Goal: Task Accomplishment & Management: Manage account settings

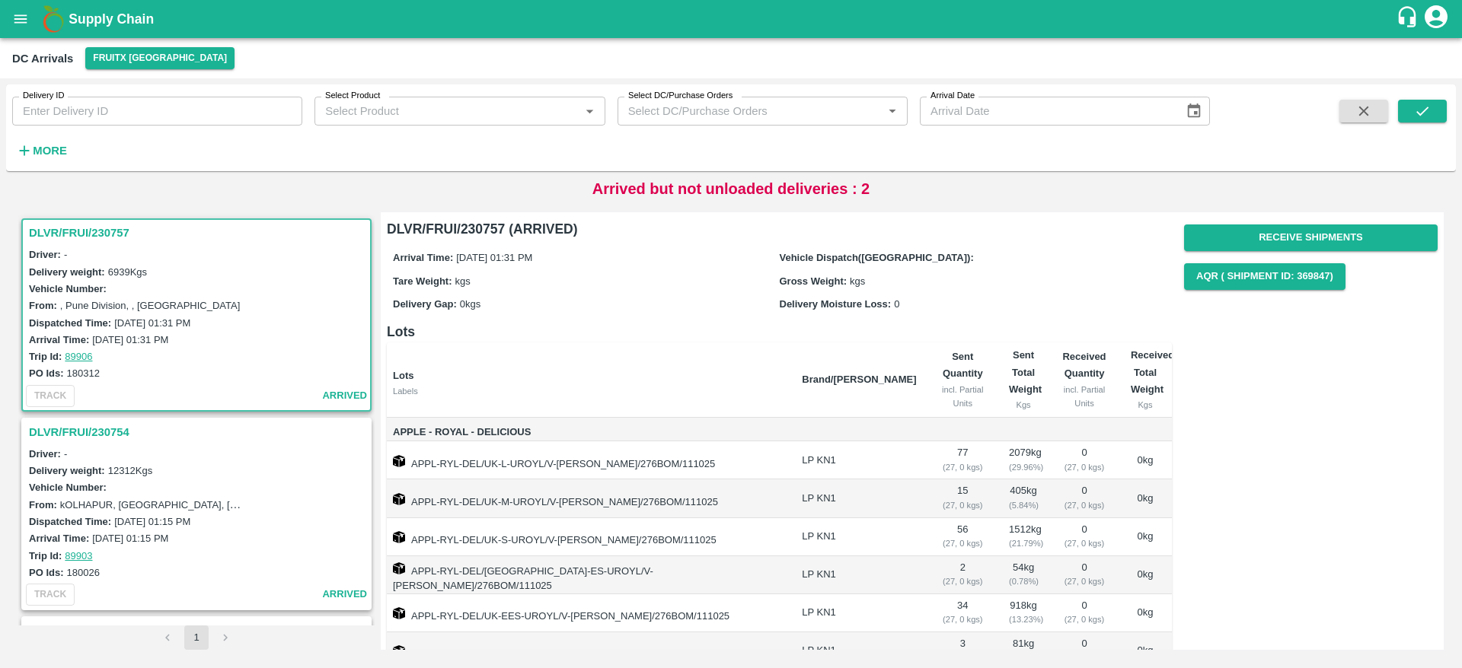
scroll to position [185, 0]
click at [91, 240] on h3 "DLVR/FRUI/230757" at bounding box center [199, 233] width 340 height 20
click at [101, 225] on h3 "DLVR/FRUI/230757" at bounding box center [199, 233] width 340 height 20
click at [18, 33] on button "open drawer" at bounding box center [20, 19] width 35 height 35
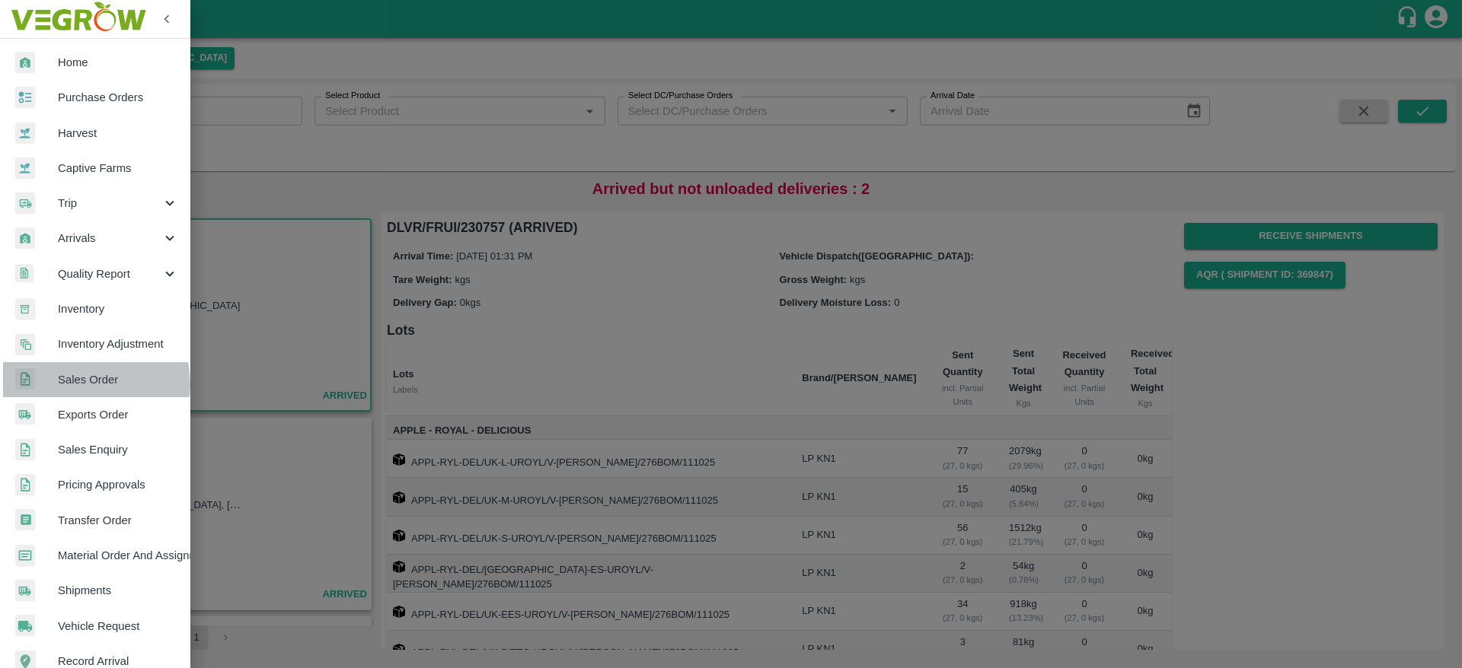
click at [91, 384] on span "Sales Order" at bounding box center [118, 380] width 120 height 17
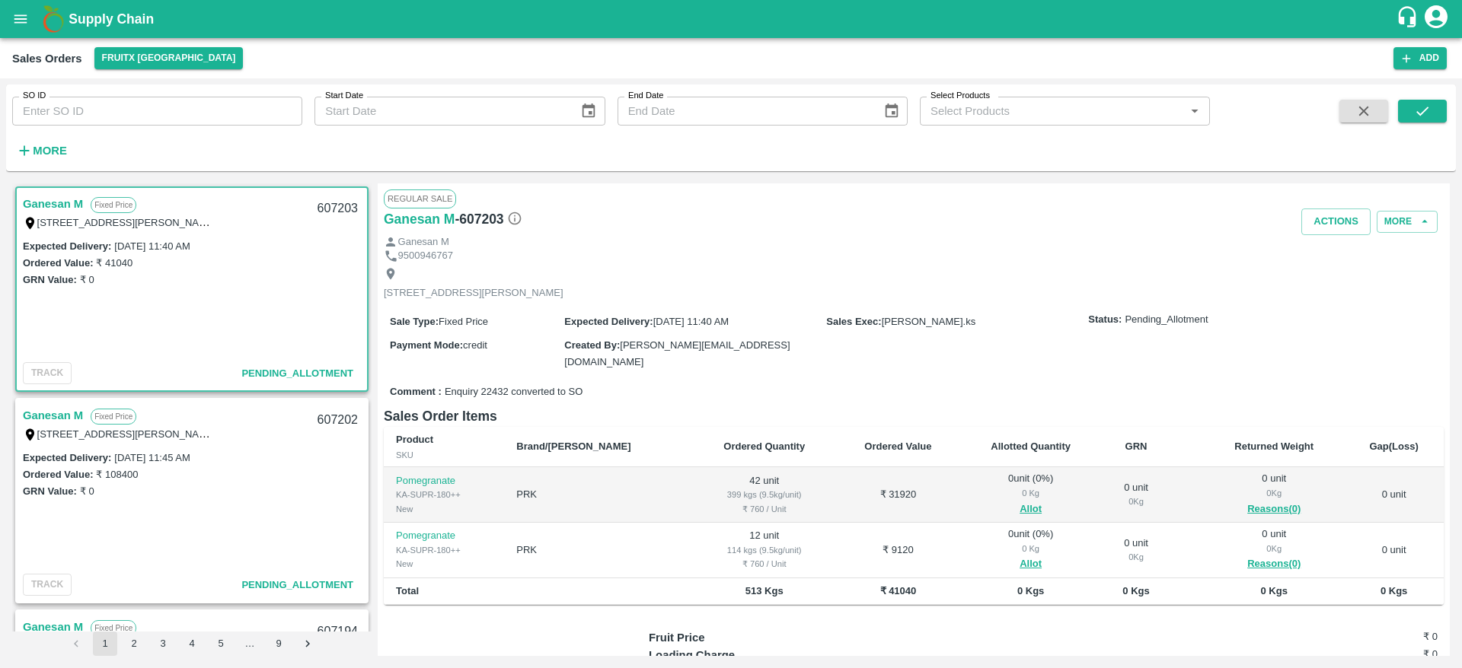
click at [56, 206] on link "Ganesan M" at bounding box center [53, 204] width 60 height 20
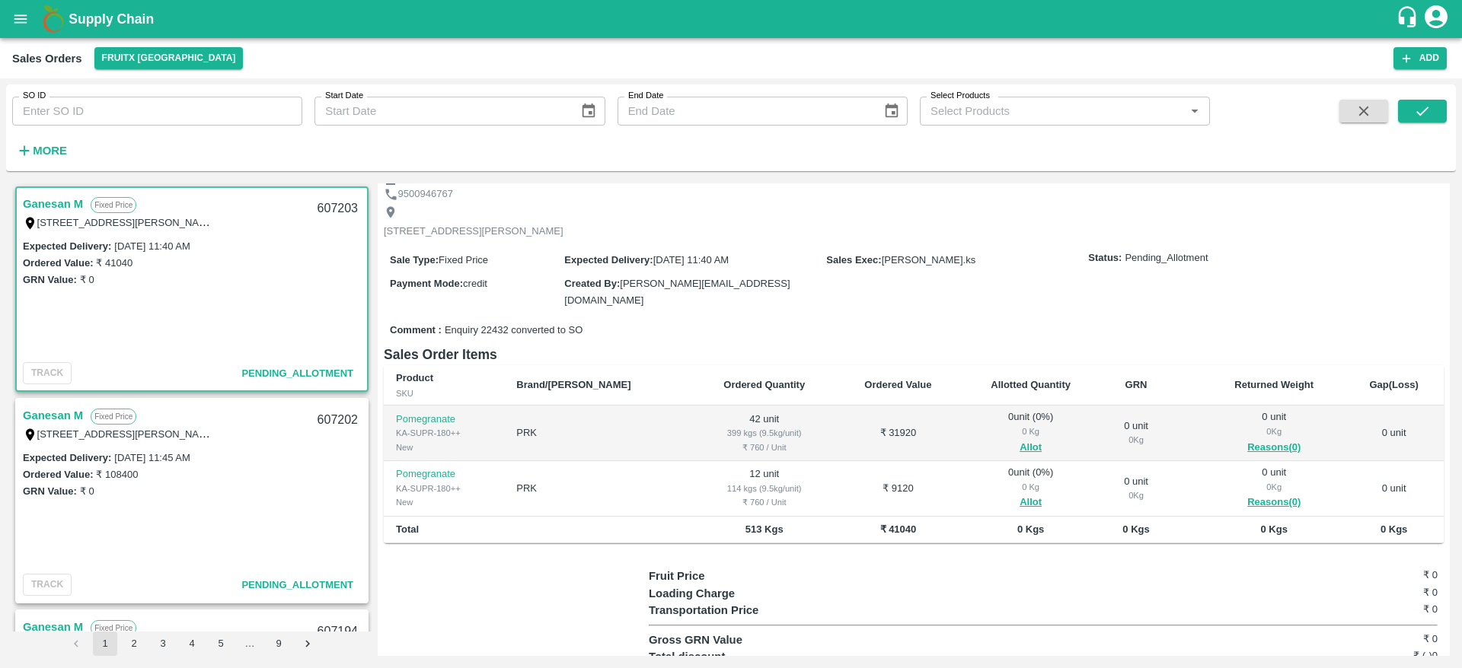
scroll to position [11, 0]
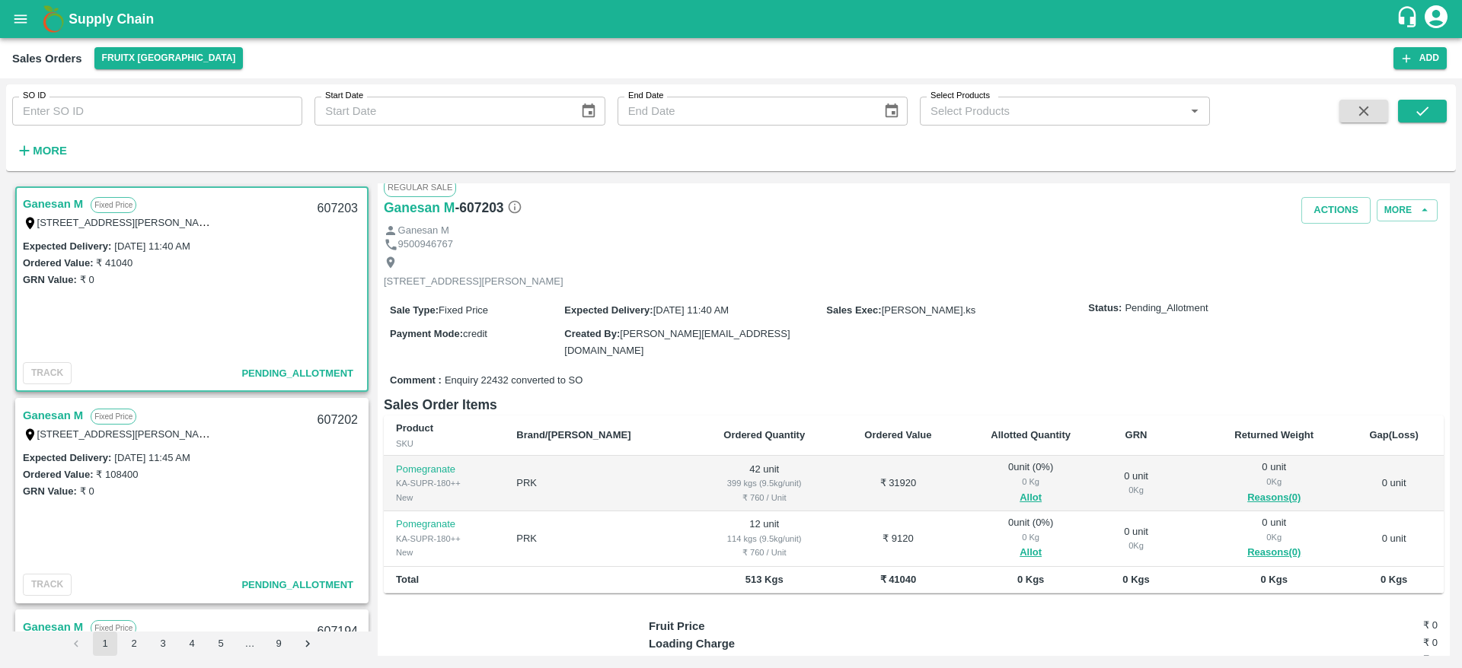
click at [67, 203] on link "Ganesan M" at bounding box center [53, 204] width 60 height 20
click at [56, 209] on link "Ganesan M" at bounding box center [53, 204] width 60 height 20
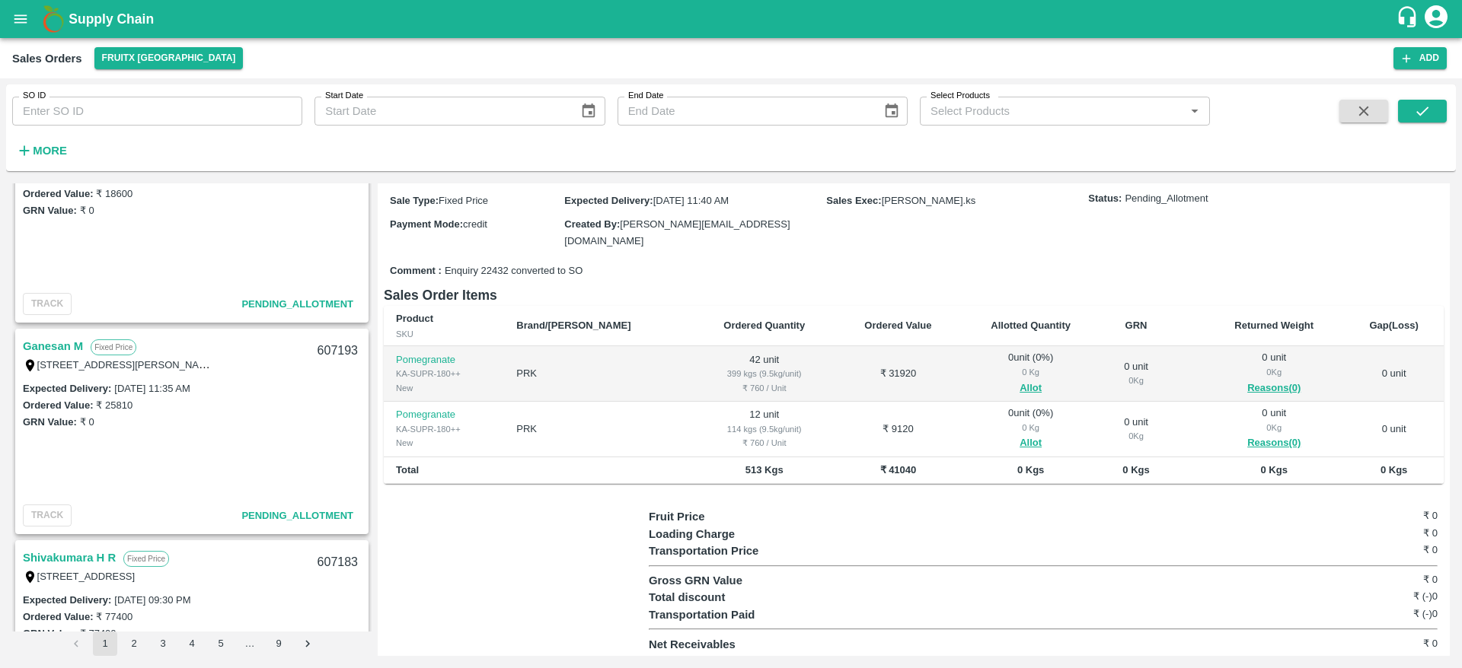
scroll to position [491, 0]
click at [60, 349] on link "Ganesan M" at bounding box center [53, 348] width 60 height 20
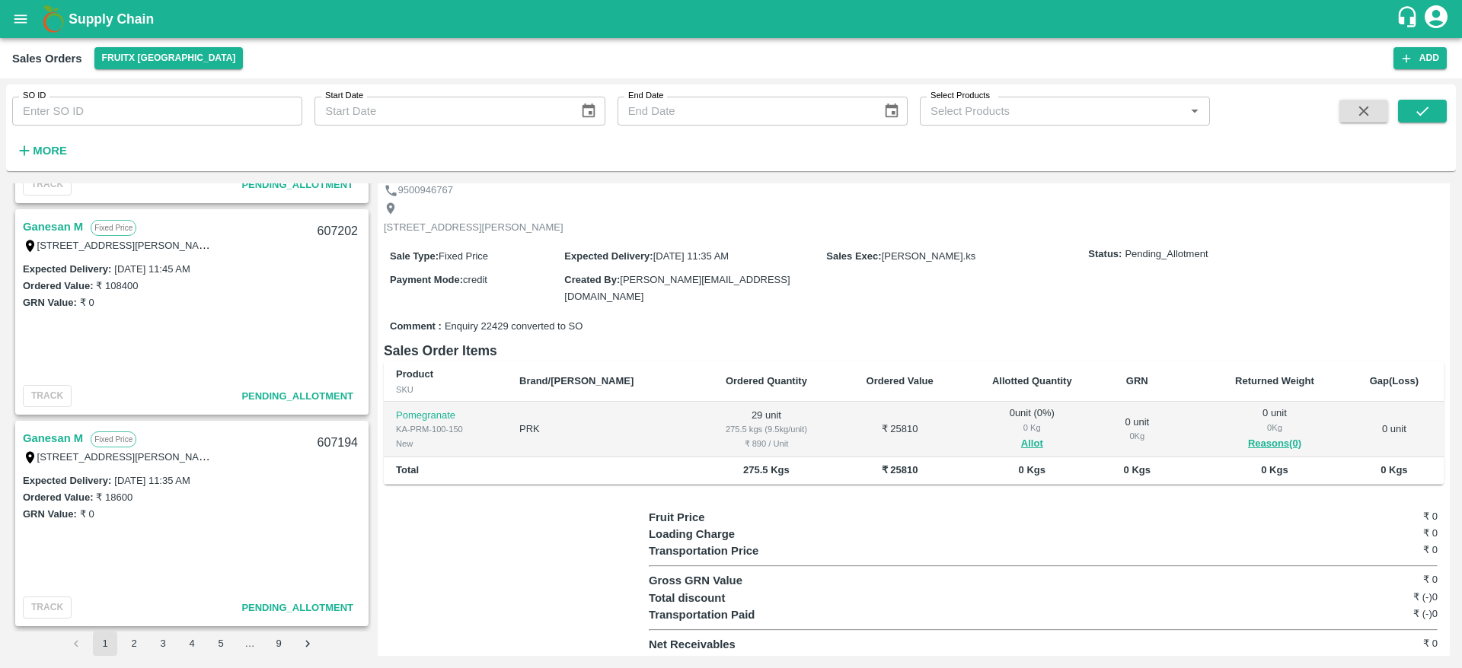
scroll to position [187, 0]
click at [37, 445] on link "Ganesan M" at bounding box center [53, 440] width 60 height 20
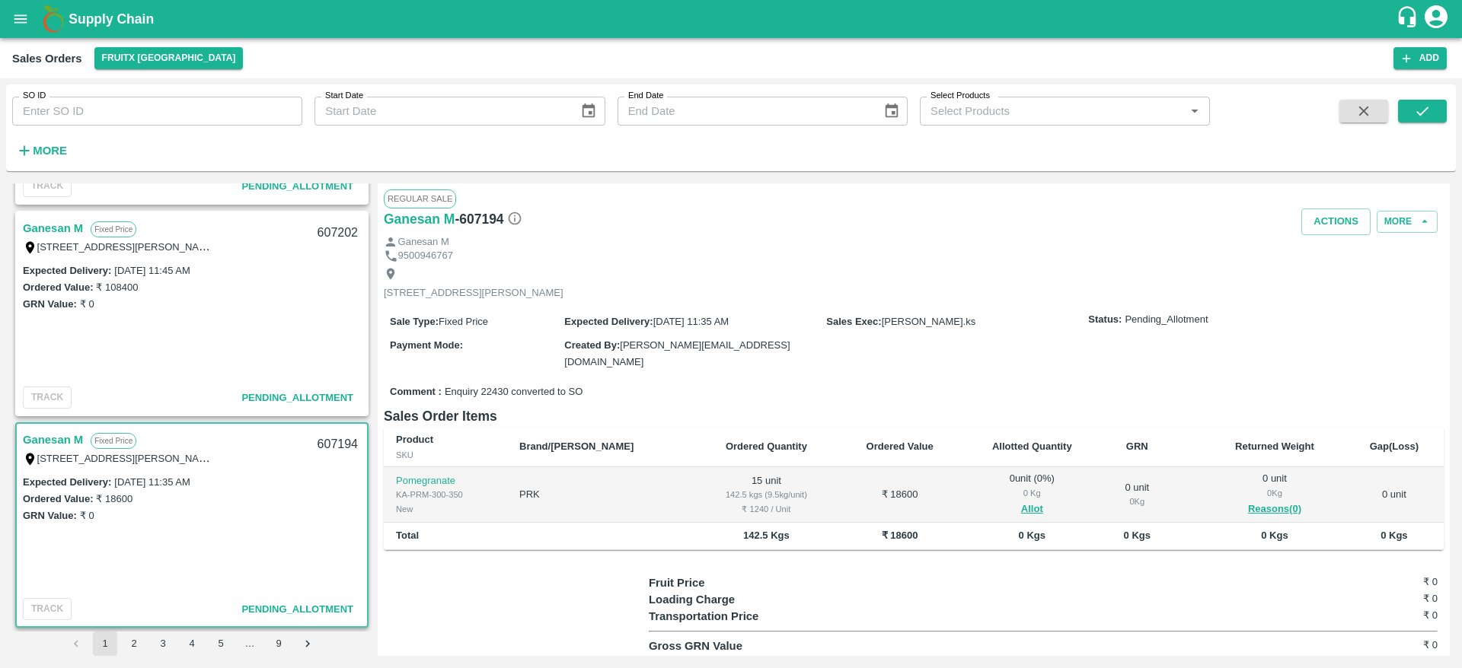
click at [49, 441] on link "Ganesan M" at bounding box center [53, 440] width 60 height 20
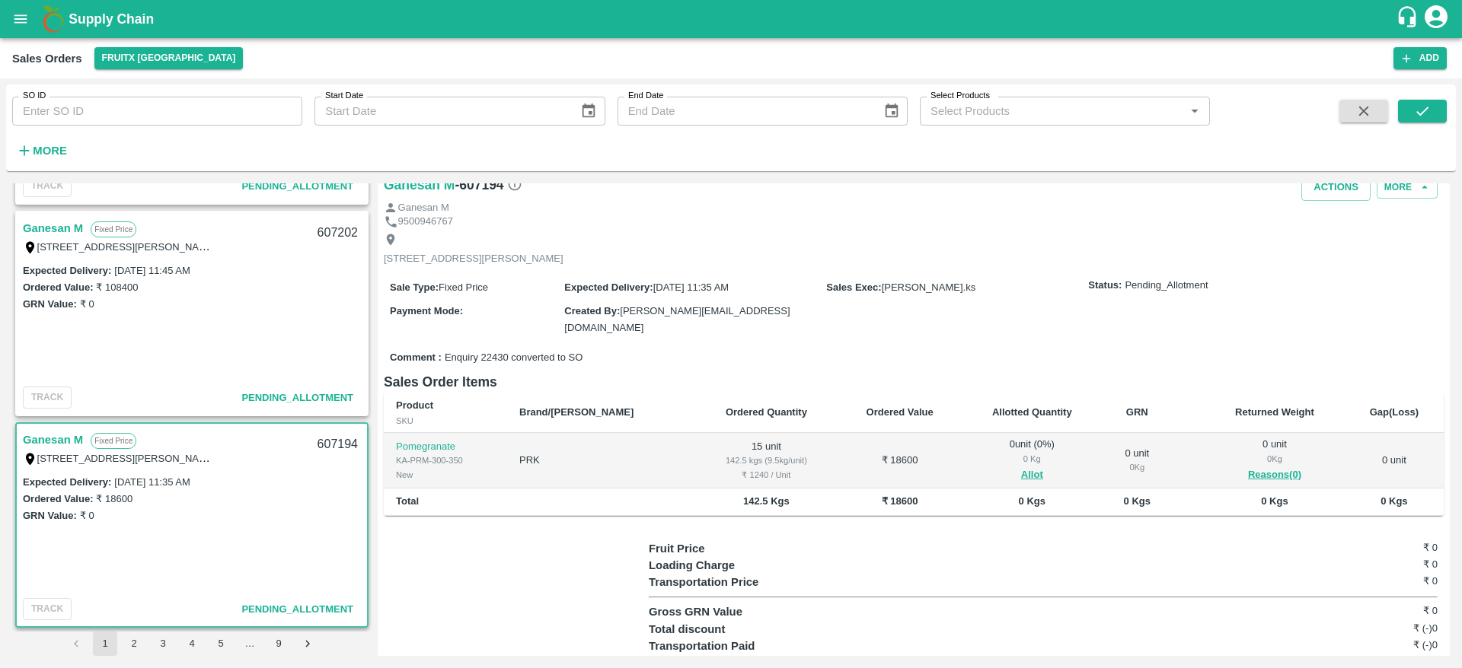
scroll to position [37, 0]
click at [1021, 472] on button "Allot" at bounding box center [1032, 473] width 22 height 18
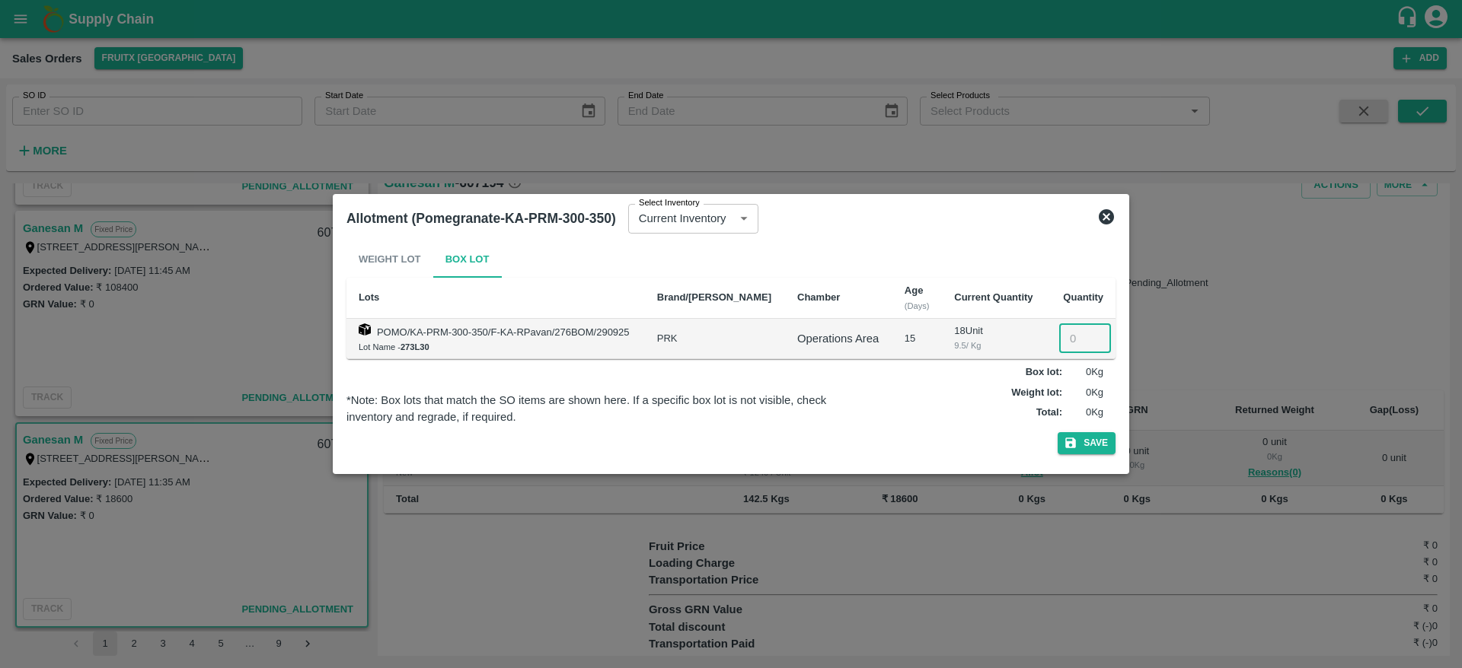
click at [1067, 333] on input "number" at bounding box center [1085, 338] width 52 height 29
type input "15"
click at [1081, 437] on button "Save" at bounding box center [1087, 443] width 58 height 22
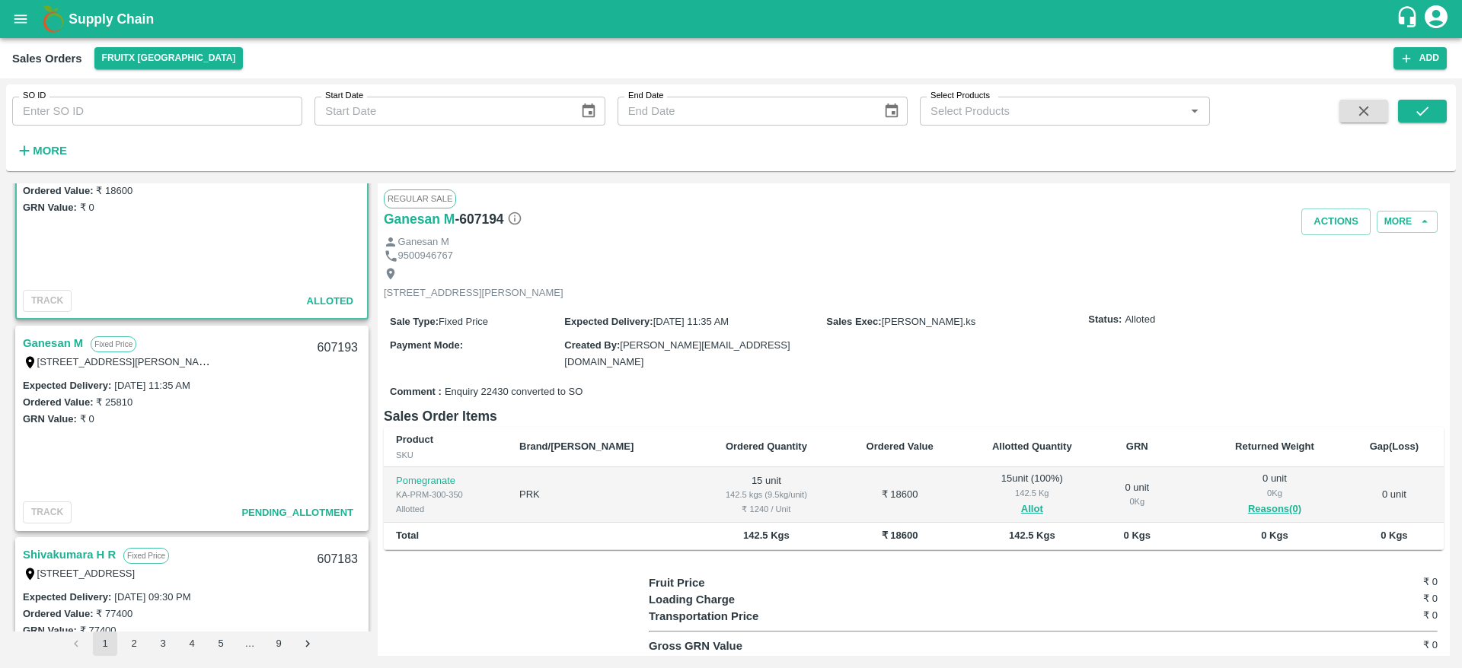
scroll to position [315, 0]
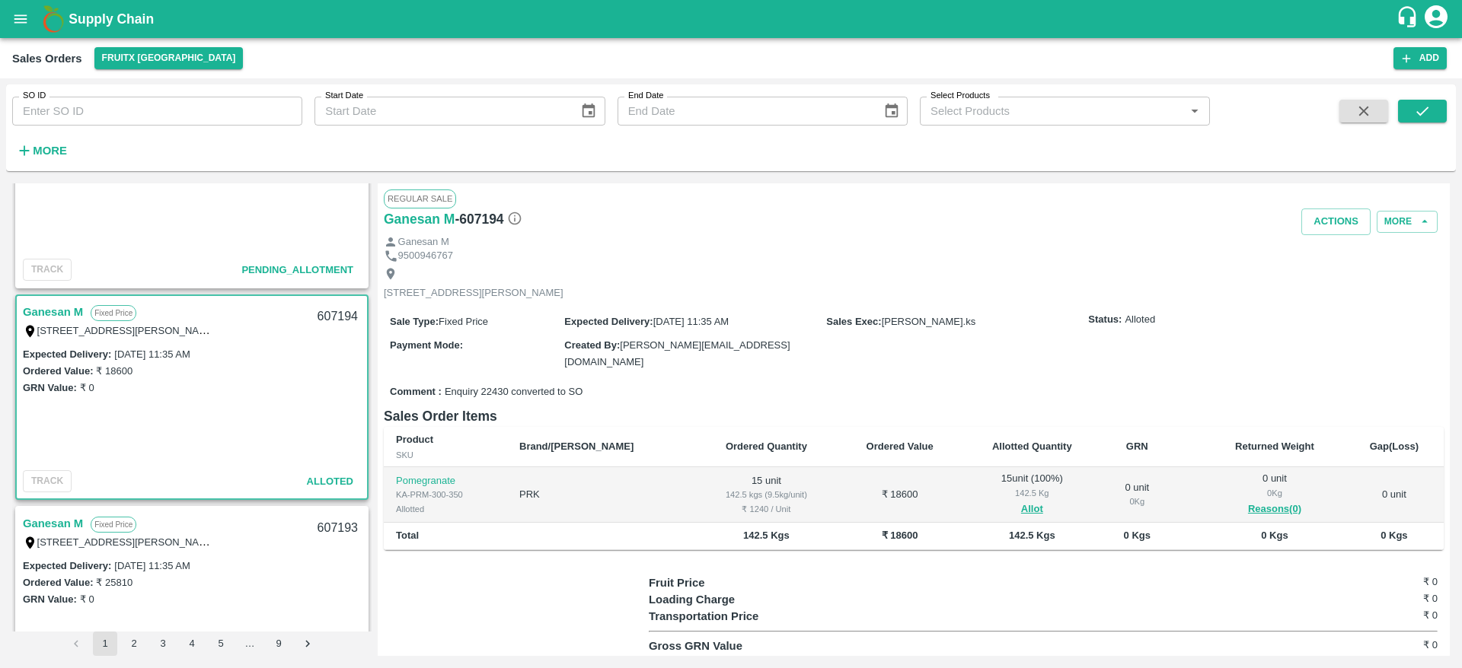
click at [50, 308] on link "Ganesan M" at bounding box center [53, 312] width 60 height 20
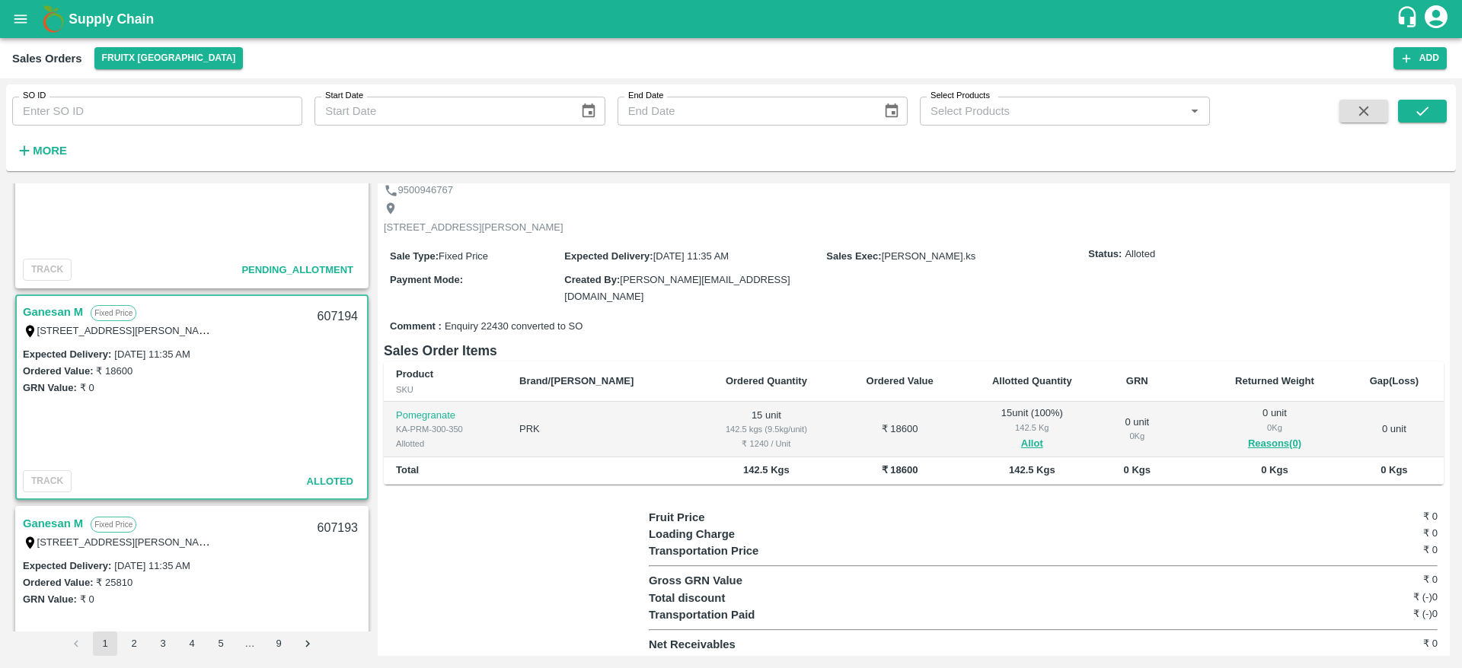
click at [333, 311] on div "607194" at bounding box center [337, 317] width 59 height 36
copy div "607194"
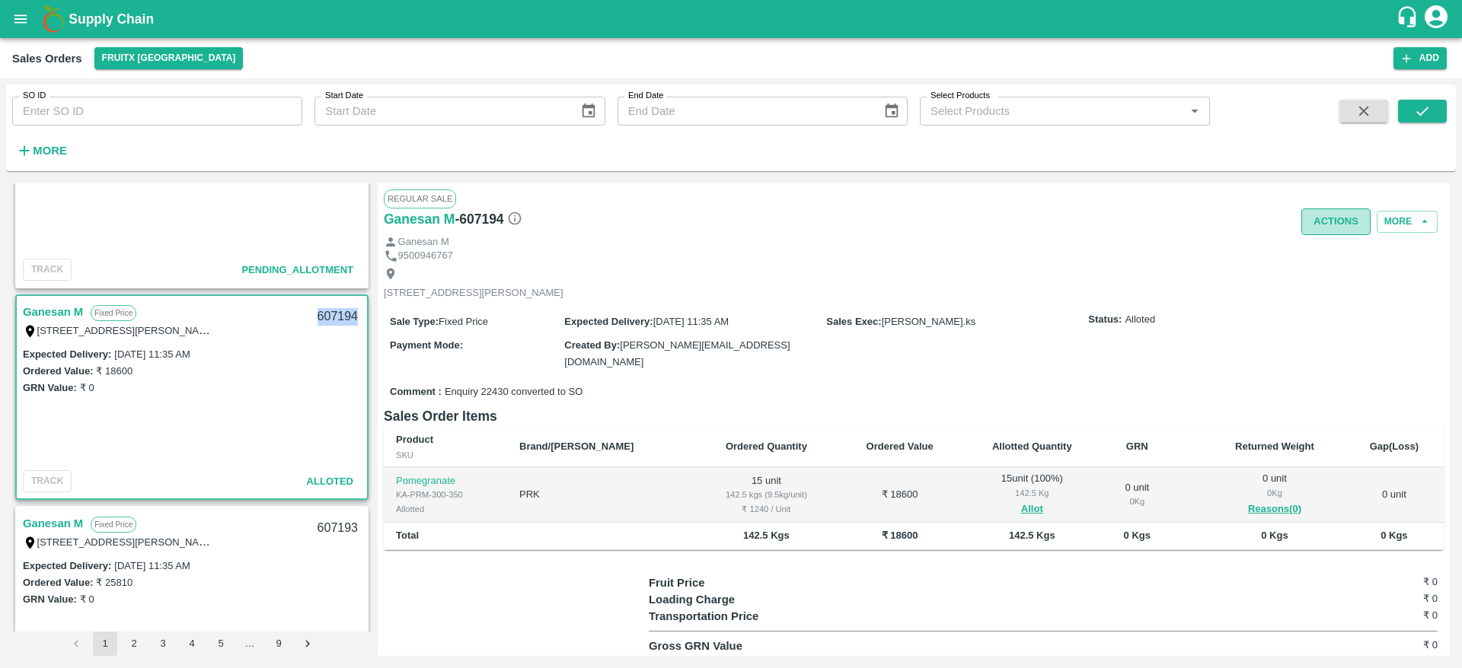
click at [1321, 210] on button "Actions" at bounding box center [1335, 222] width 69 height 27
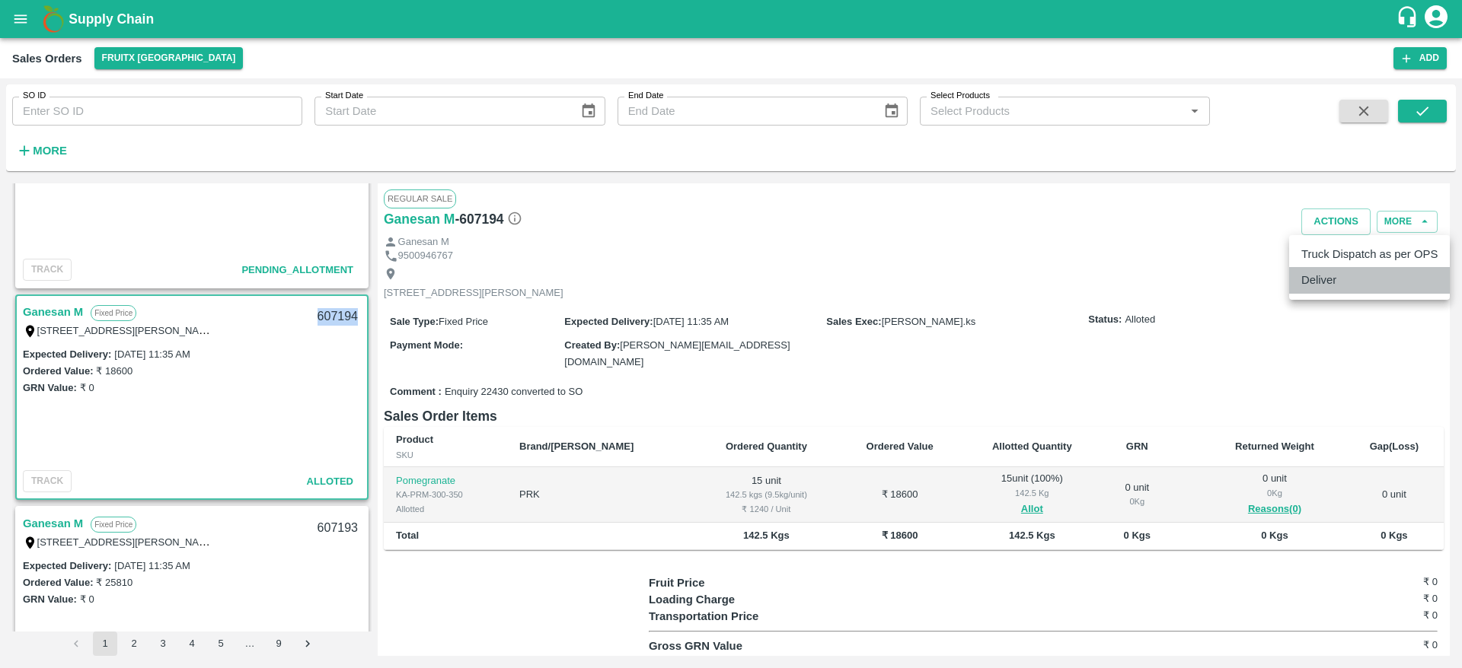
click at [1321, 291] on li "Deliver" at bounding box center [1369, 280] width 161 height 26
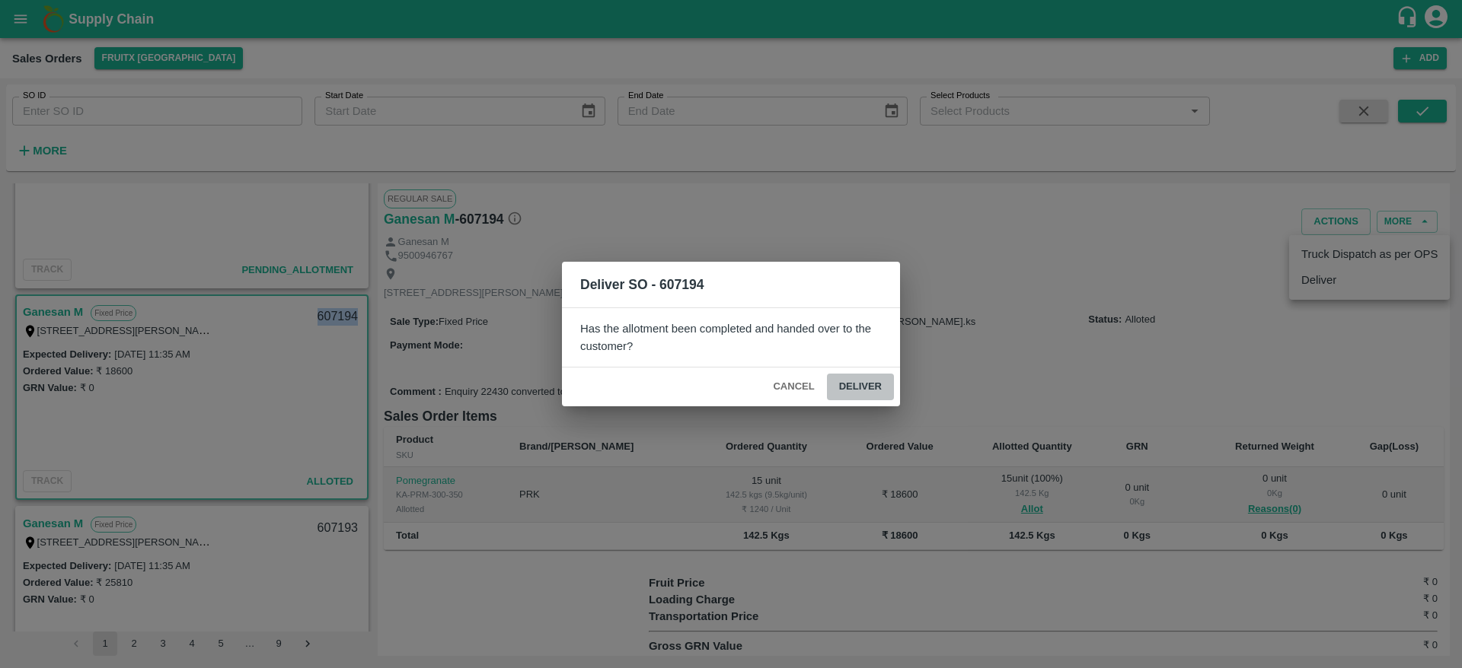
click at [863, 390] on button "Deliver" at bounding box center [860, 387] width 67 height 27
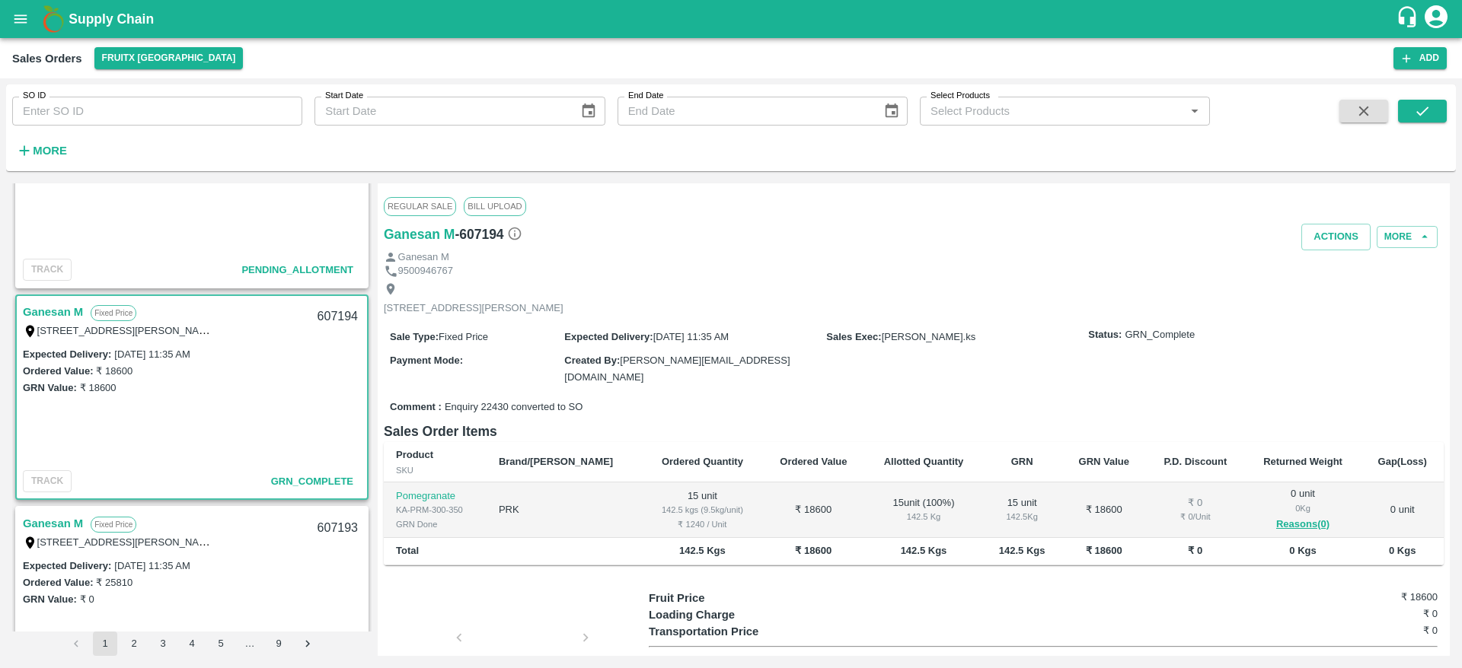
click at [1342, 251] on div "Ganesan M" at bounding box center [914, 257] width 1060 height 14
click at [1338, 242] on button "Actions" at bounding box center [1335, 237] width 69 height 27
click at [1326, 275] on li "Truck Dispatch as per OPS" at bounding box center [1369, 270] width 161 height 26
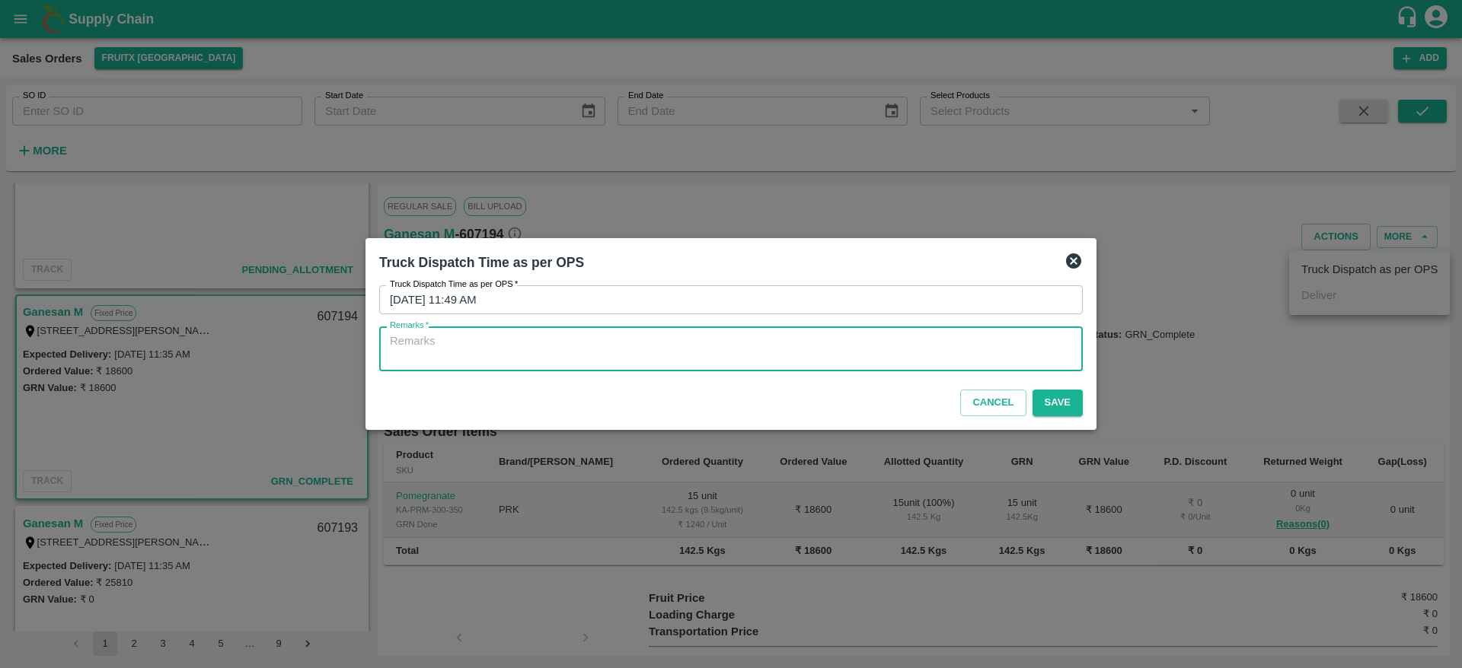
click at [625, 341] on textarea "Remarks   *" at bounding box center [731, 349] width 682 height 32
type textarea "OTD"
click at [1046, 397] on button "Save" at bounding box center [1057, 403] width 50 height 27
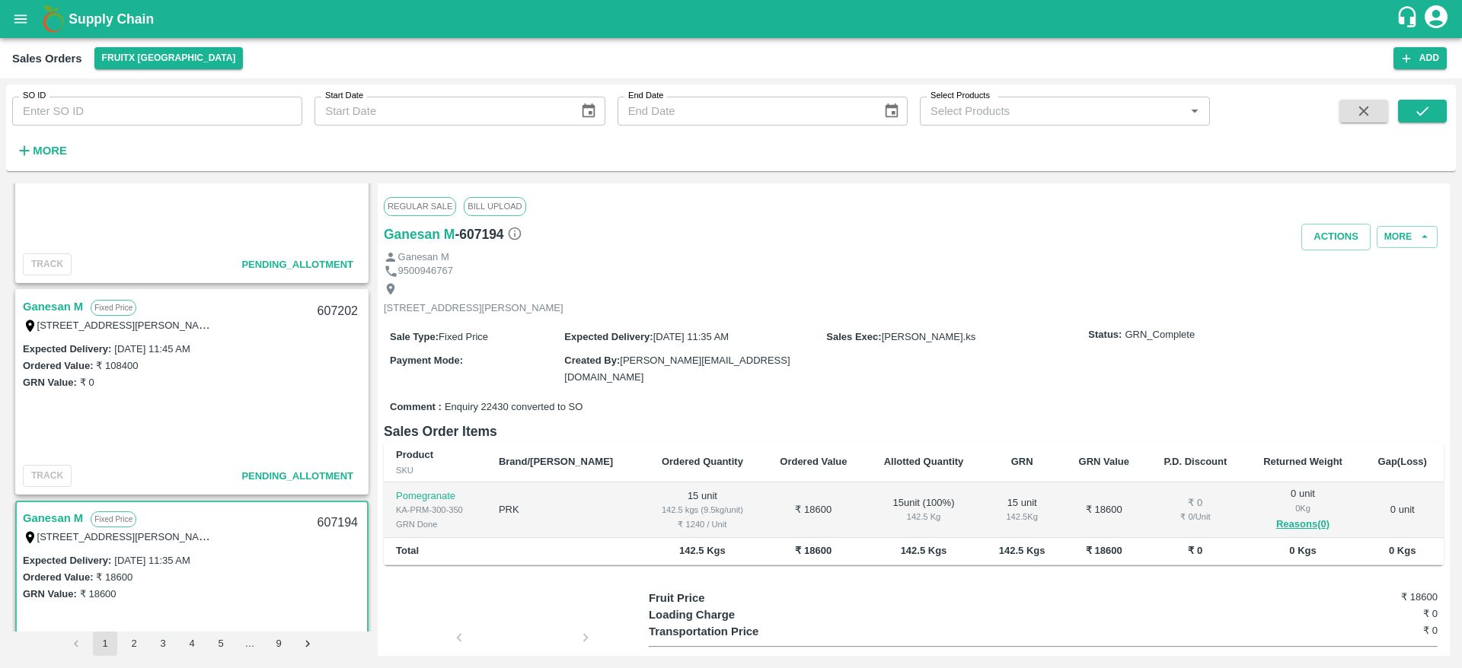
scroll to position [98, 0]
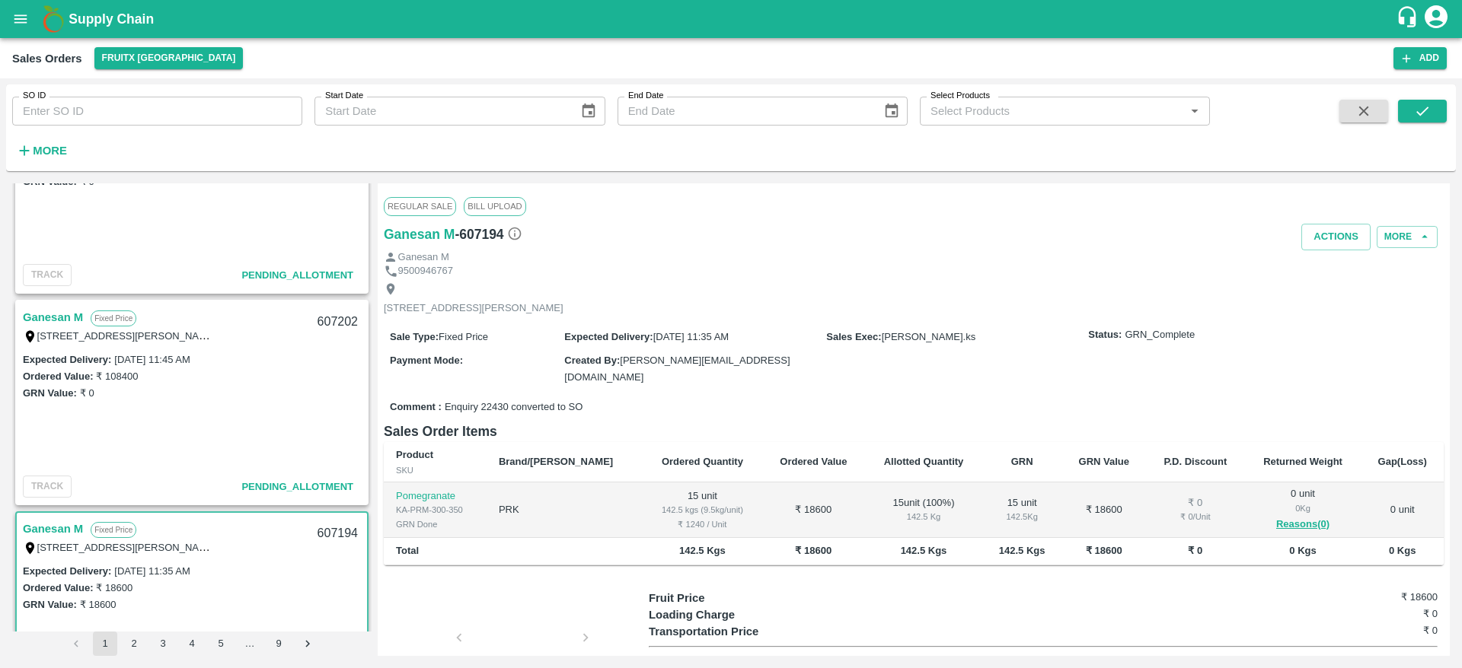
click at [64, 322] on link "Ganesan M" at bounding box center [53, 318] width 60 height 20
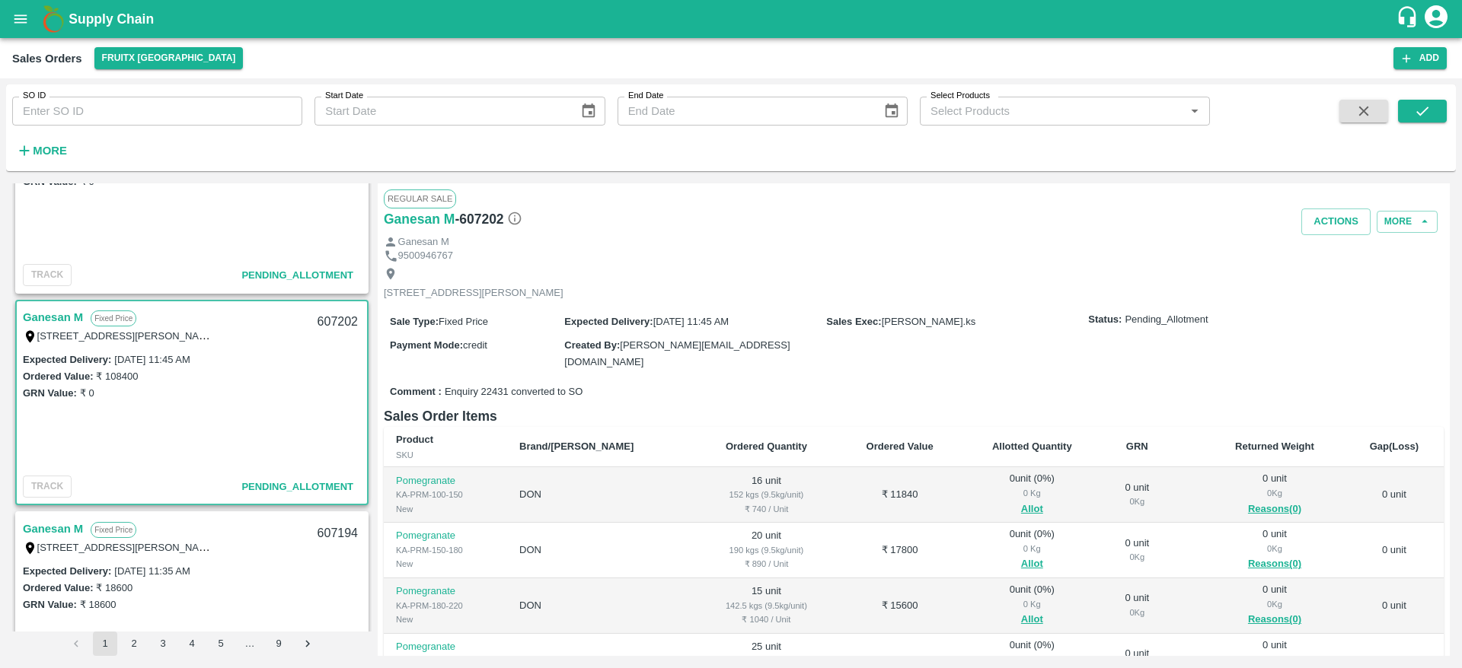
click at [64, 322] on link "Ganesan M" at bounding box center [53, 318] width 60 height 20
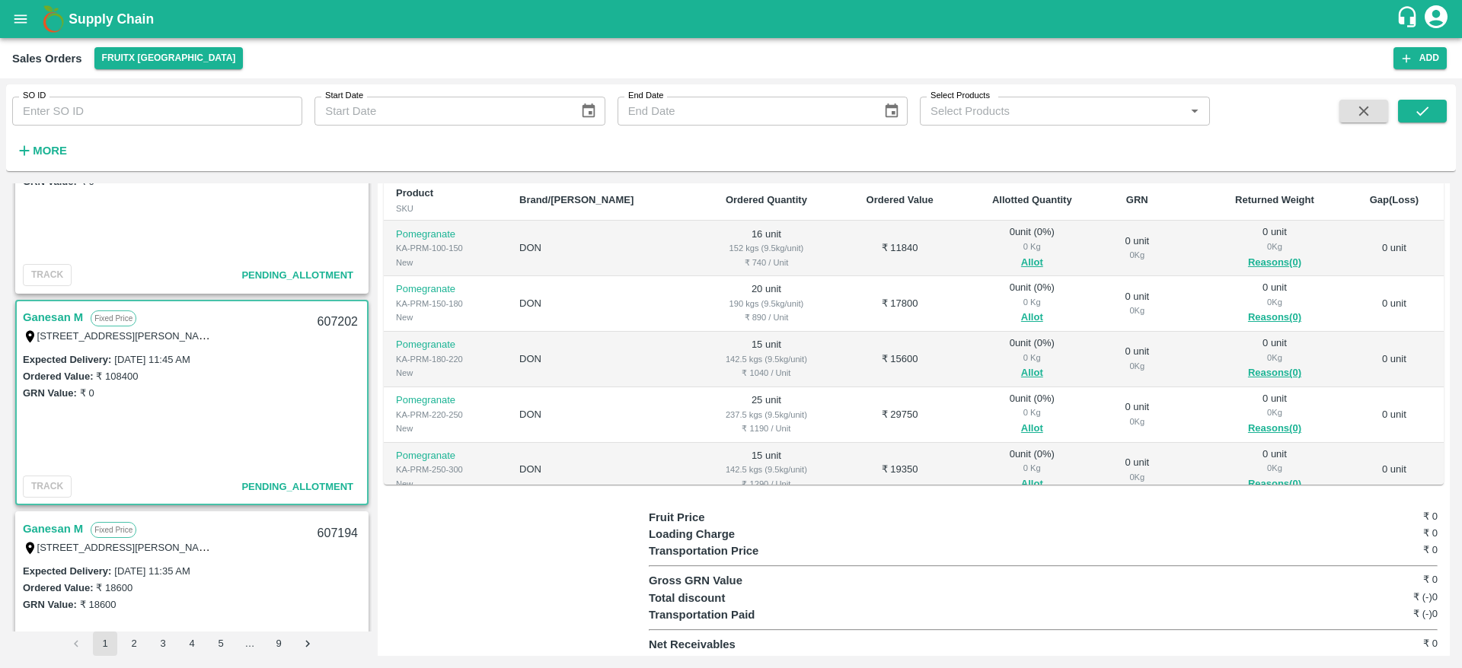
scroll to position [238, 0]
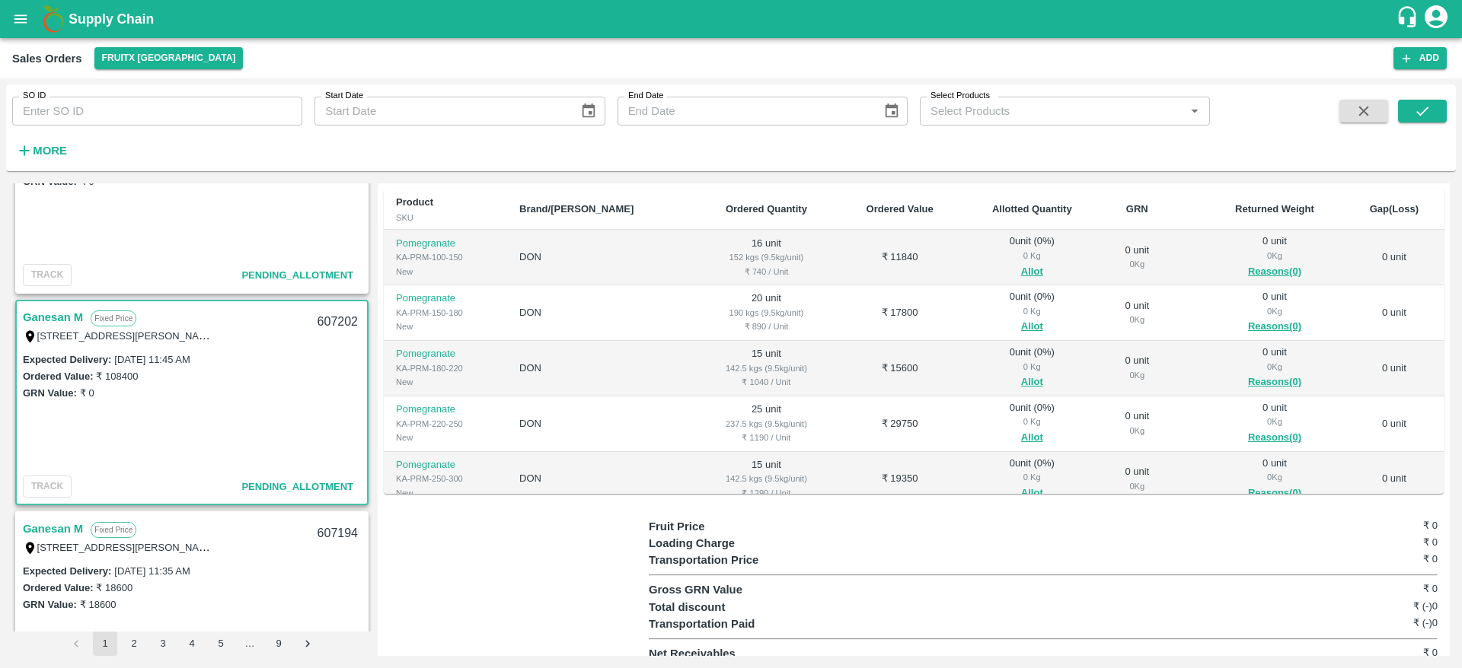
click at [65, 318] on link "Ganesan M" at bounding box center [53, 318] width 60 height 20
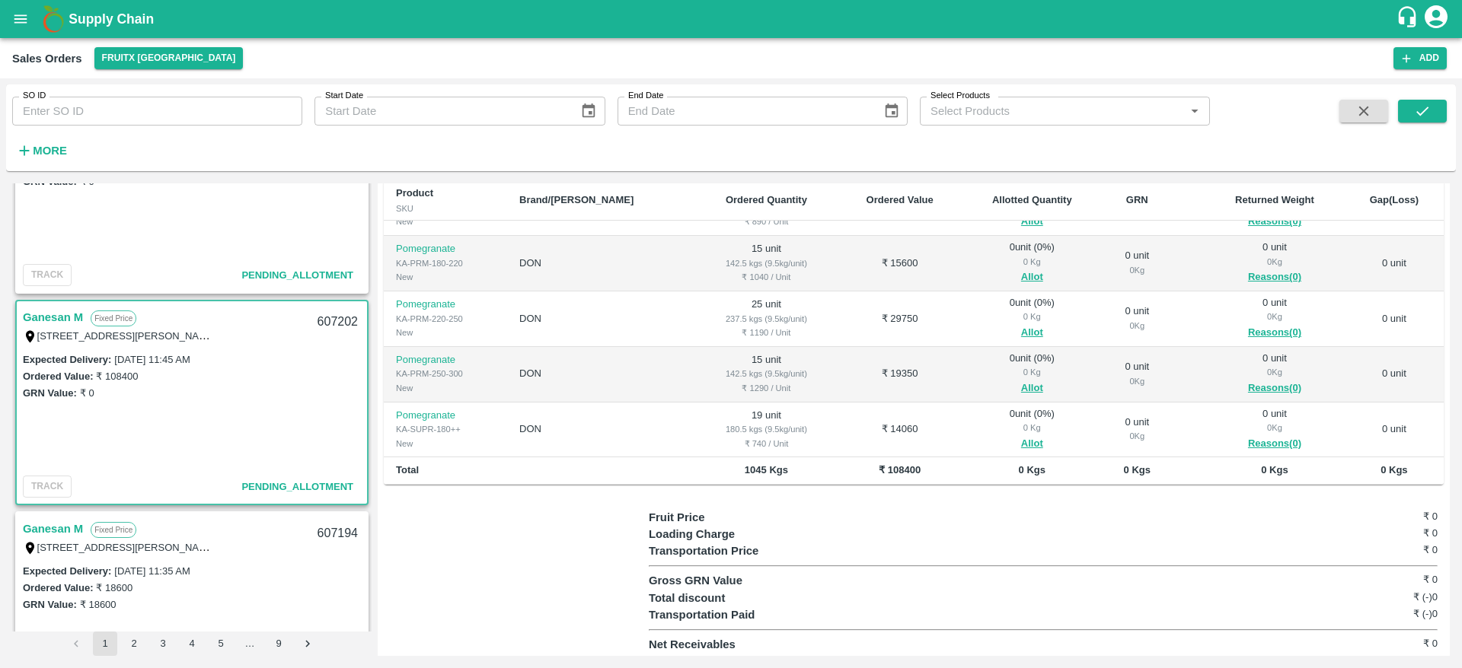
scroll to position [0, 0]
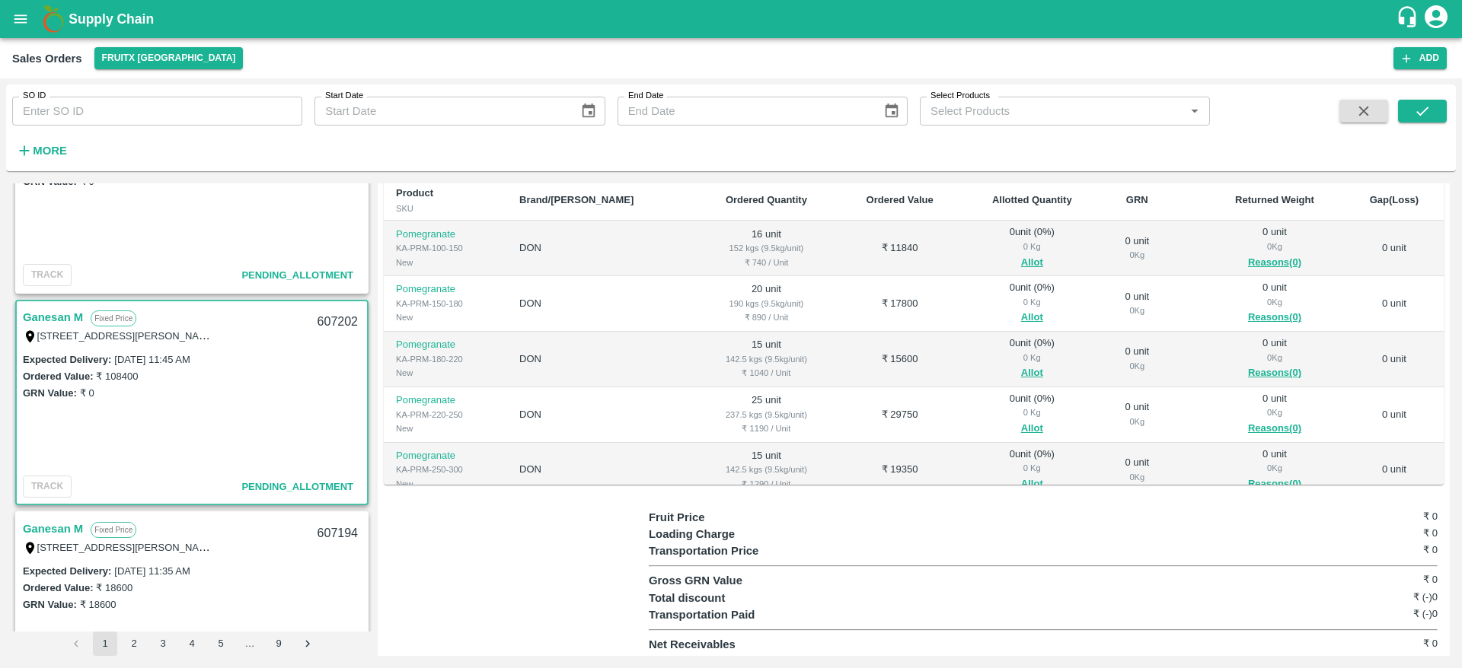
click at [55, 321] on link "Ganesan M" at bounding box center [53, 318] width 60 height 20
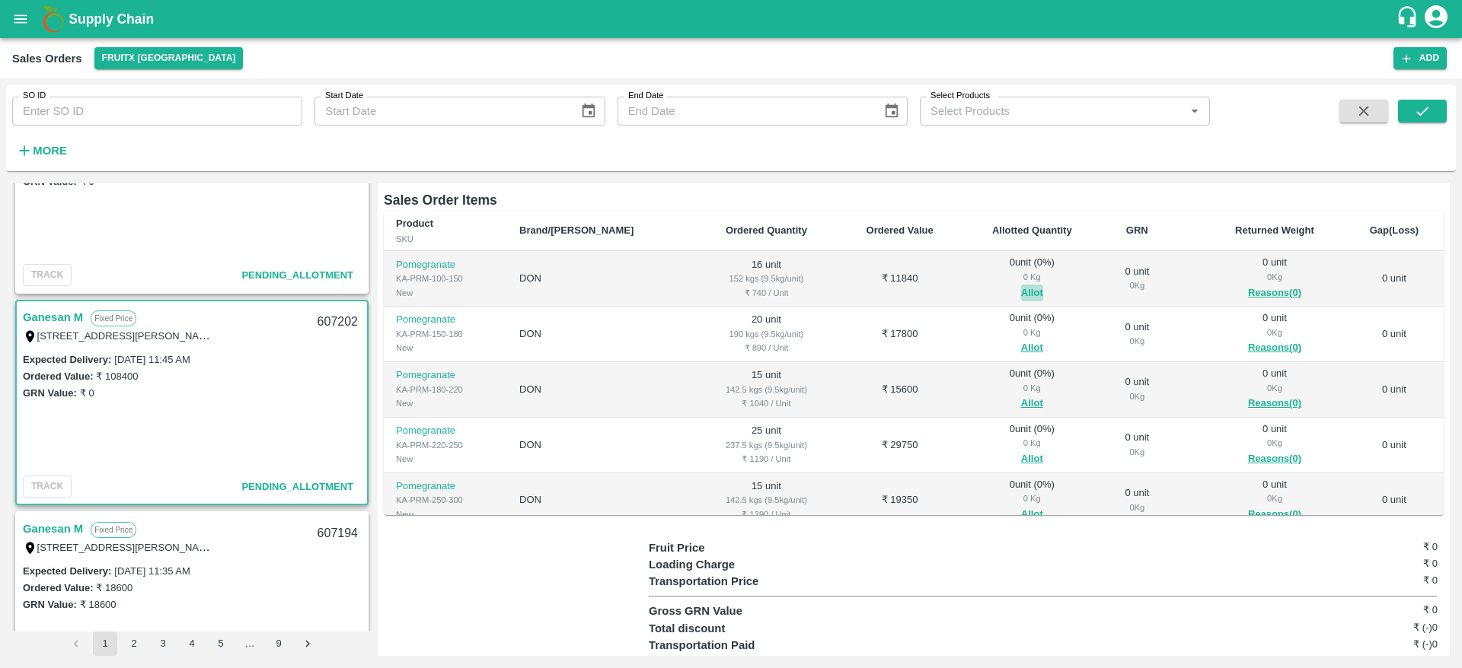
click at [1021, 288] on button "Allot" at bounding box center [1032, 294] width 22 height 18
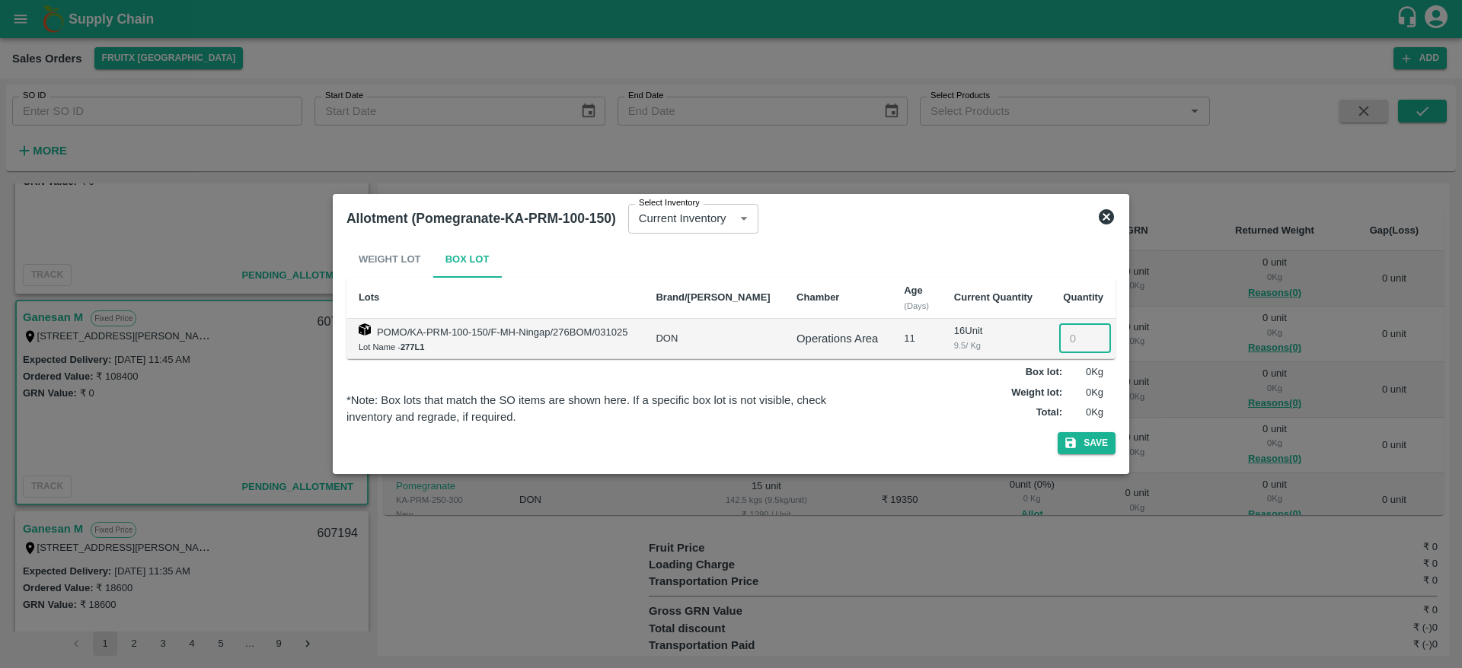
click at [1072, 338] on input "number" at bounding box center [1085, 338] width 52 height 29
type input "16"
click at [1087, 448] on button "Save" at bounding box center [1087, 443] width 58 height 22
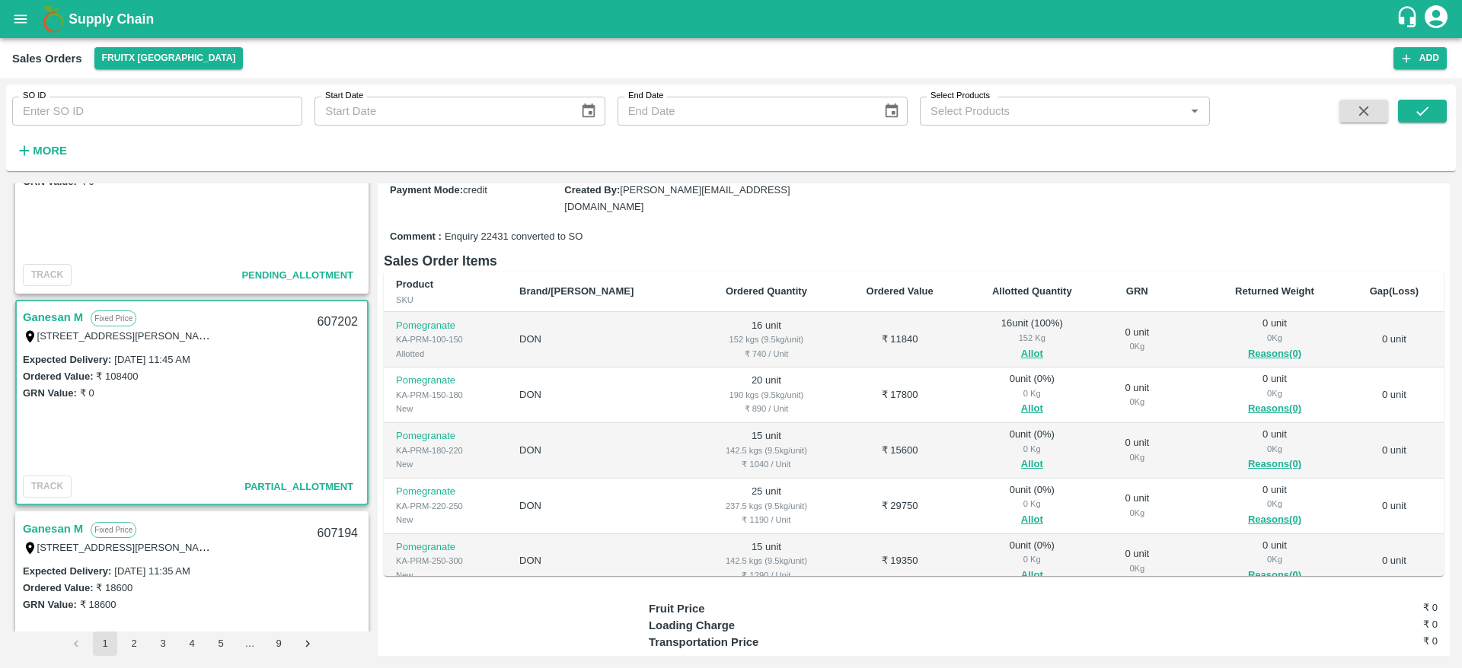
scroll to position [157, 0]
click at [1021, 408] on button "Allot" at bounding box center [1032, 408] width 22 height 18
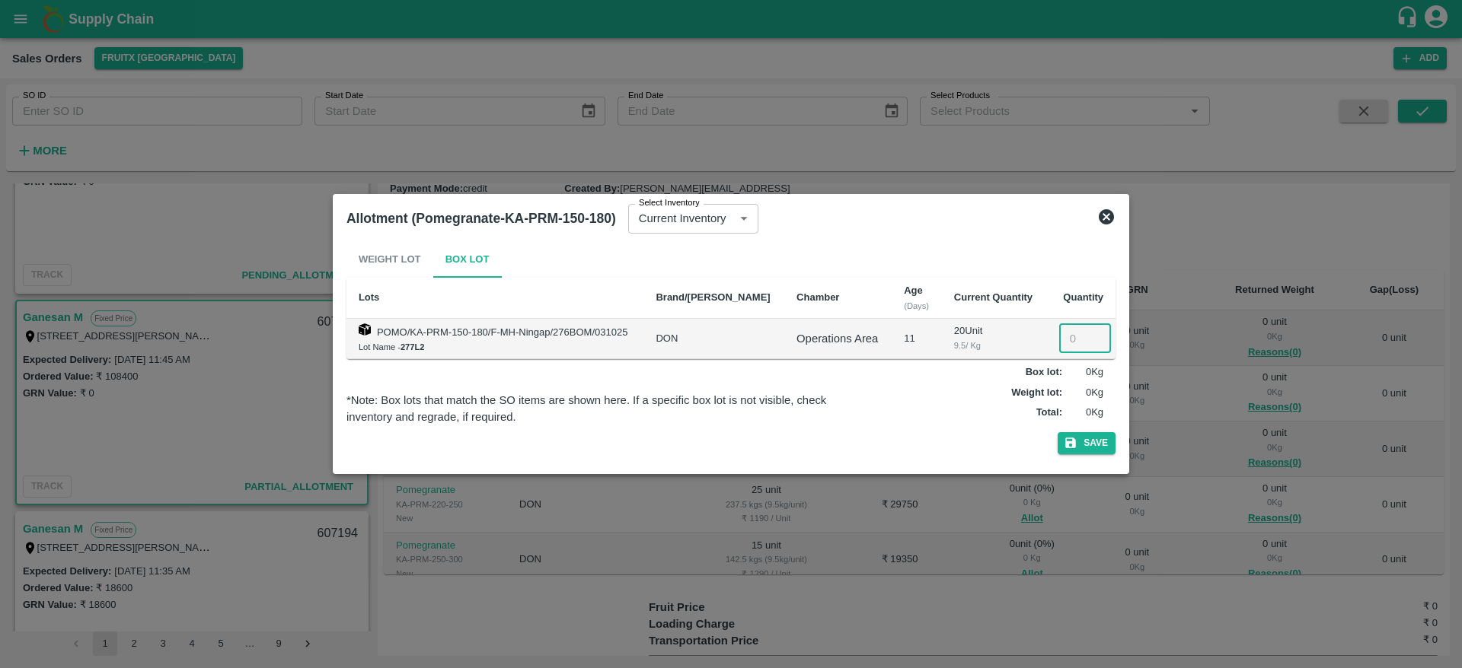
click at [1071, 341] on input "number" at bounding box center [1085, 338] width 52 height 29
type input "020"
click at [1077, 451] on button "Save" at bounding box center [1087, 443] width 58 height 22
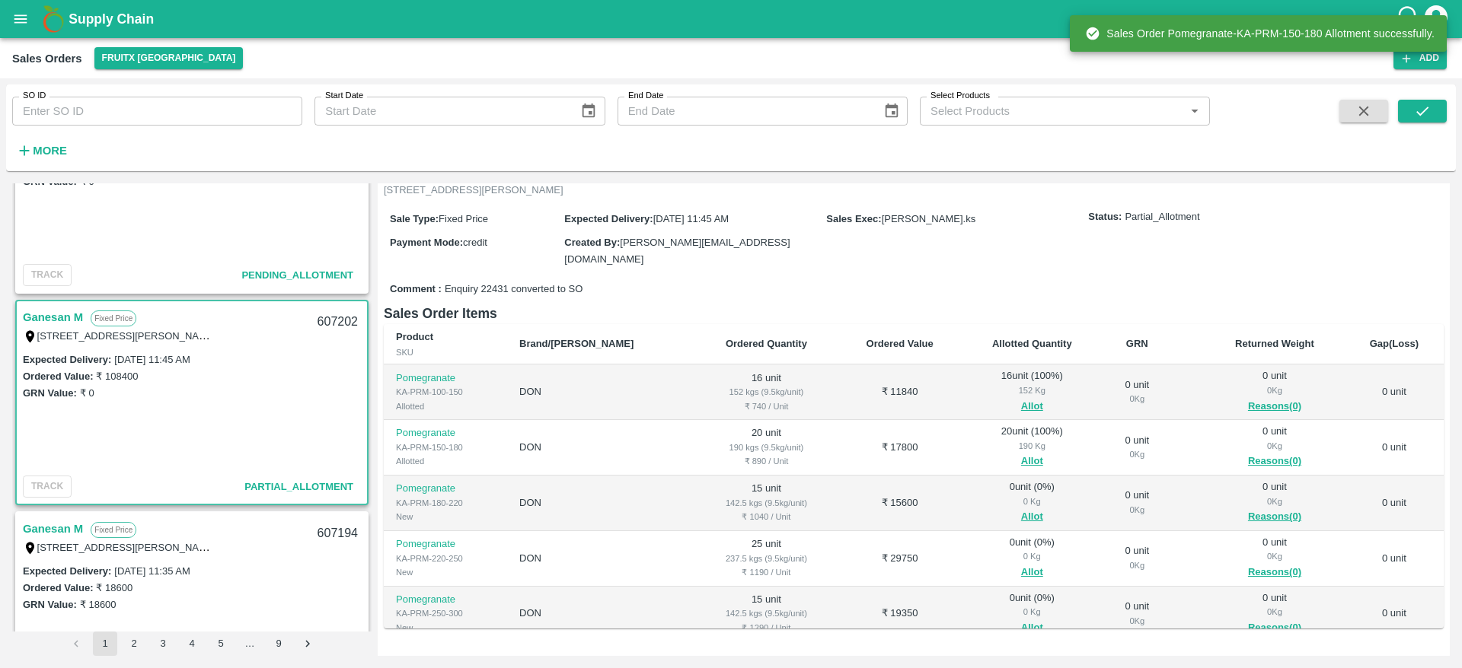
scroll to position [104, 0]
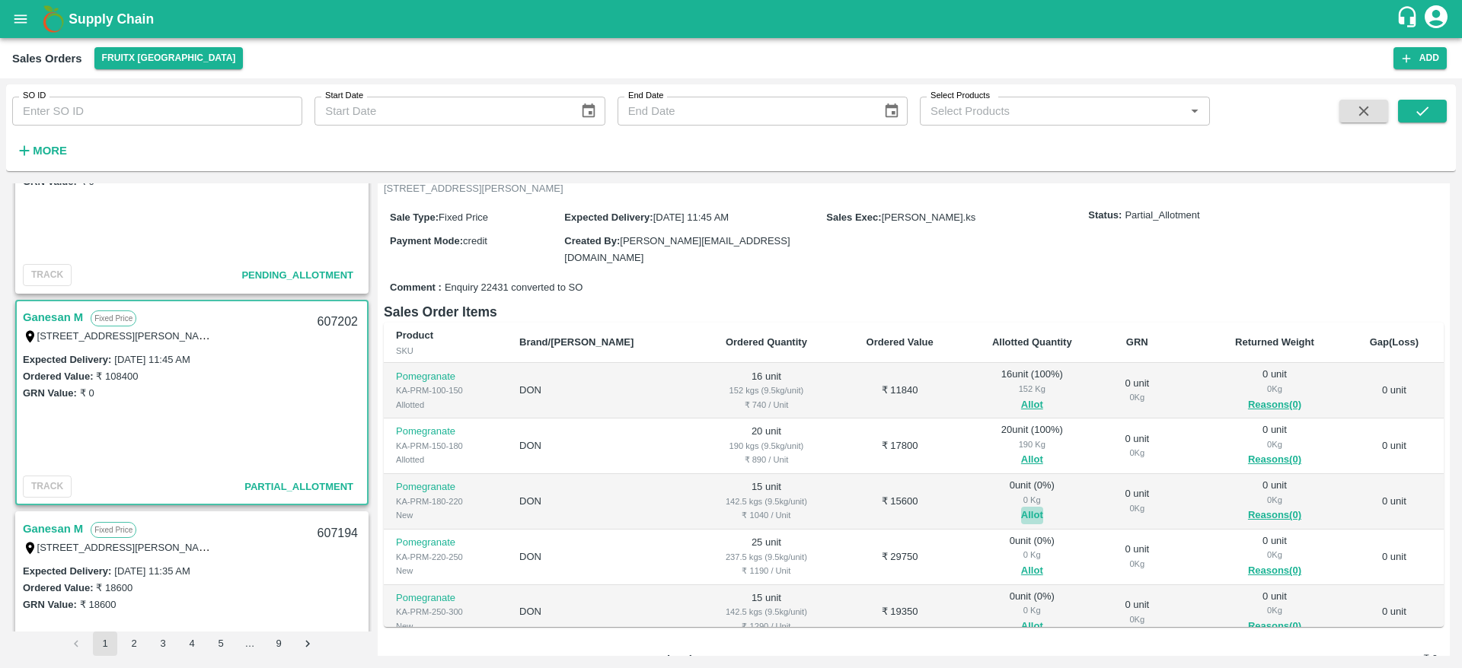
click at [1021, 511] on button "Allot" at bounding box center [1032, 516] width 22 height 18
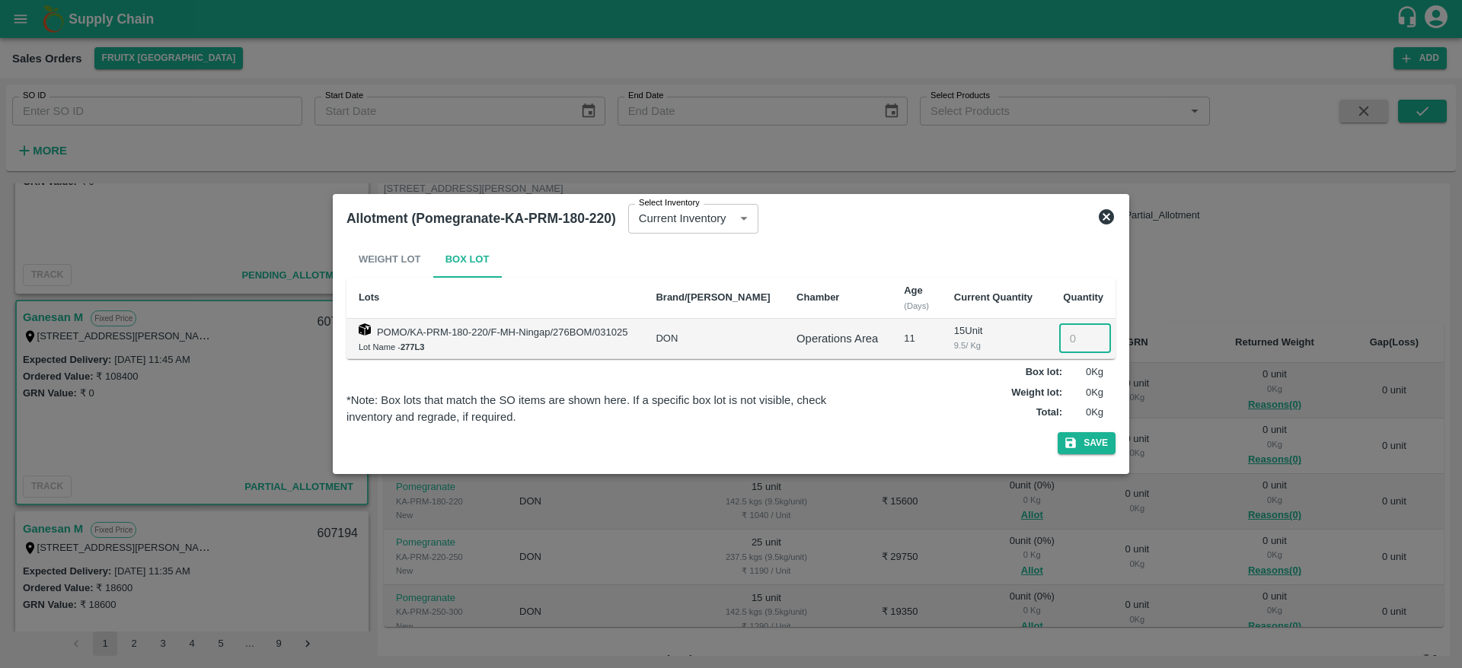
click at [1070, 342] on input "number" at bounding box center [1085, 338] width 52 height 29
type input "015"
click at [1083, 449] on button "Save" at bounding box center [1087, 443] width 58 height 22
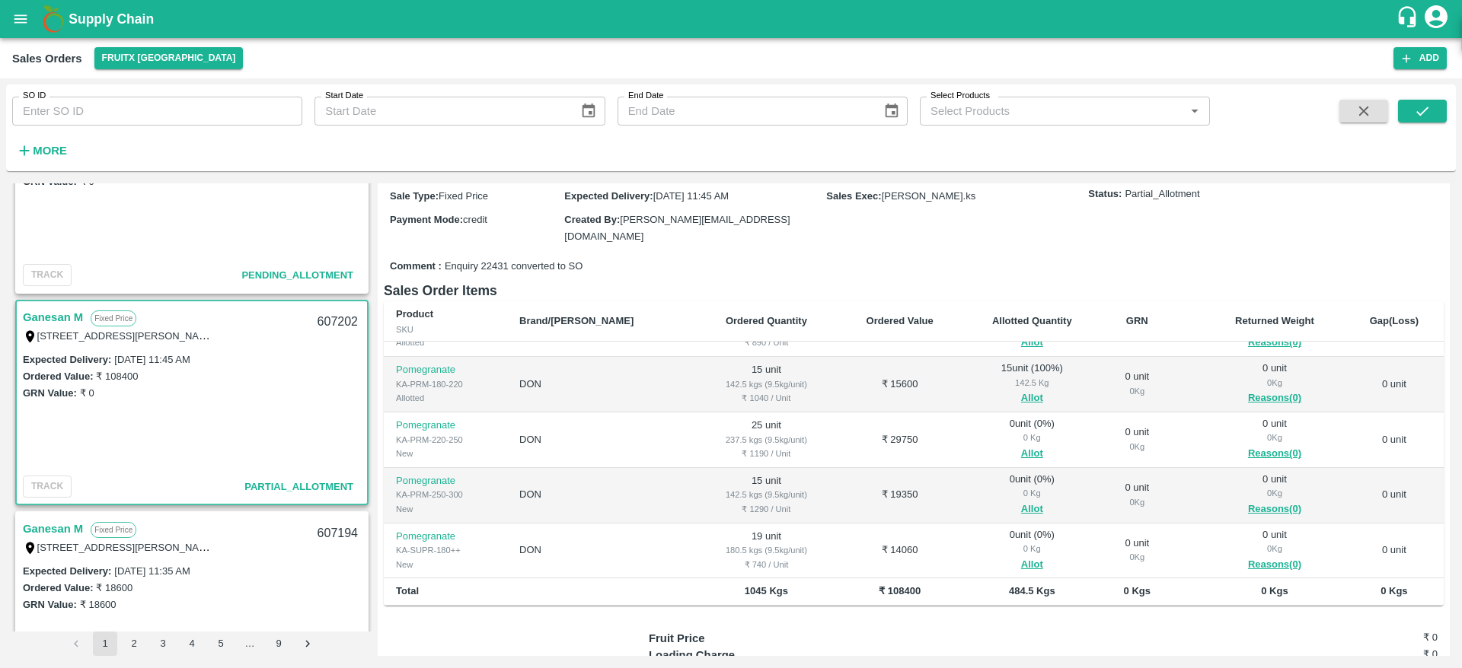
scroll to position [130, 0]
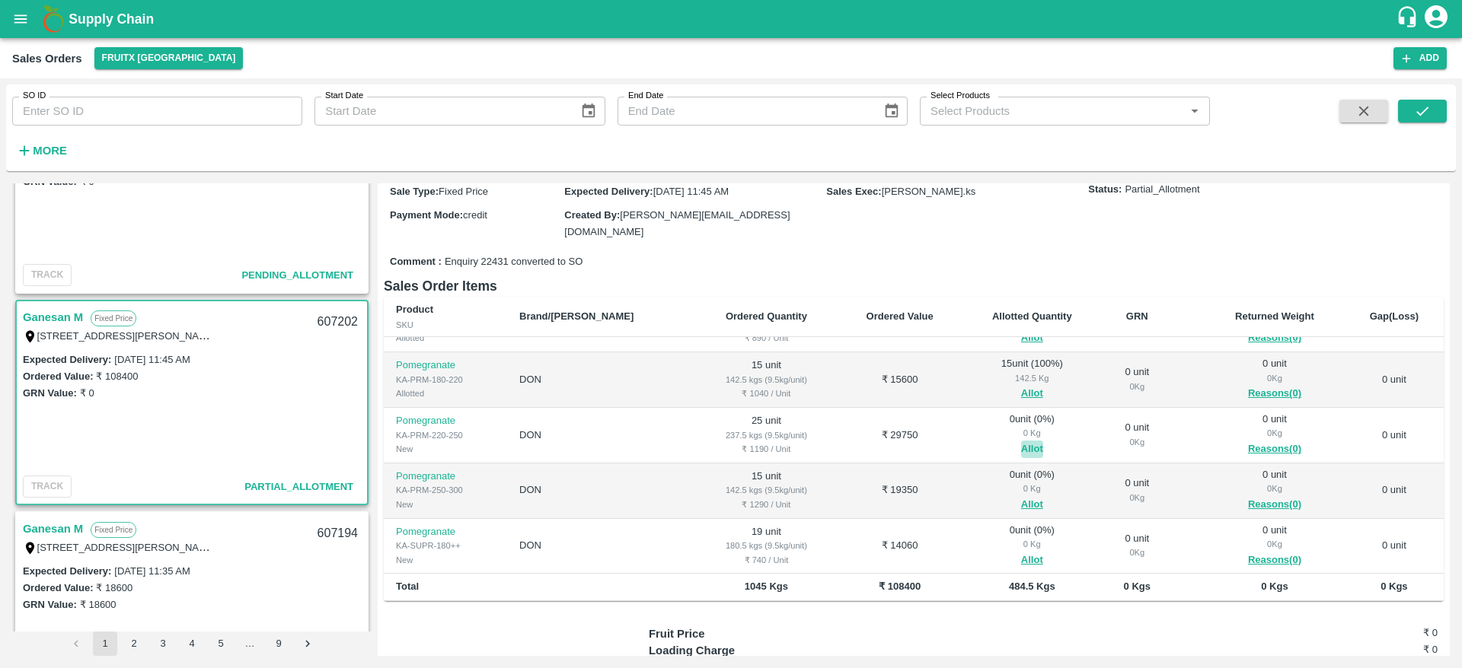
click at [1021, 443] on button "Allot" at bounding box center [1032, 450] width 22 height 18
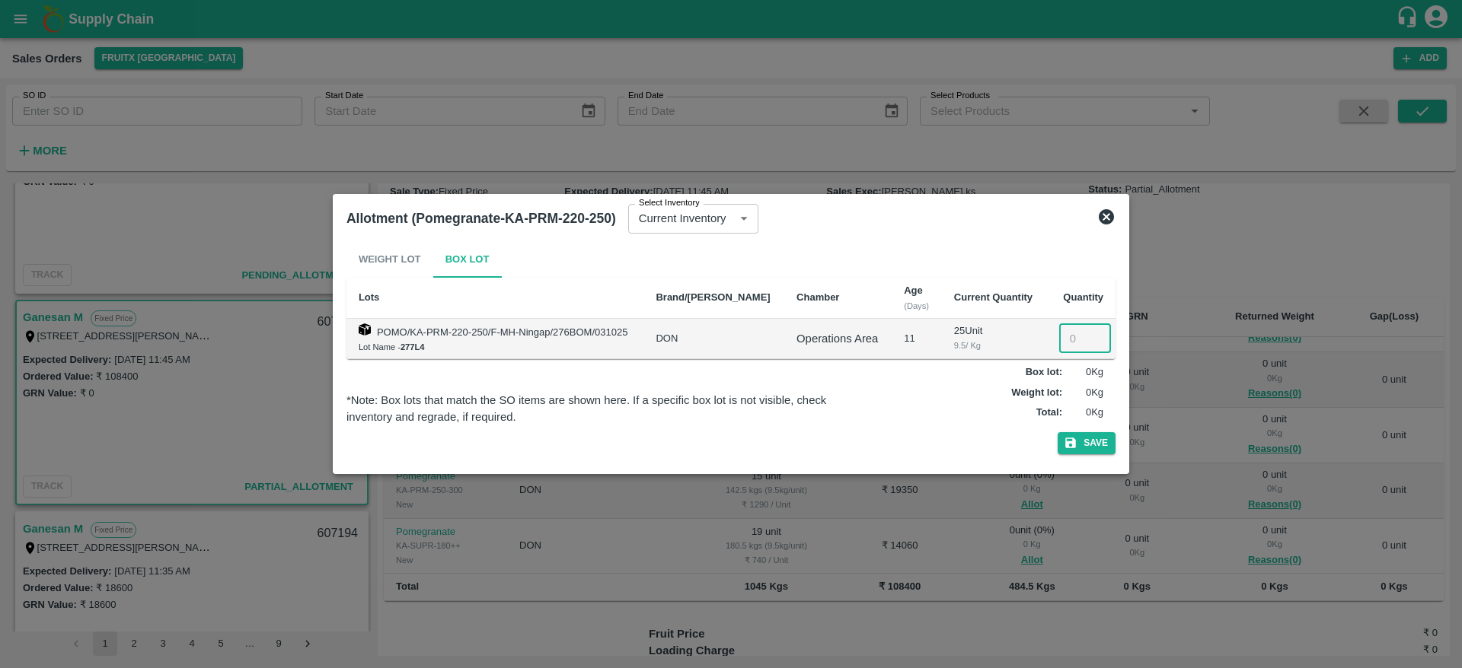
click at [1063, 333] on input "number" at bounding box center [1085, 338] width 52 height 29
type input "25"
click at [1068, 445] on icon "button" at bounding box center [1070, 444] width 11 height 11
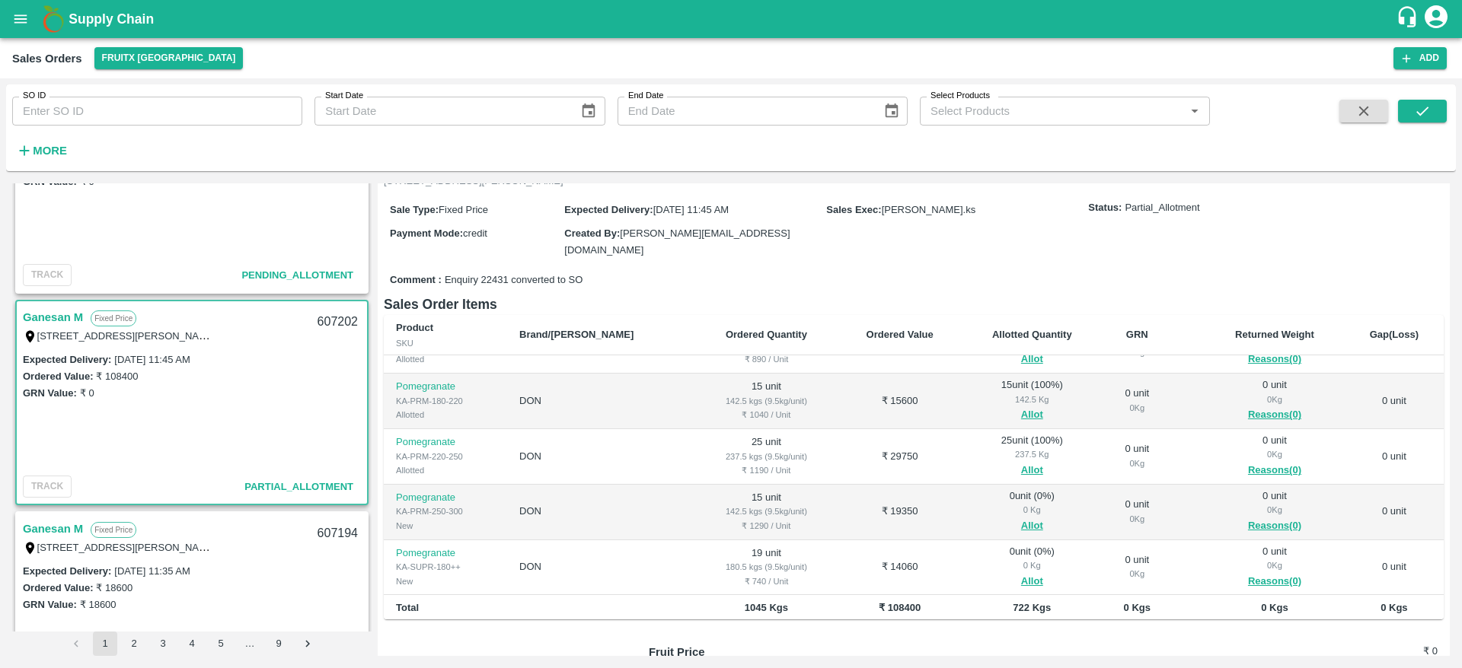
scroll to position [96, 0]
click at [1021, 524] on button "Allot" at bounding box center [1032, 524] width 22 height 18
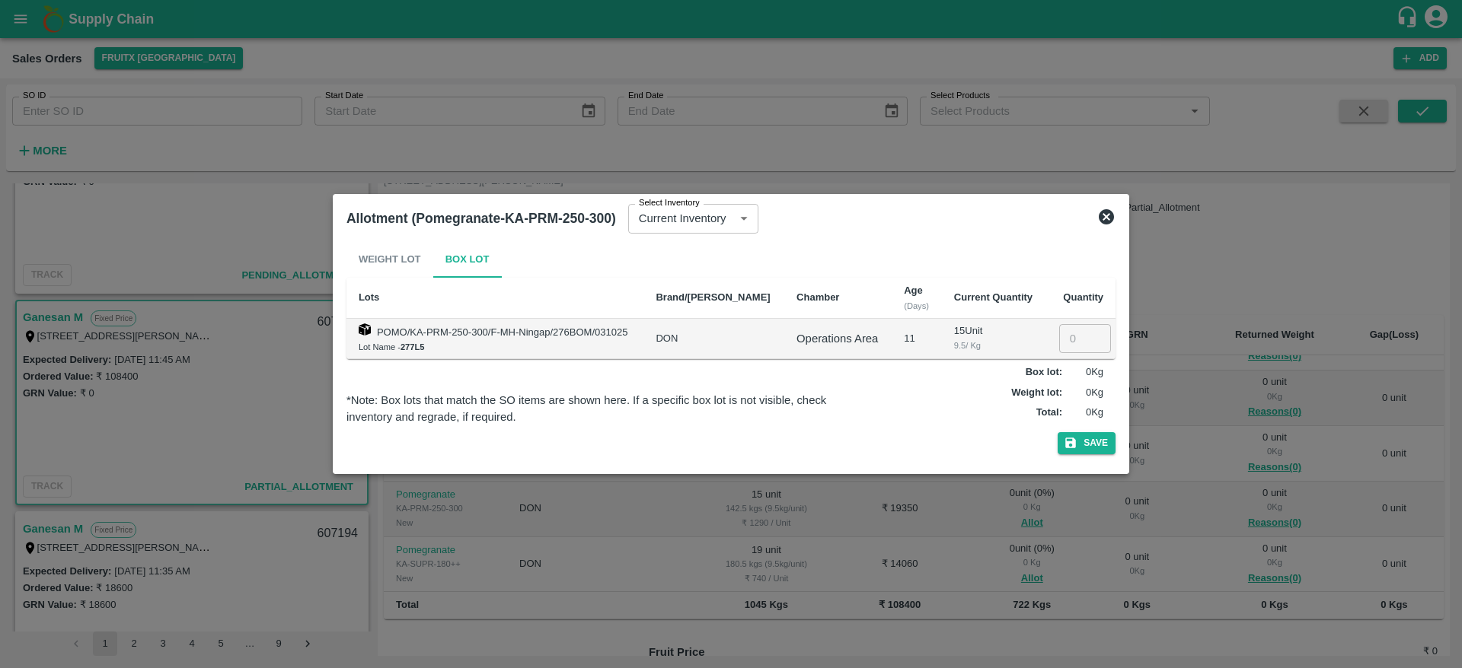
click at [1074, 323] on td "​" at bounding box center [1080, 339] width 69 height 40
click at [1067, 338] on input "1" at bounding box center [1085, 338] width 52 height 29
type input "15"
click at [1101, 449] on button "Save" at bounding box center [1087, 443] width 58 height 22
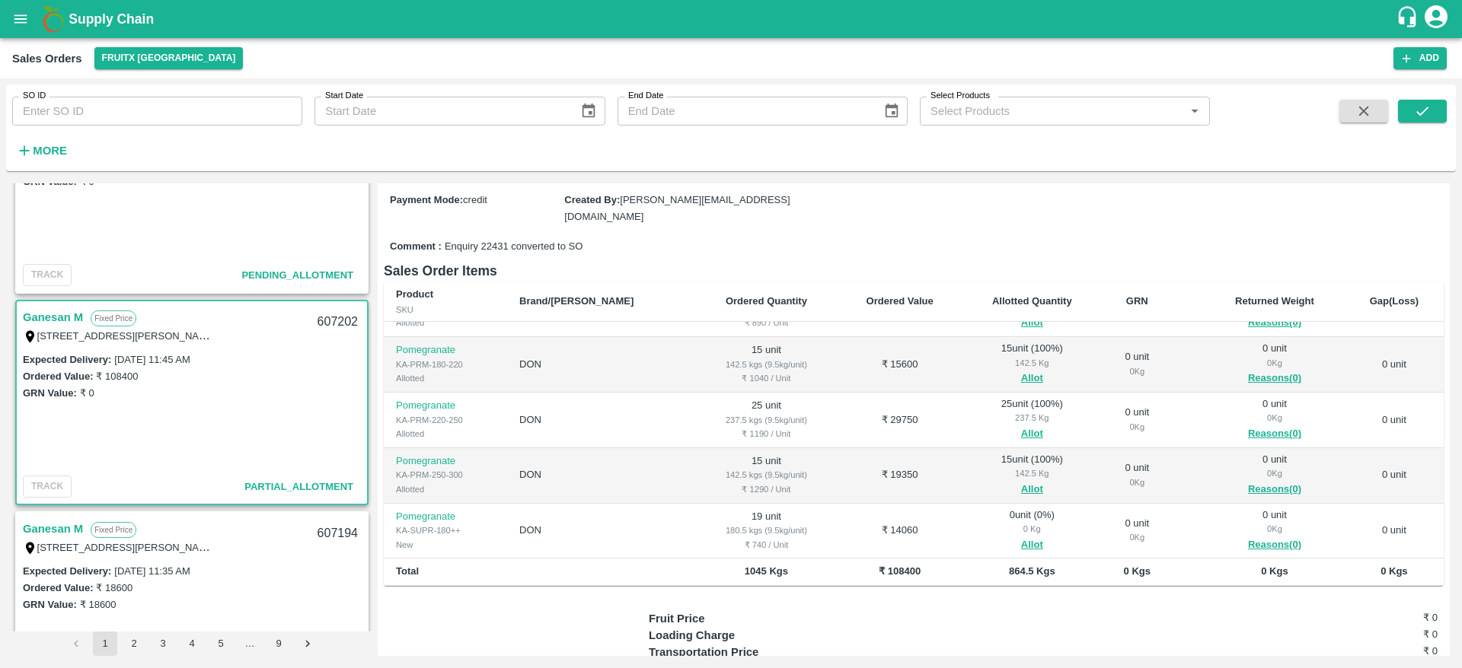
scroll to position [153, 0]
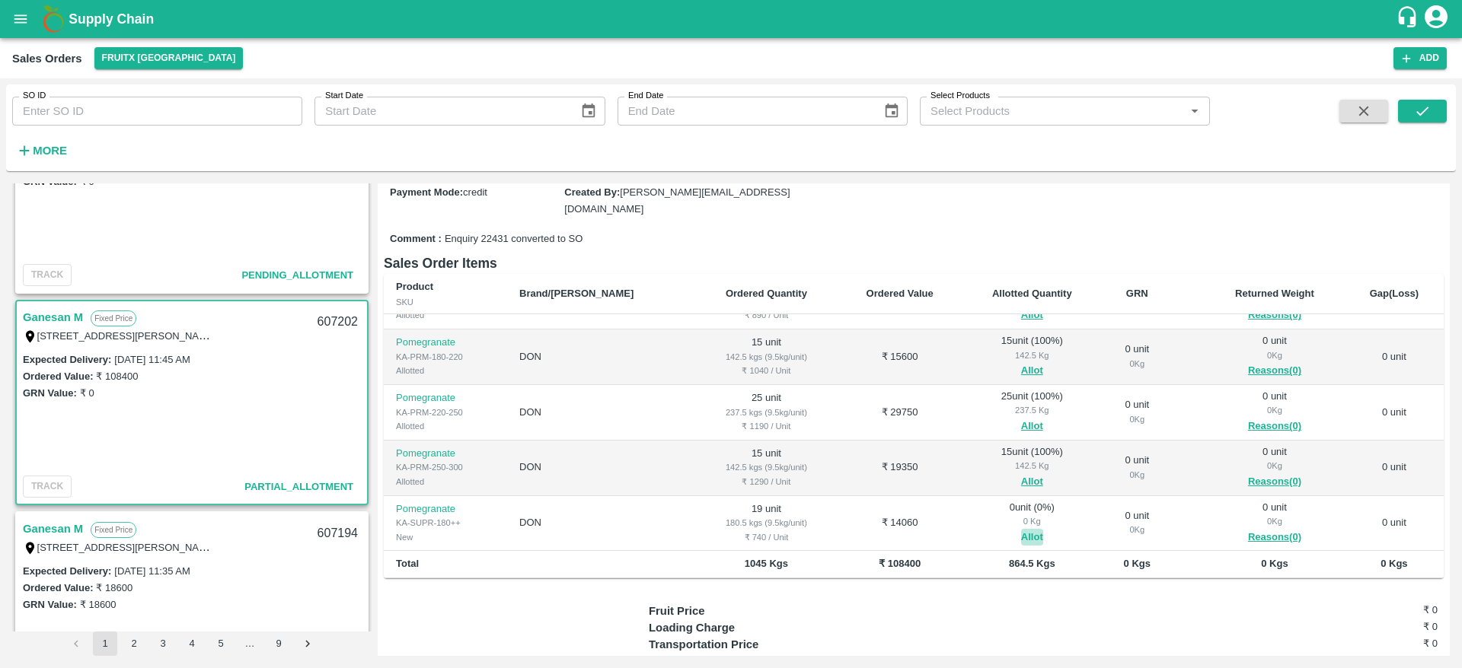
click at [1021, 540] on button "Allot" at bounding box center [1032, 538] width 22 height 18
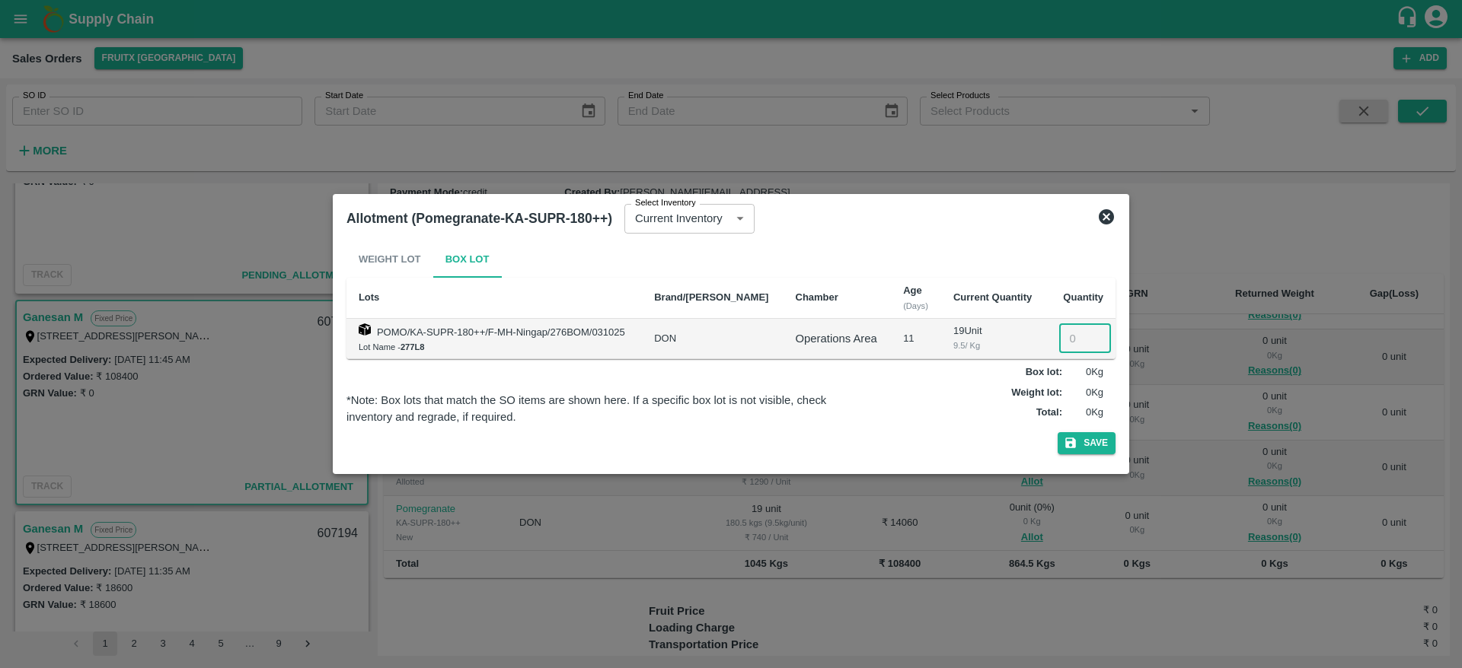
click at [1065, 334] on input "number" at bounding box center [1085, 338] width 52 height 29
type input "19"
click at [1080, 448] on button "Save" at bounding box center [1087, 443] width 58 height 22
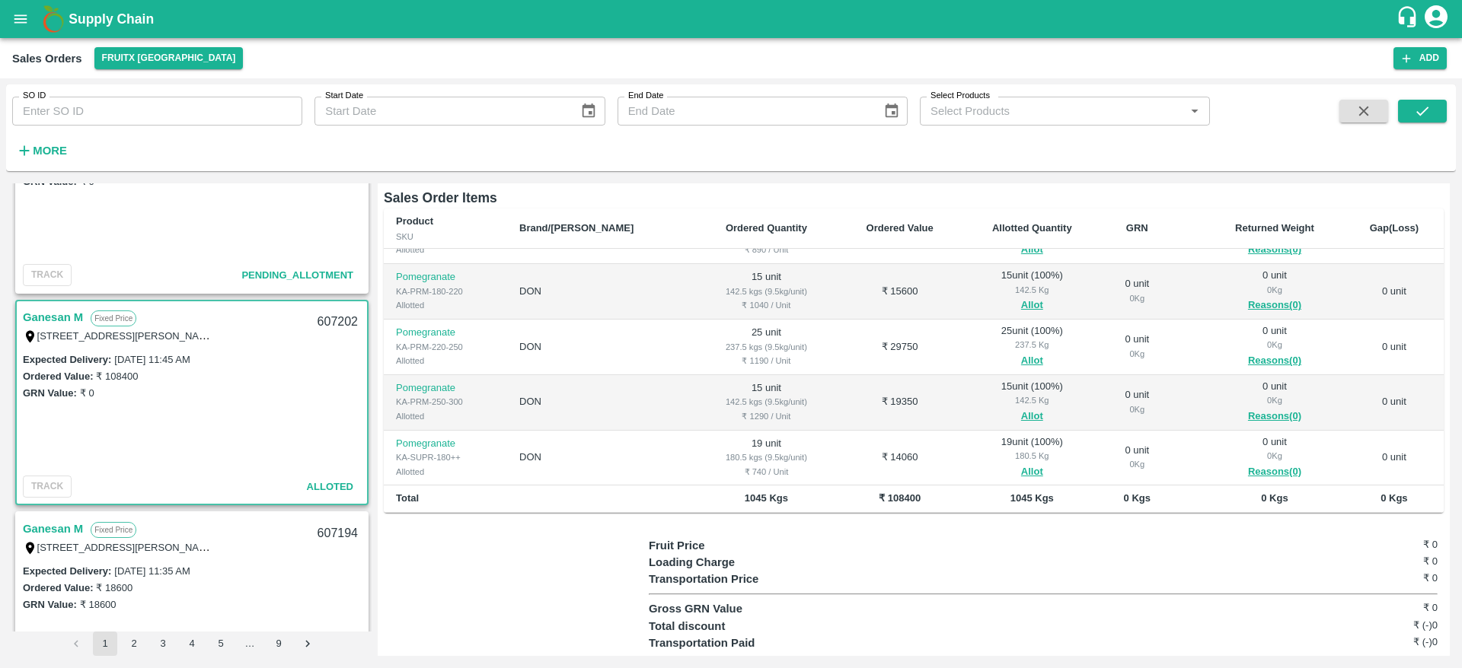
scroll to position [0, 0]
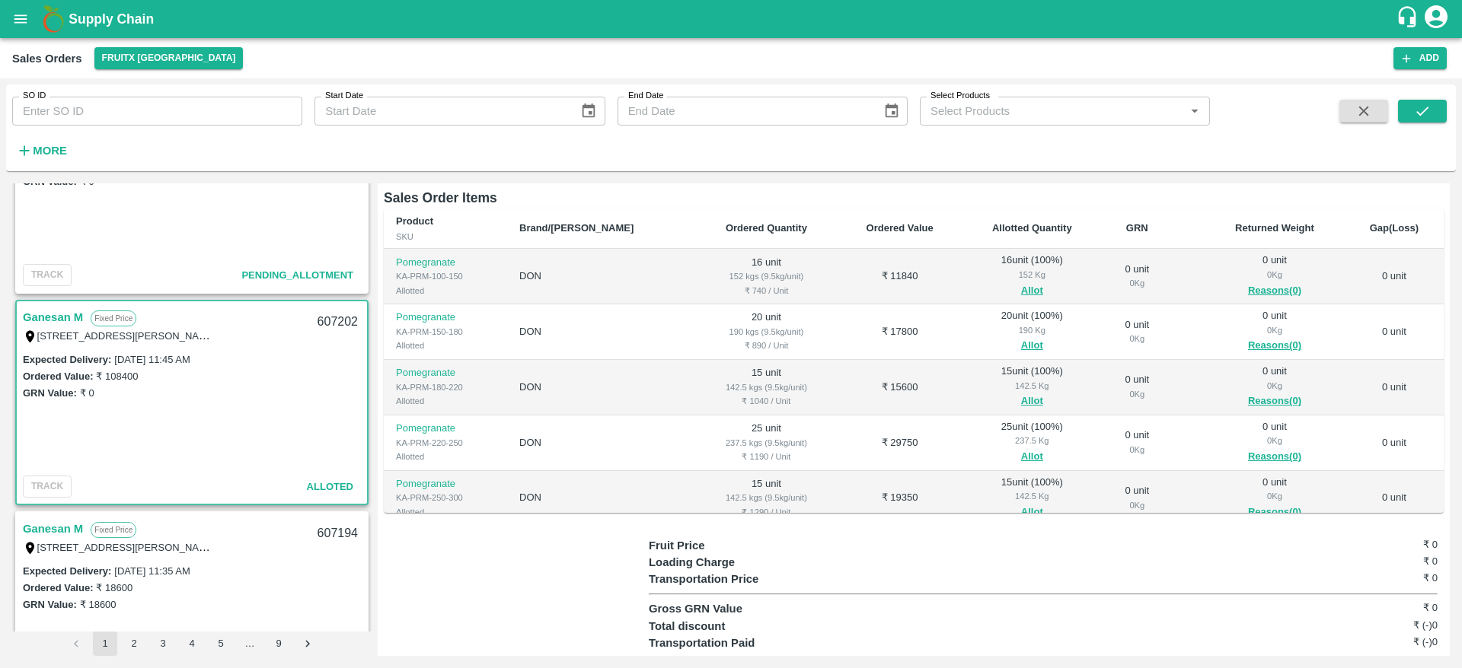
click at [331, 322] on div "607202" at bounding box center [337, 323] width 59 height 36
copy div "607202"
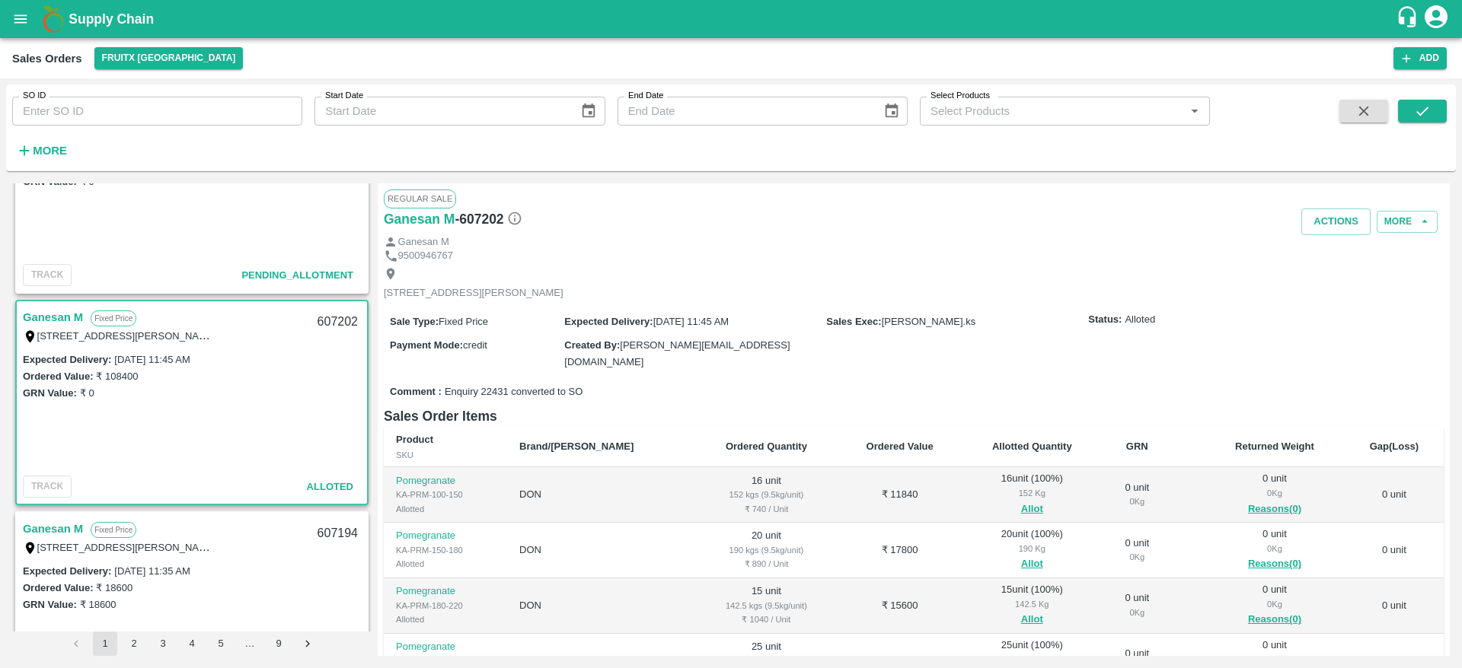
click at [1295, 234] on div "Actions More" at bounding box center [1090, 222] width 707 height 27
click at [1327, 222] on button "Actions" at bounding box center [1335, 222] width 69 height 27
click at [1333, 292] on li "Deliver" at bounding box center [1369, 280] width 161 height 26
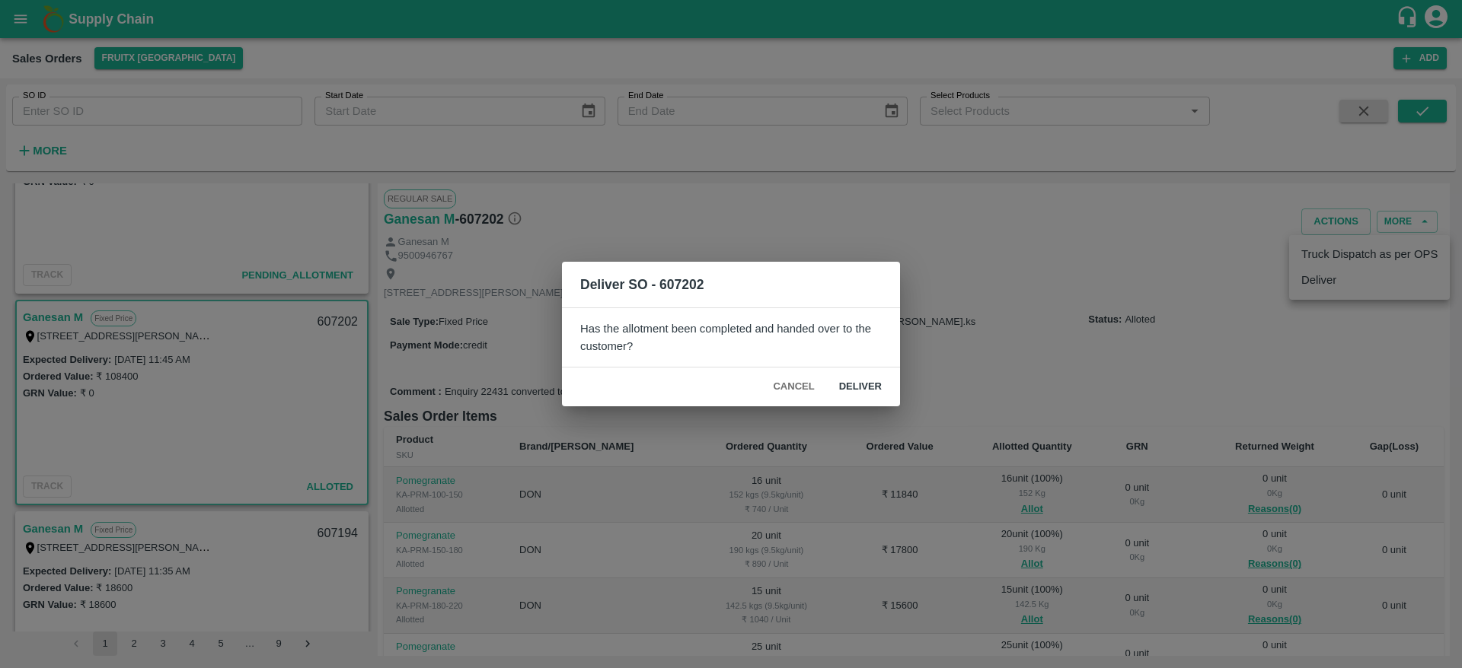
click at [821, 377] on div "Cancel Deliver" at bounding box center [731, 387] width 338 height 39
click at [806, 383] on button "Cancel" at bounding box center [793, 387] width 53 height 27
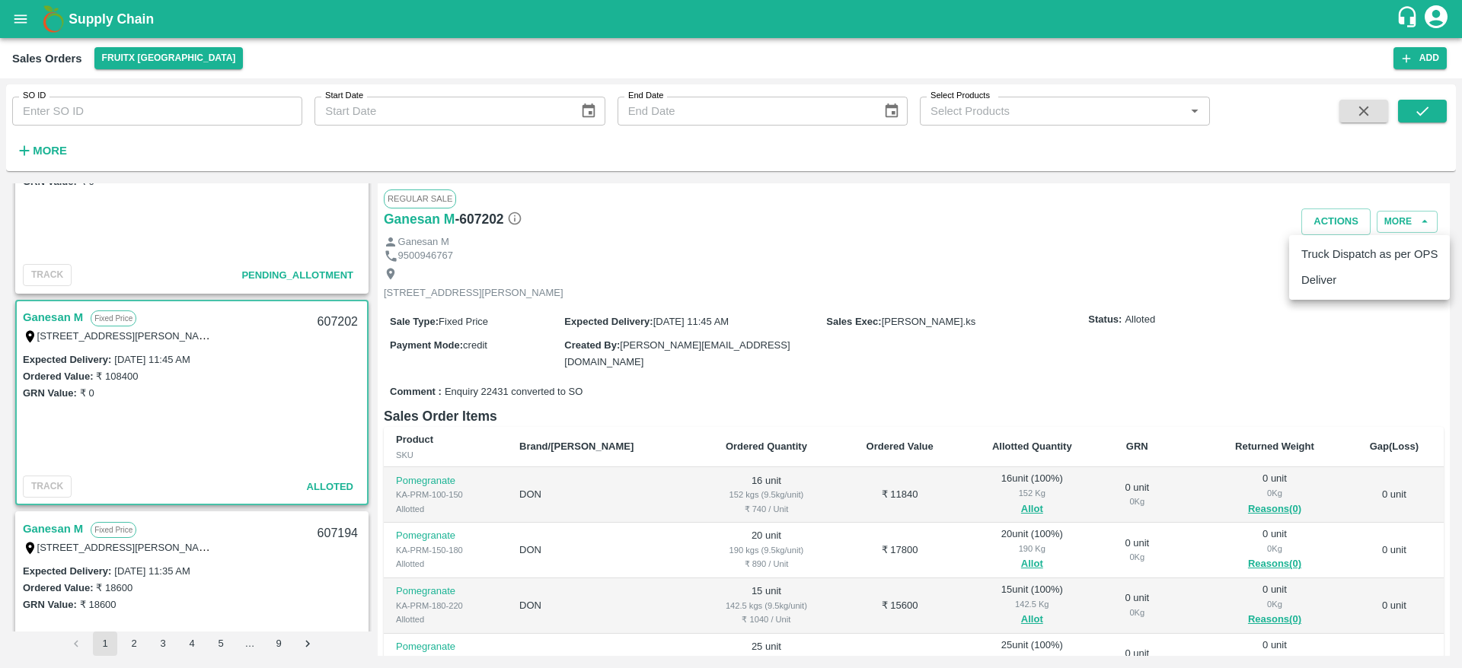
click at [732, 321] on div at bounding box center [731, 334] width 1462 height 668
click at [1339, 215] on button "Actions" at bounding box center [1335, 222] width 69 height 27
click at [1320, 277] on li "Deliver" at bounding box center [1369, 280] width 161 height 26
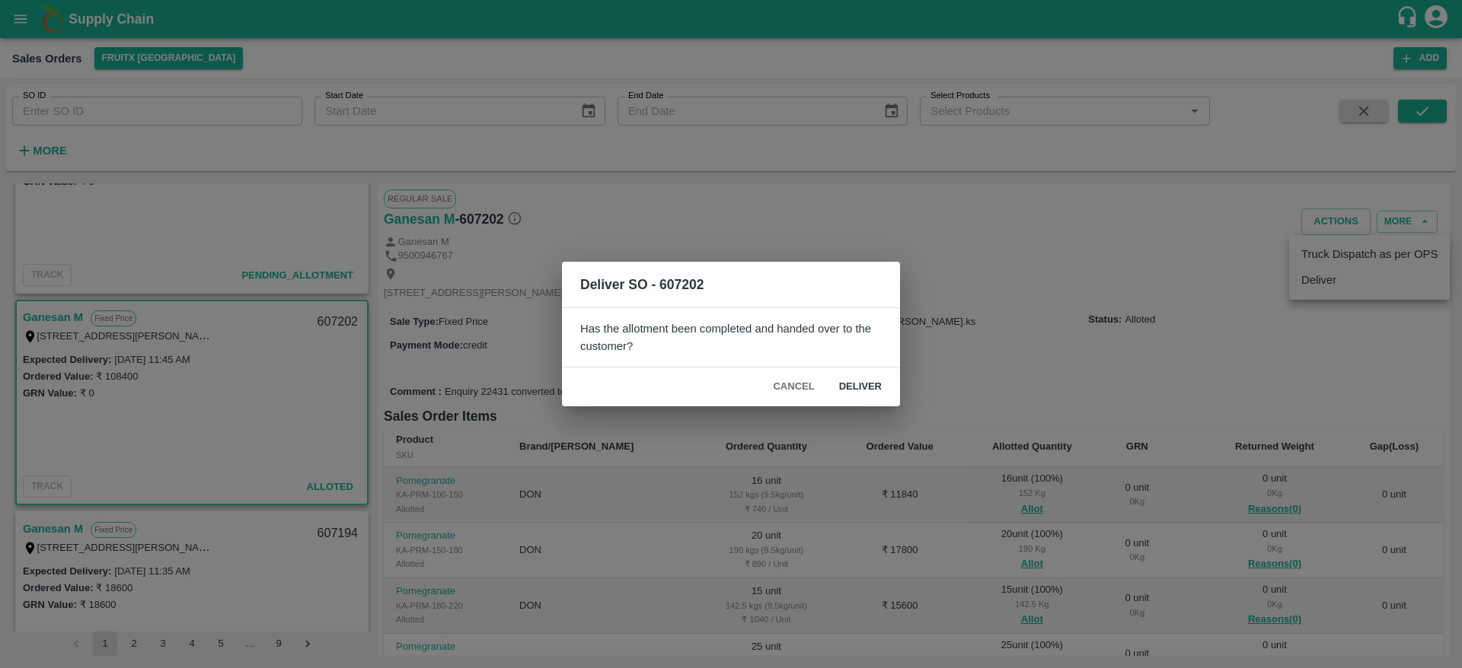
click at [850, 389] on button "Deliver" at bounding box center [860, 387] width 67 height 27
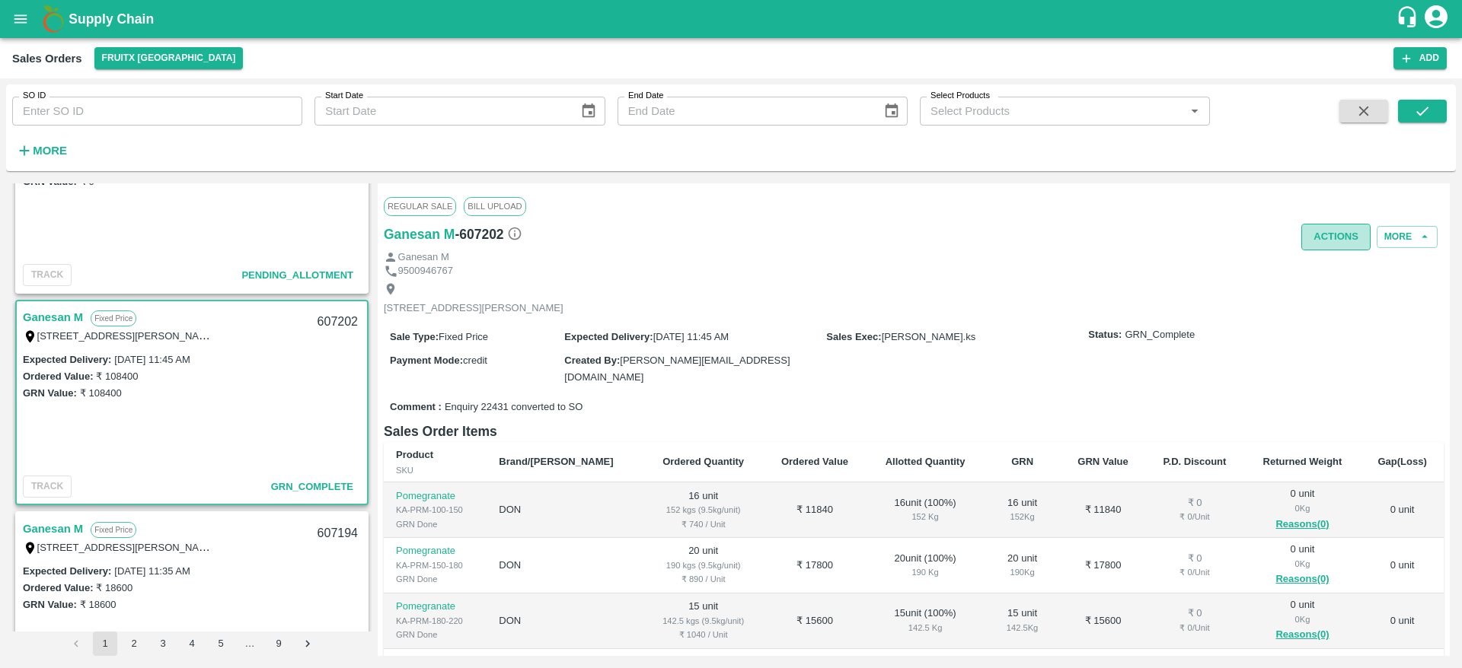
click at [1343, 229] on button "Actions" at bounding box center [1335, 237] width 69 height 27
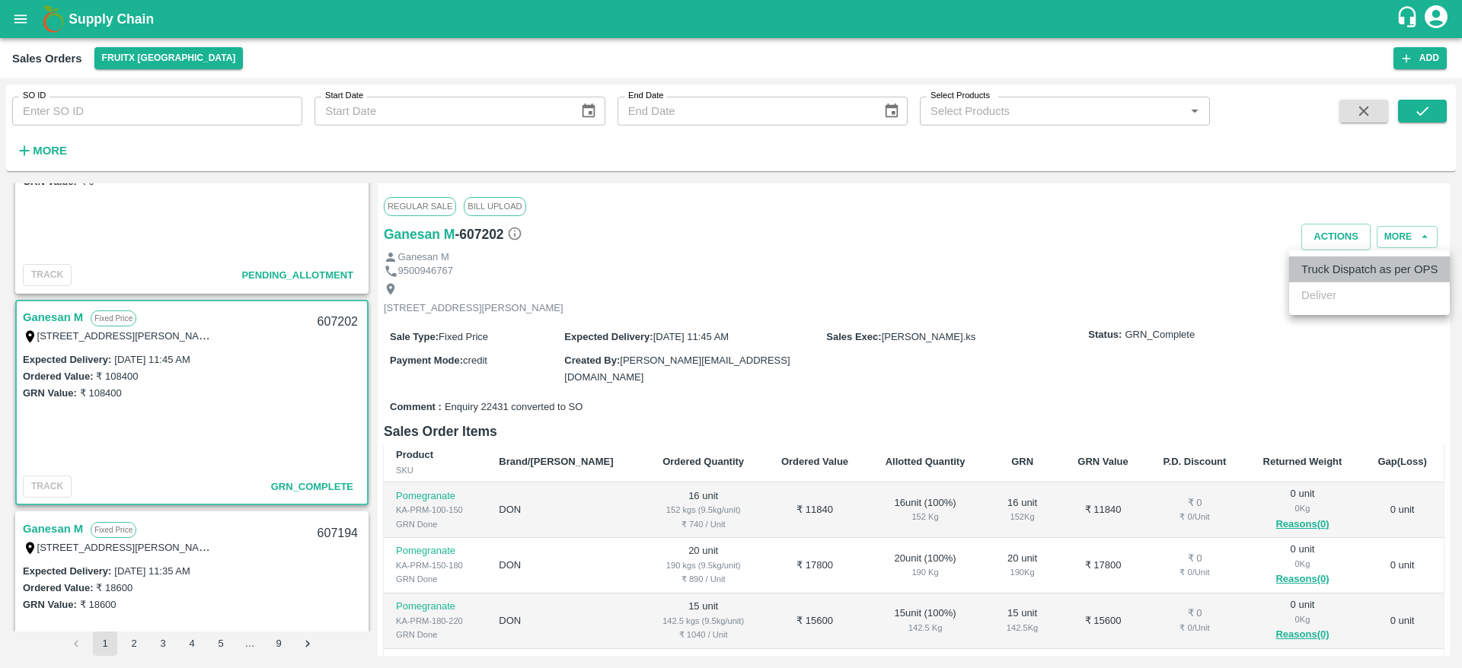
click at [1335, 273] on li "Truck Dispatch as per OPS" at bounding box center [1369, 270] width 161 height 26
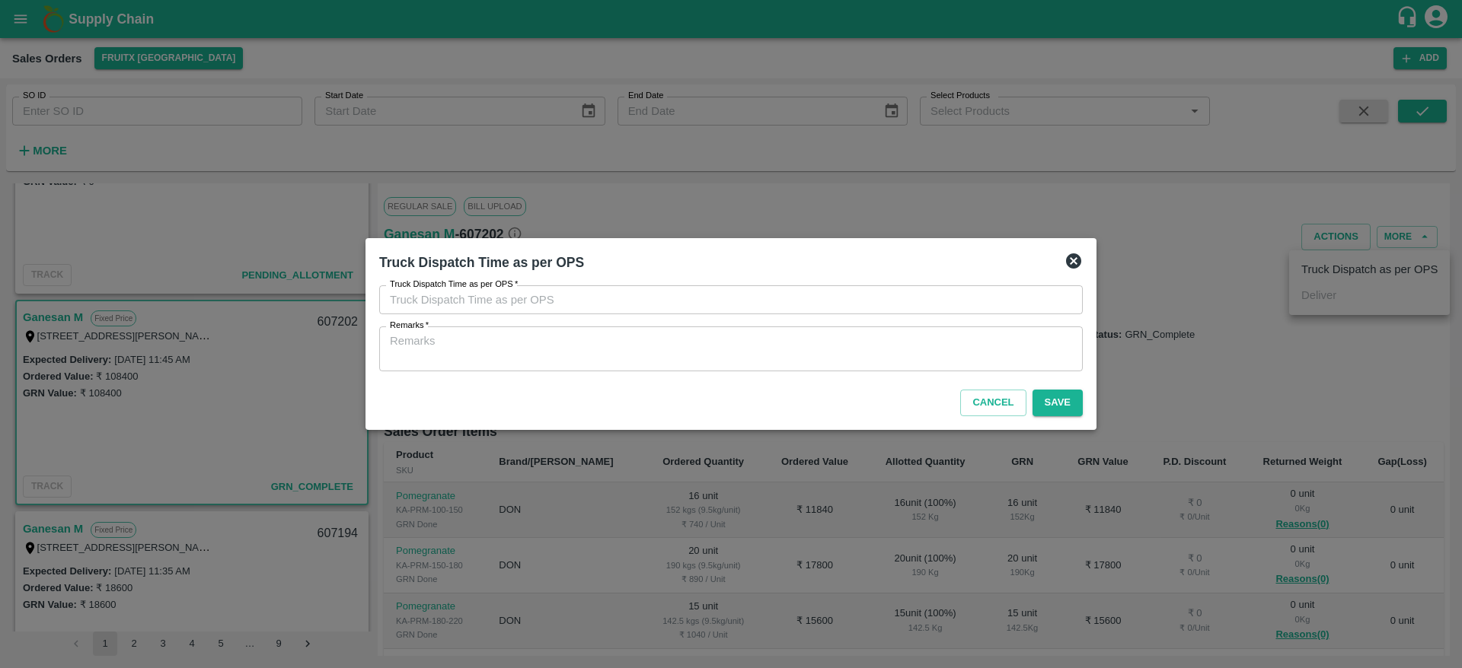
type input "14/10/2025 11:53 AM"
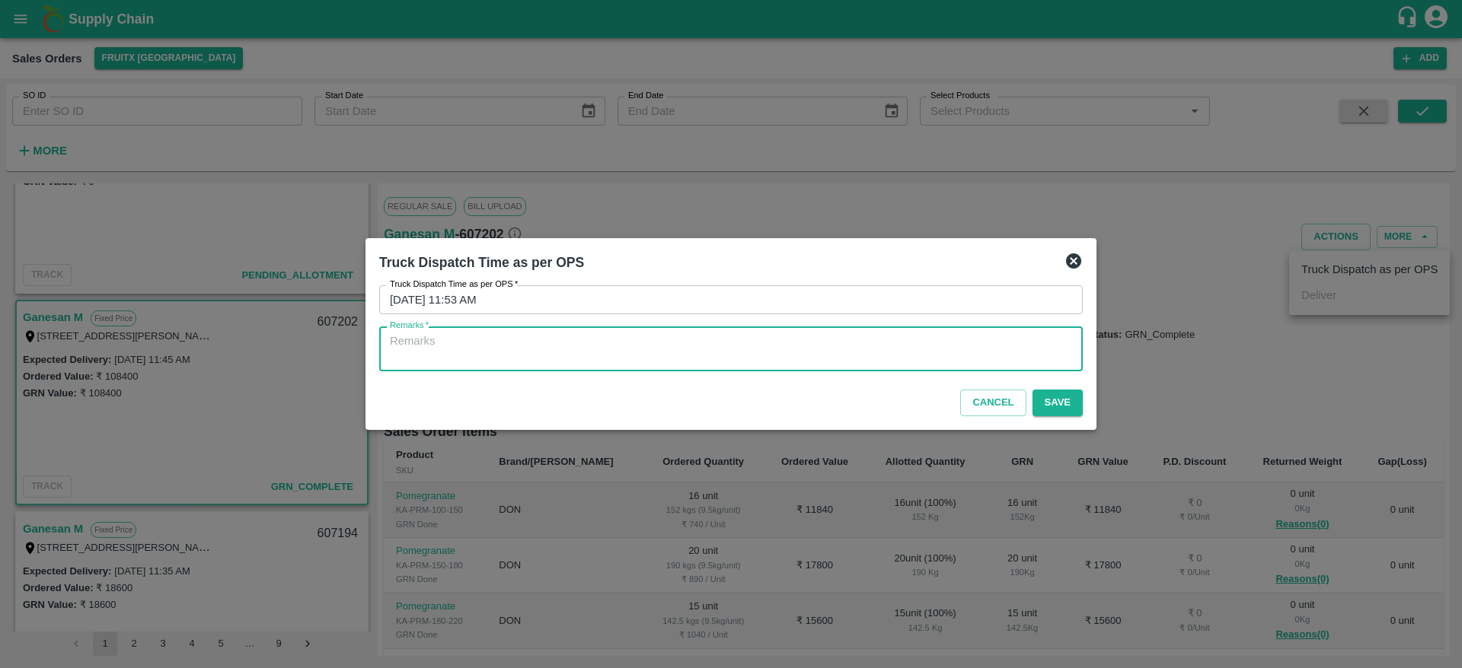
click at [767, 356] on textarea "Remarks   *" at bounding box center [731, 349] width 682 height 32
type textarea "OTD"
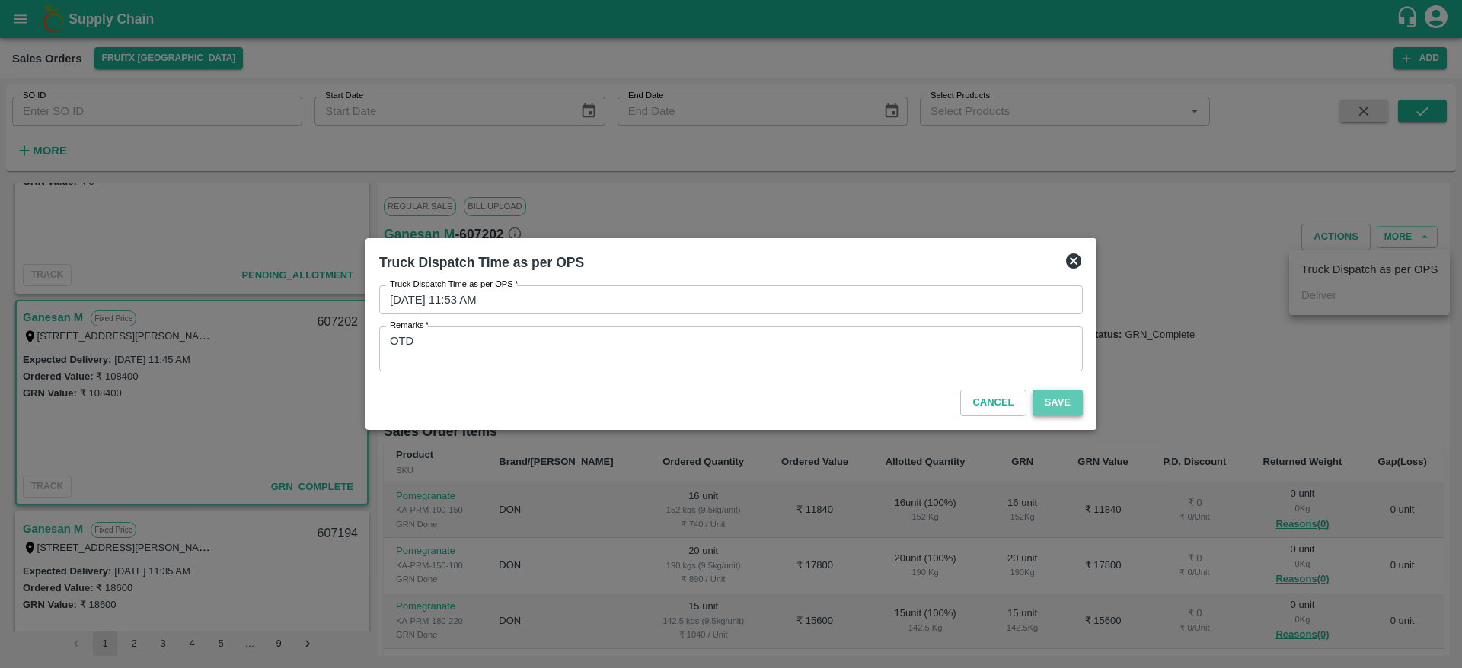
click at [1061, 405] on button "Save" at bounding box center [1057, 403] width 50 height 27
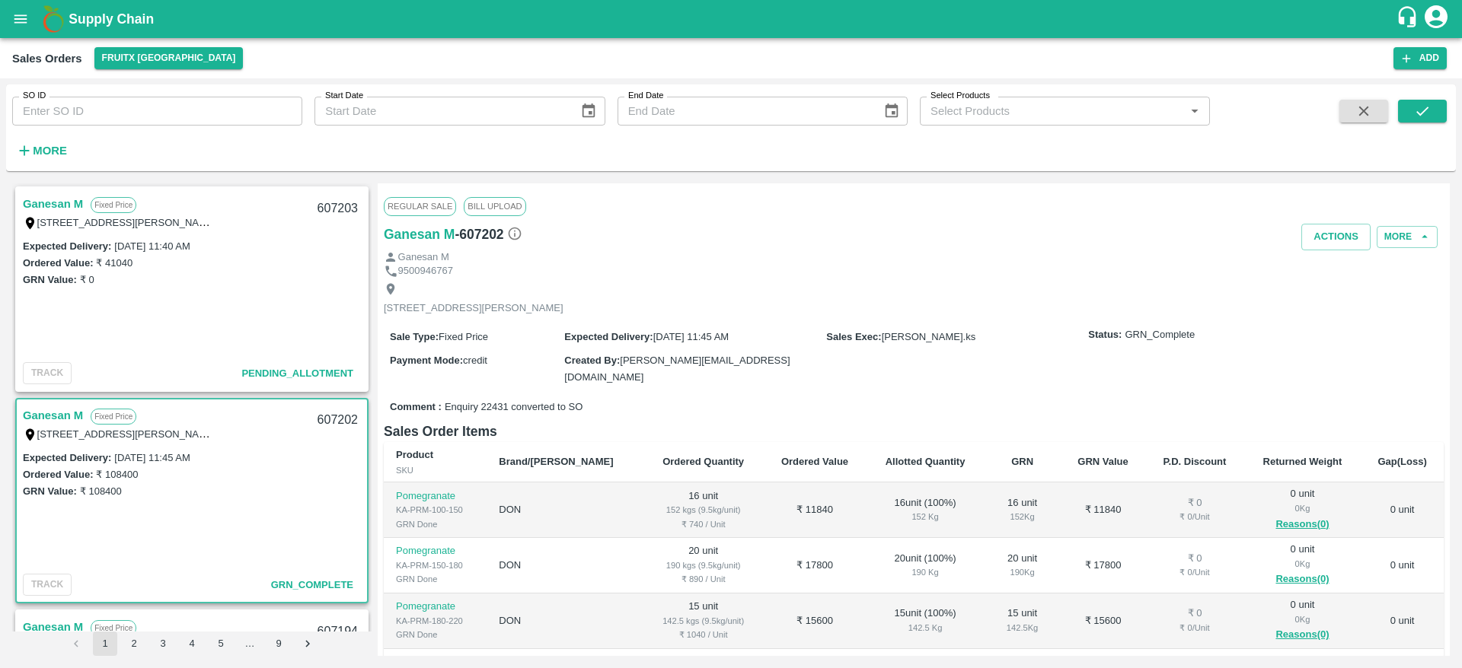
click at [43, 203] on link "Ganesan M" at bounding box center [53, 204] width 60 height 20
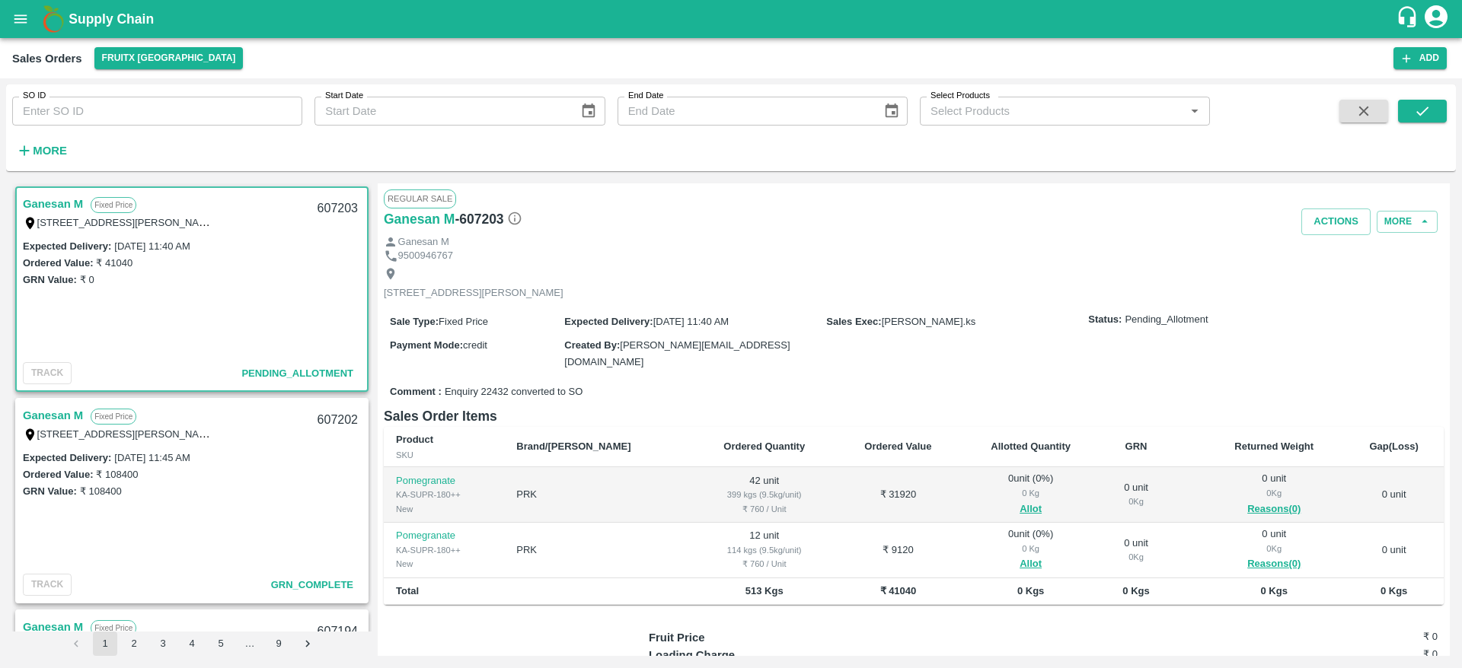
click at [43, 203] on link "Ganesan M" at bounding box center [53, 204] width 60 height 20
click at [330, 210] on div "607203" at bounding box center [337, 209] width 59 height 36
copy div "607203"
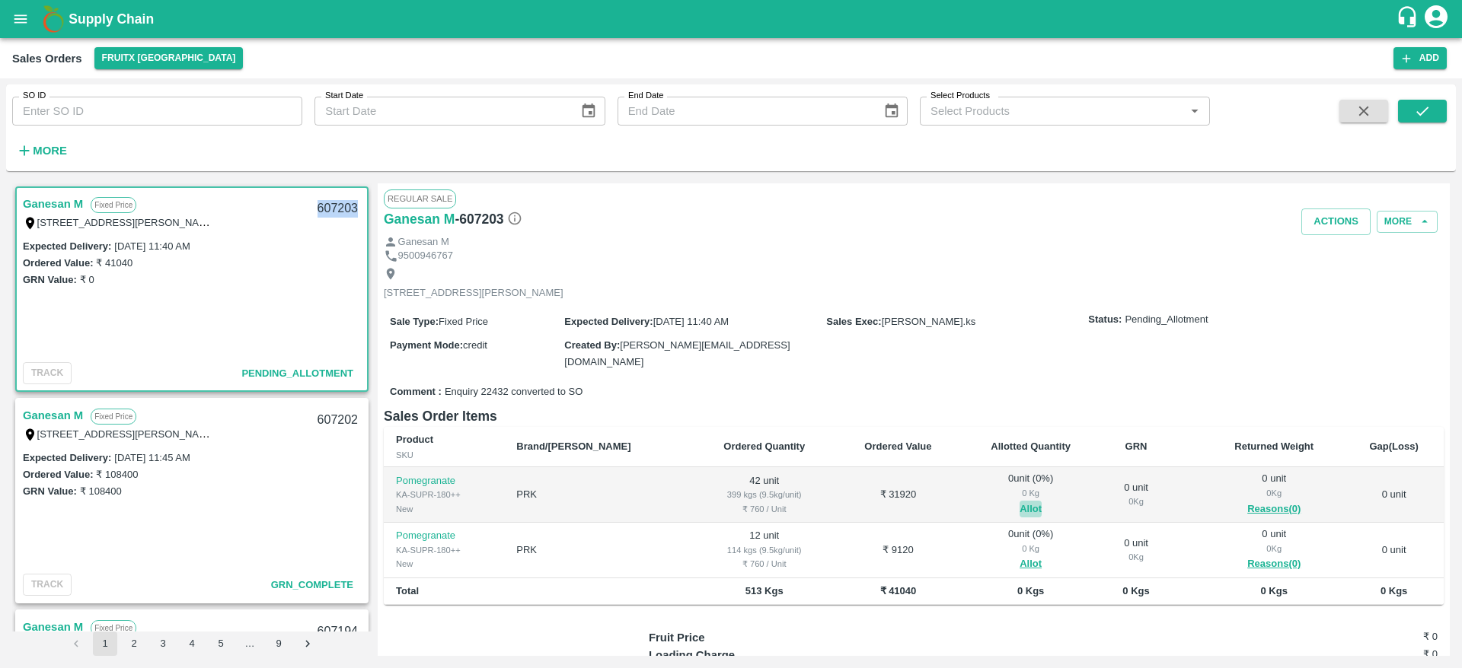
click at [1019, 503] on button "Allot" at bounding box center [1030, 510] width 22 height 18
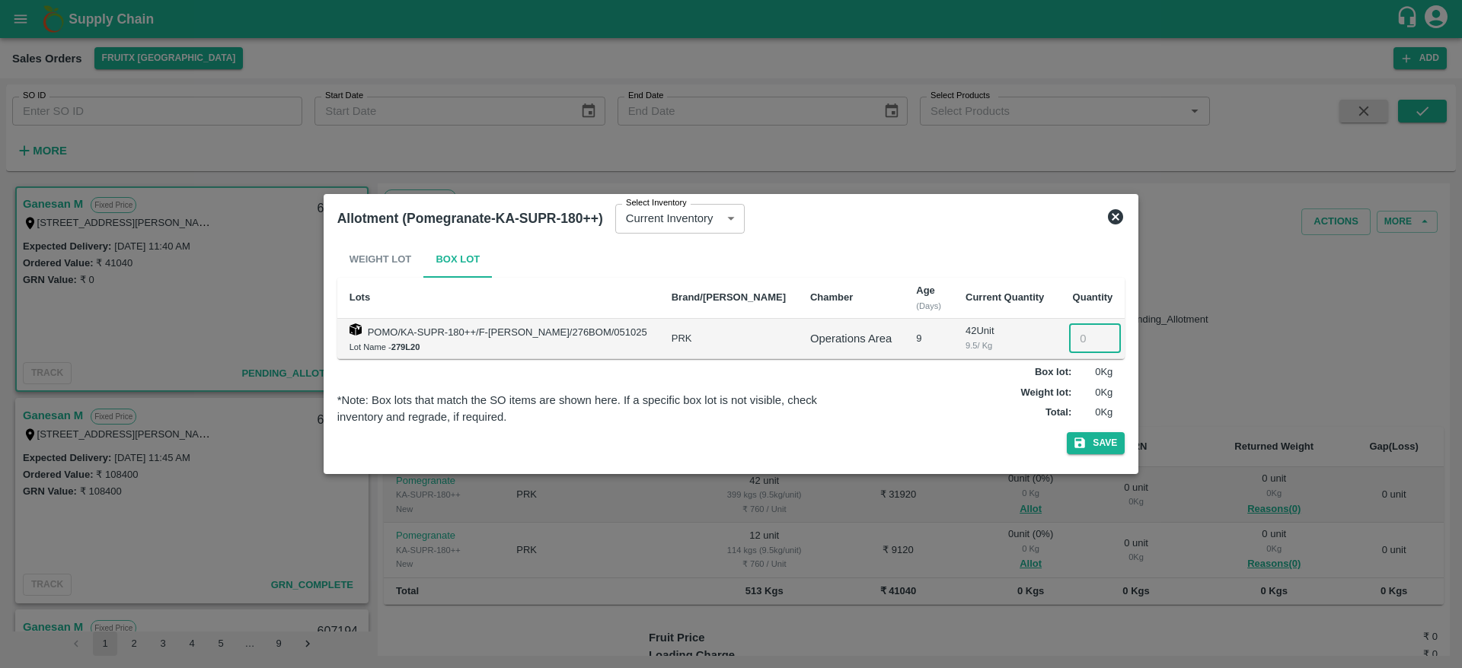
click at [1069, 347] on input "number" at bounding box center [1095, 338] width 52 height 29
type input "42"
click at [1080, 446] on button "Save" at bounding box center [1096, 443] width 58 height 22
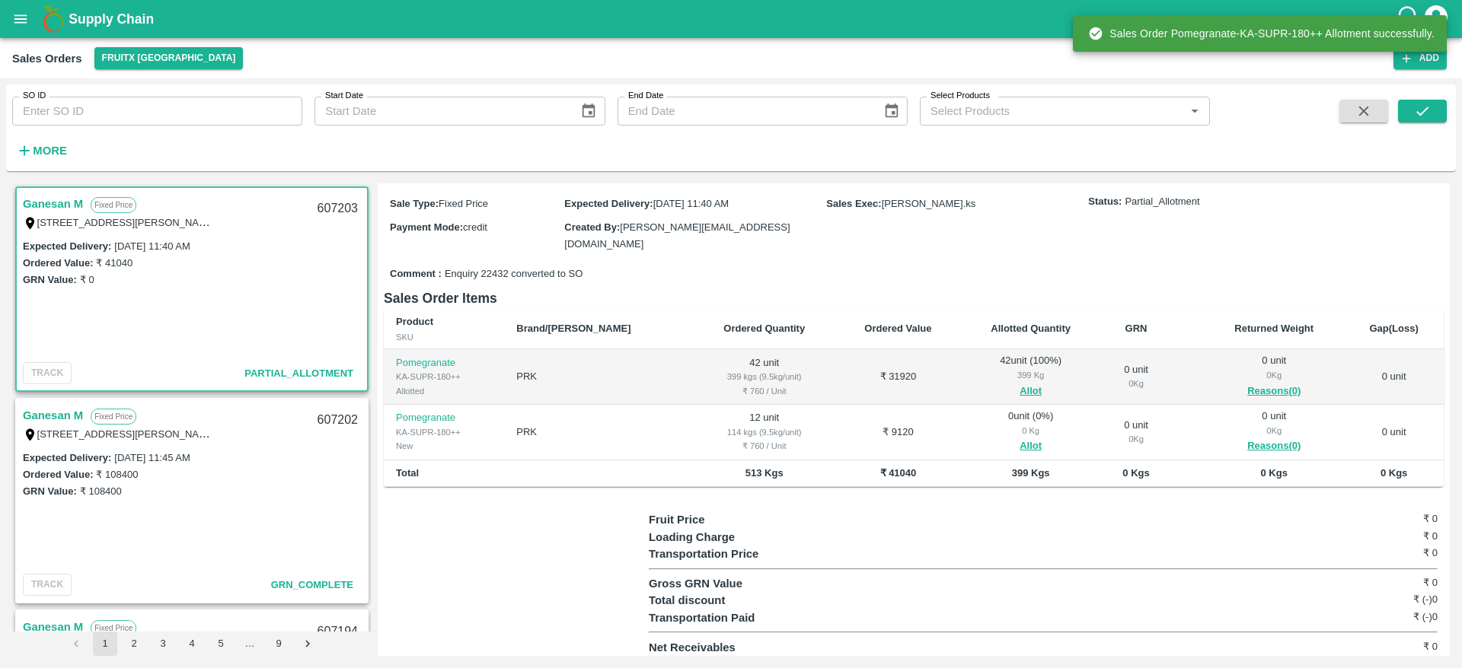
scroll to position [121, 0]
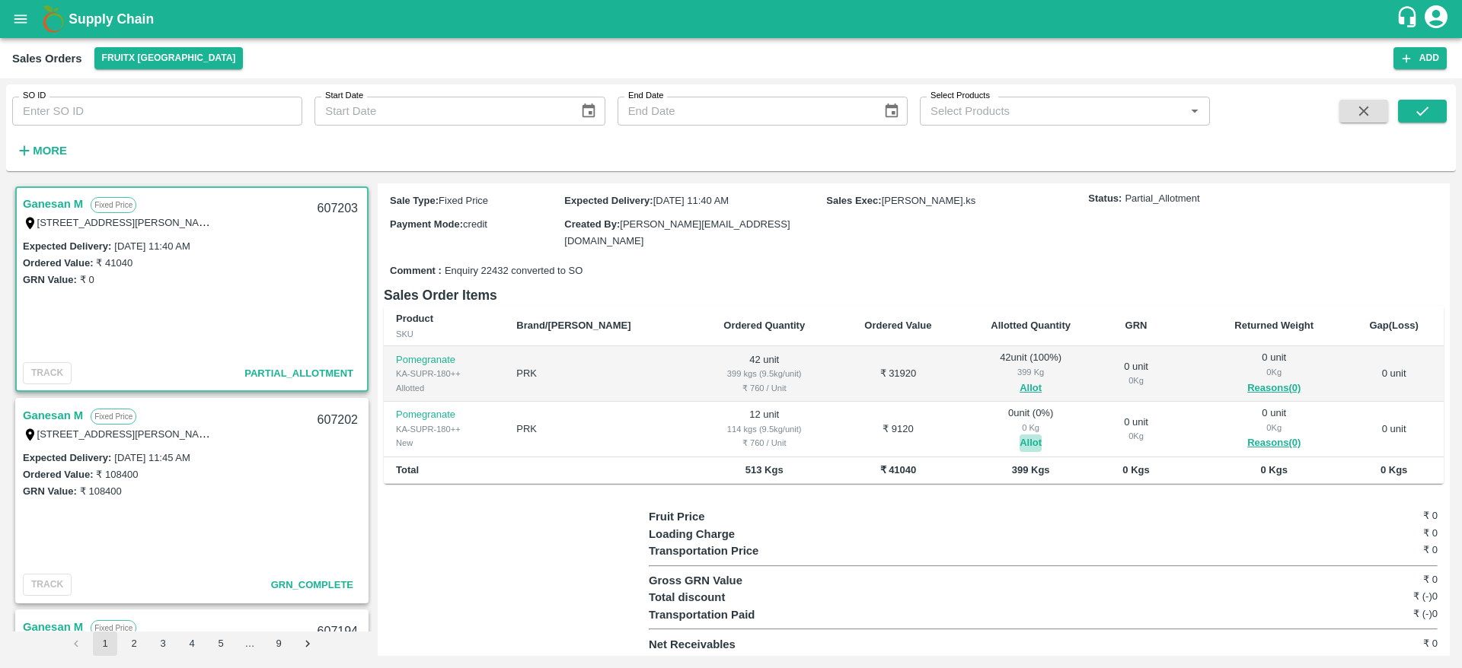
click at [1019, 438] on button "Allot" at bounding box center [1030, 444] width 22 height 18
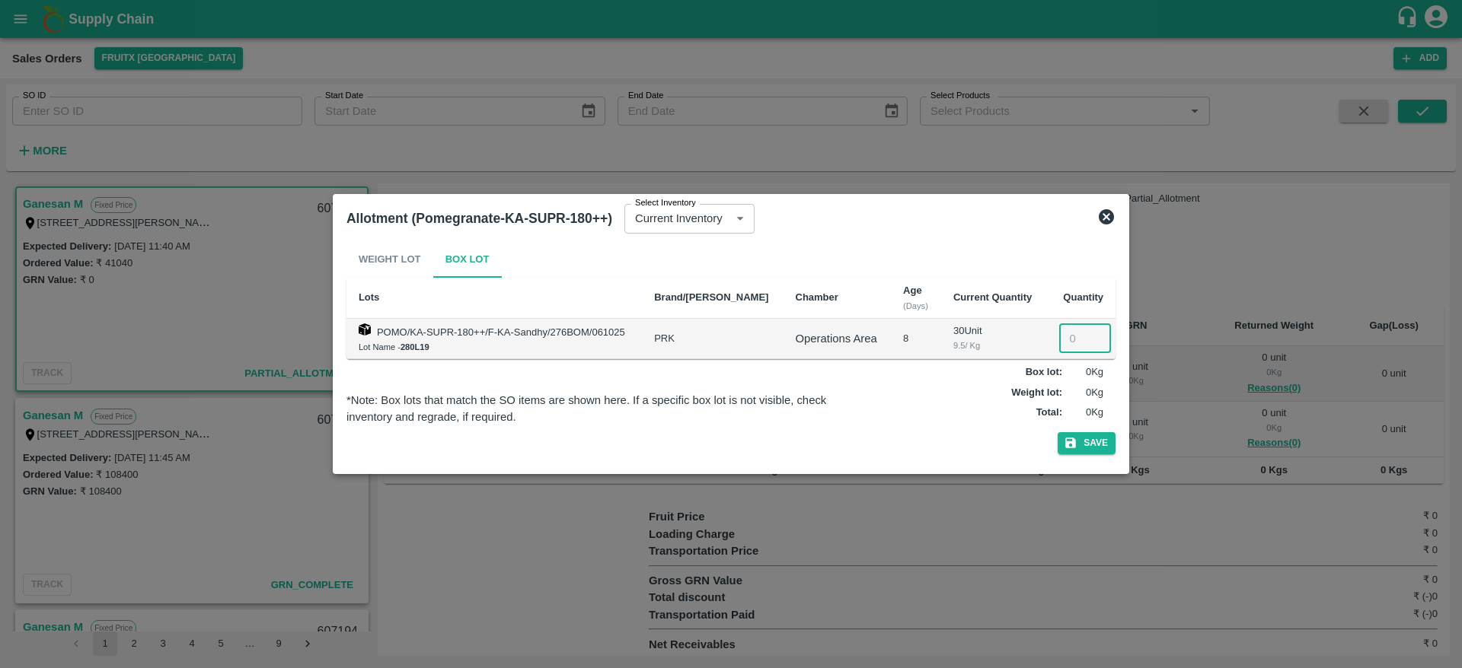
click at [1071, 345] on input "number" at bounding box center [1085, 338] width 52 height 29
type input "12"
click at [1093, 436] on button "Save" at bounding box center [1087, 443] width 58 height 22
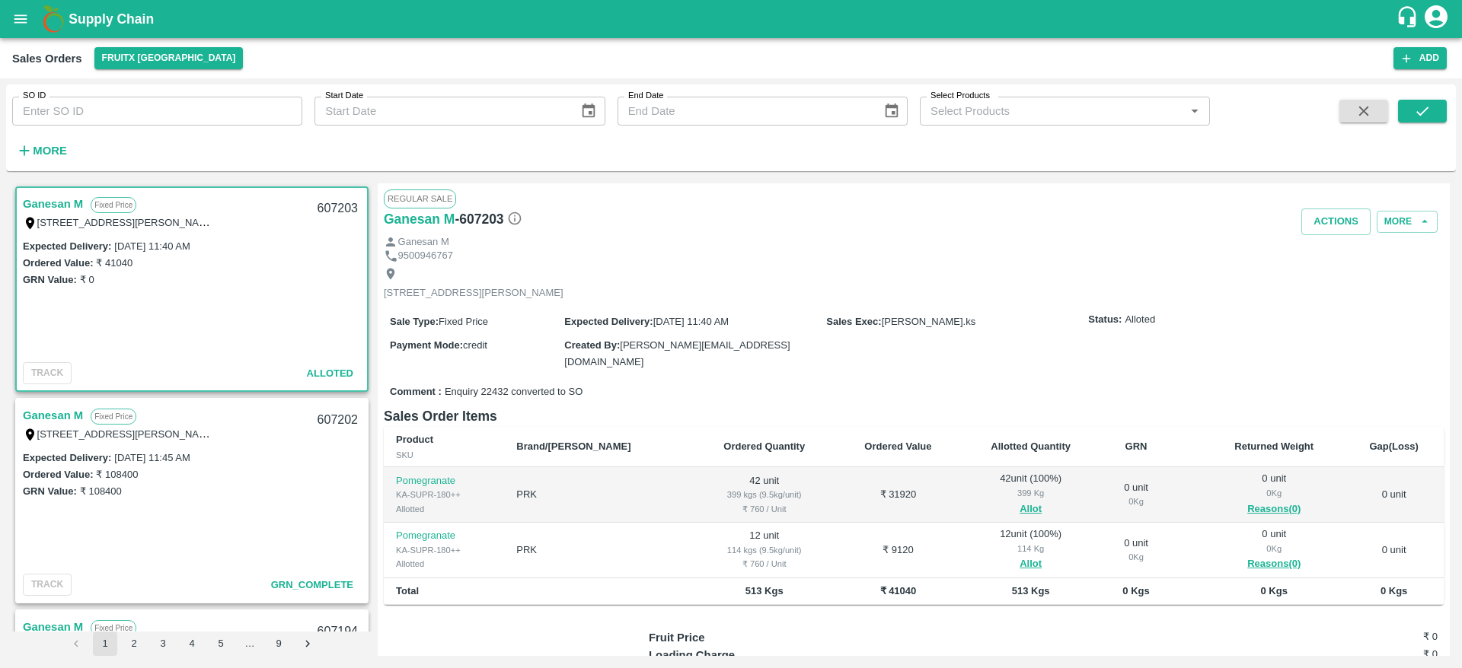
click at [344, 209] on div "607203" at bounding box center [337, 209] width 59 height 36
copy div "607203"
click at [1312, 220] on button "Actions" at bounding box center [1335, 222] width 69 height 27
click at [1328, 279] on li "Deliver" at bounding box center [1369, 280] width 161 height 26
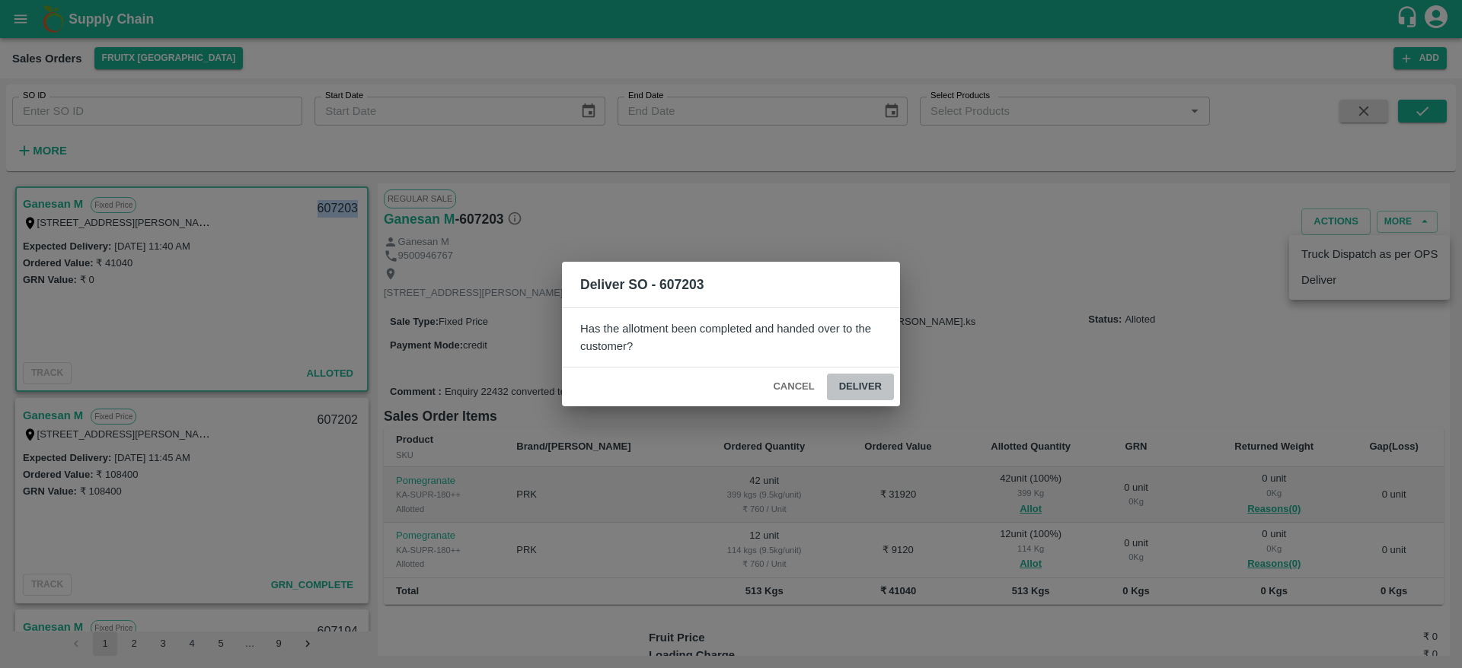
click at [866, 383] on button "Deliver" at bounding box center [860, 387] width 67 height 27
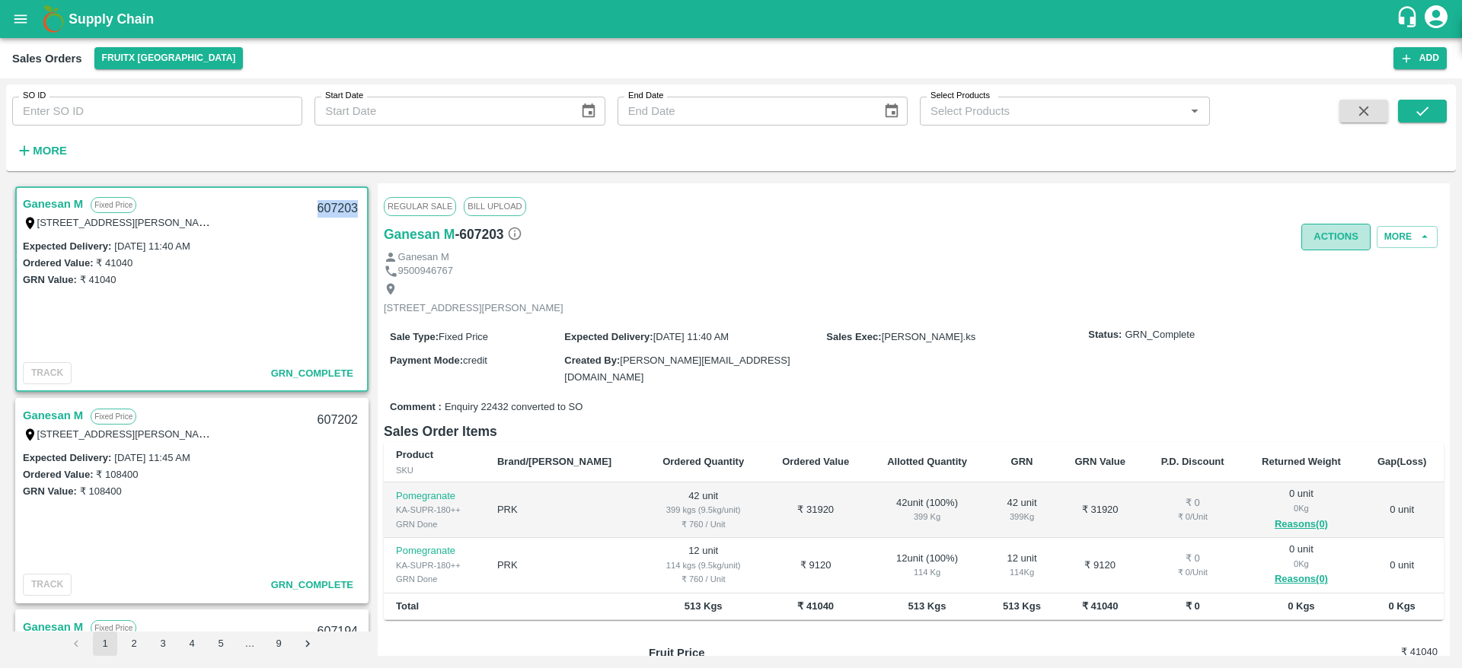
click at [1331, 238] on button "Actions" at bounding box center [1335, 237] width 69 height 27
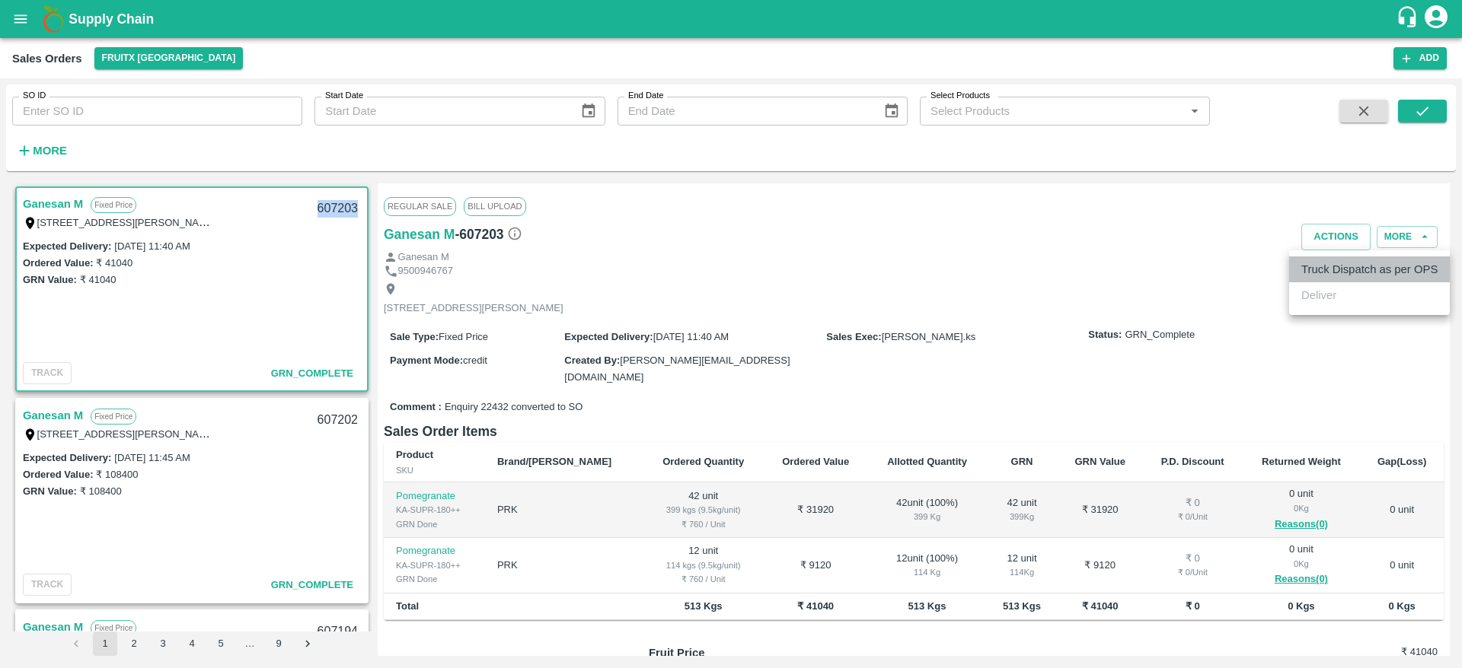
click at [1327, 266] on li "Truck Dispatch as per OPS" at bounding box center [1369, 270] width 161 height 26
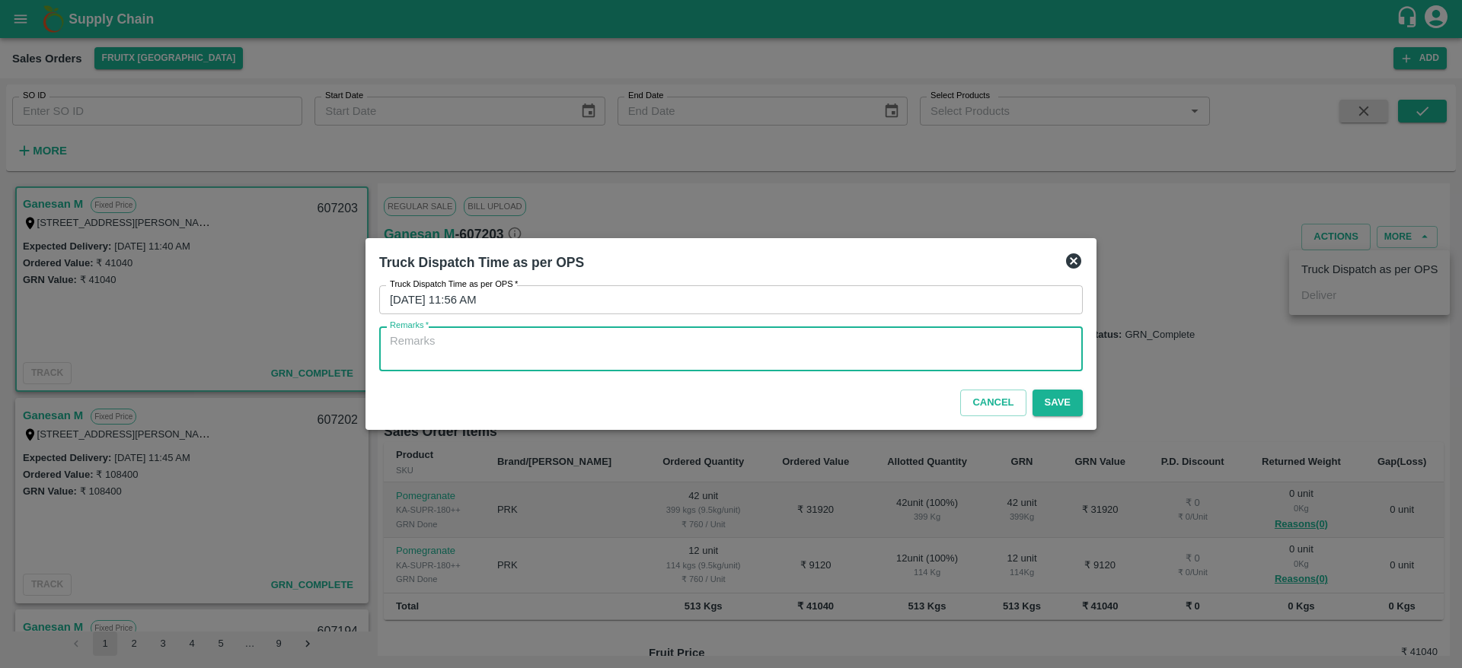
click at [905, 358] on textarea "Remarks   *" at bounding box center [731, 349] width 682 height 32
type textarea "O"
click at [893, 358] on textarea "O" at bounding box center [731, 349] width 682 height 32
type textarea "OTD"
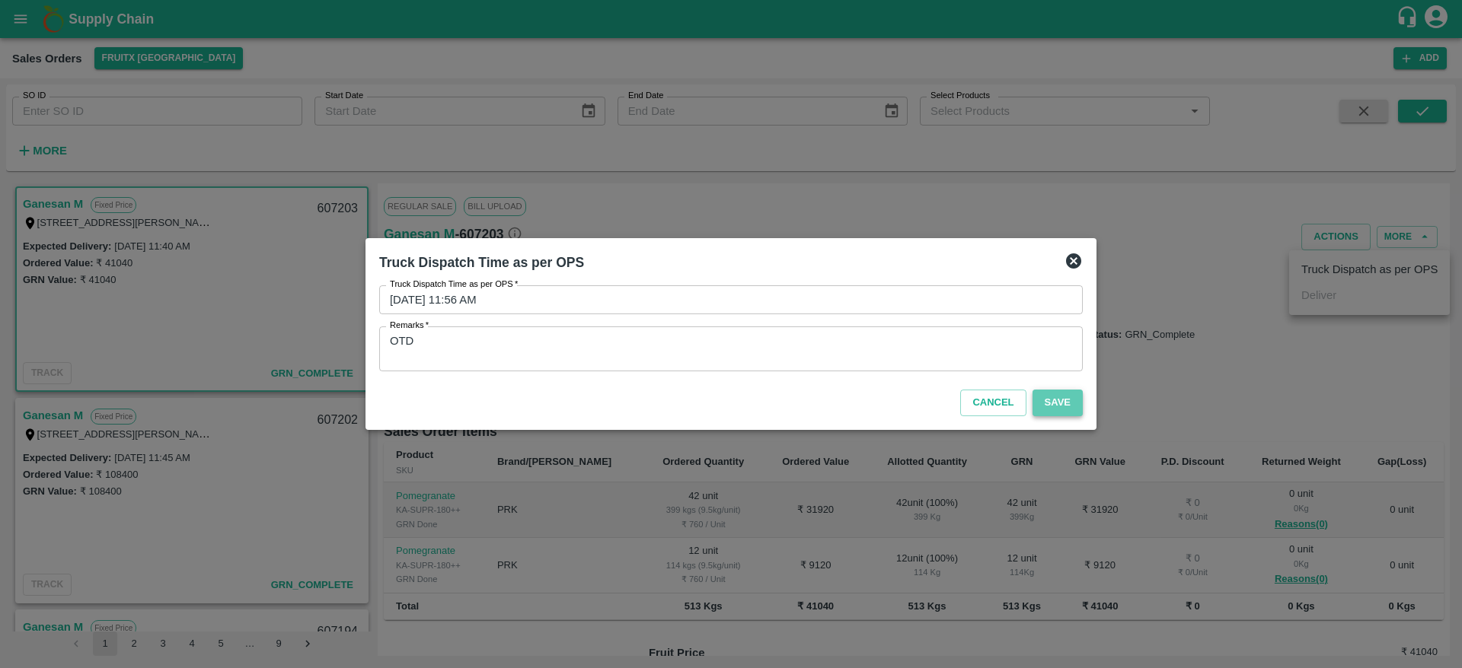
click at [1051, 395] on button "Save" at bounding box center [1057, 403] width 50 height 27
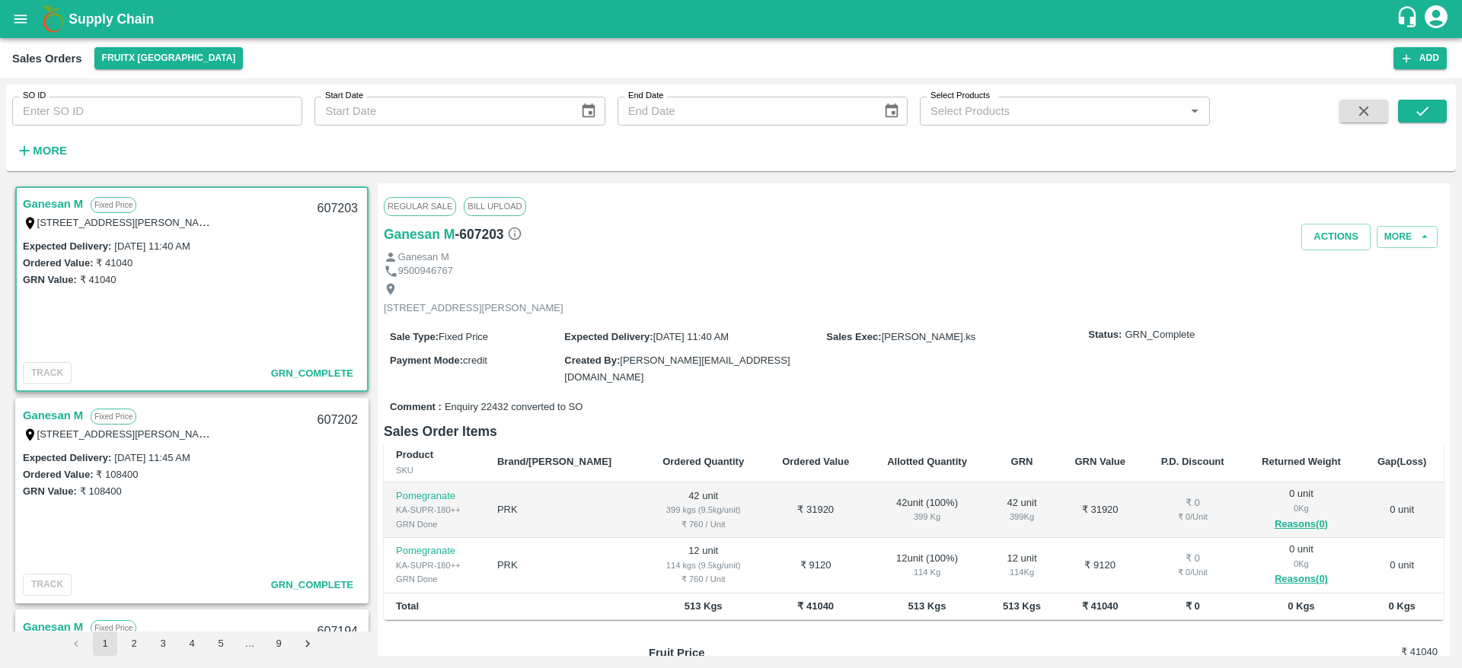
click at [88, 19] on b "Supply Chain" at bounding box center [111, 18] width 85 height 15
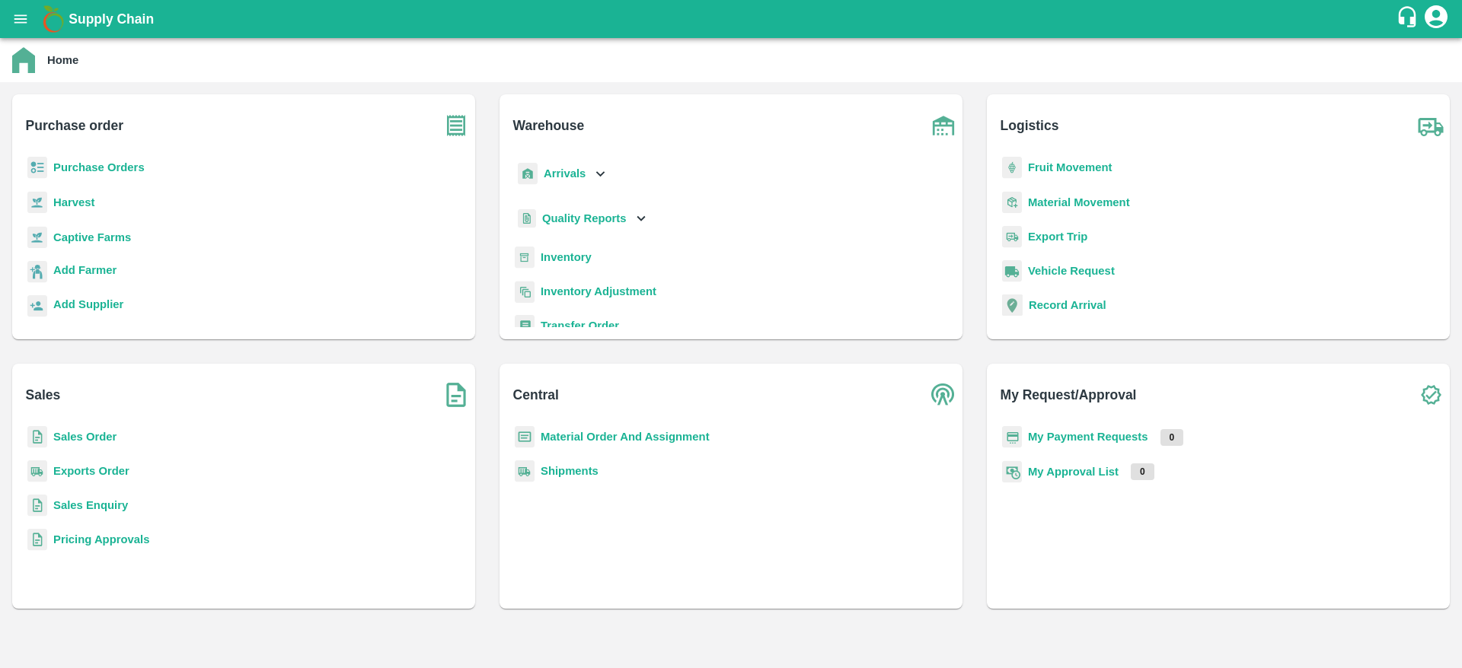
click at [16, 40] on div "Home" at bounding box center [731, 60] width 1462 height 44
click at [25, 17] on icon "open drawer" at bounding box center [20, 19] width 17 height 17
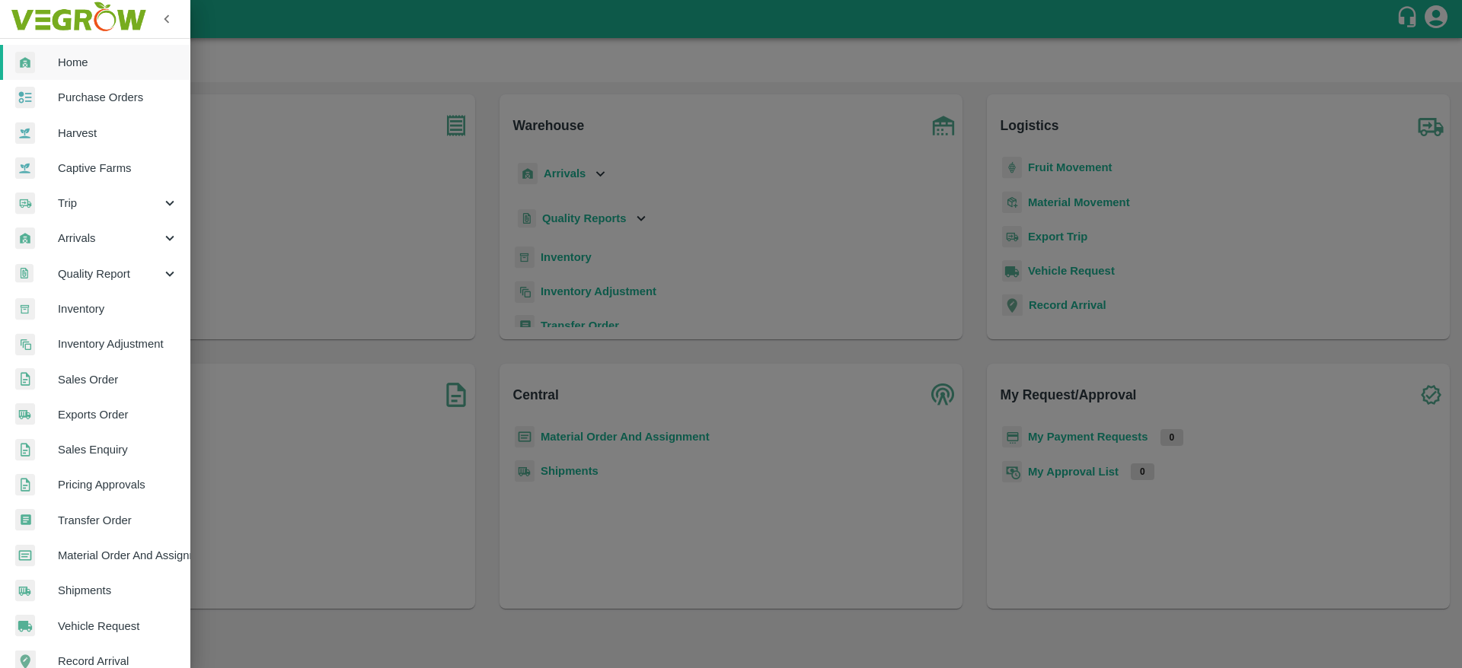
click at [476, 283] on div at bounding box center [731, 334] width 1462 height 668
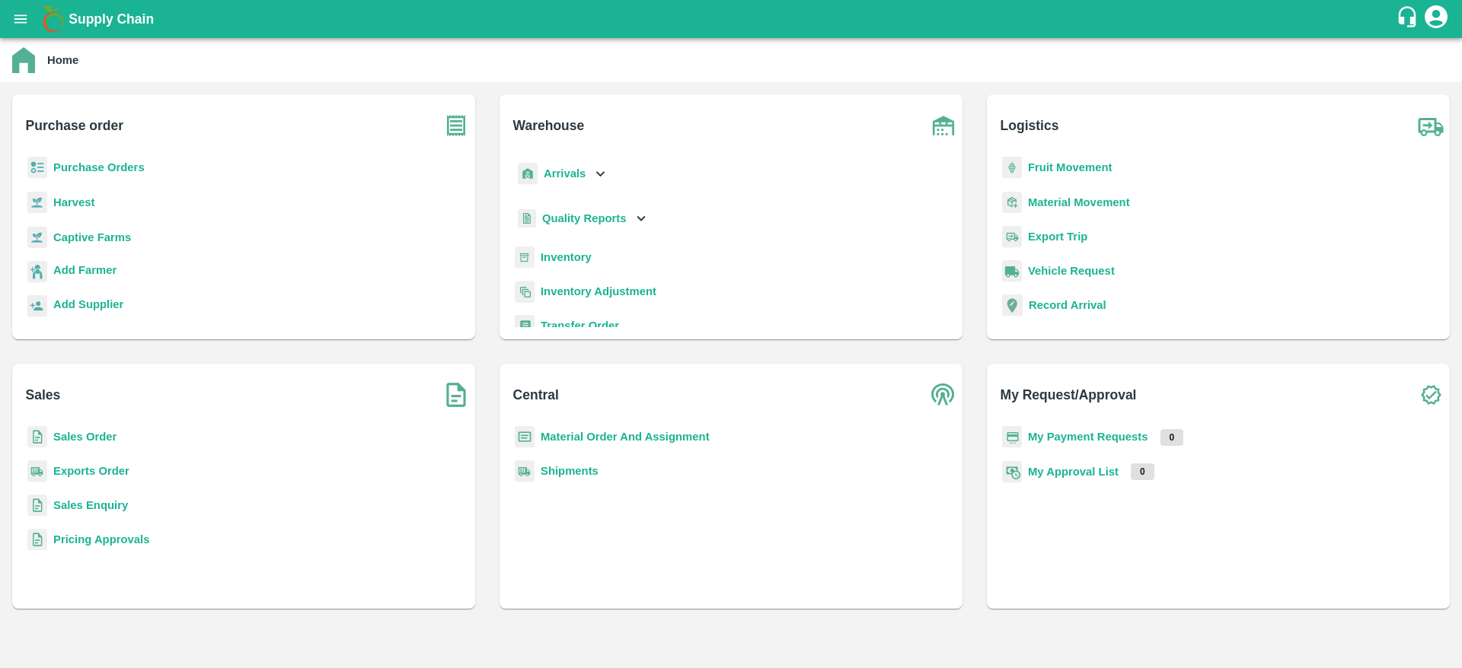
click at [68, 445] on p "Sales Order" at bounding box center [84, 437] width 63 height 17
click at [87, 432] on b "Sales Order" at bounding box center [84, 437] width 63 height 12
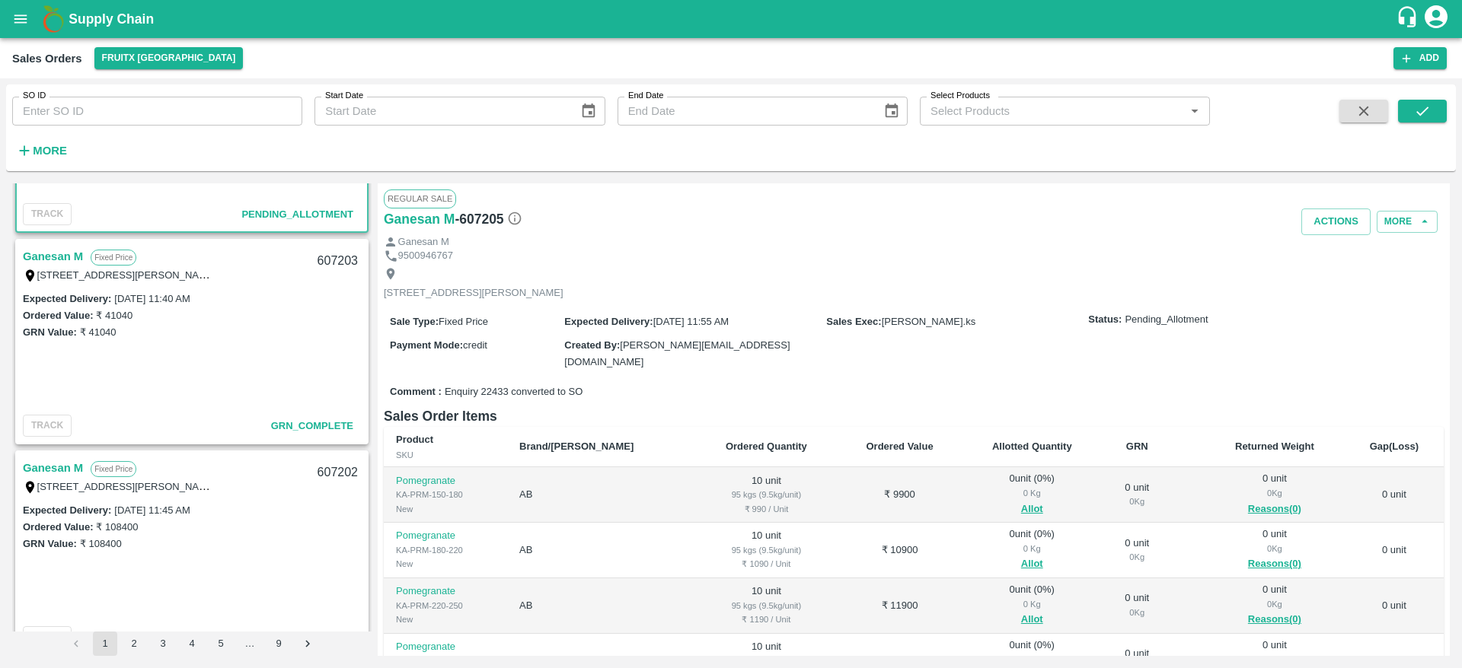
scroll to position [139, 0]
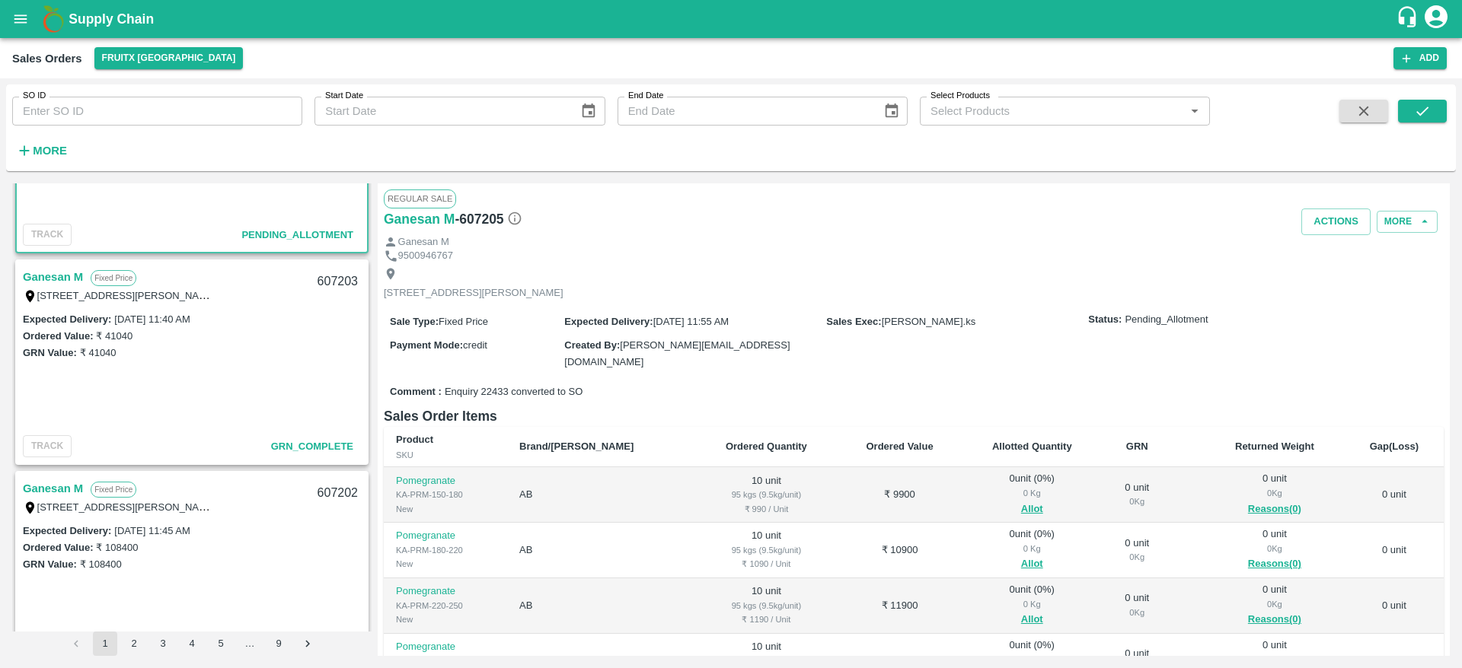
click at [67, 274] on link "Ganesan M" at bounding box center [53, 277] width 60 height 20
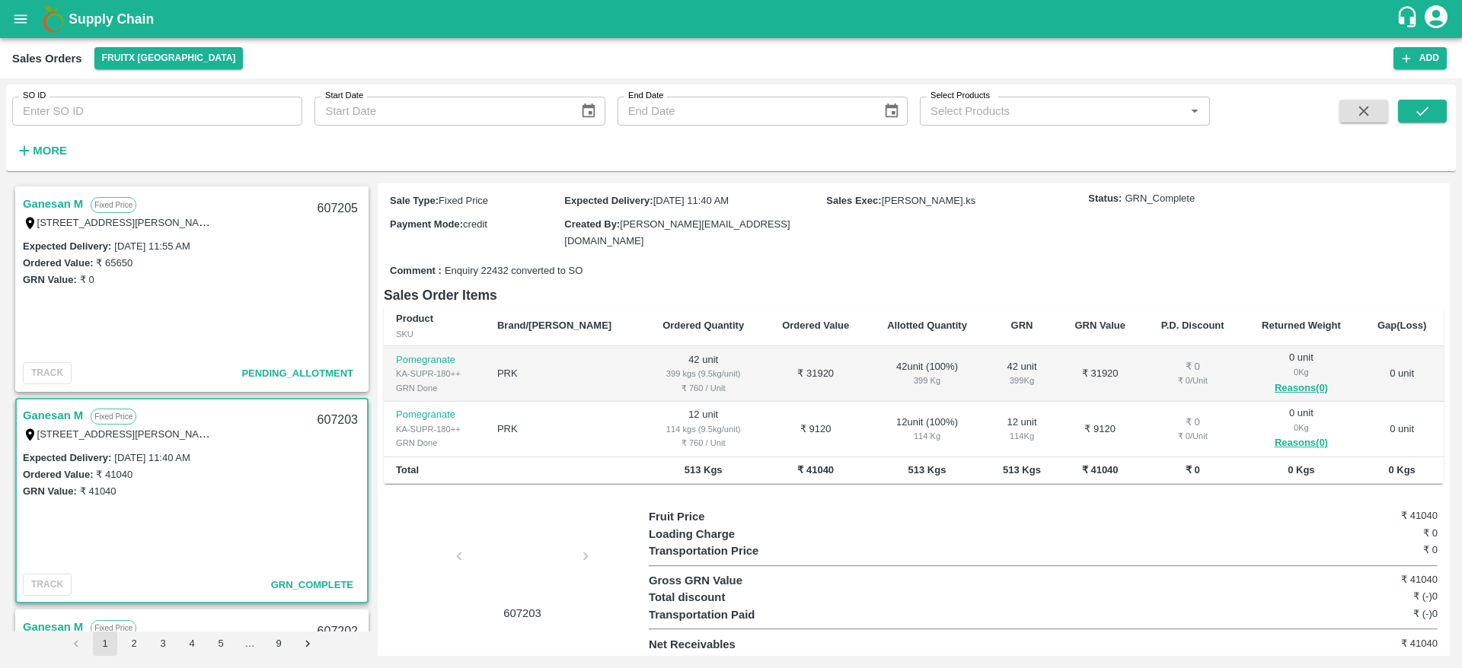
click at [56, 208] on link "Ganesan M" at bounding box center [53, 204] width 60 height 20
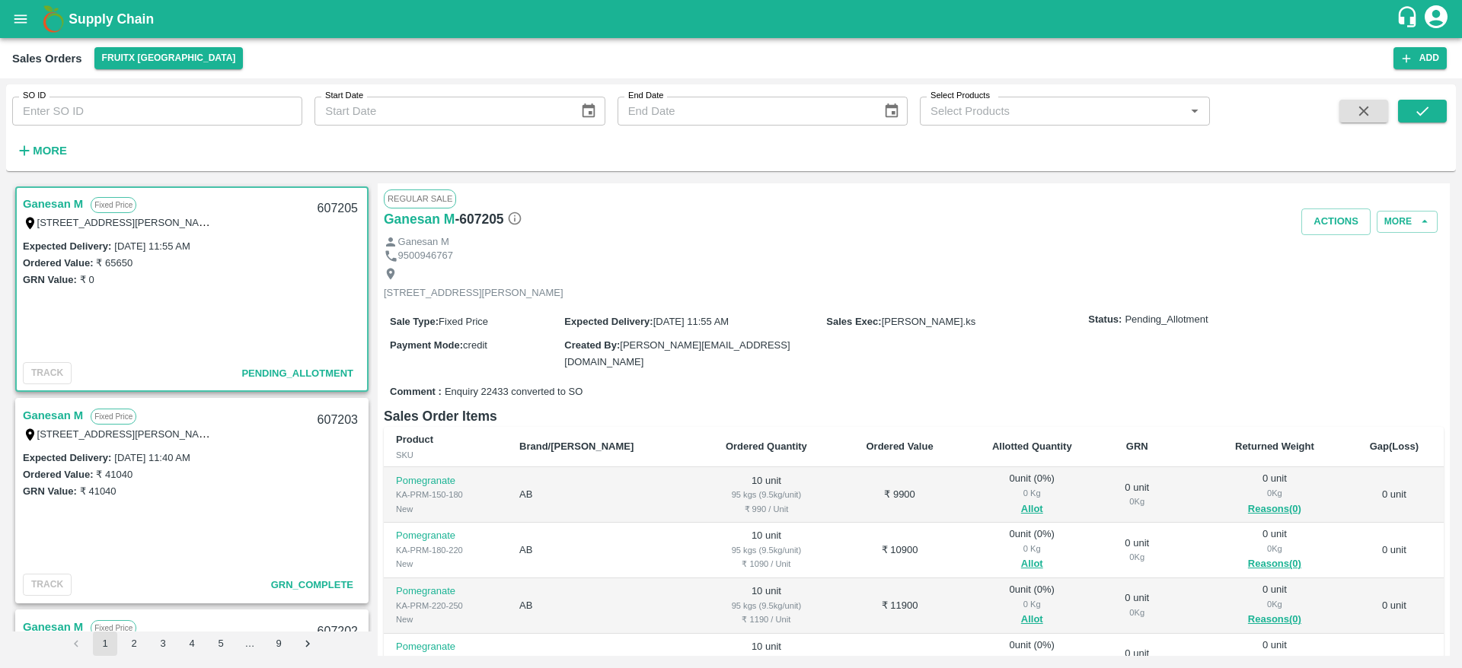
click at [56, 208] on link "Ganesan M" at bounding box center [53, 204] width 60 height 20
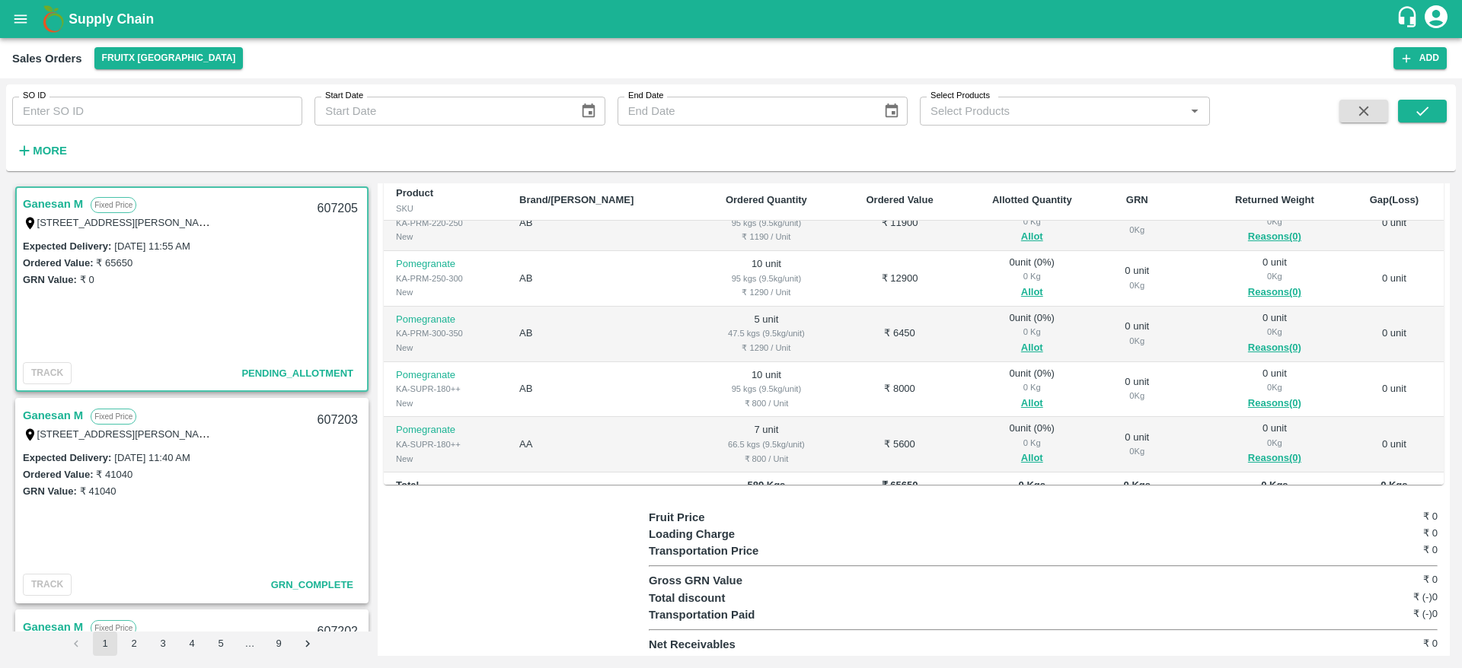
scroll to position [152, 0]
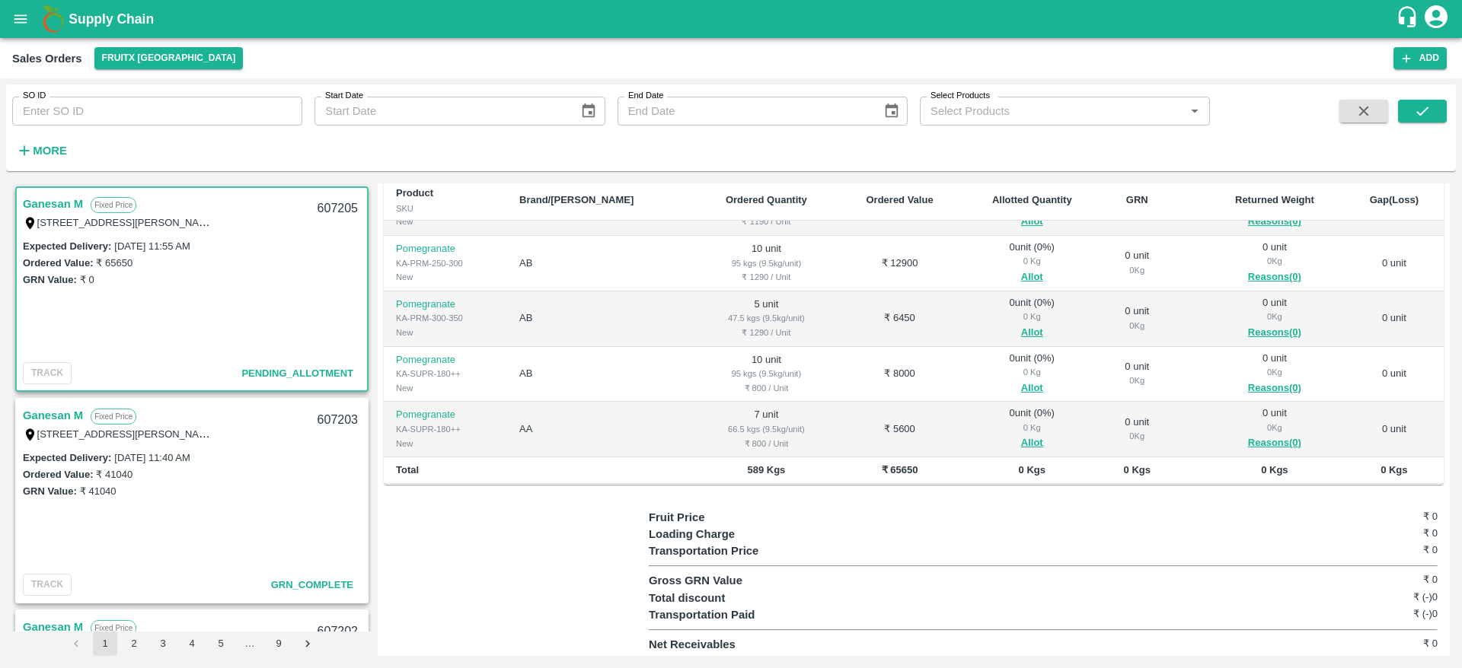
click at [330, 209] on div "607205" at bounding box center [337, 209] width 59 height 36
copy div "607205"
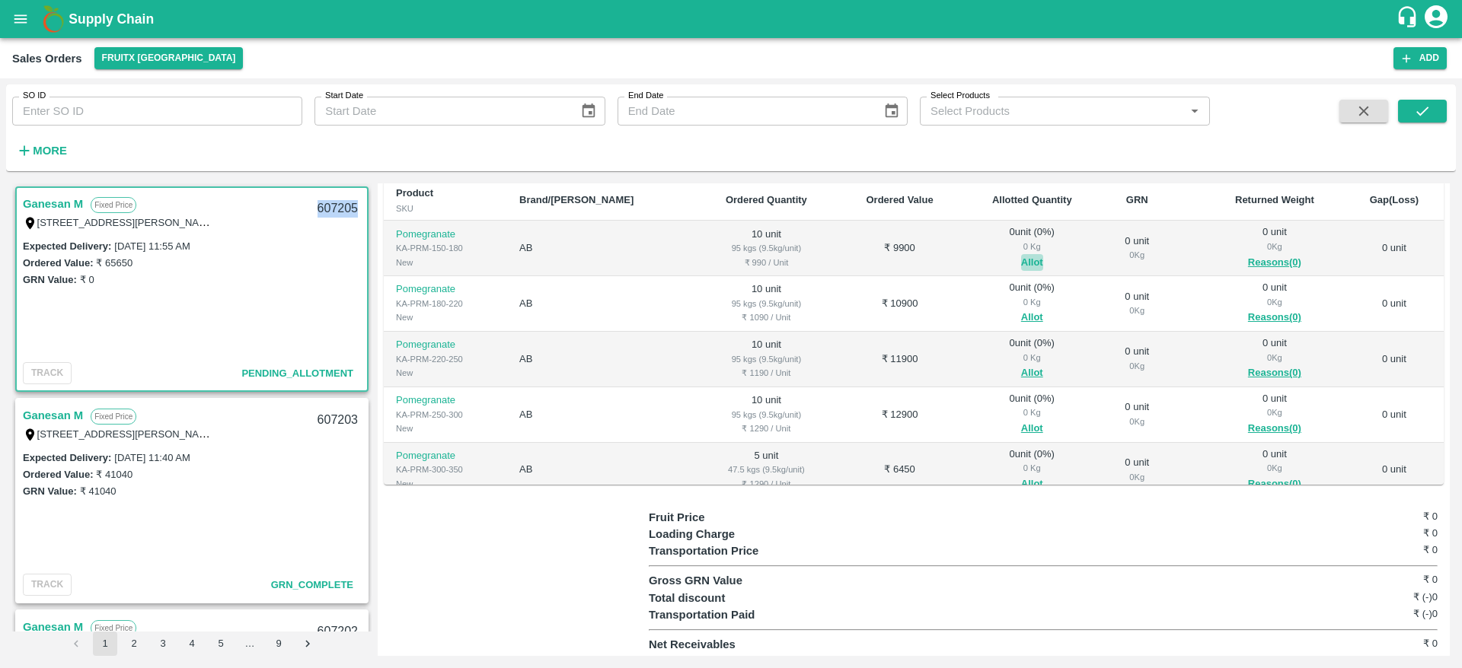
click at [1021, 257] on button "Allot" at bounding box center [1032, 263] width 22 height 18
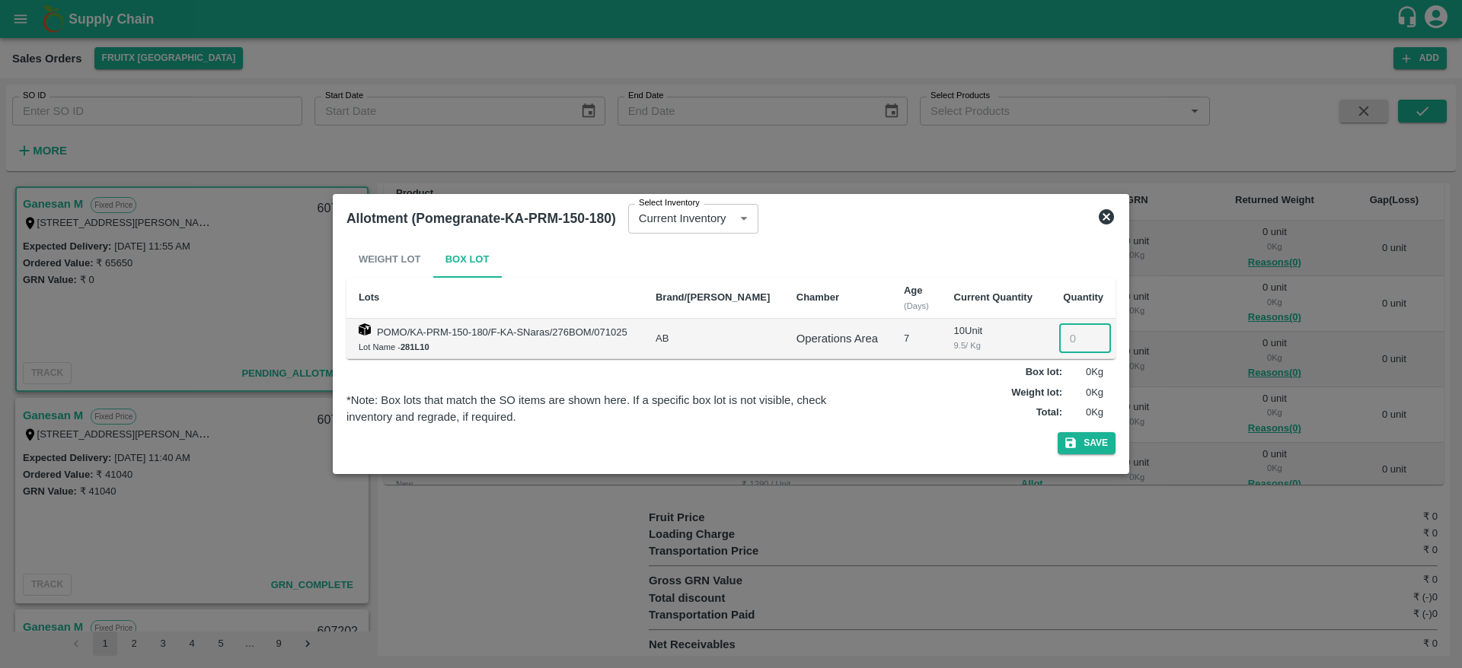
click at [1062, 339] on input "number" at bounding box center [1085, 338] width 52 height 29
type input "10"
click at [1082, 451] on button "Save" at bounding box center [1087, 443] width 58 height 22
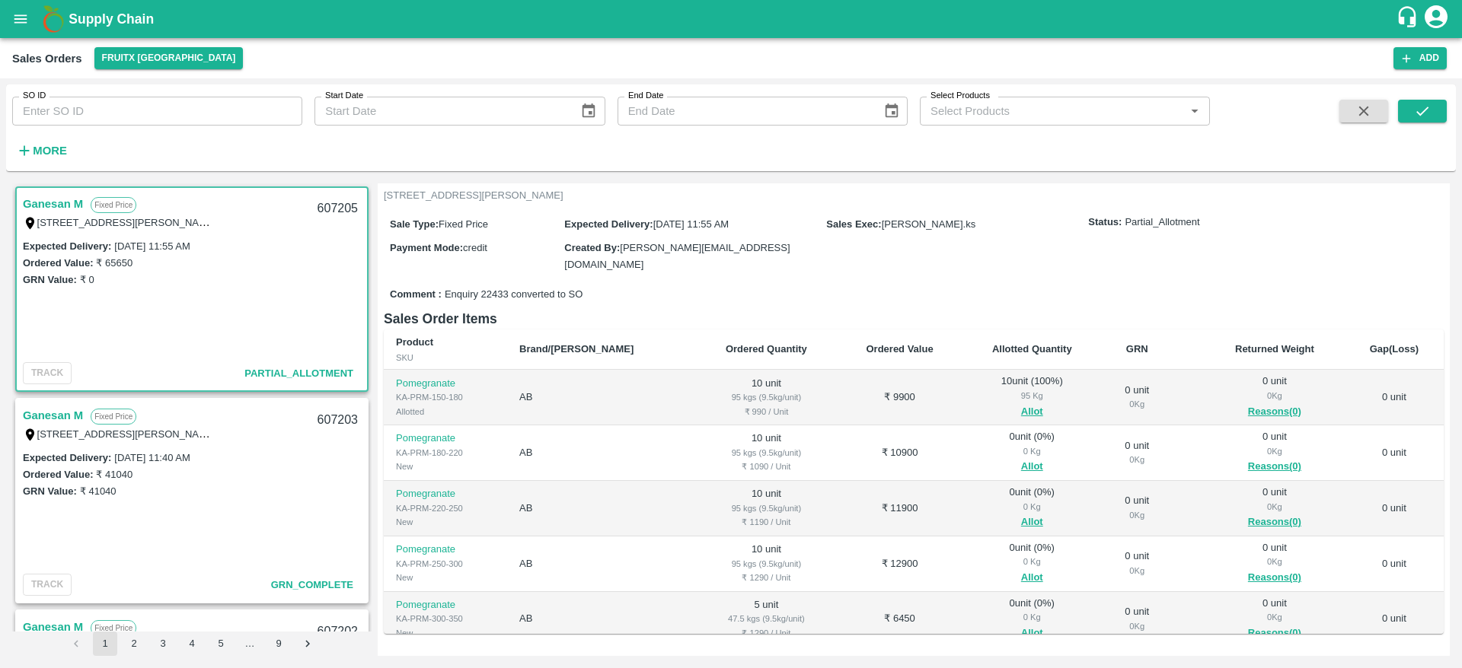
scroll to position [180, 0]
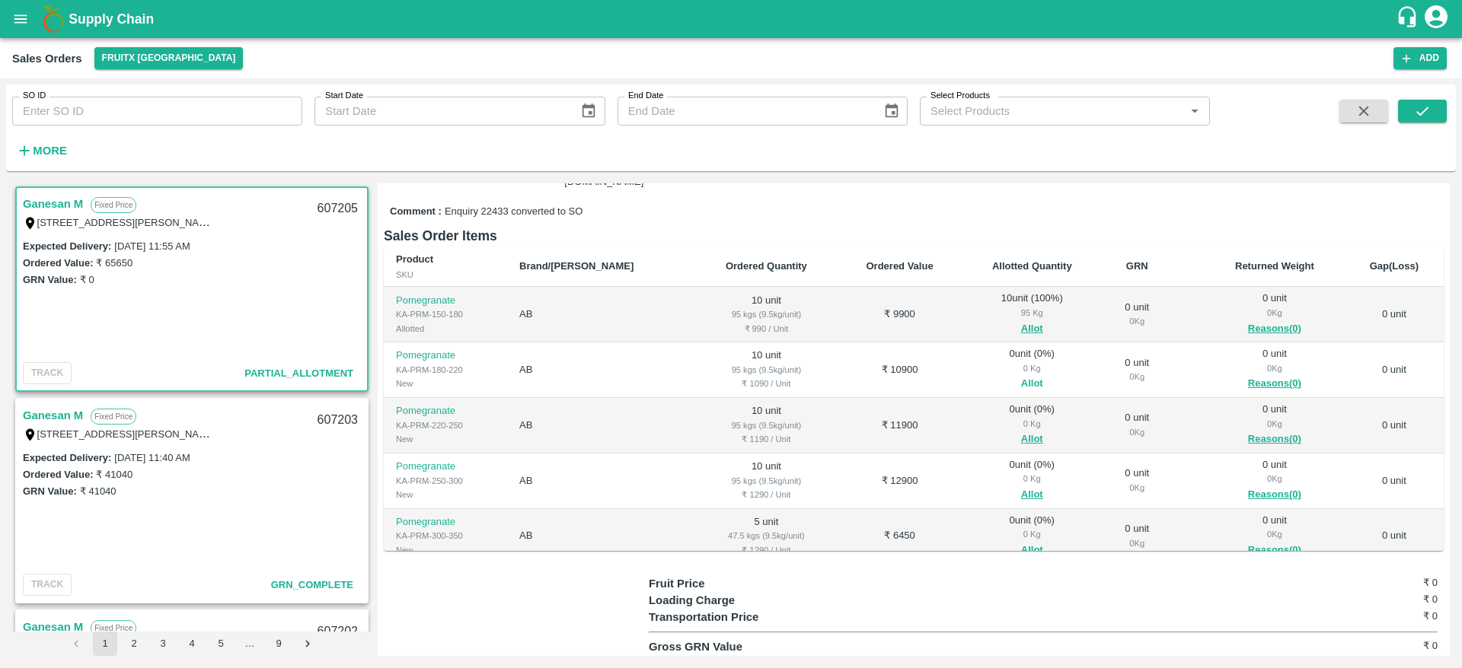
click at [1021, 378] on button "Allot" at bounding box center [1032, 384] width 22 height 18
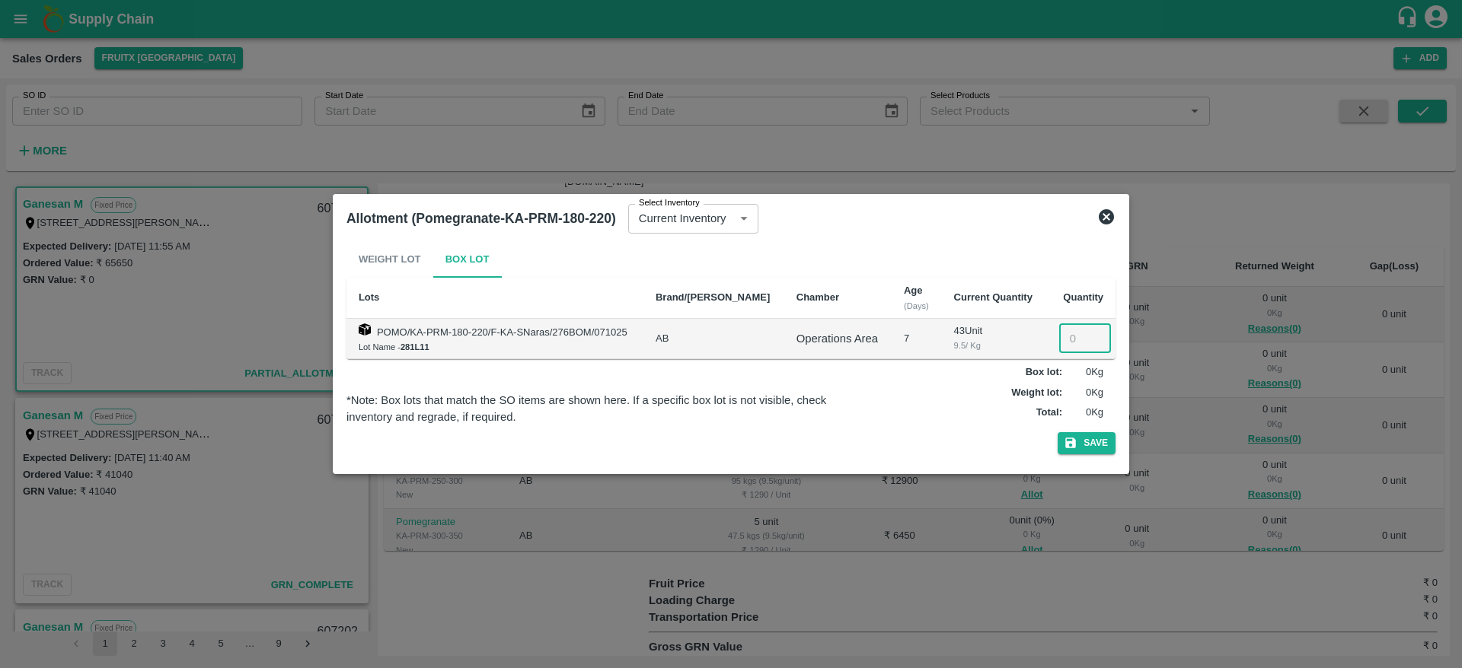
click at [1059, 339] on input "number" at bounding box center [1085, 338] width 52 height 29
type input "10"
click at [1081, 442] on button "Save" at bounding box center [1087, 443] width 58 height 22
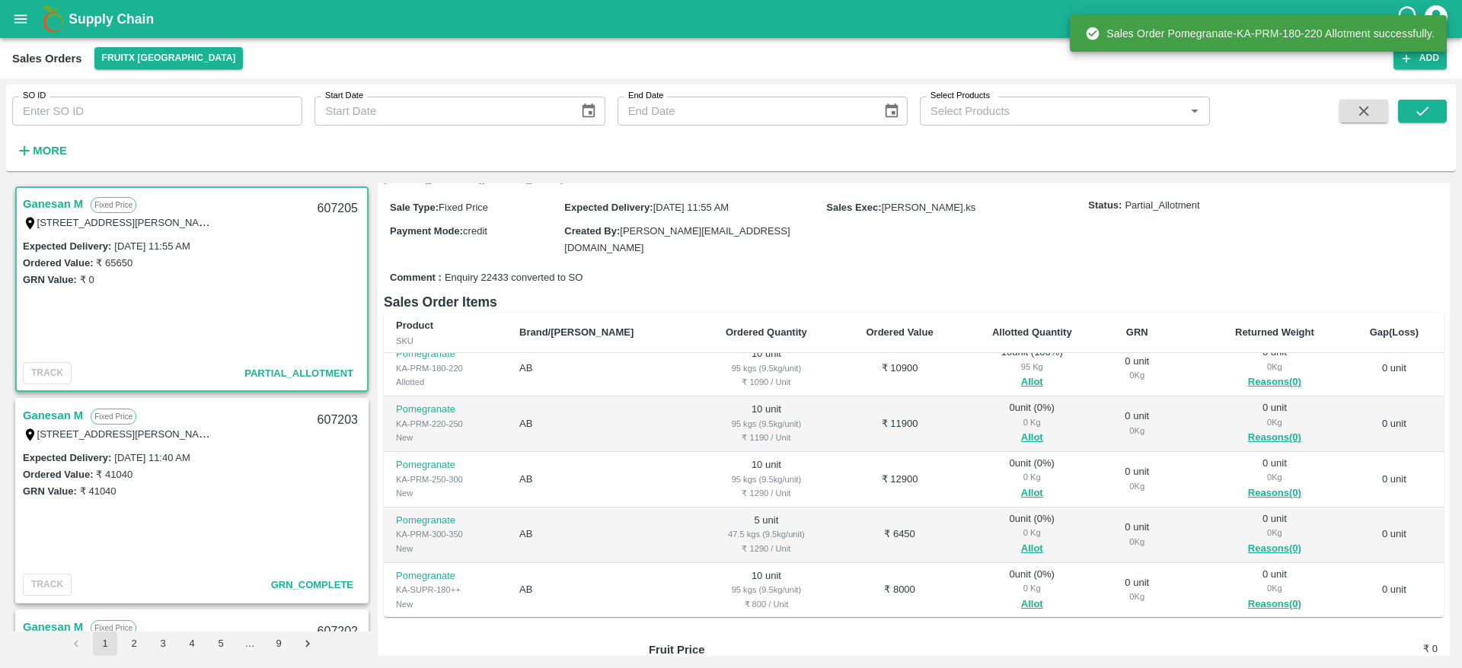
scroll to position [69, 0]
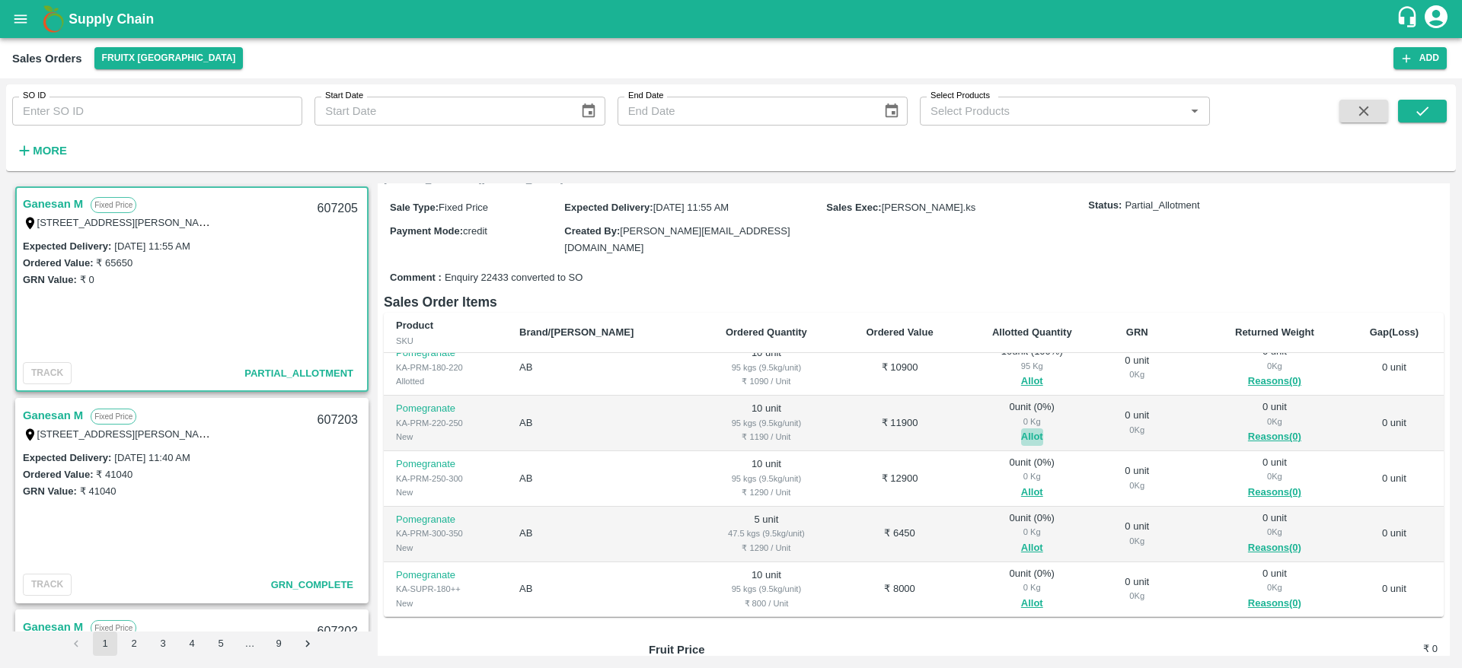
click at [1021, 432] on button "Allot" at bounding box center [1032, 438] width 22 height 18
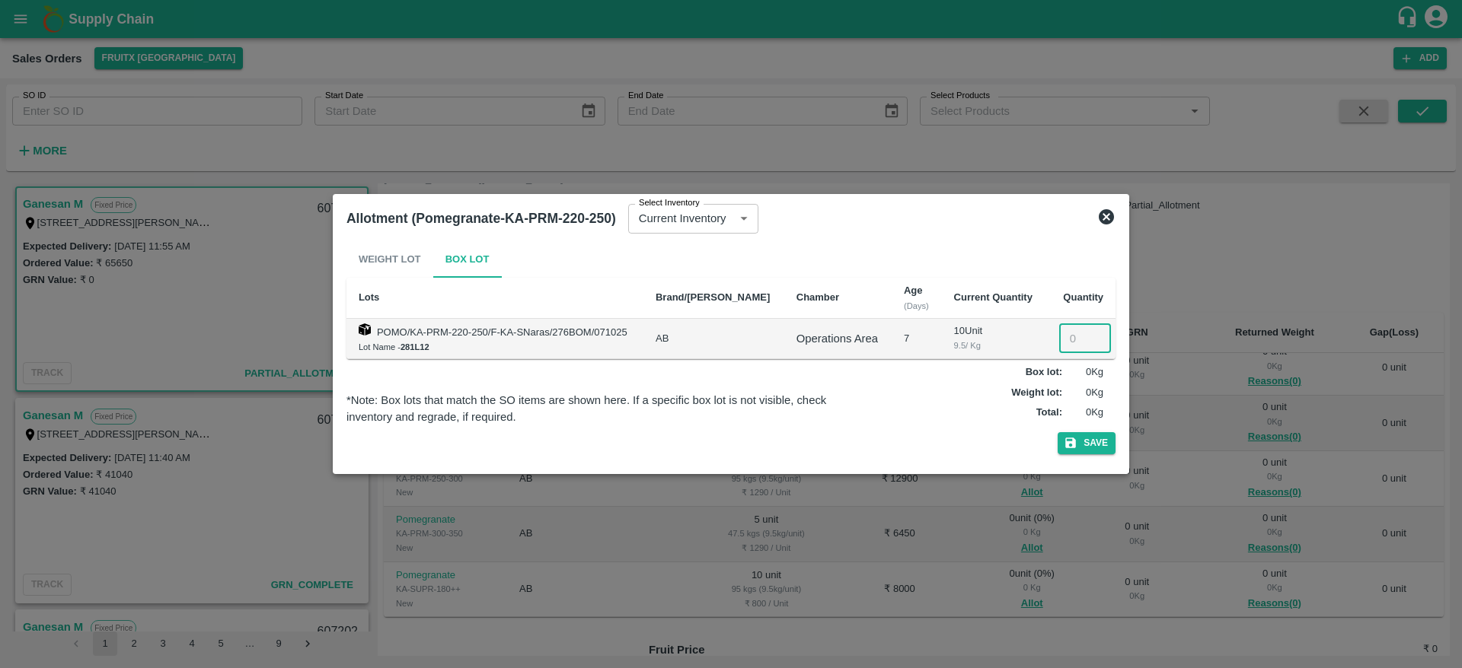
click at [1074, 338] on input "number" at bounding box center [1085, 338] width 52 height 29
type input "10"
click at [1102, 442] on button "Save" at bounding box center [1087, 443] width 58 height 22
click at [1102, 442] on span "Save" at bounding box center [1087, 443] width 58 height 22
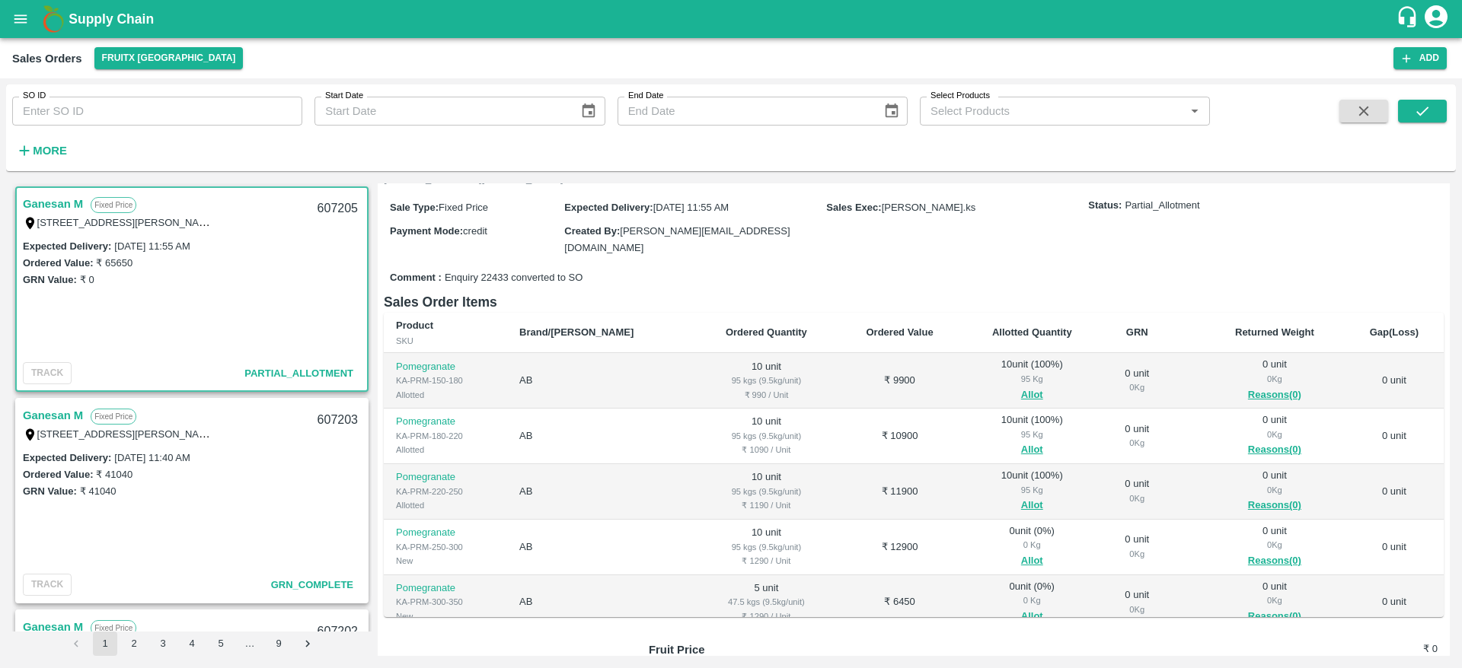
scroll to position [128, 0]
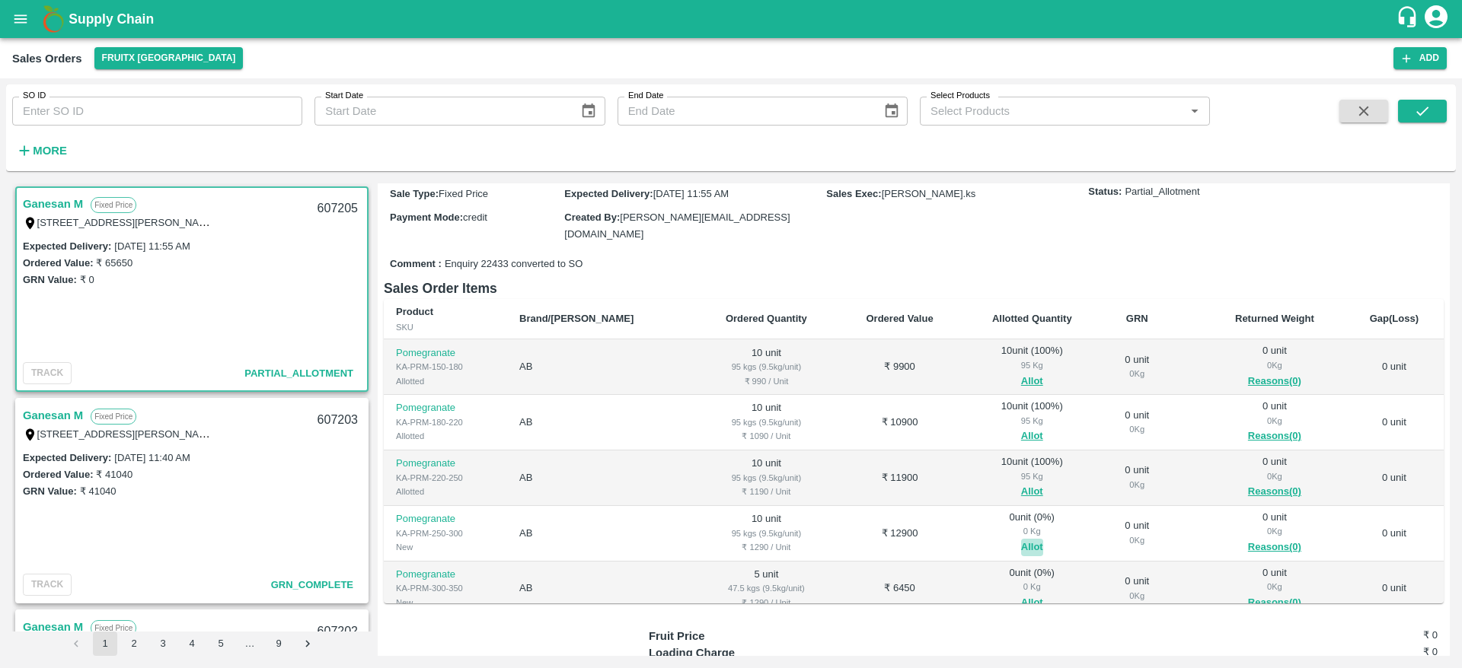
click at [1021, 542] on button "Allot" at bounding box center [1032, 548] width 22 height 18
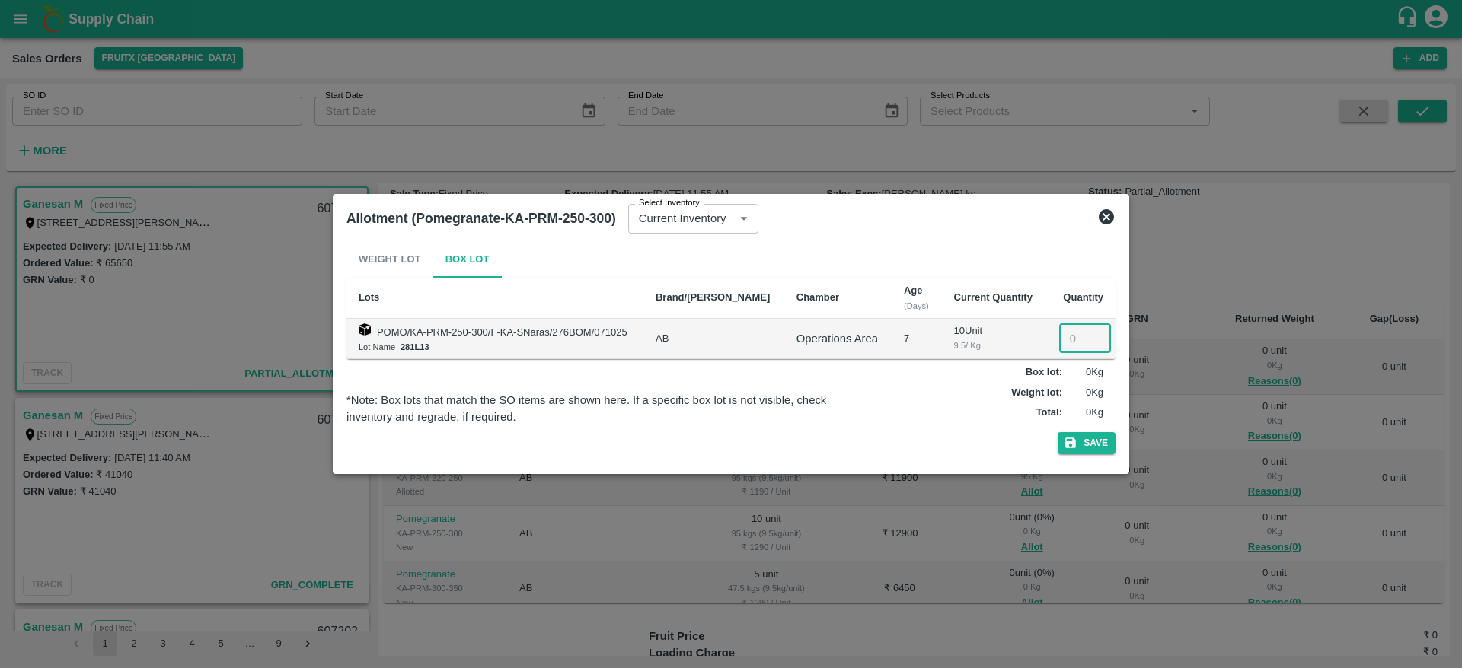
click at [1072, 343] on input "number" at bounding box center [1085, 338] width 52 height 29
type input "10"
click at [1080, 446] on button "Save" at bounding box center [1087, 443] width 58 height 22
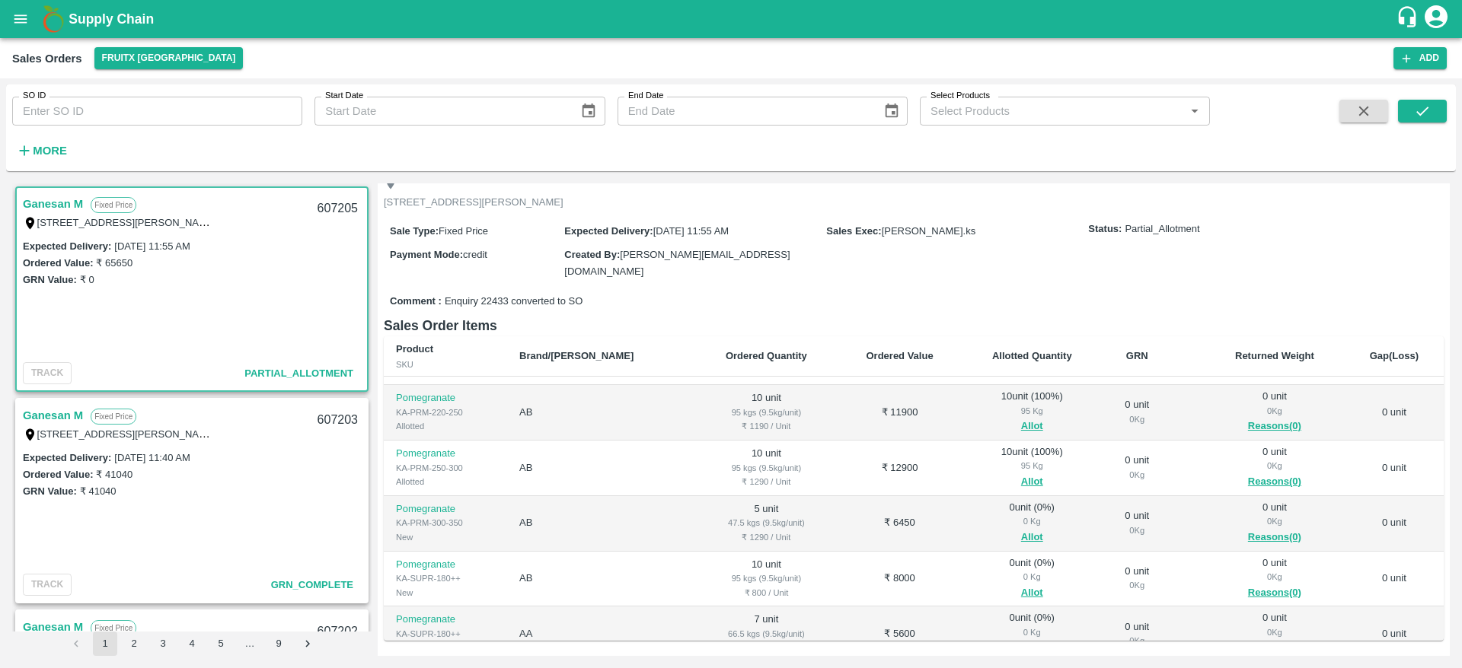
scroll to position [152, 0]
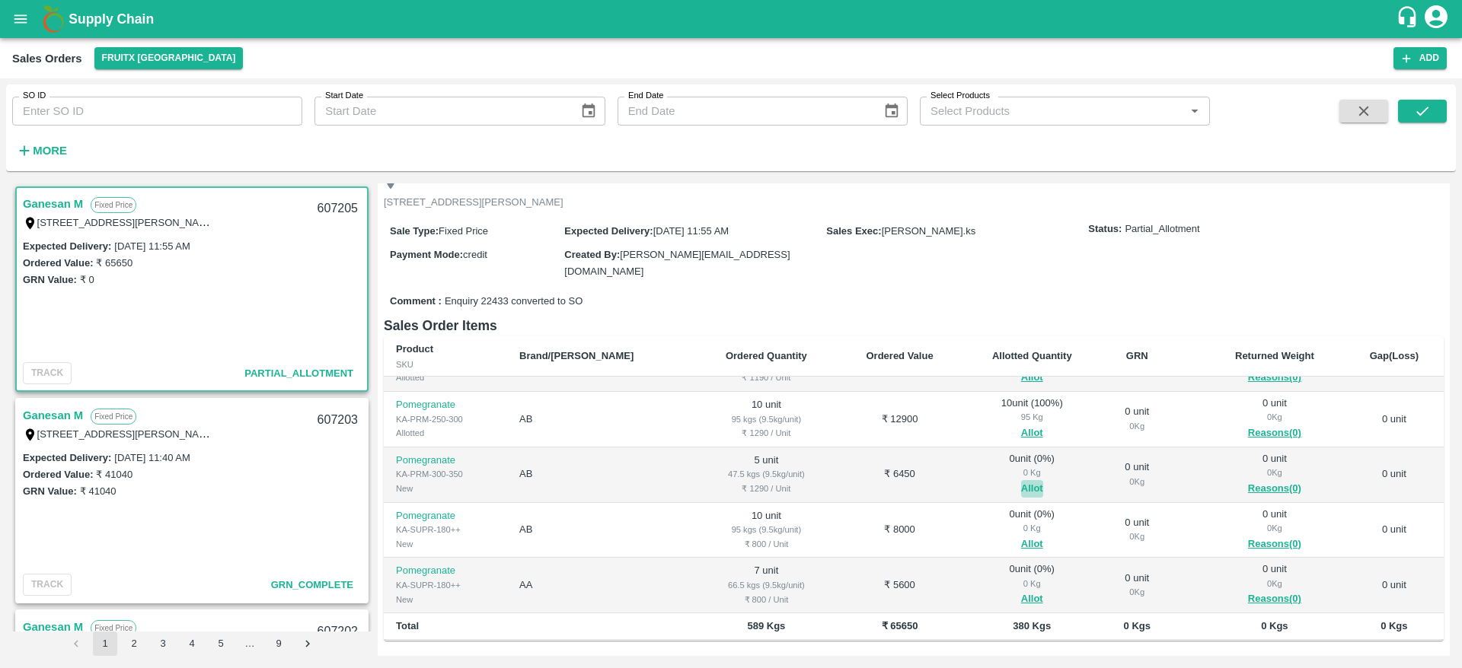
click at [1021, 489] on button "Allot" at bounding box center [1032, 489] width 22 height 18
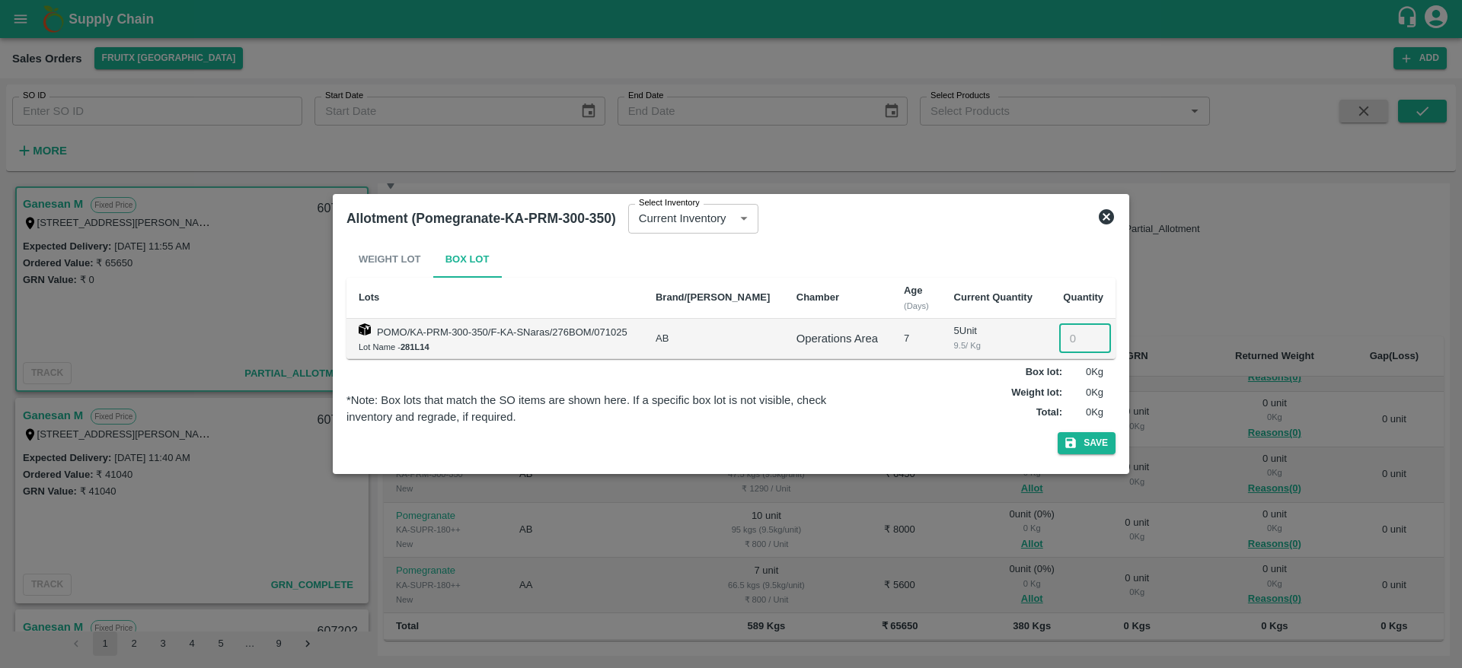
click at [1075, 334] on input "number" at bounding box center [1085, 338] width 52 height 29
type input "5"
click at [1093, 447] on button "Save" at bounding box center [1087, 443] width 58 height 22
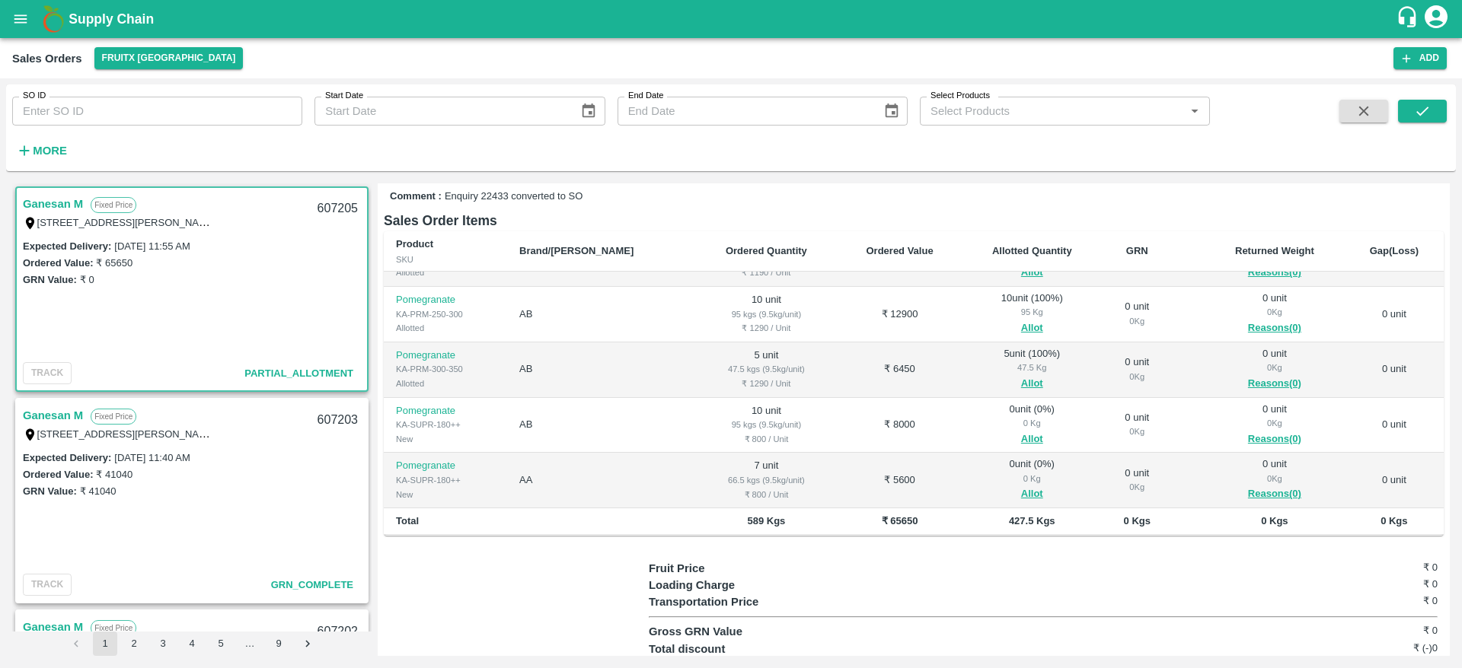
scroll to position [200, 0]
click at [1021, 439] on button "Allot" at bounding box center [1032, 435] width 22 height 18
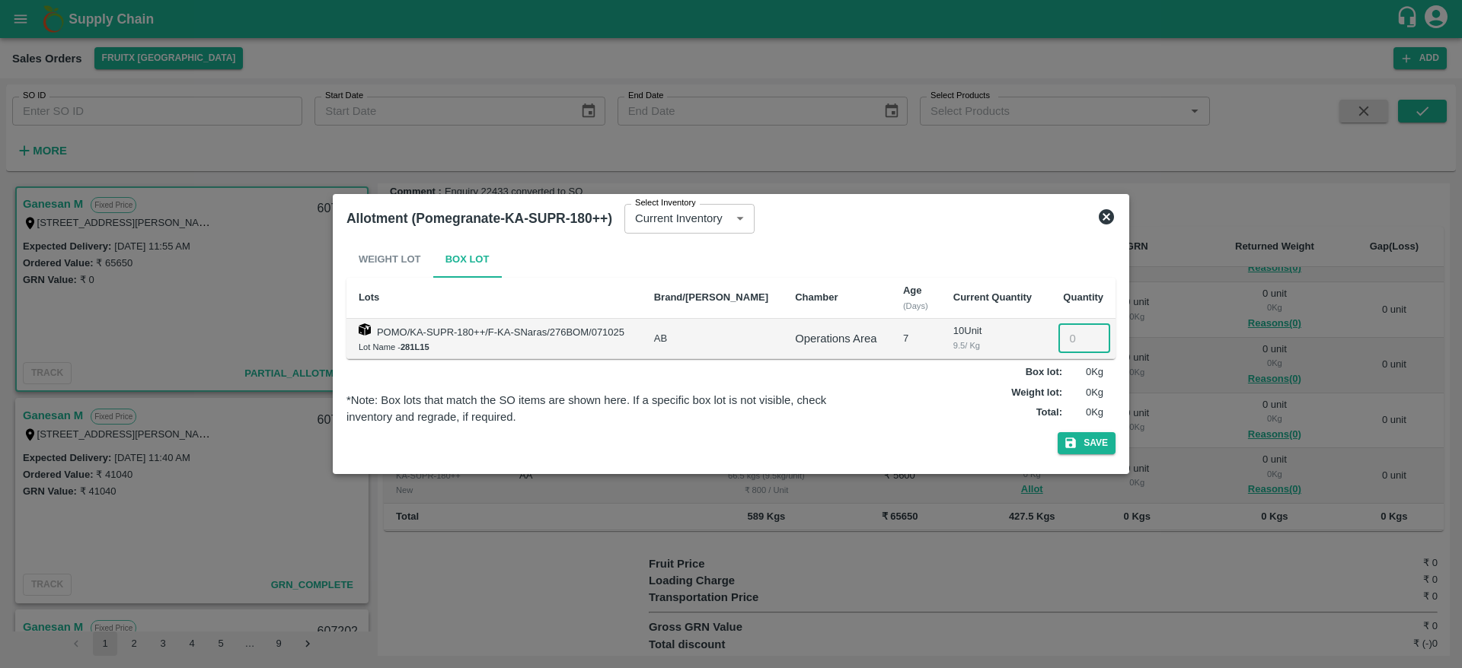
click at [1067, 343] on input "number" at bounding box center [1084, 338] width 52 height 29
type input "10"
click at [1087, 450] on button "Save" at bounding box center [1087, 443] width 58 height 22
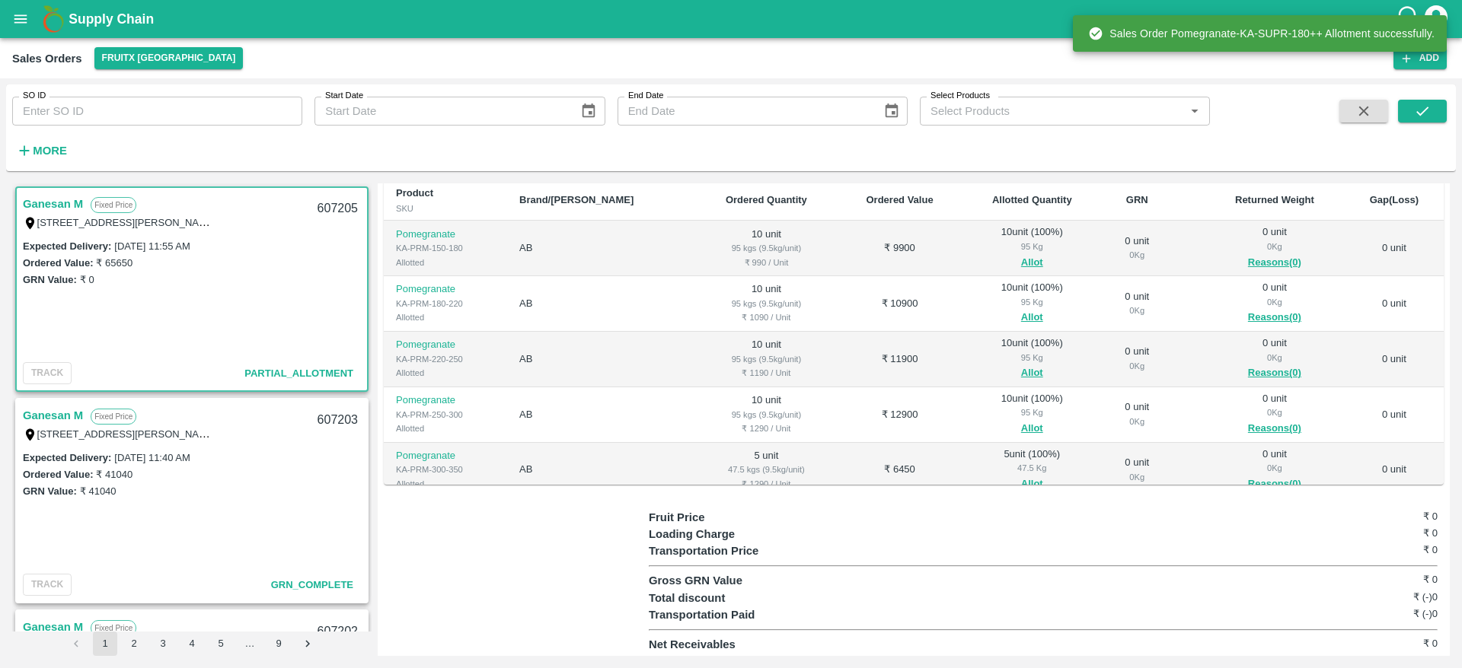
scroll to position [152, 0]
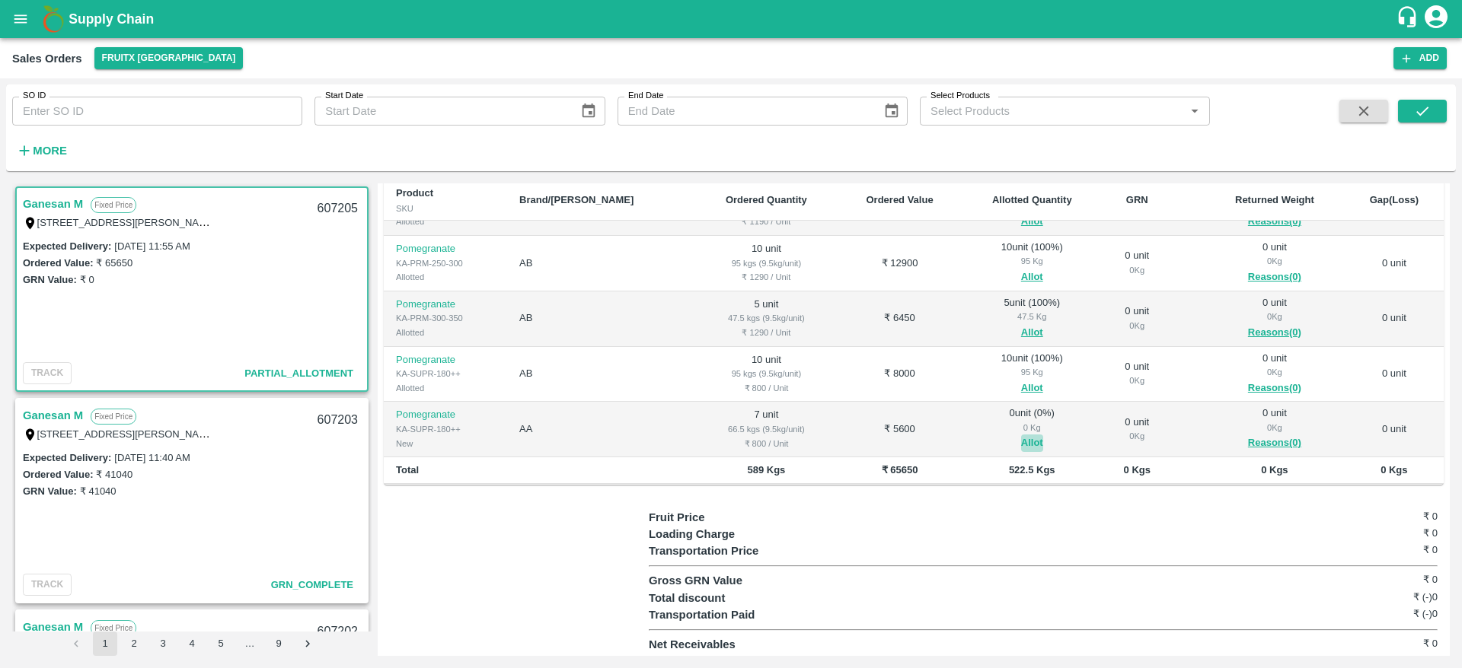
click at [1021, 441] on button "Allot" at bounding box center [1032, 444] width 22 height 18
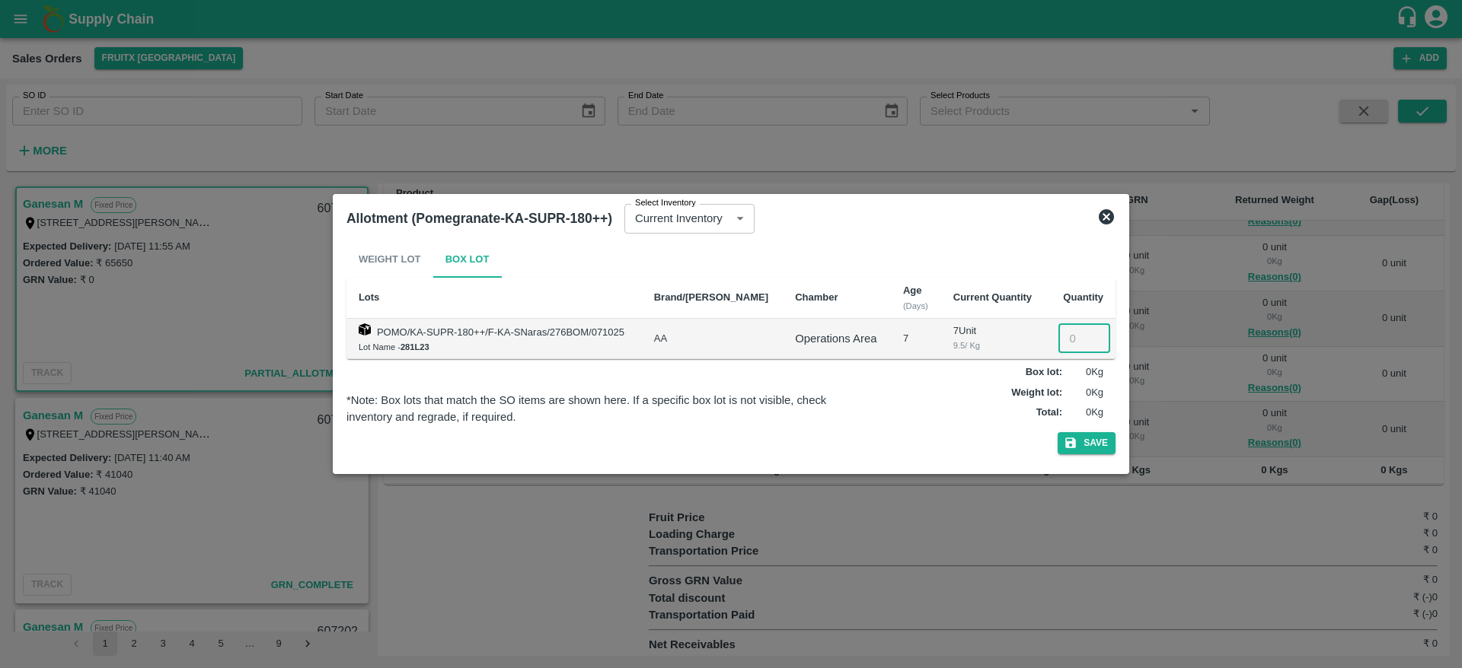
click at [1073, 338] on input "number" at bounding box center [1084, 338] width 52 height 29
type input "7"
click at [1101, 441] on button "Save" at bounding box center [1087, 443] width 58 height 22
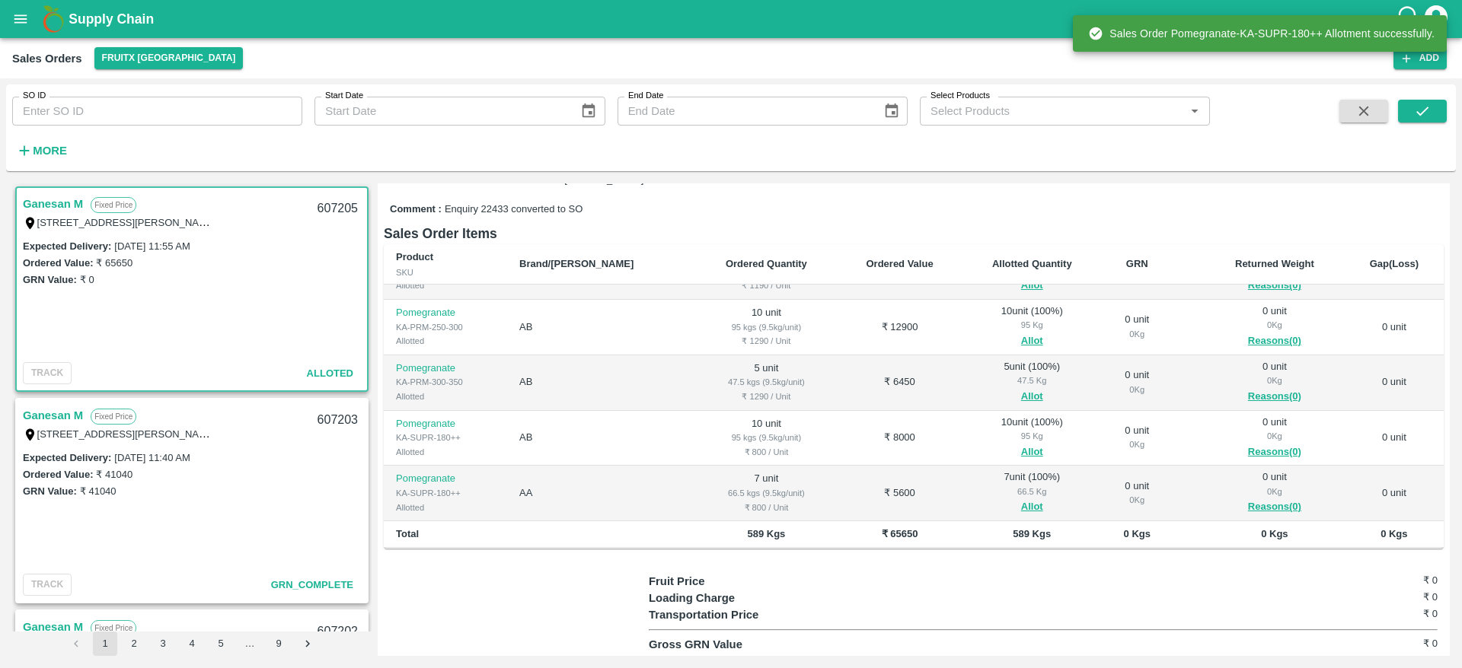
scroll to position [0, 0]
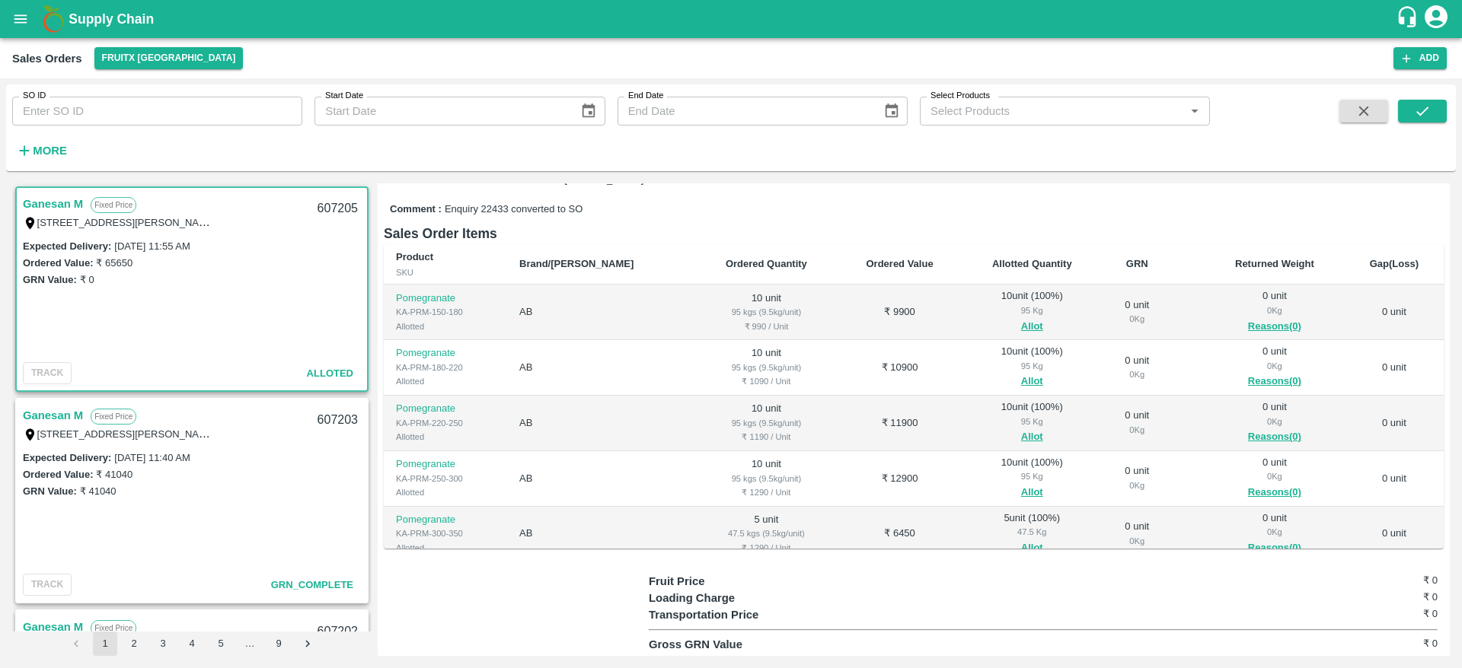
click at [327, 205] on div "607205" at bounding box center [337, 209] width 59 height 36
copy div "607205"
click at [57, 199] on link "Ganesan M" at bounding box center [53, 204] width 60 height 20
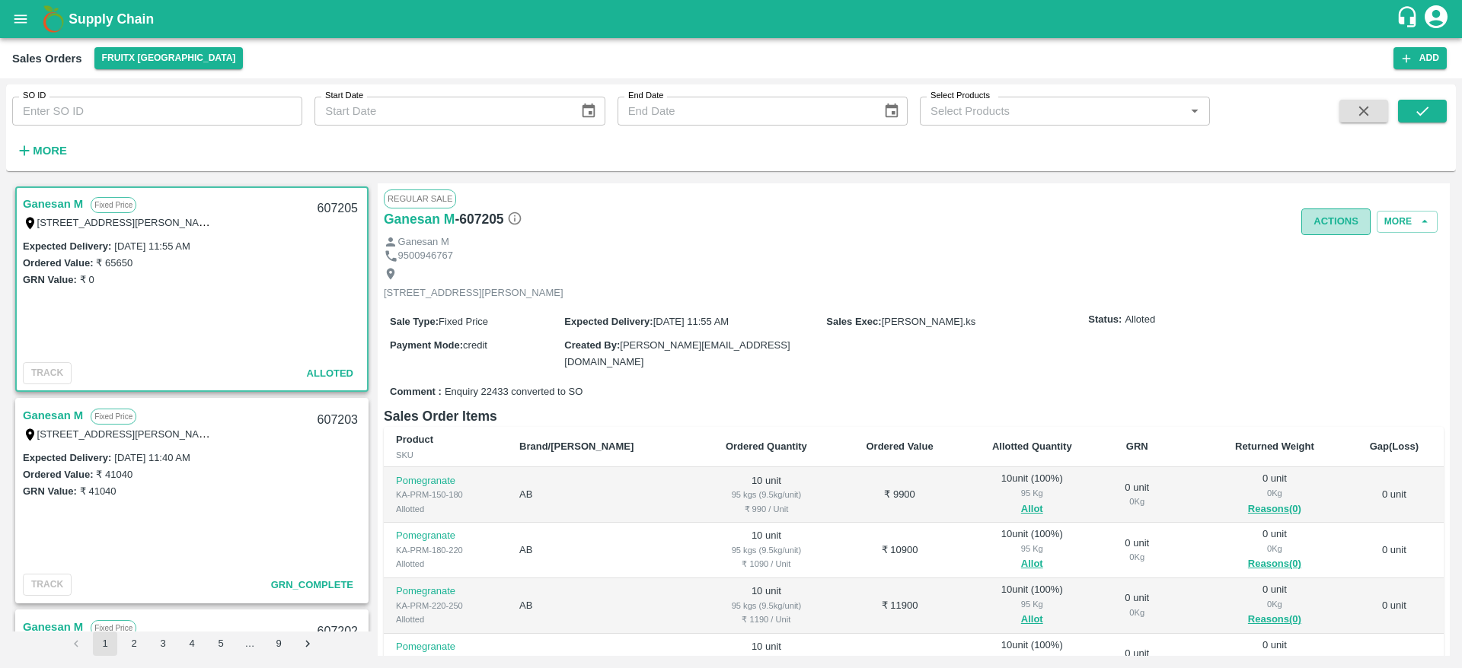
click at [1324, 215] on button "Actions" at bounding box center [1335, 222] width 69 height 27
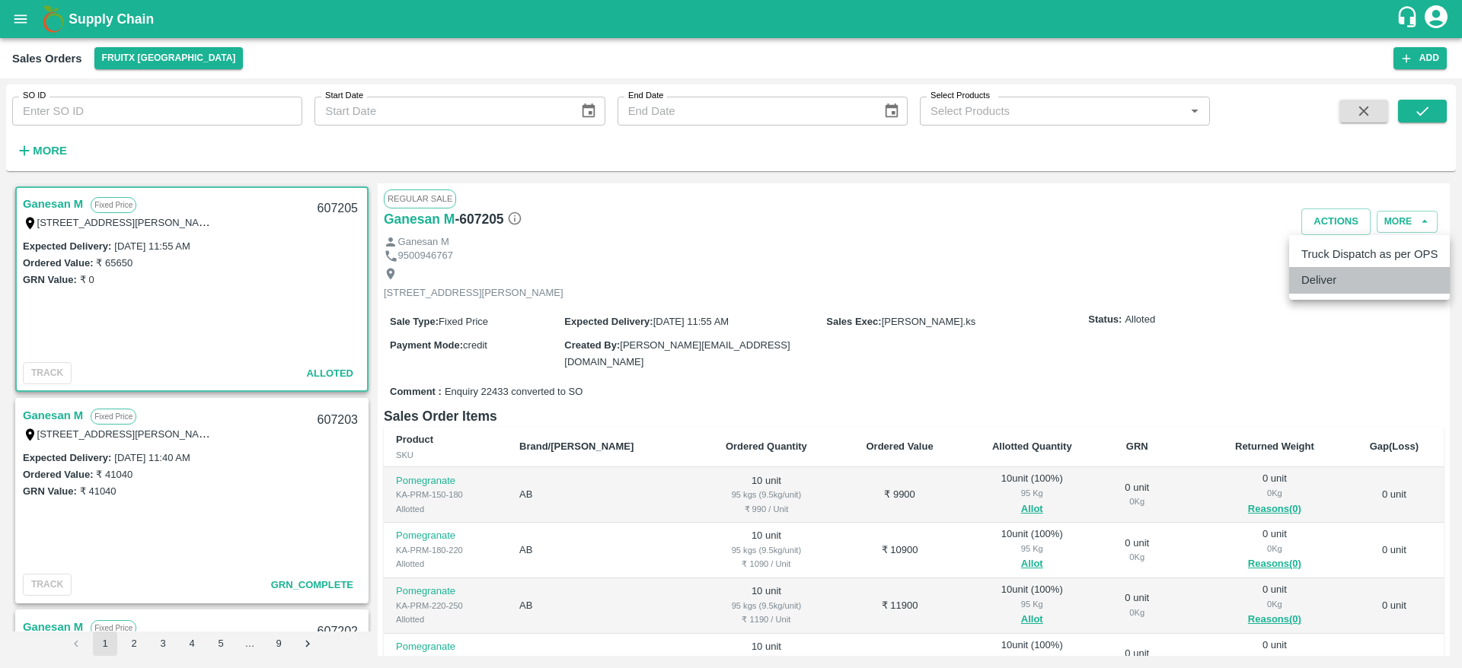
click at [1338, 292] on li "Deliver" at bounding box center [1369, 280] width 161 height 26
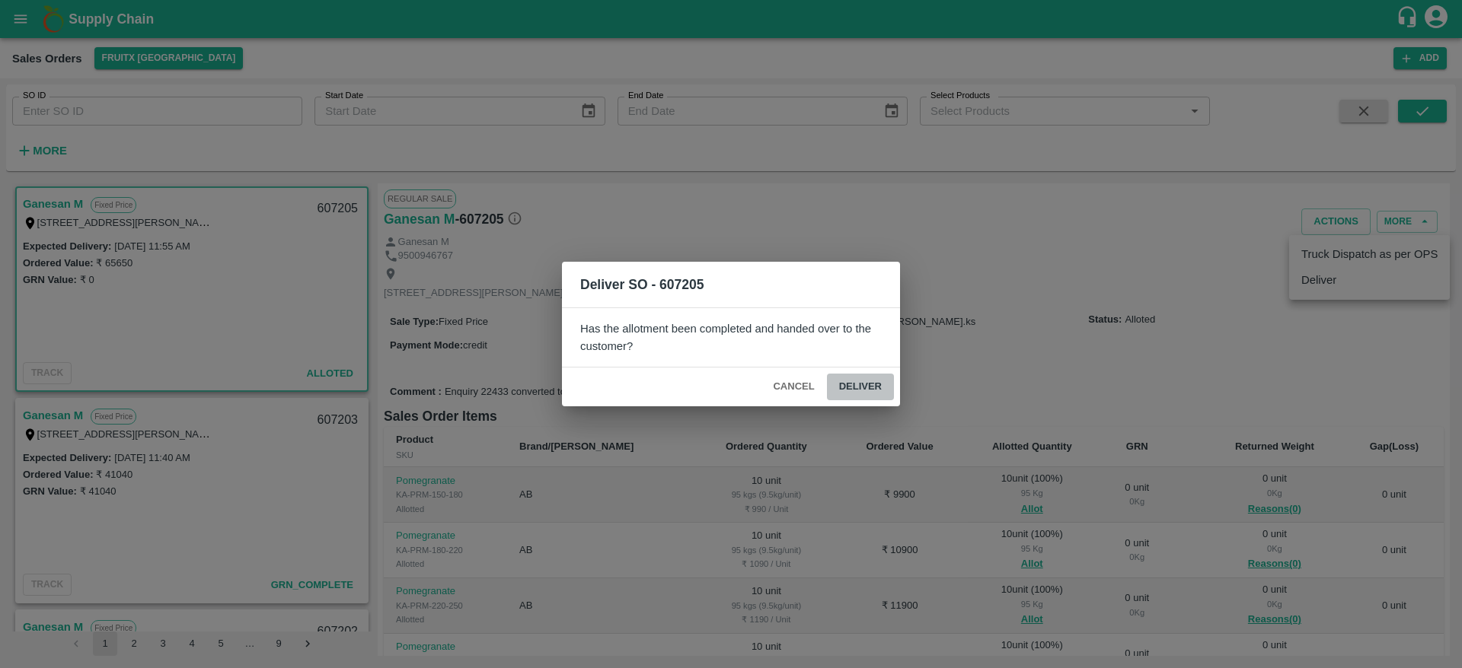
click at [858, 386] on button "Deliver" at bounding box center [860, 387] width 67 height 27
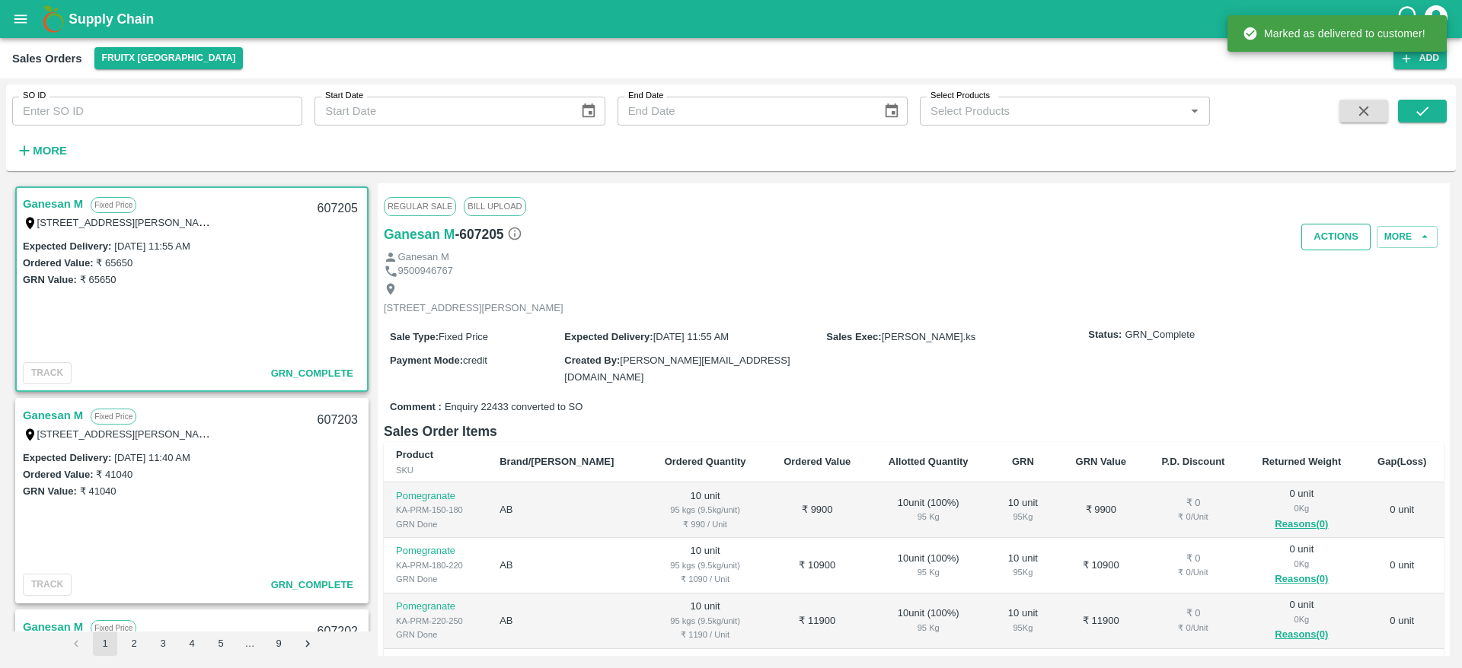
drag, startPoint x: 1297, startPoint y: 234, endPoint x: 1334, endPoint y: 236, distance: 36.6
click at [1334, 236] on div "Actions More" at bounding box center [1090, 237] width 707 height 27
click at [1334, 236] on button "Actions" at bounding box center [1335, 237] width 69 height 27
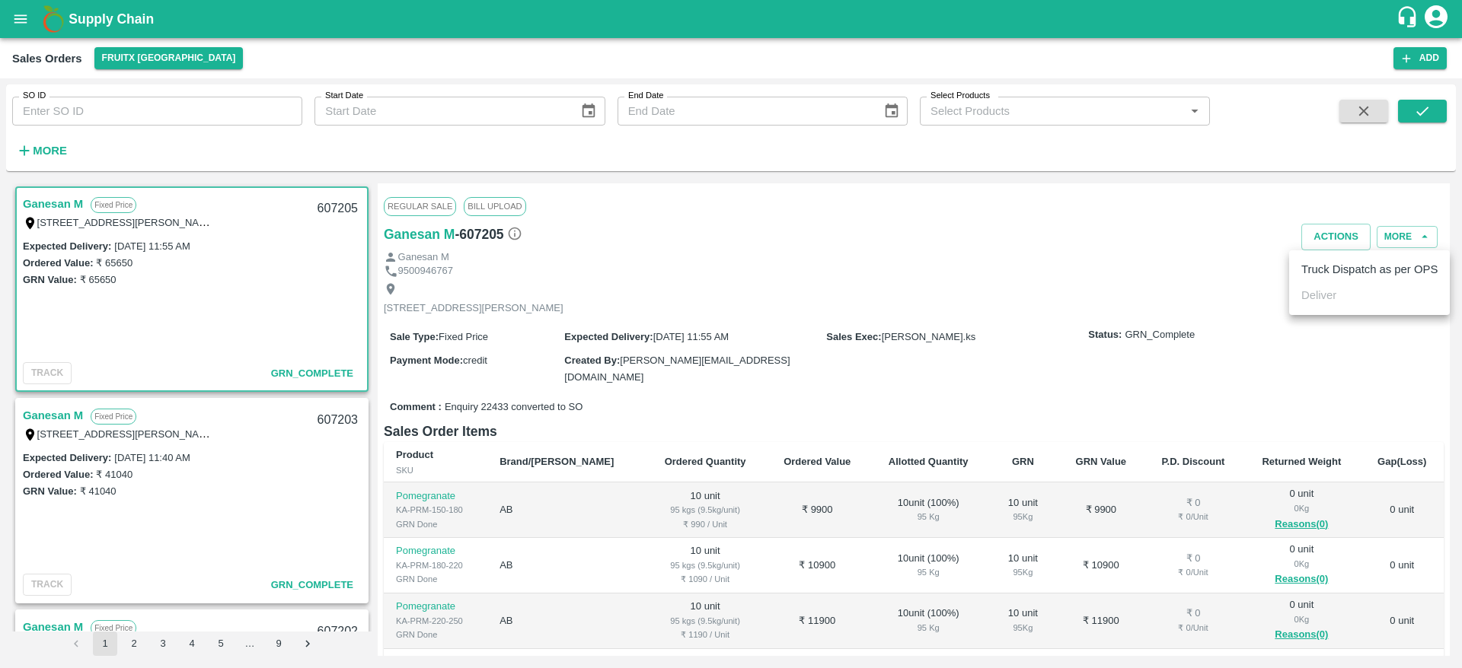
click at [1326, 253] on ul "Truck Dispatch as per OPS Deliver" at bounding box center [1369, 282] width 161 height 65
click at [1323, 266] on li "Truck Dispatch as per OPS" at bounding box center [1369, 270] width 161 height 26
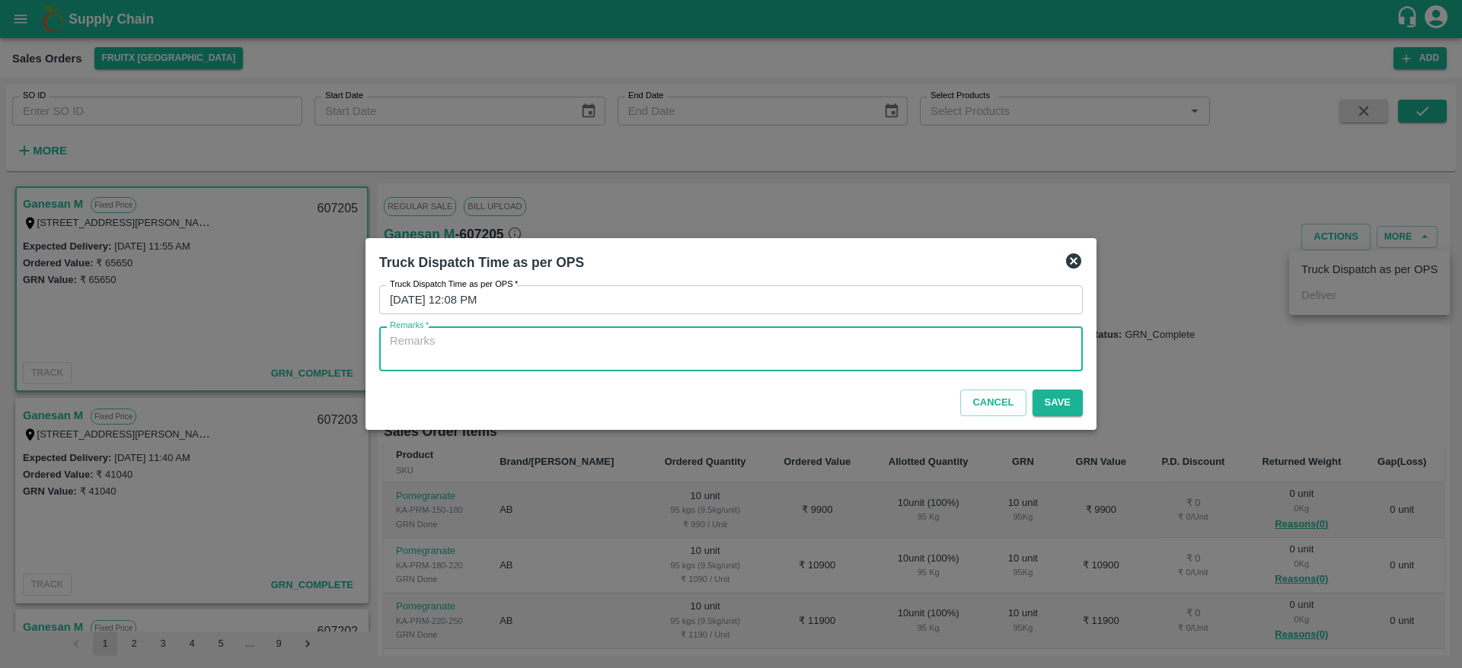
click at [835, 349] on textarea "Remarks   *" at bounding box center [731, 349] width 682 height 32
type textarea "OTD"
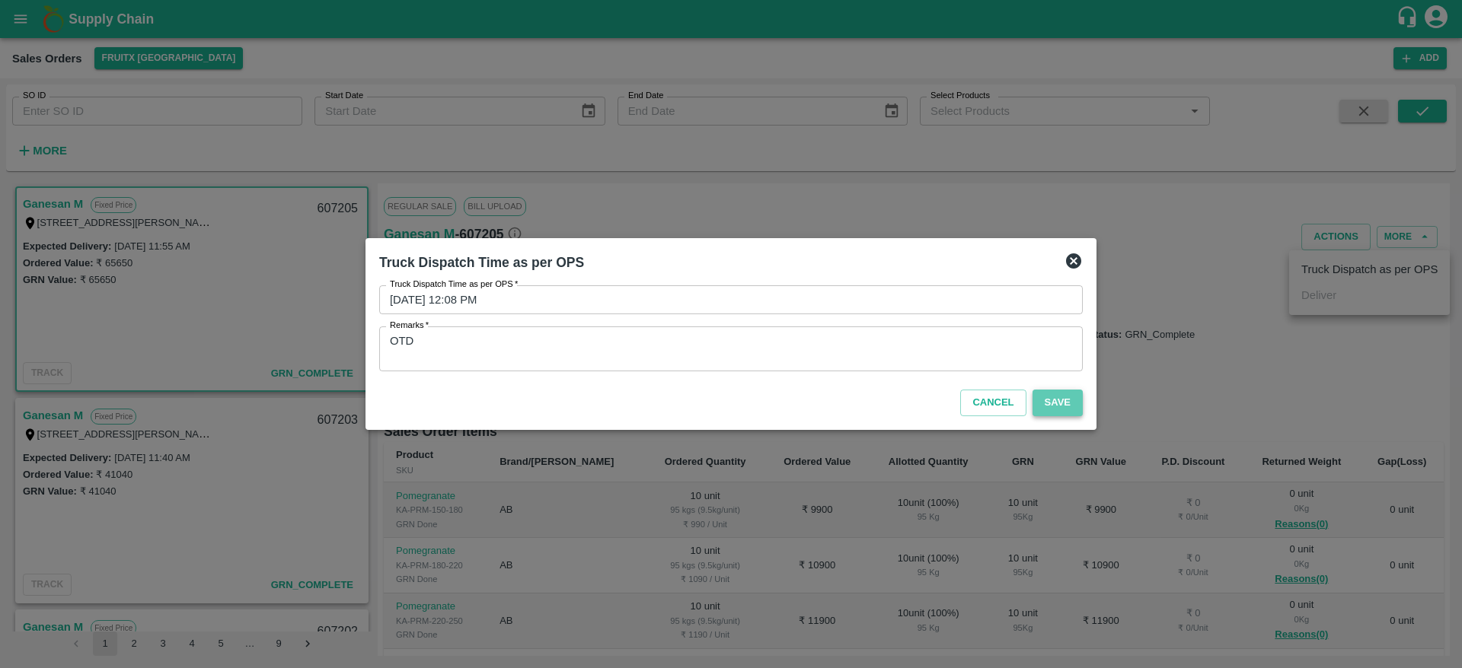
click at [1052, 399] on button "Save" at bounding box center [1057, 403] width 50 height 27
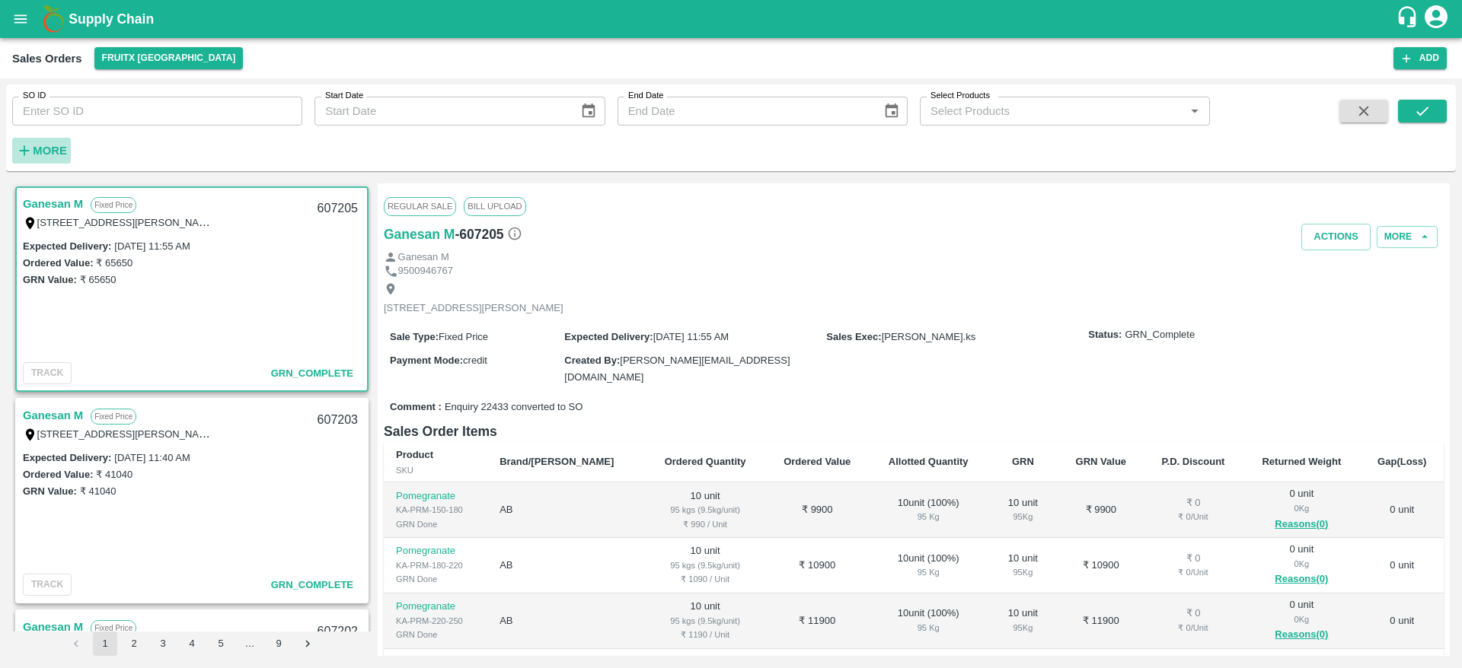
click at [42, 150] on strong "More" at bounding box center [50, 151] width 34 height 12
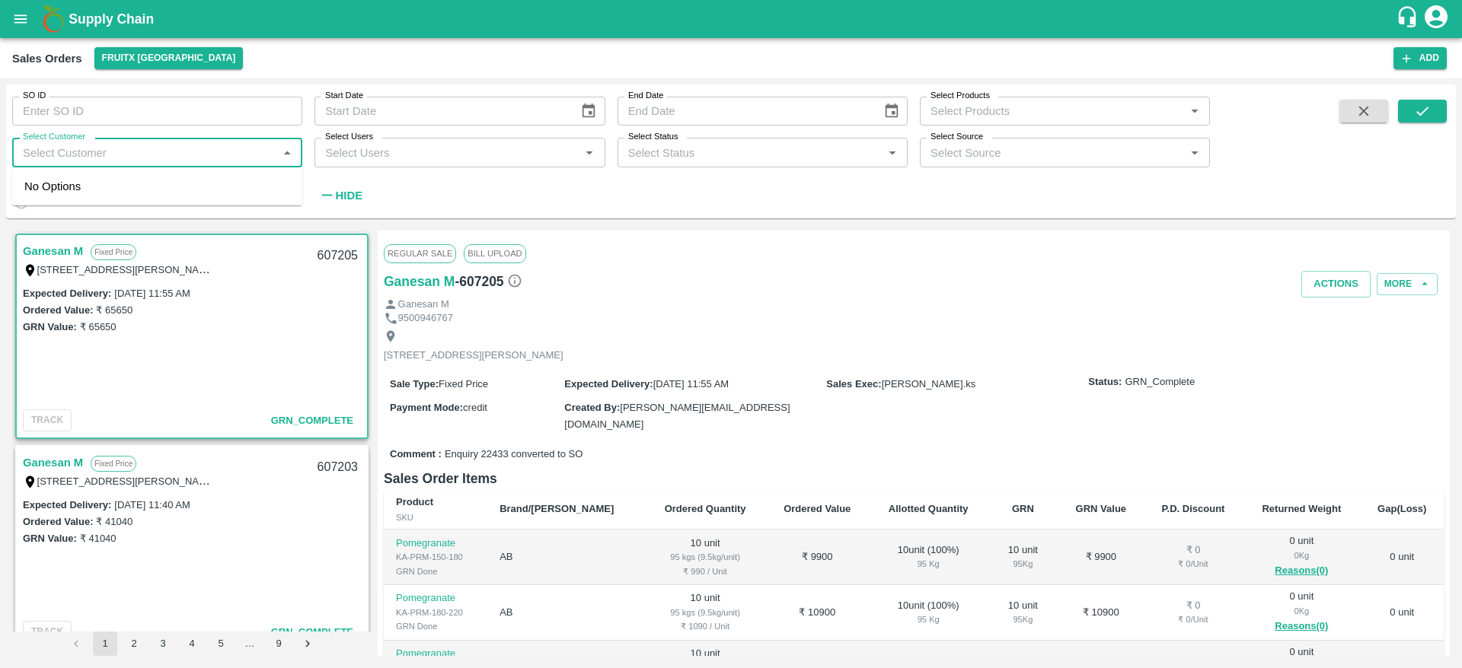
click at [85, 155] on input "Select Customer" at bounding box center [145, 152] width 256 height 20
type input "GR & SONS"
click at [92, 191] on div "GR & SONS FRUITS" at bounding box center [114, 193] width 107 height 17
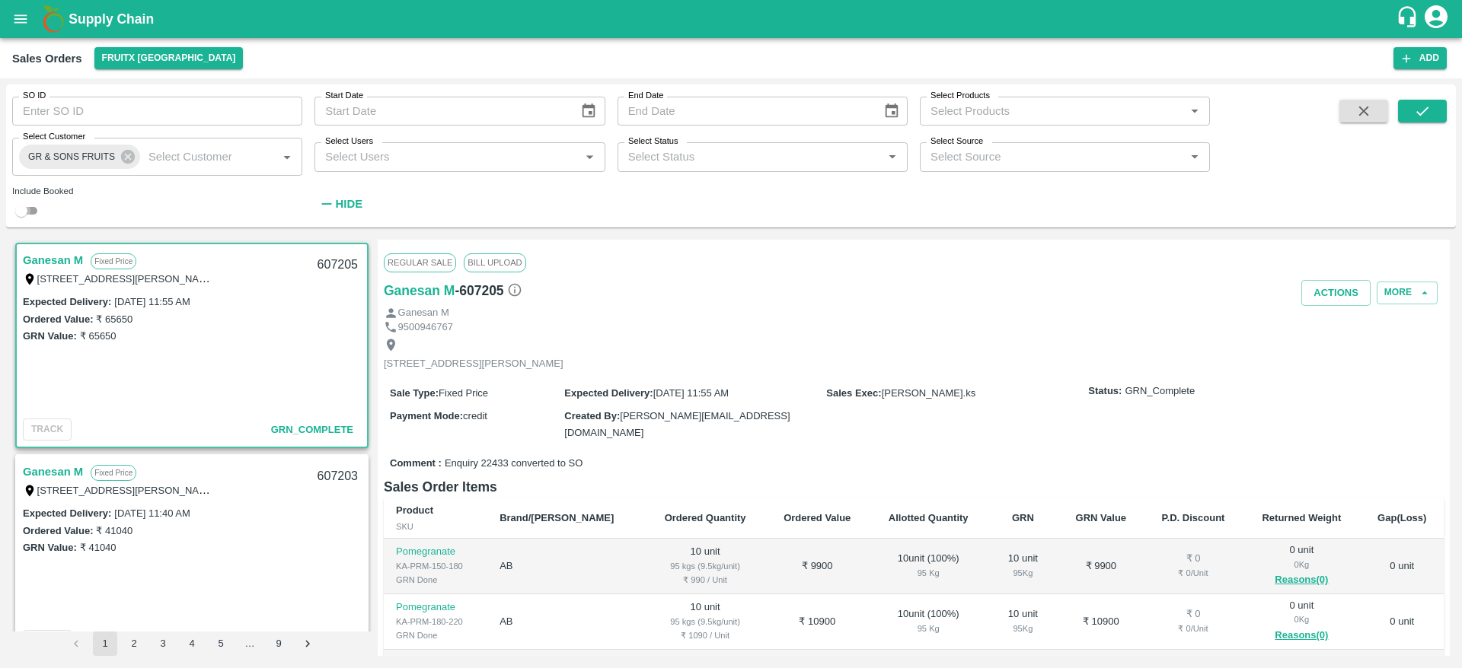
click at [28, 207] on input "checkbox" at bounding box center [21, 211] width 55 height 18
checkbox input "true"
drag, startPoint x: 1438, startPoint y: 129, endPoint x: 1428, endPoint y: 111, distance: 20.1
click at [1428, 111] on span at bounding box center [1422, 159] width 49 height 119
click at [1428, 111] on icon "submit" at bounding box center [1422, 111] width 17 height 17
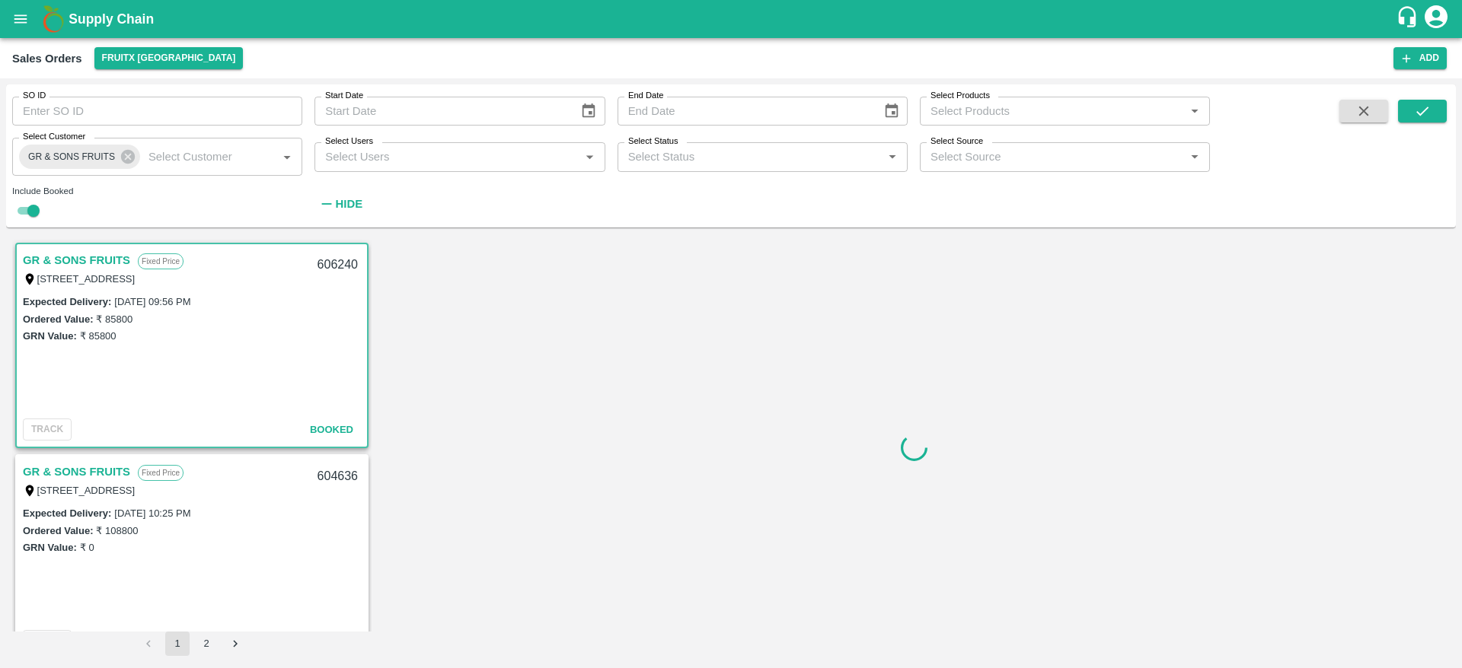
scroll to position [3, 0]
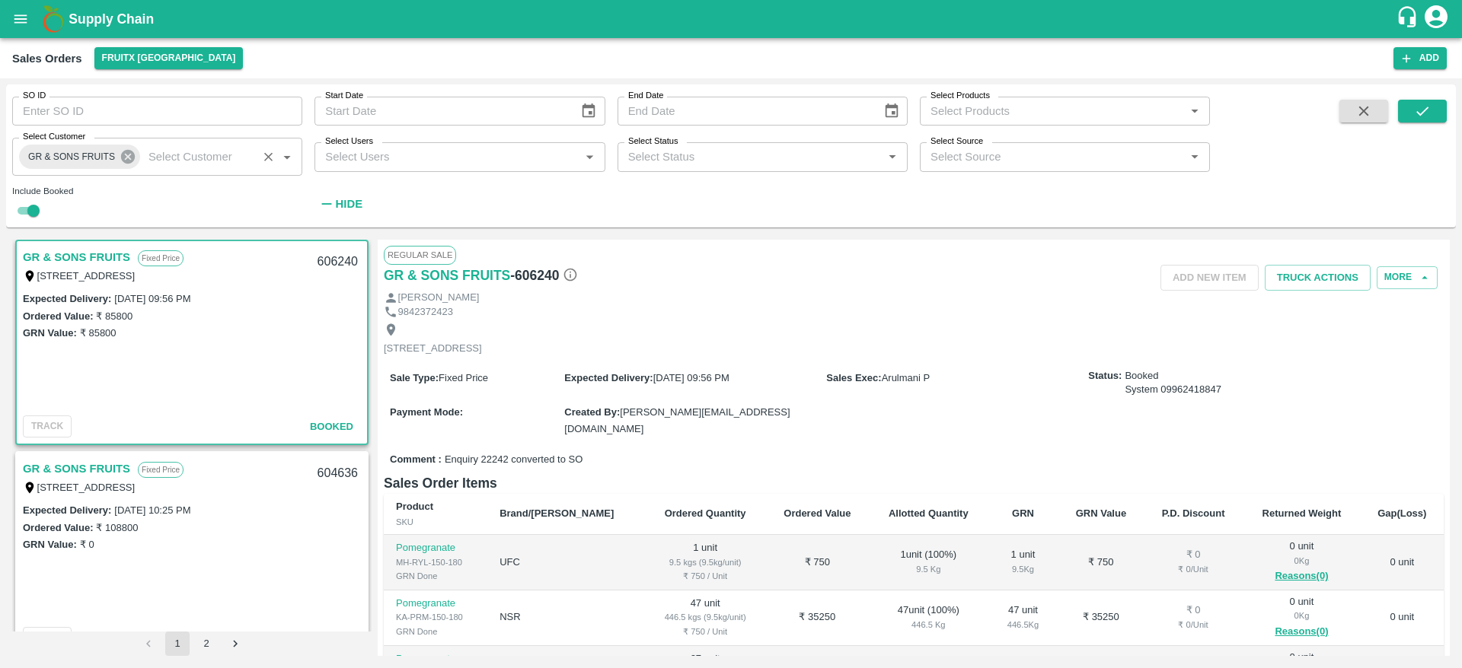
click at [124, 161] on icon at bounding box center [128, 157] width 14 height 14
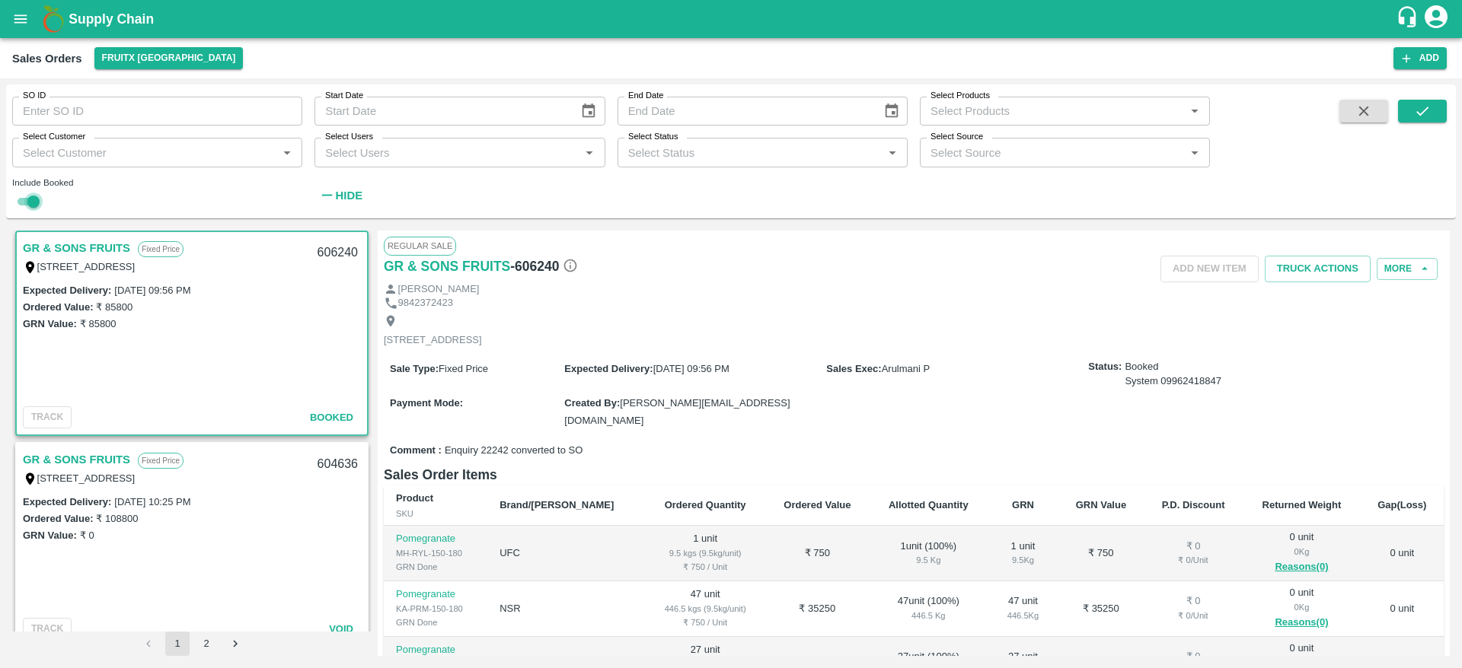
click at [16, 200] on input "checkbox" at bounding box center [33, 202] width 55 height 18
checkbox input "false"
click at [113, 24] on b "Supply Chain" at bounding box center [111, 18] width 85 height 15
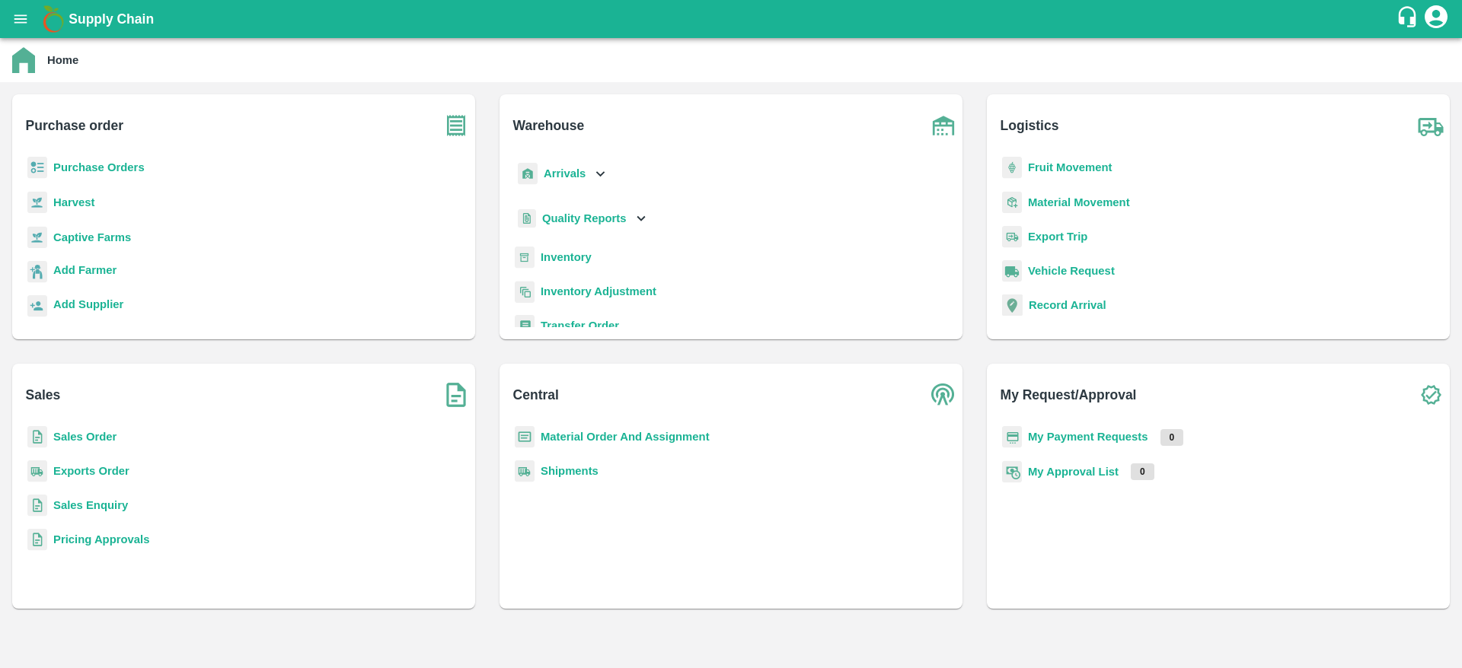
click at [81, 432] on b "Sales Order" at bounding box center [84, 437] width 63 height 12
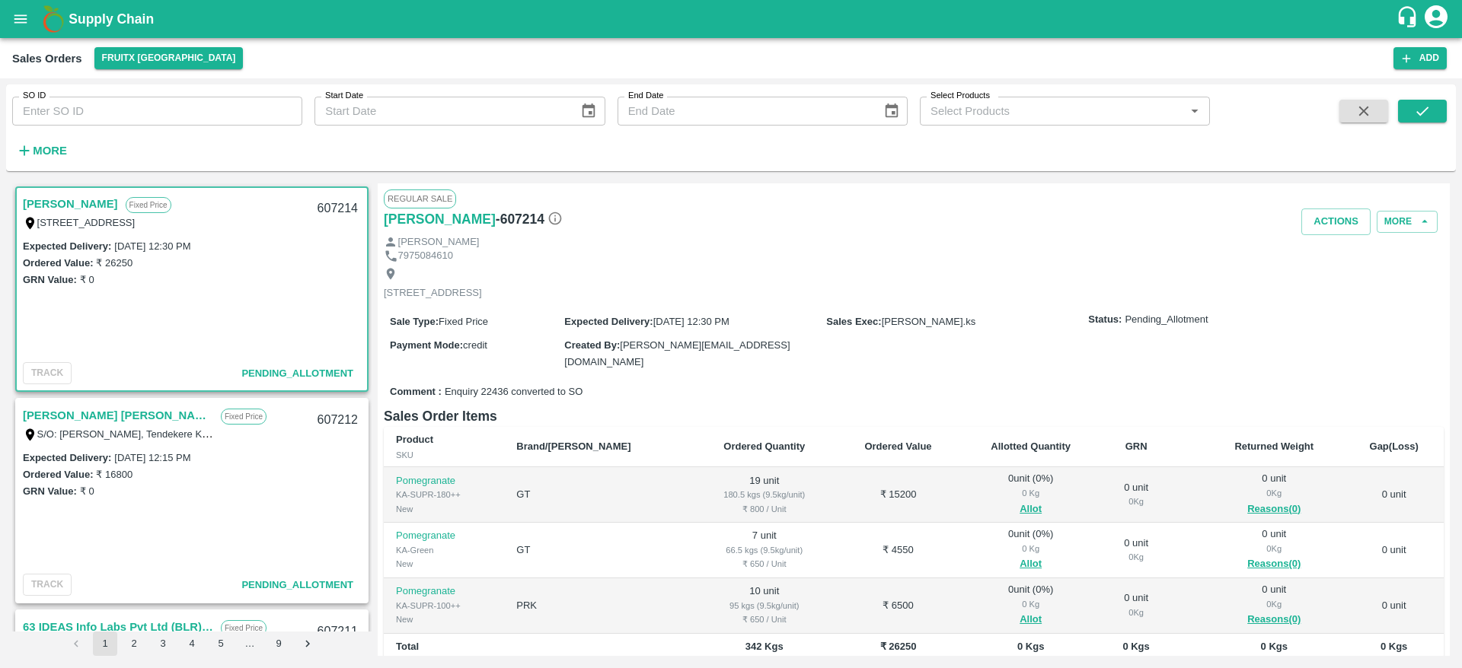
click at [978, 103] on input "Select Products" at bounding box center [1052, 111] width 256 height 20
click at [983, 114] on input "Select Products" at bounding box center [1052, 111] width 256 height 20
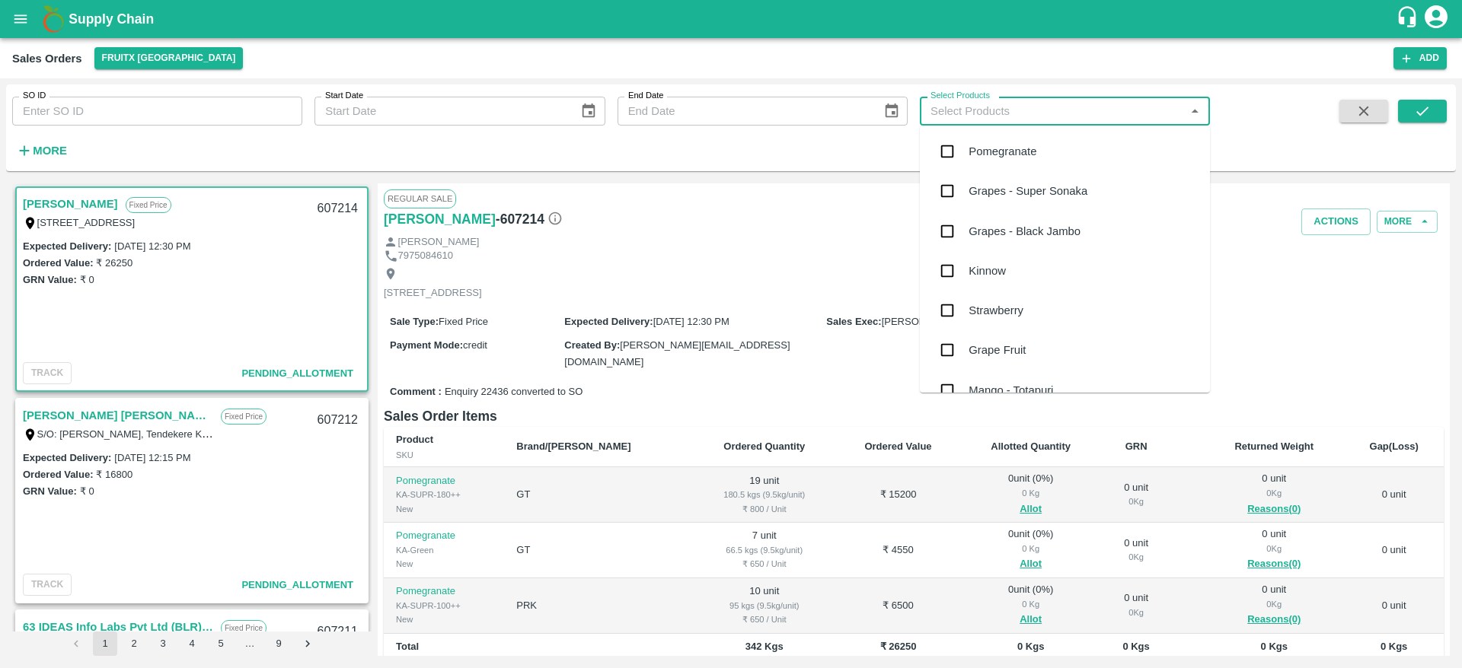
click at [983, 114] on input "Select Products" at bounding box center [1052, 111] width 256 height 20
type input "APP"
click at [1021, 189] on div "Apple - Royal - Delicious" at bounding box center [1030, 191] width 124 height 17
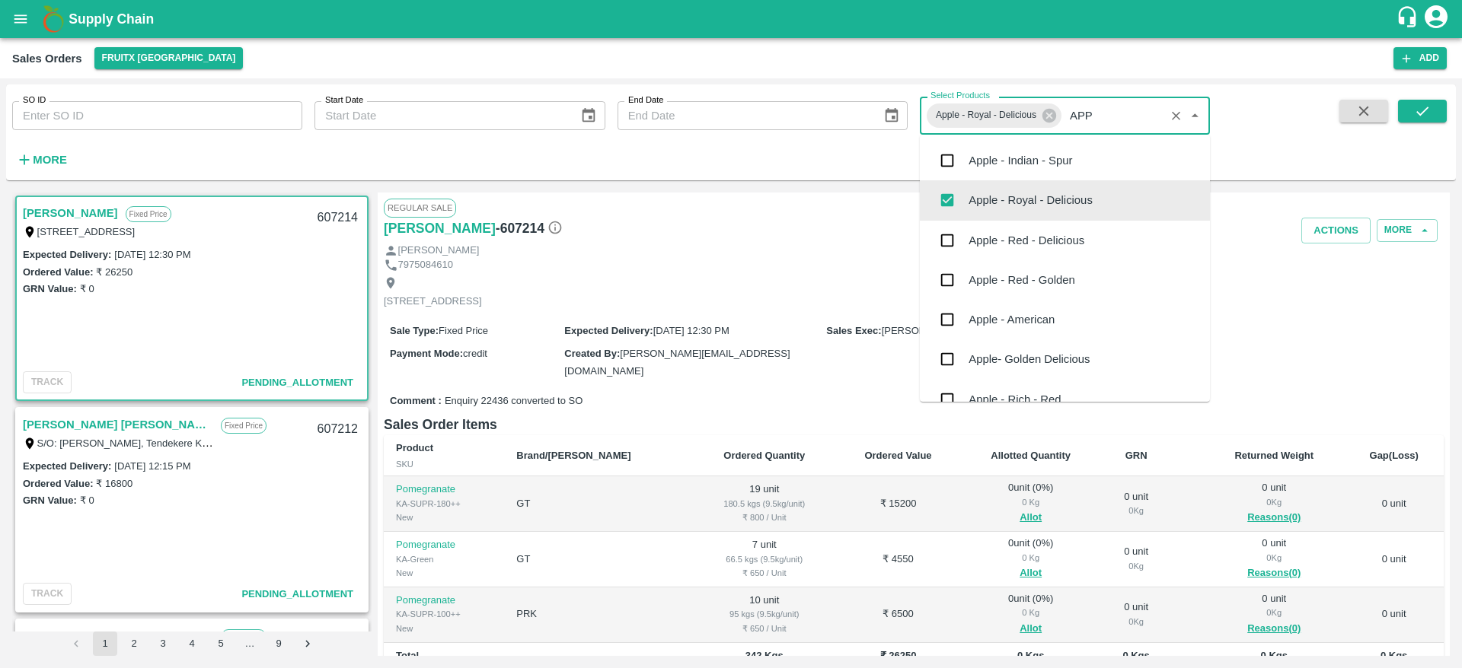
type input "APPL"
click at [1059, 250] on div "Apple - Red - Delicious" at bounding box center [1065, 241] width 290 height 40
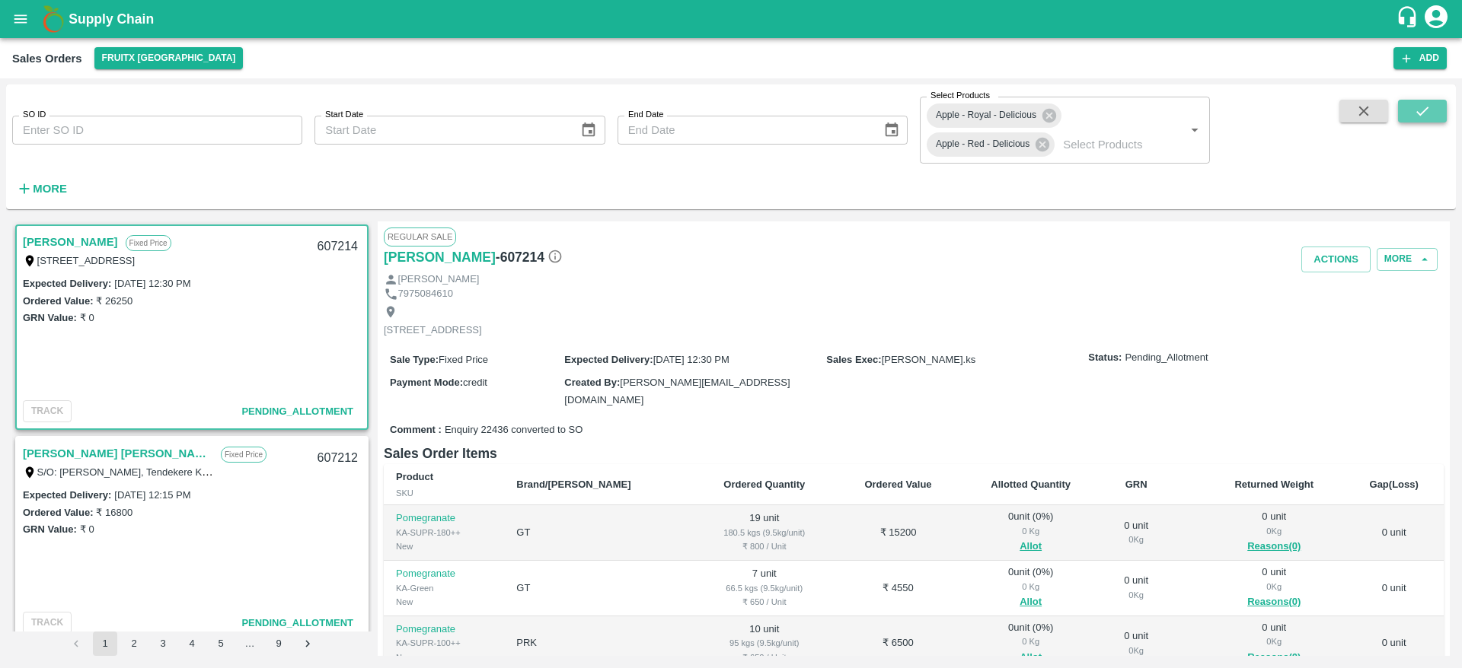
click at [1415, 110] on icon "submit" at bounding box center [1422, 111] width 17 height 17
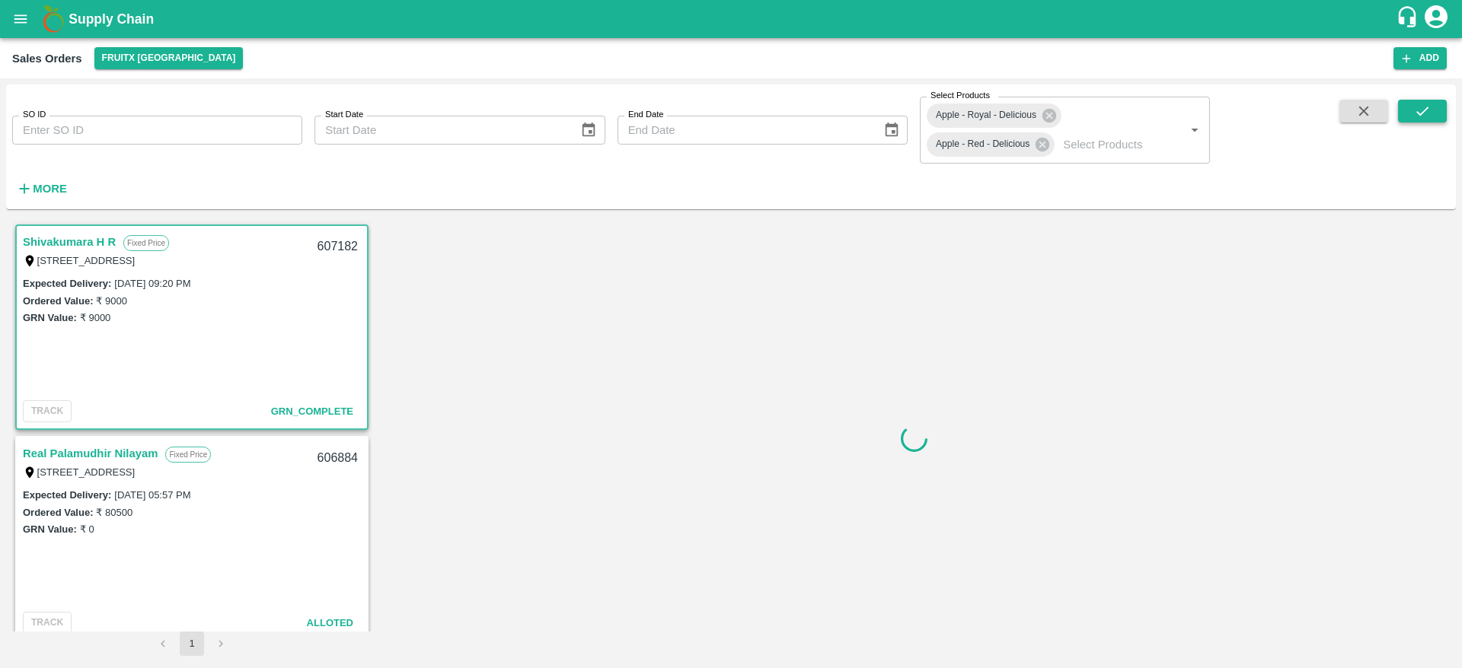
scroll to position [3, 0]
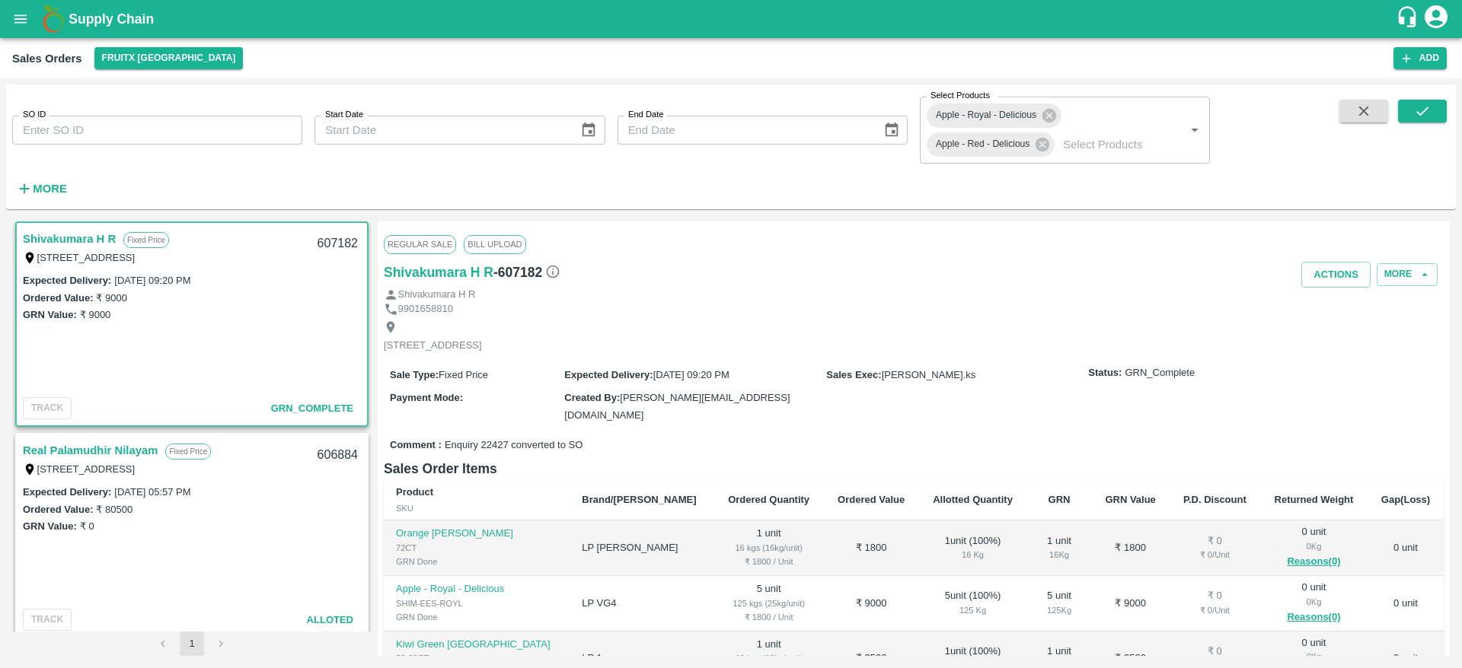
click at [87, 245] on link "Shivakumara H R" at bounding box center [69, 239] width 93 height 20
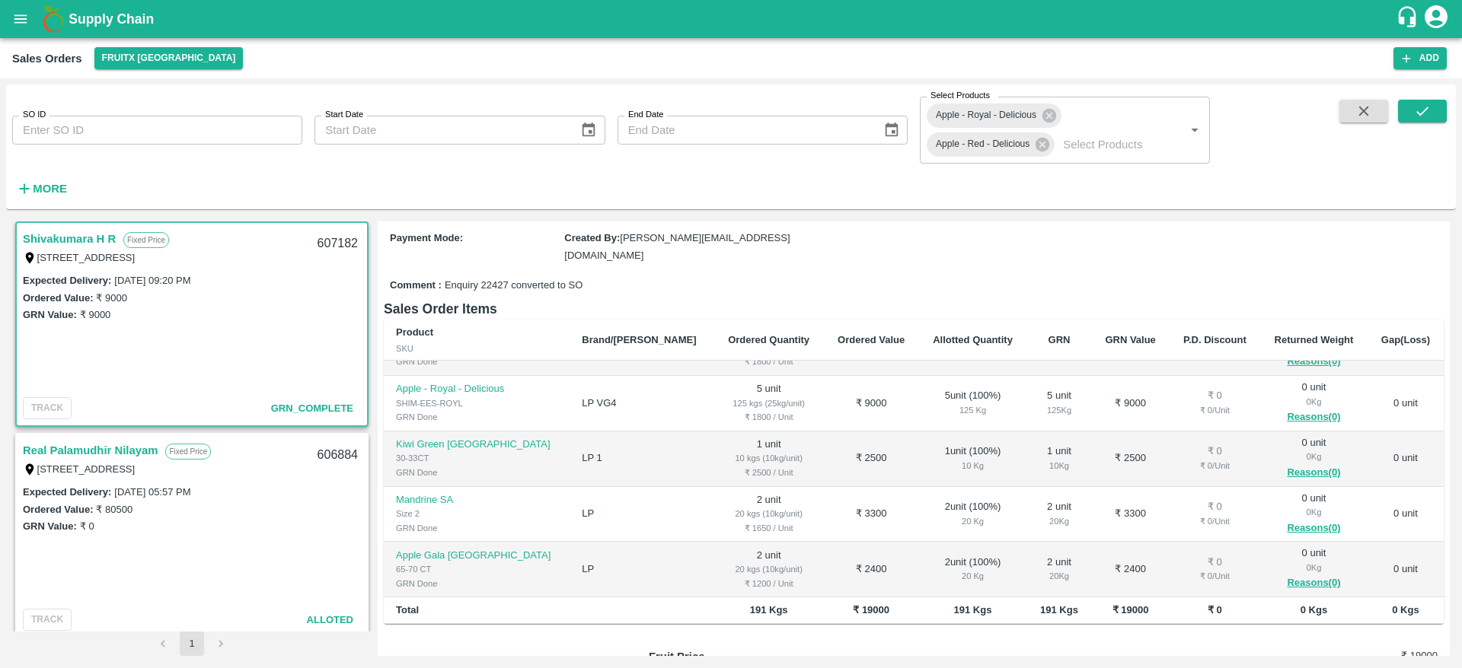
scroll to position [0, 0]
click at [104, 27] on h1 "Supply Chain" at bounding box center [732, 18] width 1327 height 21
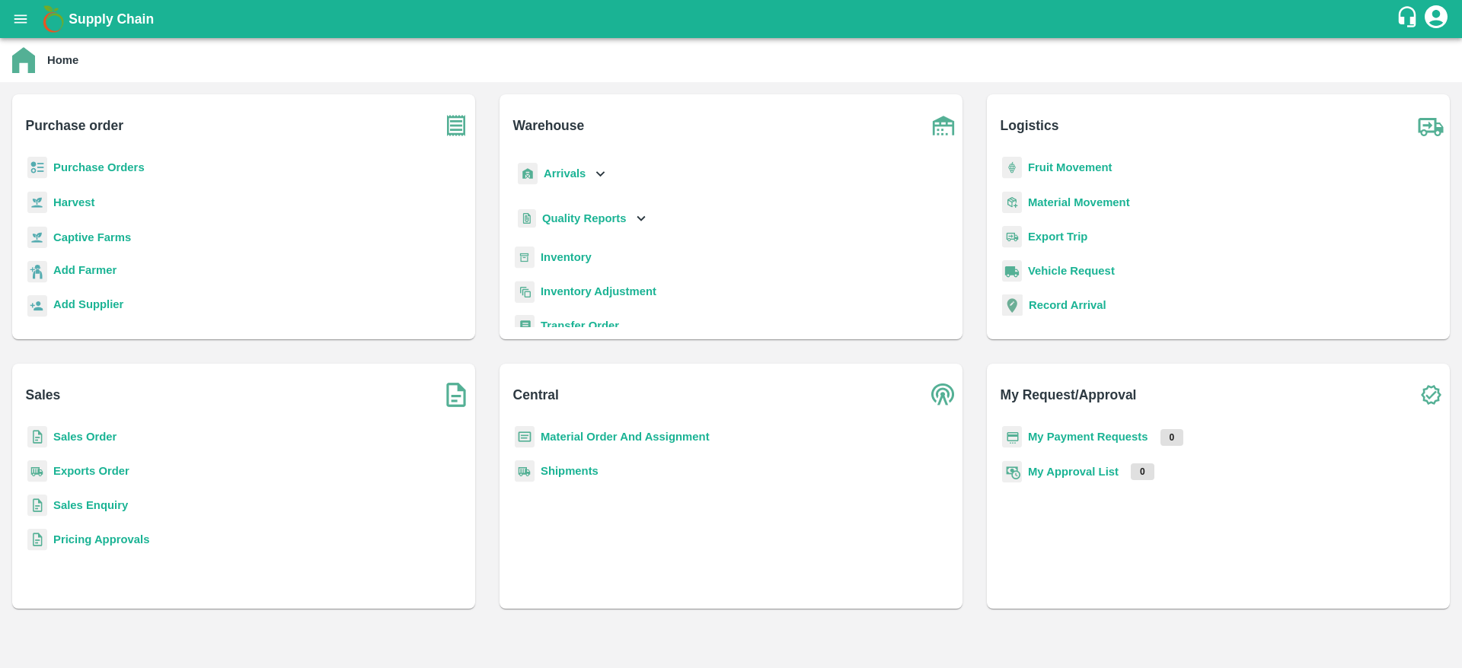
click at [65, 438] on b "Sales Order" at bounding box center [84, 437] width 63 height 12
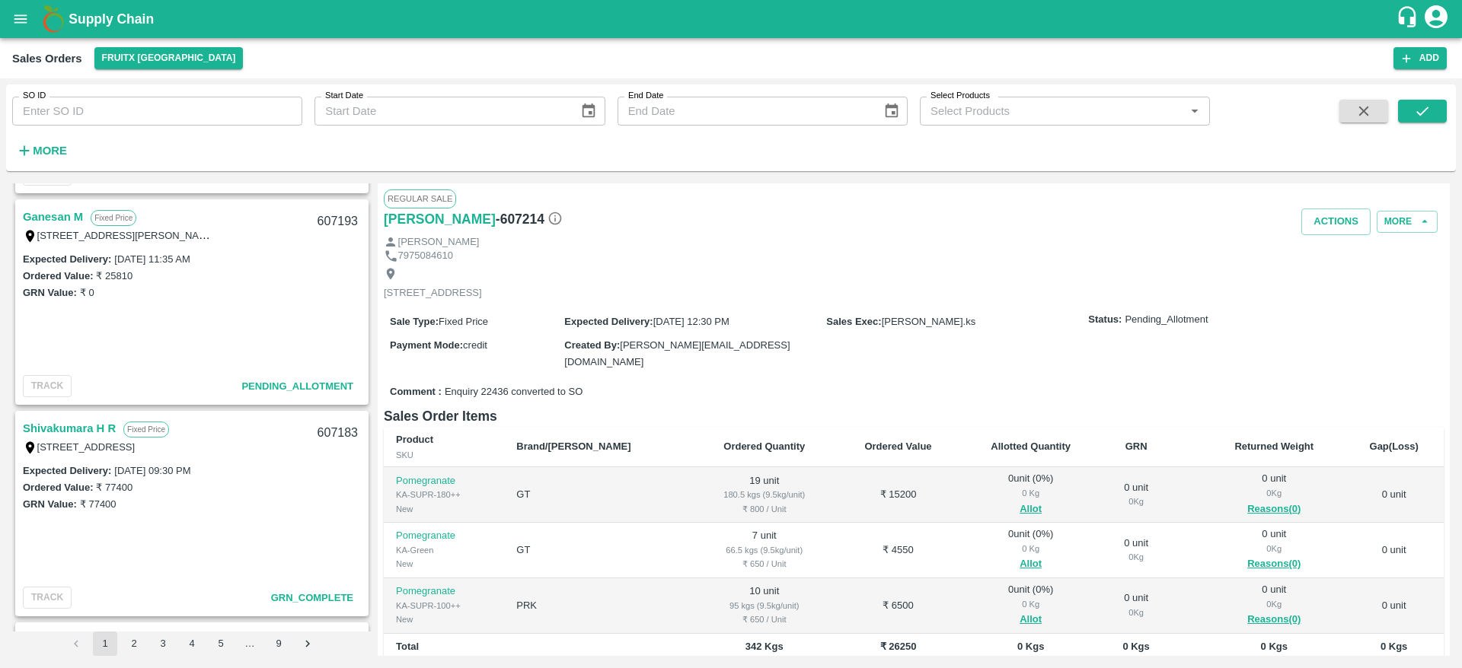
scroll to position [1446, 0]
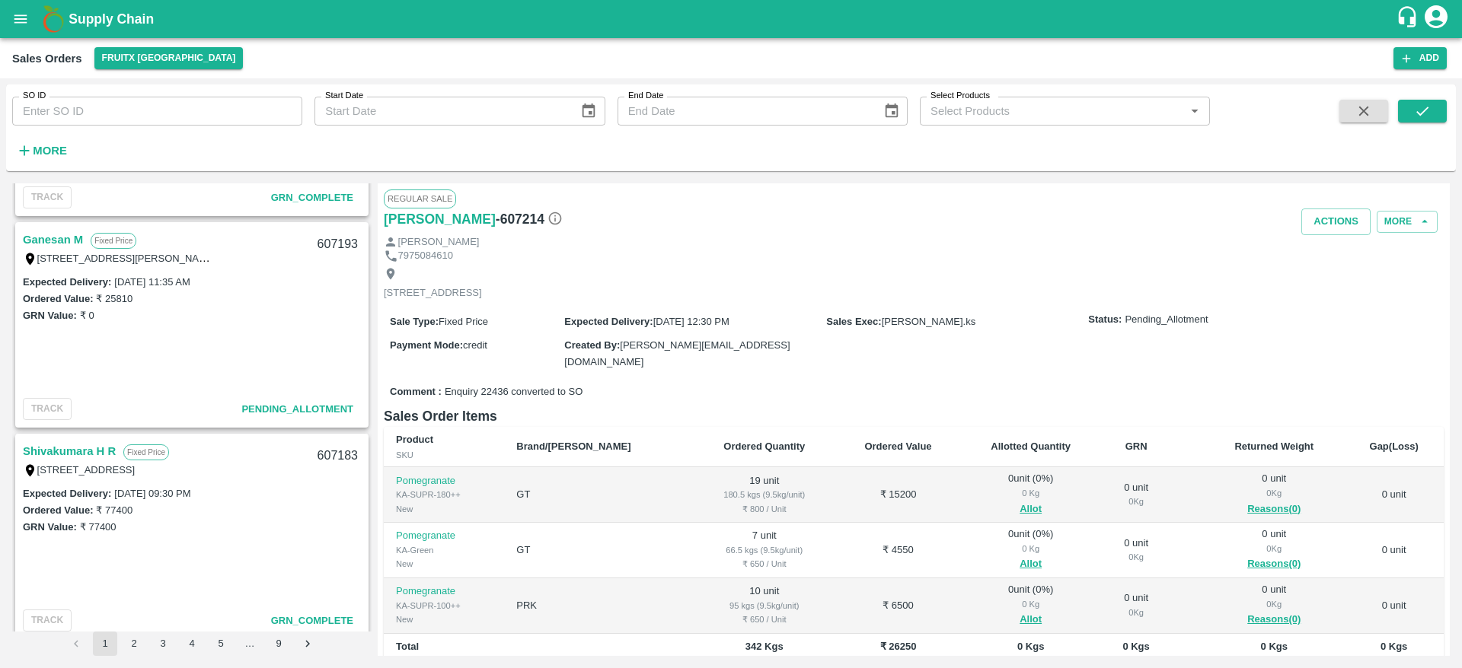
click at [43, 243] on link "Ganesan M" at bounding box center [53, 240] width 60 height 20
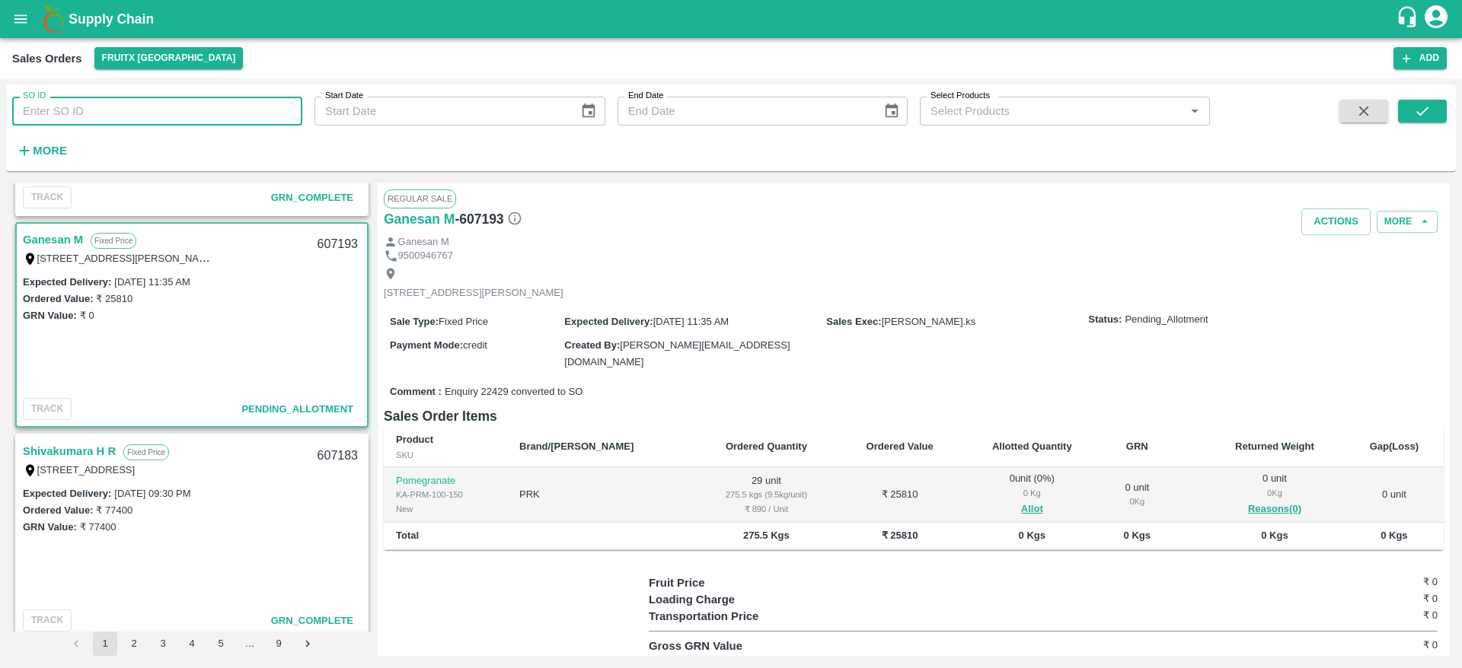
click at [73, 110] on input "SO ID" at bounding box center [157, 111] width 290 height 29
paste input "606572"
type input "606572"
click at [1410, 111] on button "submit" at bounding box center [1422, 111] width 49 height 23
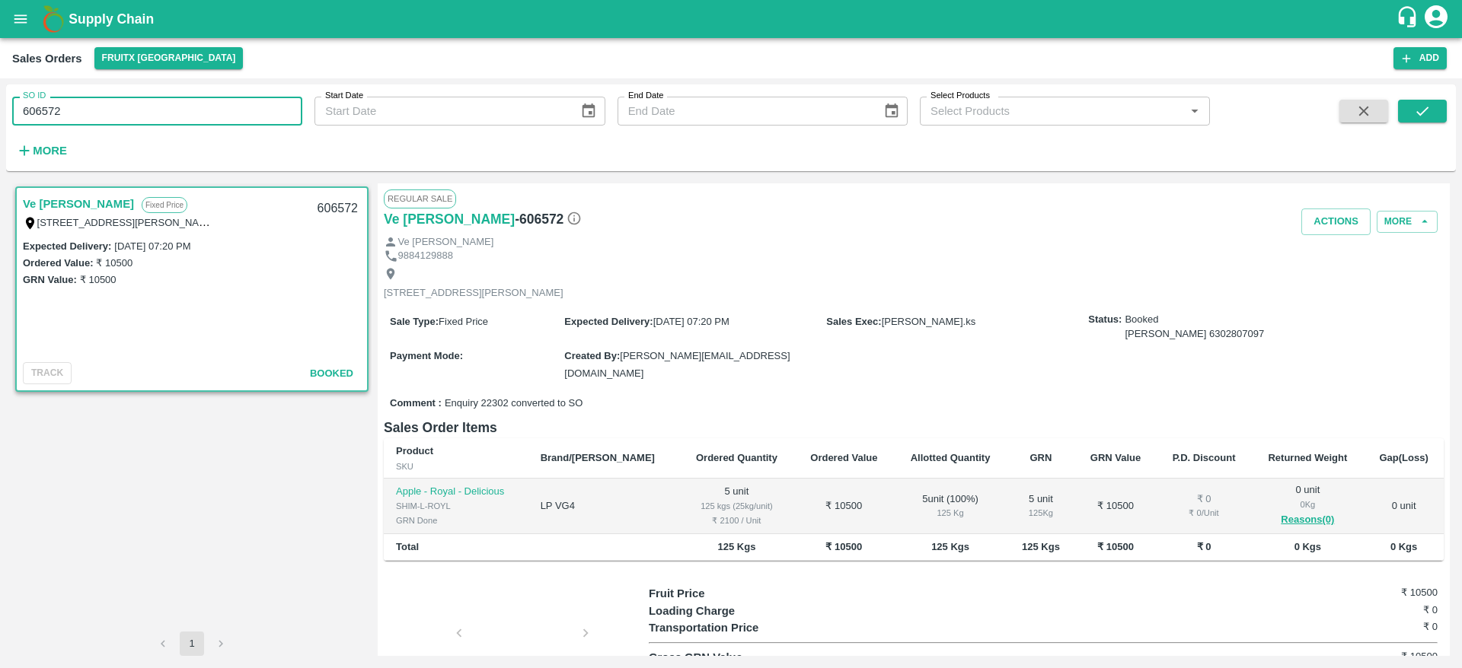
click at [49, 107] on input "606572" at bounding box center [157, 111] width 290 height 29
paste input "text"
type input "606574"
click at [1412, 107] on button "submit" at bounding box center [1422, 111] width 49 height 23
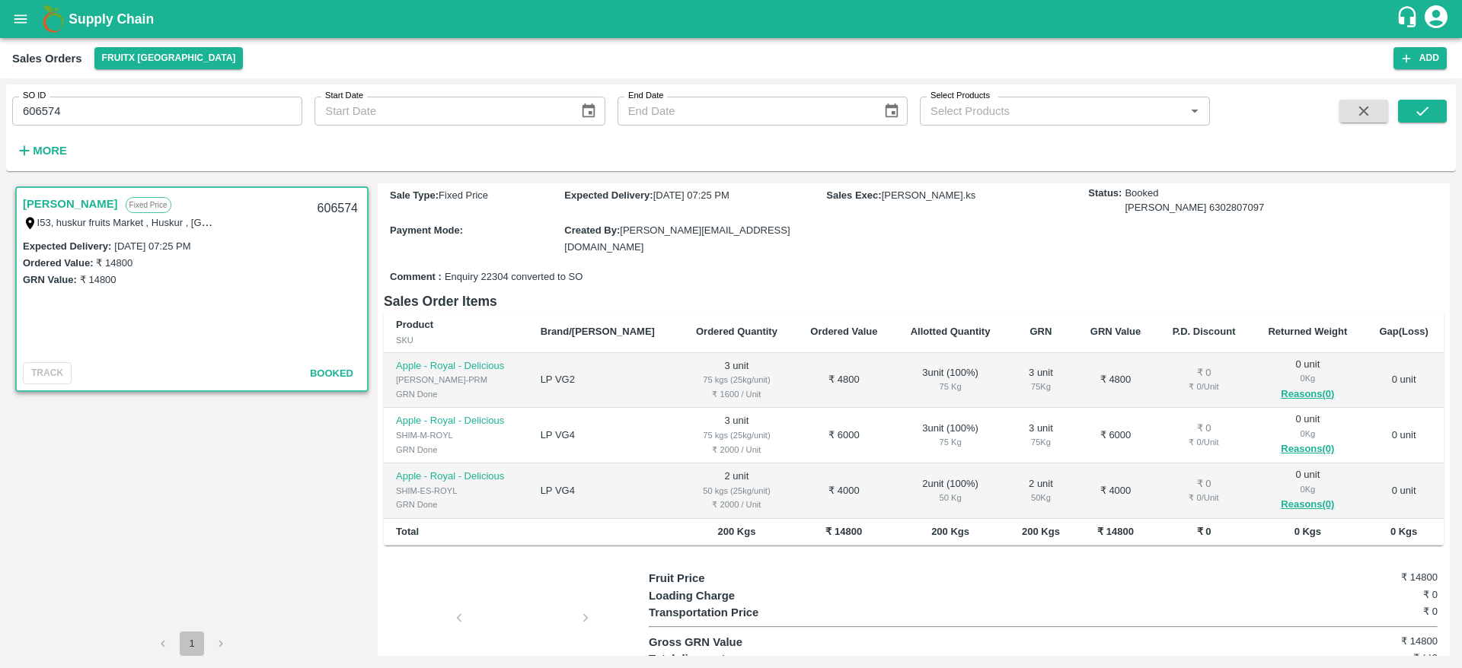
scroll to position [157, 0]
click at [34, 100] on label "SO ID" at bounding box center [34, 96] width 23 height 12
click at [34, 100] on input "606574" at bounding box center [157, 111] width 290 height 29
click at [34, 100] on label "SO ID" at bounding box center [34, 96] width 23 height 12
click at [34, 100] on input "606574" at bounding box center [157, 111] width 290 height 29
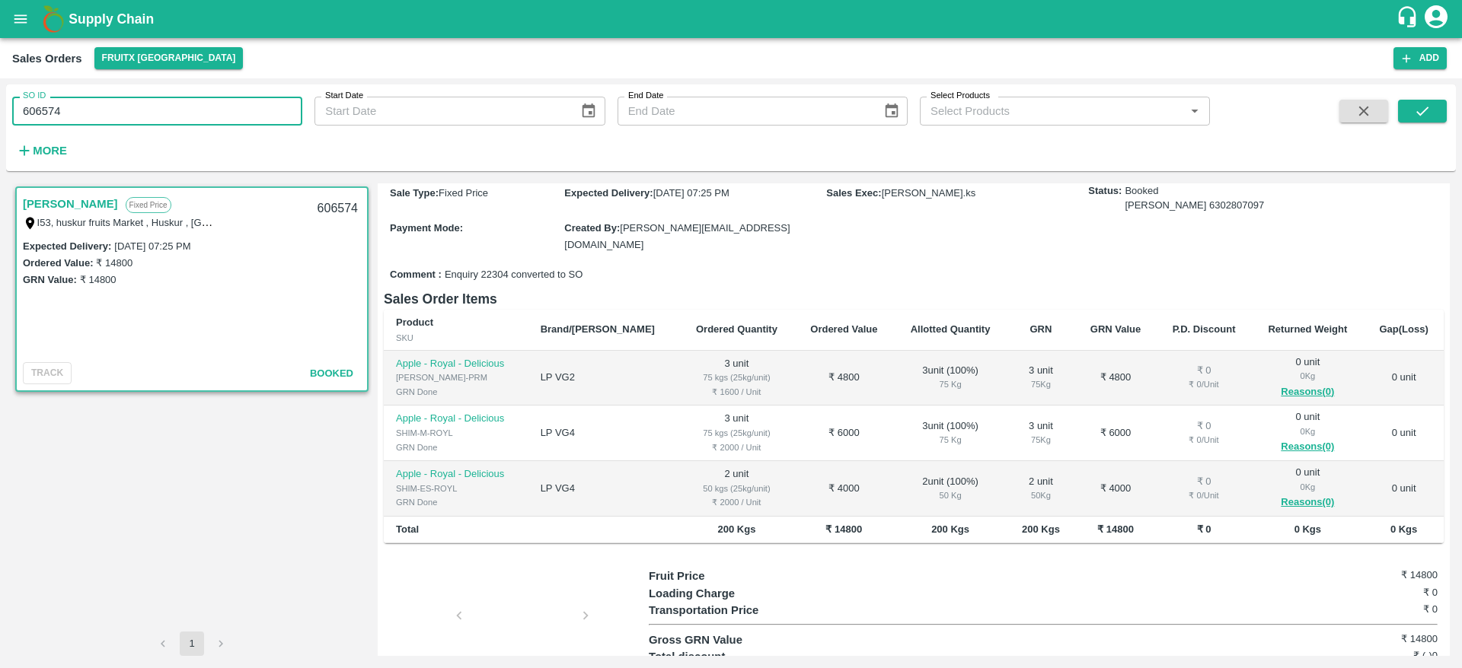
click at [38, 107] on input "606574" at bounding box center [157, 111] width 290 height 29
paste input "text"
click at [1421, 109] on icon "submit" at bounding box center [1422, 111] width 17 height 17
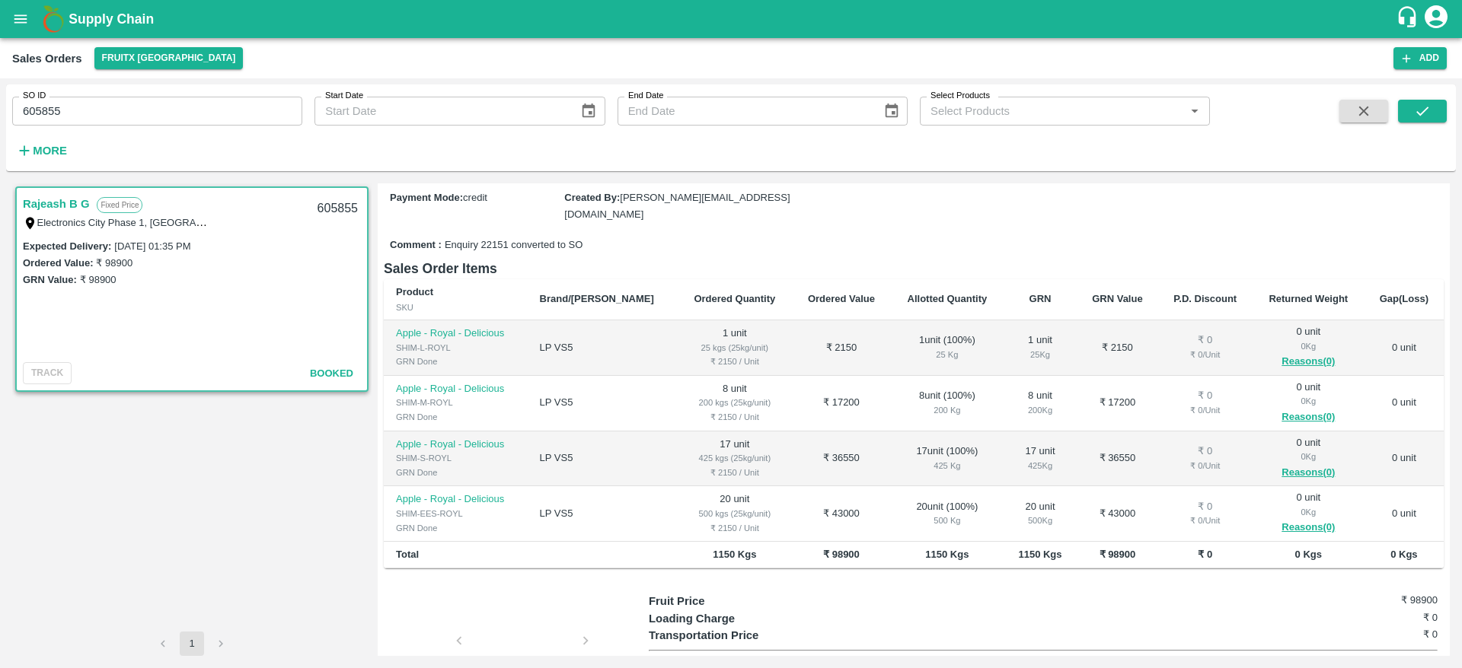
scroll to position [171, 0]
click at [34, 107] on input "605855" at bounding box center [157, 111] width 290 height 29
paste input "text"
click at [1436, 107] on button "submit" at bounding box center [1422, 111] width 49 height 23
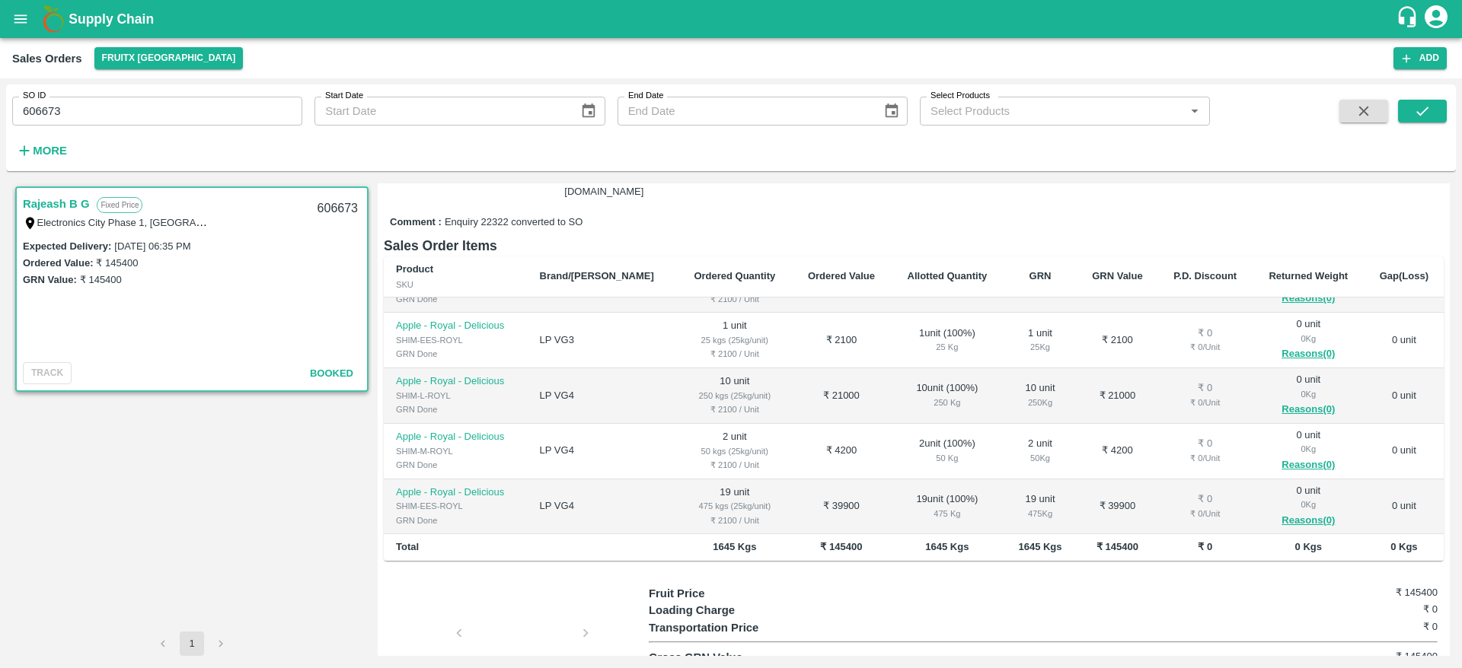
scroll to position [203, 0]
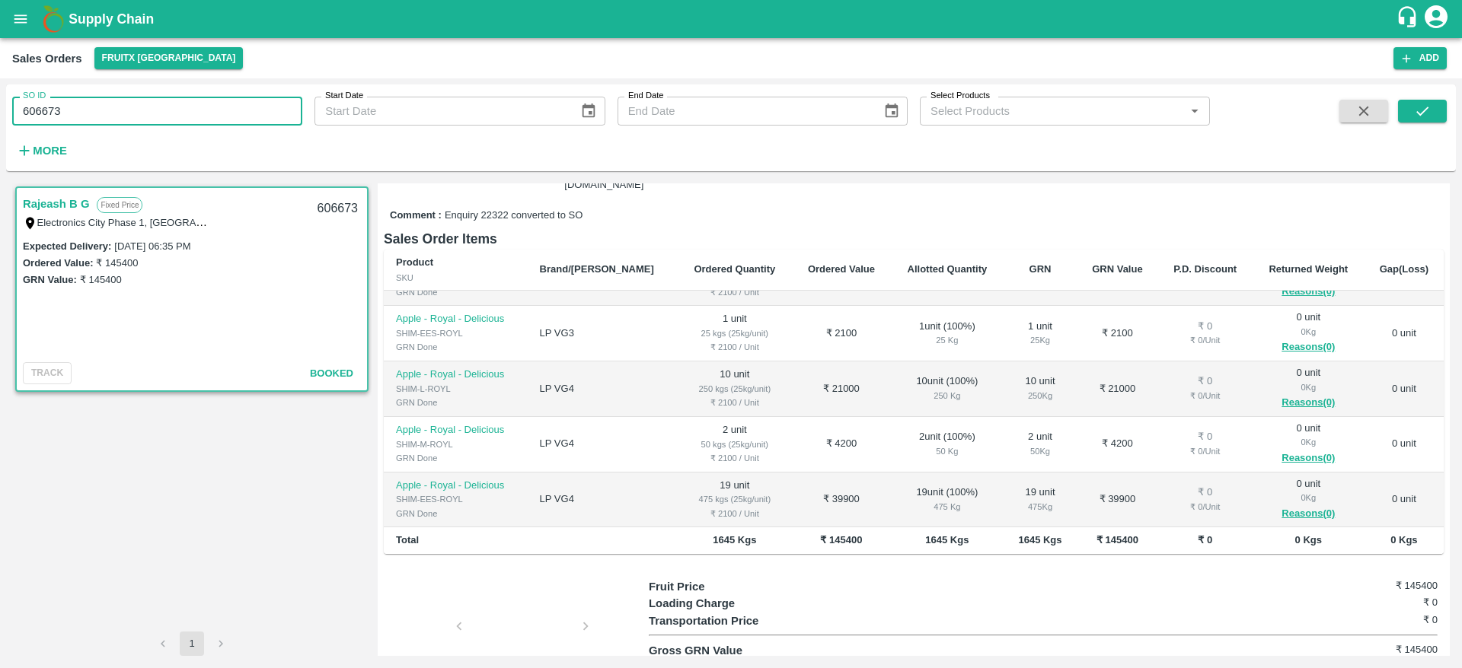
click at [30, 105] on input "606673" at bounding box center [157, 111] width 290 height 29
paste input "text"
click at [1412, 113] on button "submit" at bounding box center [1422, 111] width 49 height 23
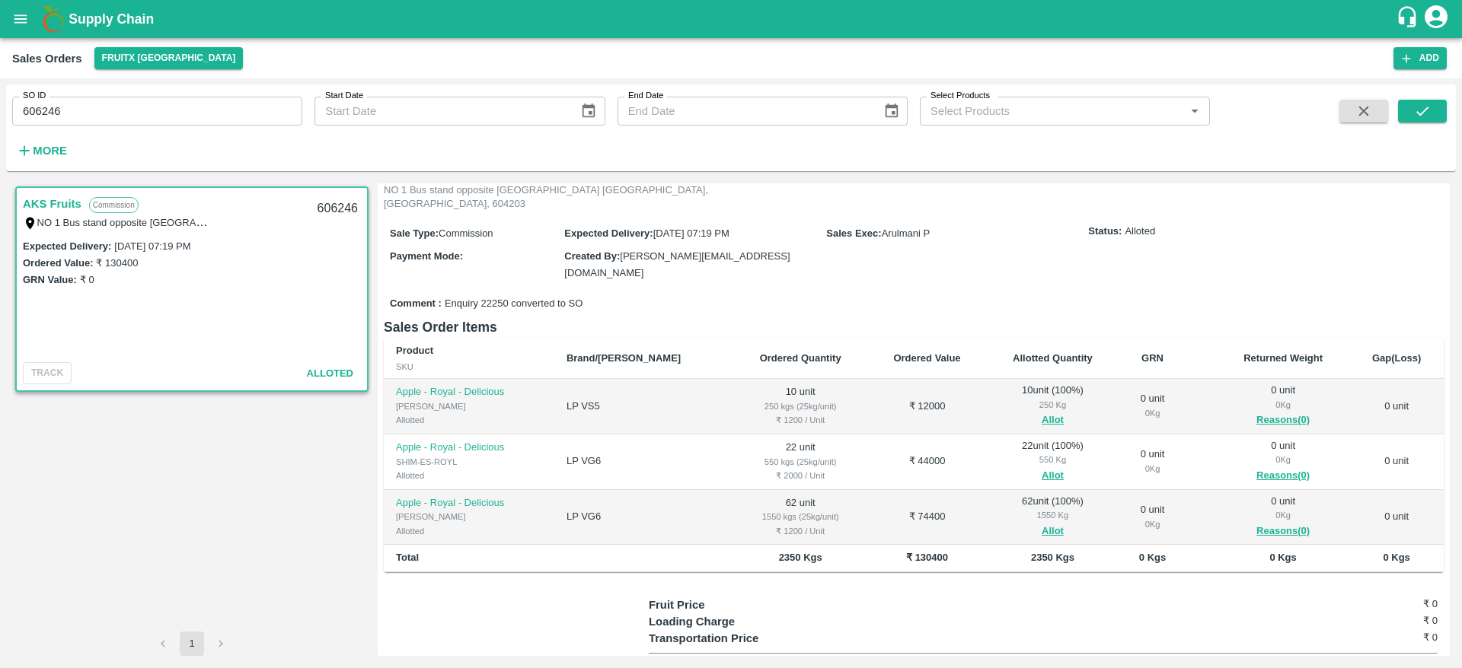
scroll to position [113, 0]
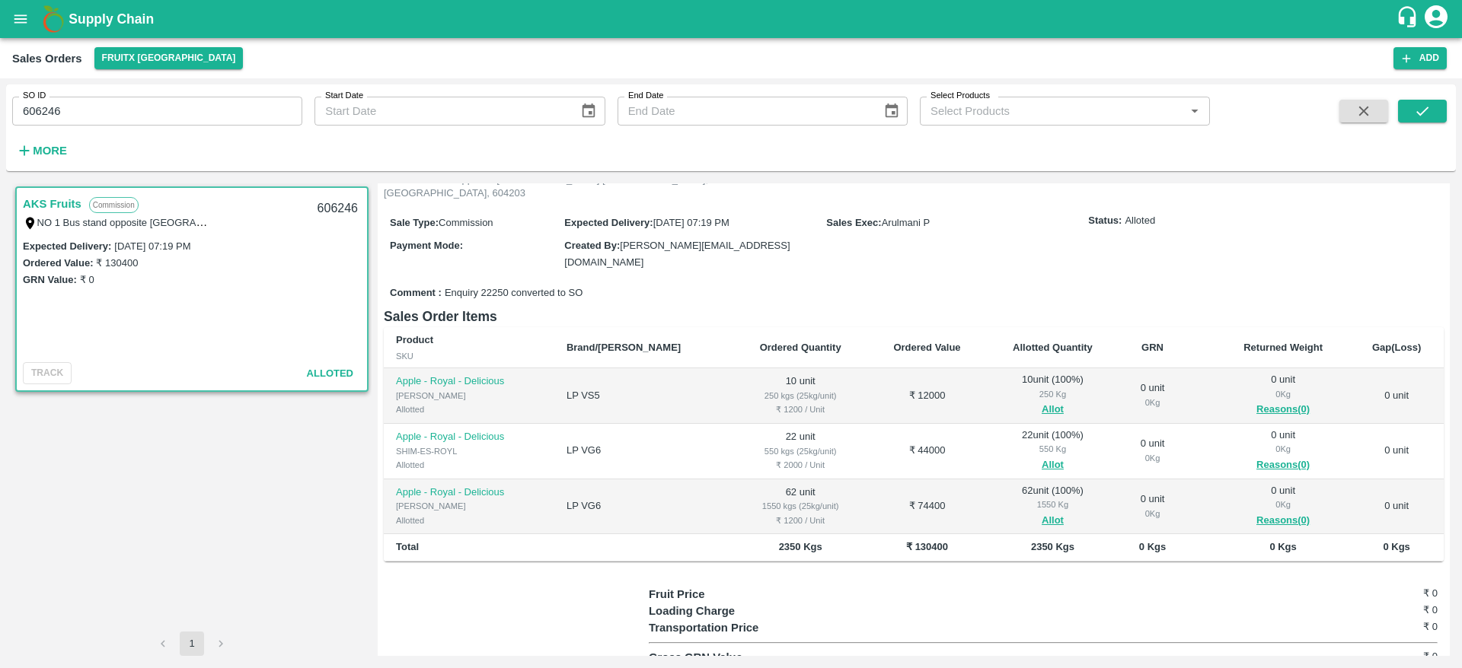
click at [43, 107] on input "606246" at bounding box center [157, 111] width 290 height 29
paste input "text"
click at [1426, 111] on icon "submit" at bounding box center [1422, 111] width 17 height 17
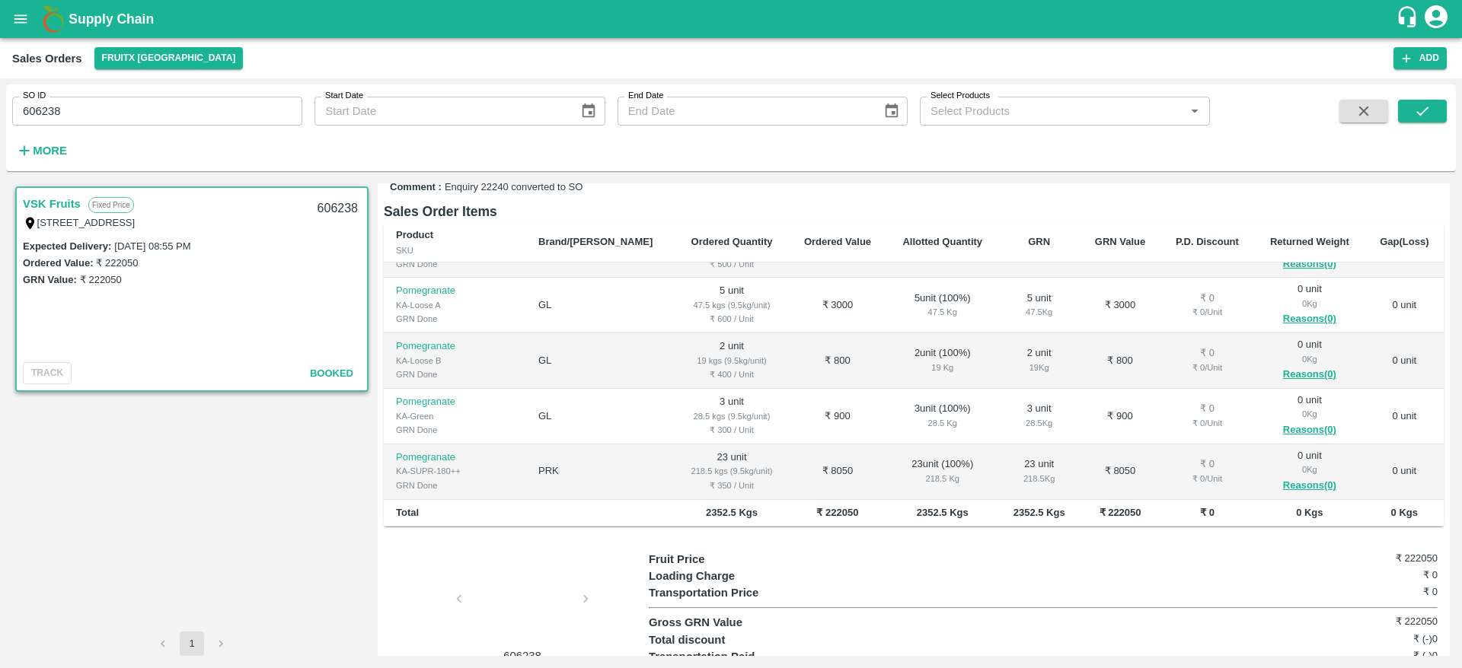
scroll to position [217, 0]
click at [37, 110] on input "606238" at bounding box center [157, 111] width 290 height 29
paste input "text"
click at [1414, 117] on icon "submit" at bounding box center [1422, 111] width 17 height 17
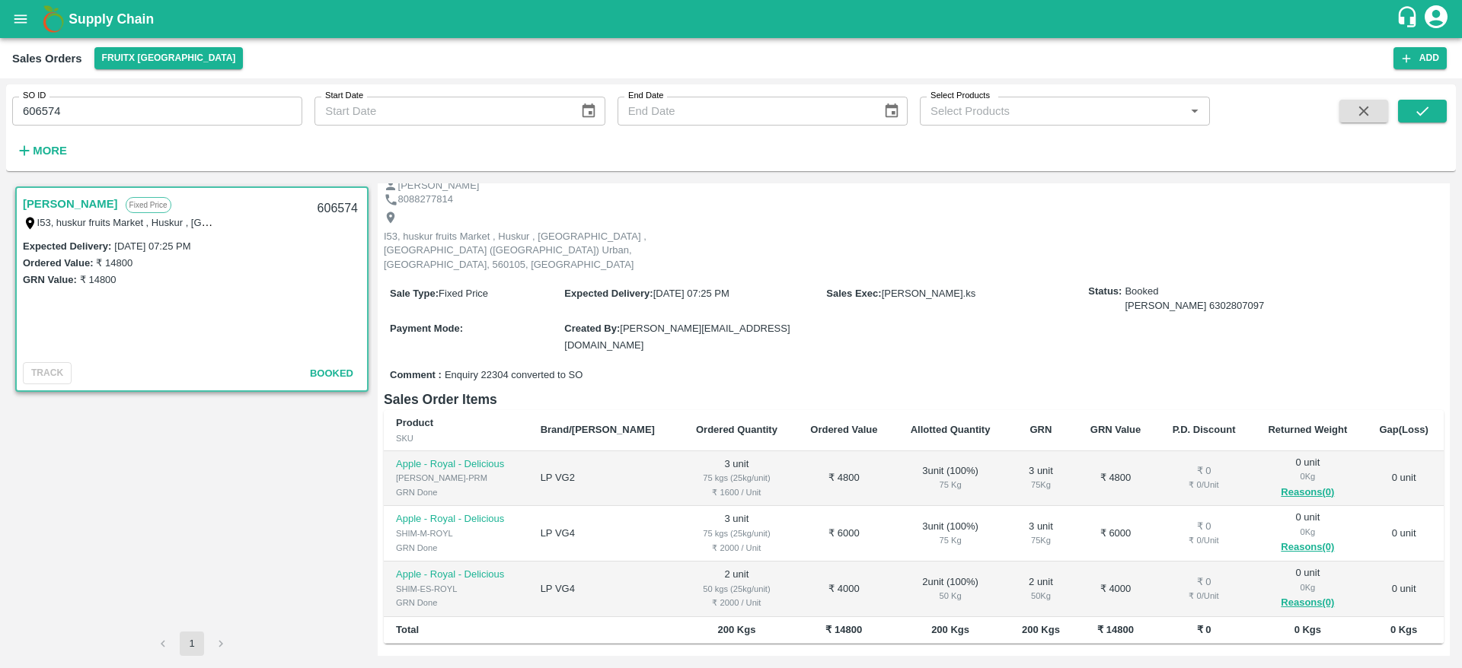
scroll to position [41, 0]
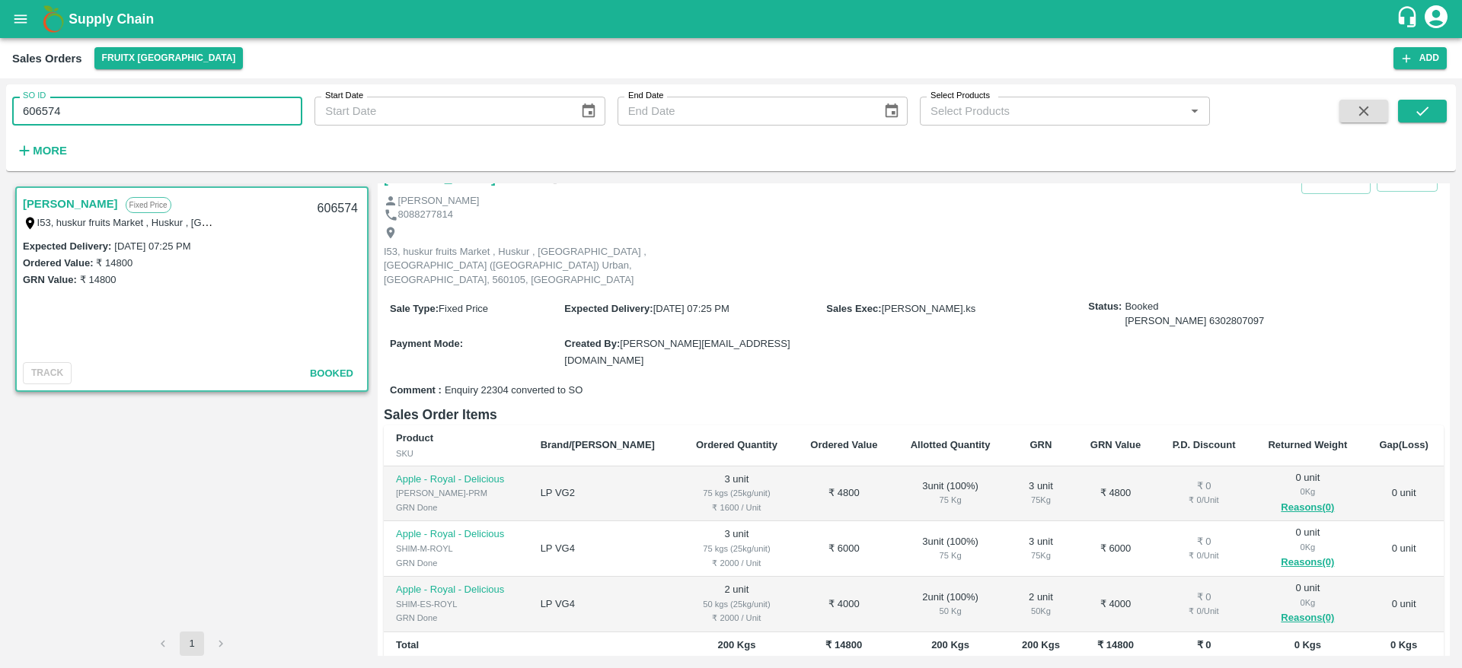
click at [43, 113] on input "606574" at bounding box center [157, 111] width 290 height 29
paste input "text"
click at [1415, 104] on icon "submit" at bounding box center [1422, 111] width 17 height 17
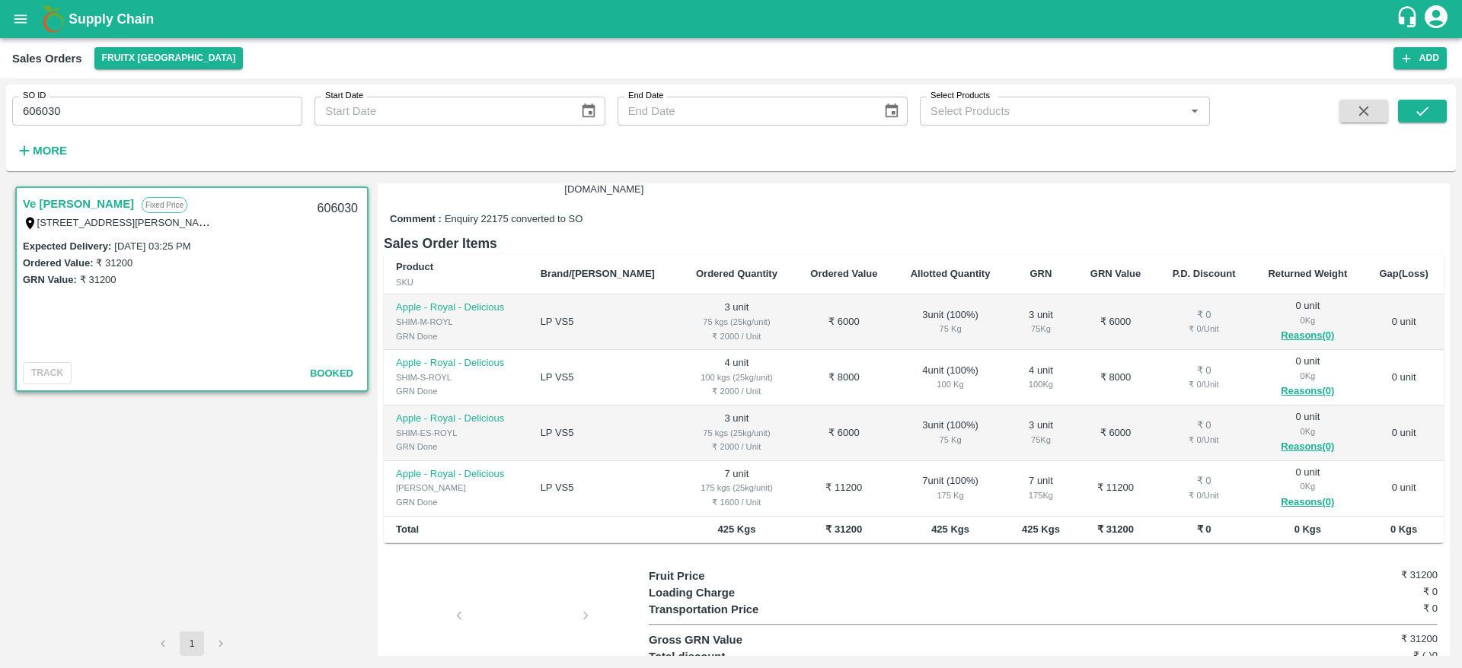
scroll to position [185, 0]
click at [49, 108] on input "606030" at bounding box center [157, 111] width 290 height 29
paste input "text"
click at [1421, 104] on icon "submit" at bounding box center [1422, 111] width 17 height 17
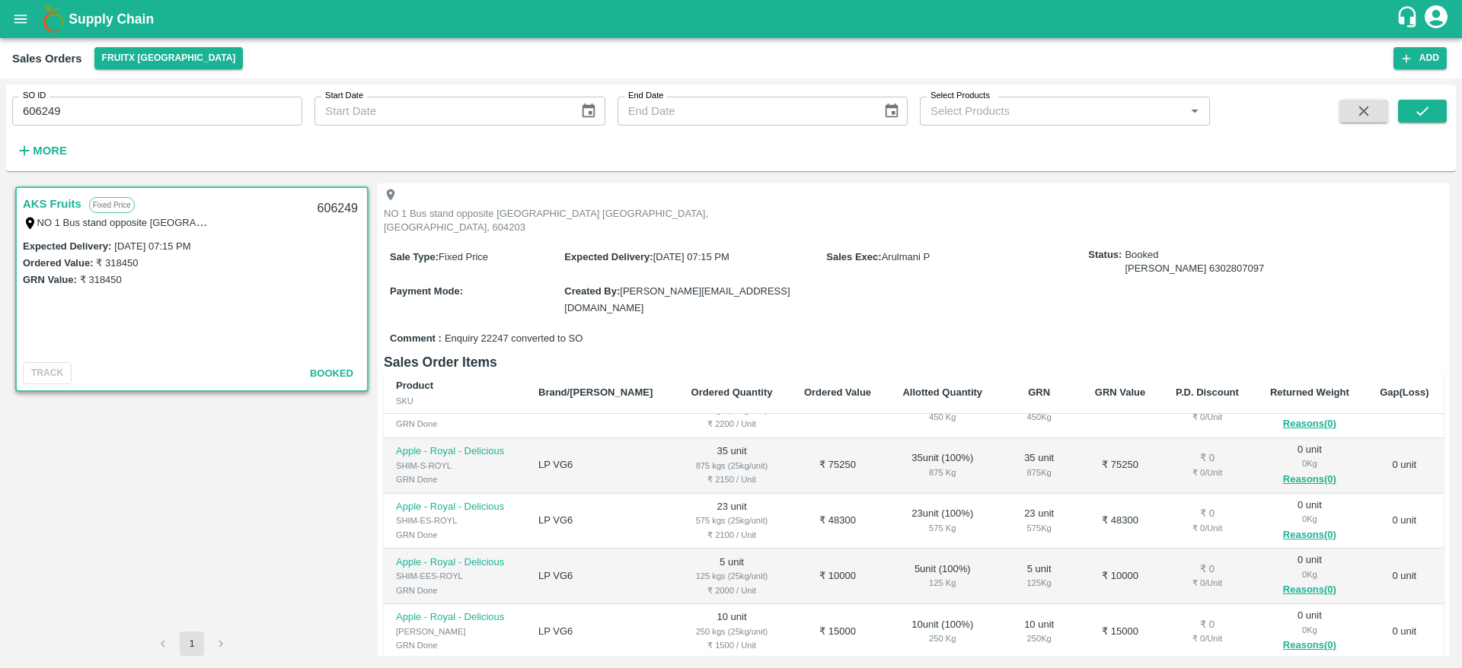
scroll to position [317, 0]
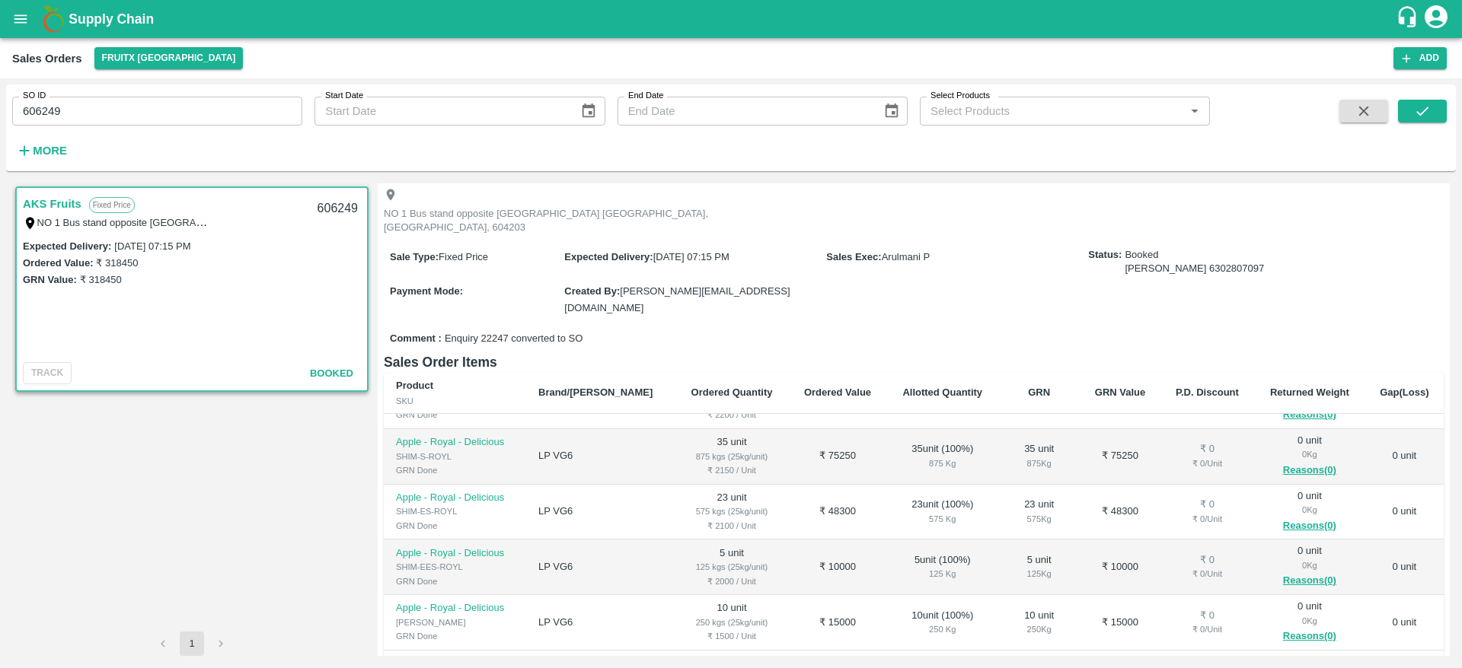
click at [43, 113] on input "606249" at bounding box center [157, 111] width 290 height 29
paste input "text"
click at [1437, 116] on button "submit" at bounding box center [1422, 111] width 49 height 23
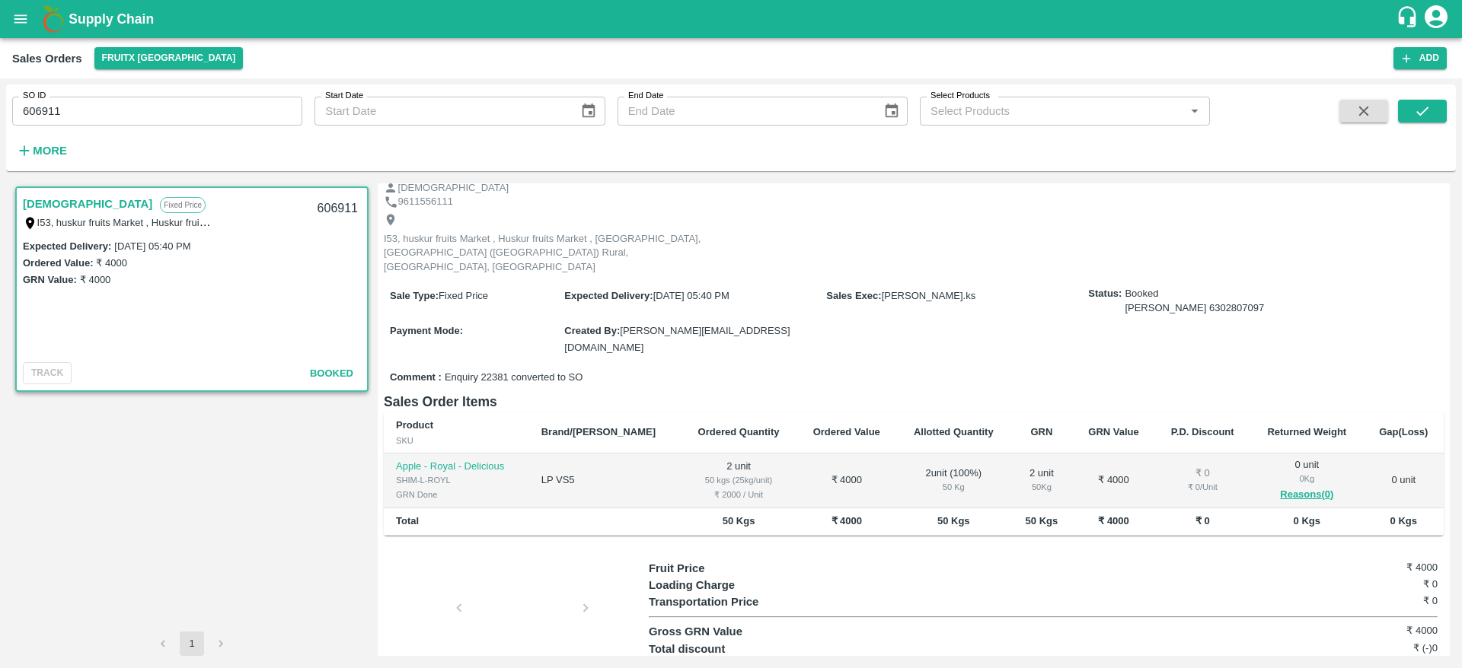
scroll to position [55, 0]
click at [33, 104] on input "606911" at bounding box center [157, 111] width 290 height 29
paste input "text"
type input "605913"
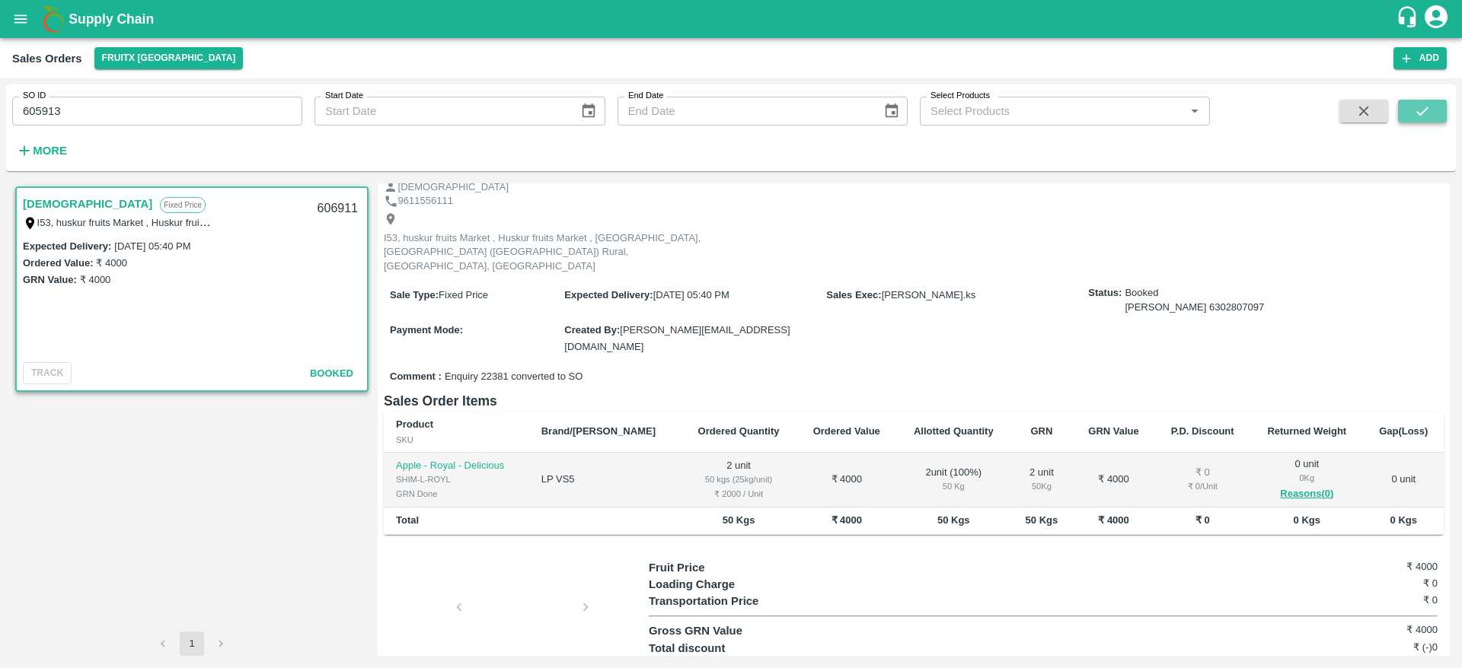
click at [1420, 105] on icon "submit" at bounding box center [1422, 111] width 17 height 17
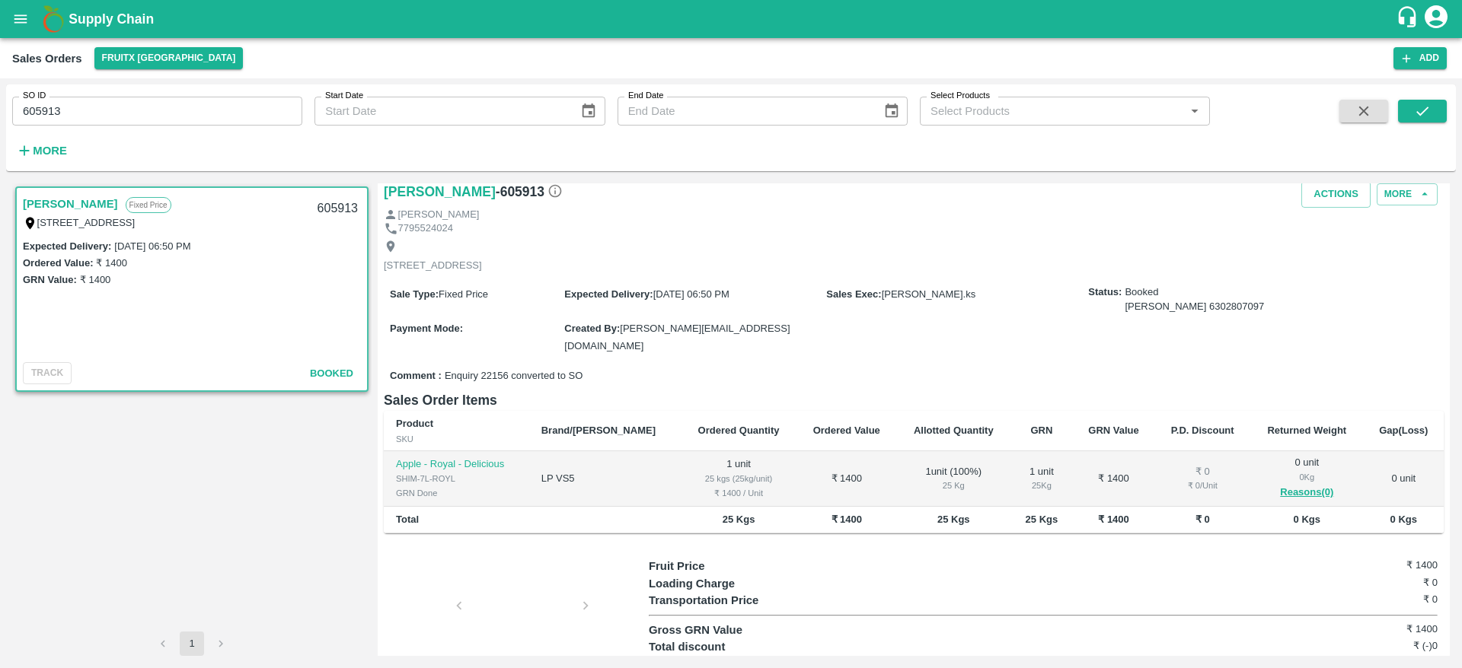
scroll to position [29, 0]
click at [97, 20] on b "Supply Chain" at bounding box center [111, 18] width 85 height 15
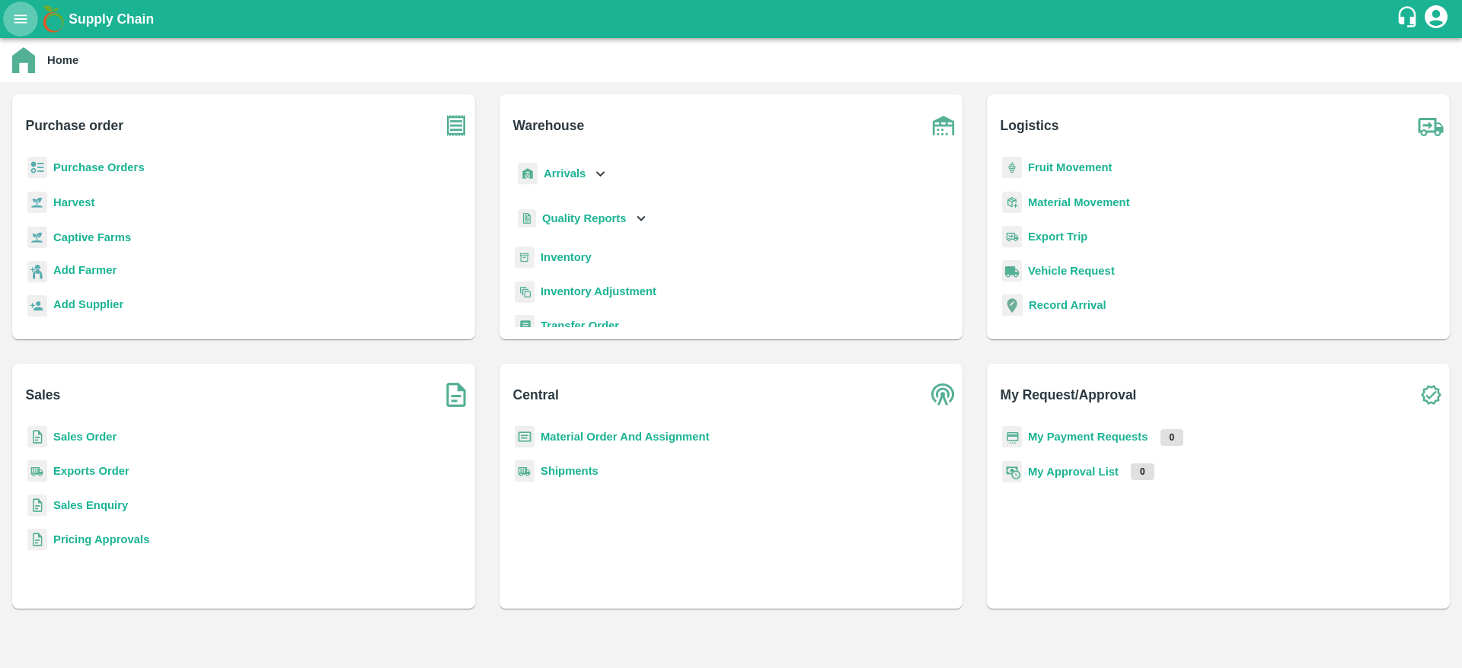
click at [22, 19] on icon "open drawer" at bounding box center [20, 18] width 13 height 8
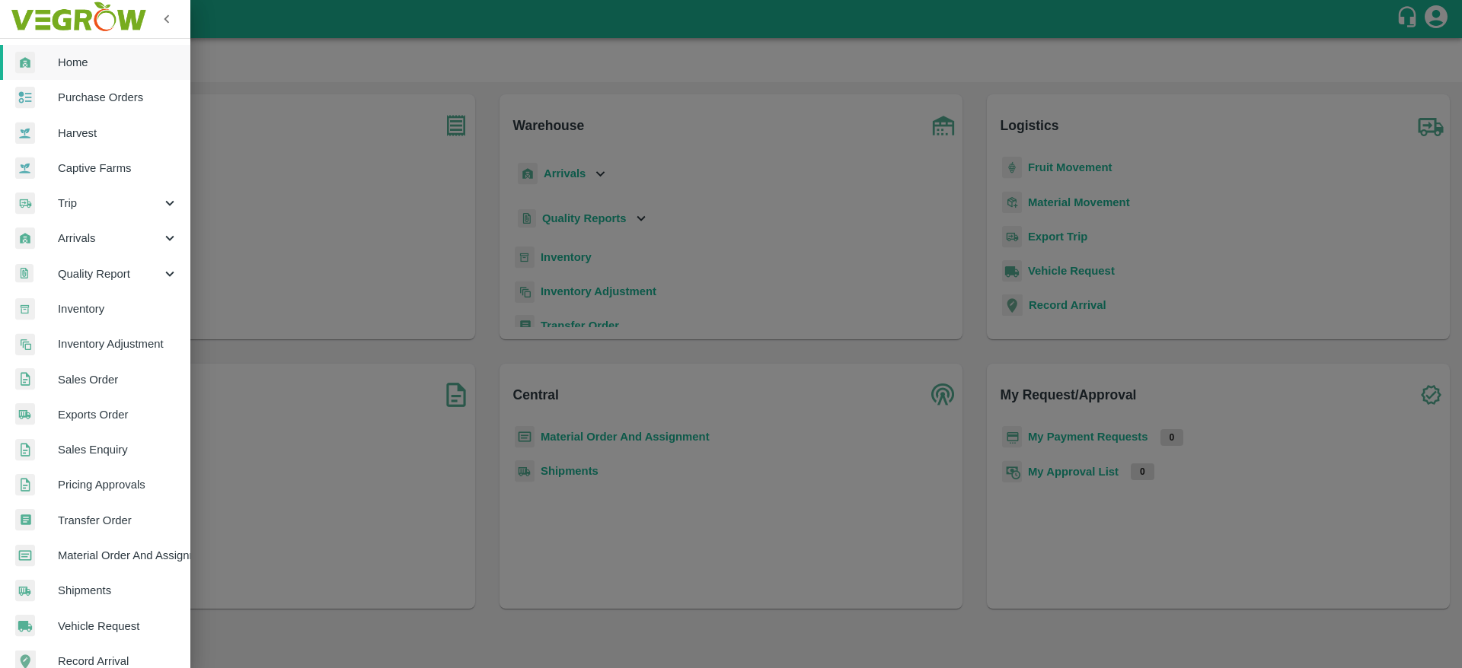
click at [84, 377] on span "Sales Order" at bounding box center [118, 380] width 120 height 17
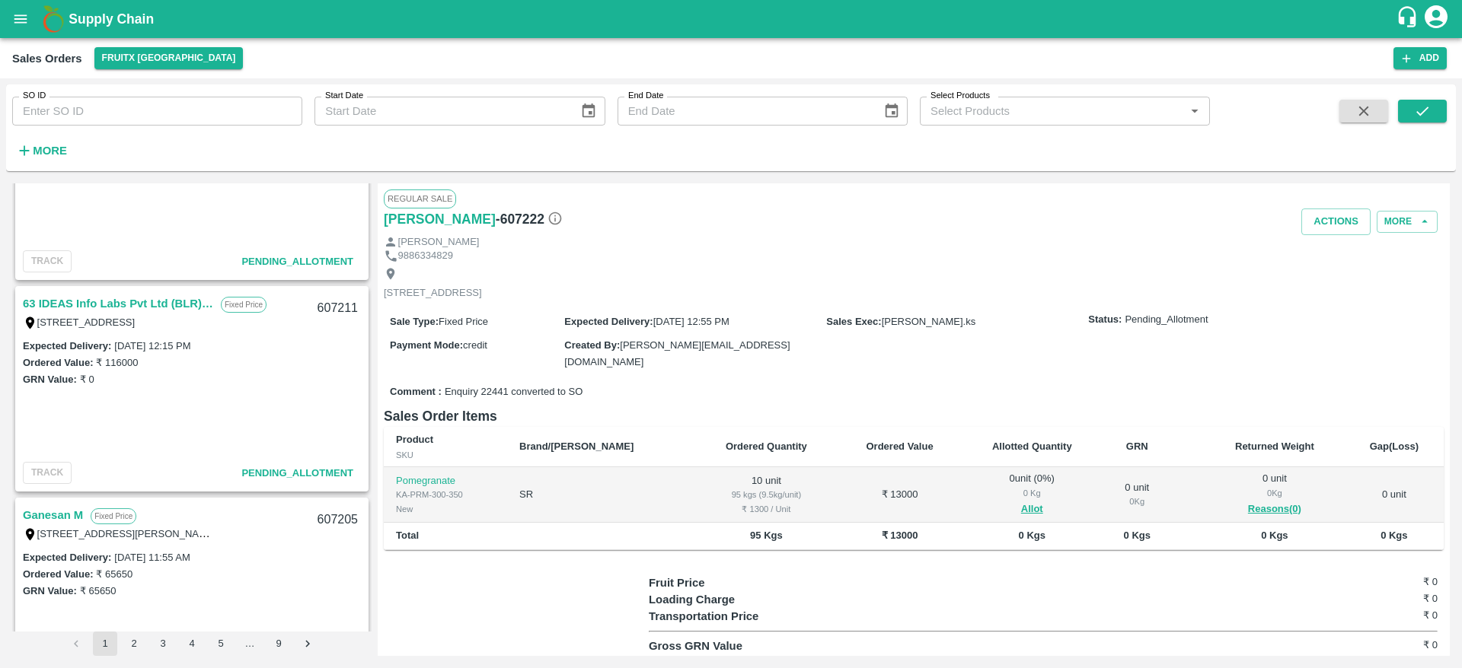
scroll to position [1365, 0]
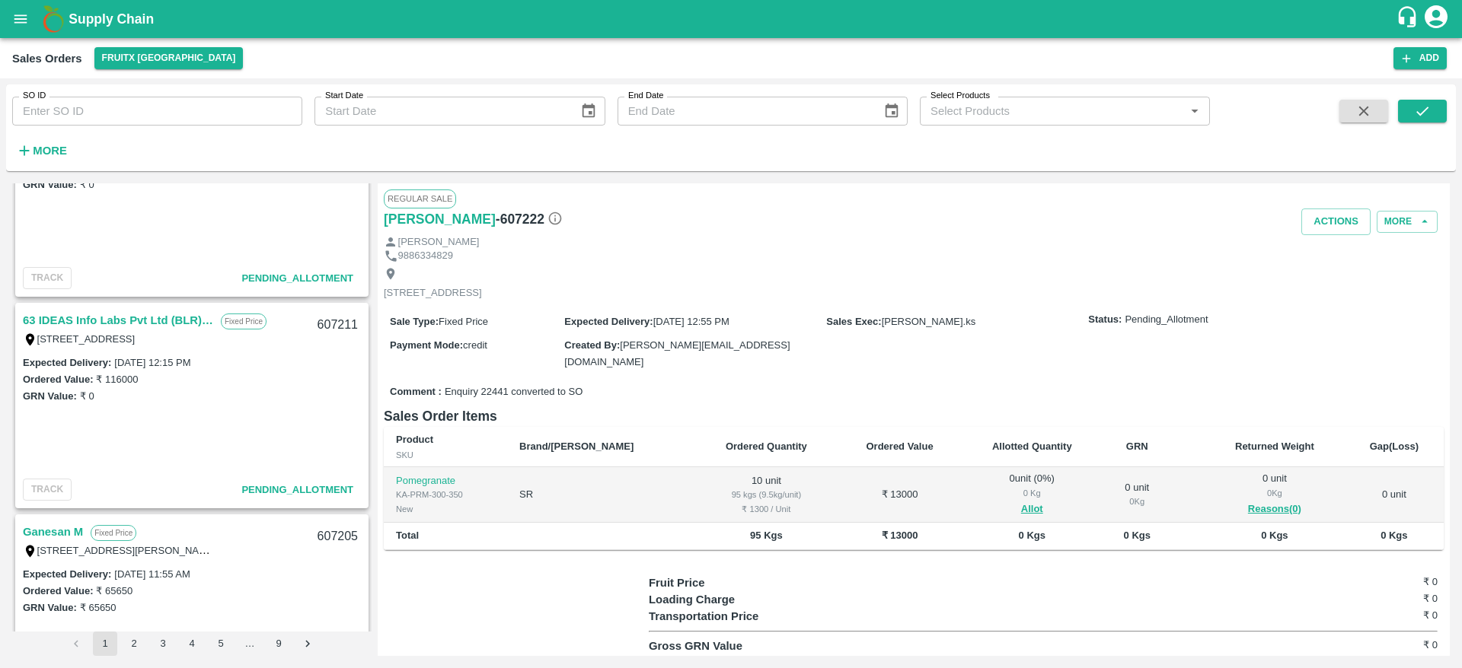
click at [62, 321] on link "63 IDEAS Info Labs Pvt Ltd (BLR) , NINJACART" at bounding box center [118, 321] width 190 height 20
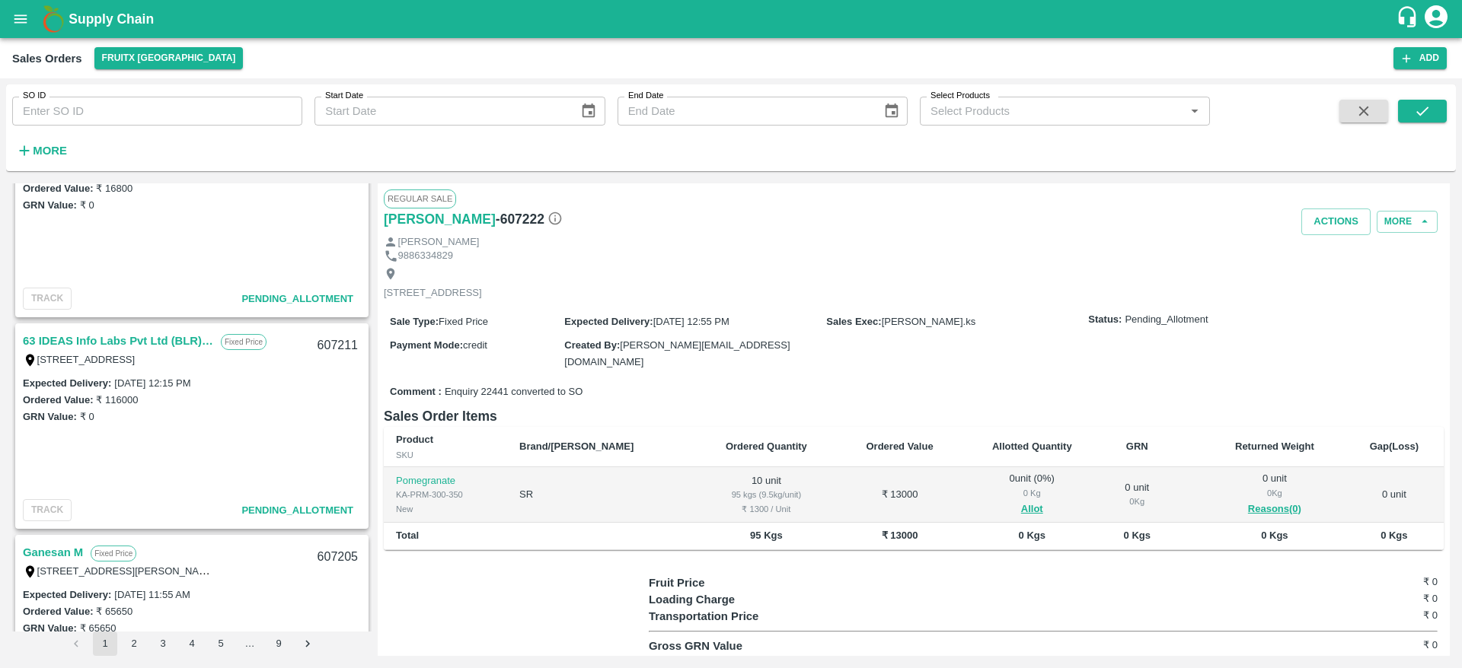
scroll to position [1345, 0]
click at [91, 337] on link "63 IDEAS Info Labs Pvt Ltd (BLR) , NINJACART" at bounding box center [118, 340] width 190 height 20
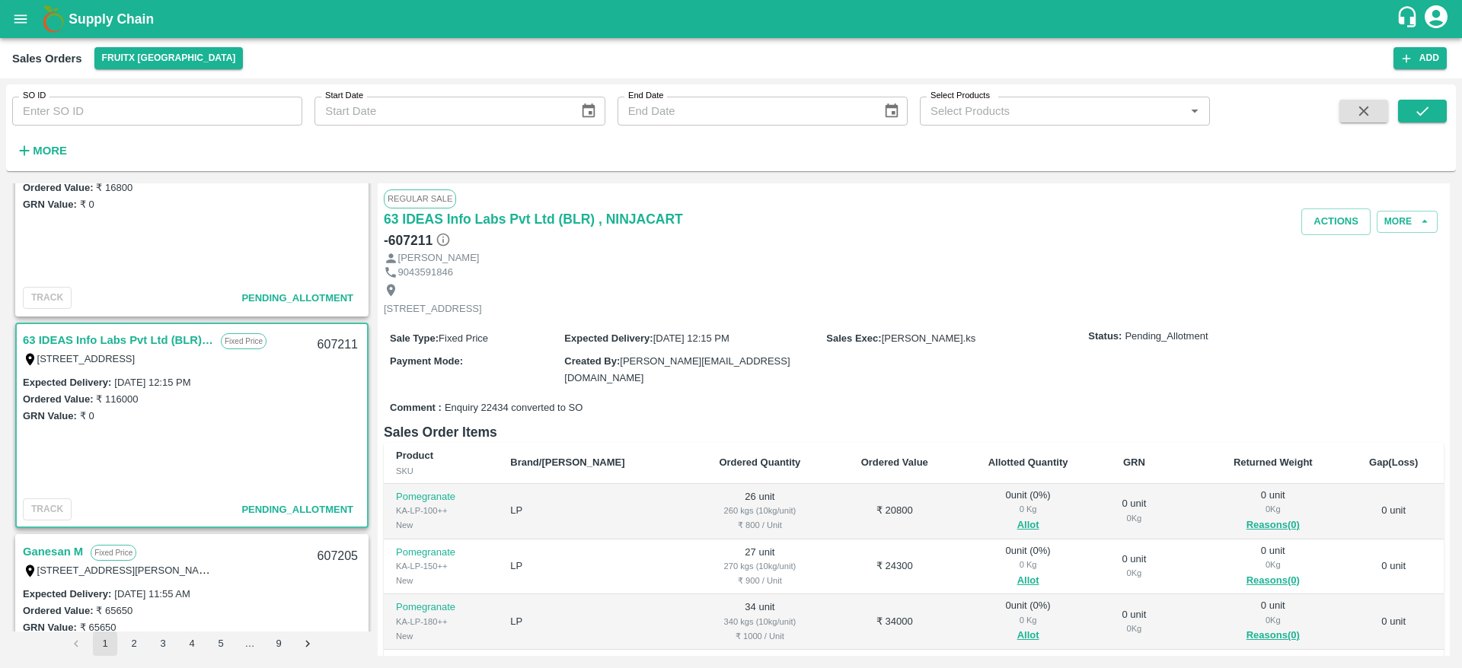
click at [104, 335] on link "63 IDEAS Info Labs Pvt Ltd (BLR) , NINJACART" at bounding box center [118, 340] width 190 height 20
click at [1017, 522] on button "Allot" at bounding box center [1028, 526] width 22 height 18
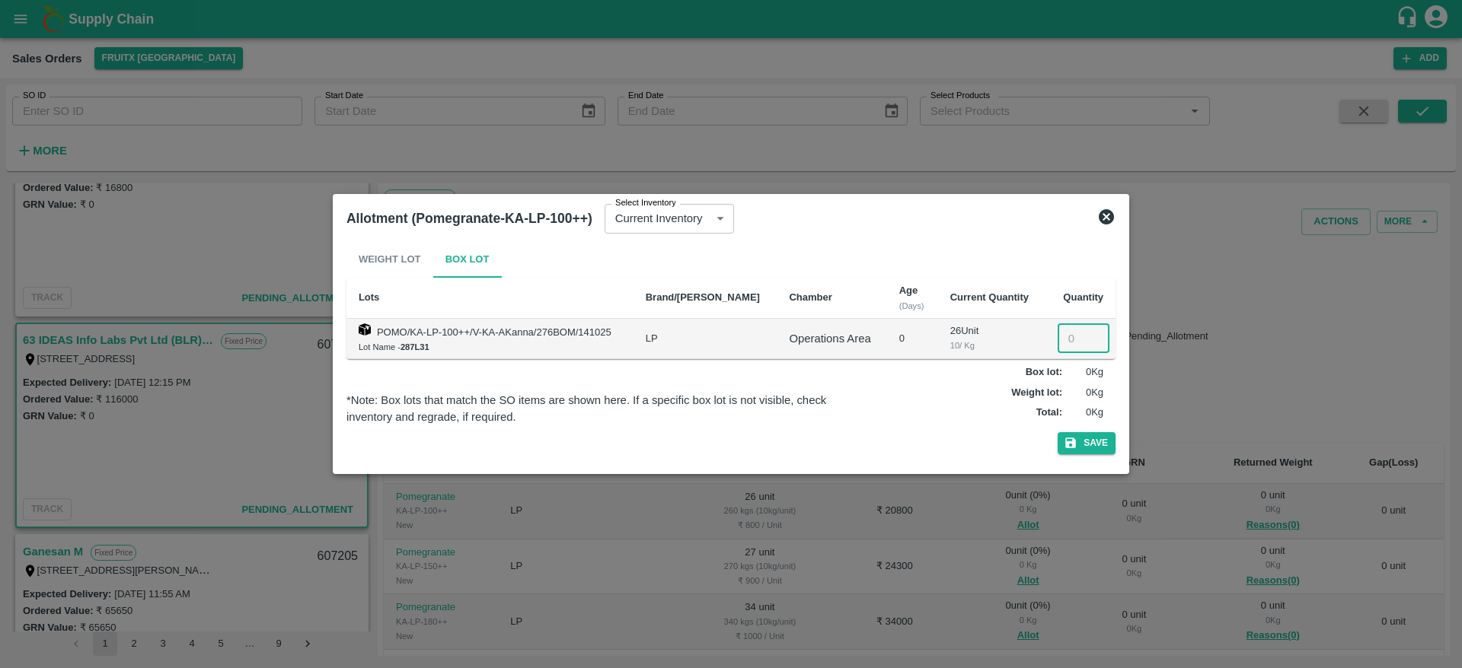
click at [1061, 333] on input "number" at bounding box center [1084, 338] width 52 height 29
type input "26"
click at [1081, 448] on button "Save" at bounding box center [1087, 443] width 58 height 22
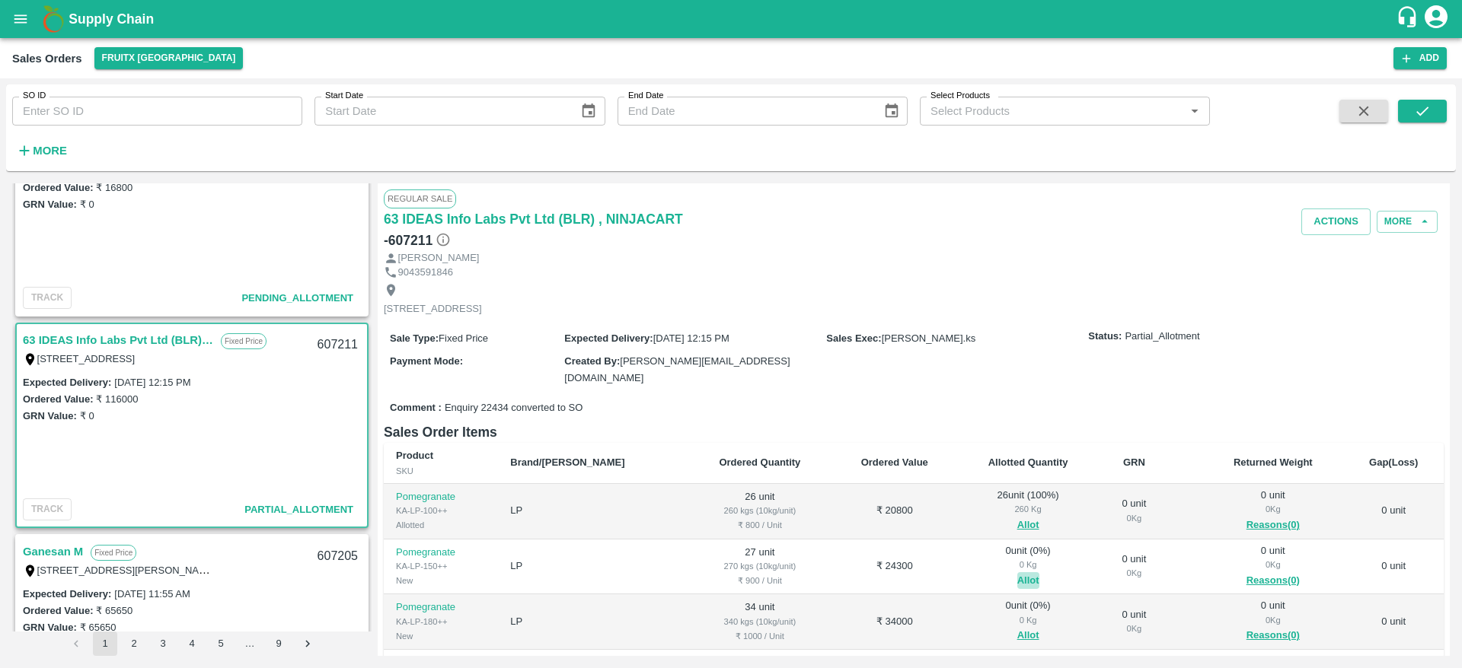
click at [1017, 576] on button "Allot" at bounding box center [1028, 582] width 22 height 18
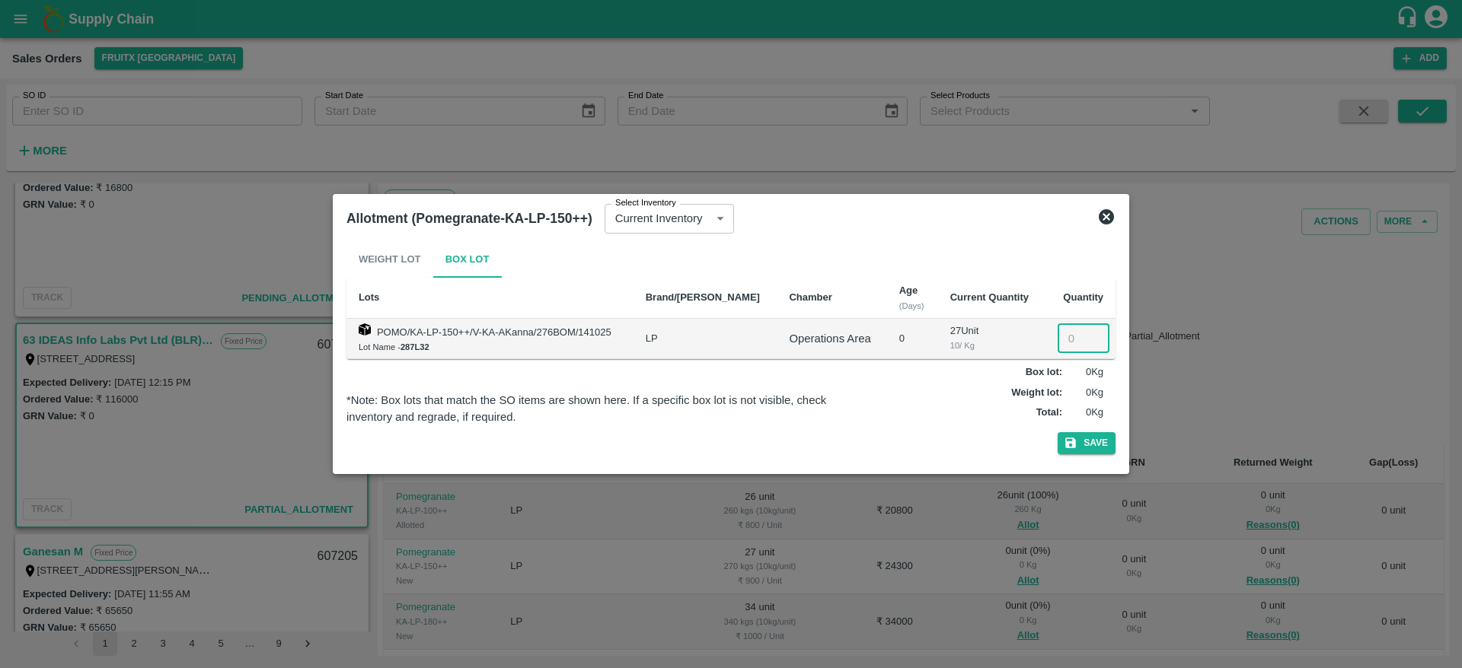
click at [1068, 340] on input "number" at bounding box center [1084, 338] width 52 height 29
type input "27"
click at [1084, 446] on button "Save" at bounding box center [1087, 443] width 58 height 22
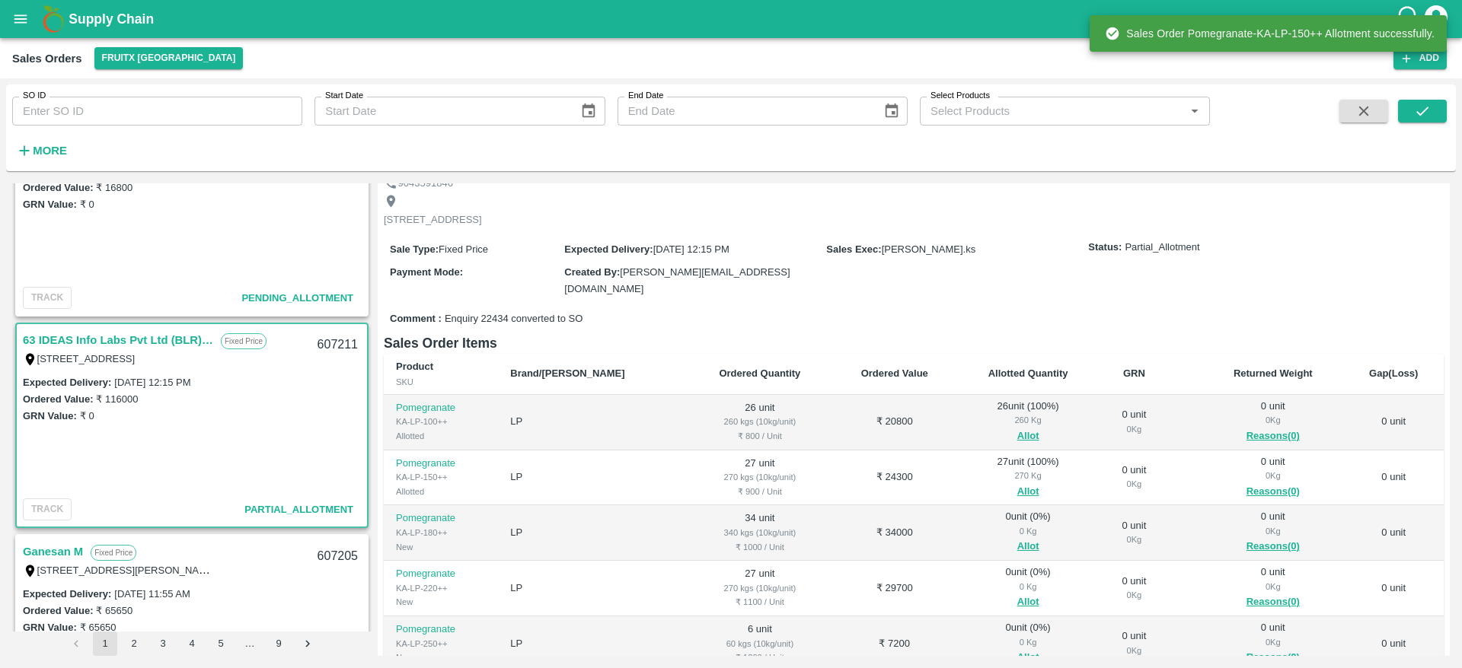
scroll to position [40, 0]
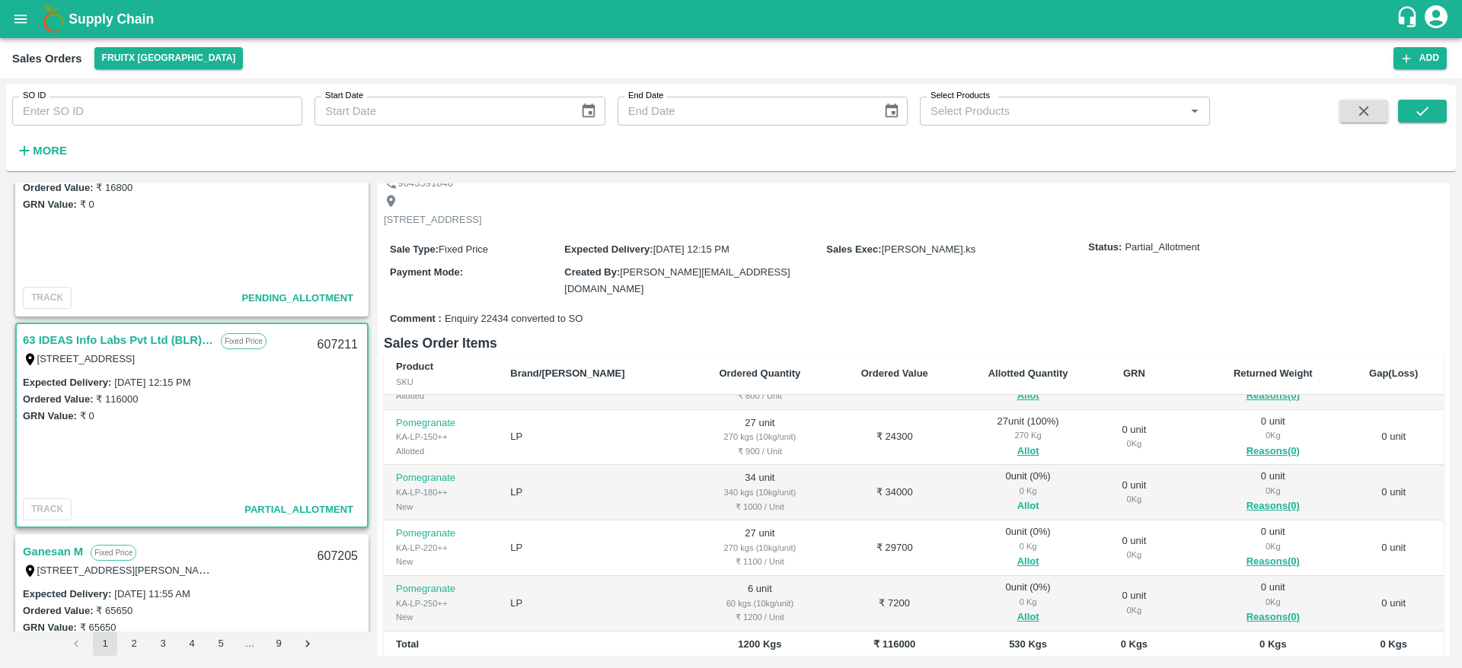
click at [1017, 500] on button "Allot" at bounding box center [1028, 507] width 22 height 18
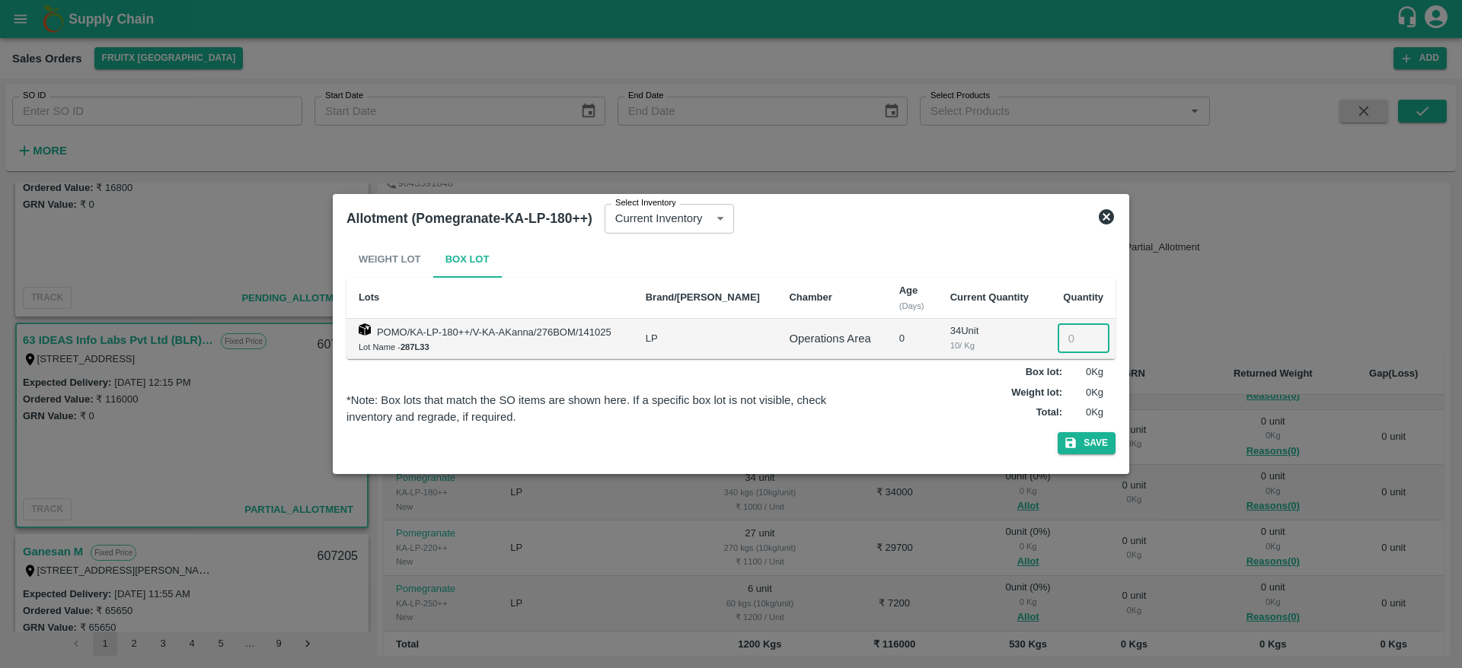
click at [1066, 335] on input "number" at bounding box center [1084, 338] width 52 height 29
type input "34"
click at [1080, 447] on button "Save" at bounding box center [1087, 443] width 58 height 22
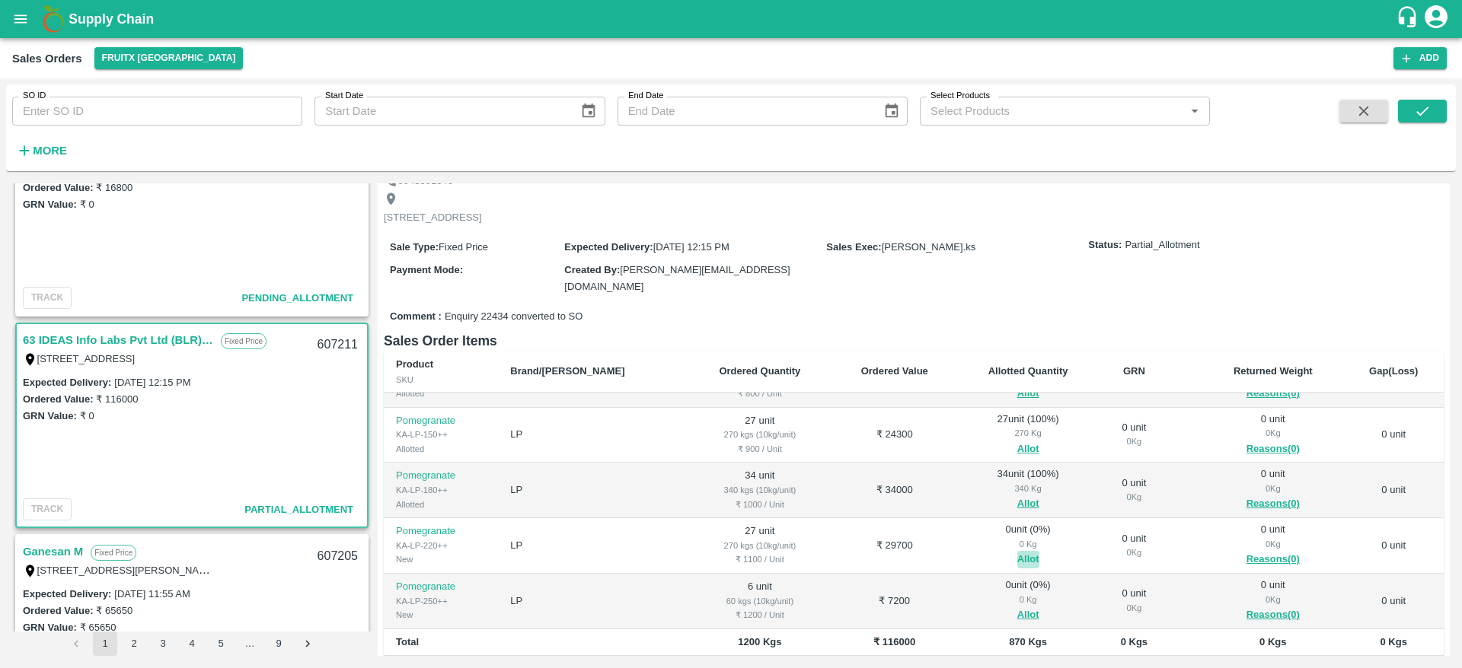
click at [1017, 558] on button "Allot" at bounding box center [1028, 560] width 22 height 18
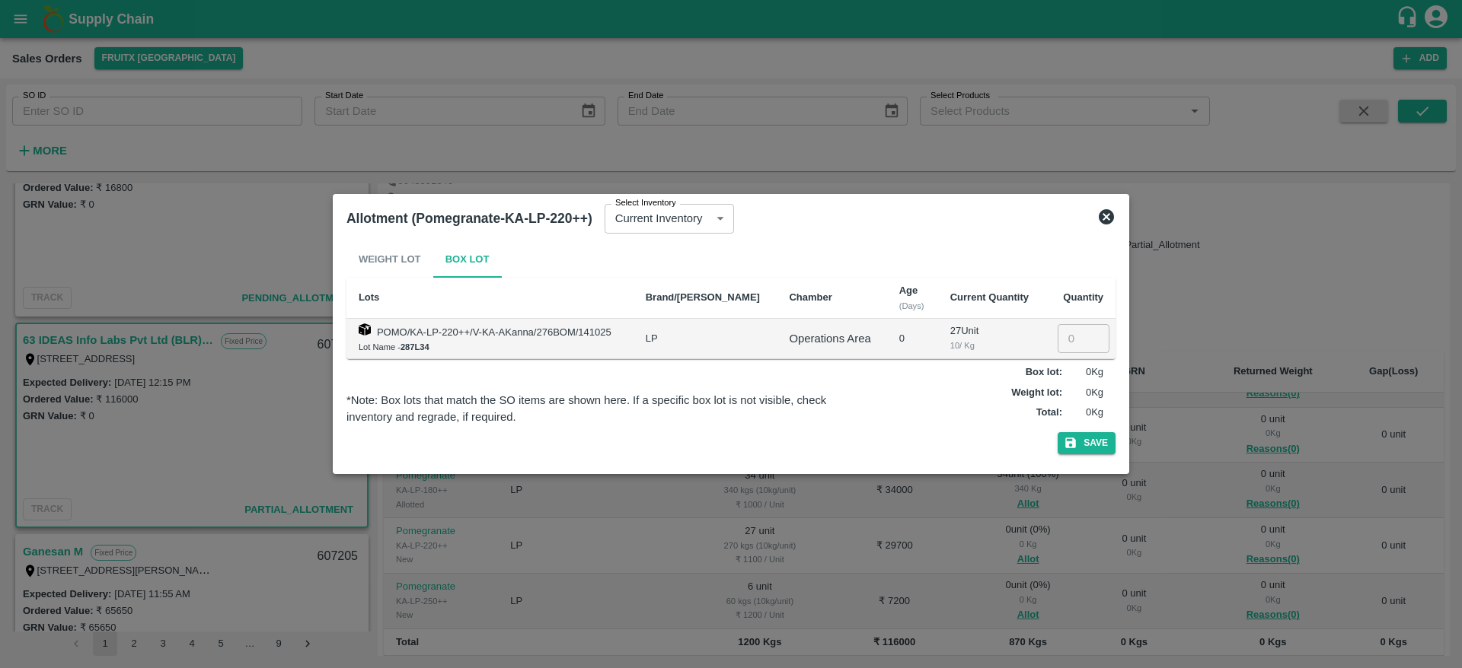
click at [1071, 337] on input "number" at bounding box center [1084, 338] width 52 height 29
type input "27"
click at [1102, 452] on button "Save" at bounding box center [1087, 443] width 58 height 22
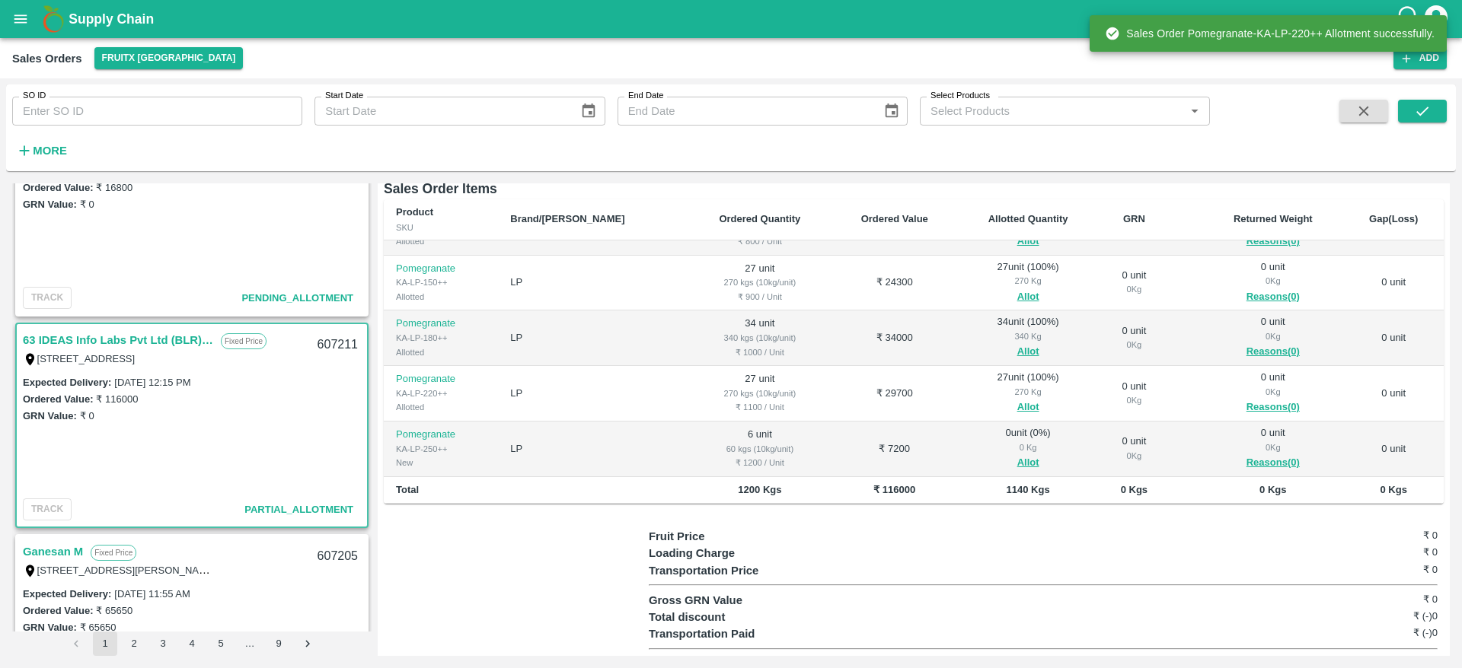
scroll to position [254, 0]
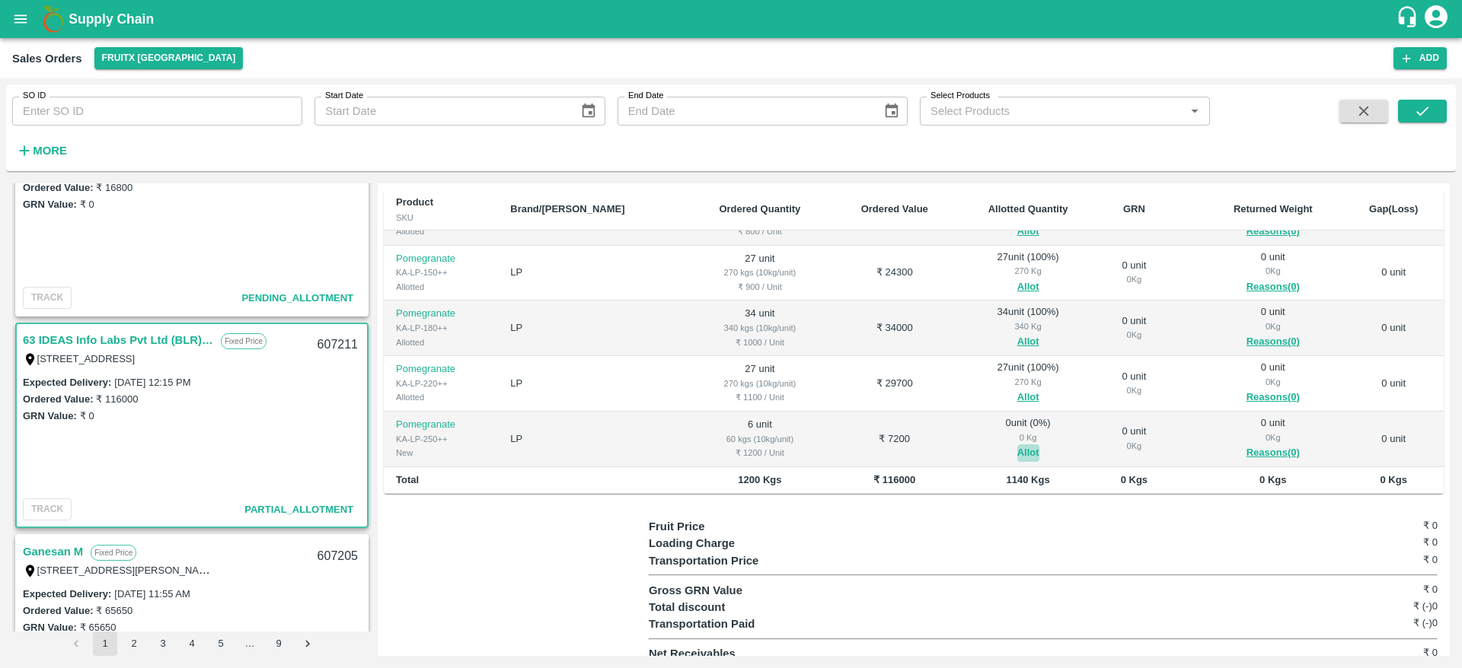
click at [1017, 453] on button "Allot" at bounding box center [1028, 454] width 22 height 18
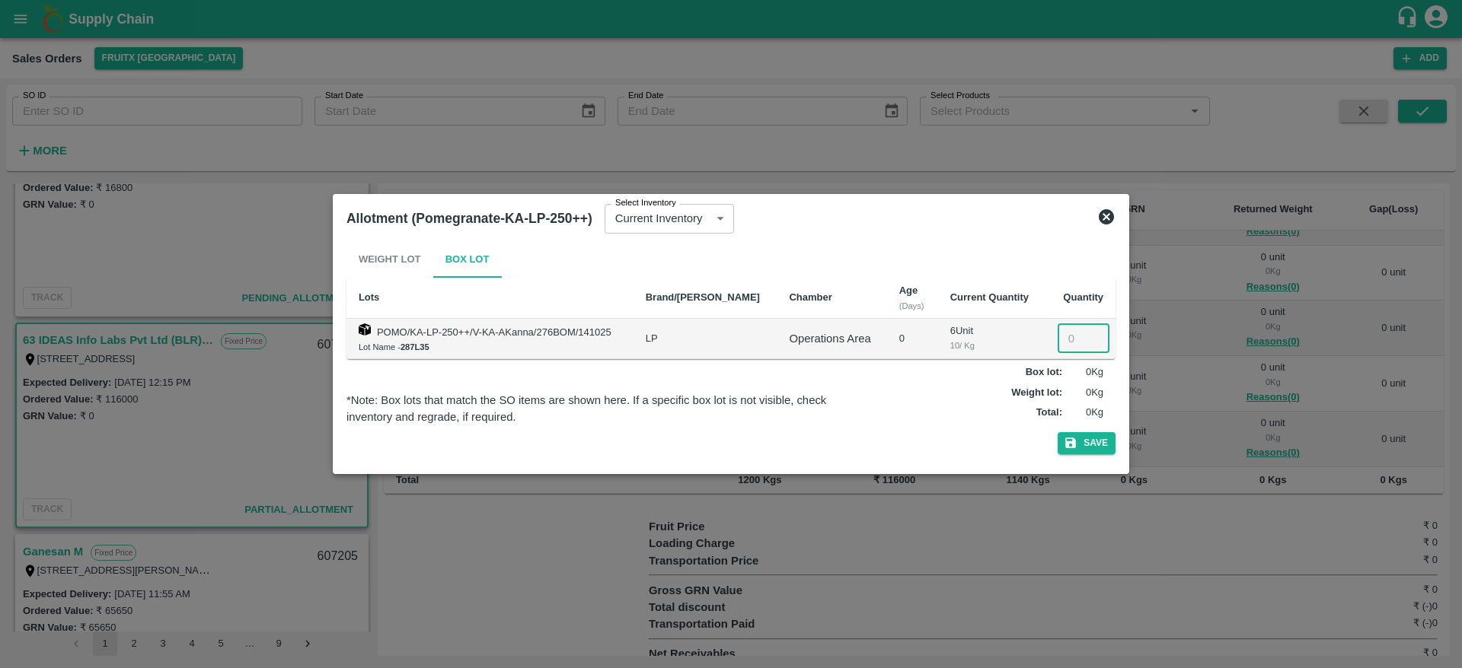
click at [1061, 328] on input "number" at bounding box center [1084, 338] width 52 height 29
type input "6"
click at [1096, 444] on button "Save" at bounding box center [1087, 443] width 58 height 22
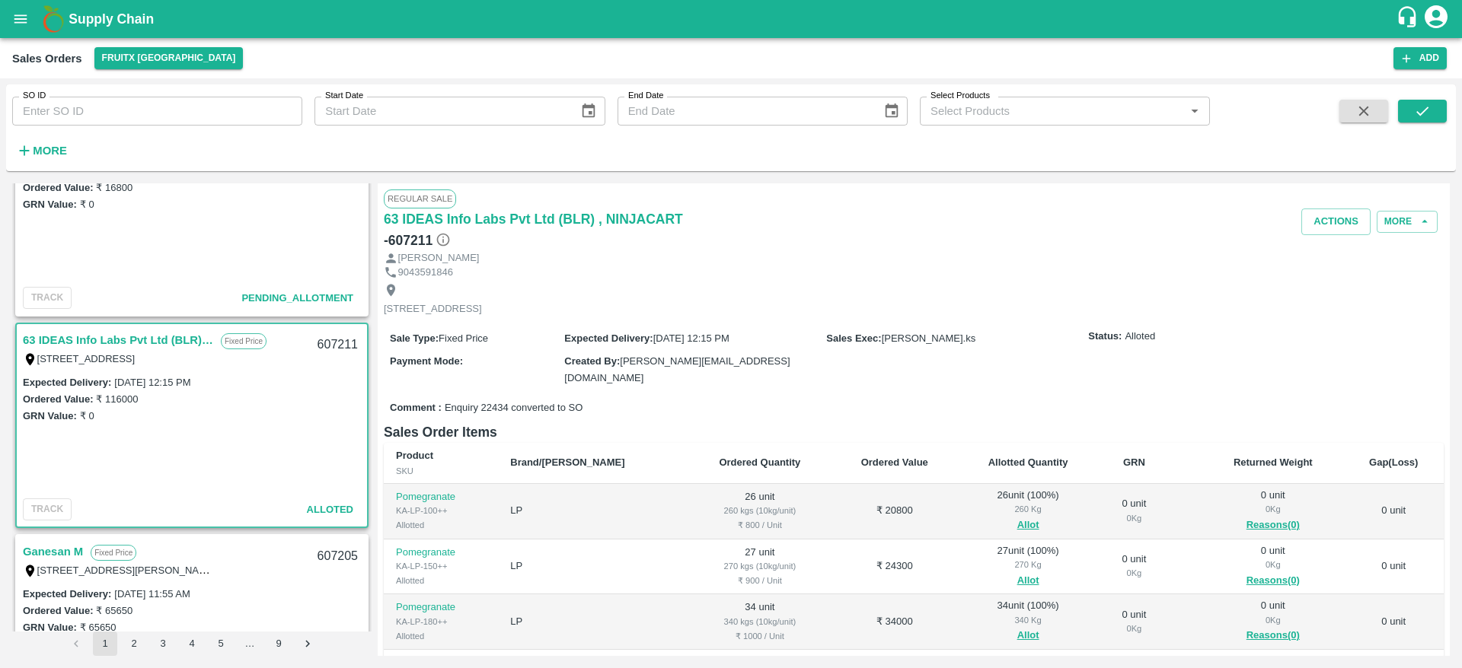
click at [161, 340] on link "63 IDEAS Info Labs Pvt Ltd (BLR) , NINJACART" at bounding box center [118, 340] width 190 height 20
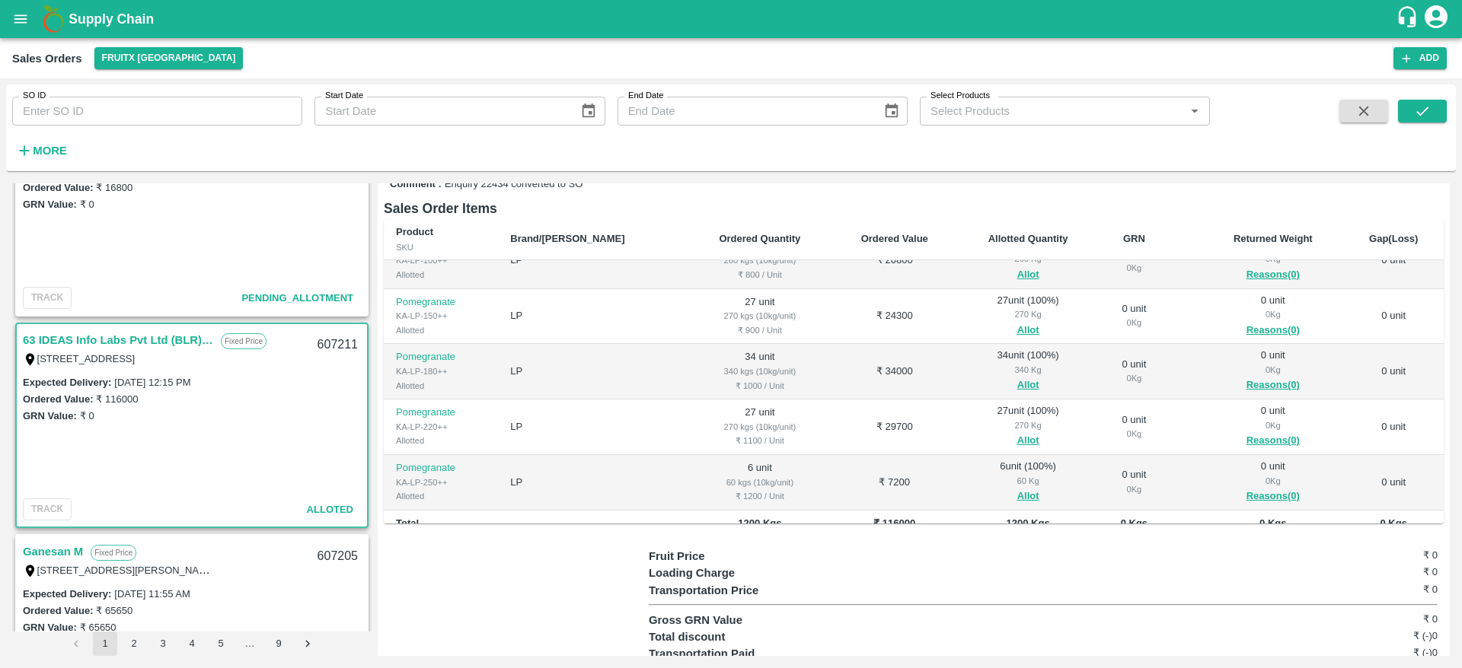
scroll to position [0, 0]
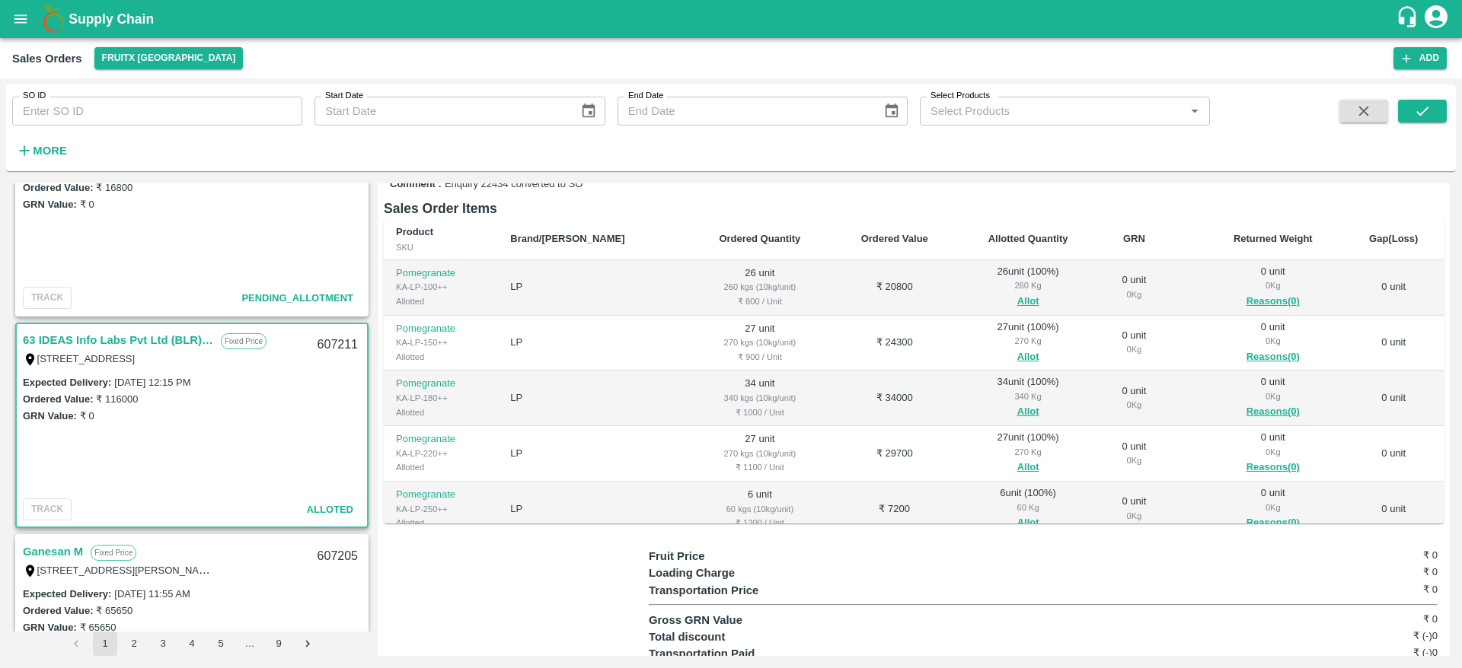
click at [324, 335] on div "607211" at bounding box center [337, 345] width 59 height 36
copy div "607211"
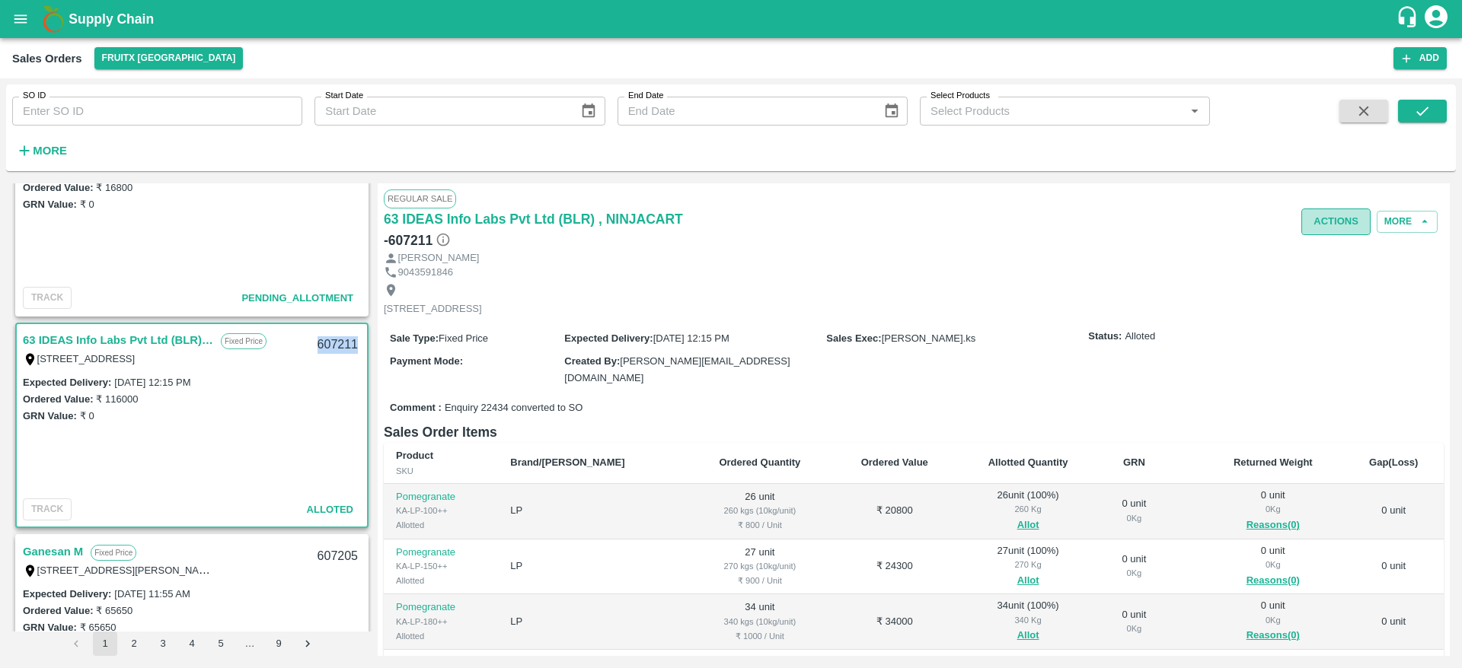
click at [1342, 224] on button "Actions" at bounding box center [1335, 222] width 69 height 27
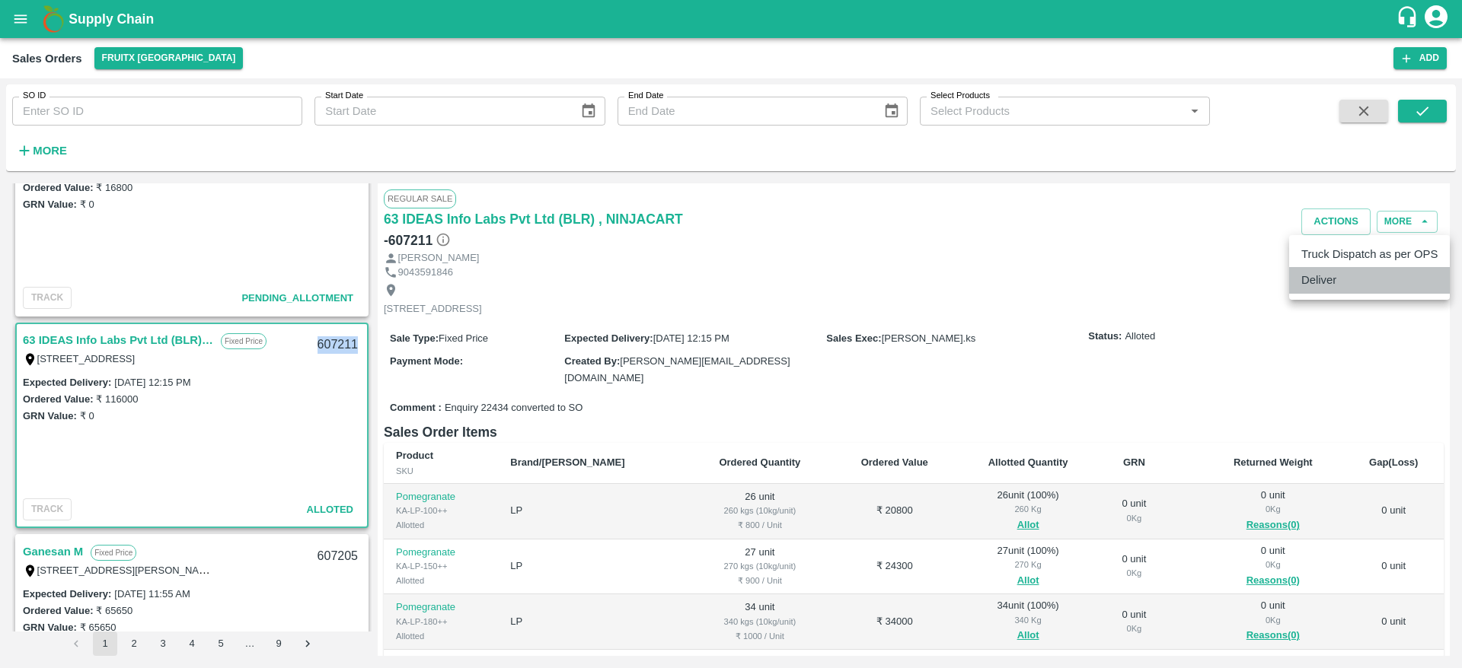
click at [1351, 269] on li "Deliver" at bounding box center [1369, 280] width 161 height 26
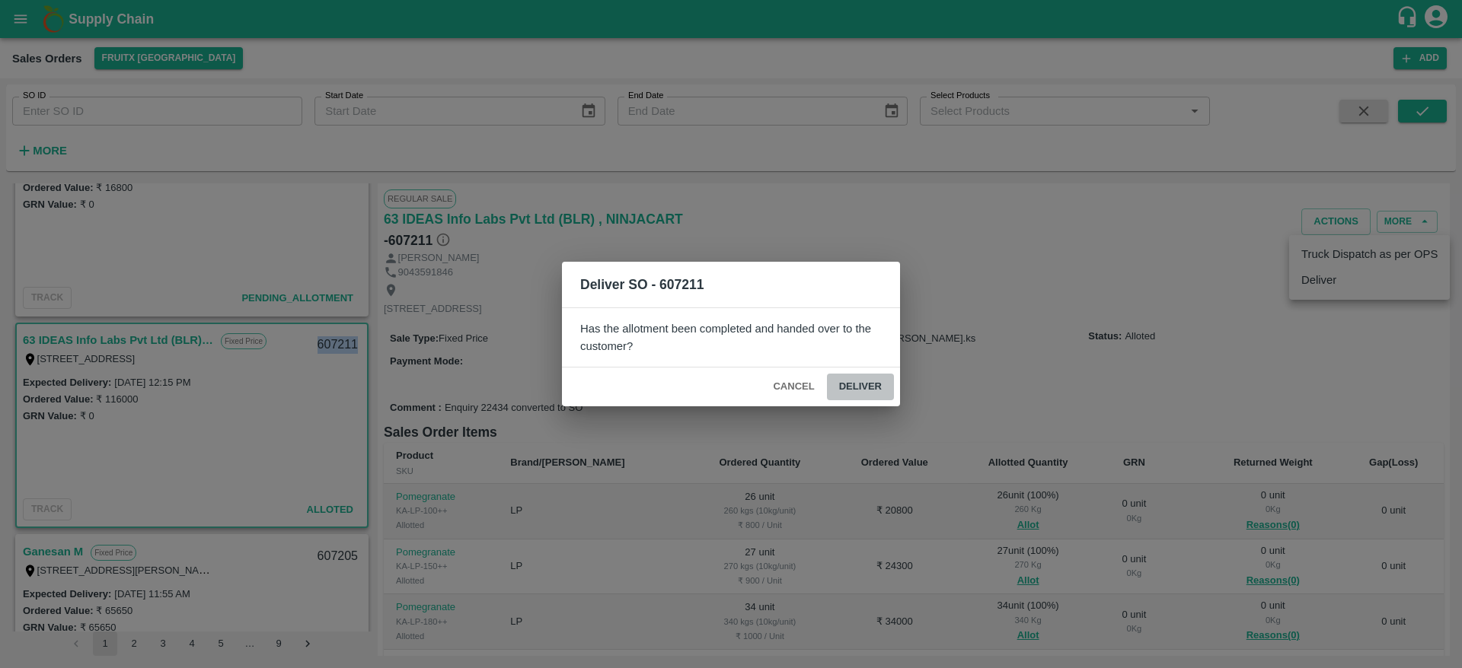
click at [851, 382] on button "Deliver" at bounding box center [860, 387] width 67 height 27
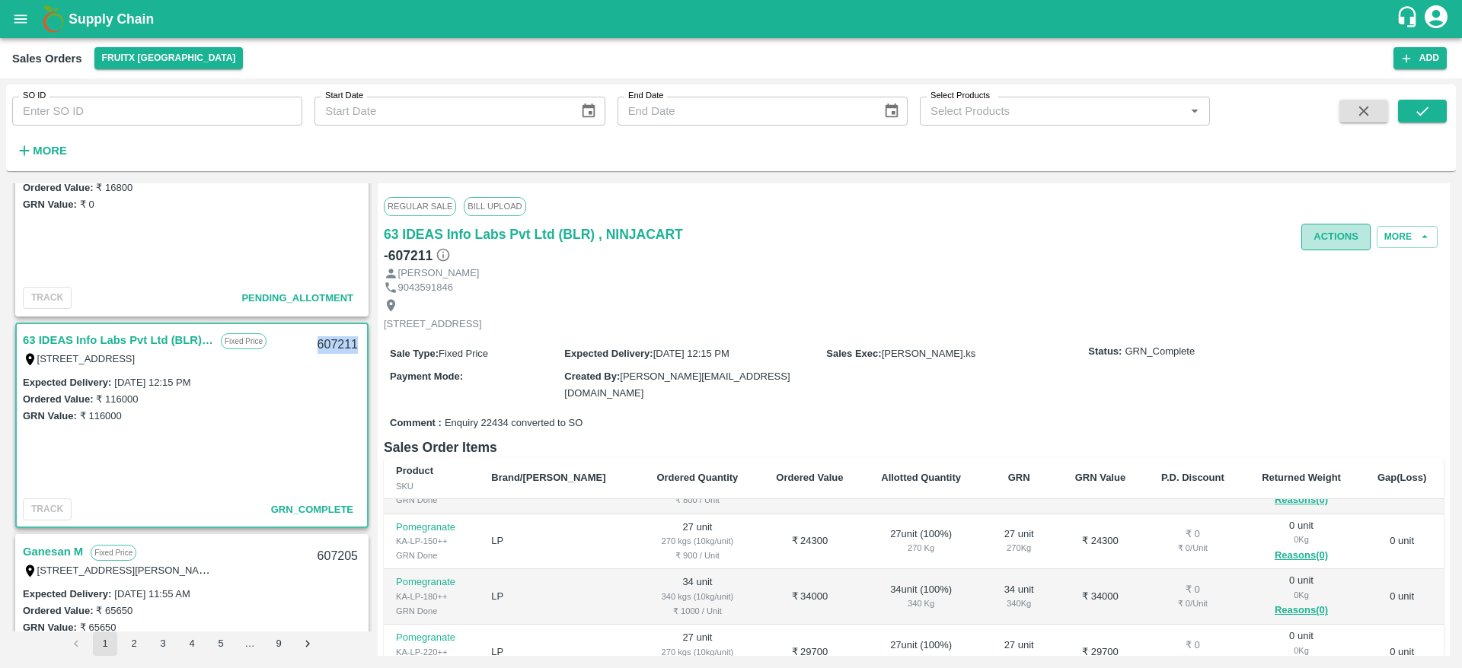
click at [1328, 229] on button "Actions" at bounding box center [1335, 237] width 69 height 27
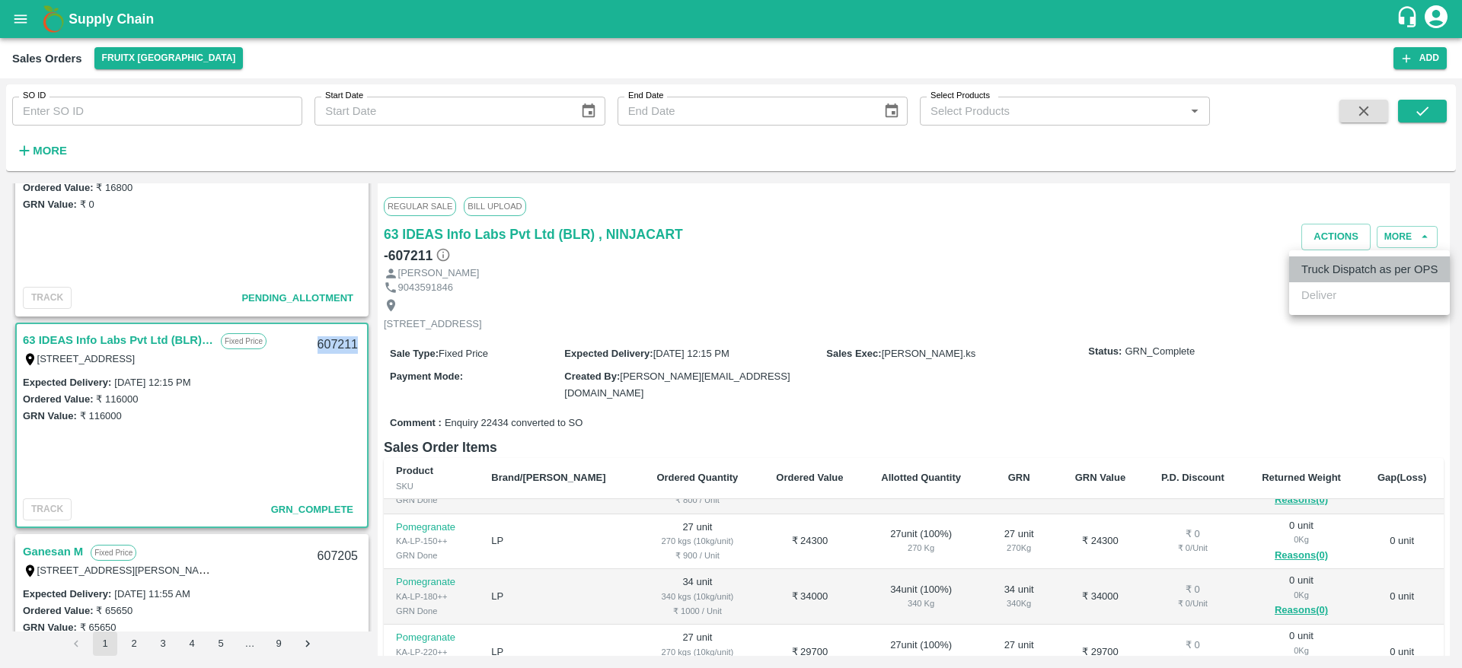
click at [1328, 262] on li "Truck Dispatch as per OPS" at bounding box center [1369, 270] width 161 height 26
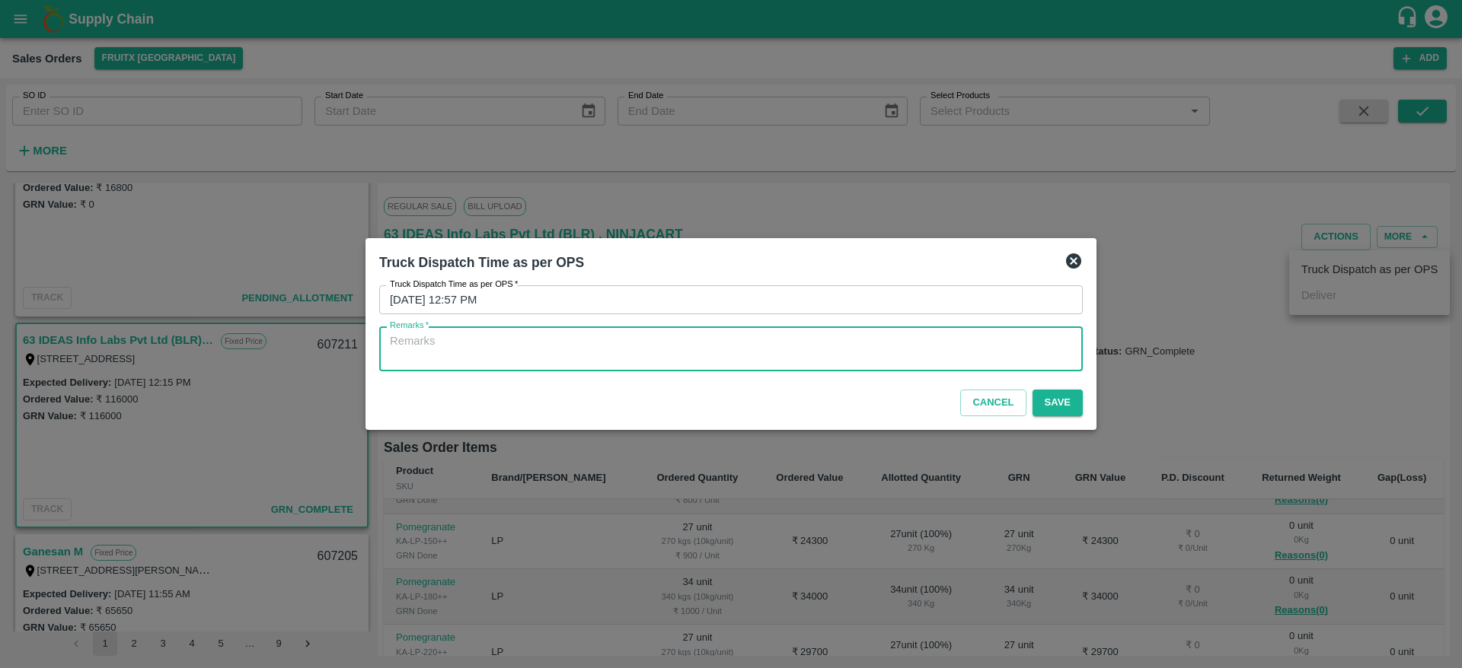
click at [694, 339] on textarea "Remarks   *" at bounding box center [731, 349] width 682 height 32
type textarea "OTD"
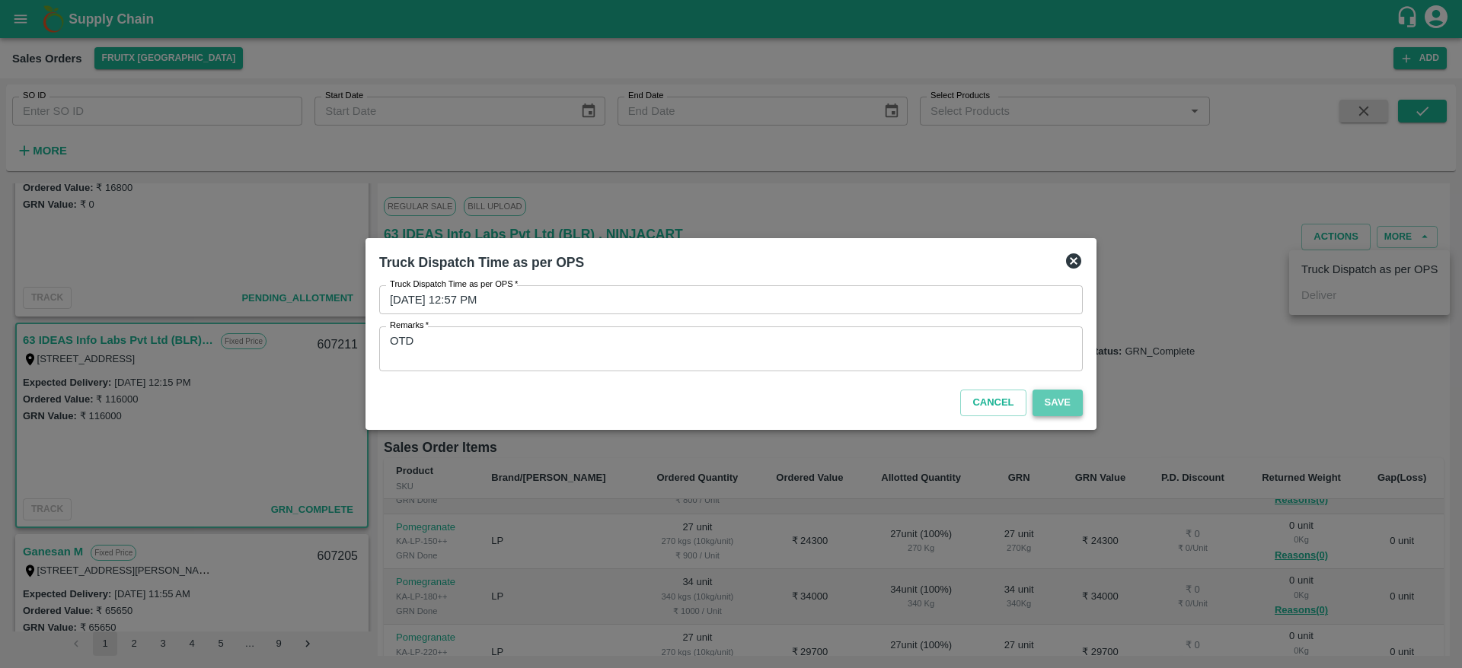
click at [1053, 406] on button "Save" at bounding box center [1057, 403] width 50 height 27
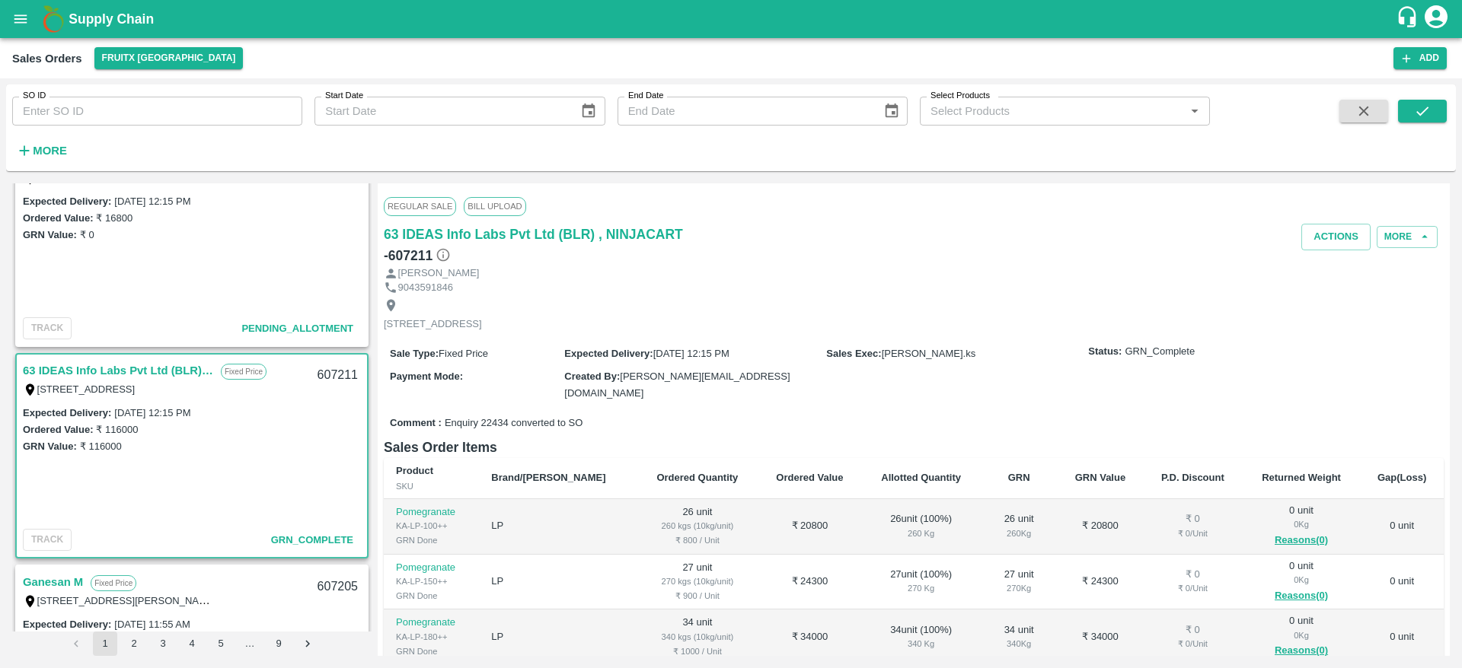
scroll to position [1320, 0]
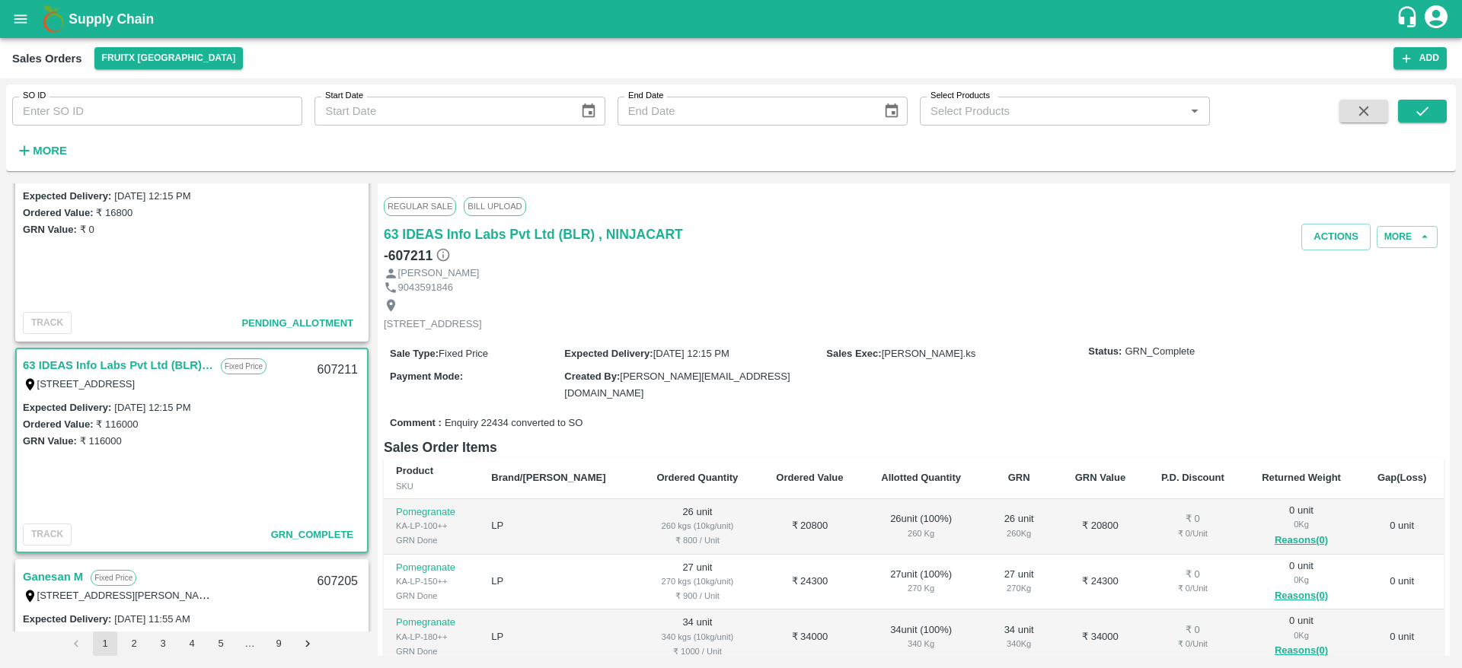
click at [104, 362] on link "63 IDEAS Info Labs Pvt Ltd (BLR) , NINJACART" at bounding box center [118, 366] width 190 height 20
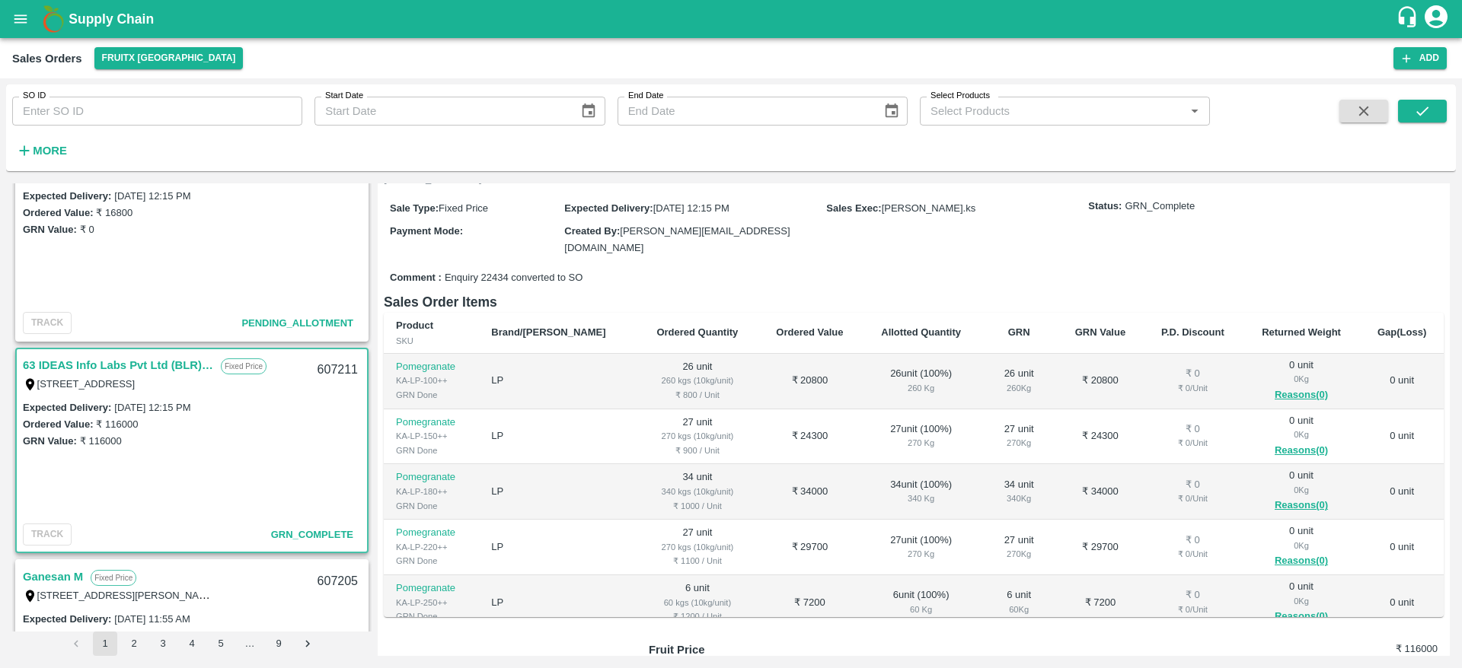
scroll to position [0, 0]
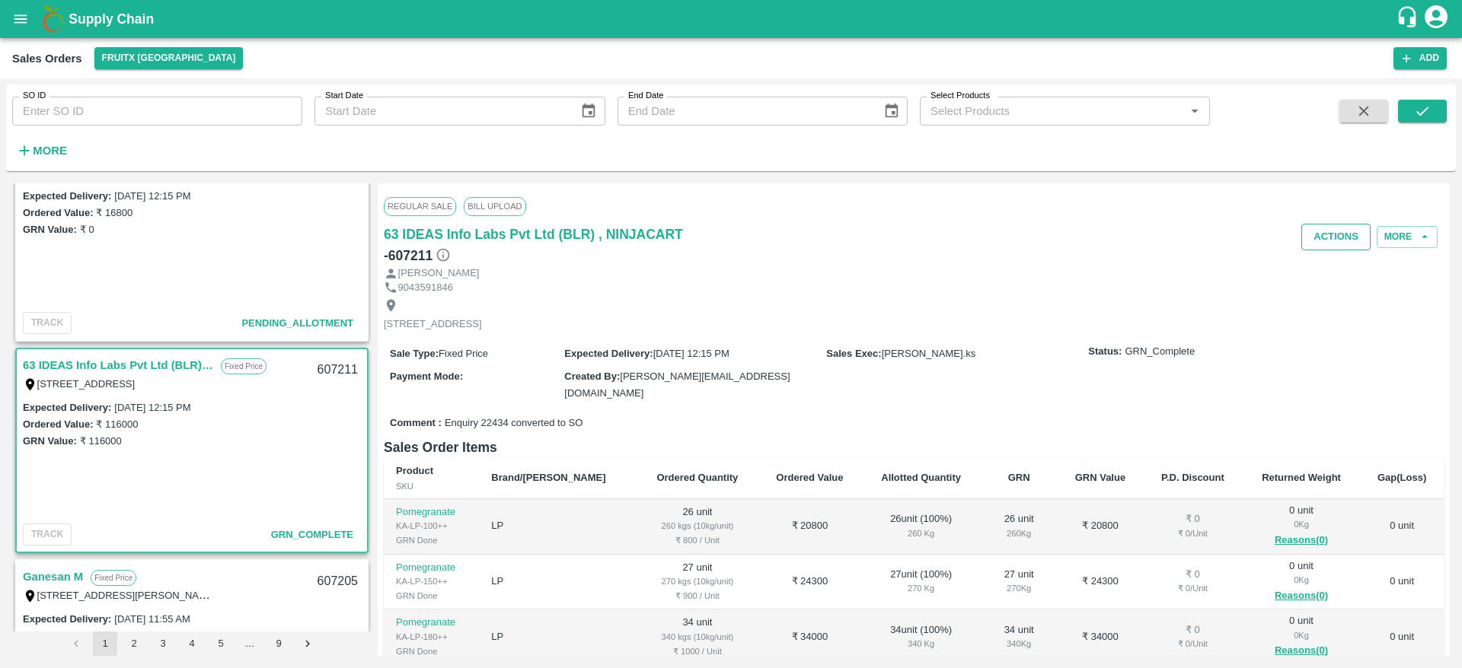
drag, startPoint x: 1331, startPoint y: 254, endPoint x: 1328, endPoint y: 226, distance: 27.6
click at [1328, 226] on div "Actions More" at bounding box center [1090, 245] width 707 height 43
click at [1328, 226] on button "Actions" at bounding box center [1335, 237] width 69 height 27
click at [1028, 331] on div at bounding box center [731, 334] width 1462 height 668
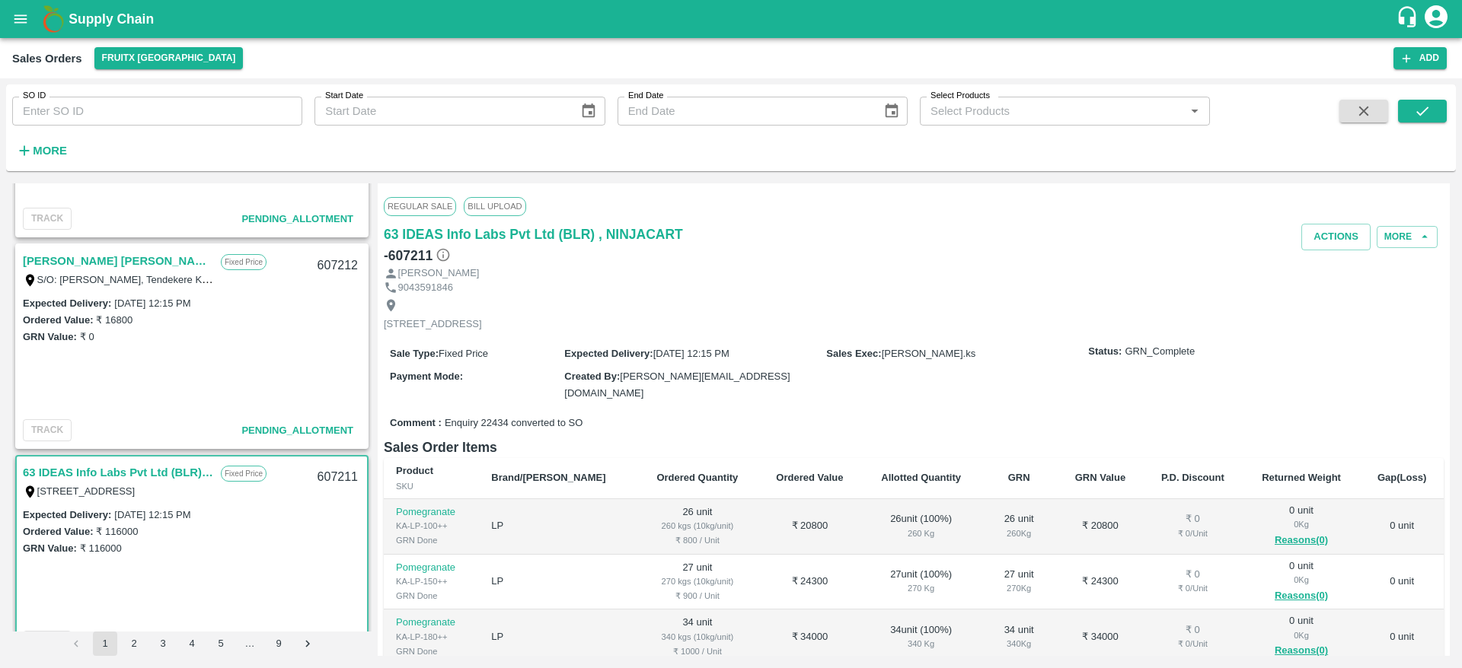
scroll to position [1169, 0]
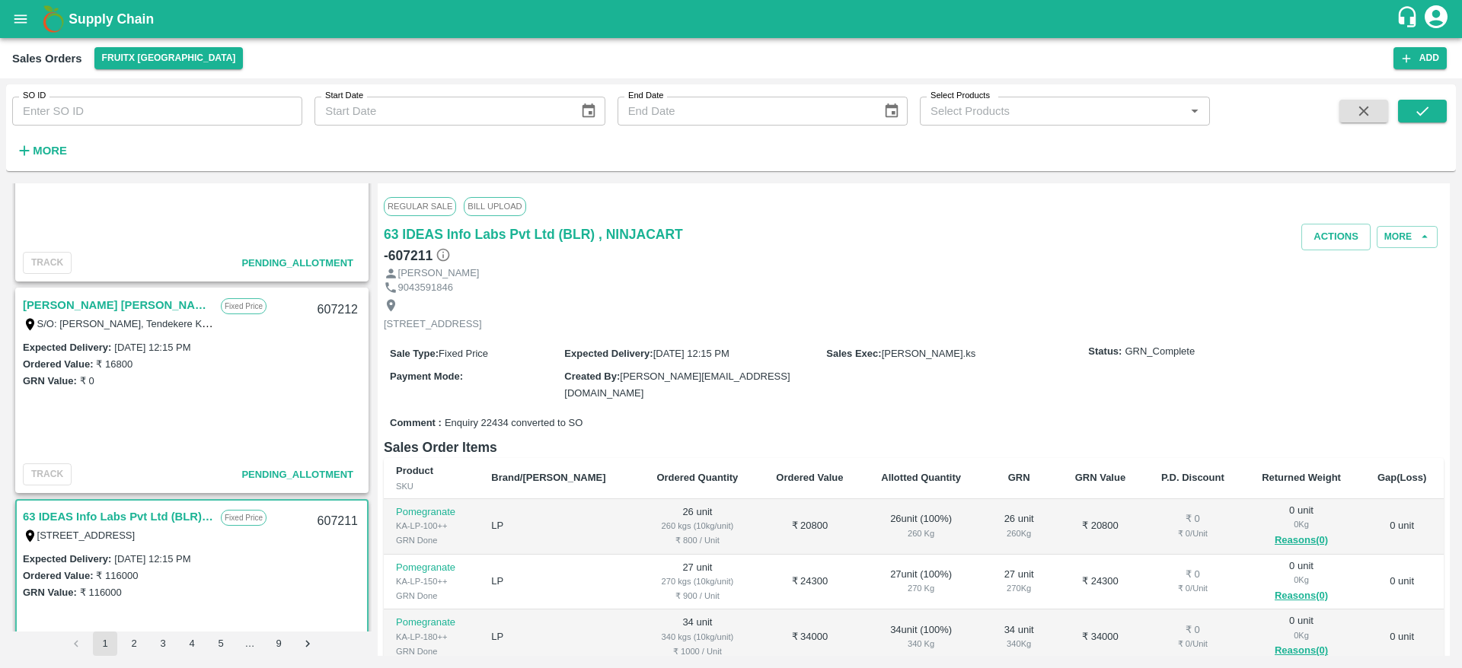
click at [82, 300] on link "[PERSON_NAME] [PERSON_NAME]" at bounding box center [118, 305] width 190 height 20
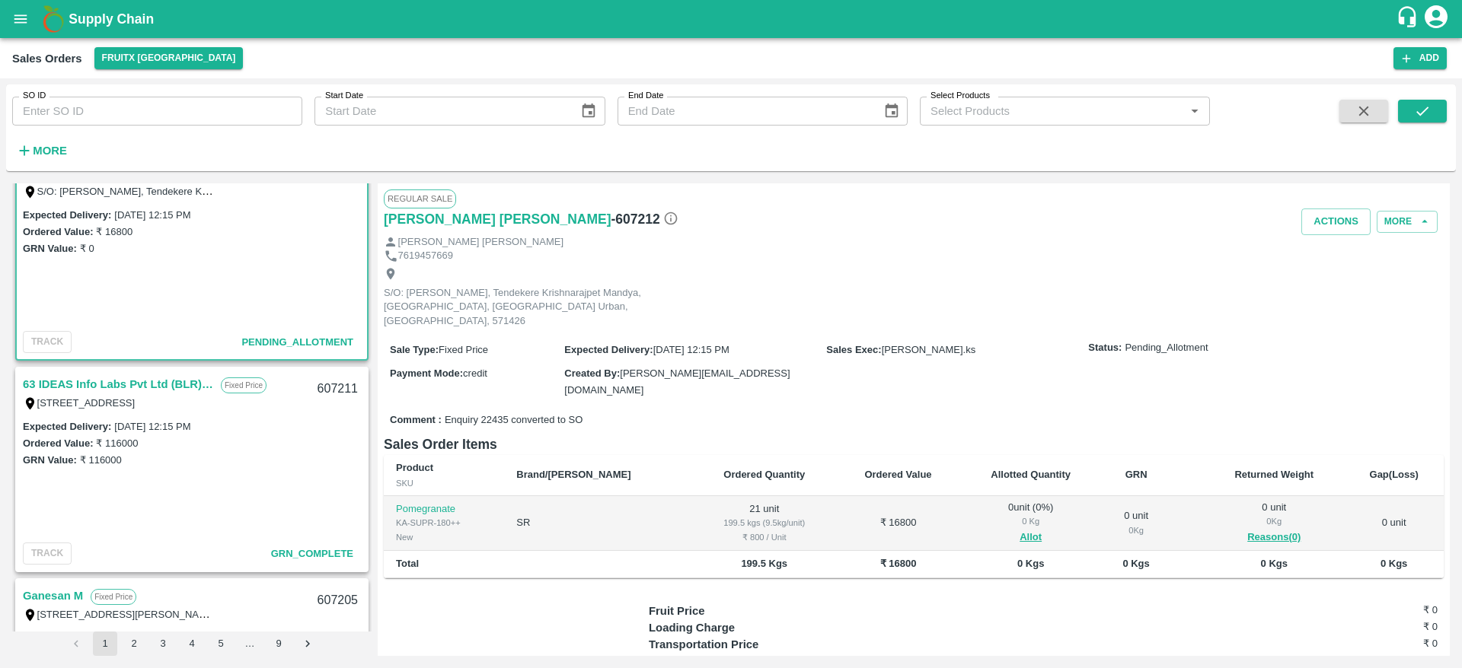
scroll to position [1302, 0]
click at [74, 379] on link "63 IDEAS Info Labs Pvt Ltd (BLR) , NINJACART" at bounding box center [118, 384] width 190 height 20
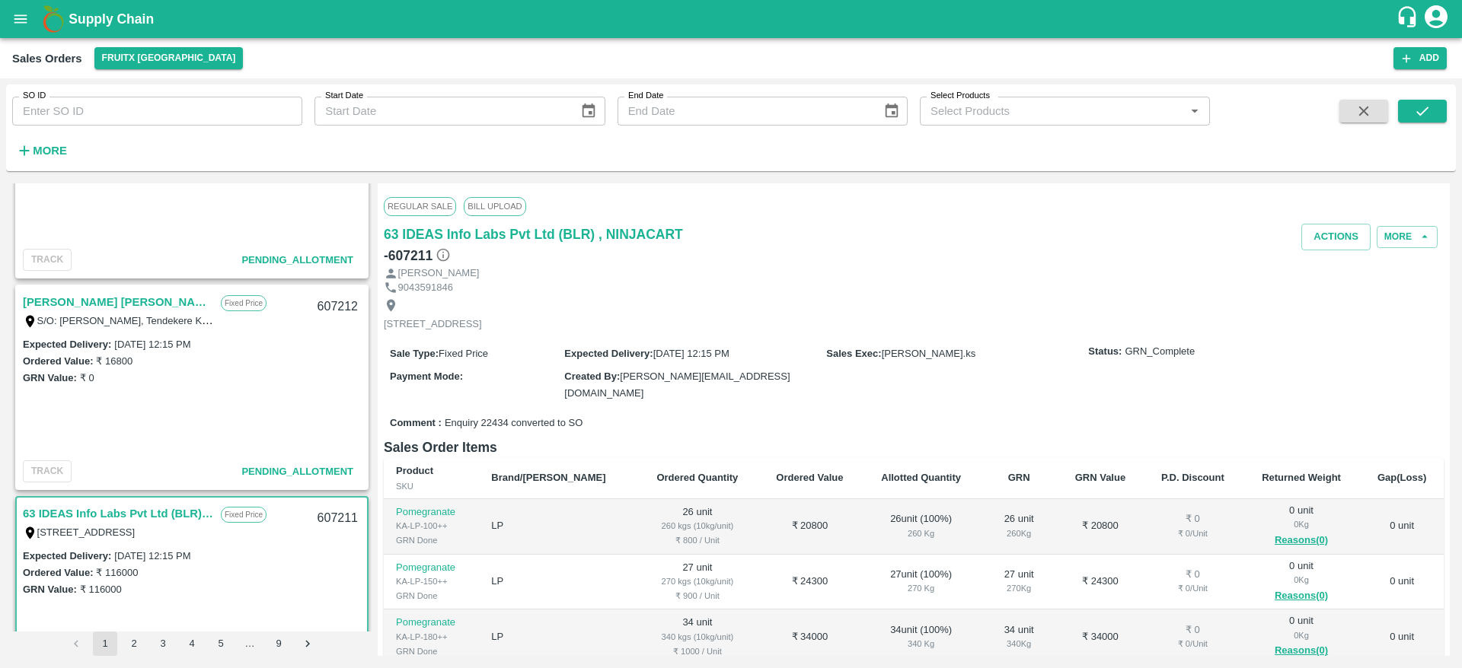
scroll to position [1165, 0]
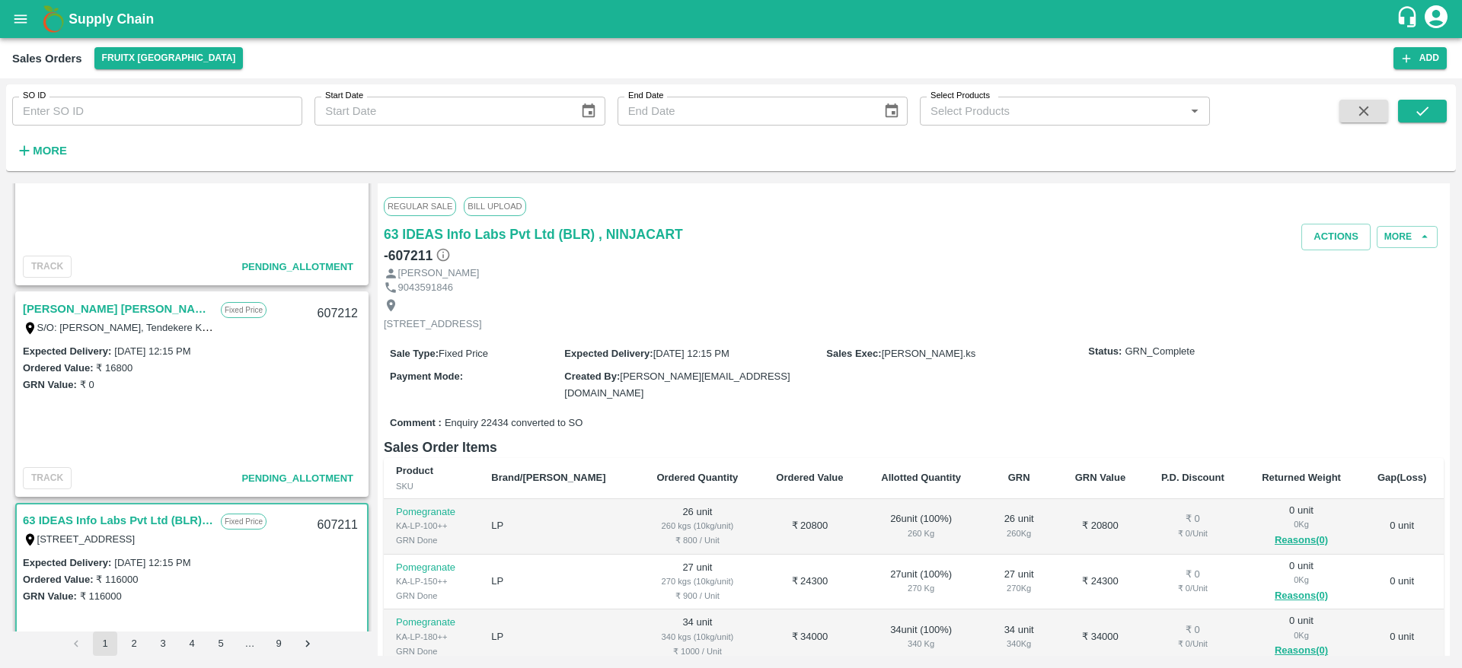
click at [86, 310] on link "[PERSON_NAME] [PERSON_NAME]" at bounding box center [118, 309] width 190 height 20
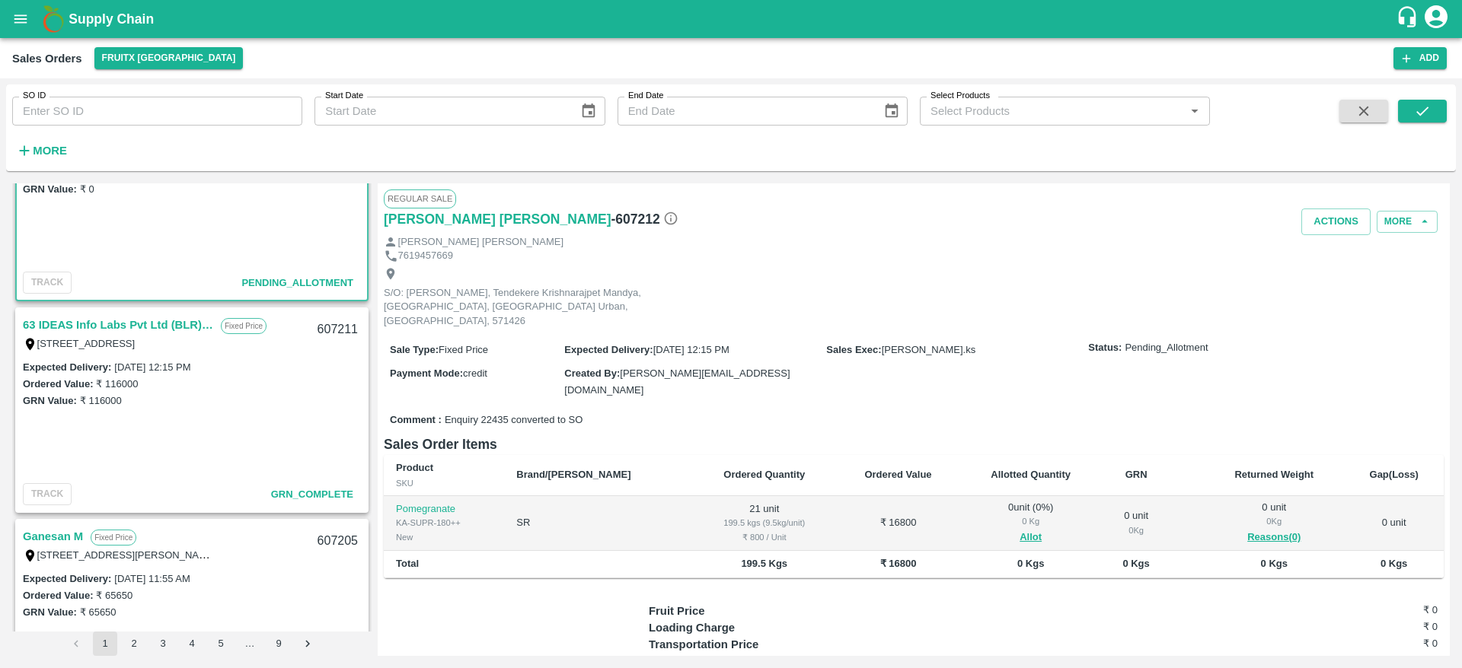
scroll to position [1366, 0]
click at [106, 324] on link "63 IDEAS Info Labs Pvt Ltd (BLR) , NINJACART" at bounding box center [118, 320] width 190 height 20
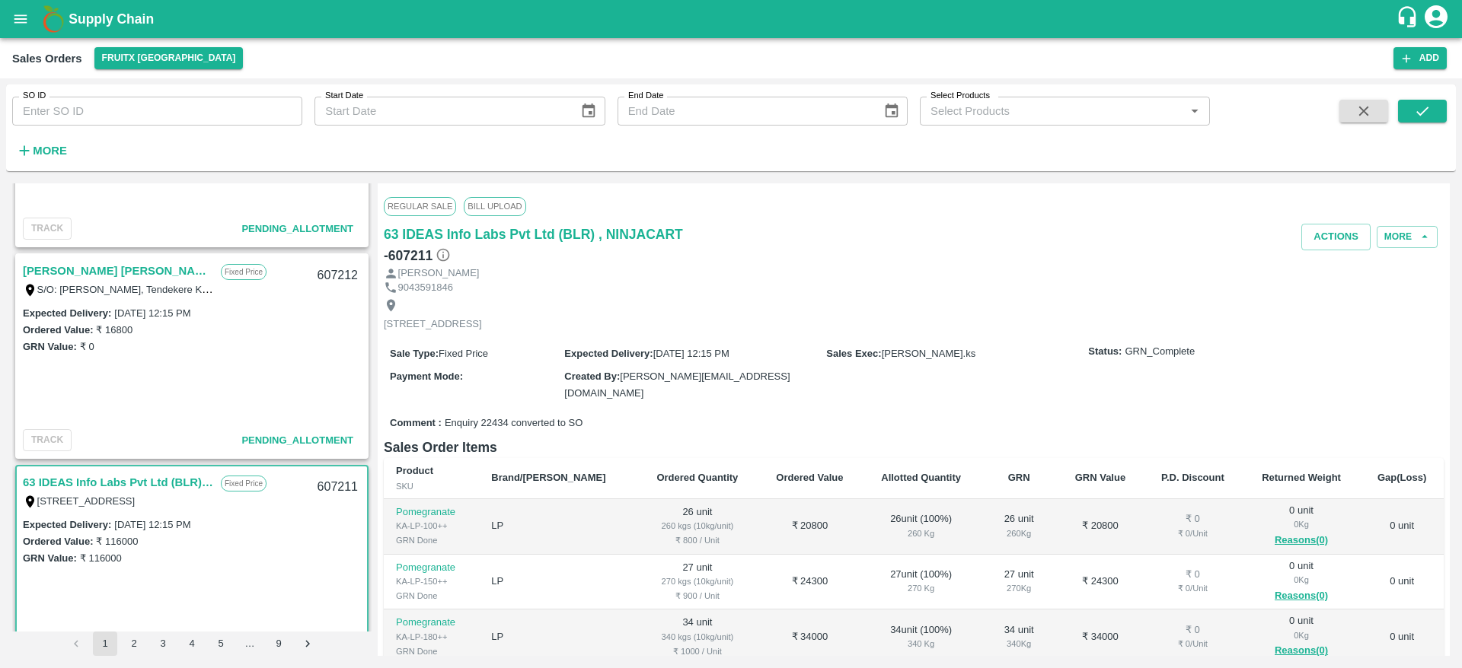
scroll to position [1201, 0]
click at [86, 494] on div "[STREET_ADDRESS]" at bounding box center [118, 502] width 190 height 17
click at [90, 480] on link "63 IDEAS Info Labs Pvt Ltd (BLR) , NINJACART" at bounding box center [118, 484] width 190 height 20
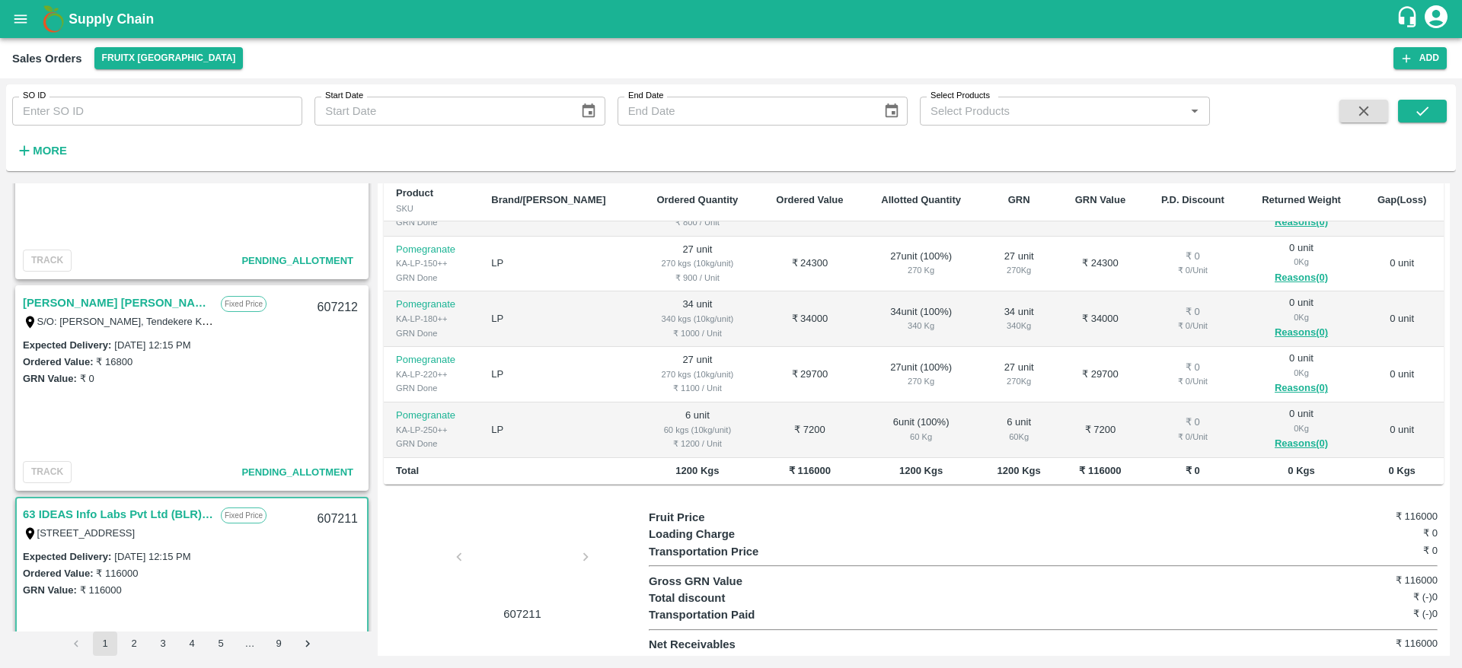
scroll to position [1169, 0]
click at [90, 308] on link "[PERSON_NAME] [PERSON_NAME]" at bounding box center [118, 305] width 190 height 20
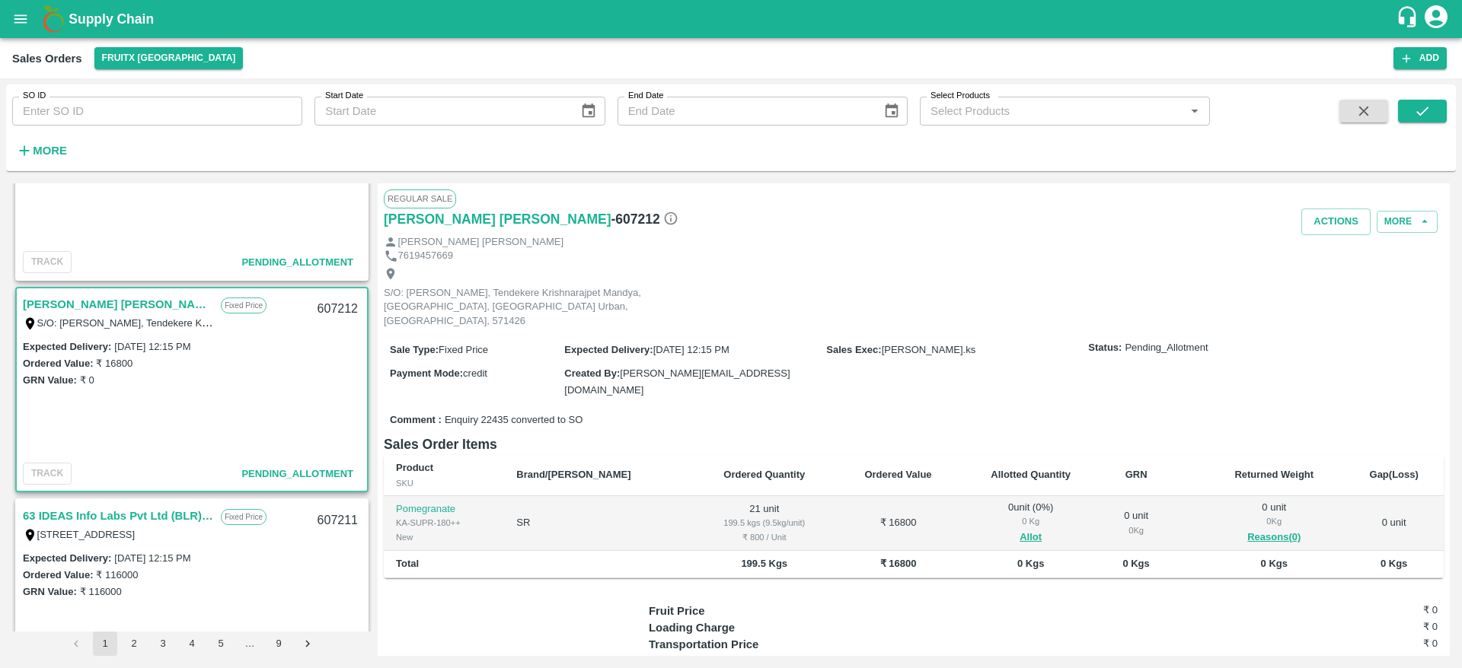
click at [330, 308] on div "607212" at bounding box center [337, 310] width 59 height 36
copy div "607212"
click at [1019, 529] on button "Allot" at bounding box center [1030, 538] width 22 height 18
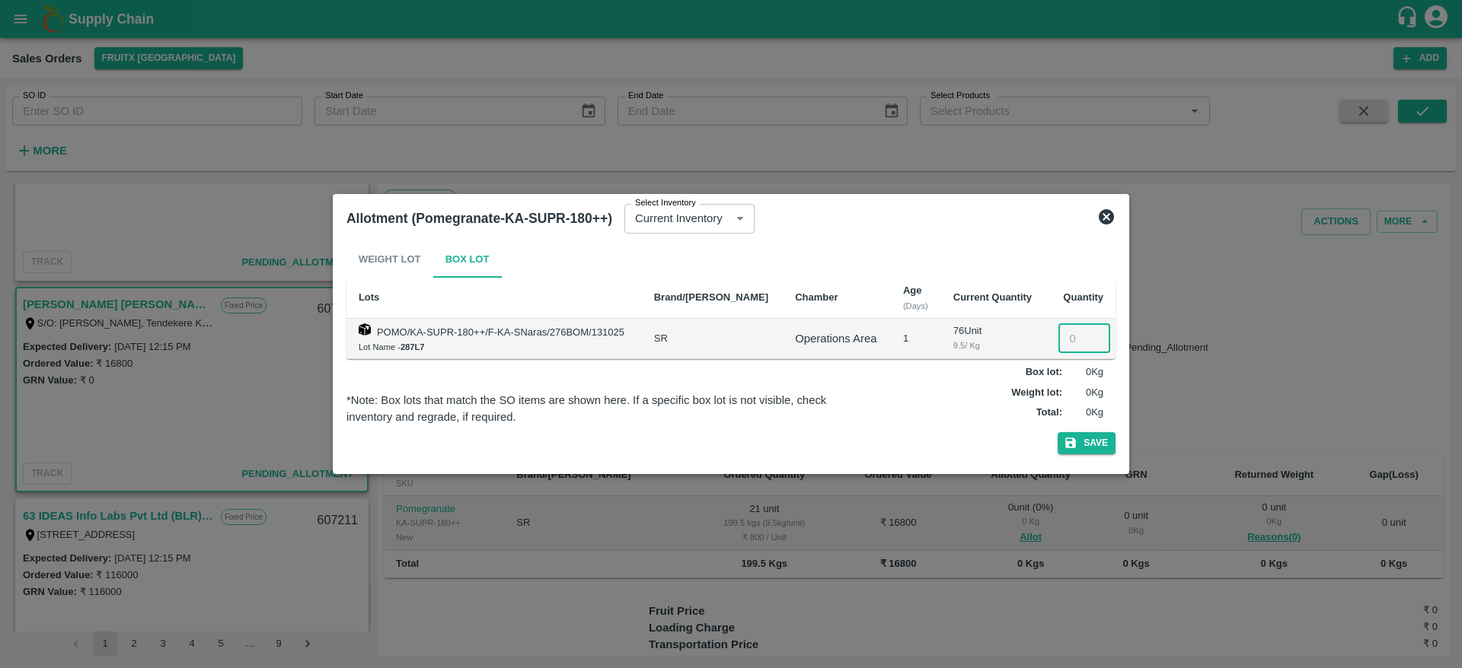
click at [1067, 334] on input "number" at bounding box center [1084, 338] width 52 height 29
type input "21"
click at [1083, 442] on button "Save" at bounding box center [1087, 443] width 58 height 22
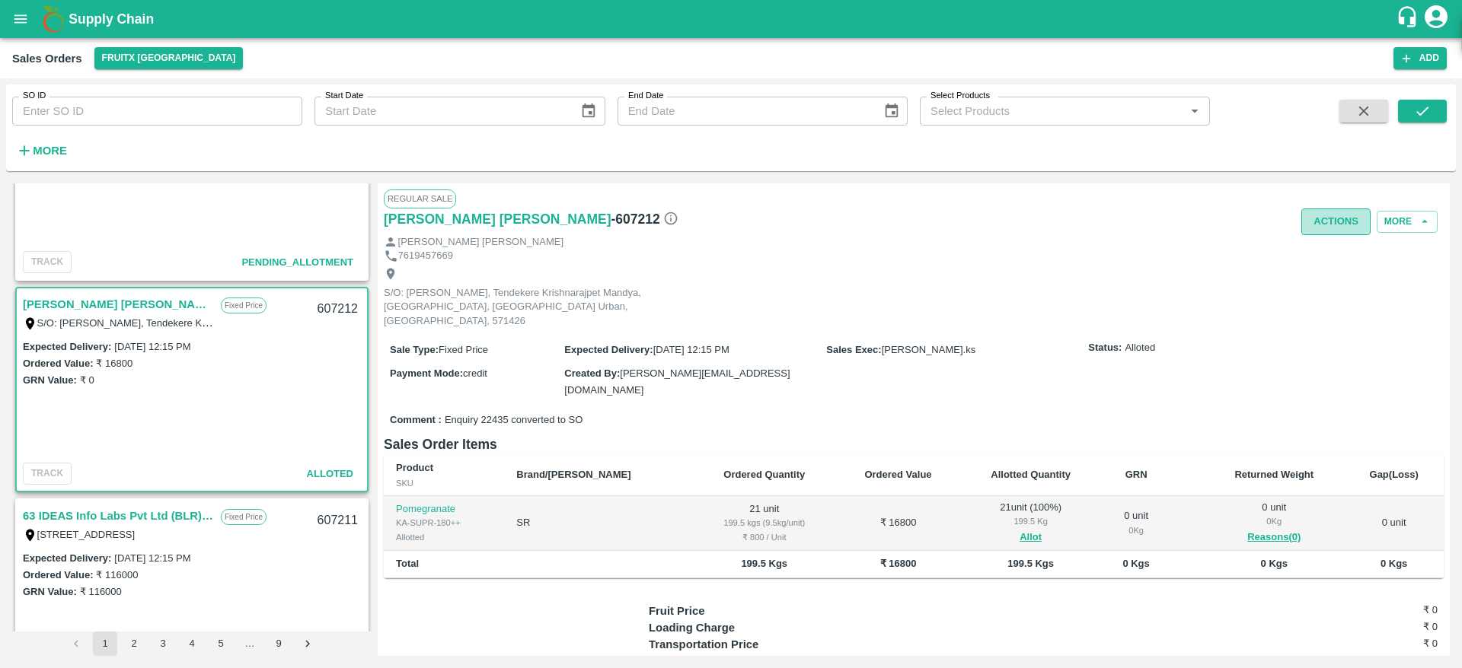
click at [1328, 217] on button "Actions" at bounding box center [1335, 222] width 69 height 27
click at [1329, 279] on li "Deliver" at bounding box center [1369, 280] width 161 height 26
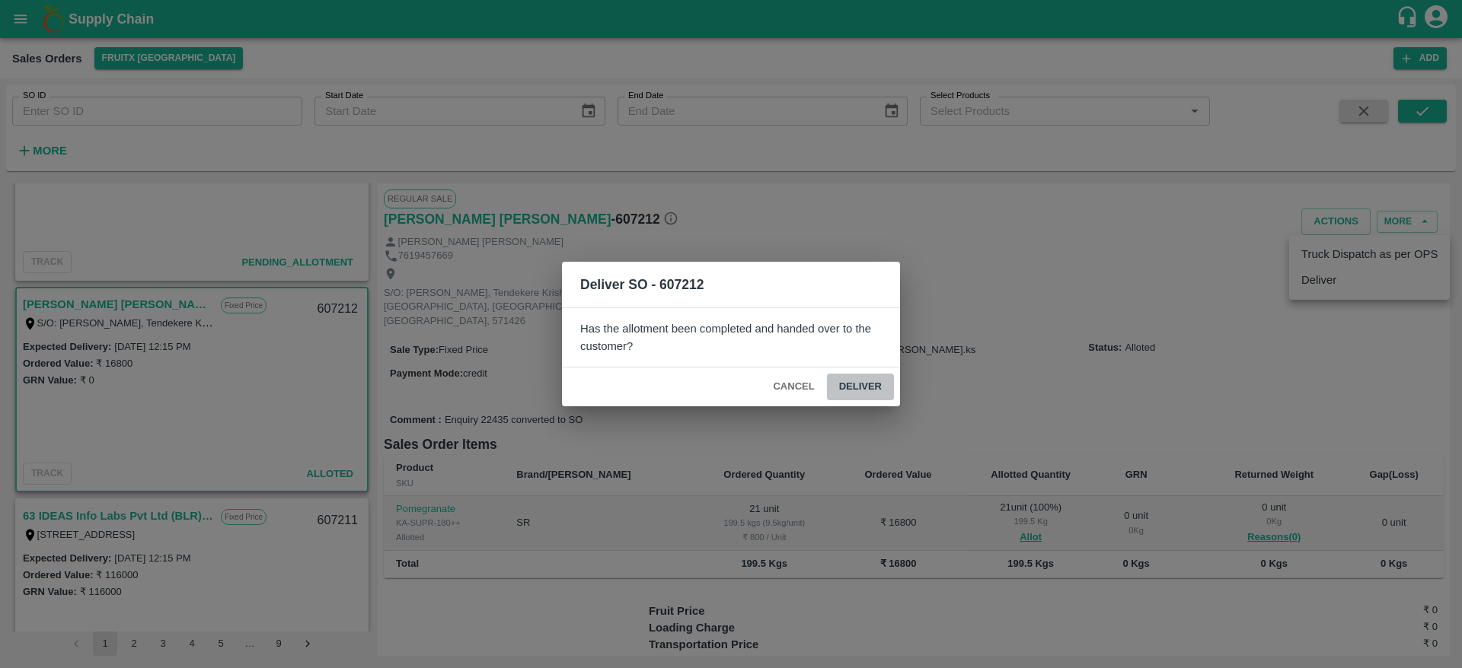
click at [863, 374] on button "Deliver" at bounding box center [860, 387] width 67 height 27
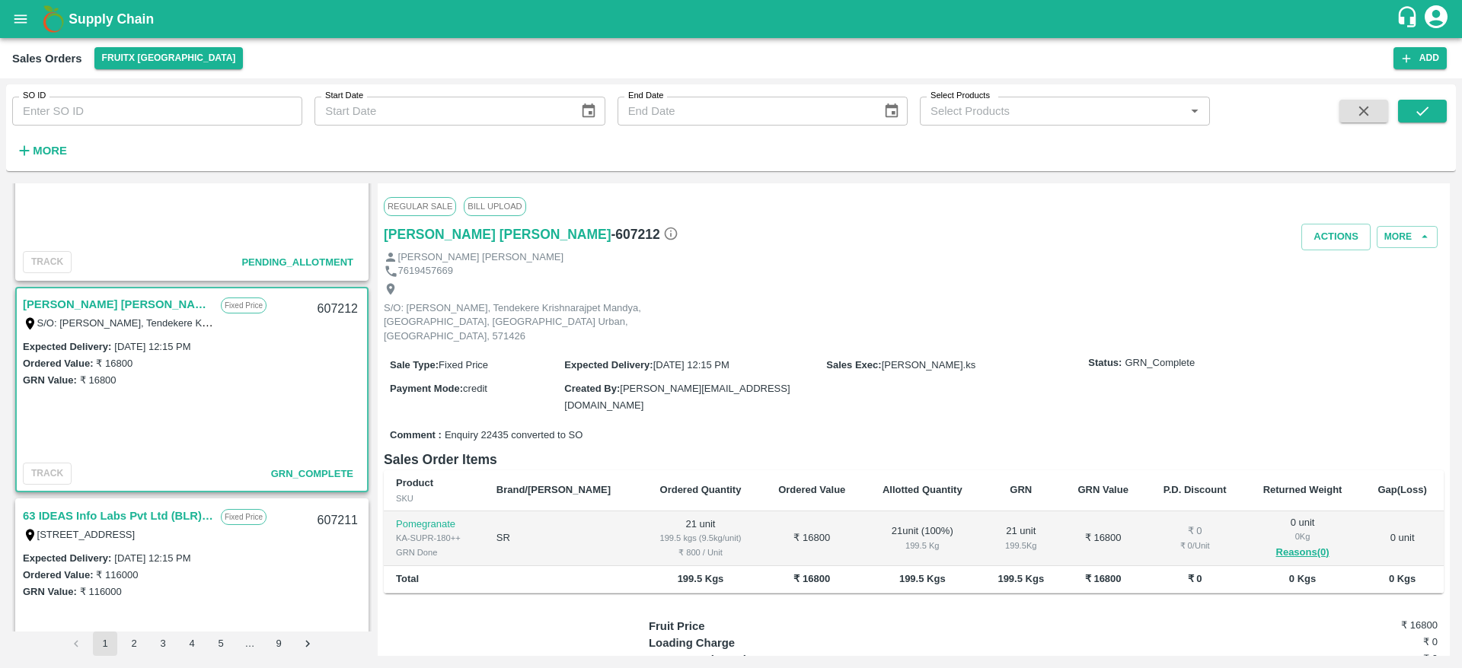
click at [48, 303] on link "[PERSON_NAME] [PERSON_NAME]" at bounding box center [118, 305] width 190 height 20
click at [1318, 225] on button "Actions" at bounding box center [1335, 237] width 69 height 27
click at [1346, 265] on li "Truck Dispatch as per OPS" at bounding box center [1369, 270] width 161 height 26
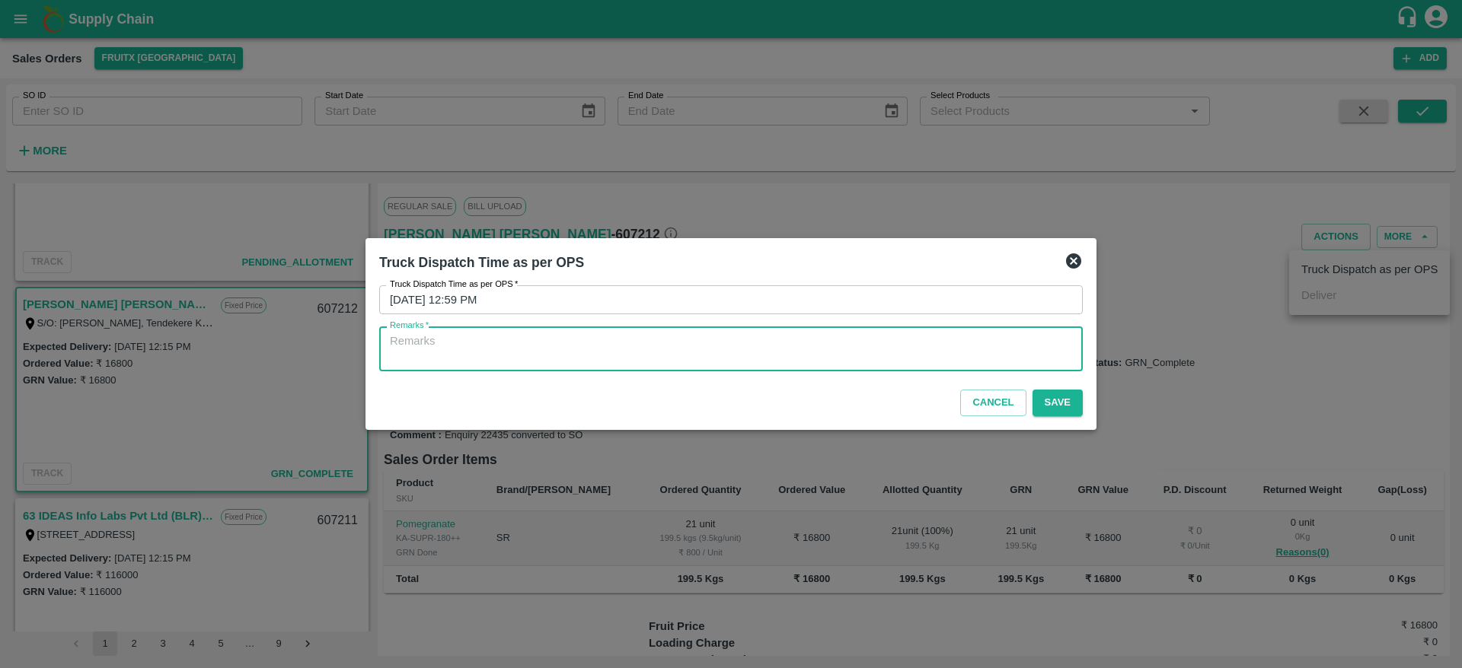
click at [745, 346] on textarea "Remarks   *" at bounding box center [731, 349] width 682 height 32
type textarea "OTD"
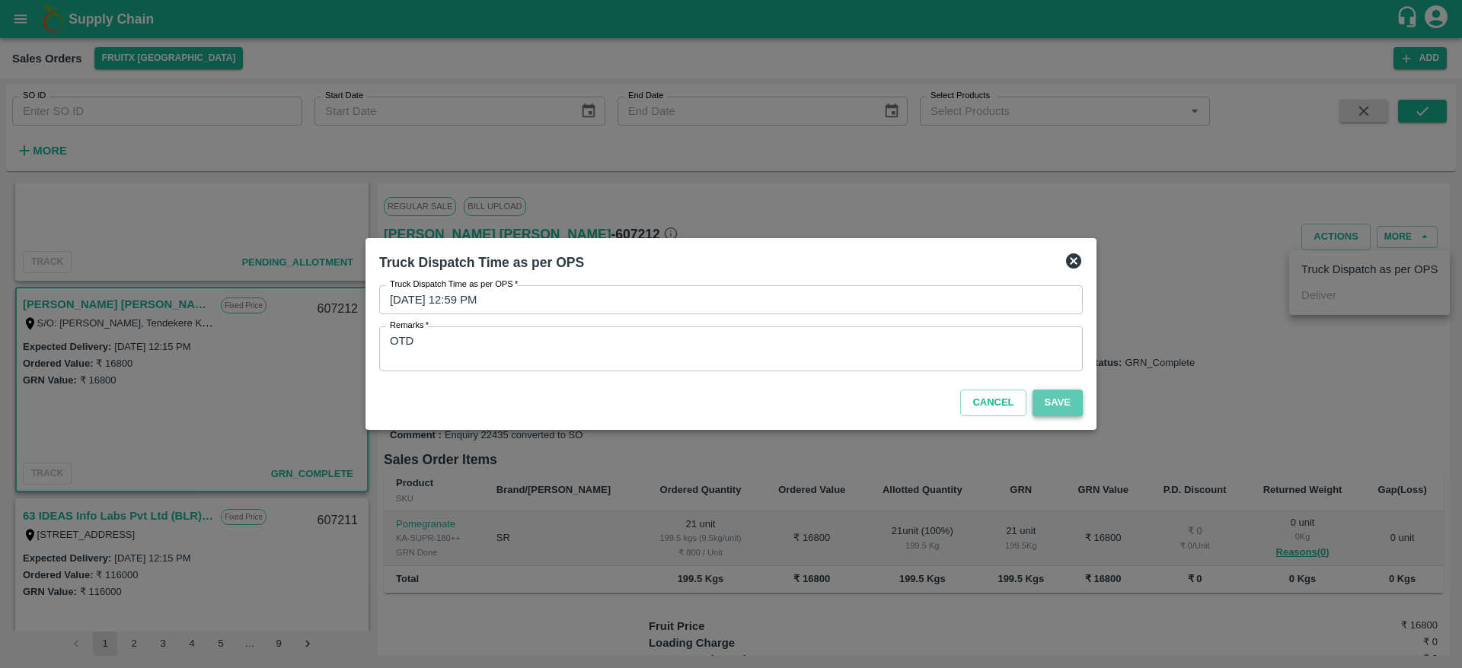
click at [1054, 408] on button "Save" at bounding box center [1057, 403] width 50 height 27
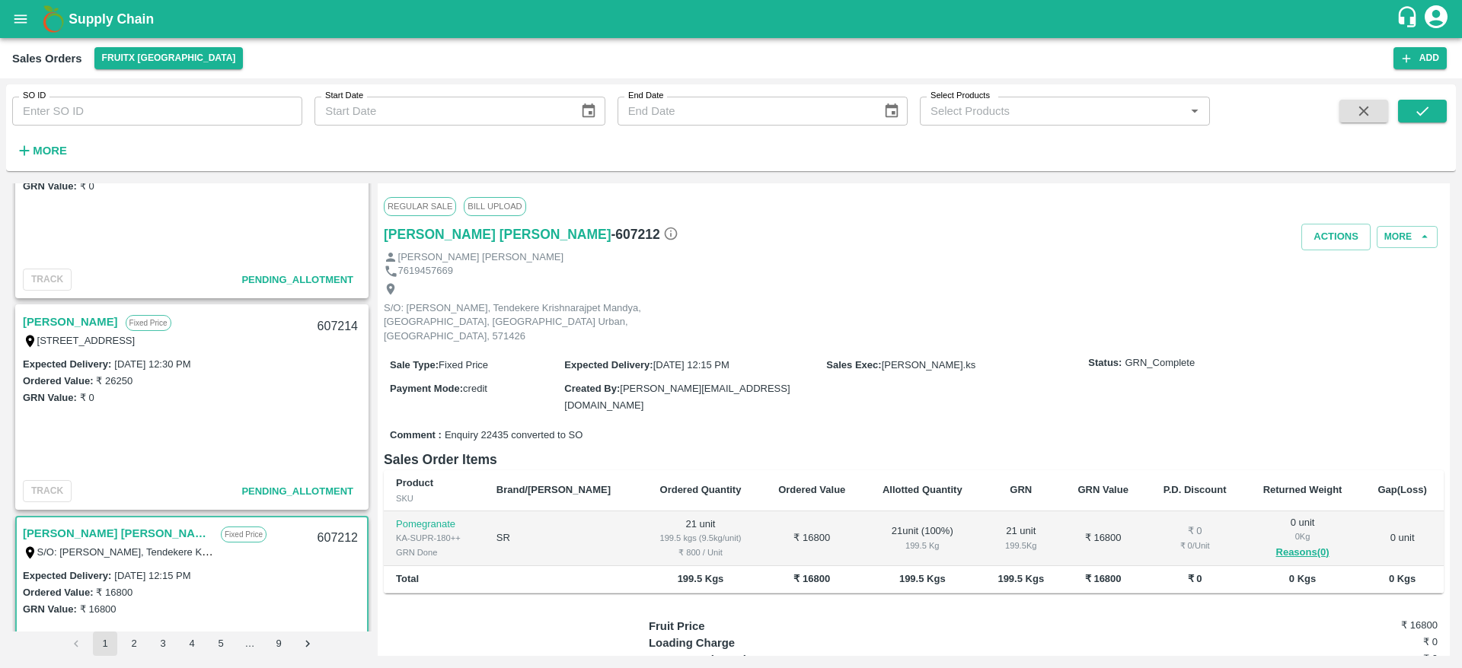
scroll to position [923, 0]
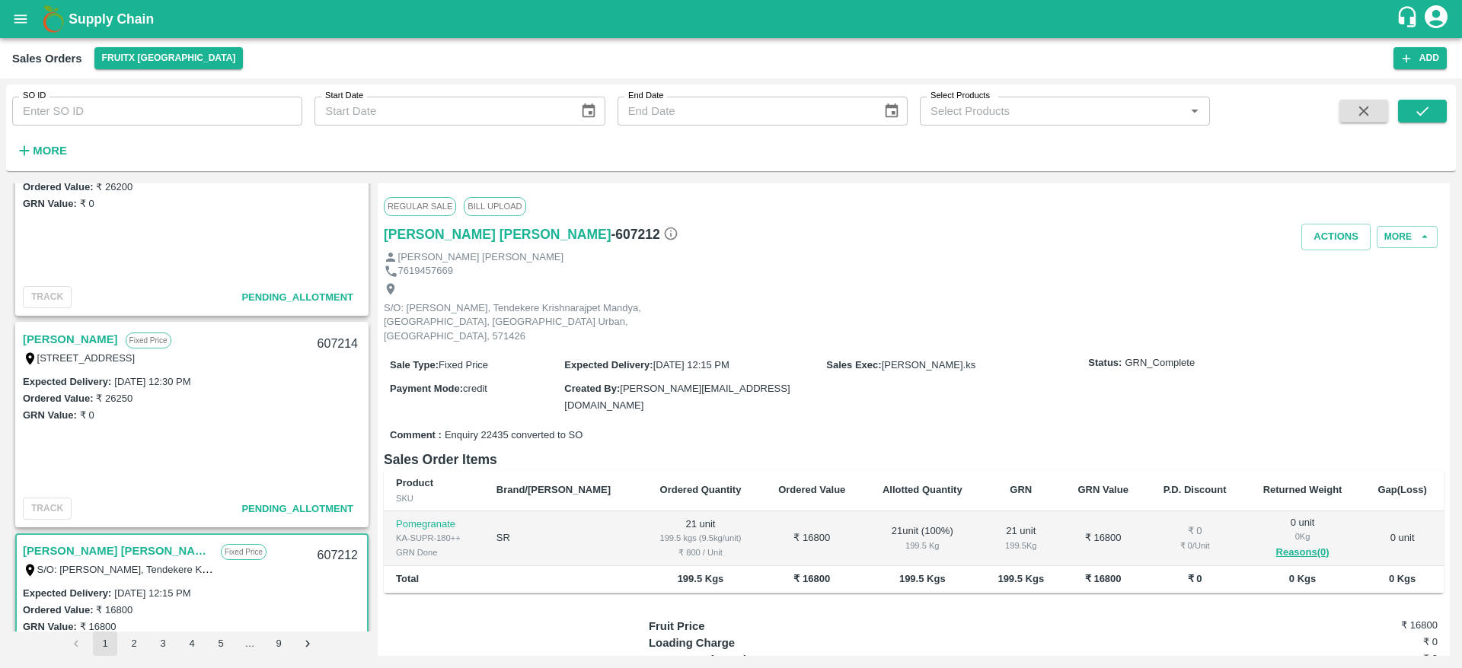
click at [94, 345] on link "[PERSON_NAME]" at bounding box center [70, 340] width 95 height 20
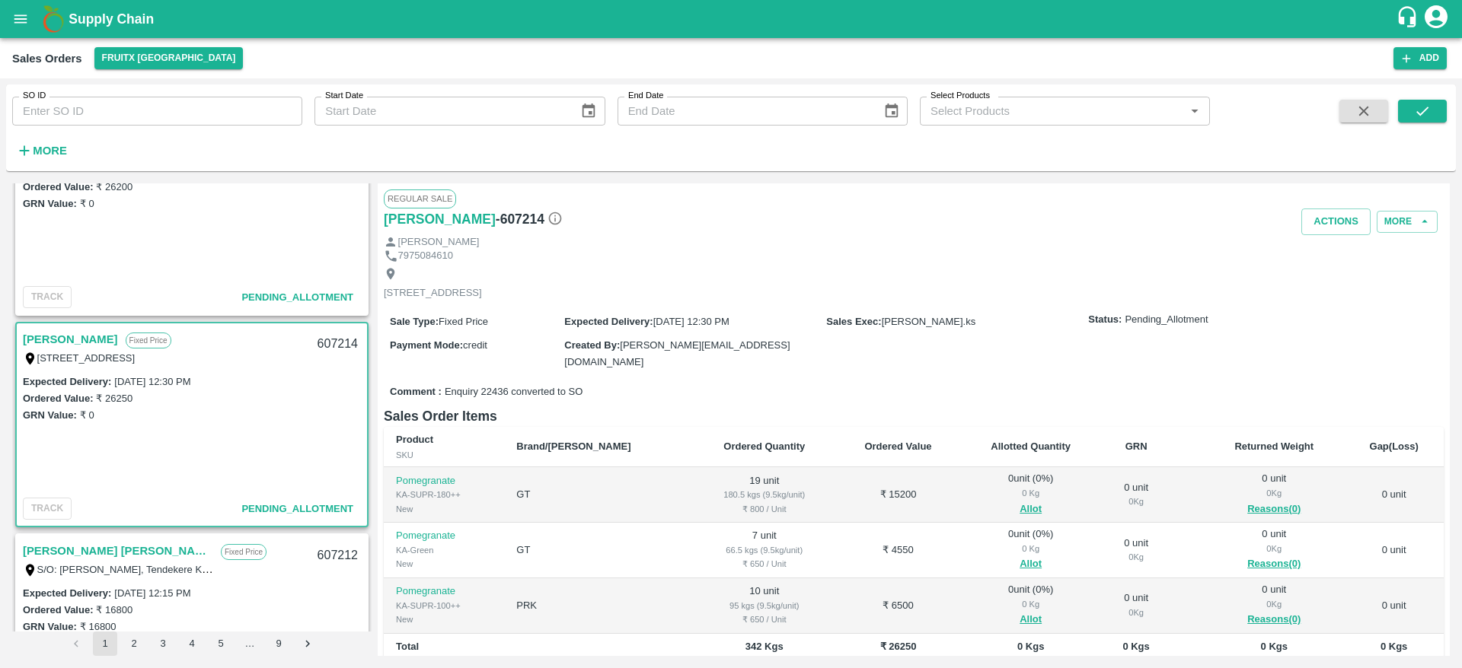
click at [328, 546] on div "607212" at bounding box center [337, 556] width 59 height 36
copy div "607212"
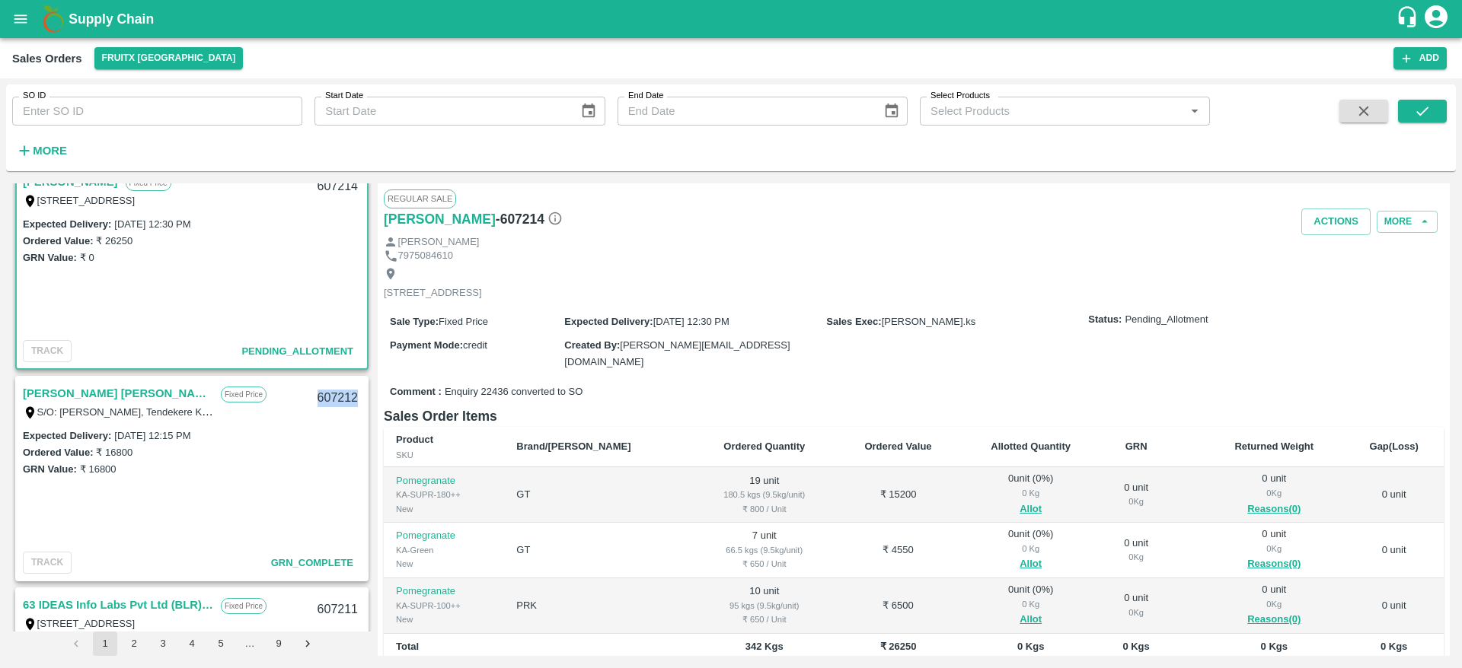
scroll to position [1082, 0]
click at [69, 391] on link "[PERSON_NAME] [PERSON_NAME]" at bounding box center [118, 392] width 190 height 20
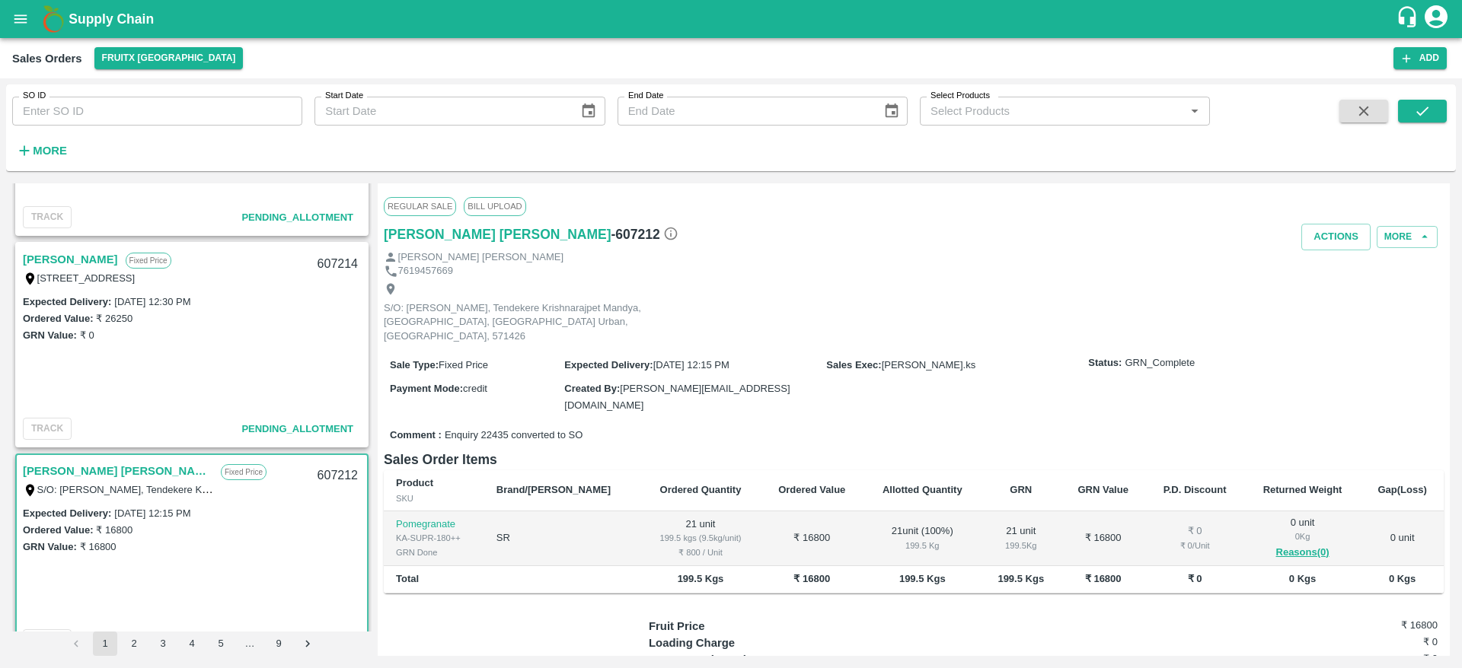
scroll to position [1002, 0]
click at [60, 257] on link "[PERSON_NAME]" at bounding box center [70, 260] width 95 height 20
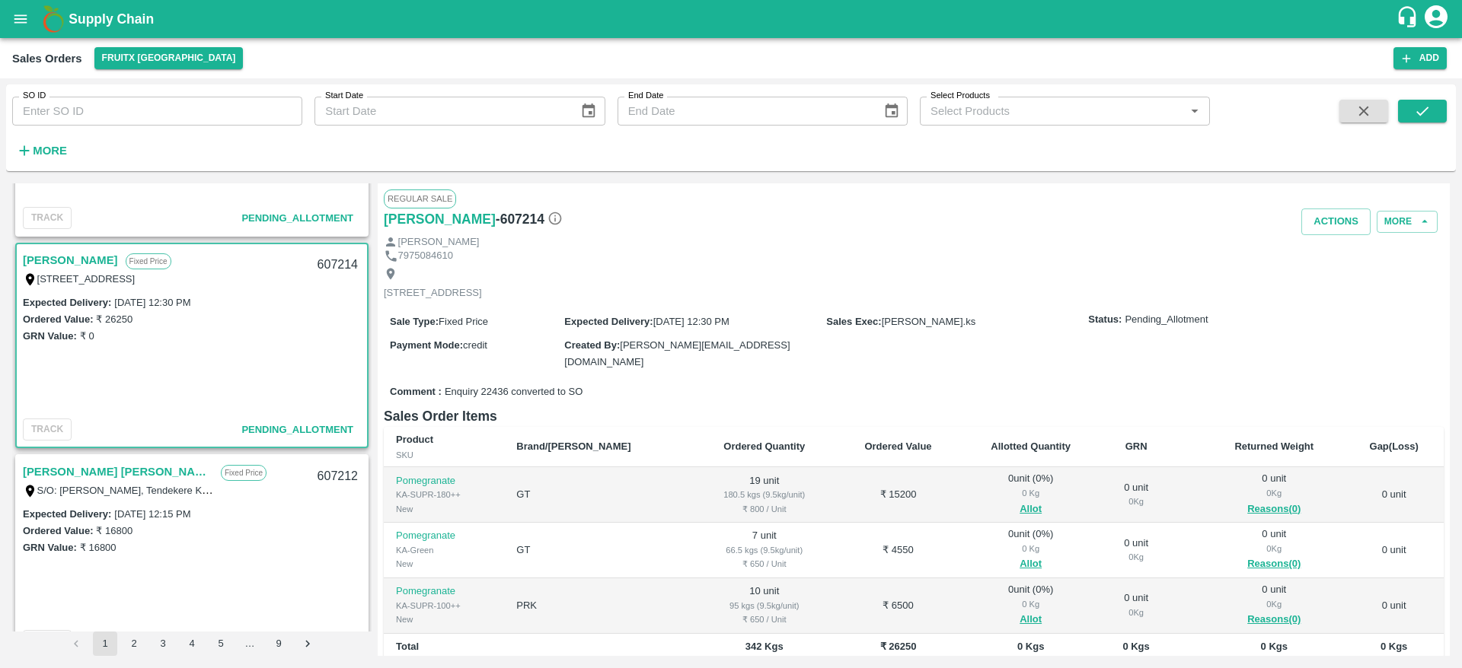
click at [60, 257] on link "[PERSON_NAME]" at bounding box center [70, 260] width 95 height 20
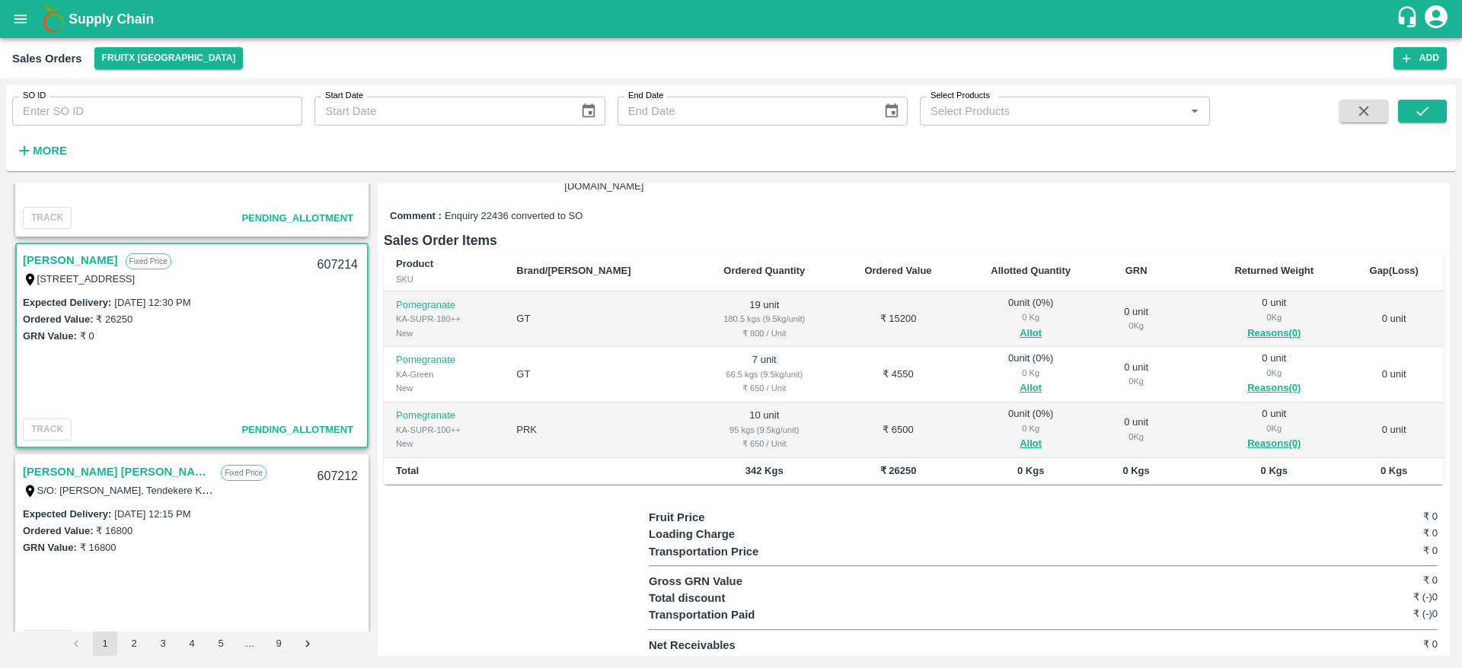
scroll to position [177, 0]
click at [335, 260] on div "607214" at bounding box center [337, 265] width 59 height 36
copy div "607214"
click at [1019, 331] on button "Allot" at bounding box center [1030, 333] width 22 height 18
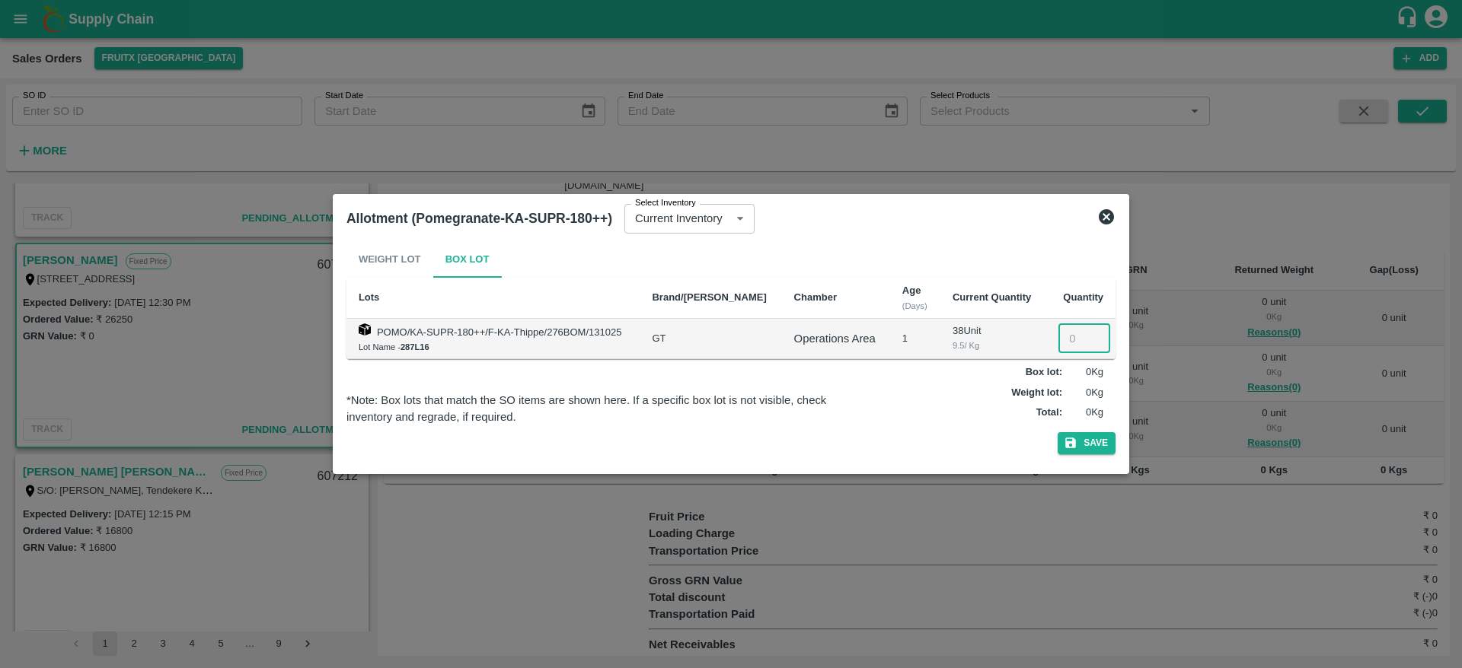
click at [1070, 342] on input "number" at bounding box center [1084, 338] width 52 height 29
type input "19"
click at [1079, 447] on button "Save" at bounding box center [1087, 443] width 58 height 22
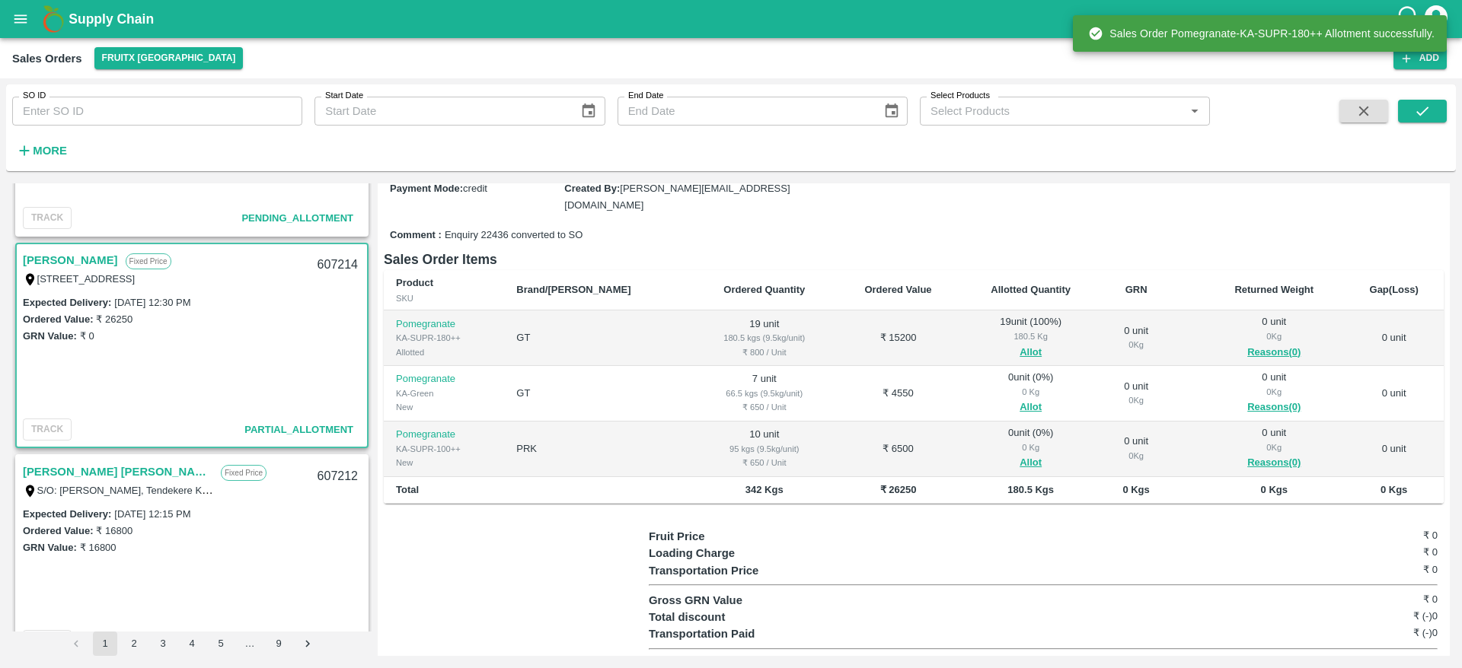
scroll to position [158, 0]
click at [1019, 406] on button "Allot" at bounding box center [1030, 407] width 22 height 18
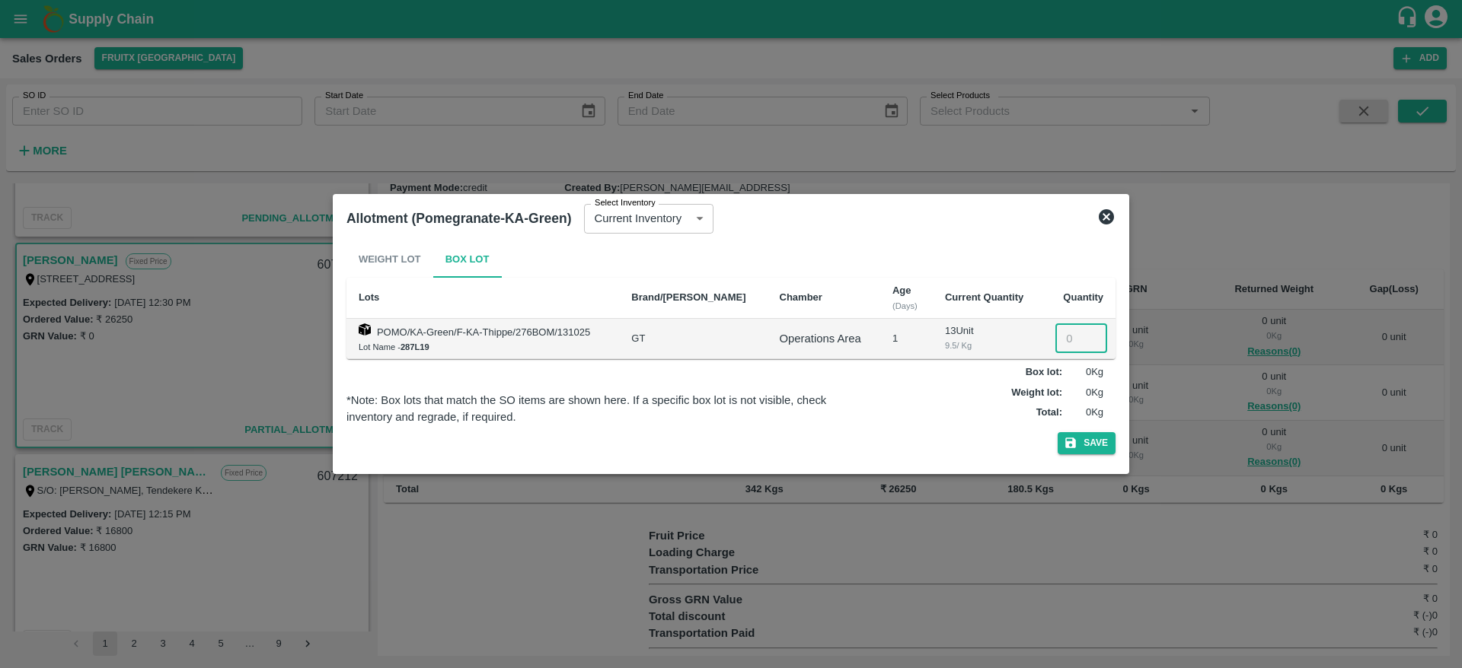
click at [1071, 334] on input "number" at bounding box center [1081, 338] width 52 height 29
type input "7"
click at [1082, 445] on button "Save" at bounding box center [1087, 443] width 58 height 22
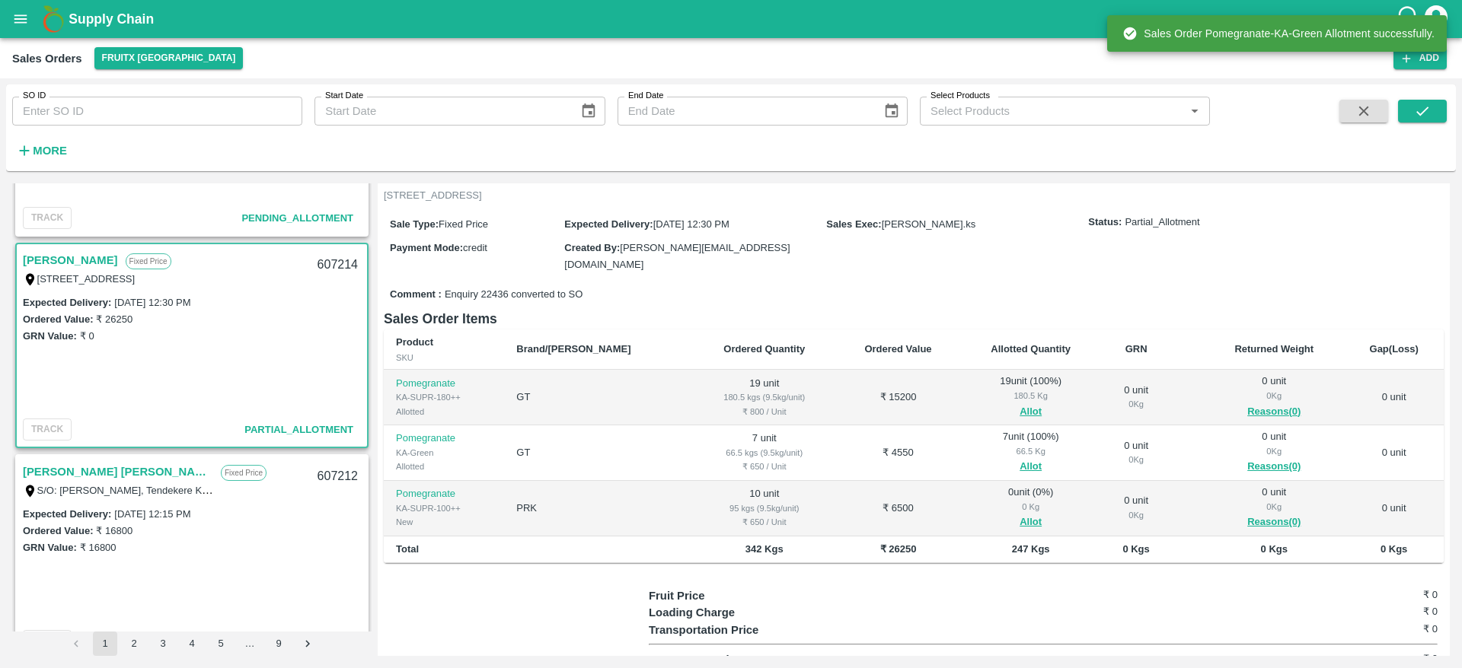
scroll to position [157, 0]
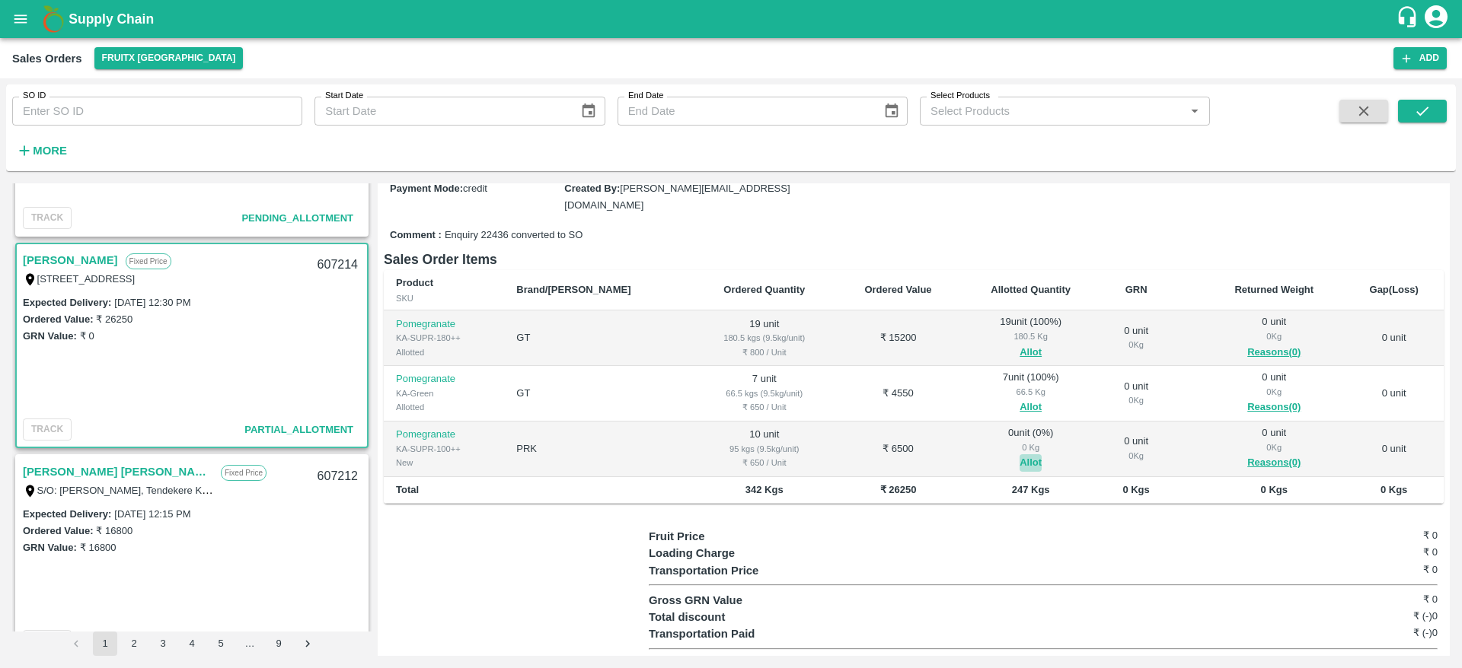
click at [1019, 462] on button "Allot" at bounding box center [1030, 464] width 22 height 18
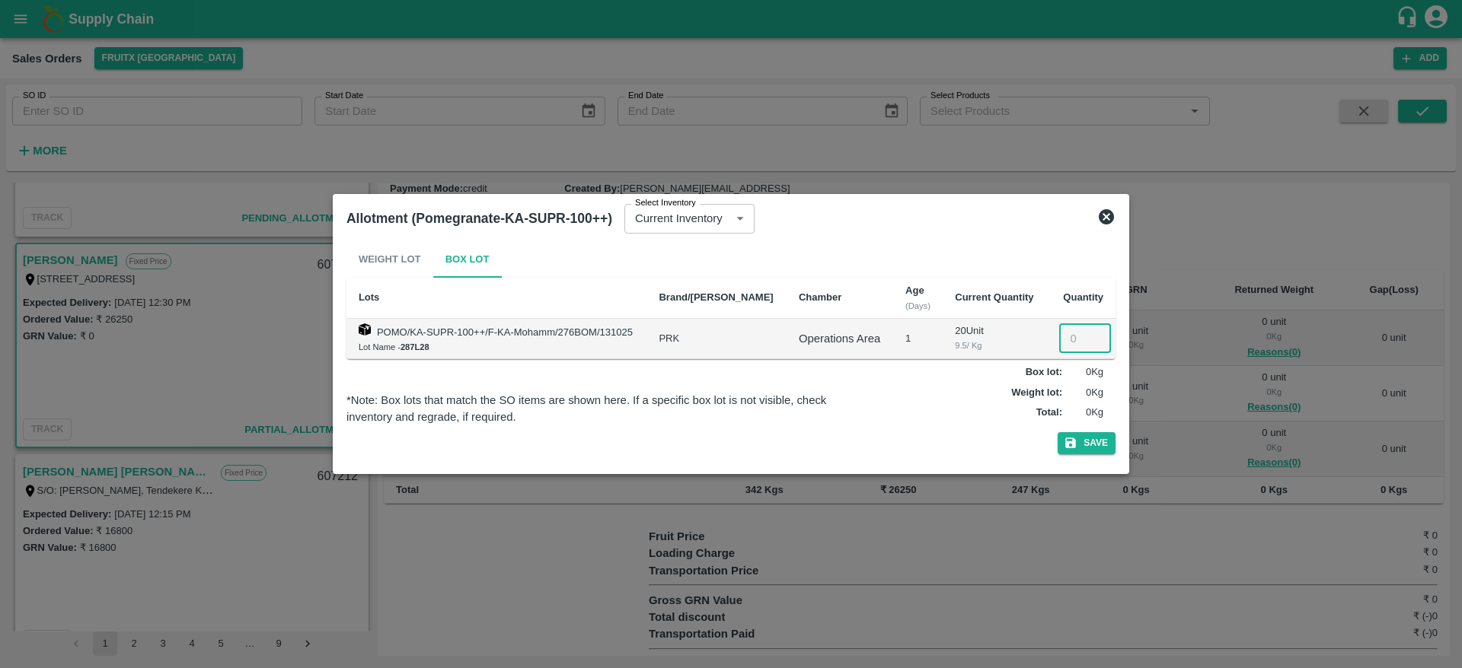
click at [1065, 333] on input "number" at bounding box center [1085, 338] width 52 height 29
type input "10"
click at [1075, 439] on icon "button" at bounding box center [1071, 443] width 14 height 14
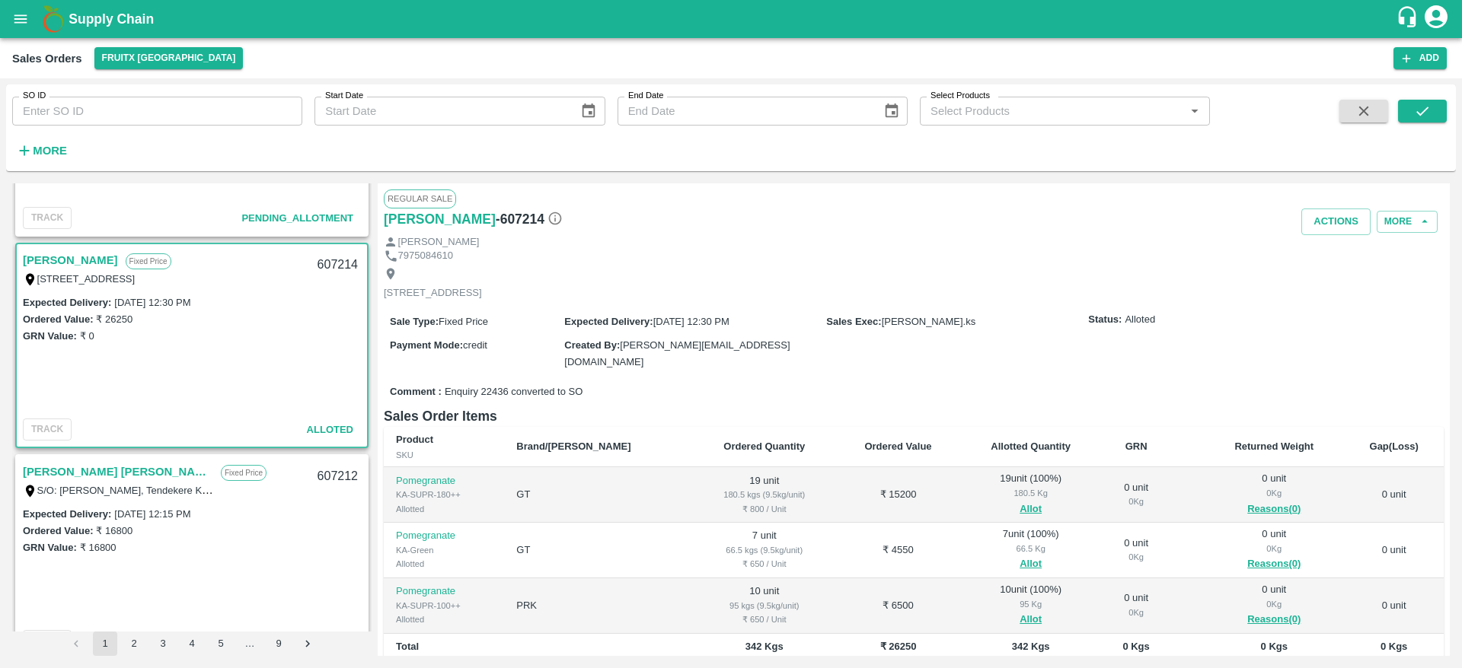
click at [73, 248] on div "Mohammed Fareed Fixed Price No 12, Noha street, C Street broad way road, , Shiv…" at bounding box center [192, 268] width 350 height 49
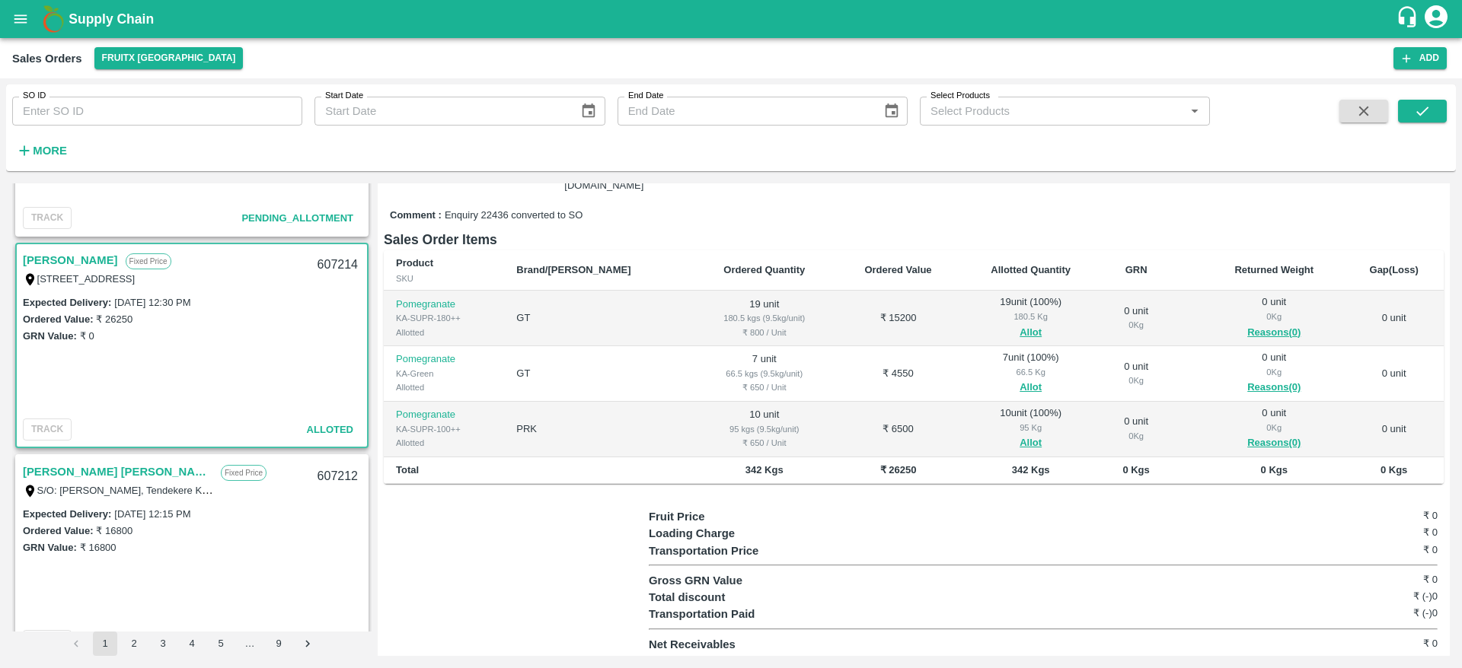
scroll to position [0, 0]
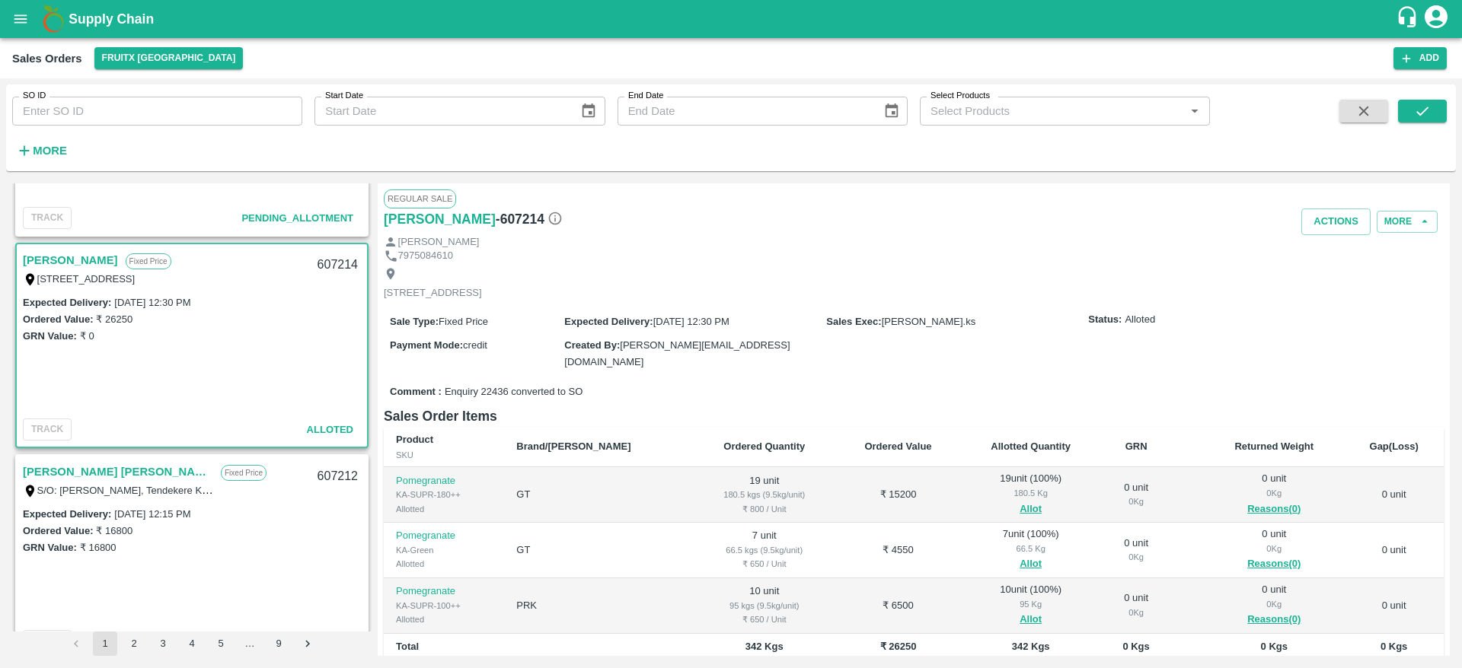
click at [83, 249] on div "Mohammed Fareed Fixed Price No 12, Noha street, C Street broad way road, , Shiv…" at bounding box center [192, 268] width 350 height 49
click at [1323, 231] on button "Actions" at bounding box center [1335, 222] width 69 height 27
click at [1326, 277] on li "Deliver" at bounding box center [1369, 280] width 161 height 26
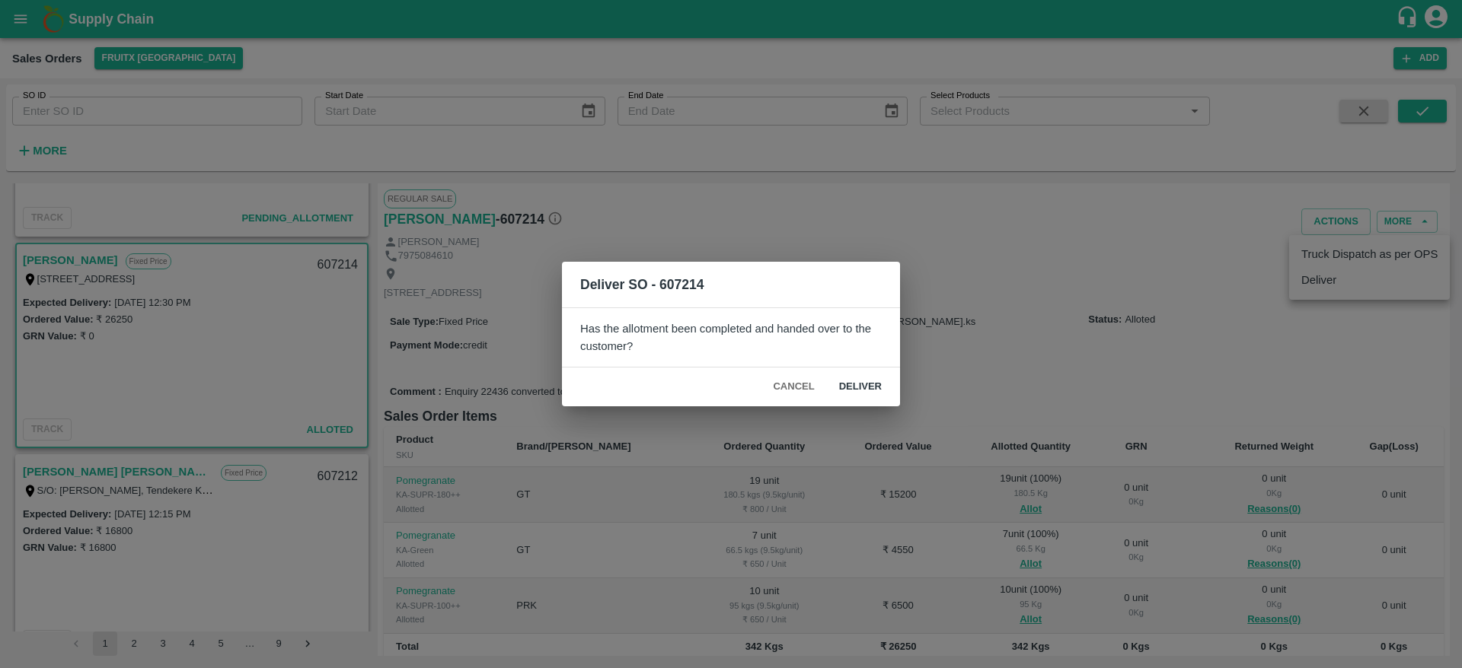
click at [857, 372] on div "Cancel Deliver" at bounding box center [731, 387] width 338 height 39
click at [857, 381] on button "Deliver" at bounding box center [860, 387] width 67 height 27
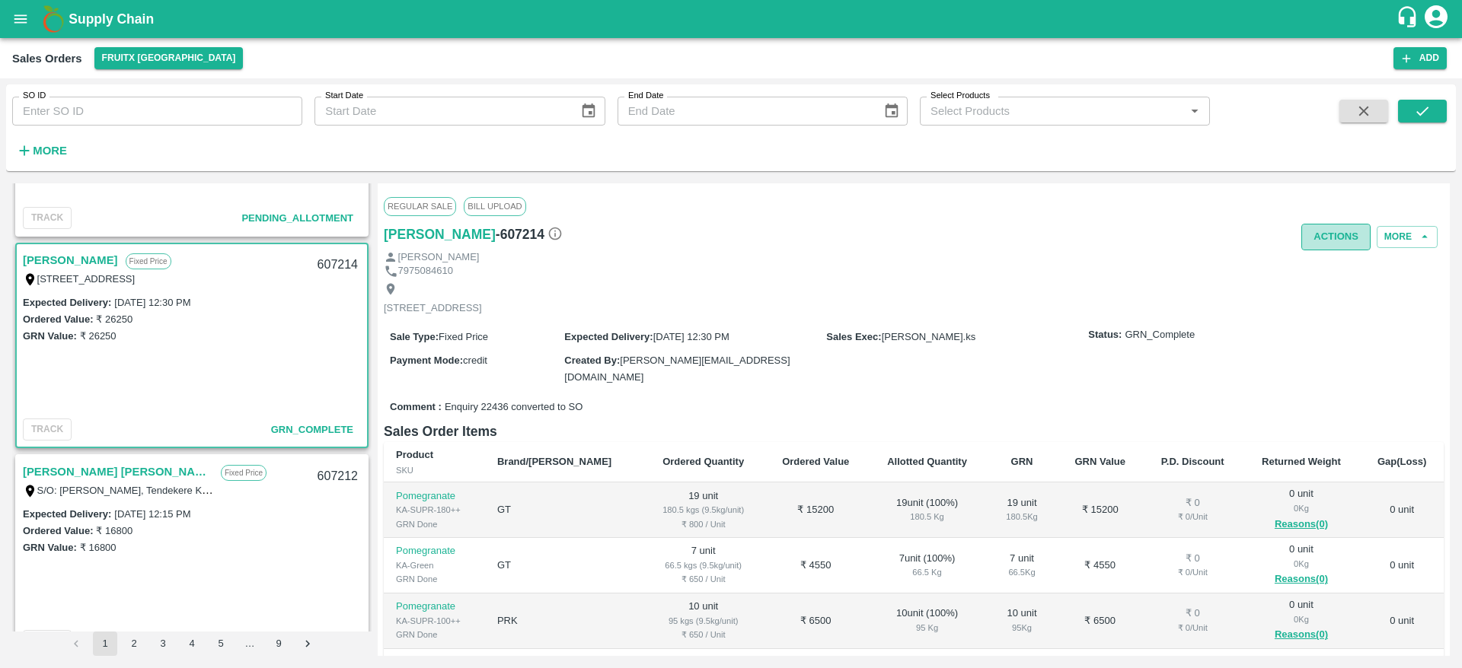
click at [1331, 232] on button "Actions" at bounding box center [1335, 237] width 69 height 27
click at [1334, 274] on li "Truck Dispatch as per OPS" at bounding box center [1369, 270] width 161 height 26
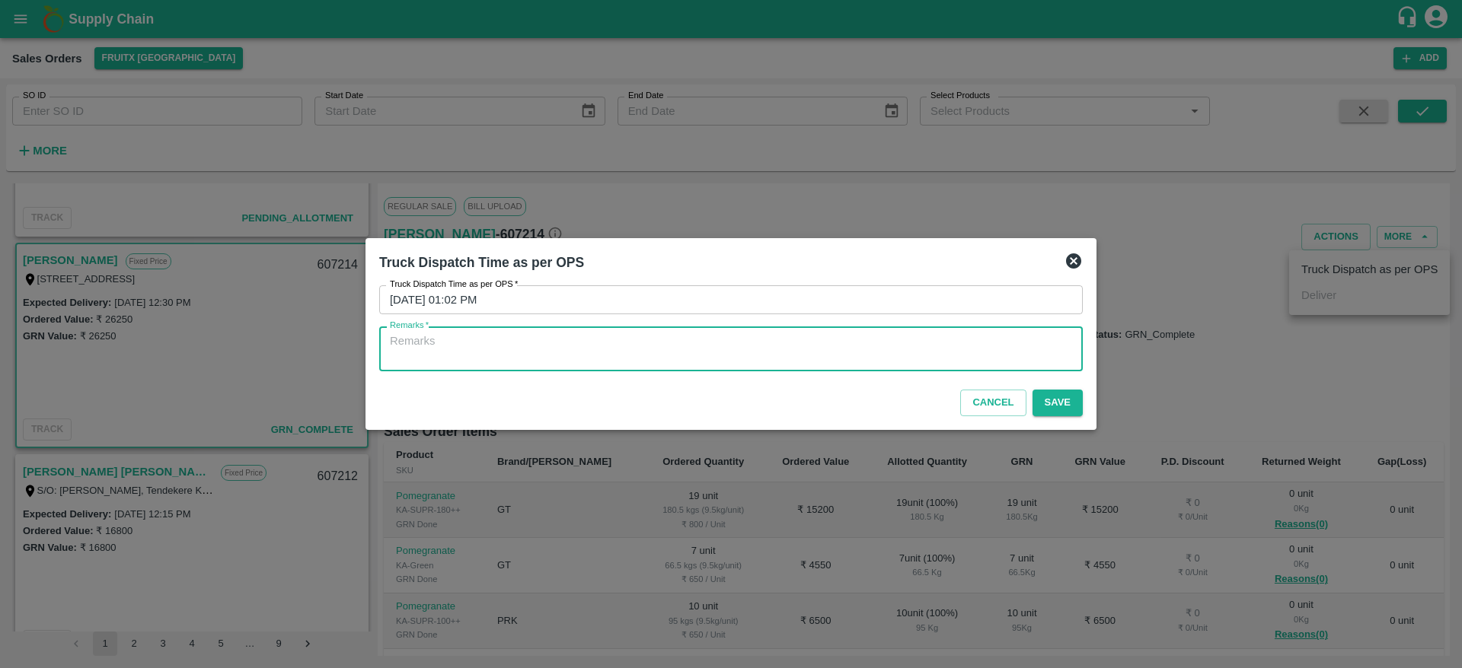
click at [749, 349] on textarea "Remarks   *" at bounding box center [731, 349] width 682 height 32
type textarea "OTD"
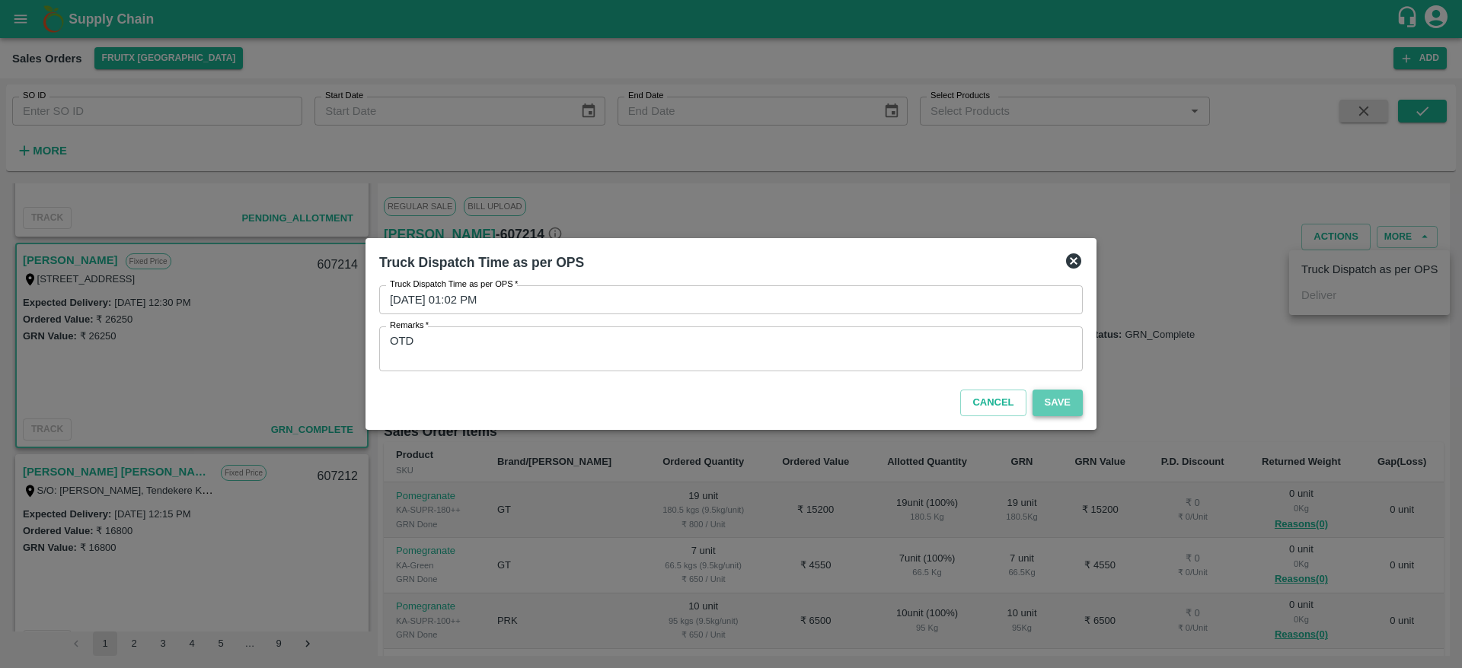
click at [1072, 407] on button "Save" at bounding box center [1057, 403] width 50 height 27
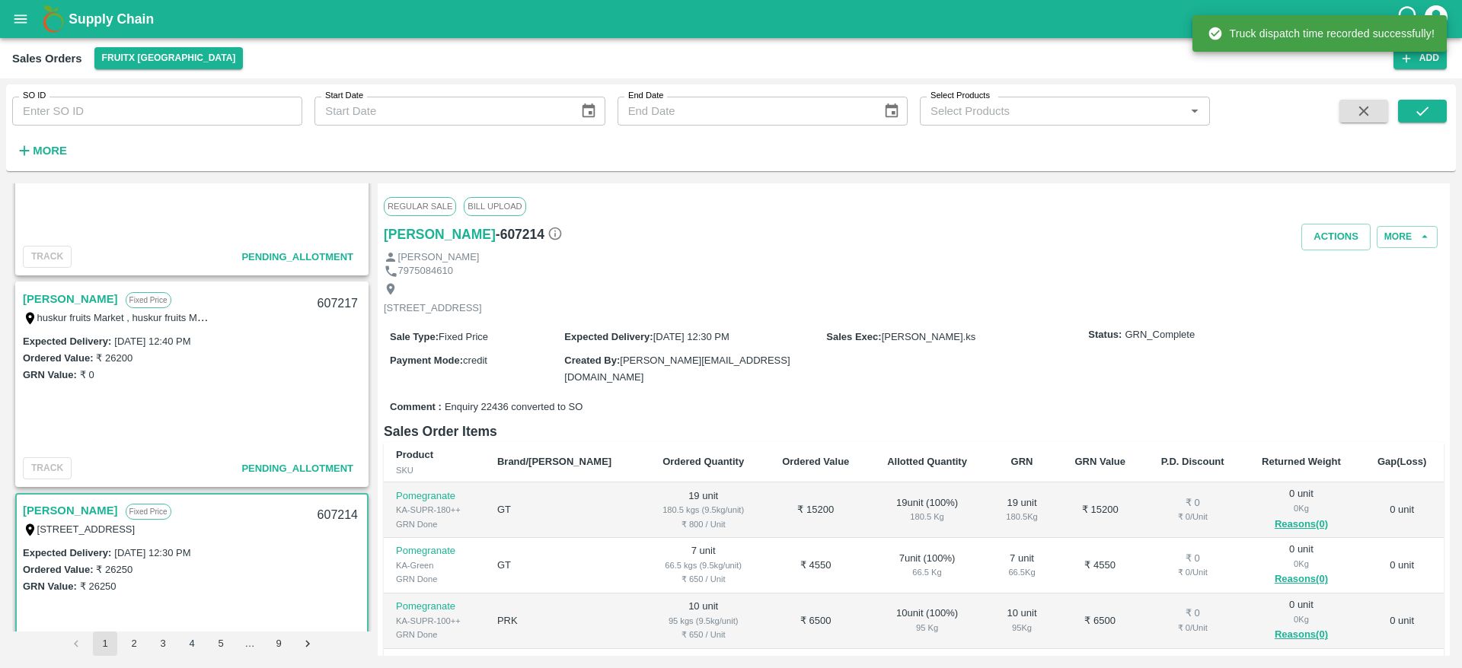
scroll to position [748, 0]
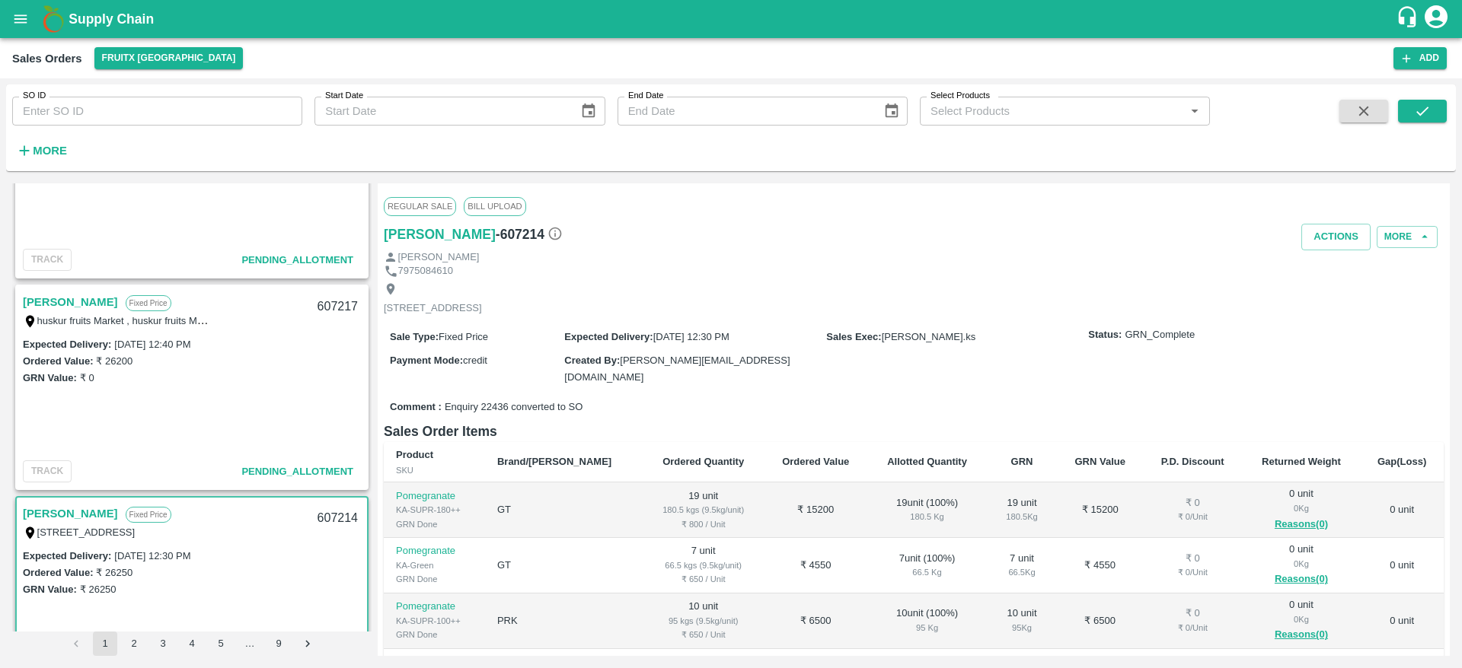
click at [72, 302] on link "[PERSON_NAME]" at bounding box center [70, 302] width 95 height 20
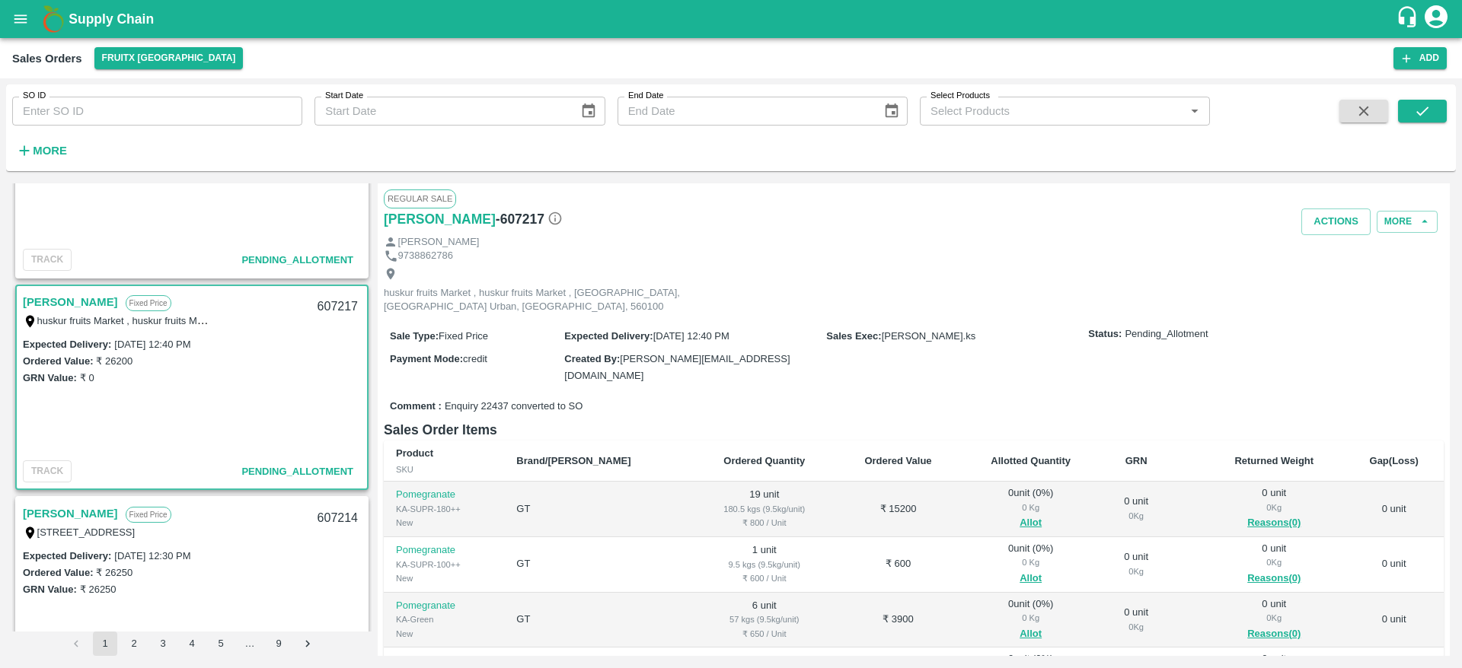
click at [72, 302] on link "[PERSON_NAME]" at bounding box center [70, 302] width 95 height 20
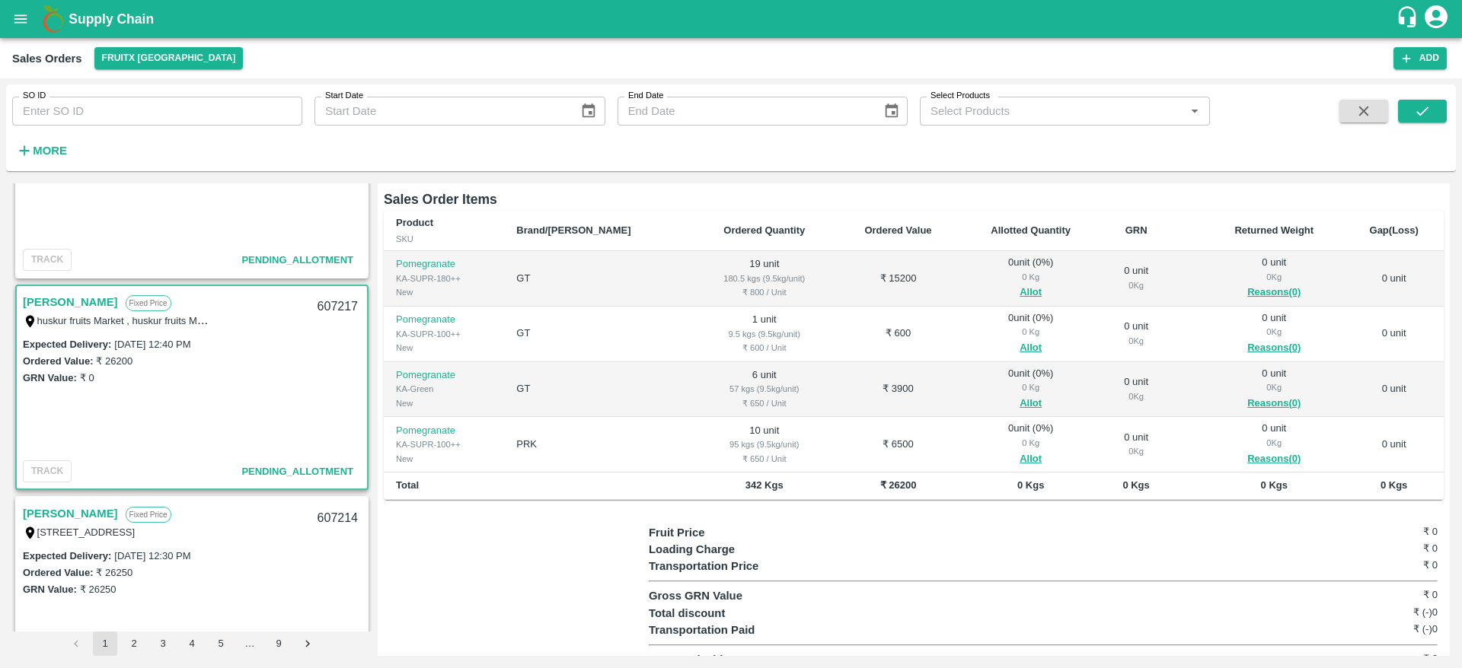
scroll to position [231, 0]
click at [324, 310] on div "607217" at bounding box center [337, 307] width 59 height 36
copy div "607217"
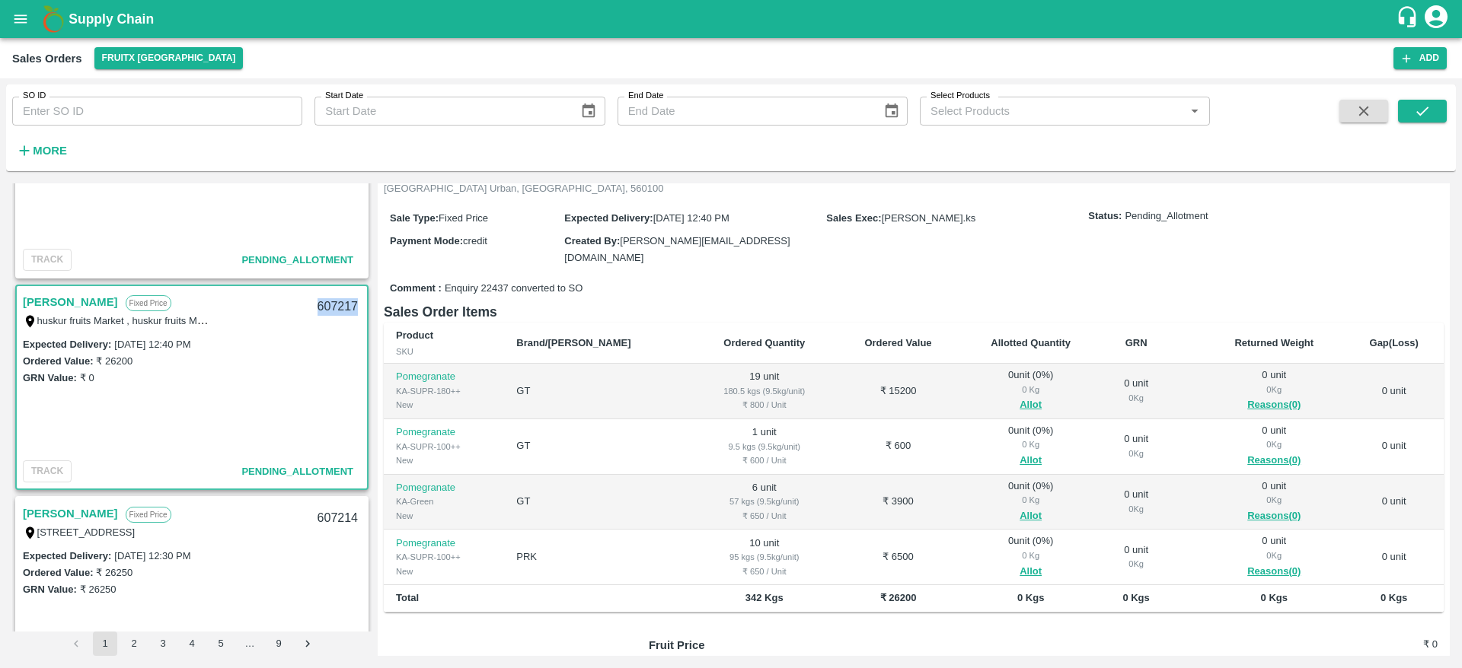
scroll to position [117, 0]
click at [1019, 397] on button "Allot" at bounding box center [1030, 406] width 22 height 18
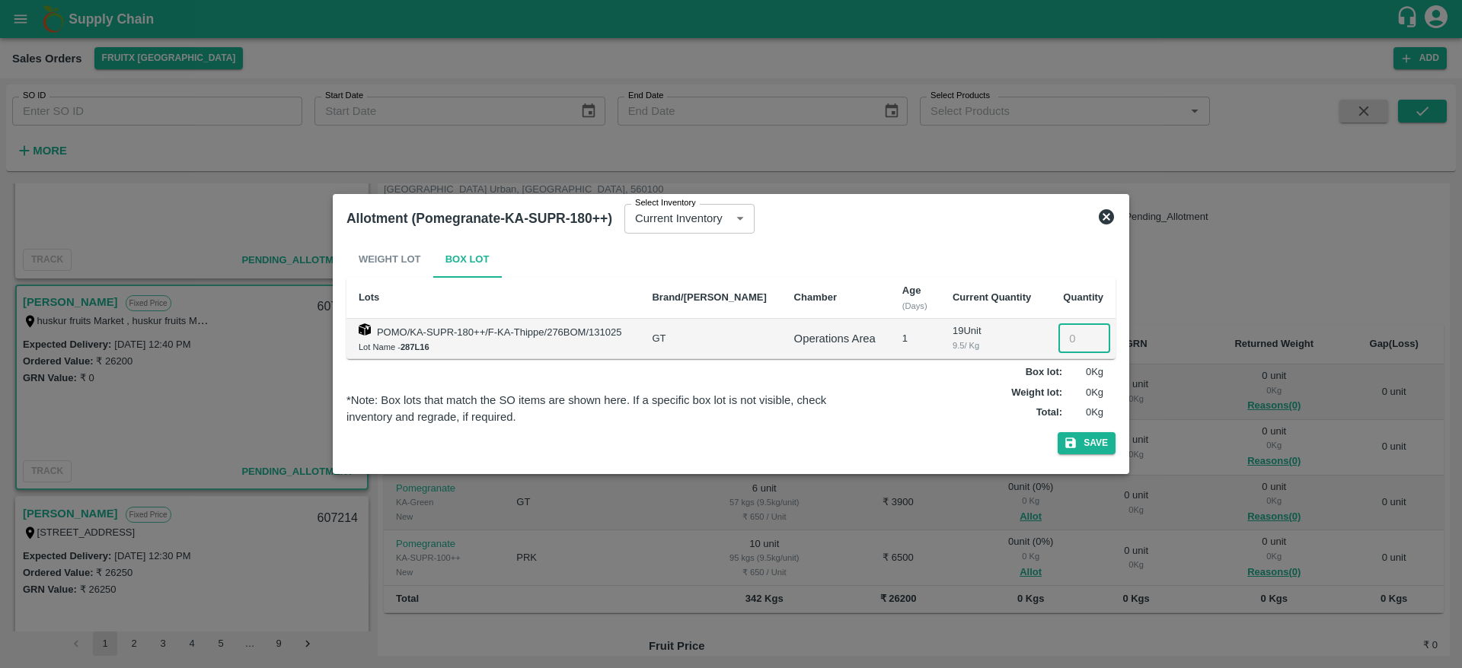
click at [1074, 346] on input "number" at bounding box center [1084, 338] width 52 height 29
type input "19"
click at [1070, 442] on icon "button" at bounding box center [1070, 444] width 11 height 11
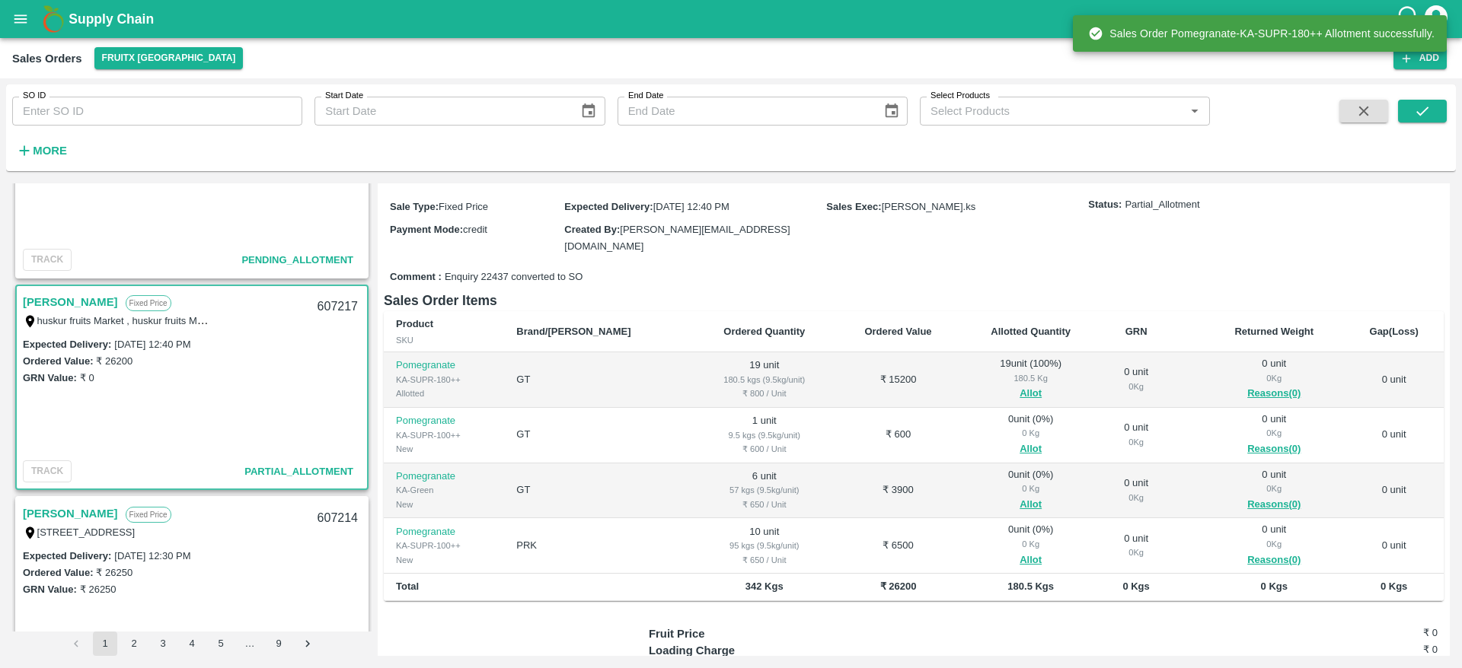
scroll to position [132, 0]
click at [1019, 439] on button "Allot" at bounding box center [1030, 448] width 22 height 18
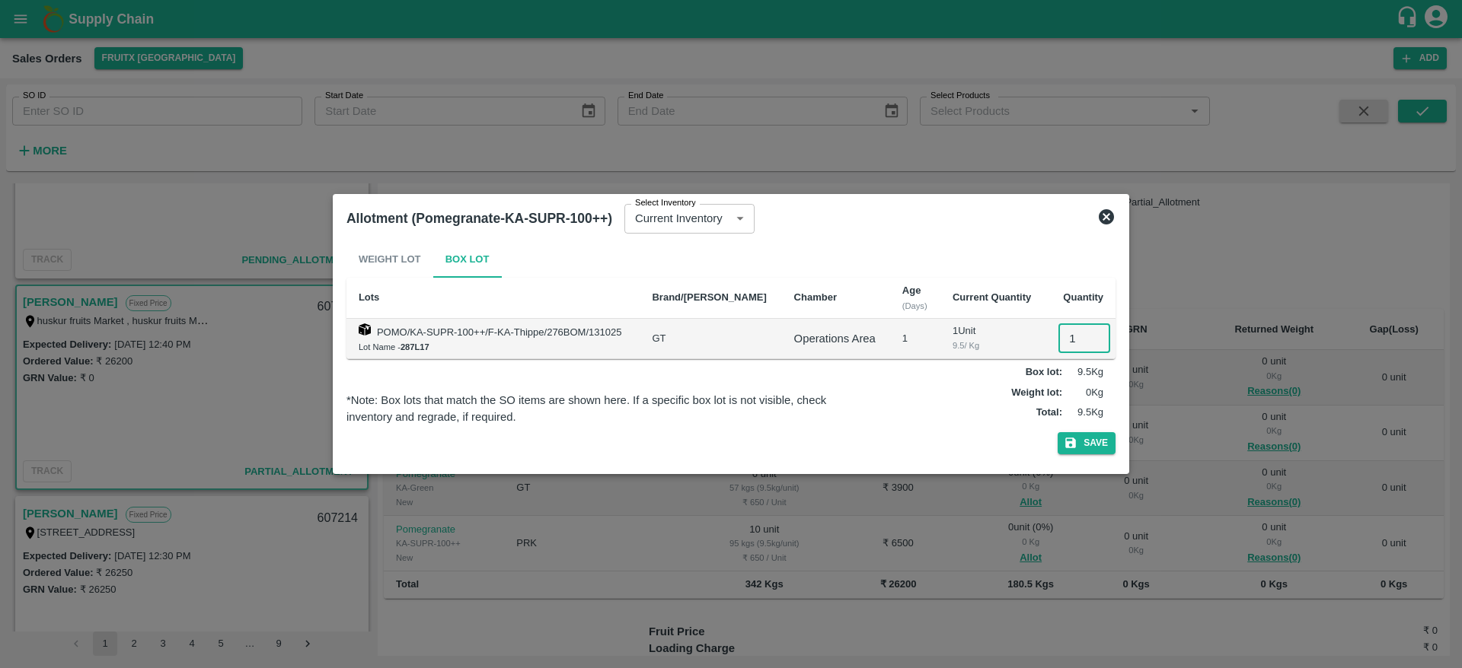
click at [1067, 338] on input "1" at bounding box center [1084, 338] width 52 height 29
type input "1"
click at [1112, 443] on button "Save" at bounding box center [1087, 443] width 58 height 22
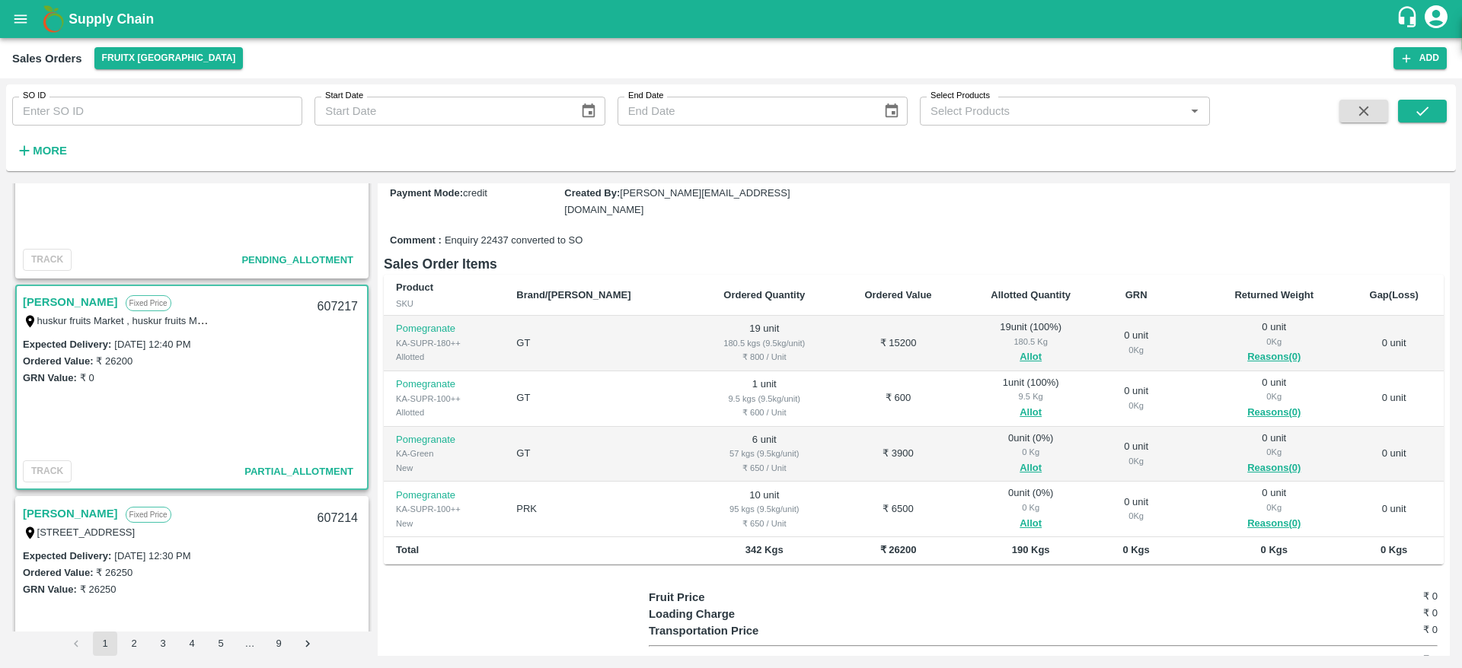
scroll to position [180, 0]
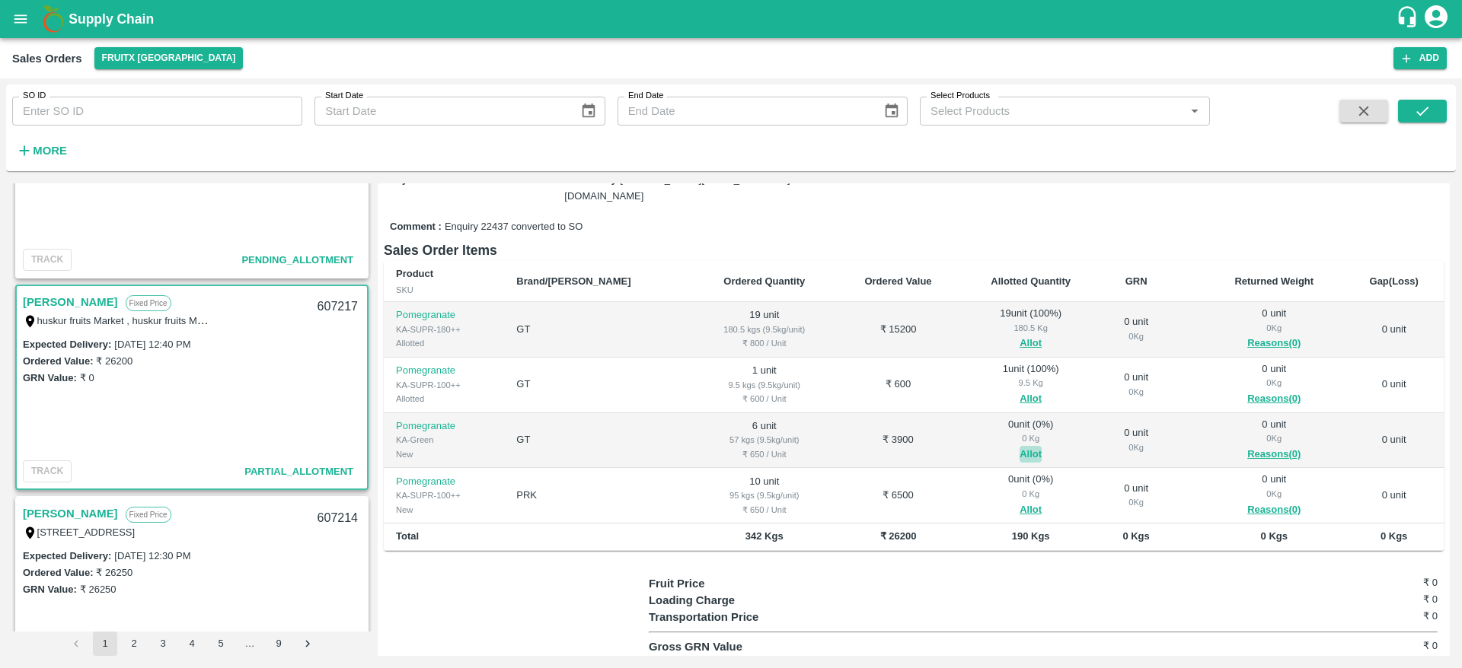
click at [1019, 446] on button "Allot" at bounding box center [1030, 455] width 22 height 18
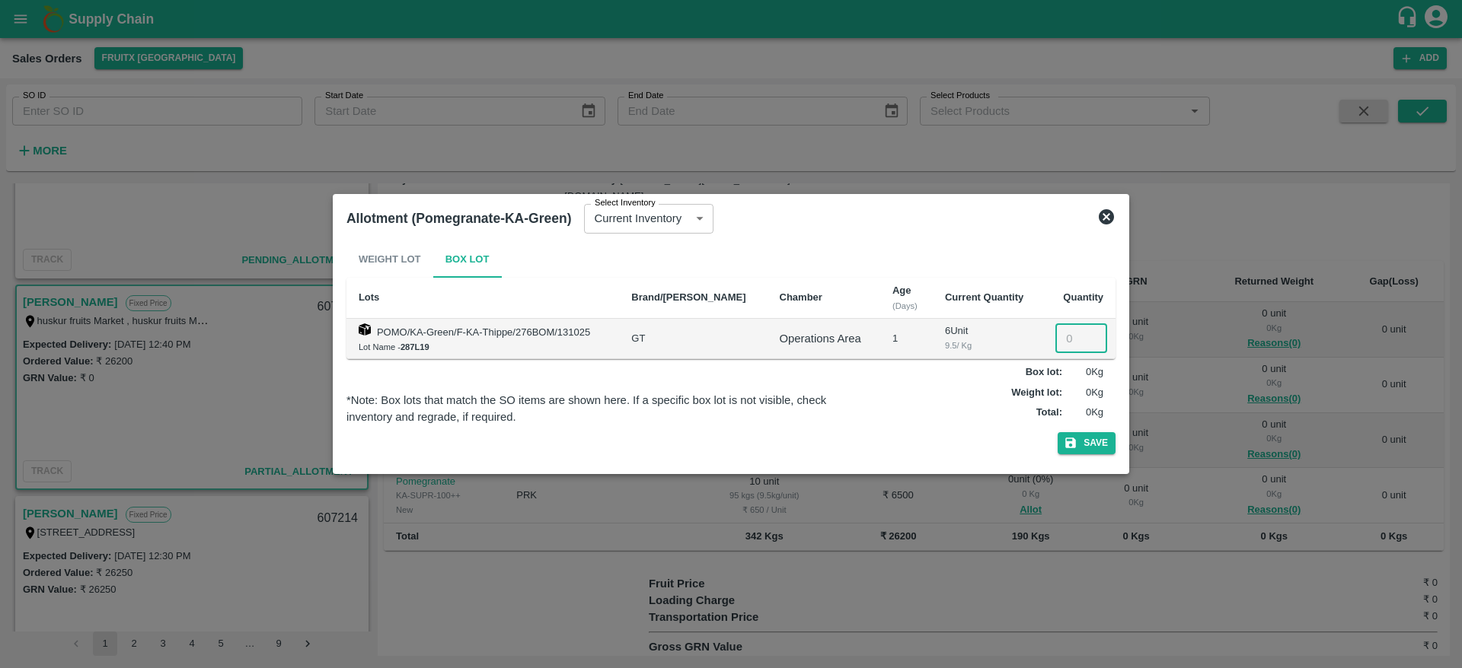
click at [1071, 343] on input "number" at bounding box center [1081, 338] width 52 height 29
type input "6"
click at [1083, 439] on button "Save" at bounding box center [1087, 443] width 58 height 22
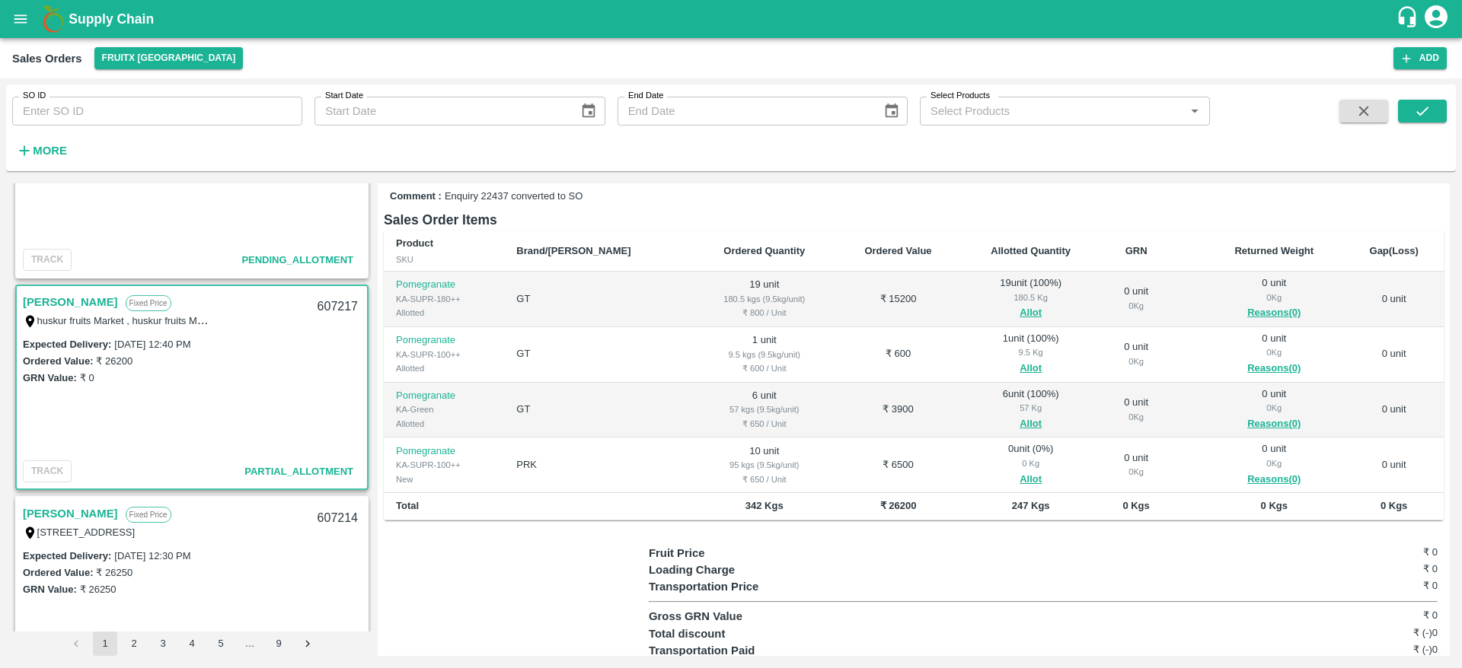
scroll to position [212, 0]
click at [1019, 470] on button "Allot" at bounding box center [1030, 479] width 22 height 18
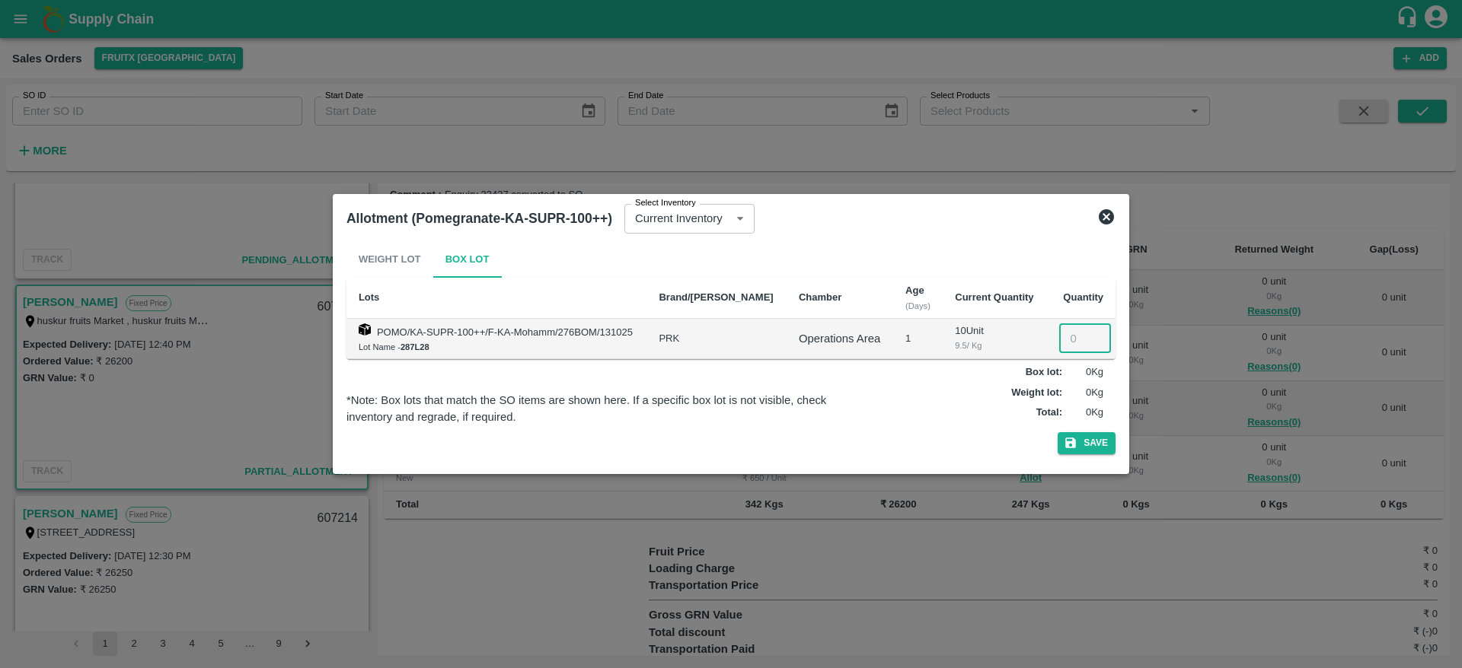
click at [1066, 338] on input "number" at bounding box center [1085, 338] width 52 height 29
type input "10"
click at [1080, 448] on button "Save" at bounding box center [1087, 443] width 58 height 22
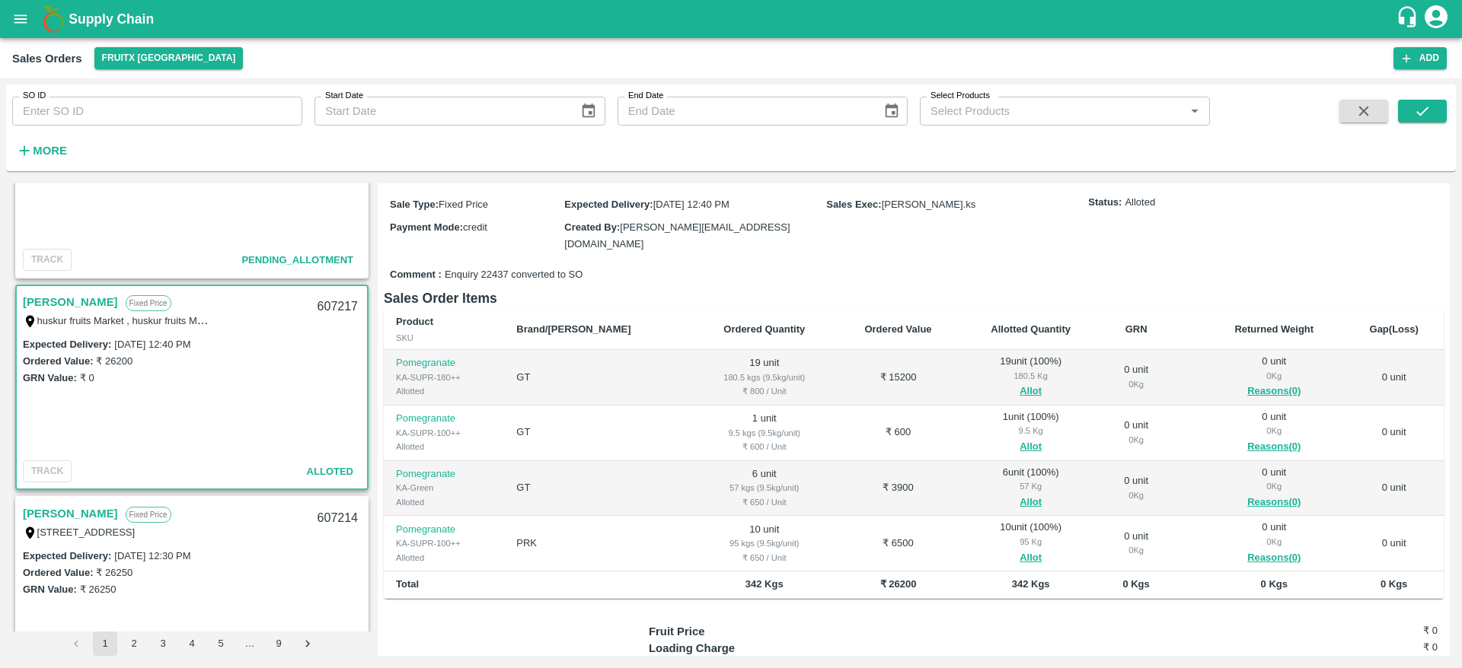
scroll to position [136, 0]
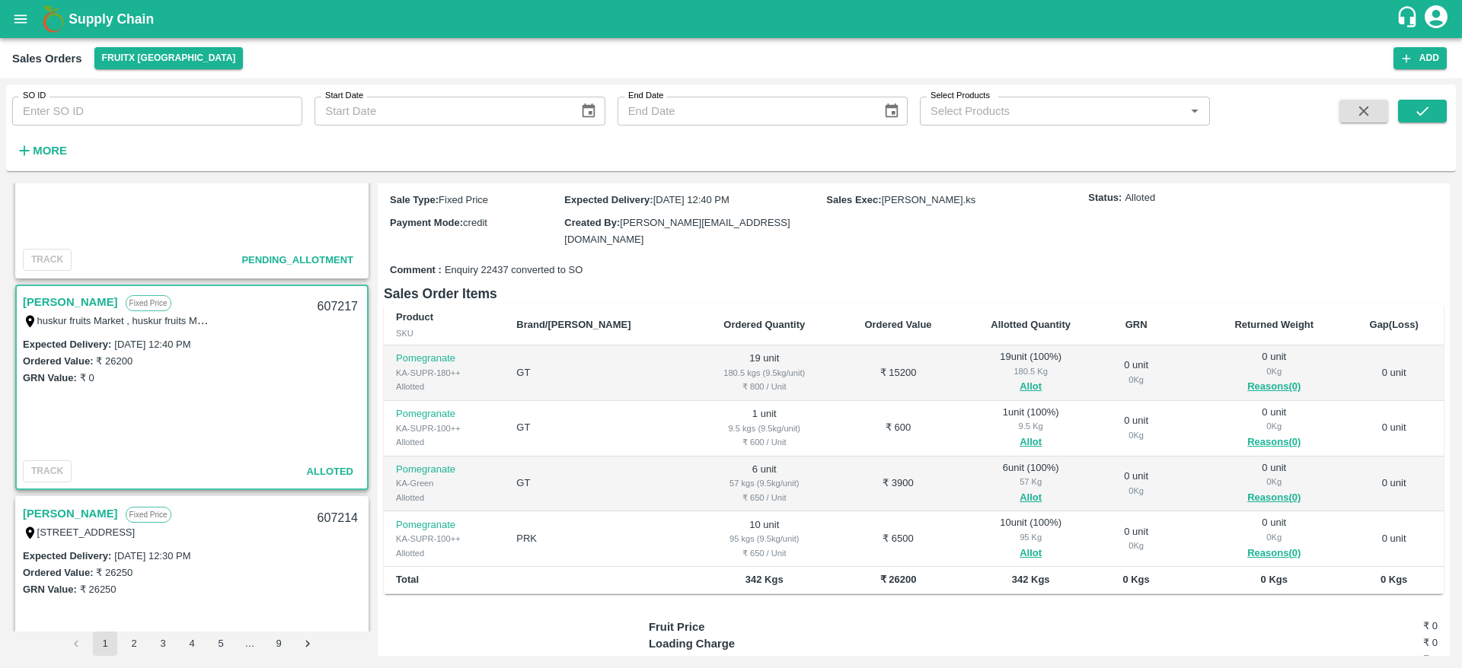
click at [328, 305] on div "607217" at bounding box center [337, 307] width 59 height 36
copy div "607217"
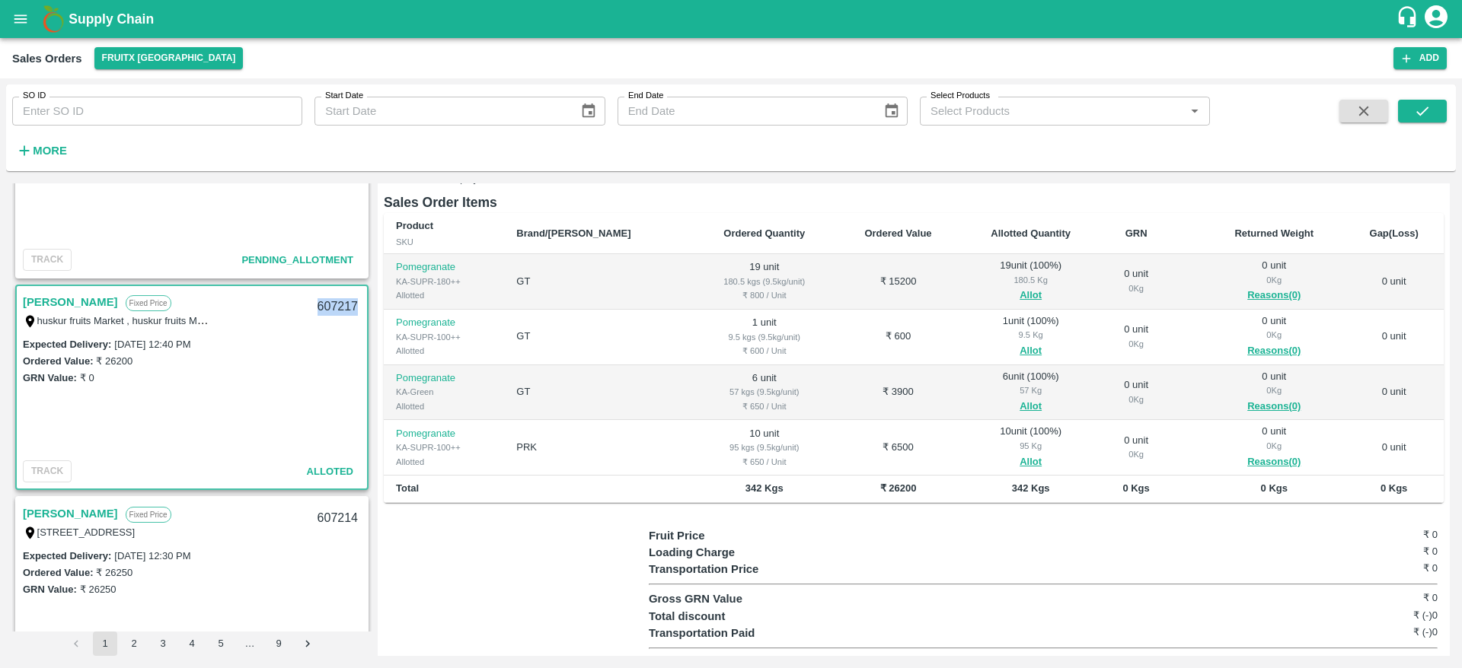
scroll to position [0, 0]
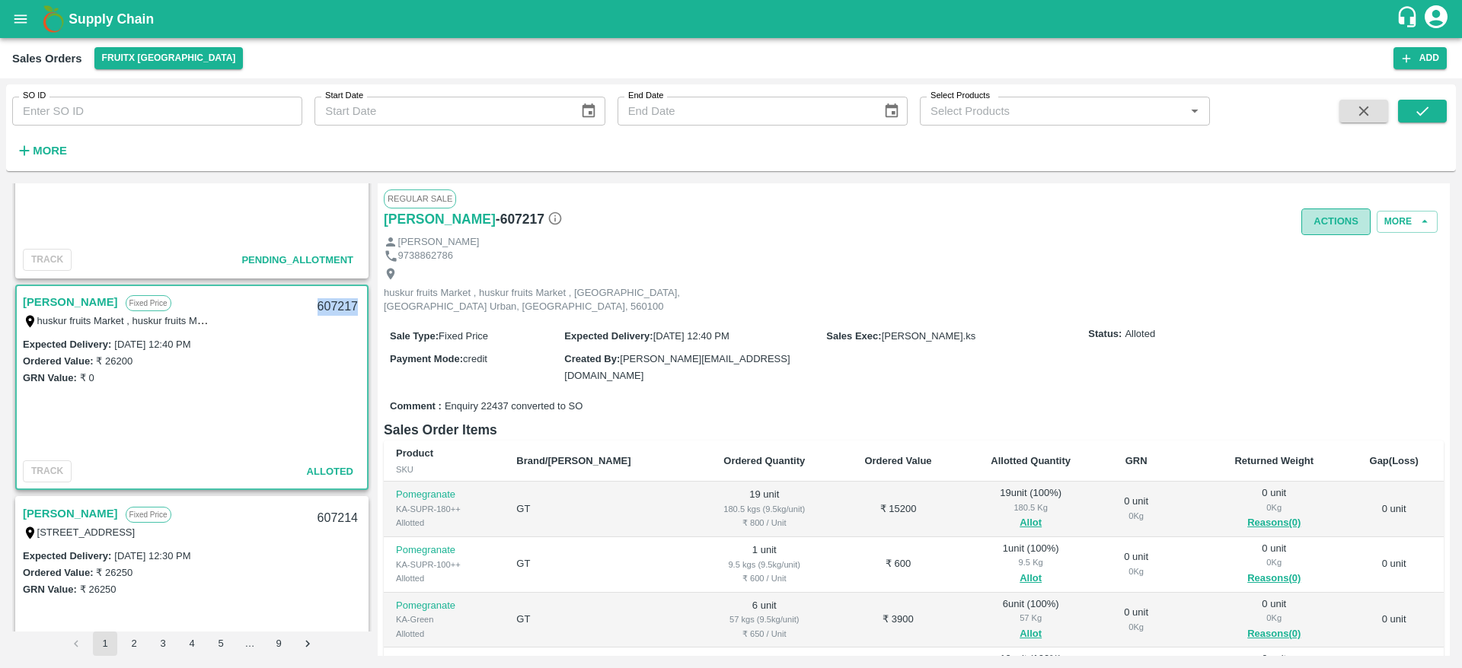
click at [1323, 219] on button "Actions" at bounding box center [1335, 222] width 69 height 27
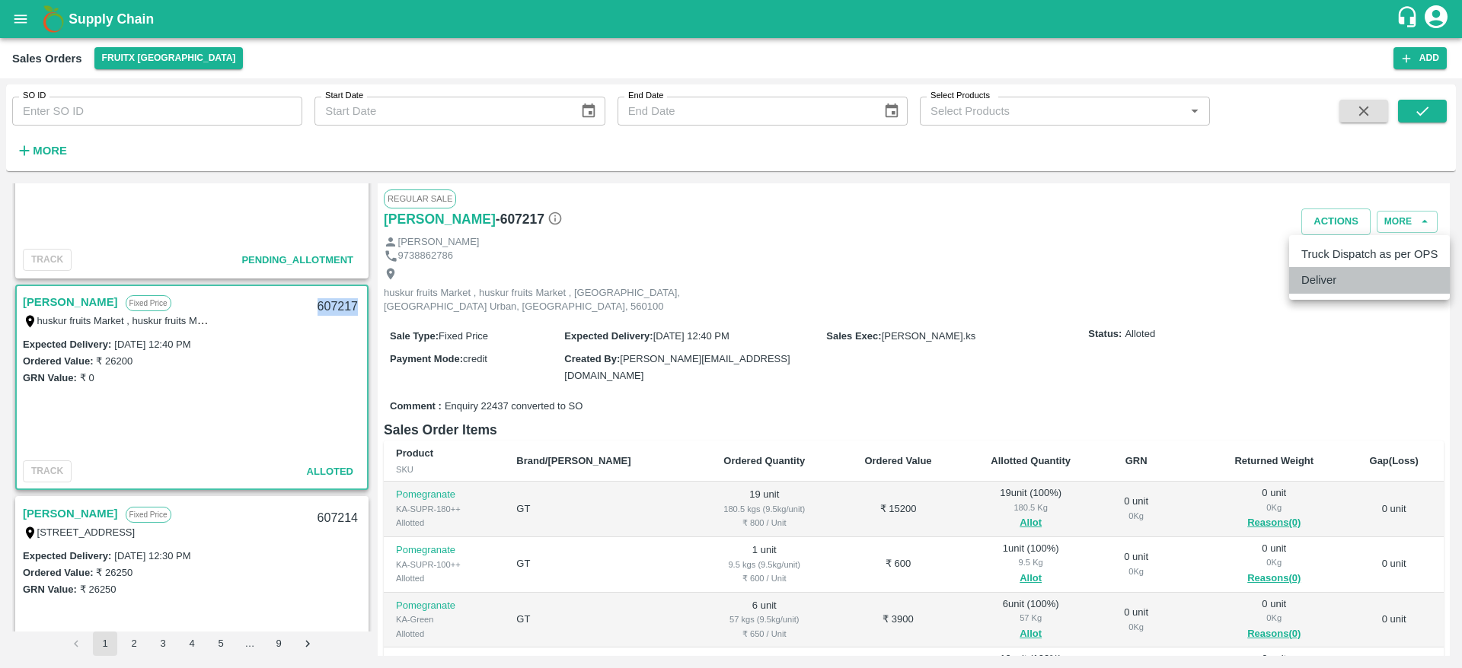
click at [1331, 287] on li "Deliver" at bounding box center [1369, 280] width 161 height 26
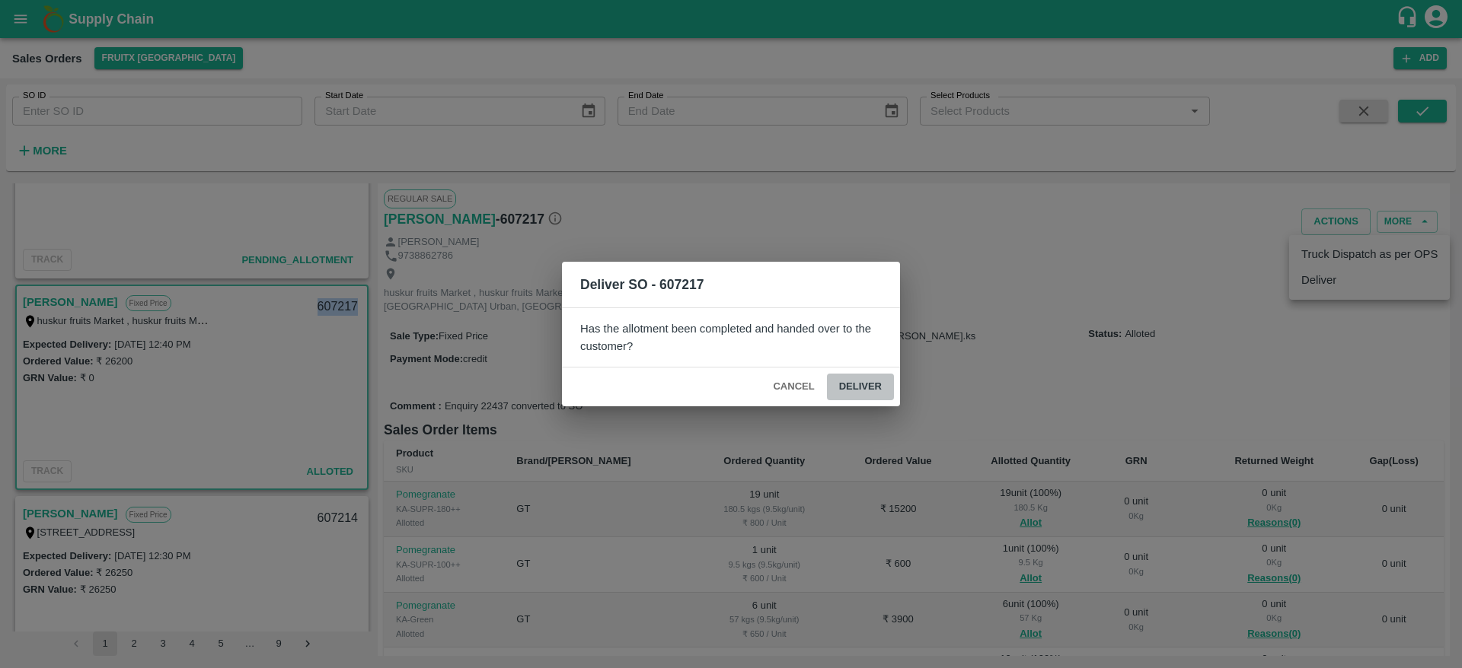
click at [863, 400] on button "Deliver" at bounding box center [860, 387] width 67 height 27
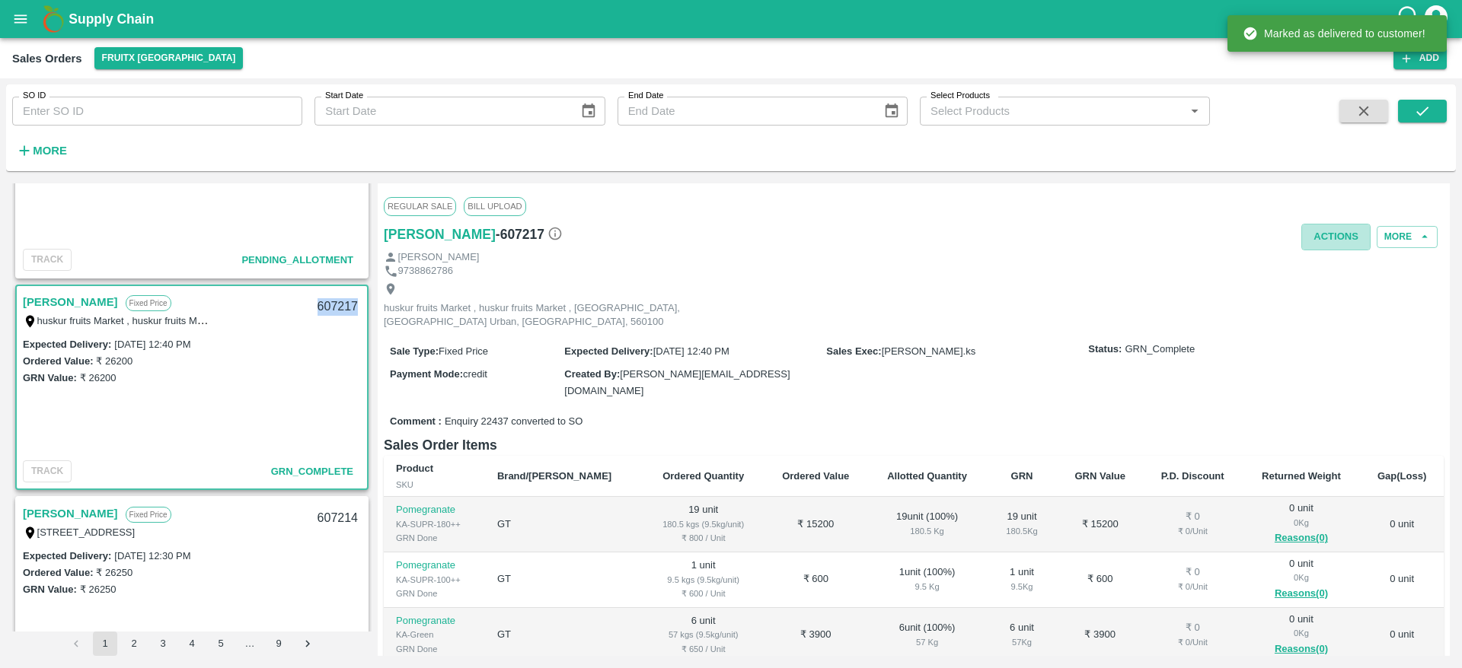
click at [1340, 250] on button "Actions" at bounding box center [1335, 237] width 69 height 27
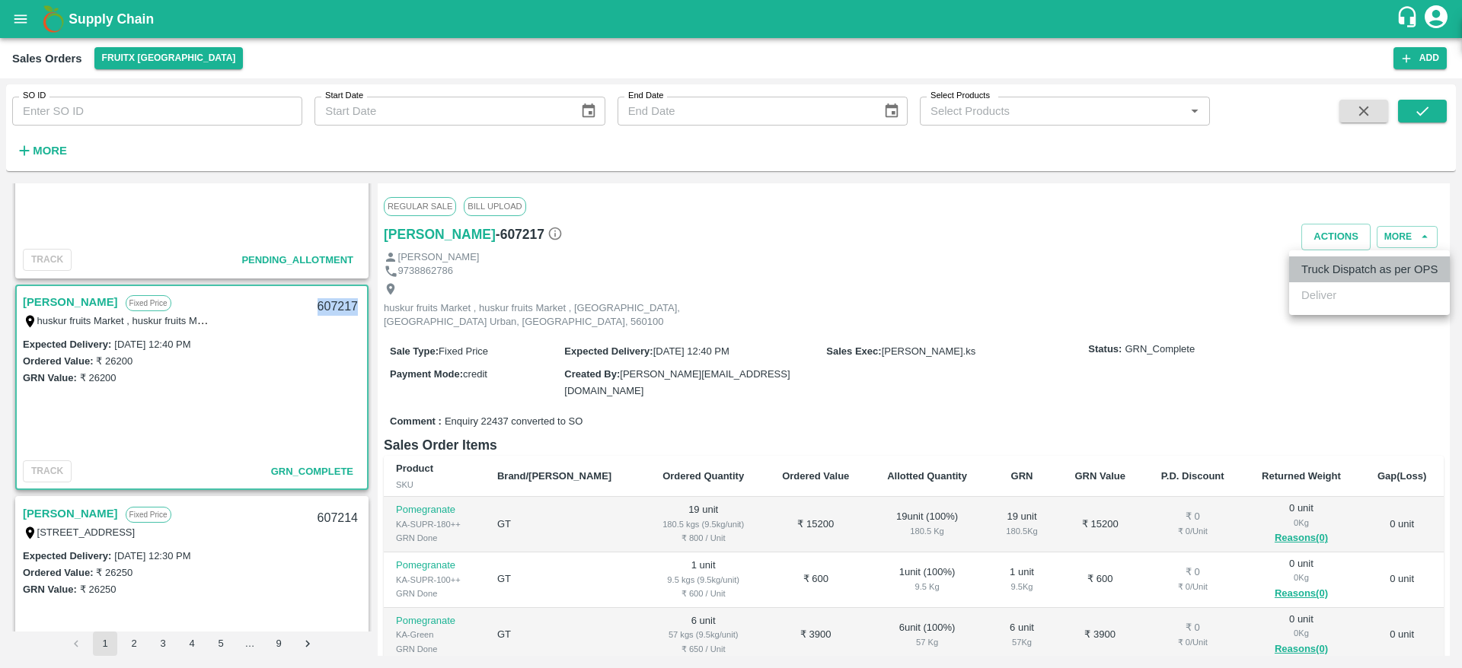
click at [1354, 270] on li "Truck Dispatch as per OPS" at bounding box center [1369, 270] width 161 height 26
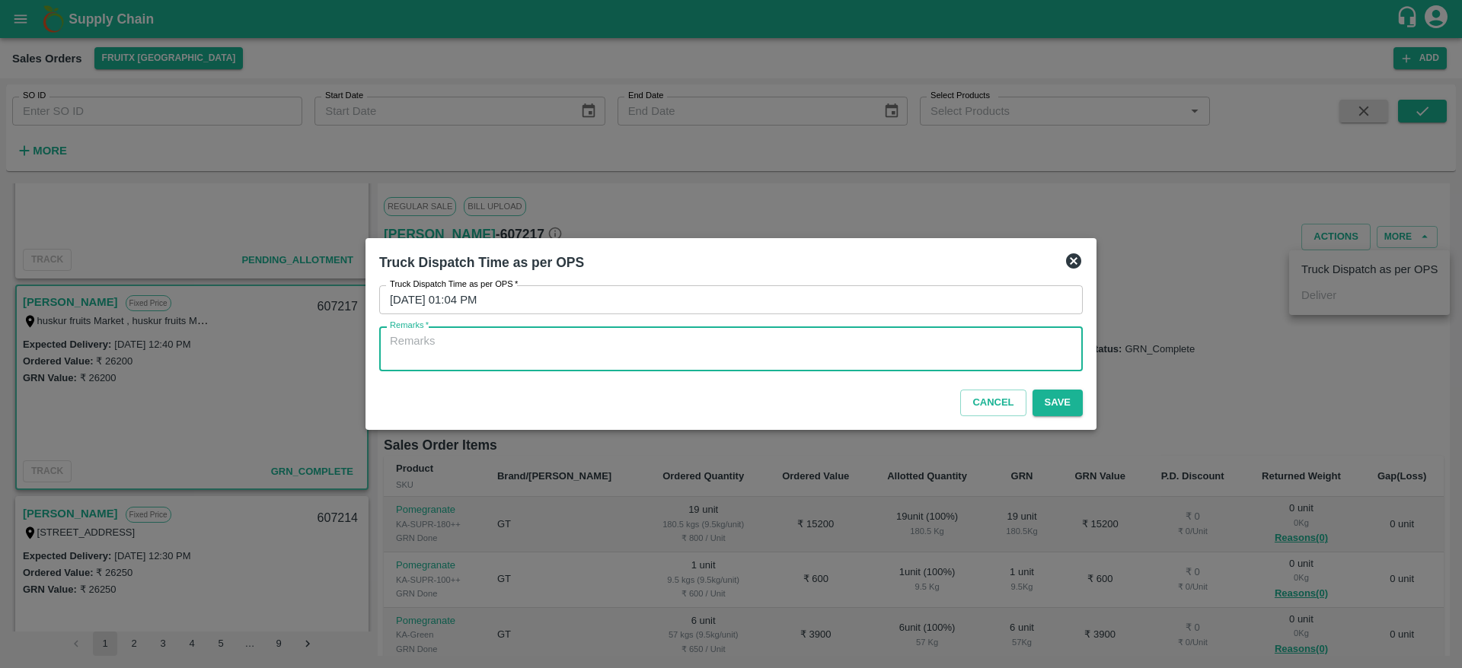
click at [844, 355] on textarea "Remarks   *" at bounding box center [731, 349] width 682 height 32
type textarea "O"
click at [807, 346] on textarea "O" at bounding box center [731, 349] width 682 height 32
type textarea "OTD"
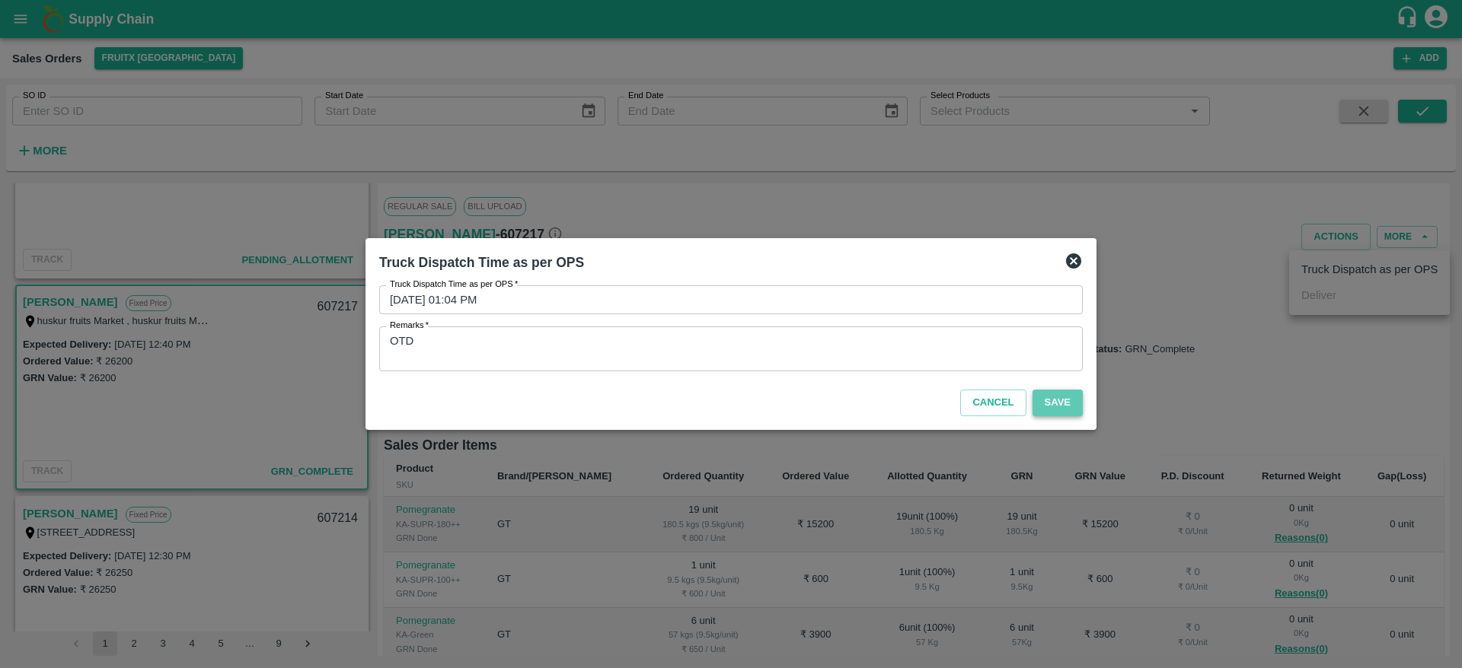
click at [1057, 402] on button "Save" at bounding box center [1057, 403] width 50 height 27
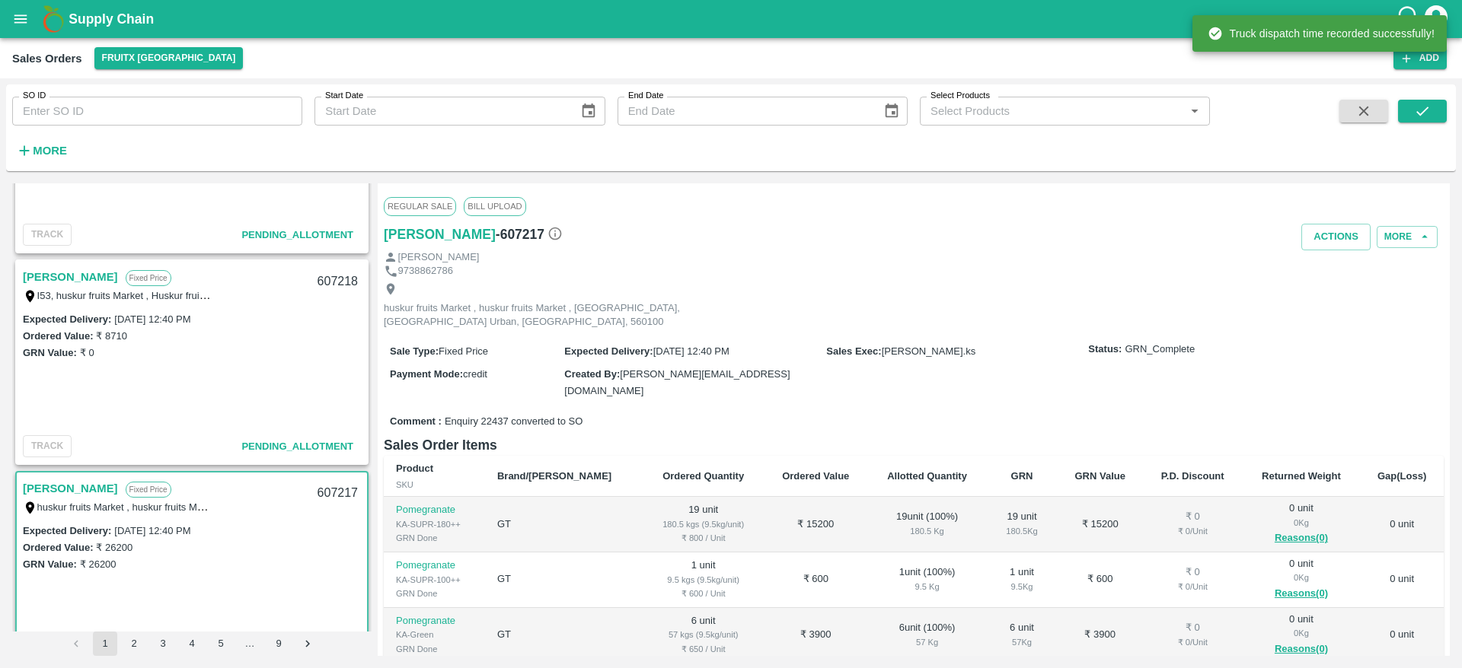
scroll to position [561, 0]
click at [50, 282] on link "[PERSON_NAME]" at bounding box center [70, 278] width 95 height 20
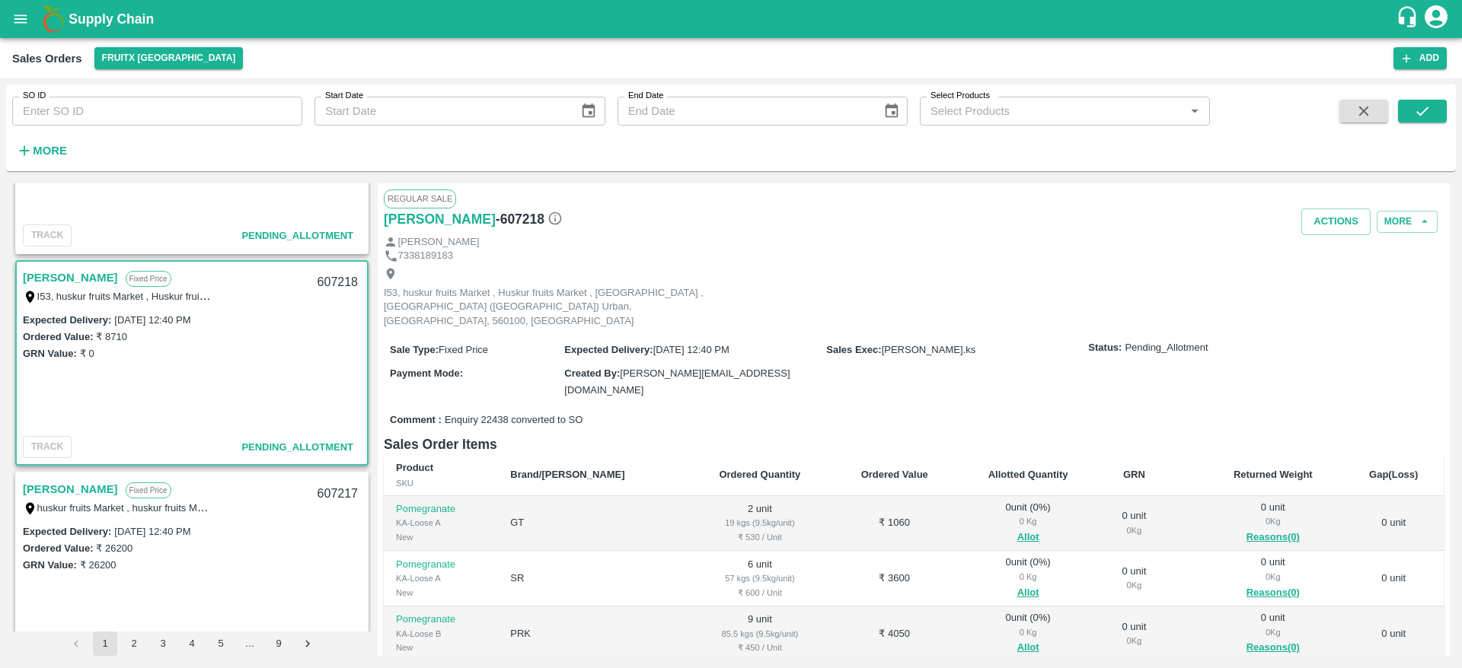
click at [50, 282] on link "[PERSON_NAME]" at bounding box center [70, 278] width 95 height 20
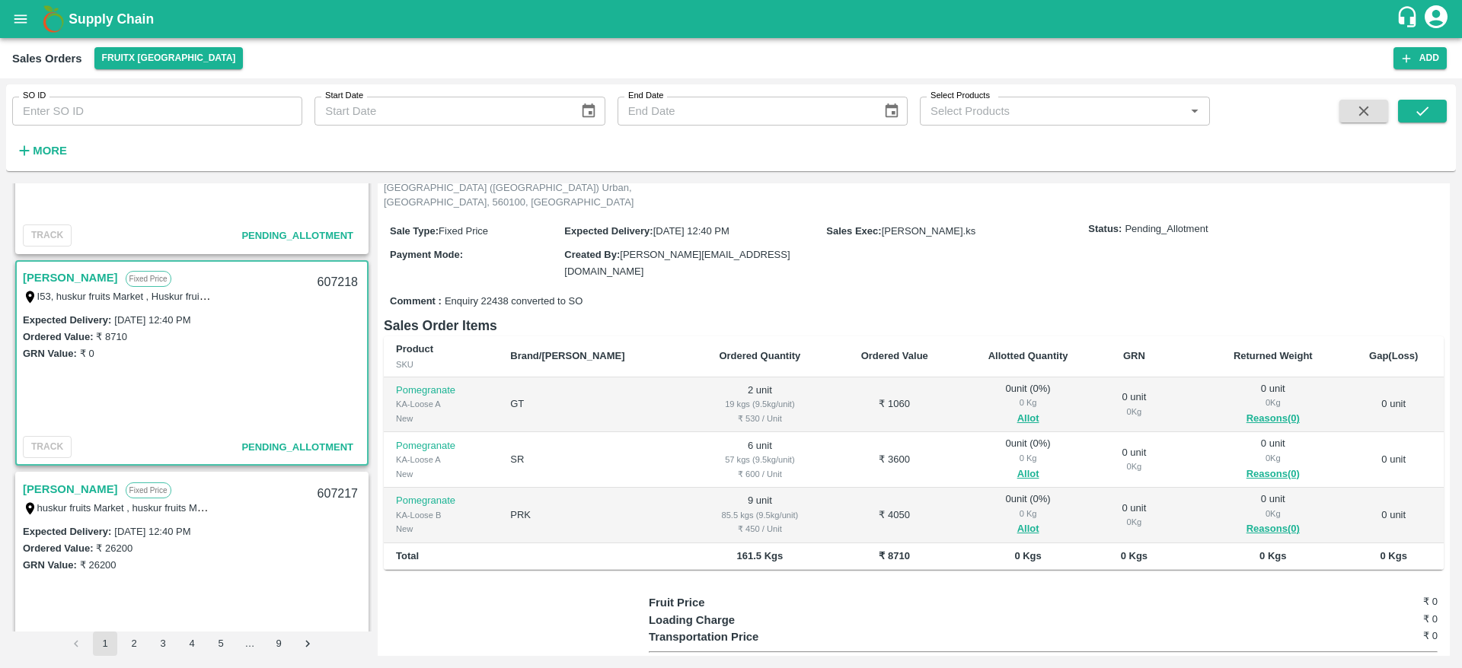
scroll to position [112, 0]
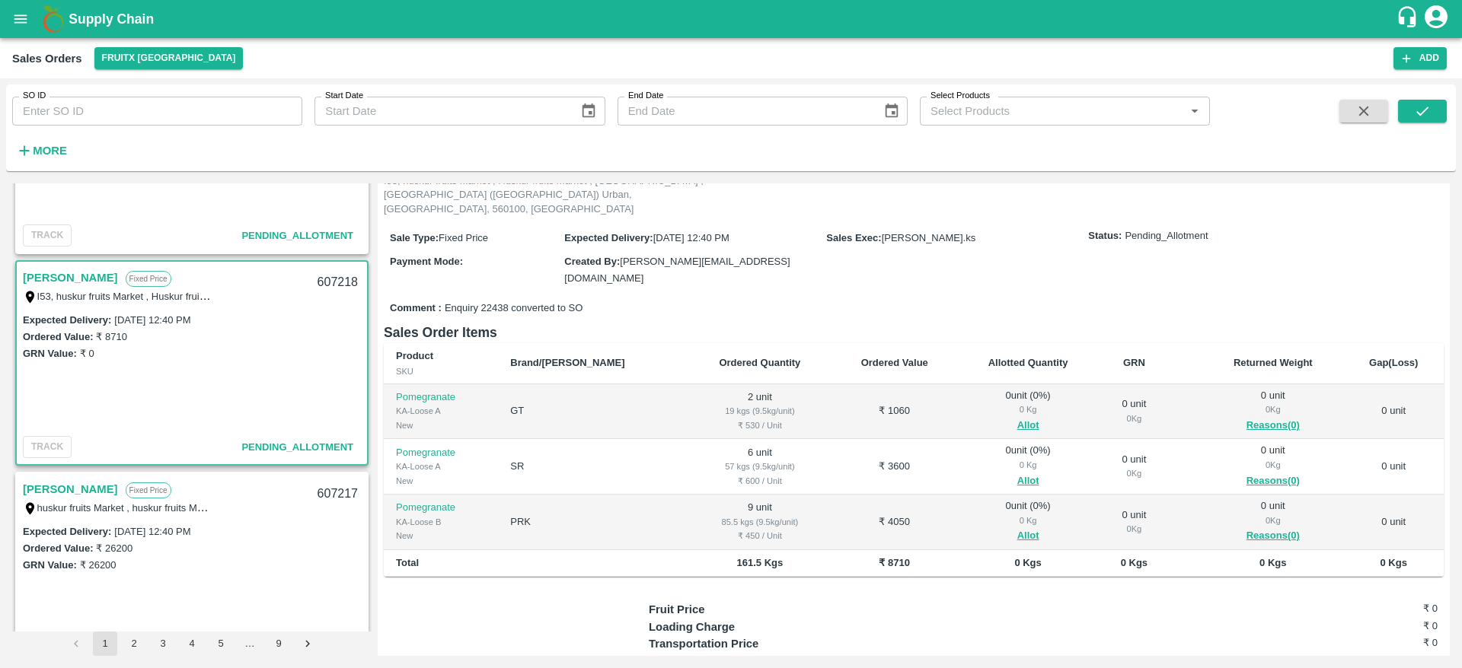
click at [329, 286] on div "607218" at bounding box center [337, 283] width 59 height 36
copy div "607218"
click at [1017, 417] on button "Allot" at bounding box center [1028, 426] width 22 height 18
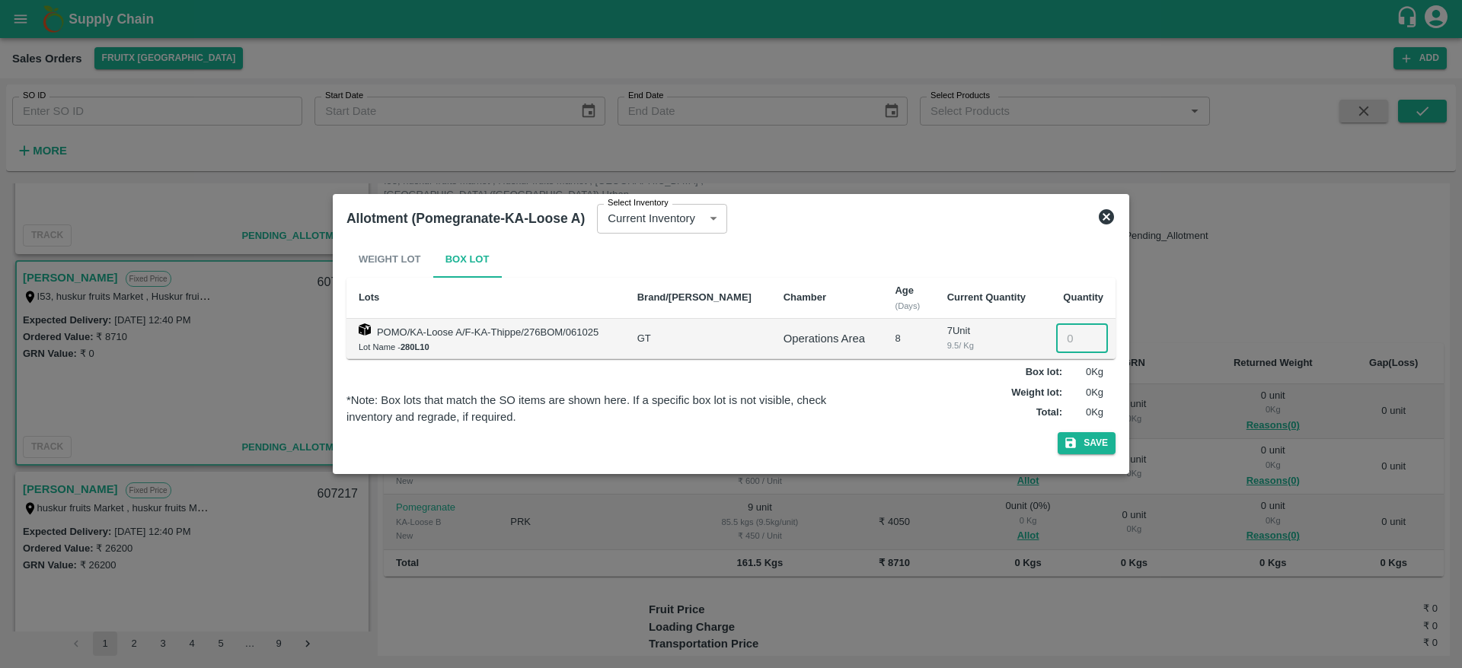
click at [1060, 333] on input "number" at bounding box center [1082, 338] width 52 height 29
type input "2"
click at [1091, 442] on button "Save" at bounding box center [1087, 443] width 58 height 22
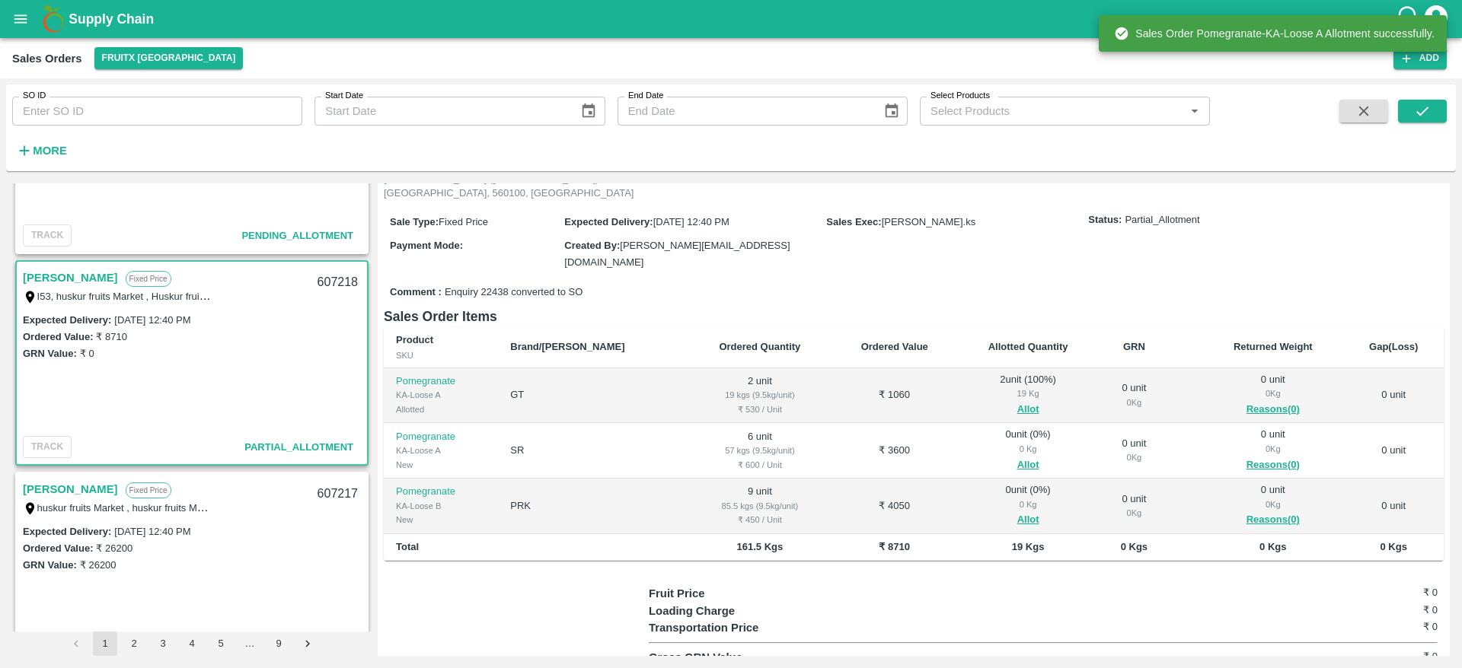
scroll to position [130, 0]
click at [1017, 455] on button "Allot" at bounding box center [1028, 464] width 22 height 18
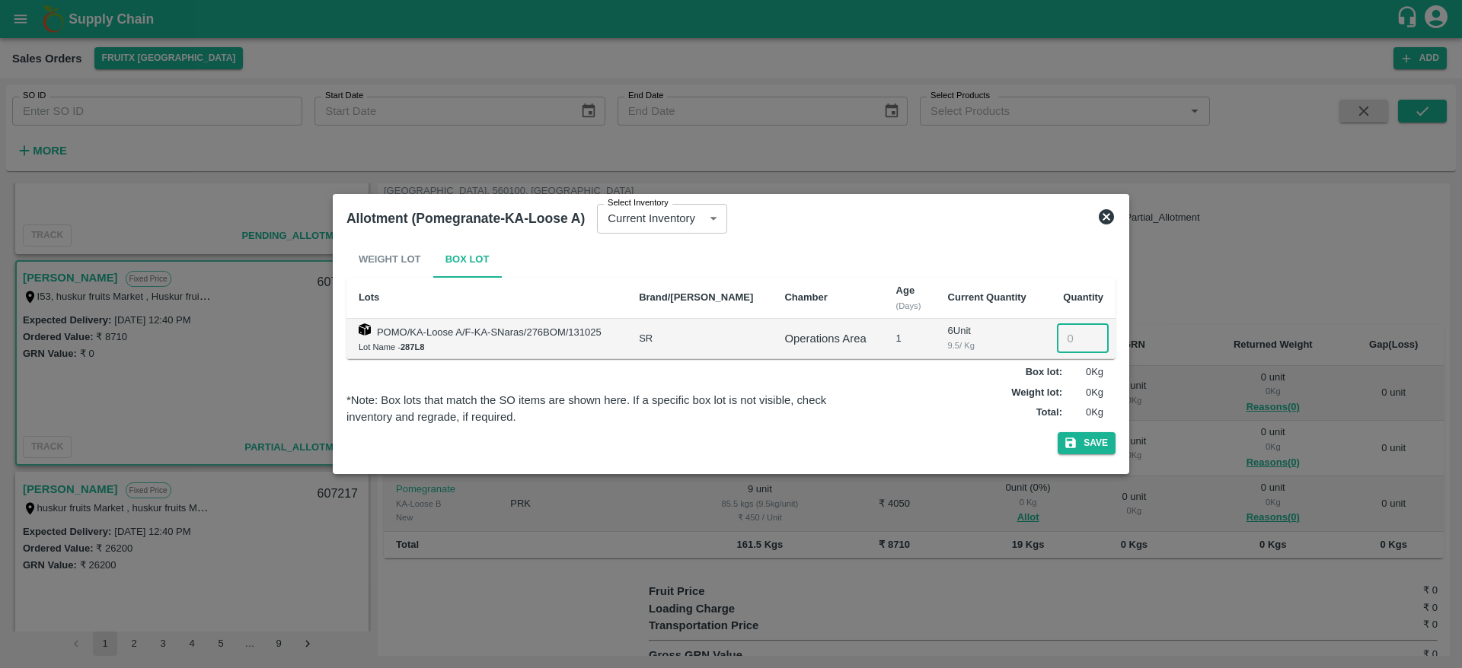
click at [1057, 341] on input "number" at bounding box center [1083, 338] width 52 height 29
type input "6"
click at [1092, 437] on button "Save" at bounding box center [1087, 443] width 58 height 22
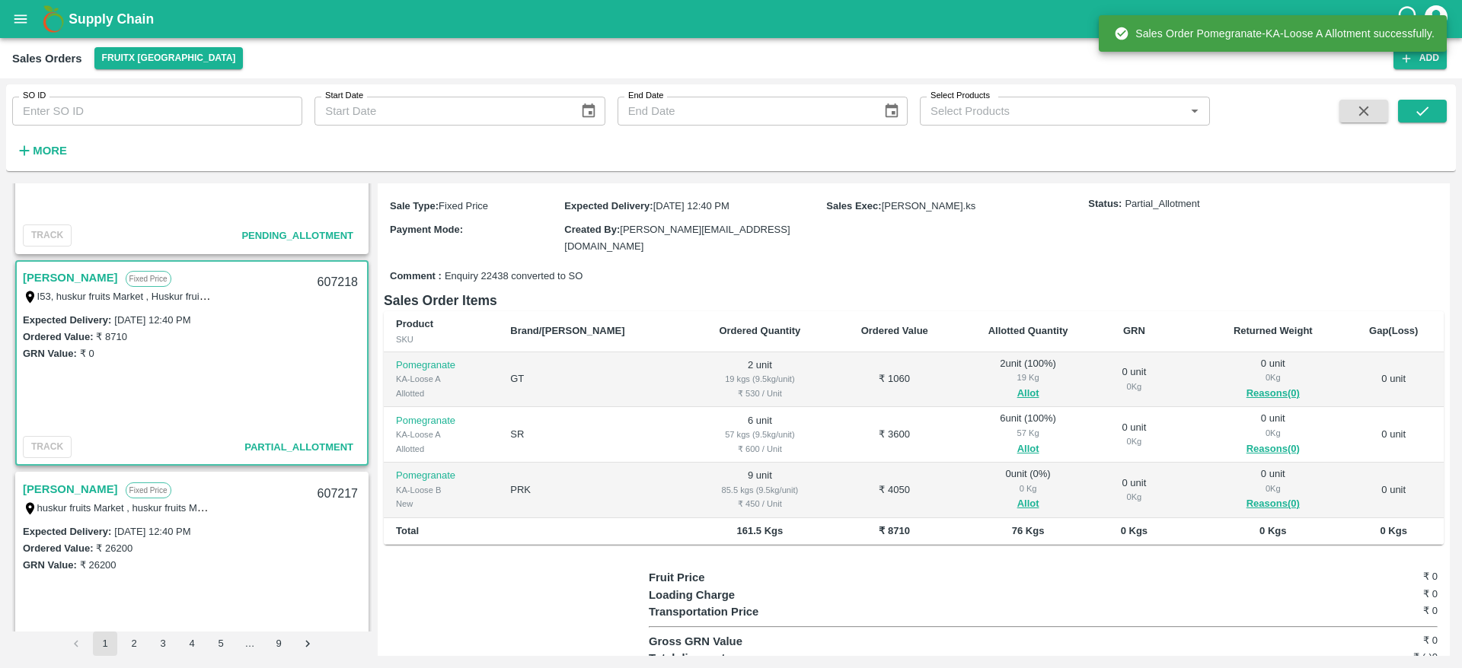
scroll to position [146, 0]
click at [1017, 493] on button "Allot" at bounding box center [1028, 502] width 22 height 18
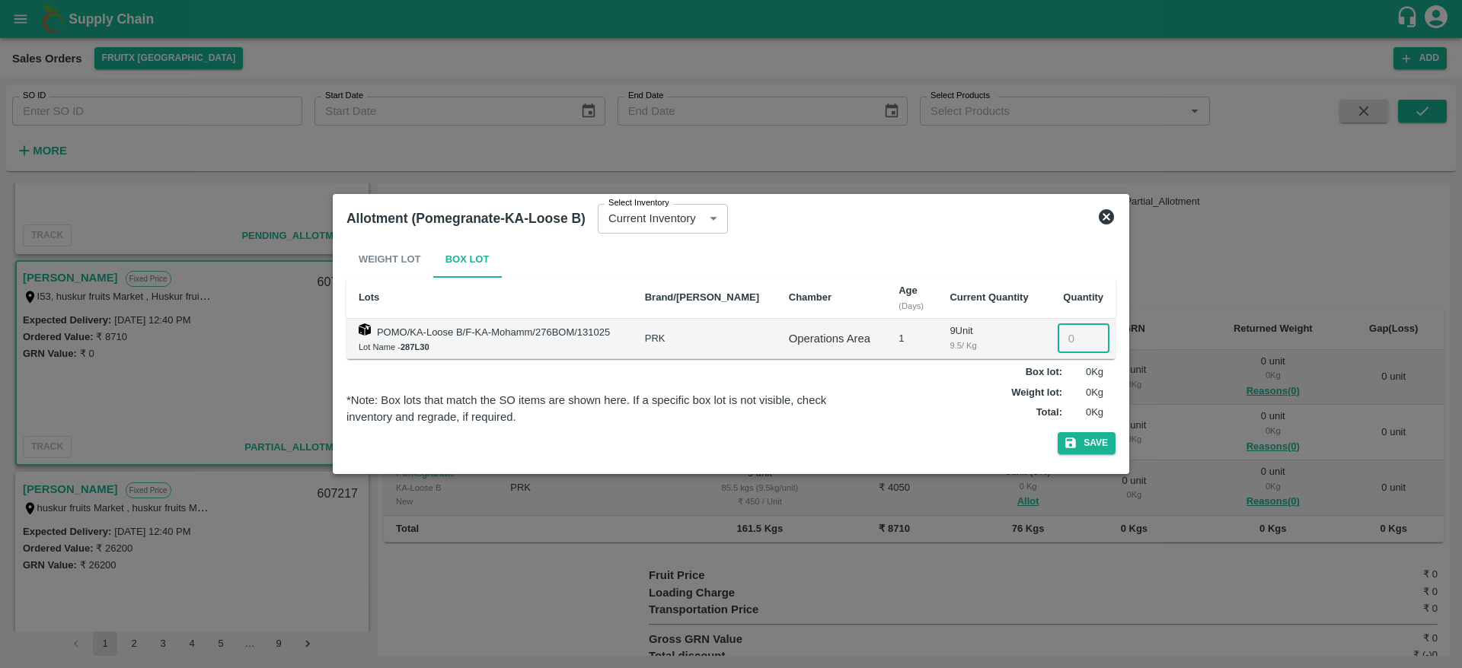
click at [1066, 340] on input "number" at bounding box center [1084, 338] width 52 height 29
type input "9"
click at [1099, 440] on button "Save" at bounding box center [1087, 443] width 58 height 22
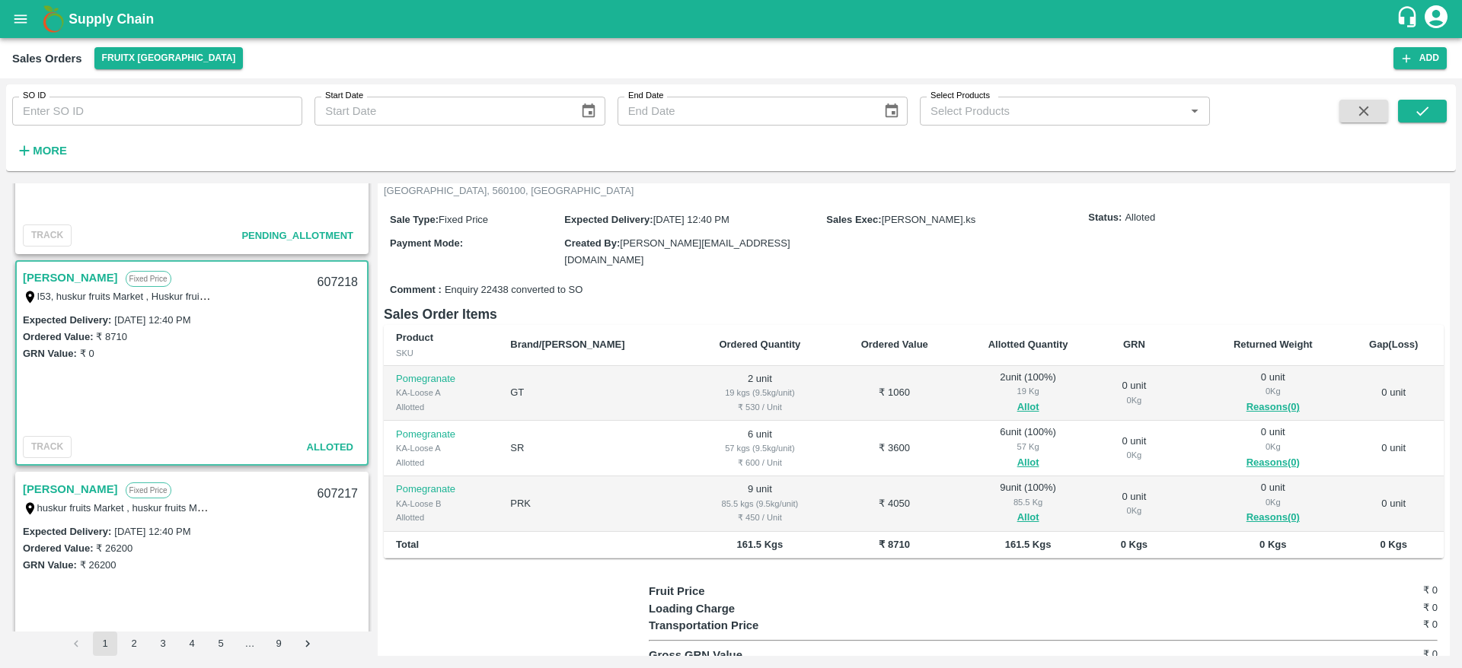
scroll to position [0, 0]
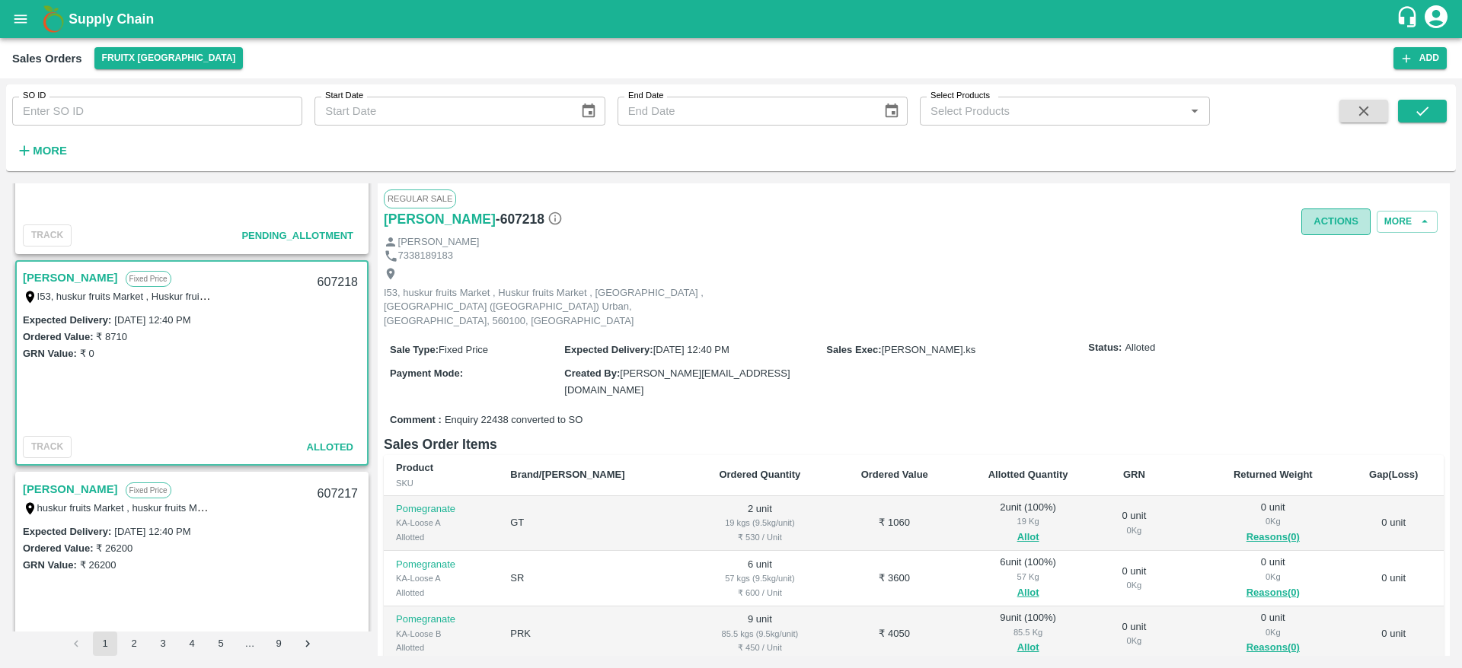
click at [1327, 222] on button "Actions" at bounding box center [1335, 222] width 69 height 27
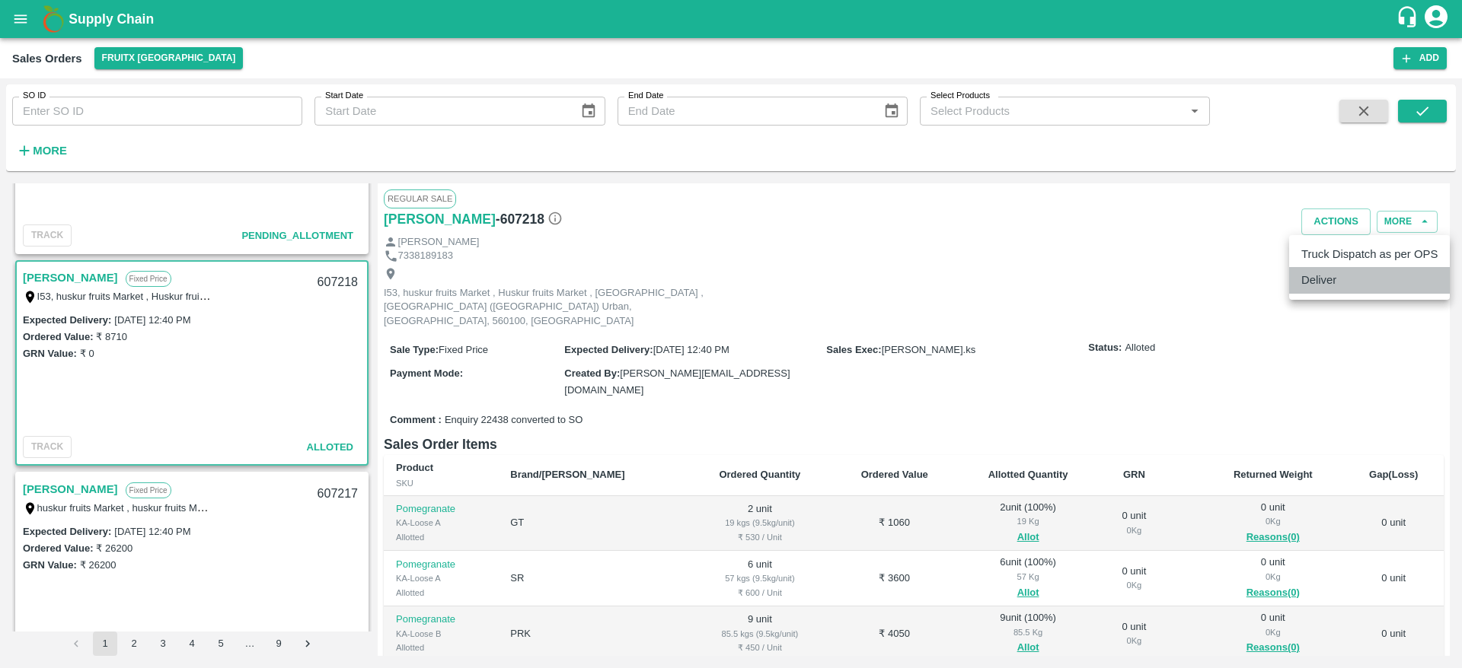
click at [1331, 282] on li "Deliver" at bounding box center [1369, 280] width 161 height 26
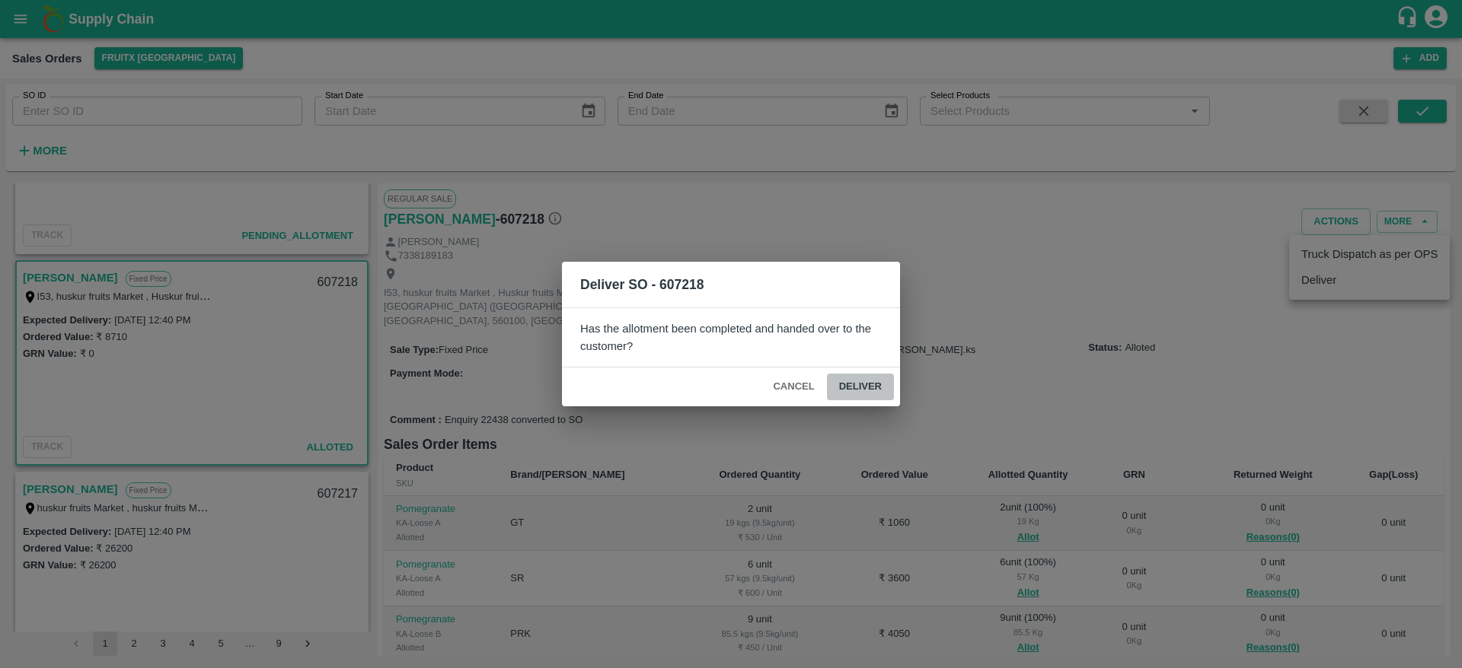
click at [853, 388] on button "Deliver" at bounding box center [860, 387] width 67 height 27
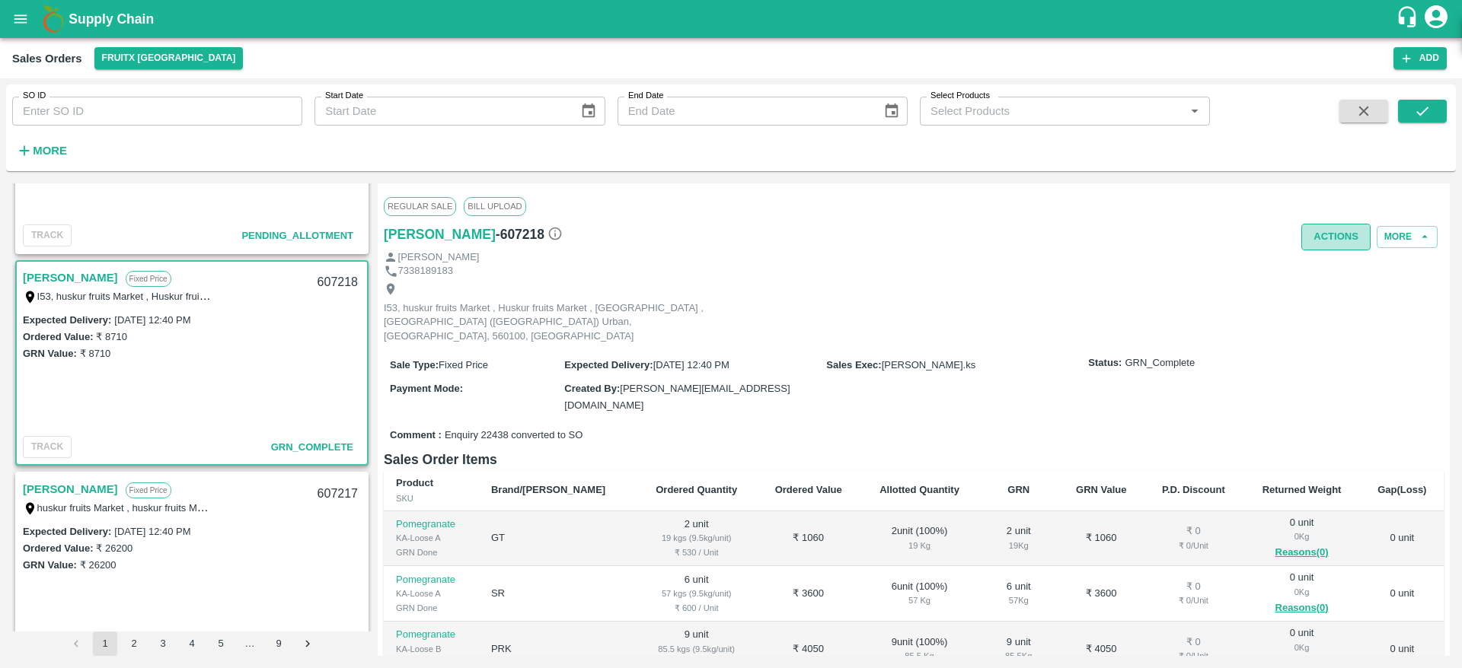
click at [1323, 236] on button "Actions" at bounding box center [1335, 237] width 69 height 27
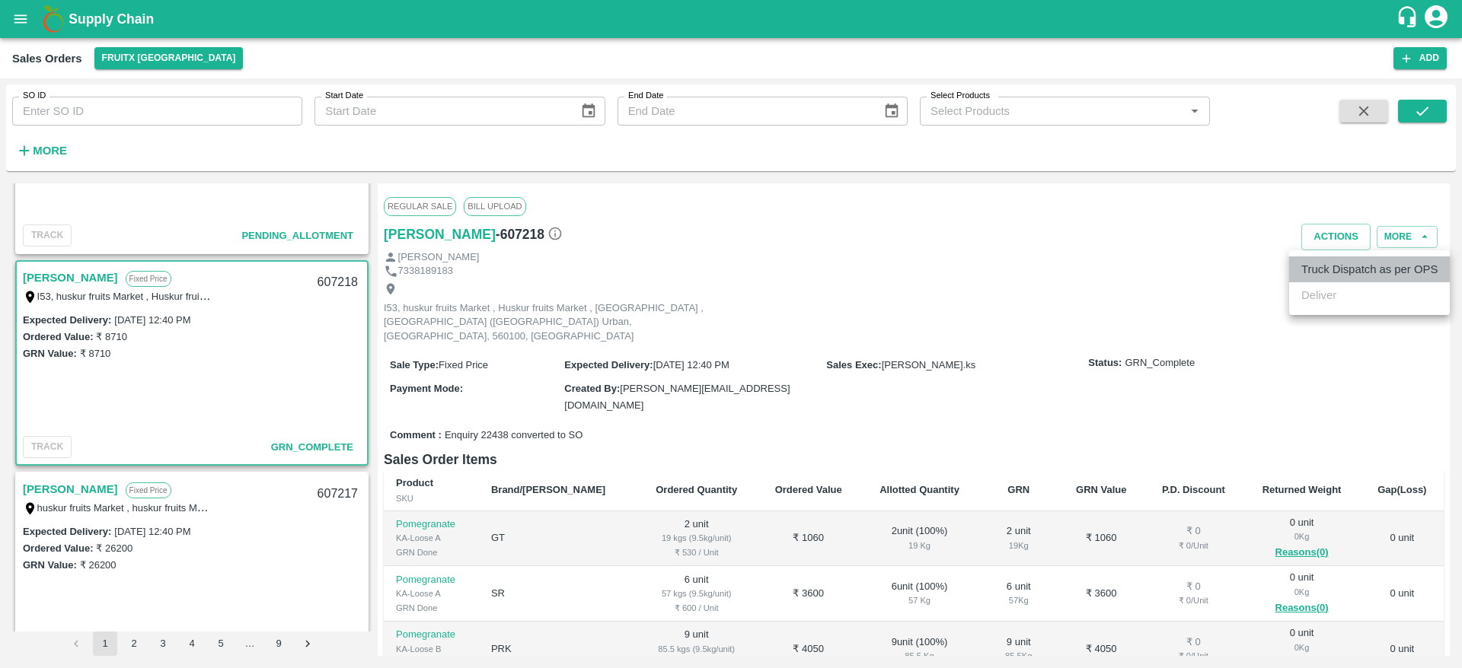
click at [1323, 266] on li "Truck Dispatch as per OPS" at bounding box center [1369, 270] width 161 height 26
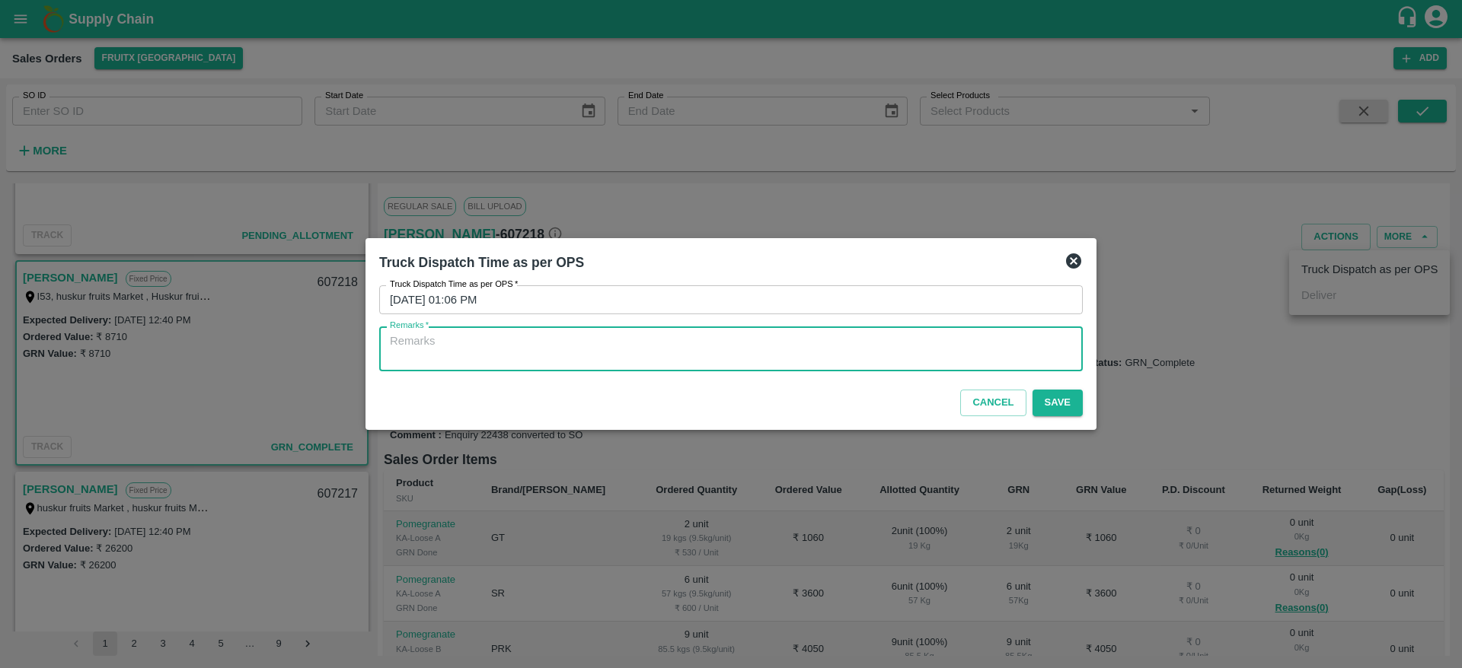
click at [802, 342] on textarea "Remarks   *" at bounding box center [731, 349] width 682 height 32
type textarea "OTD"
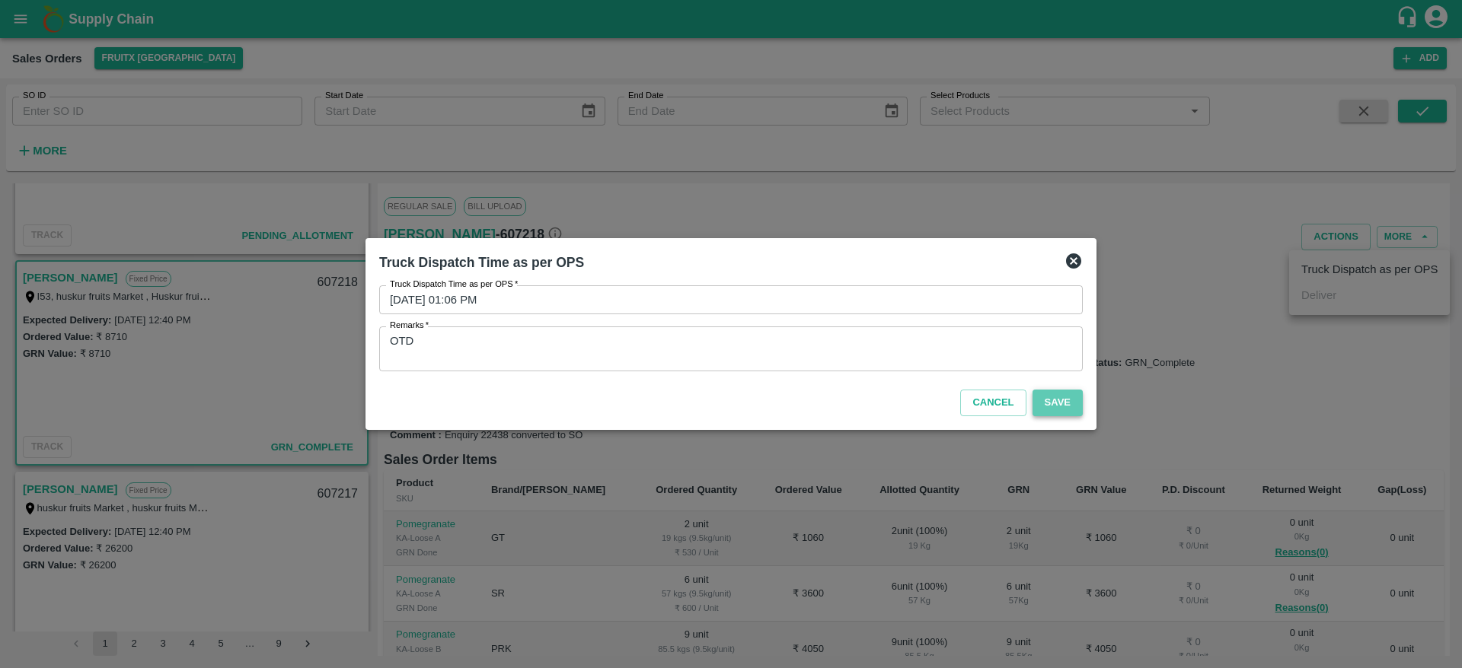
click at [1050, 406] on button "Save" at bounding box center [1057, 403] width 50 height 27
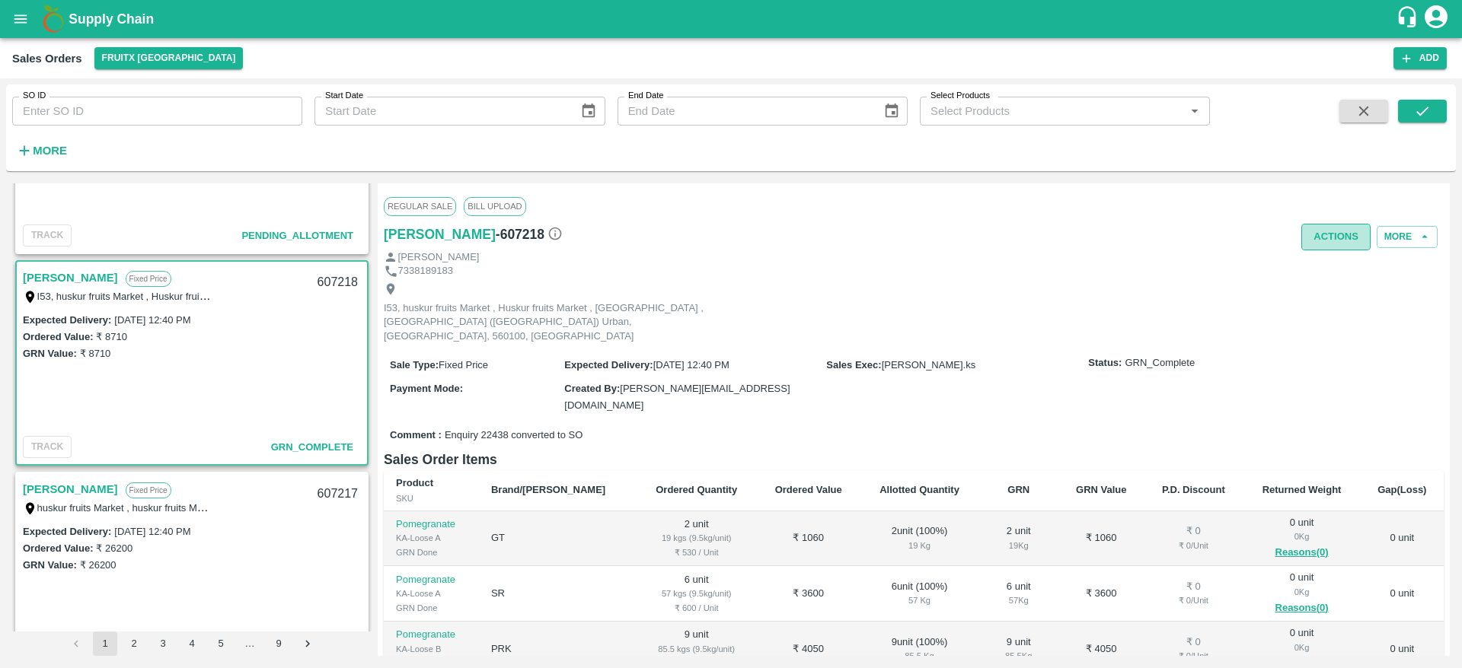
click at [1345, 240] on button "Actions" at bounding box center [1335, 237] width 69 height 27
click at [1017, 310] on div at bounding box center [731, 334] width 1462 height 668
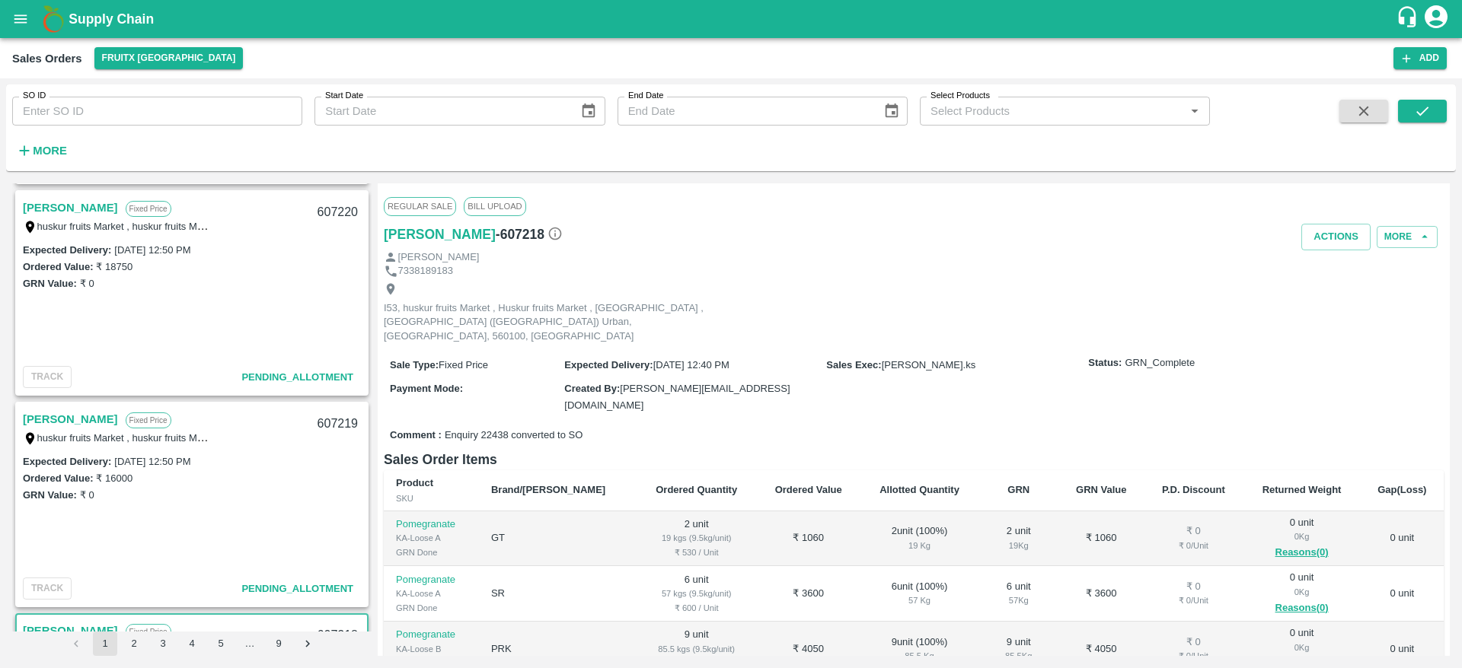
scroll to position [219, 0]
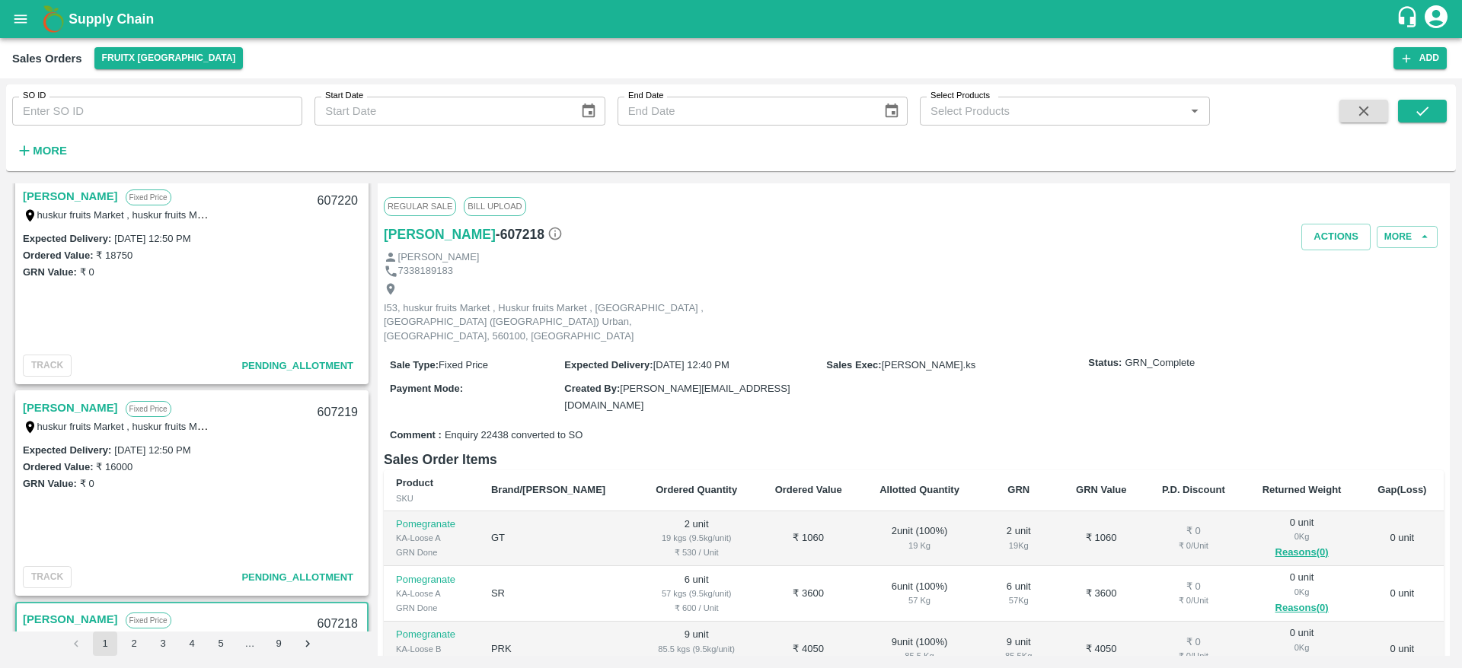
click at [49, 407] on link "[PERSON_NAME]" at bounding box center [70, 408] width 95 height 20
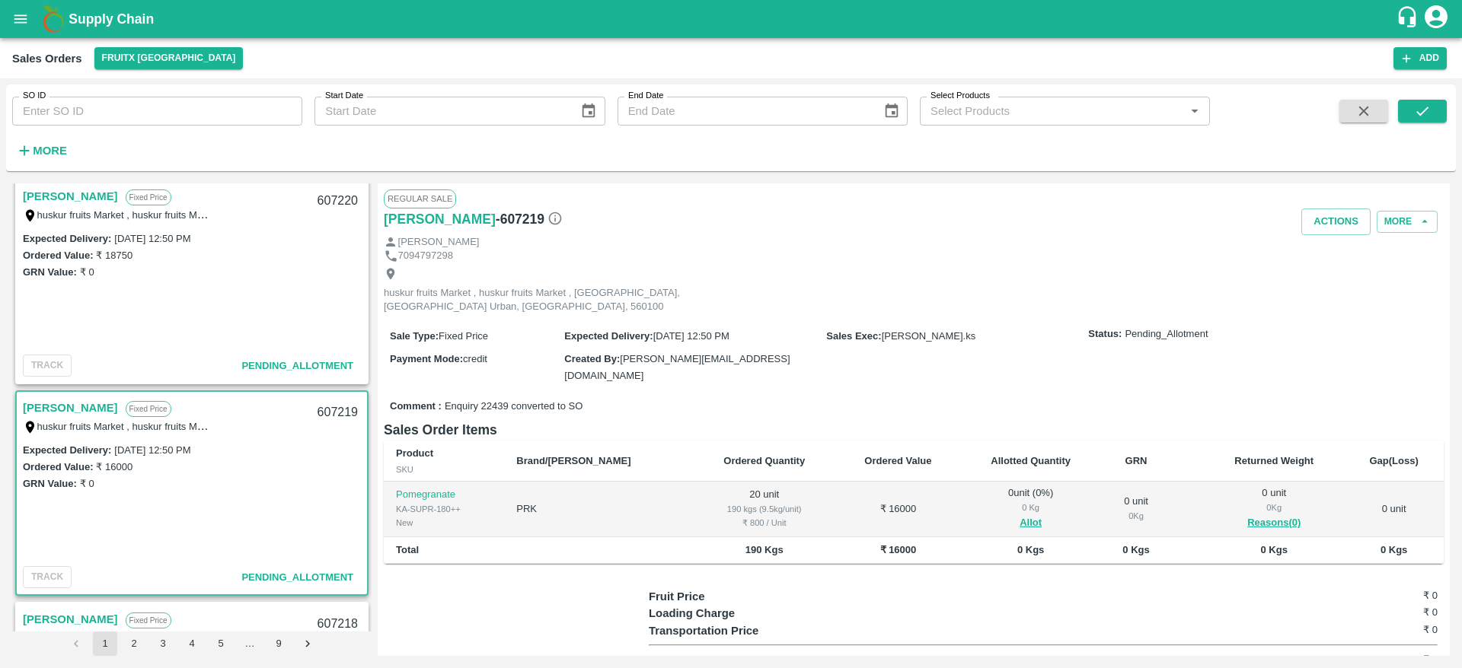
click at [336, 411] on div "607219" at bounding box center [337, 413] width 59 height 36
copy div "607219"
click at [1019, 515] on button "Allot" at bounding box center [1030, 524] width 22 height 18
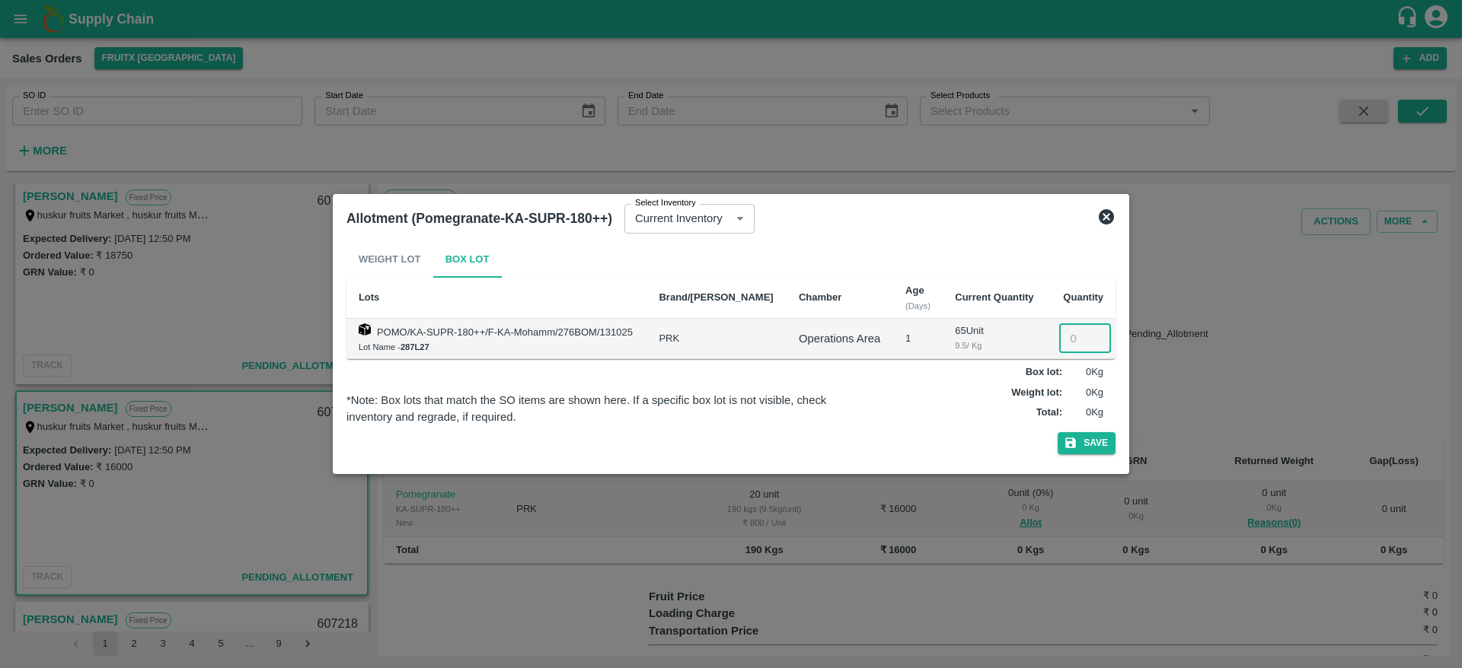
click at [1059, 345] on input "number" at bounding box center [1085, 338] width 52 height 29
type input "20"
click at [1101, 441] on button "Save" at bounding box center [1087, 443] width 58 height 22
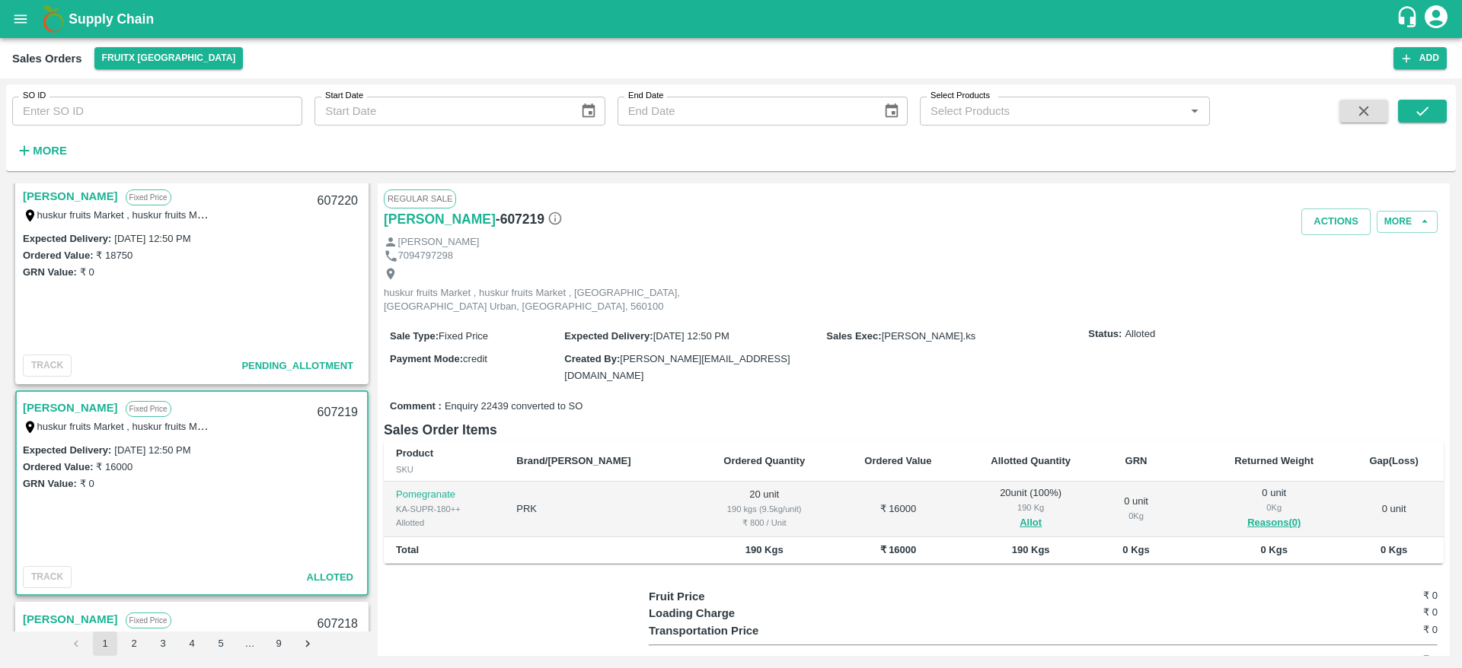
click at [317, 409] on div "607219" at bounding box center [337, 413] width 59 height 36
copy div "607219"
click at [300, 469] on div "Ordered Value: ₹ 16000" at bounding box center [192, 466] width 338 height 17
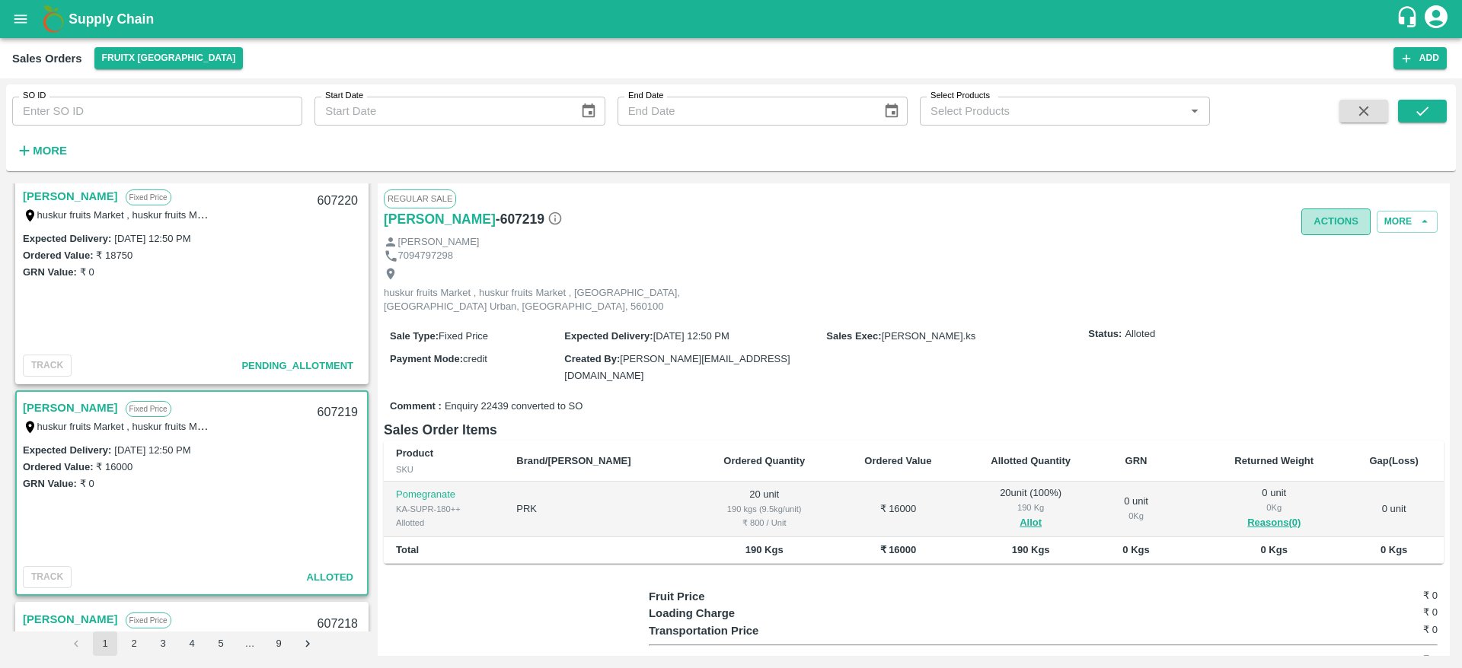
click at [1330, 218] on button "Actions" at bounding box center [1335, 222] width 69 height 27
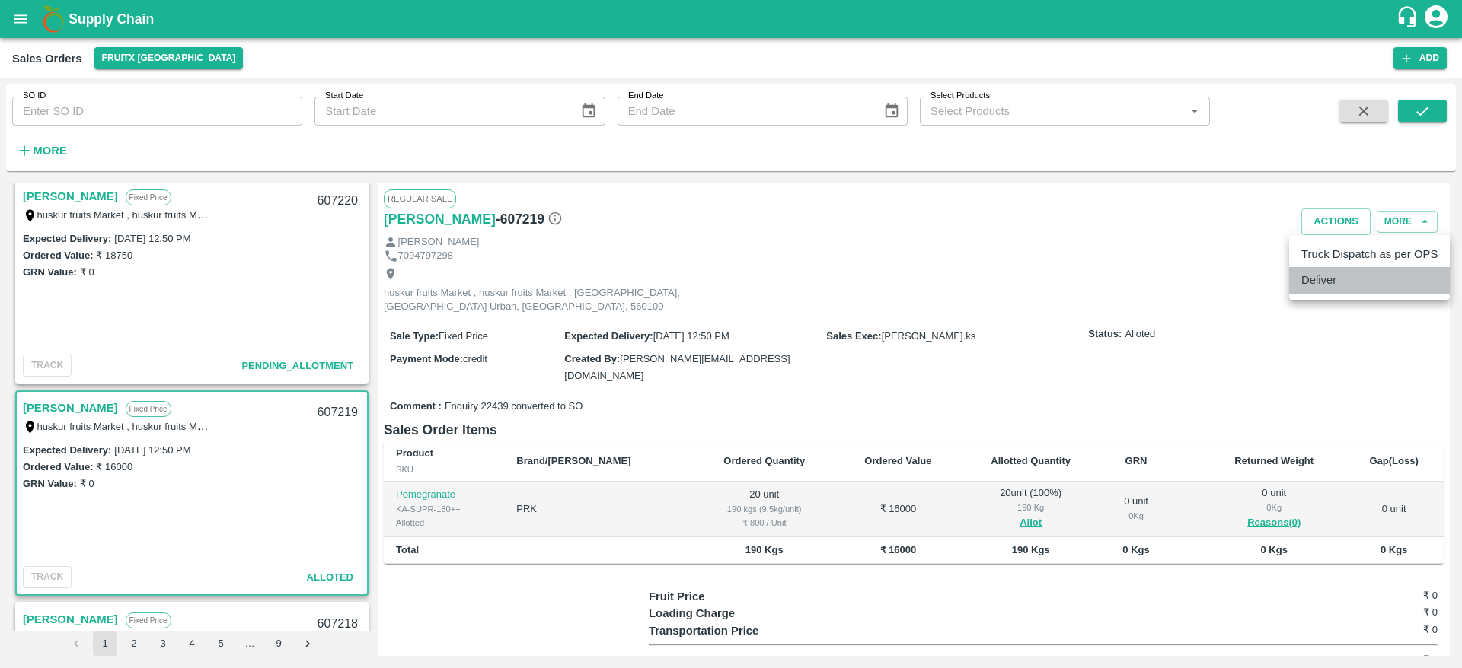
click at [1323, 285] on li "Deliver" at bounding box center [1369, 280] width 161 height 26
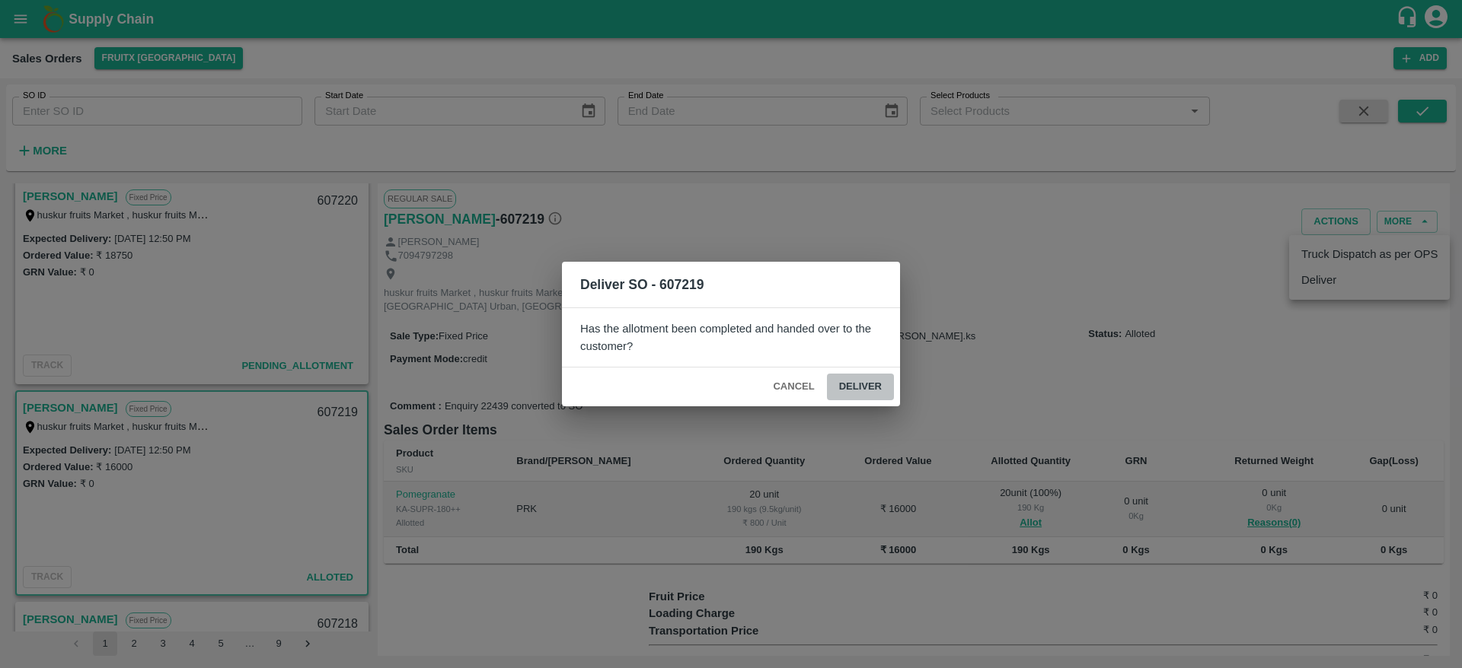
click at [858, 384] on button "Deliver" at bounding box center [860, 387] width 67 height 27
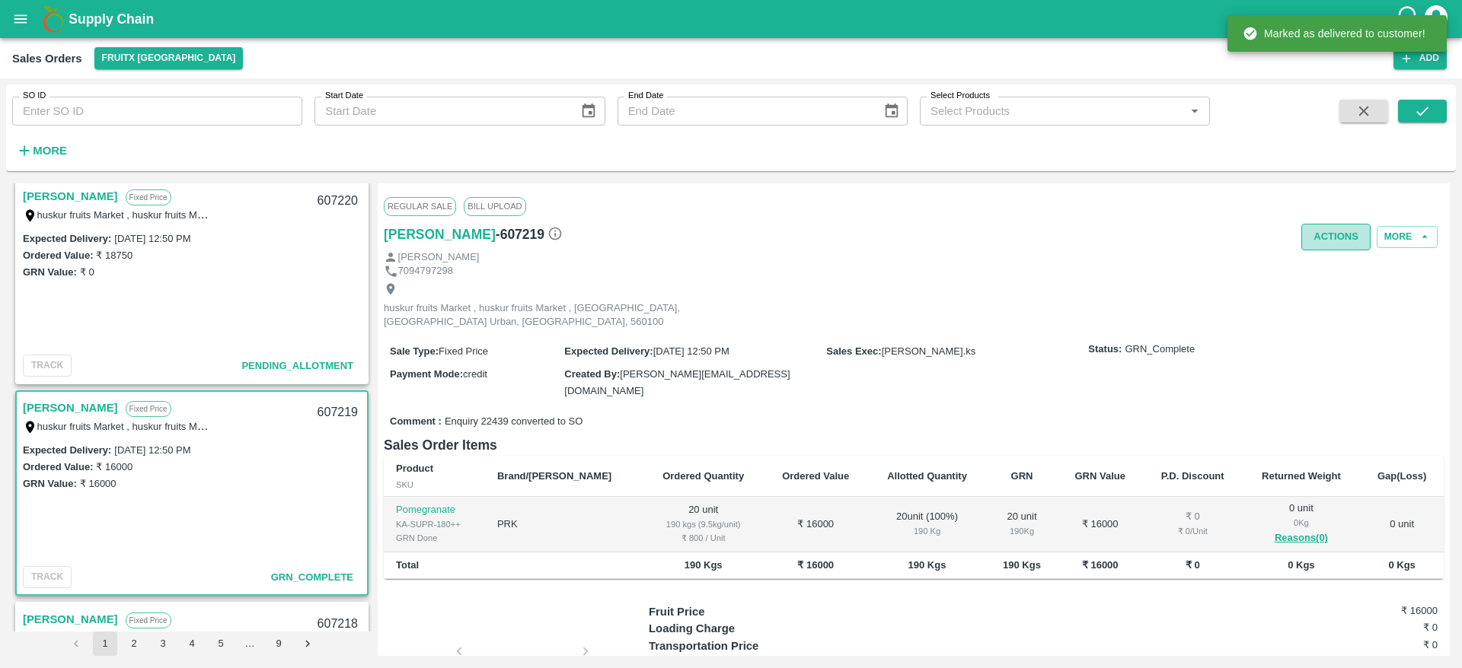
click at [1353, 228] on button "Actions" at bounding box center [1335, 237] width 69 height 27
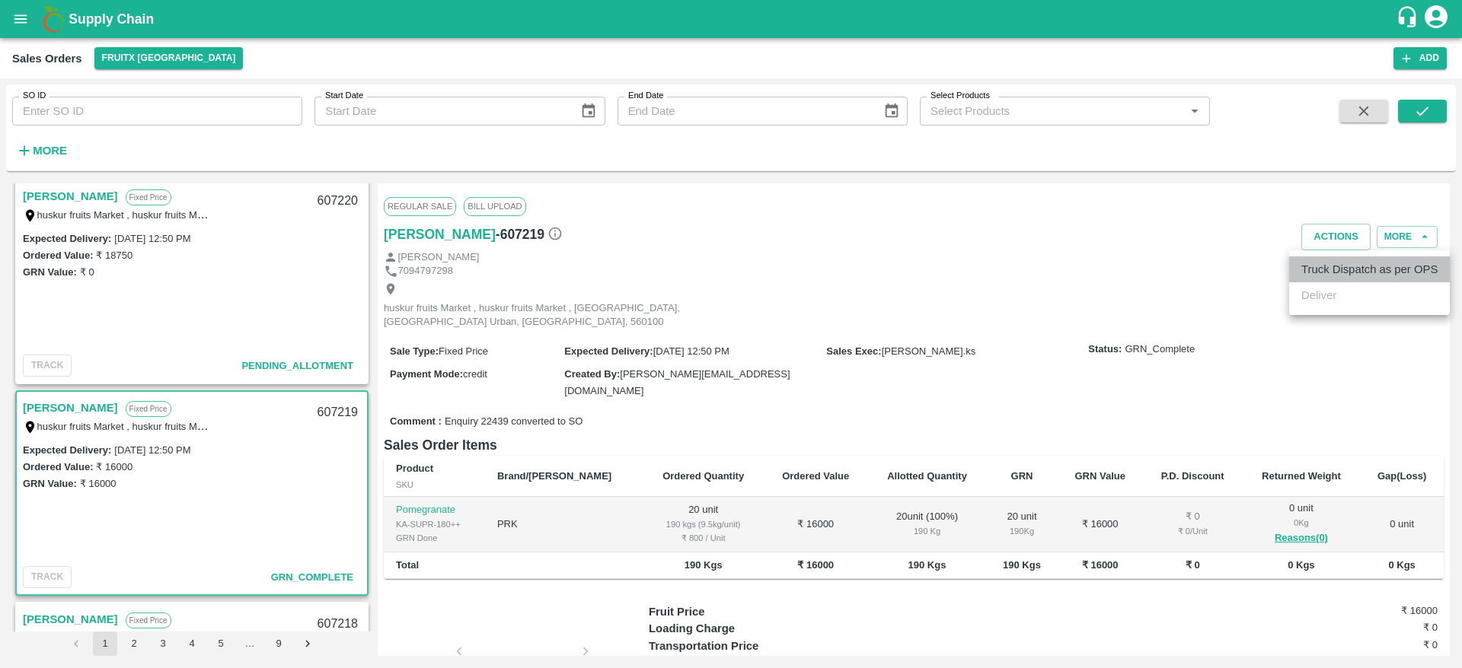
click at [1323, 282] on li "Truck Dispatch as per OPS" at bounding box center [1369, 270] width 161 height 26
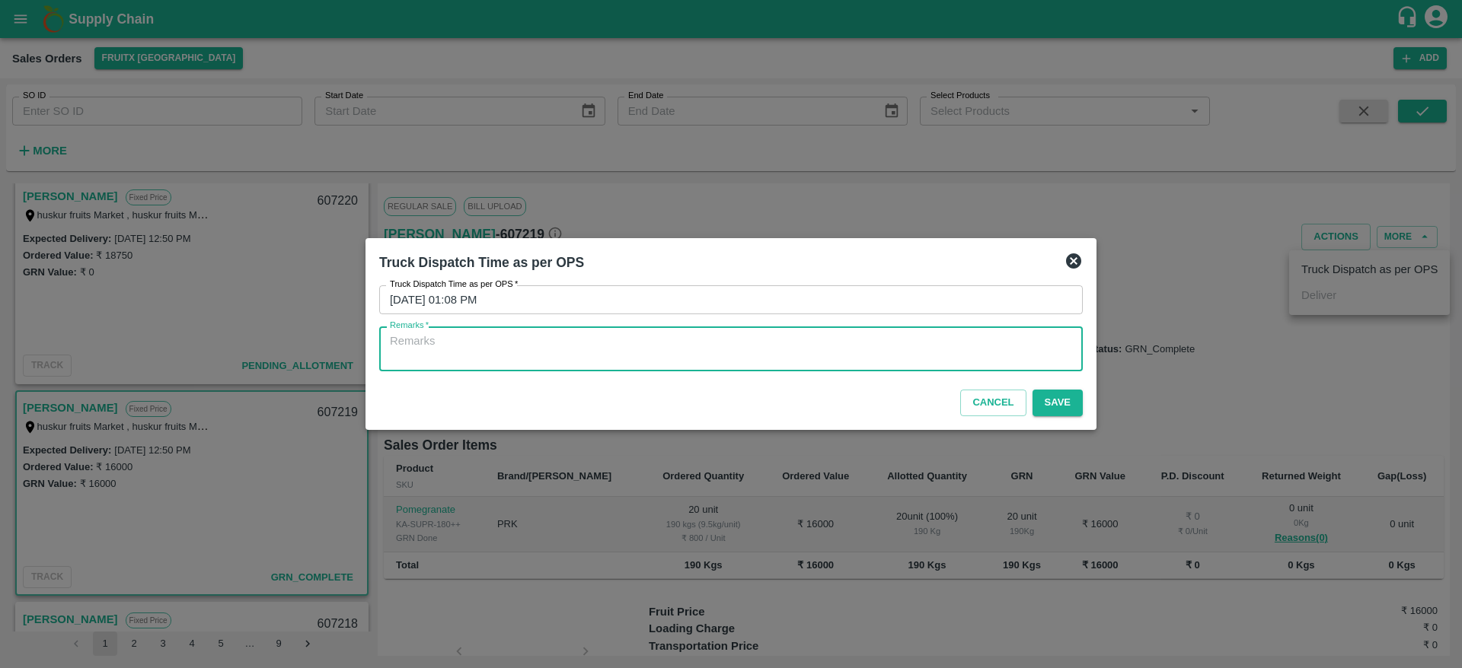
click at [806, 347] on textarea "Remarks   *" at bounding box center [731, 349] width 682 height 32
type textarea "OTD"
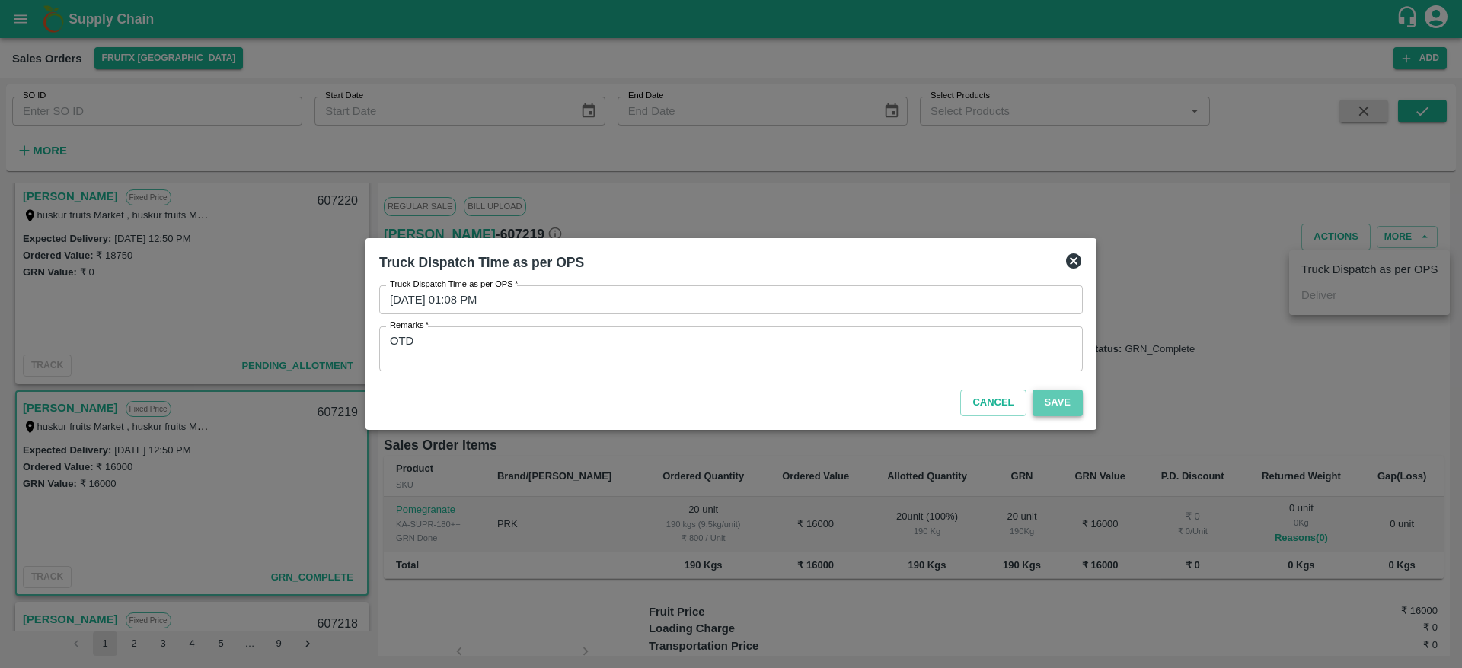
click at [1056, 402] on button "Save" at bounding box center [1057, 403] width 50 height 27
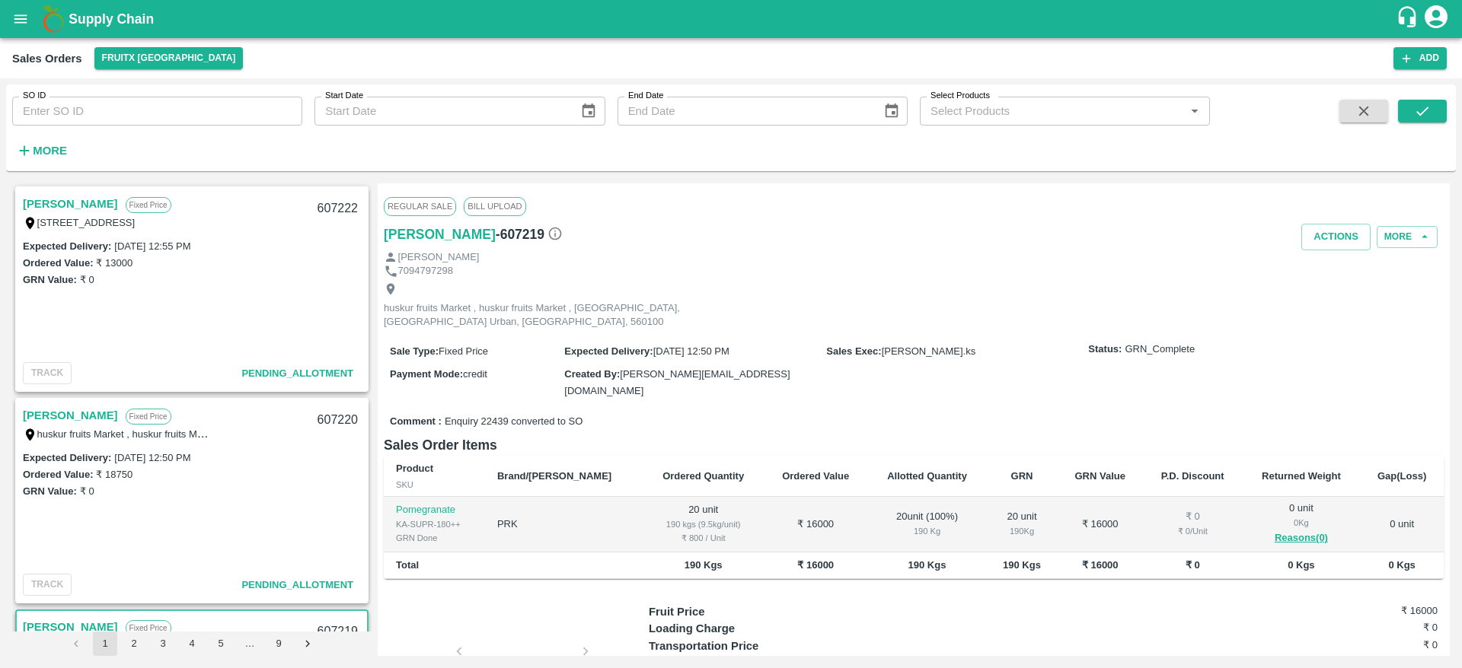
click at [67, 416] on link "[PERSON_NAME]" at bounding box center [70, 416] width 95 height 20
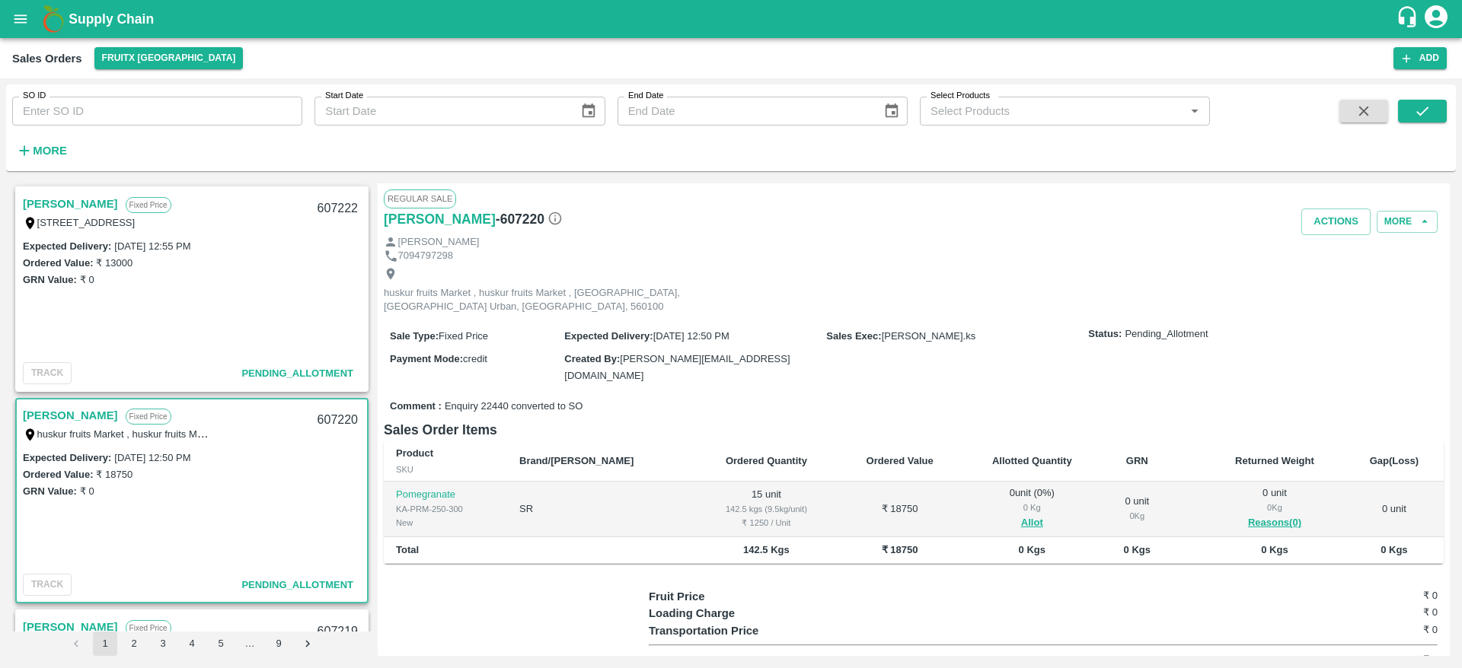
click at [67, 416] on link "[PERSON_NAME]" at bounding box center [70, 416] width 95 height 20
click at [333, 422] on div "607220" at bounding box center [337, 421] width 59 height 36
click at [1021, 515] on button "Allot" at bounding box center [1032, 524] width 22 height 18
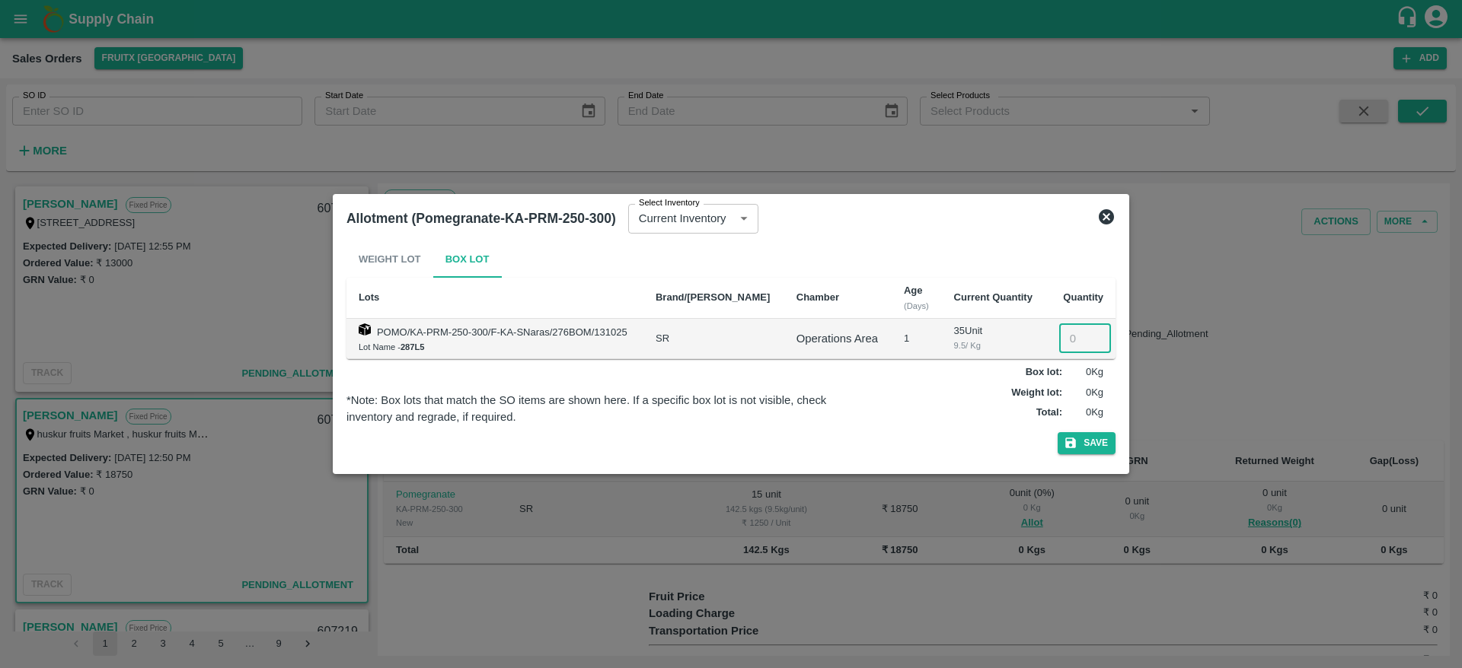
click at [1074, 343] on input "number" at bounding box center [1085, 338] width 52 height 29
type input "15"
click at [1093, 451] on button "Save" at bounding box center [1087, 443] width 58 height 22
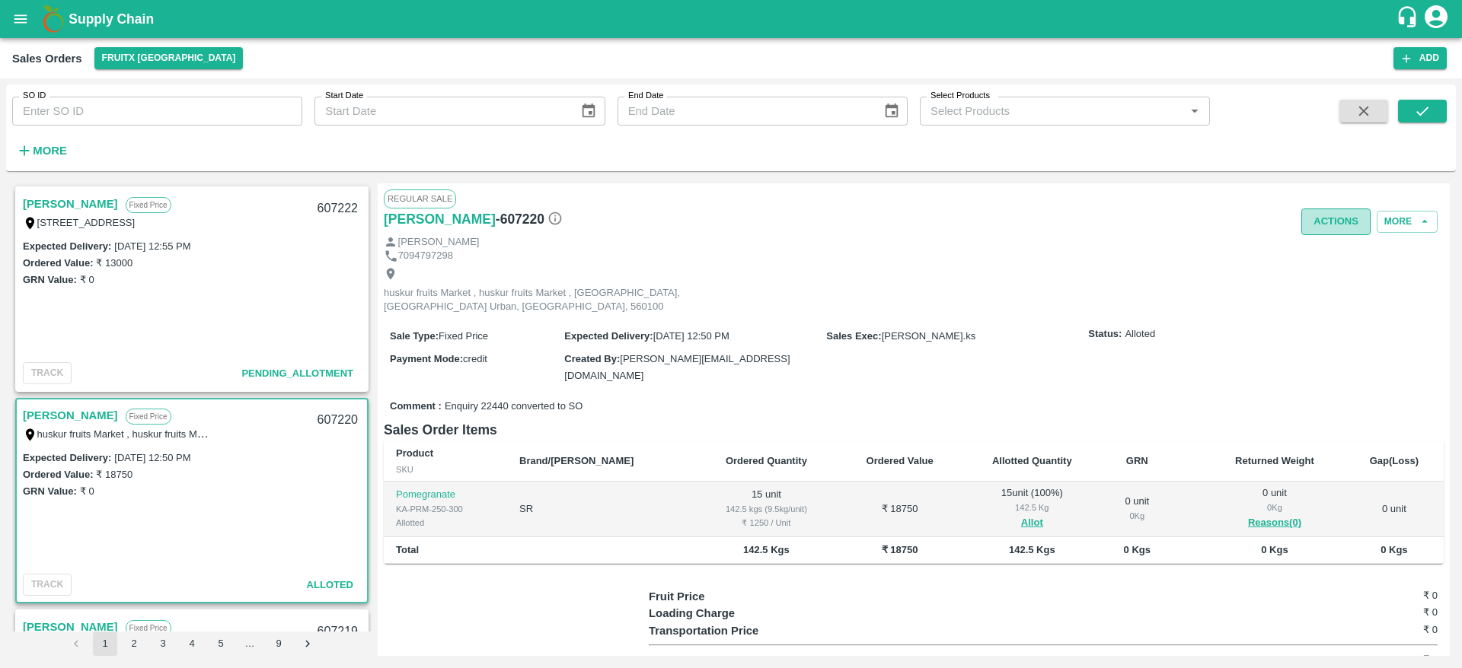
click at [1332, 212] on button "Actions" at bounding box center [1335, 222] width 69 height 27
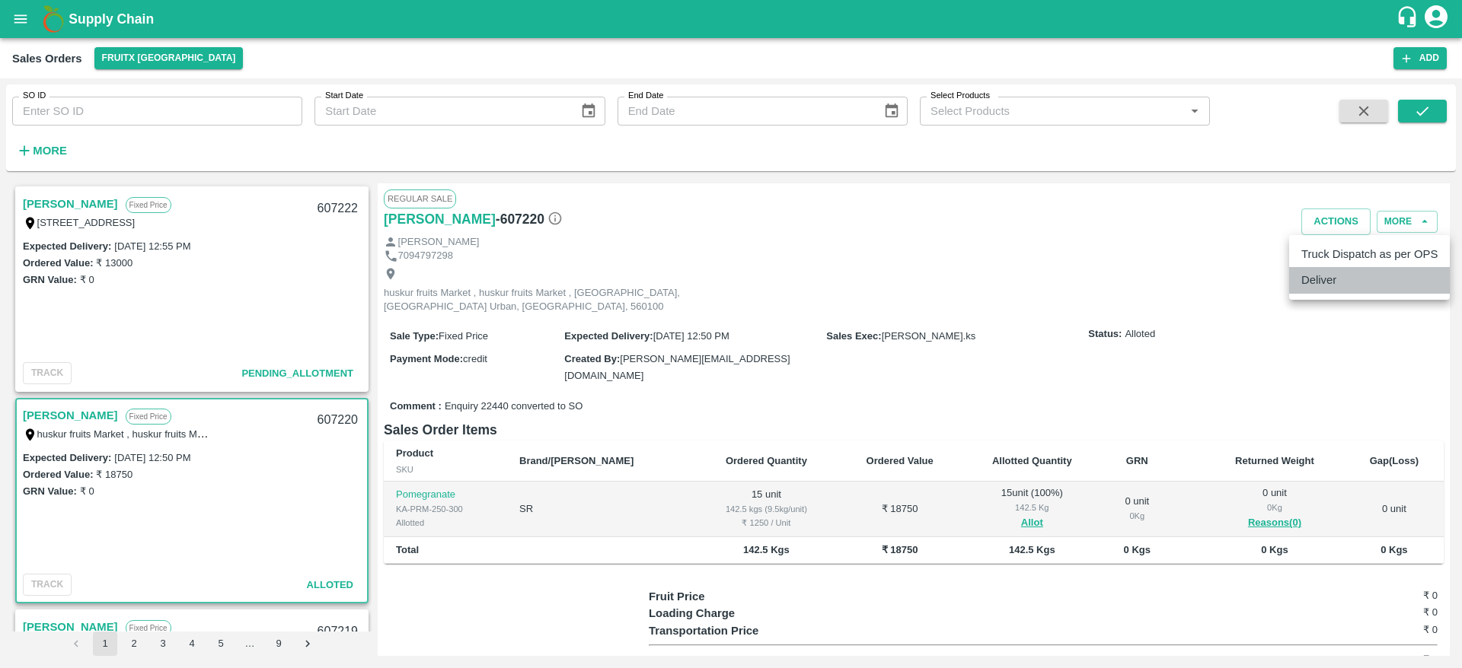
click at [1307, 281] on li "Deliver" at bounding box center [1369, 280] width 161 height 26
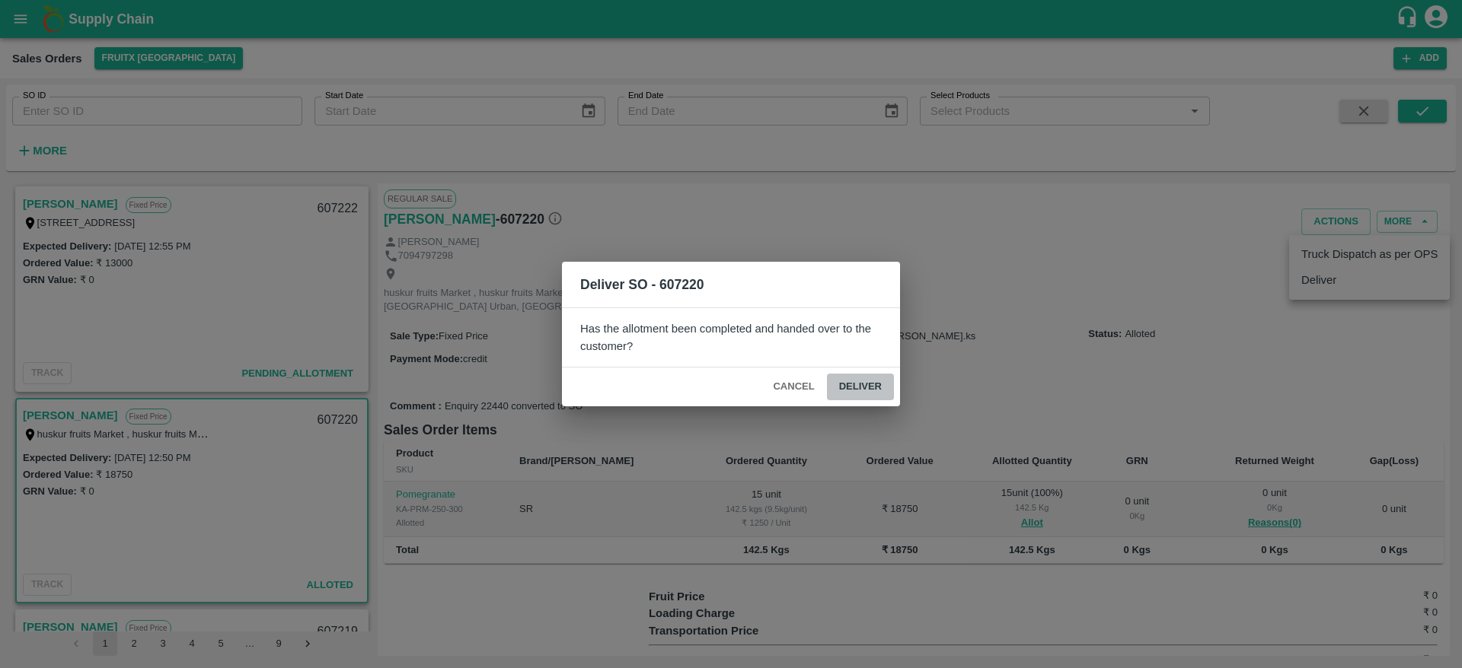
click at [861, 381] on button "Deliver" at bounding box center [860, 387] width 67 height 27
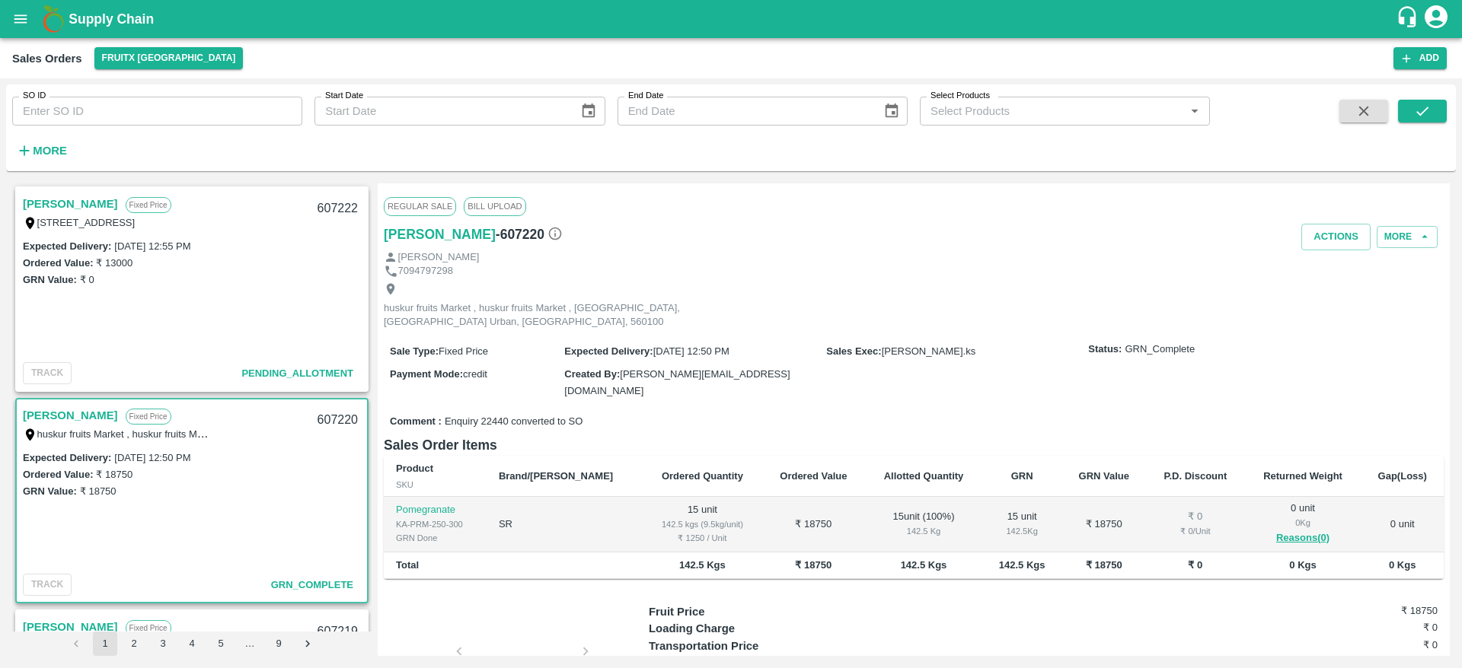
click at [327, 204] on div "607222" at bounding box center [337, 209] width 59 height 36
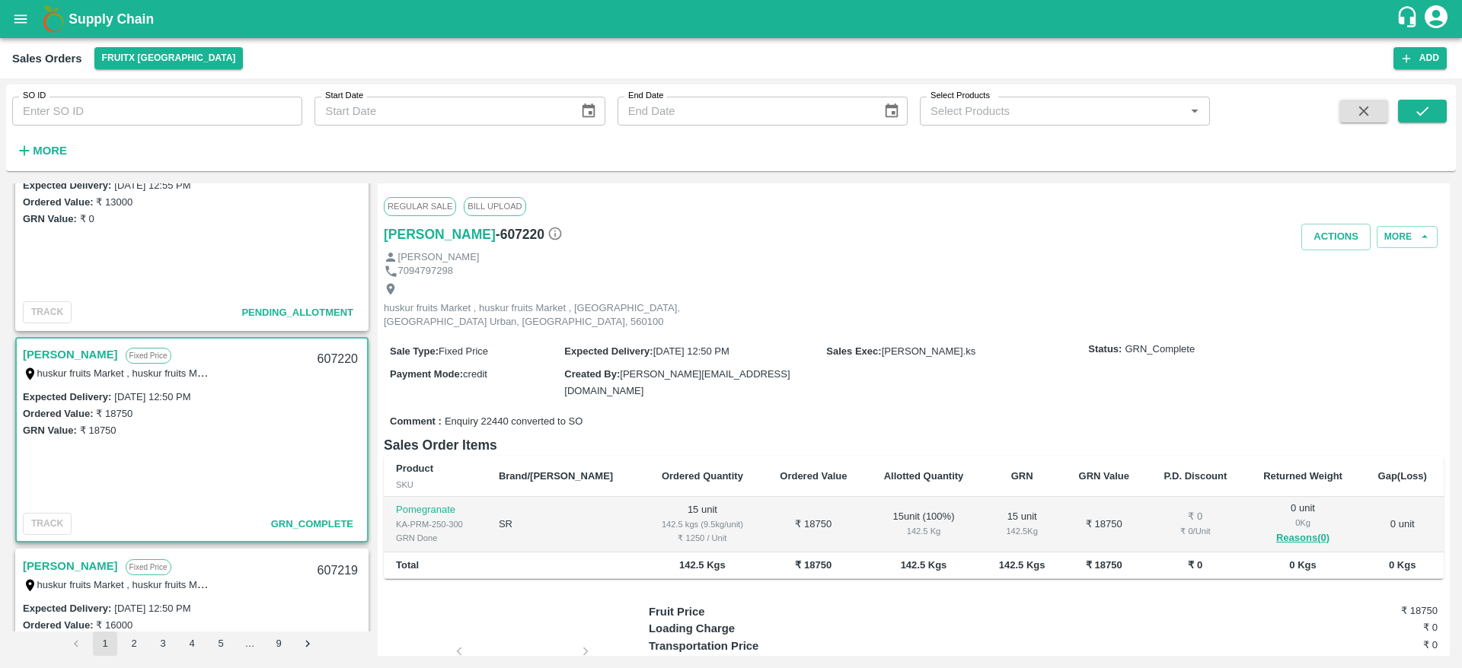
scroll to position [59, 0]
click at [327, 358] on div "607220" at bounding box center [337, 362] width 59 height 36
click at [1302, 231] on button "Actions" at bounding box center [1335, 237] width 69 height 27
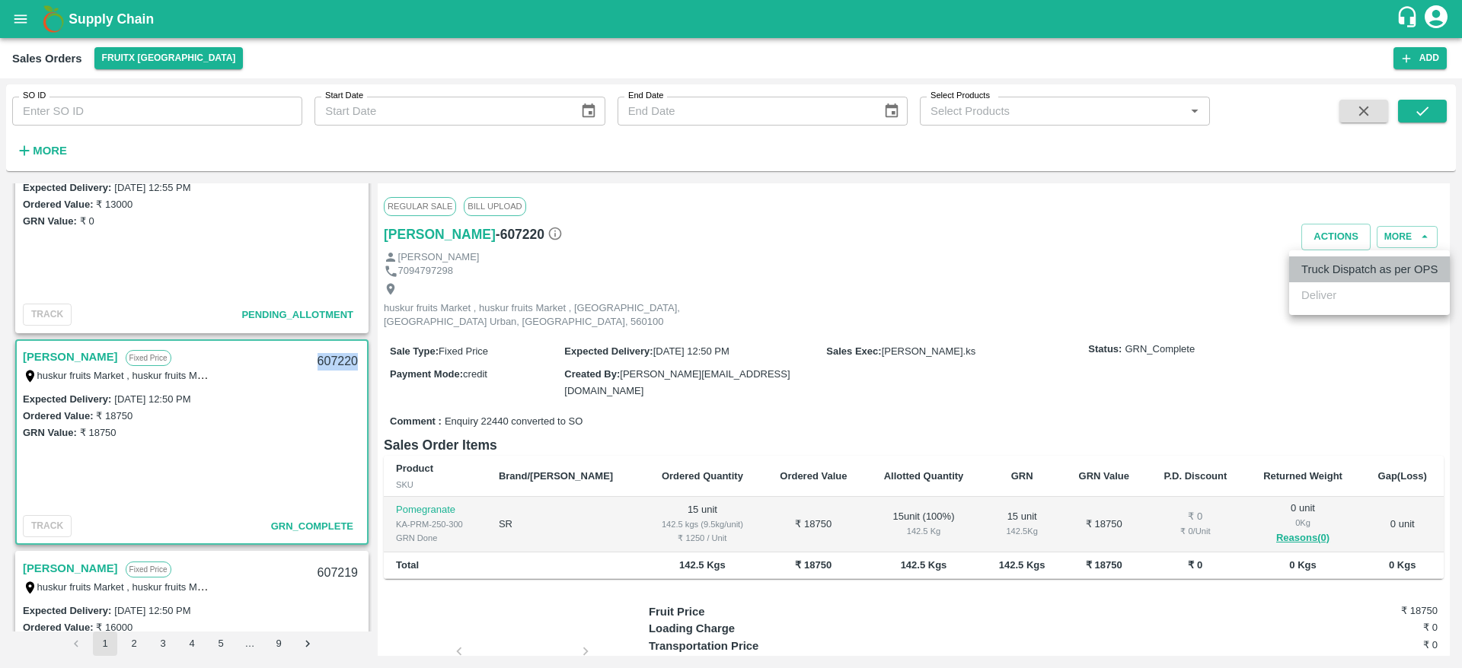
click at [1364, 262] on li "Truck Dispatch as per OPS" at bounding box center [1369, 270] width 161 height 26
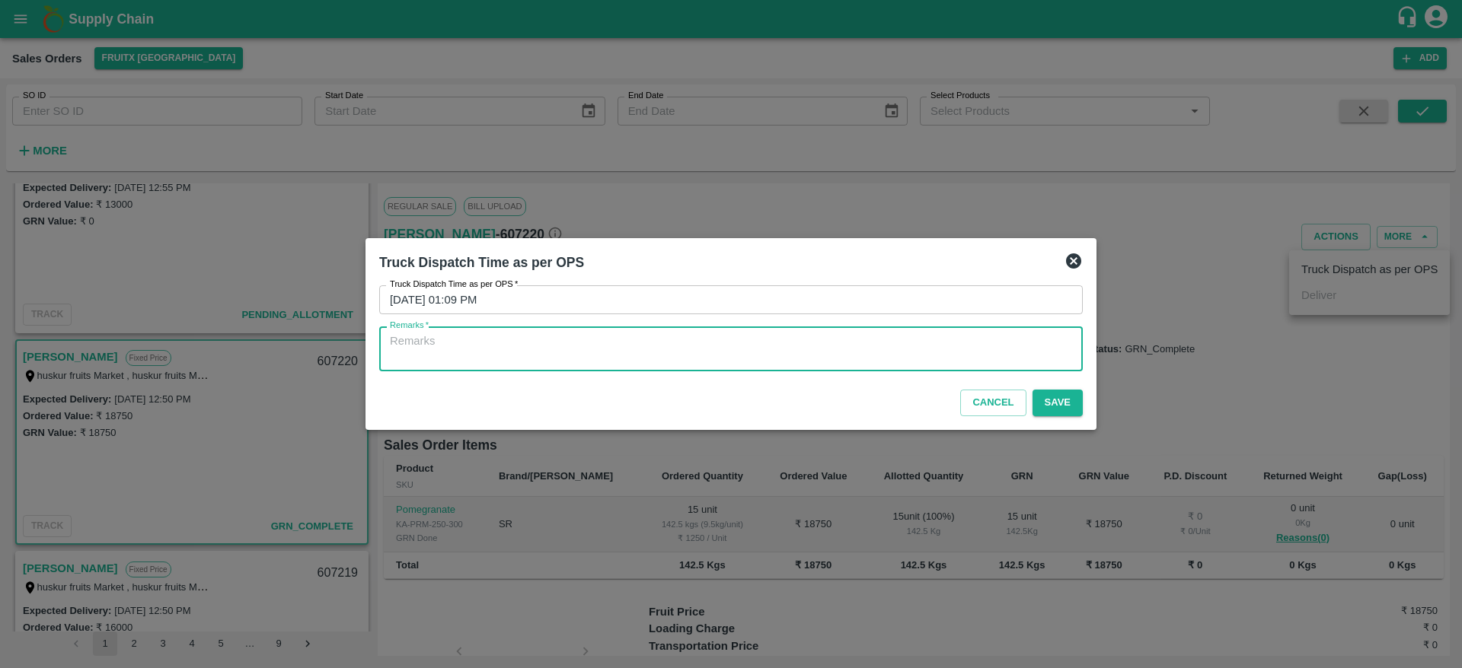
click at [838, 345] on textarea "Remarks   *" at bounding box center [731, 349] width 682 height 32
type textarea "O"
click at [838, 345] on textarea "O" at bounding box center [731, 349] width 682 height 32
type textarea "OTD"
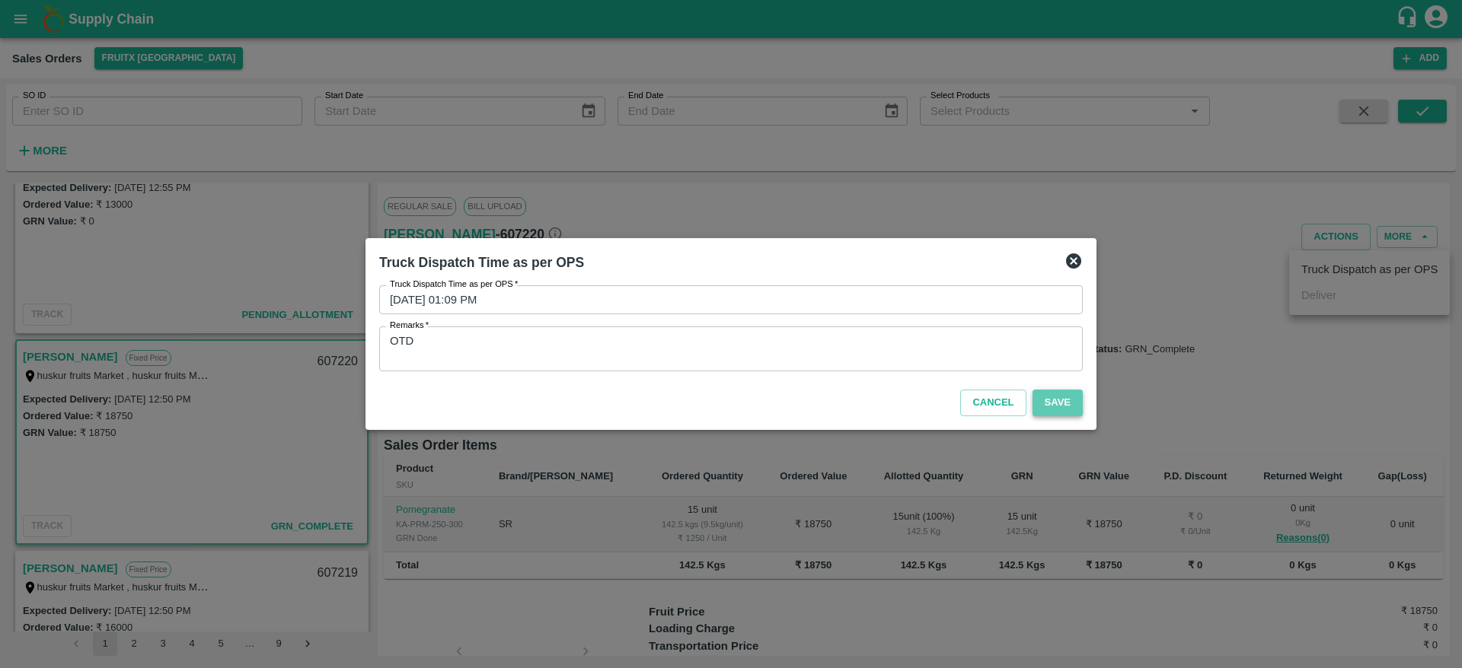
click at [1062, 415] on button "Save" at bounding box center [1057, 403] width 50 height 27
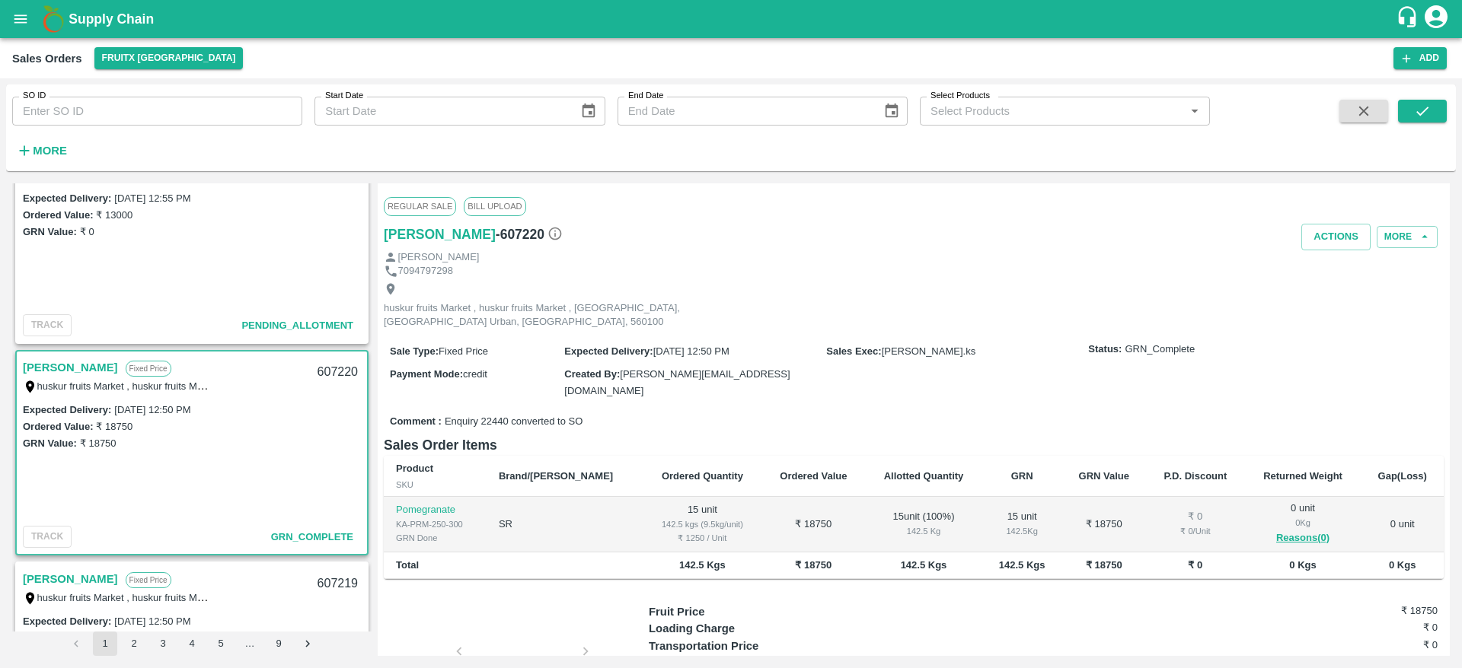
scroll to position [0, 0]
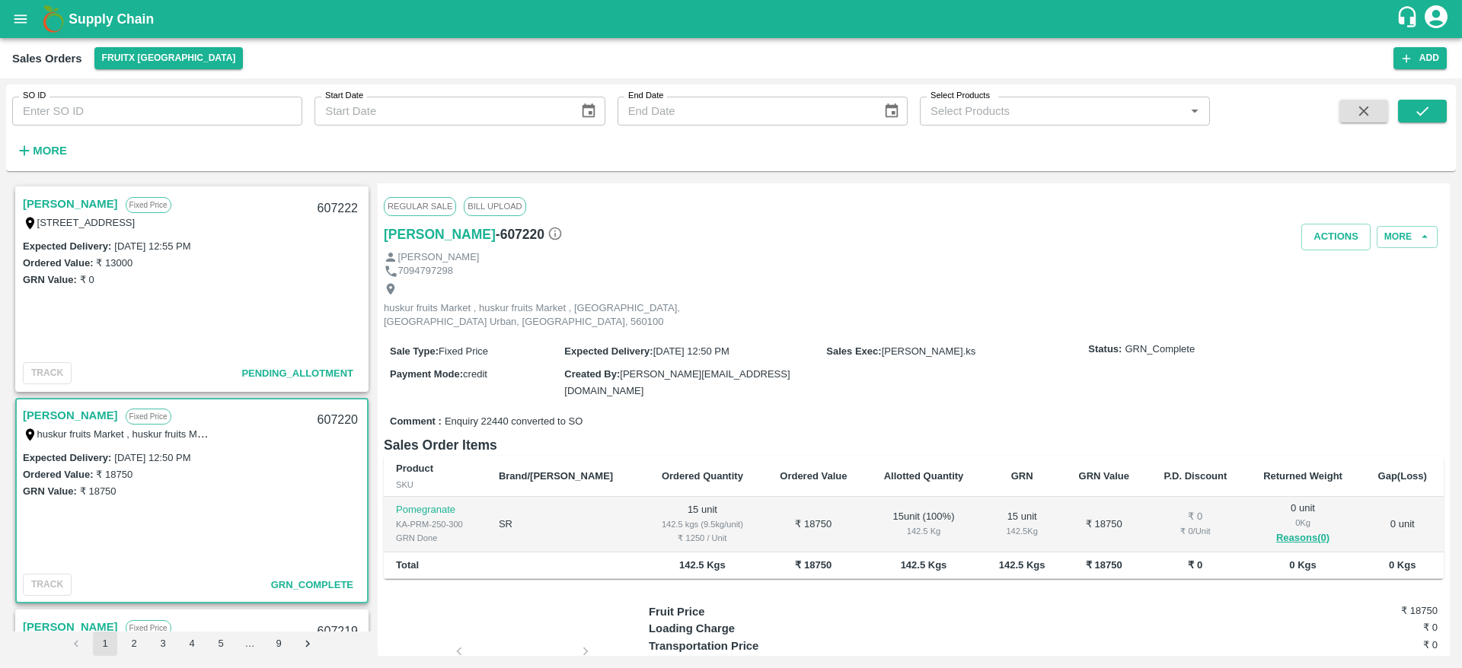
click at [63, 214] on div "[STREET_ADDRESS]" at bounding box center [118, 222] width 190 height 17
click at [62, 206] on link "[PERSON_NAME]" at bounding box center [70, 204] width 95 height 20
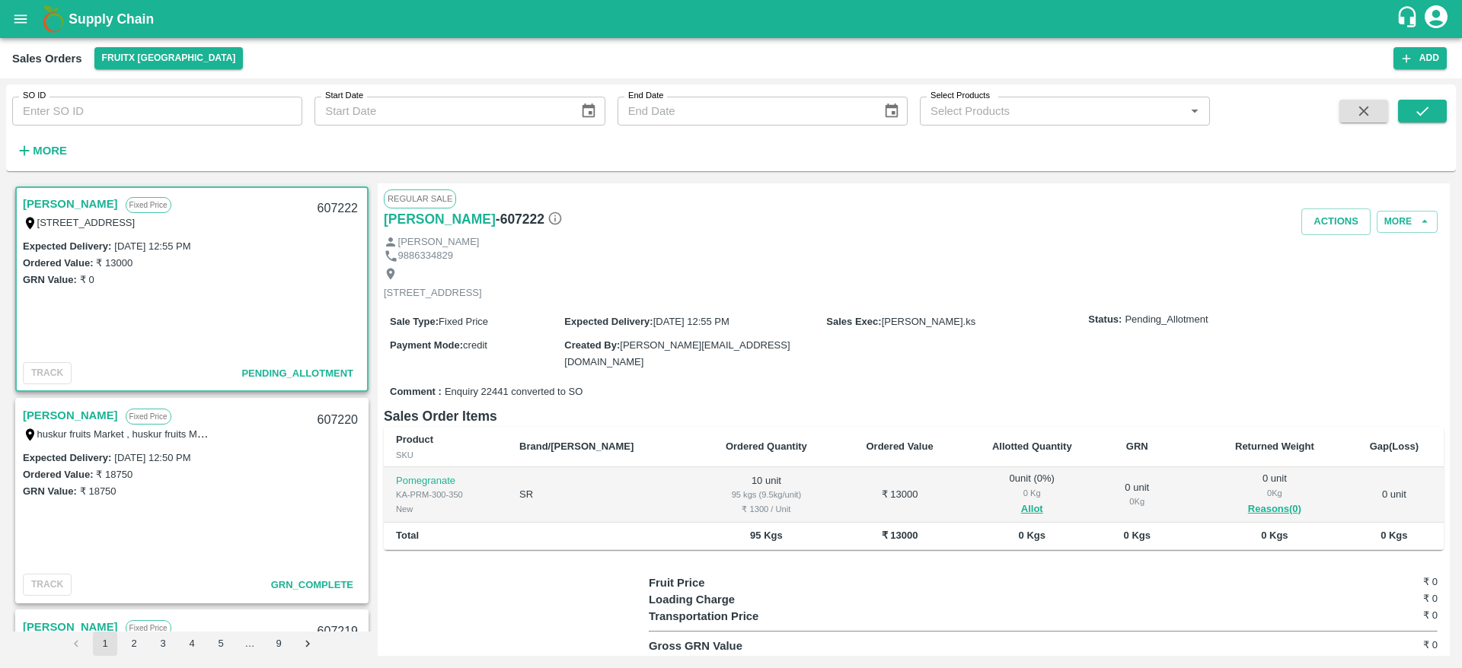
click at [49, 202] on link "[PERSON_NAME]" at bounding box center [70, 204] width 95 height 20
click at [53, 194] on link "[PERSON_NAME]" at bounding box center [70, 204] width 95 height 20
click at [54, 207] on link "[PERSON_NAME]" at bounding box center [70, 204] width 95 height 20
click at [49, 204] on link "[PERSON_NAME]" at bounding box center [70, 204] width 95 height 20
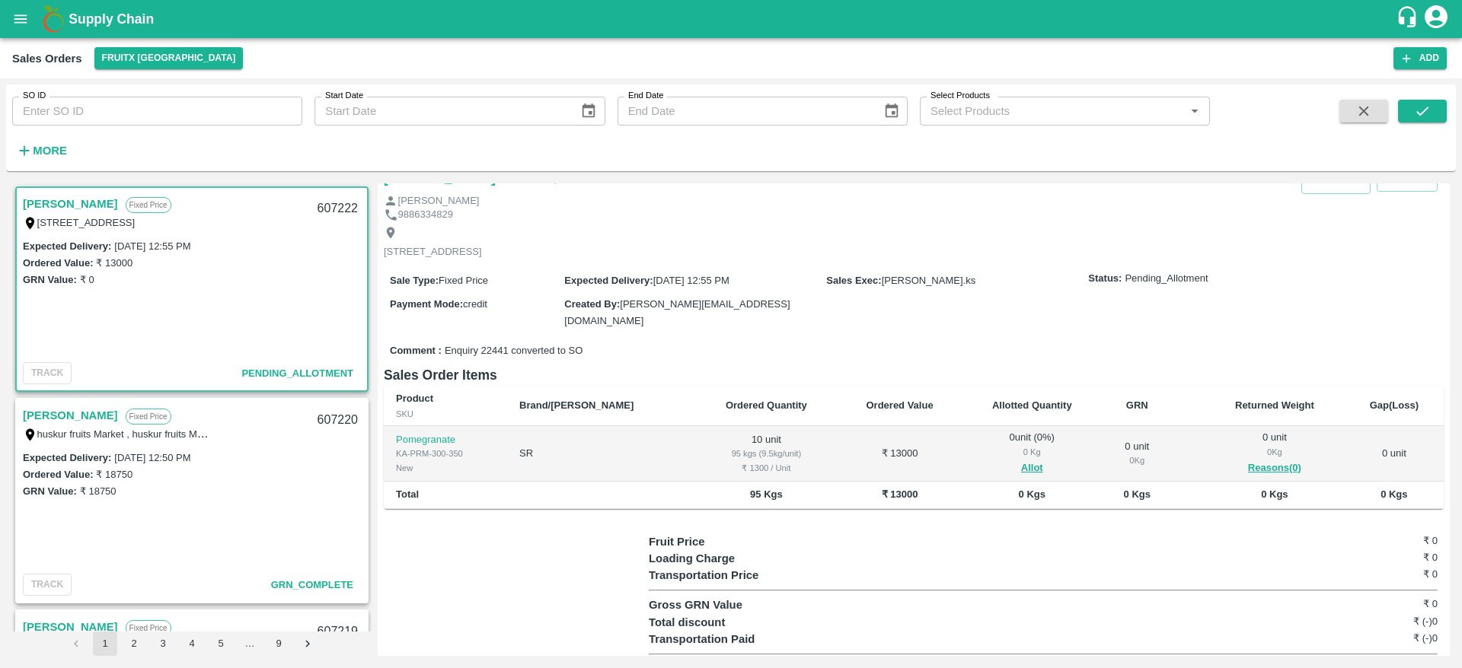
scroll to position [40, 0]
click at [331, 202] on div "607222" at bounding box center [337, 209] width 59 height 36
click at [1021, 461] on button "Allot" at bounding box center [1032, 470] width 22 height 18
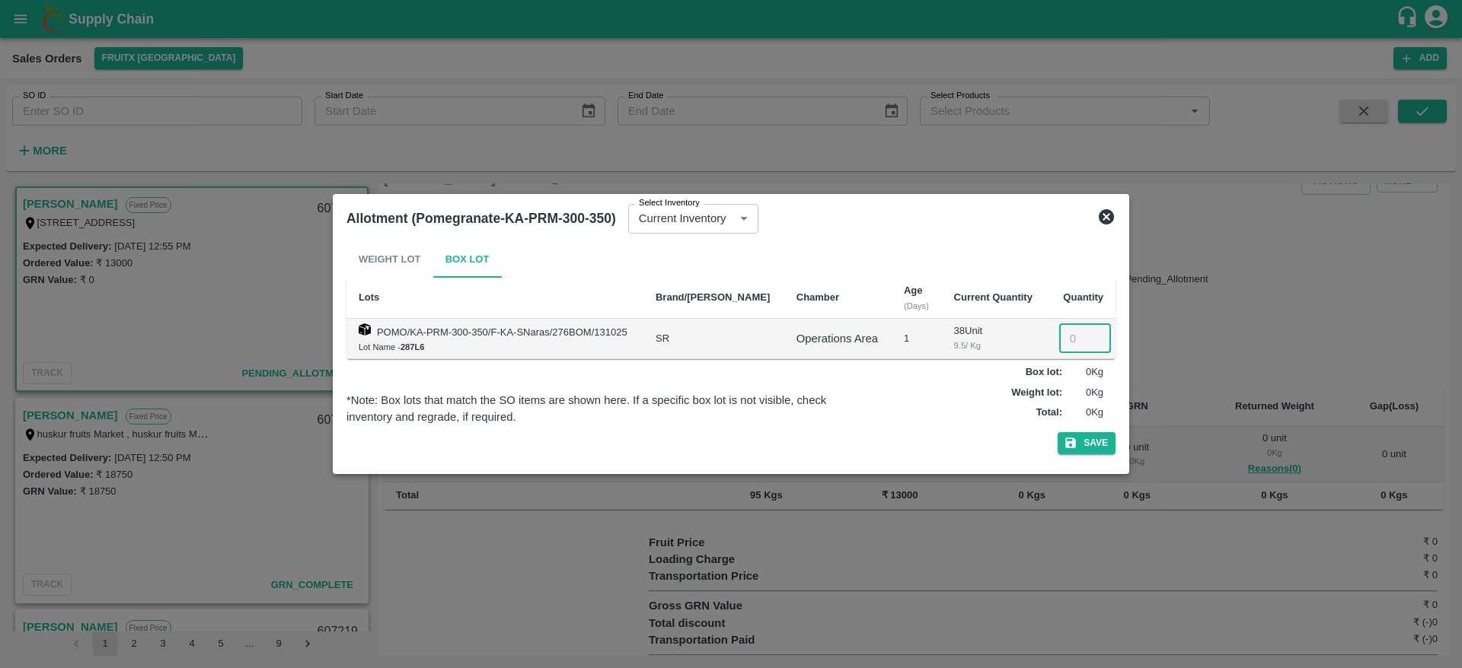
click at [1059, 343] on input "number" at bounding box center [1085, 338] width 52 height 29
type input "10"
click at [1087, 436] on button "Save" at bounding box center [1087, 443] width 58 height 22
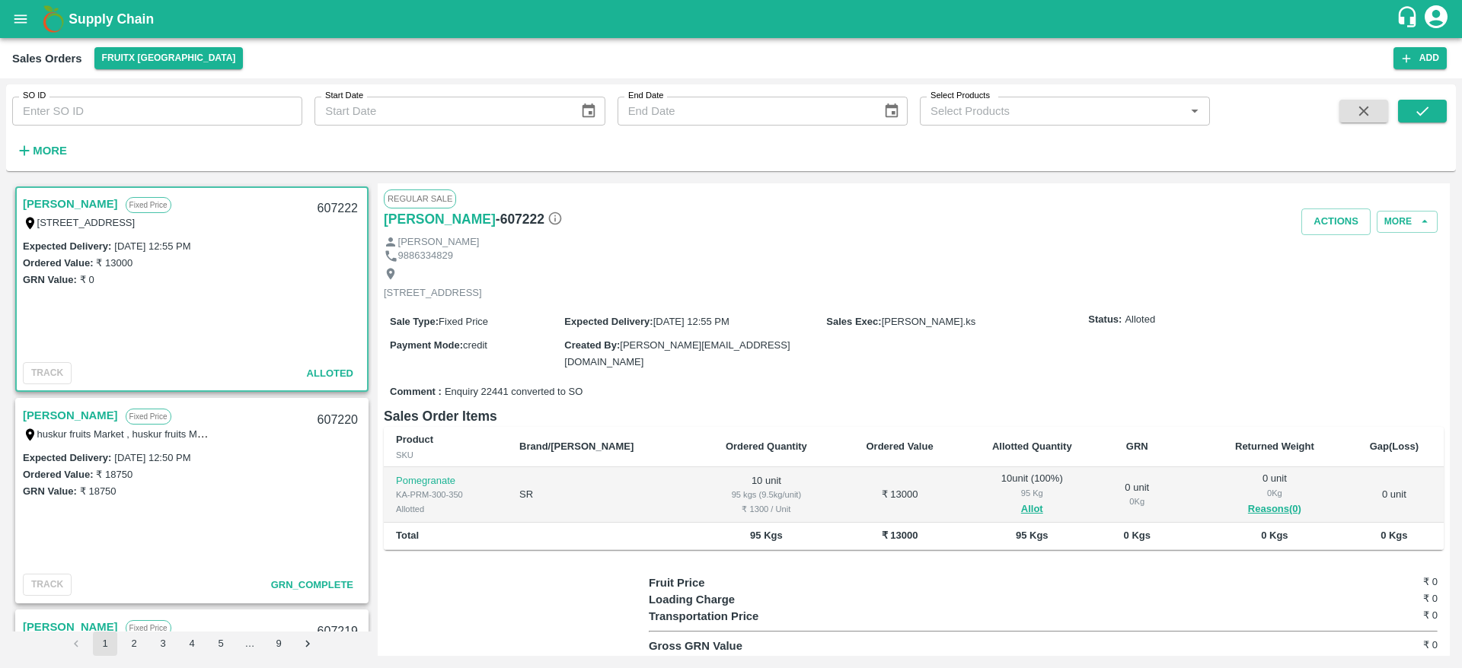
click at [325, 201] on div "607222" at bounding box center [337, 209] width 59 height 36
click at [1236, 327] on div "Status: Alloted" at bounding box center [1262, 320] width 349 height 14
click at [1335, 221] on button "Actions" at bounding box center [1335, 222] width 69 height 27
click at [1315, 278] on li "Deliver" at bounding box center [1369, 280] width 161 height 26
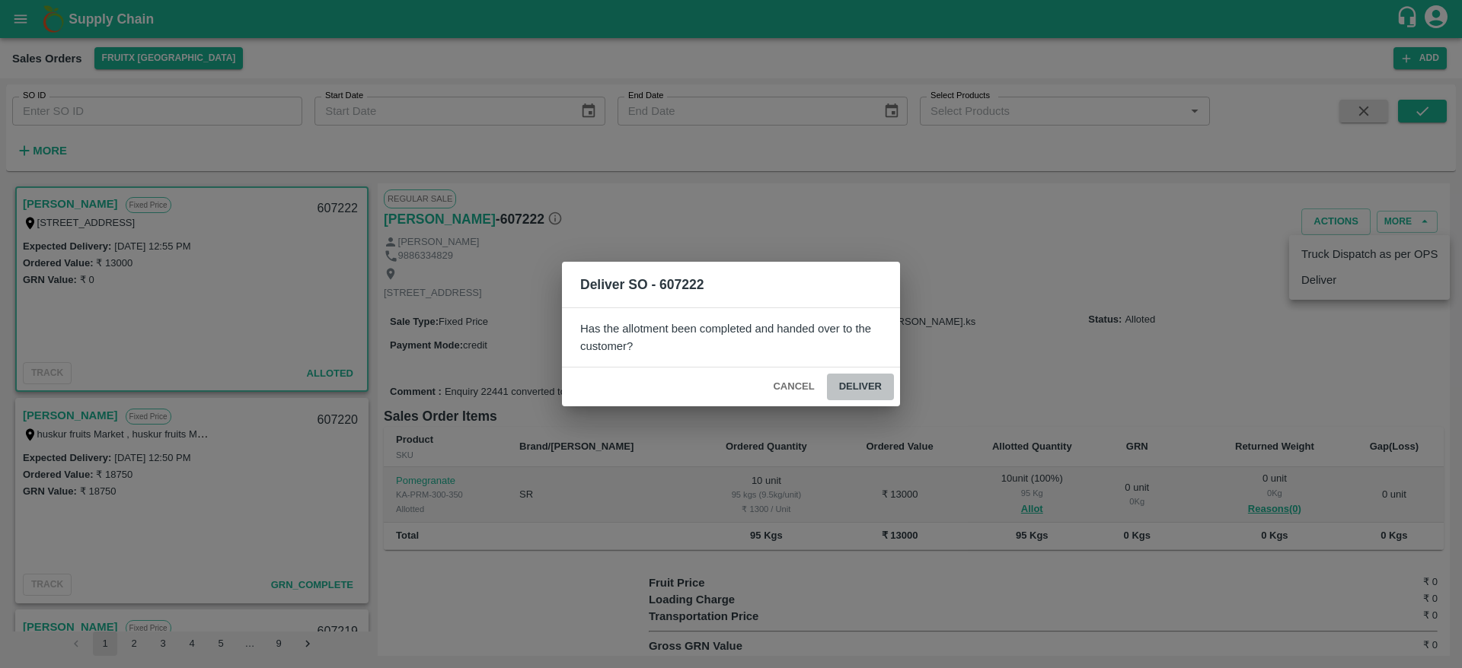
click at [857, 381] on button "Deliver" at bounding box center [860, 387] width 67 height 27
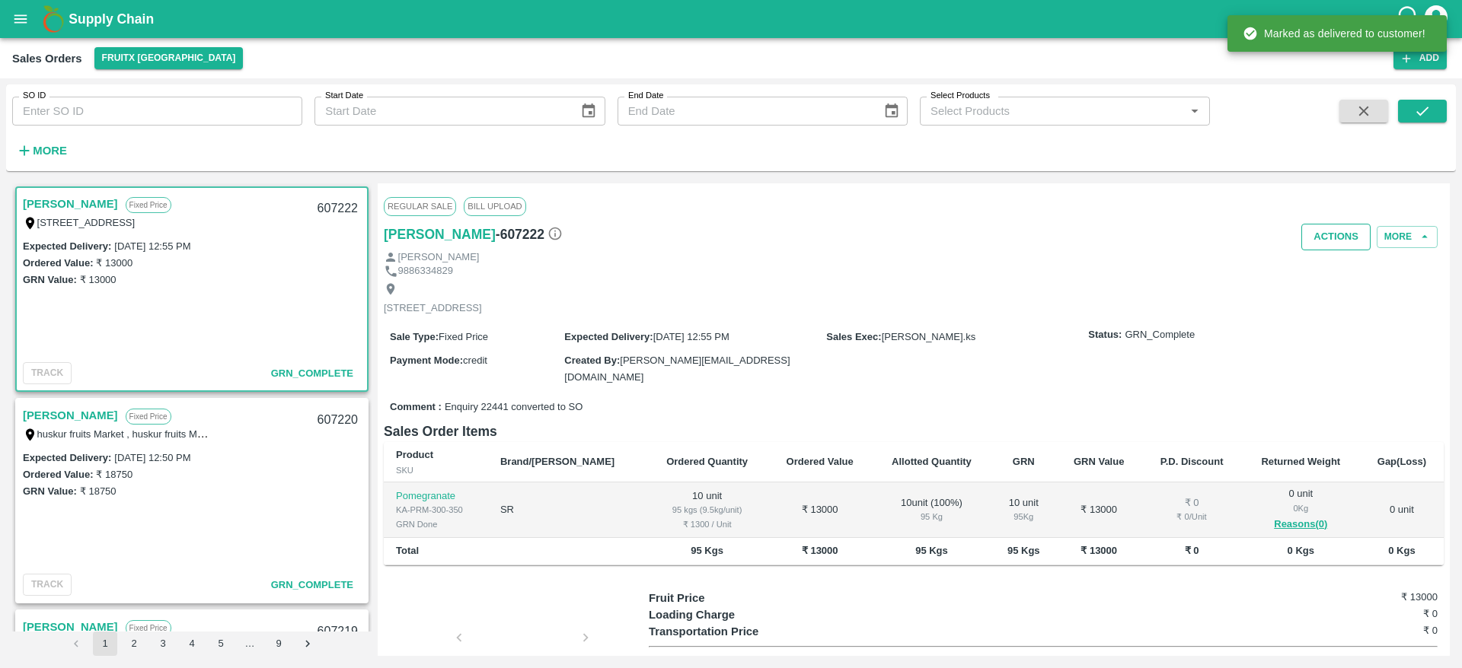
click at [1315, 232] on button "Actions" at bounding box center [1335, 237] width 69 height 27
click at [1315, 266] on li "Truck Dispatch as per OPS" at bounding box center [1369, 270] width 161 height 26
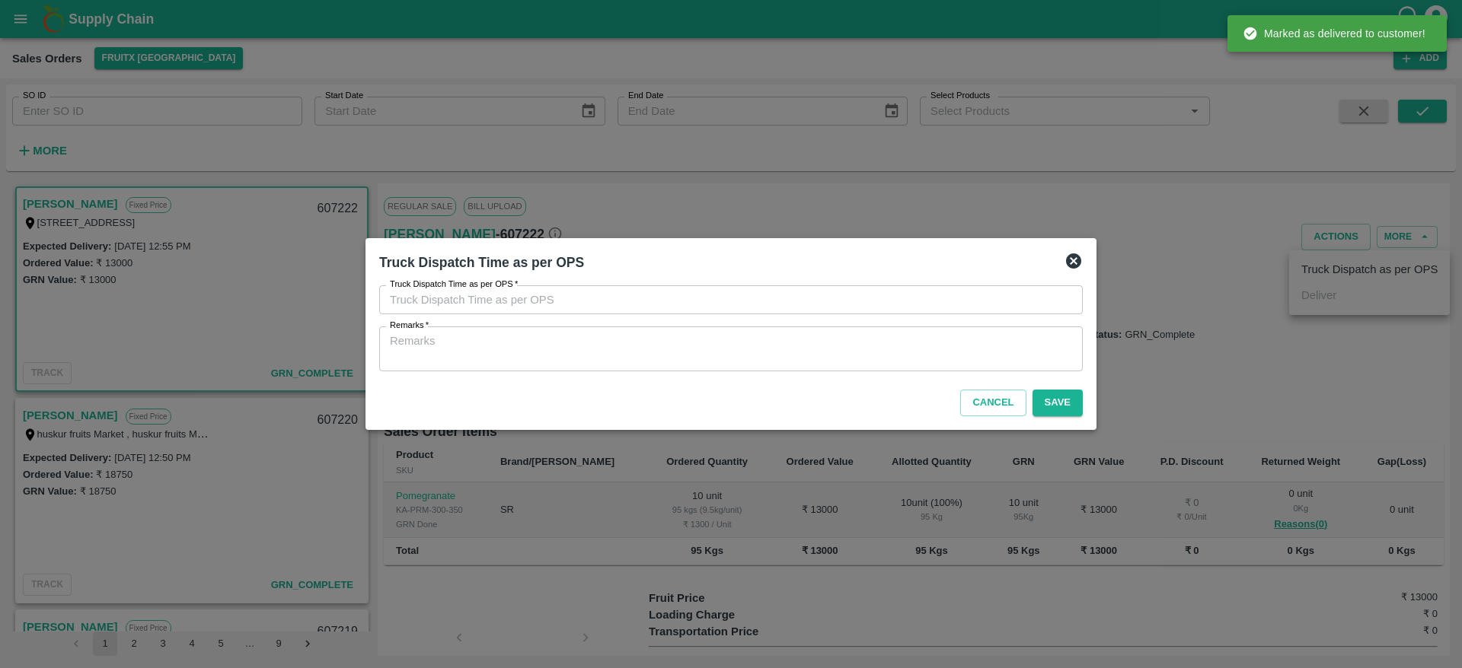
type input "14/10/2025 01:13 PM"
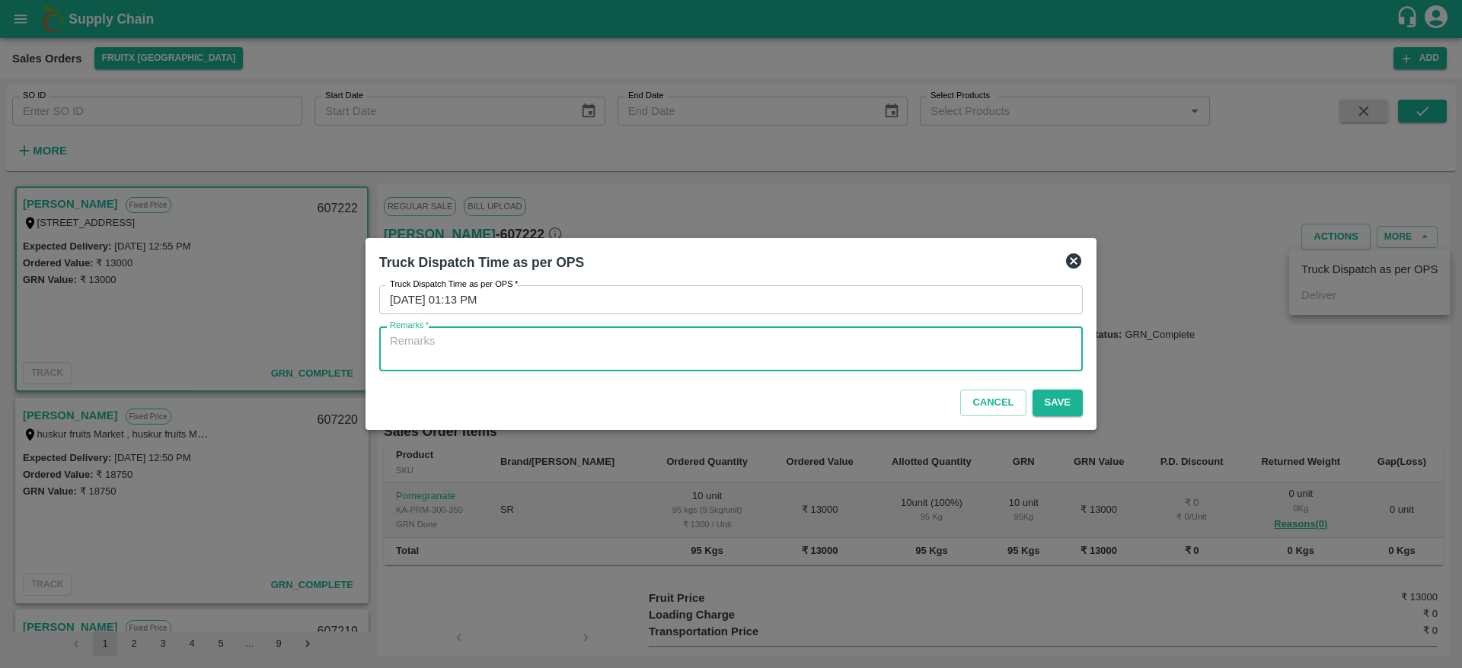
click at [783, 357] on textarea "Remarks   *" at bounding box center [731, 349] width 682 height 32
type textarea "OTD"
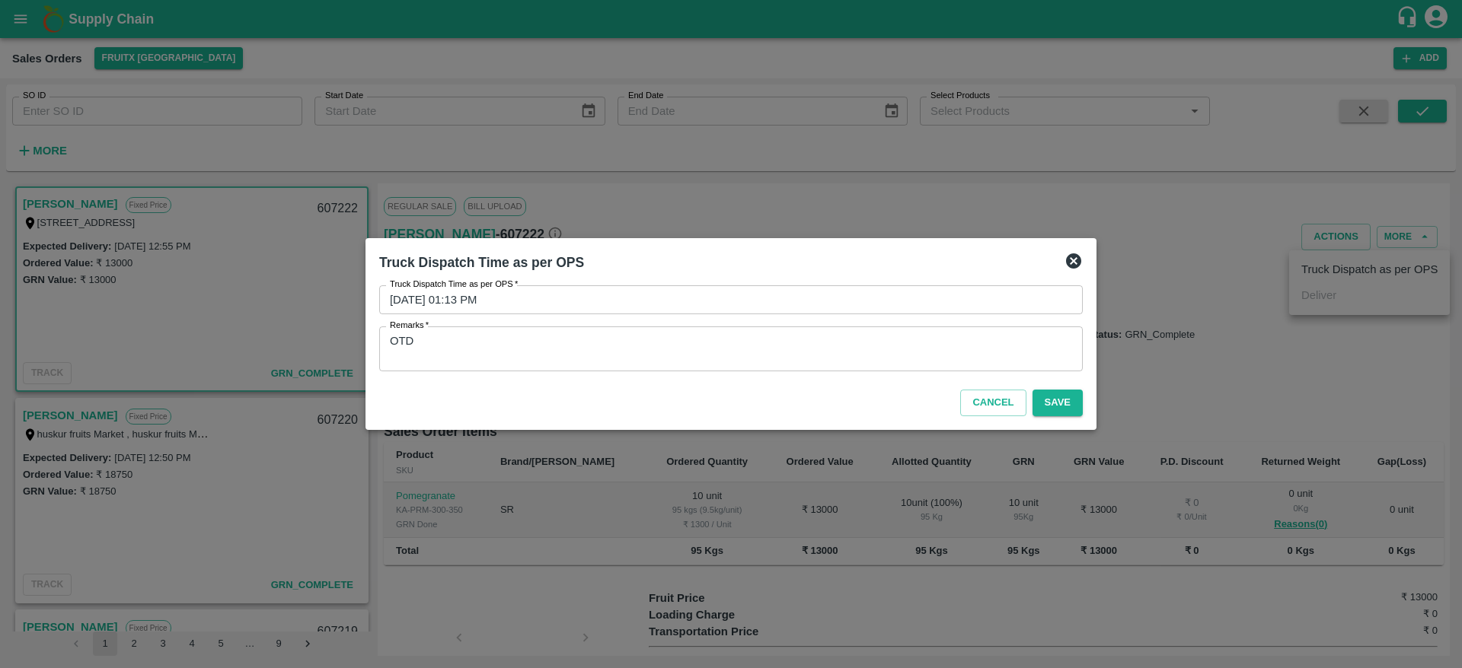
click at [1053, 416] on div "Cancel Save" at bounding box center [731, 400] width 716 height 45
click at [1059, 407] on button "Save" at bounding box center [1057, 403] width 50 height 27
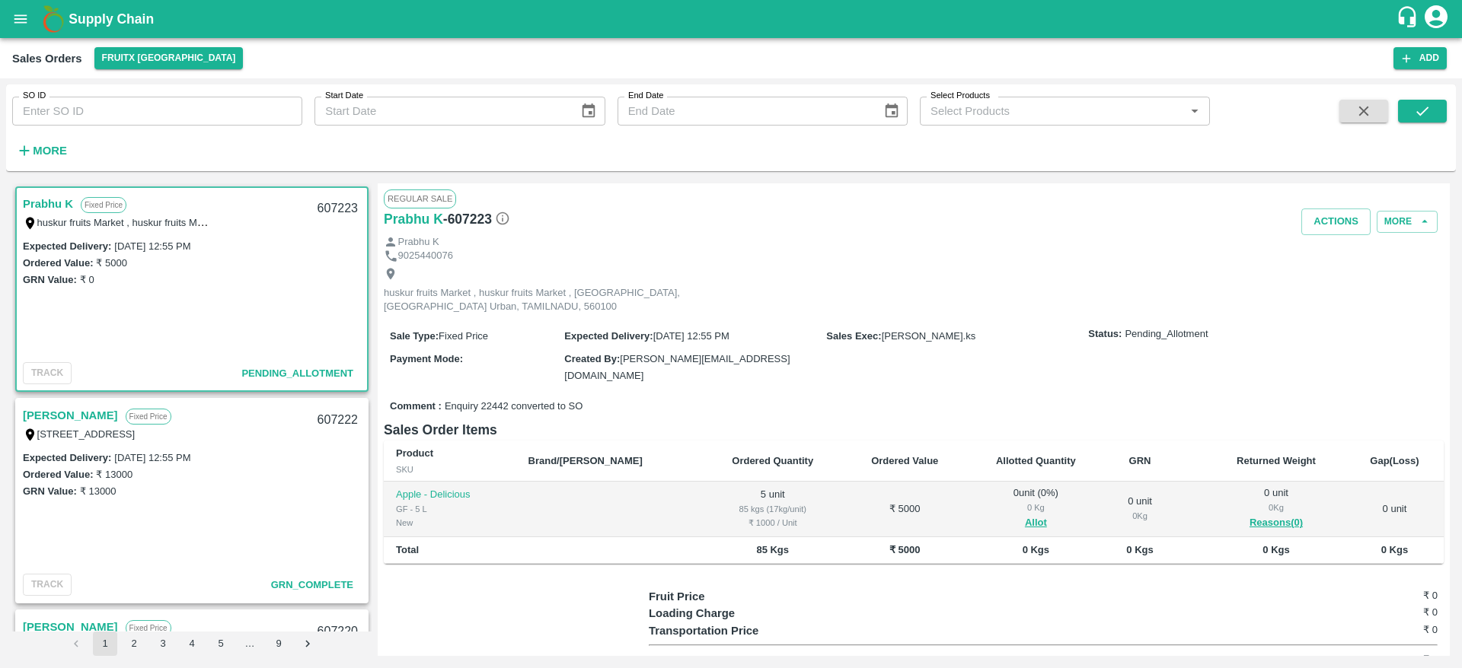
click at [58, 202] on link "Prabhu K" at bounding box center [48, 204] width 50 height 20
click at [50, 205] on link "Prabhu K" at bounding box center [48, 204] width 50 height 20
click at [327, 210] on div "607223" at bounding box center [337, 209] width 59 height 36
copy div "607223"
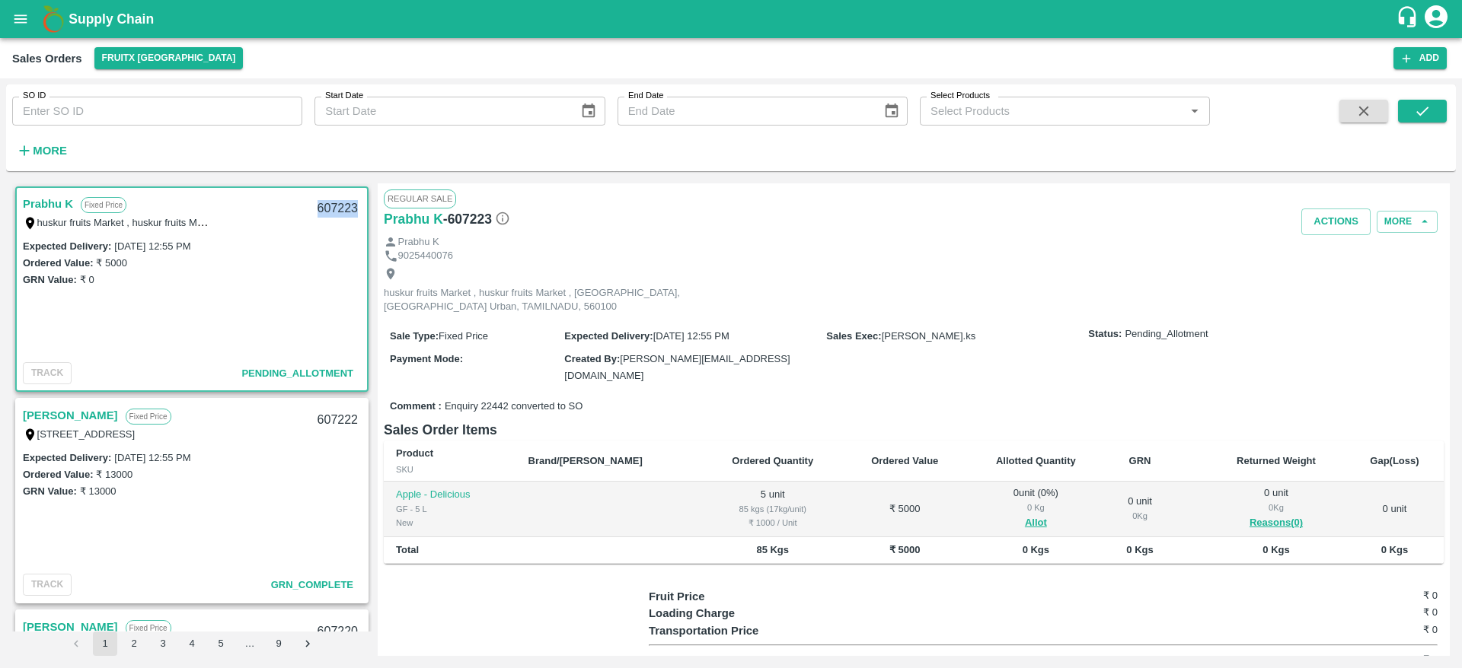
copy div "607223"
click at [1025, 515] on button "Allot" at bounding box center [1036, 524] width 22 height 18
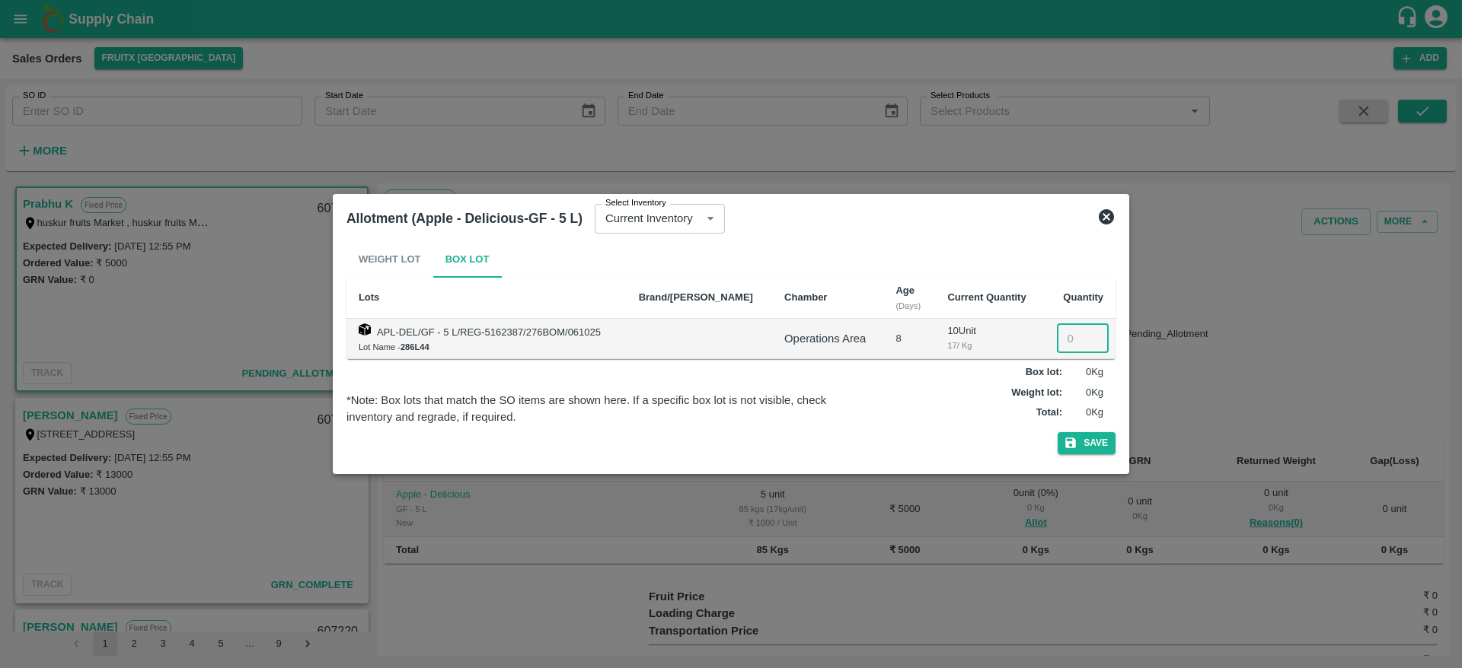
click at [1065, 327] on input "number" at bounding box center [1083, 338] width 52 height 29
type input "5"
click at [1083, 450] on button "Save" at bounding box center [1087, 443] width 58 height 22
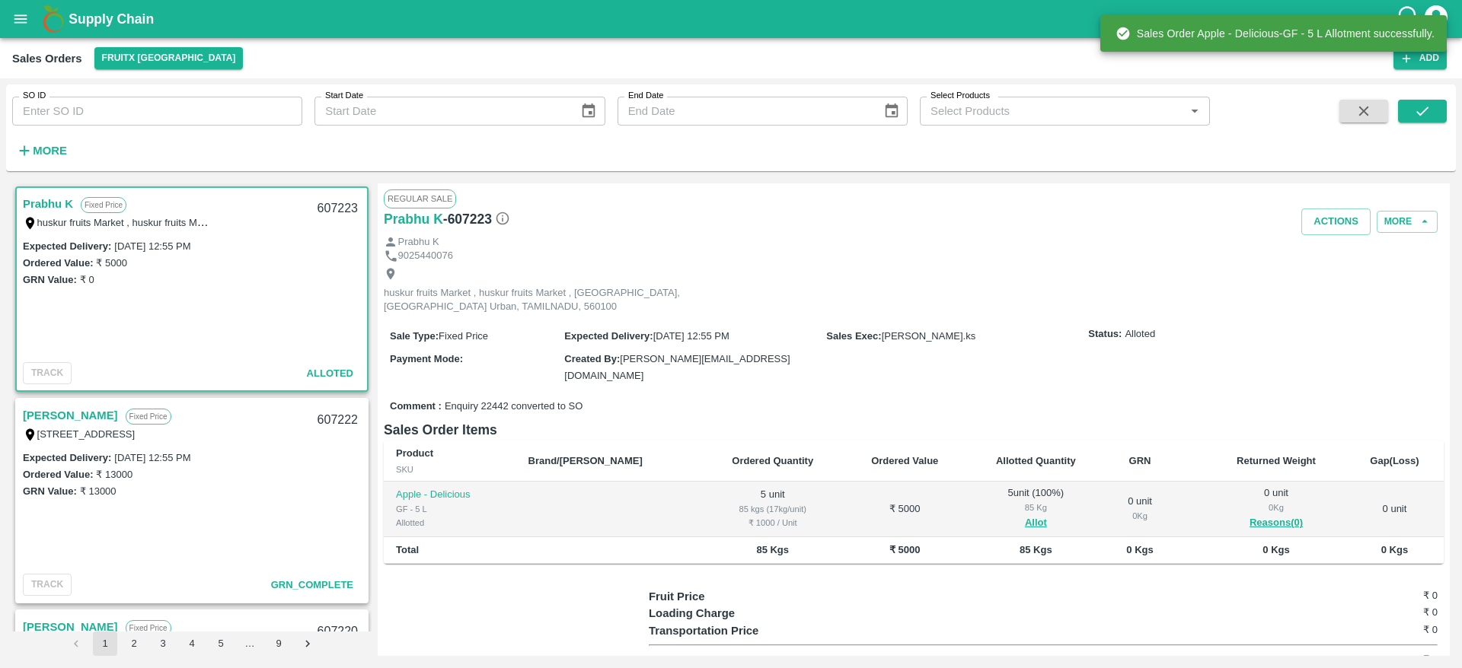
click at [322, 195] on div "607223" at bounding box center [337, 209] width 59 height 36
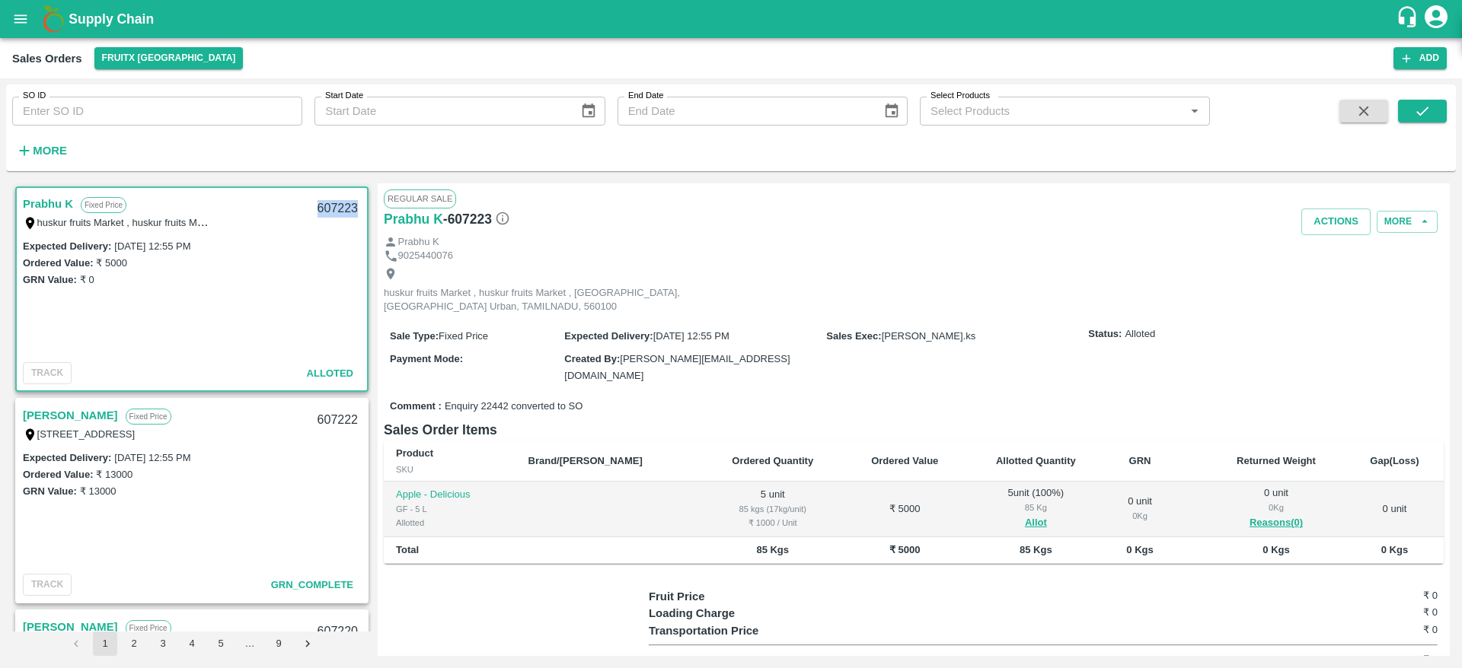
copy div "607223"
click at [1207, 441] on th "Returned Weight" at bounding box center [1276, 461] width 139 height 41
click at [1317, 219] on button "Actions" at bounding box center [1335, 222] width 69 height 27
click at [1332, 286] on li "Deliver" at bounding box center [1369, 280] width 161 height 26
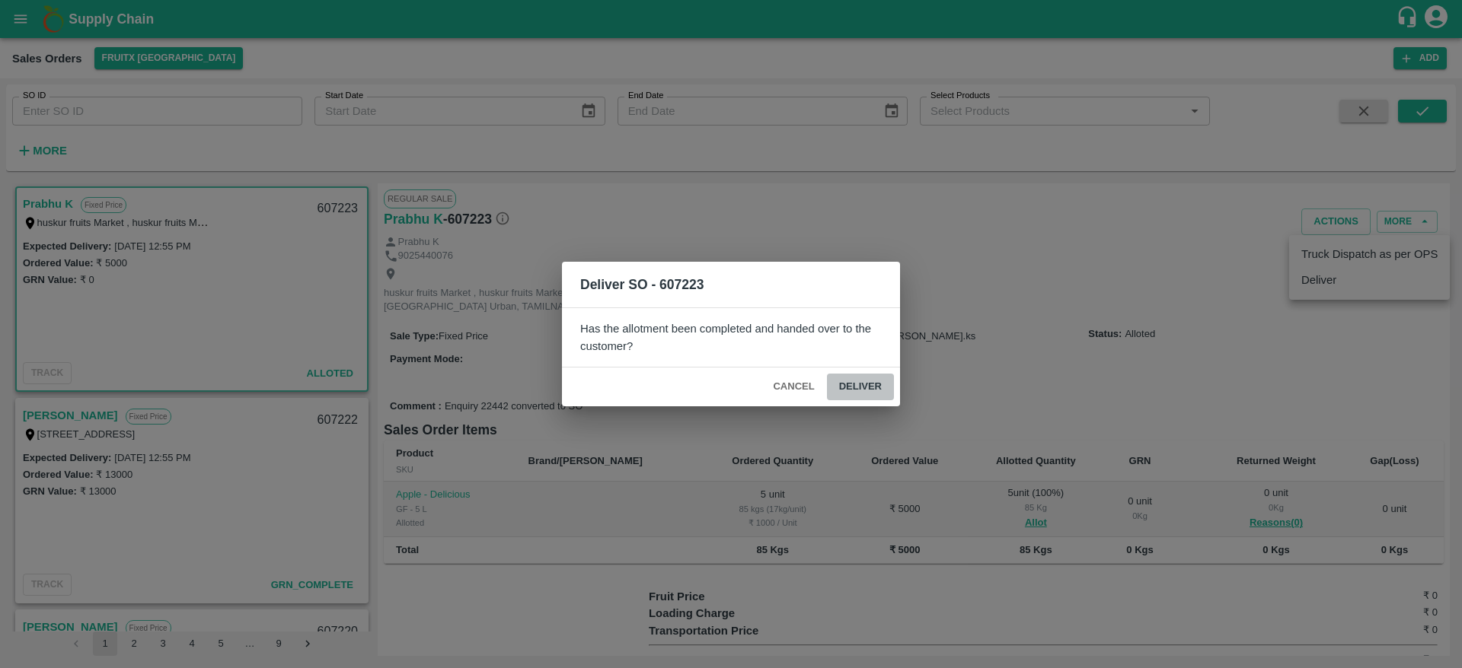
click at [863, 381] on button "Deliver" at bounding box center [860, 387] width 67 height 27
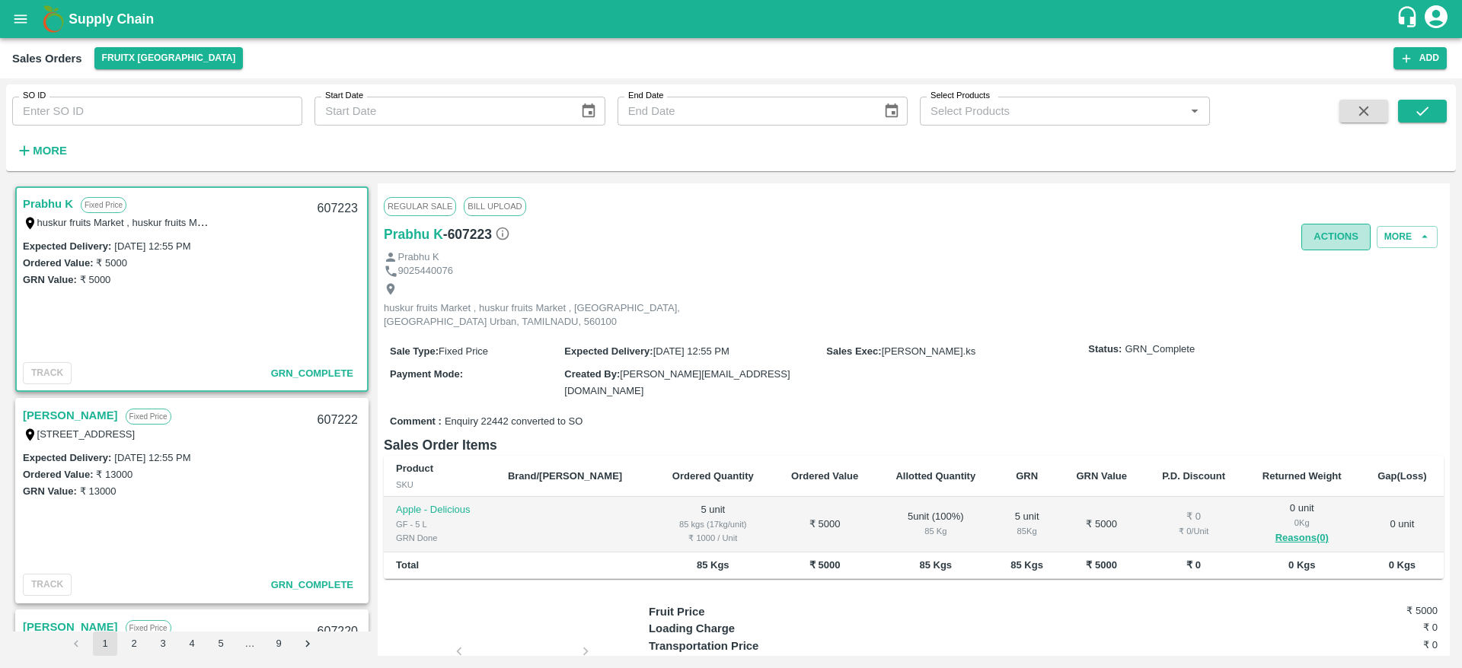
click at [1335, 230] on button "Actions" at bounding box center [1335, 237] width 69 height 27
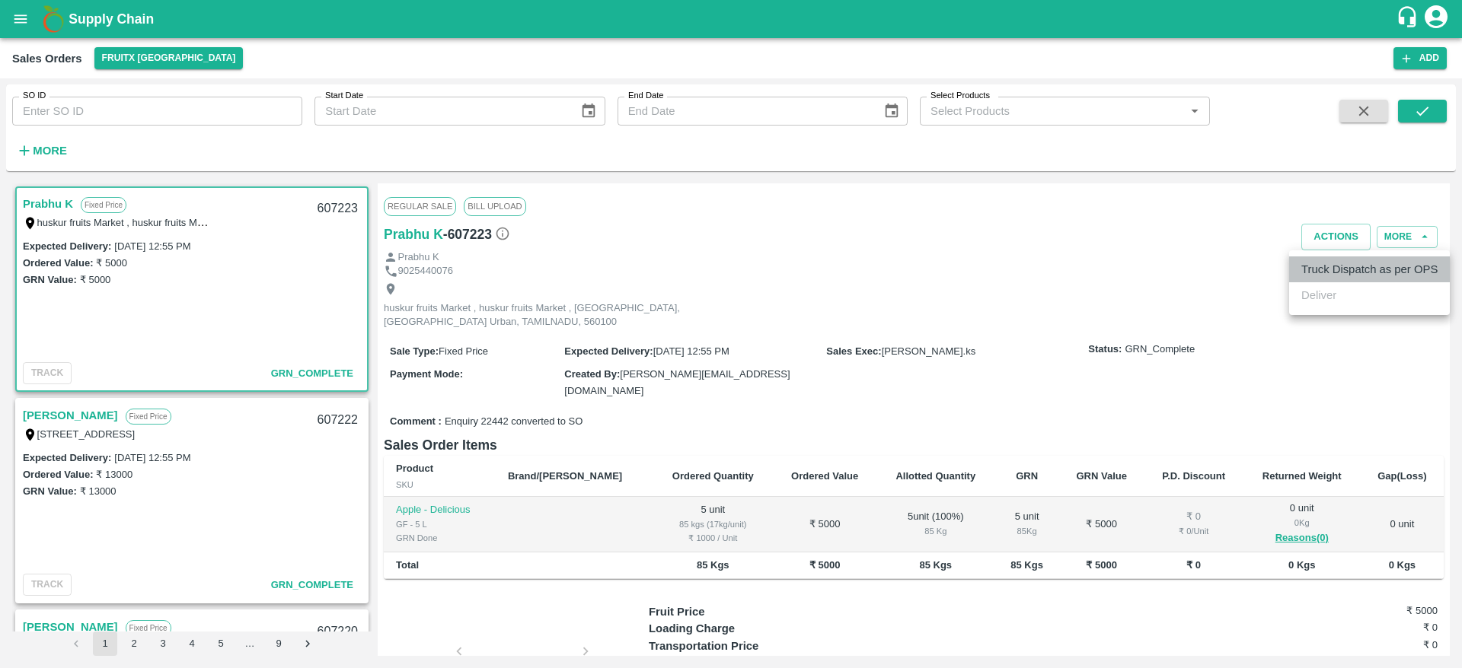
click at [1310, 269] on li "Truck Dispatch as per OPS" at bounding box center [1369, 270] width 161 height 26
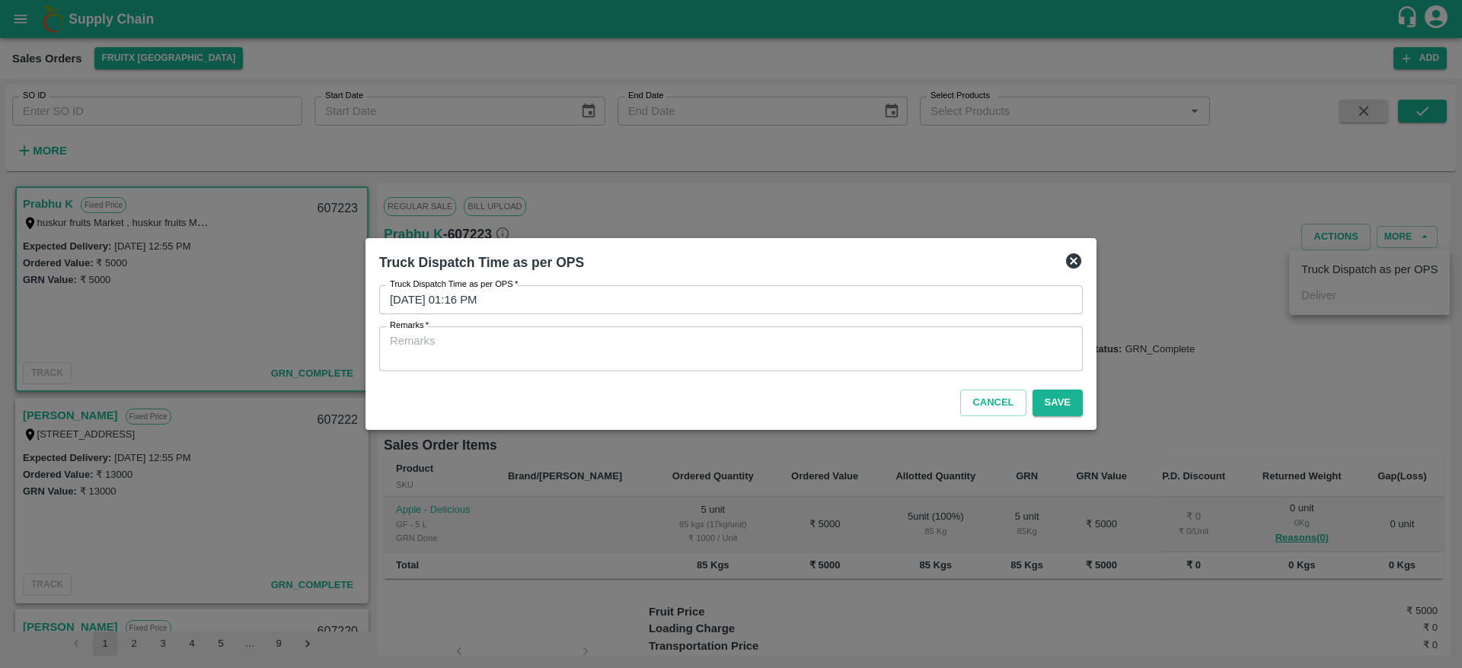
click at [850, 350] on textarea "Remarks   *" at bounding box center [731, 349] width 682 height 32
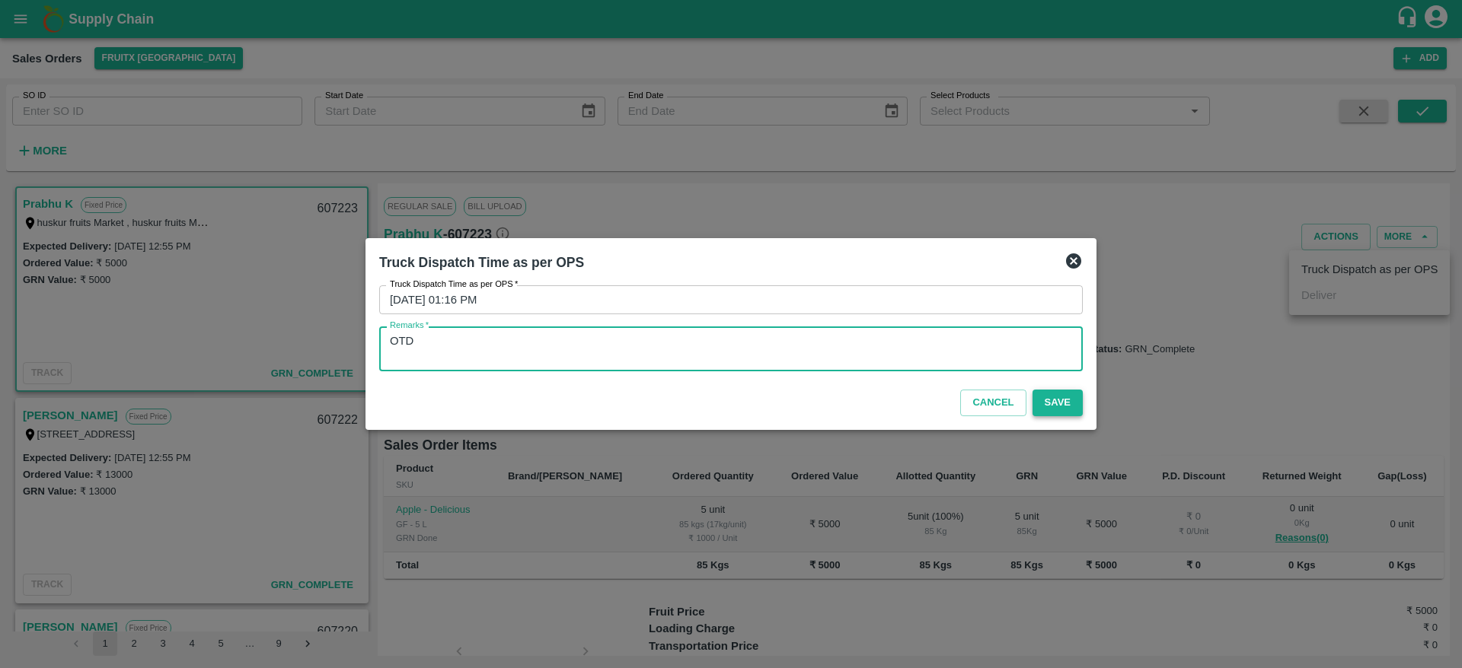
type textarea "OTD"
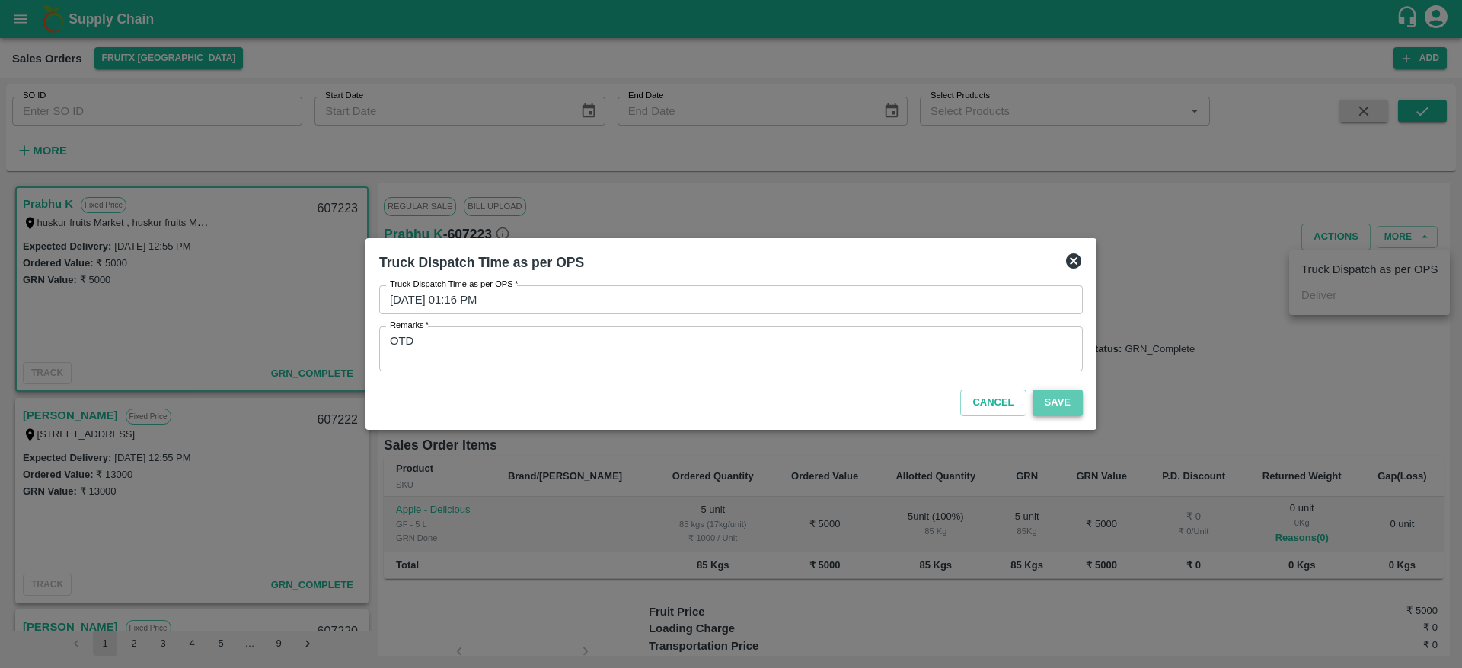
click at [1048, 409] on button "Save" at bounding box center [1057, 403] width 50 height 27
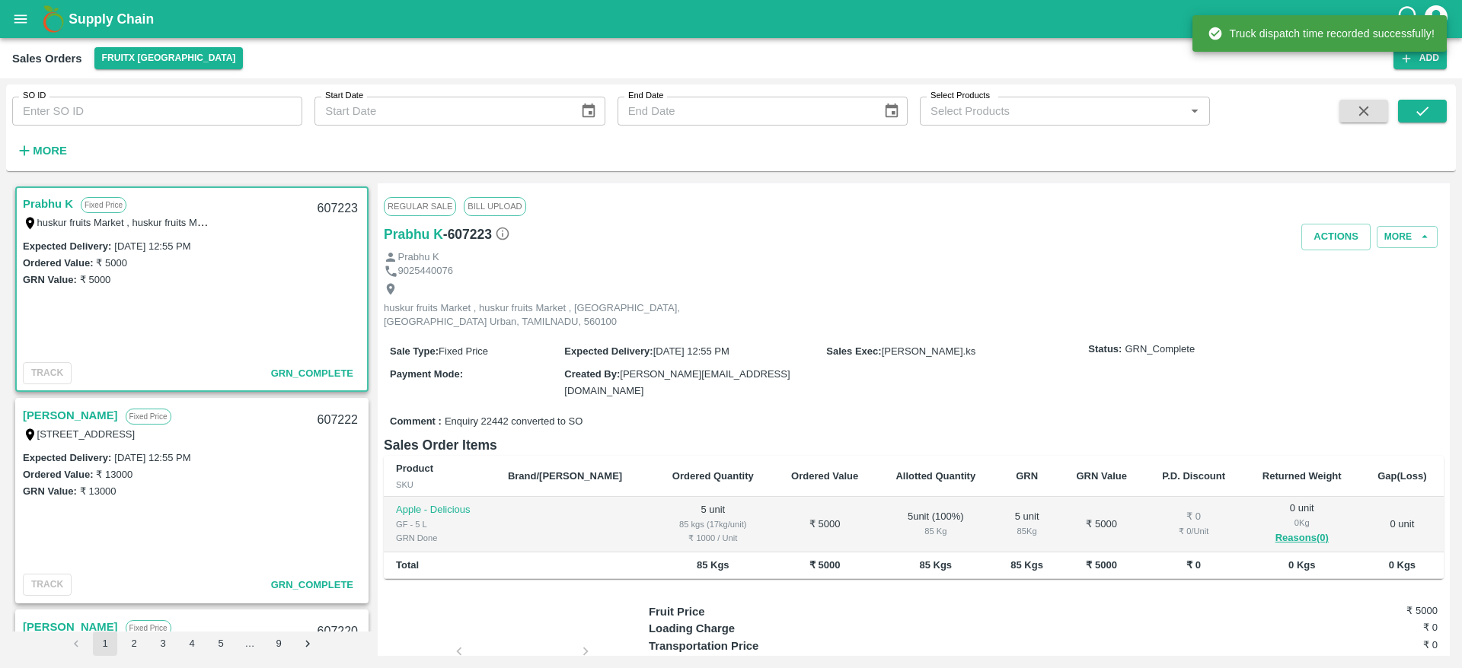
click at [333, 210] on div "607223" at bounding box center [337, 209] width 59 height 36
copy div "607223"
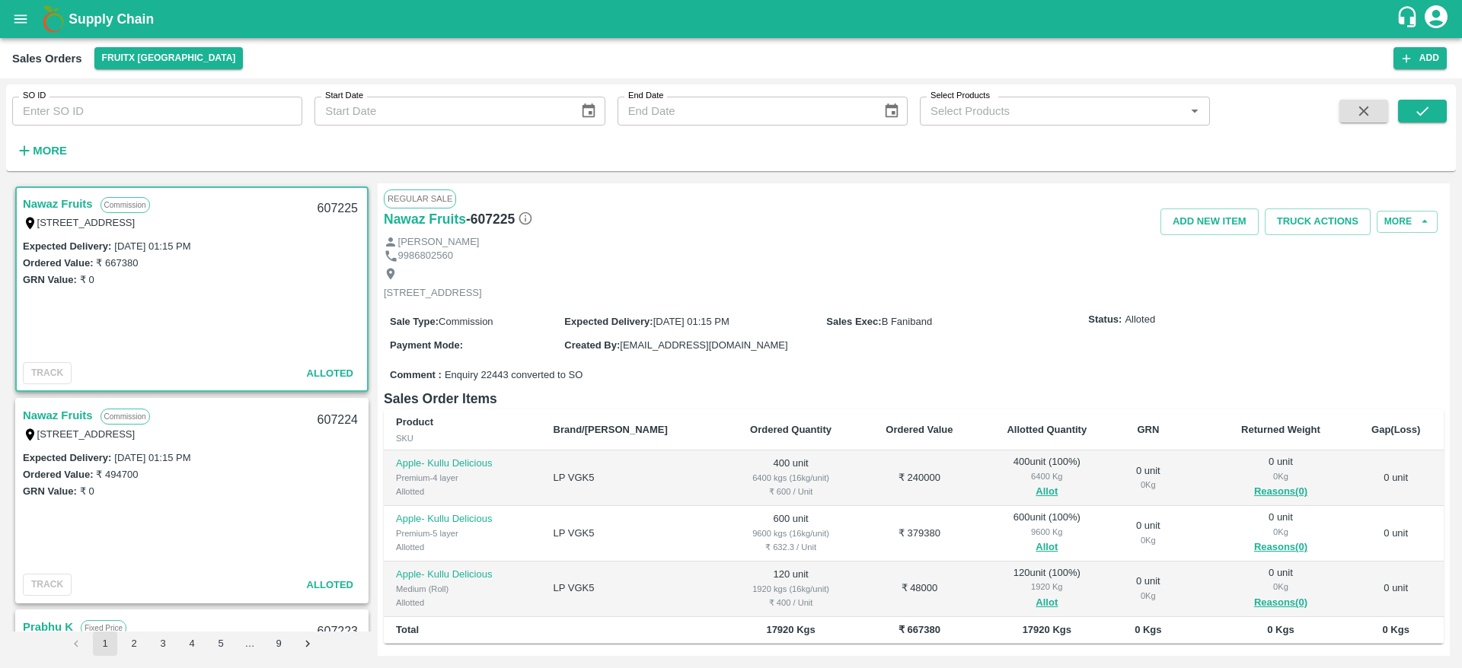
click at [45, 412] on link "Nawaz Fruits" at bounding box center [58, 416] width 70 height 20
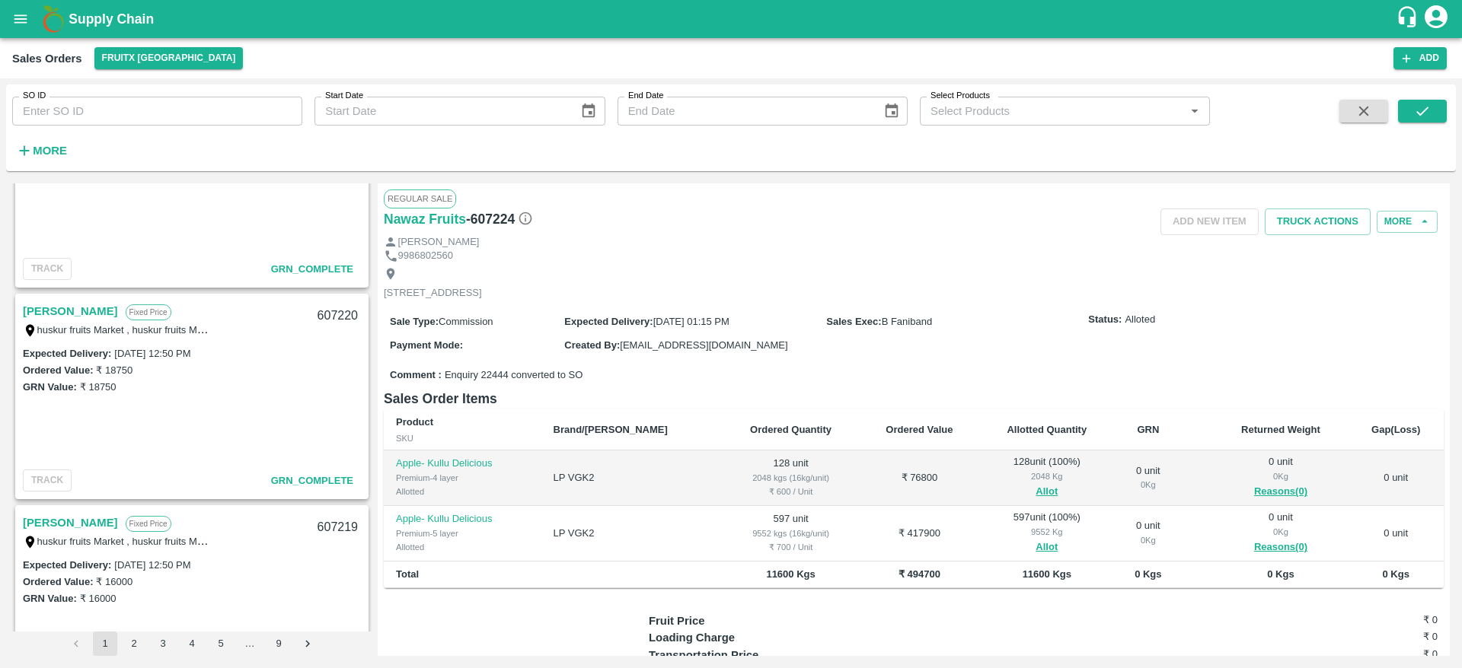
scroll to position [740, 0]
click at [113, 17] on b "Supply Chain" at bounding box center [111, 18] width 85 height 15
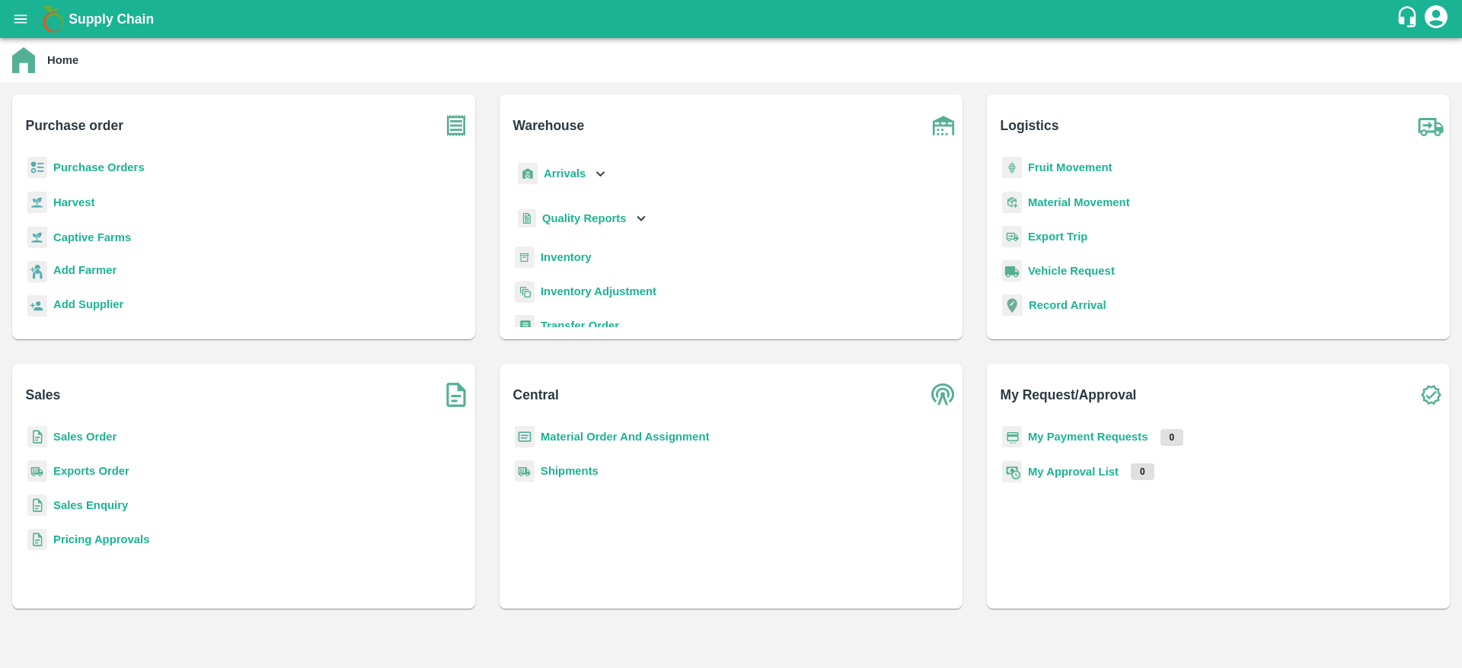
click at [75, 440] on b "Sales Order" at bounding box center [84, 437] width 63 height 12
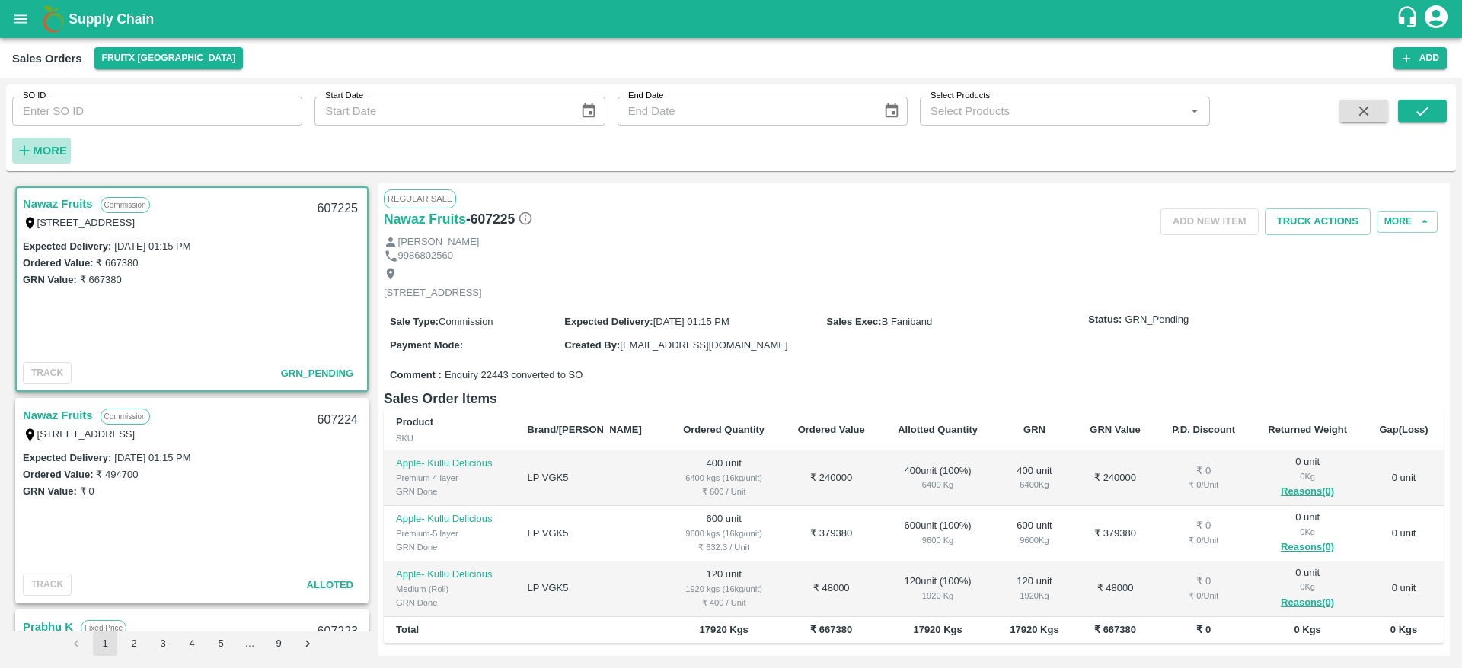
click at [54, 149] on strong "More" at bounding box center [50, 151] width 34 height 12
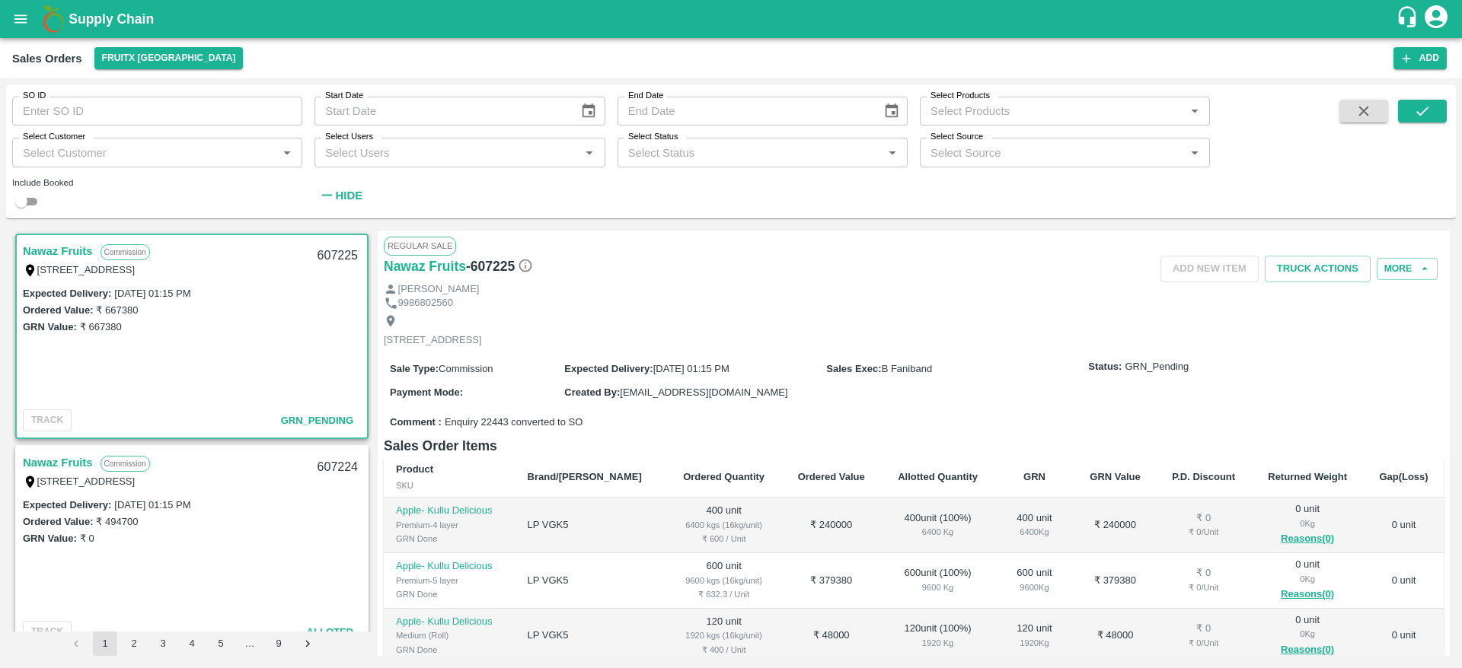
click at [668, 139] on label "Select Status" at bounding box center [653, 137] width 50 height 12
click at [668, 142] on input "Select Status" at bounding box center [750, 152] width 256 height 20
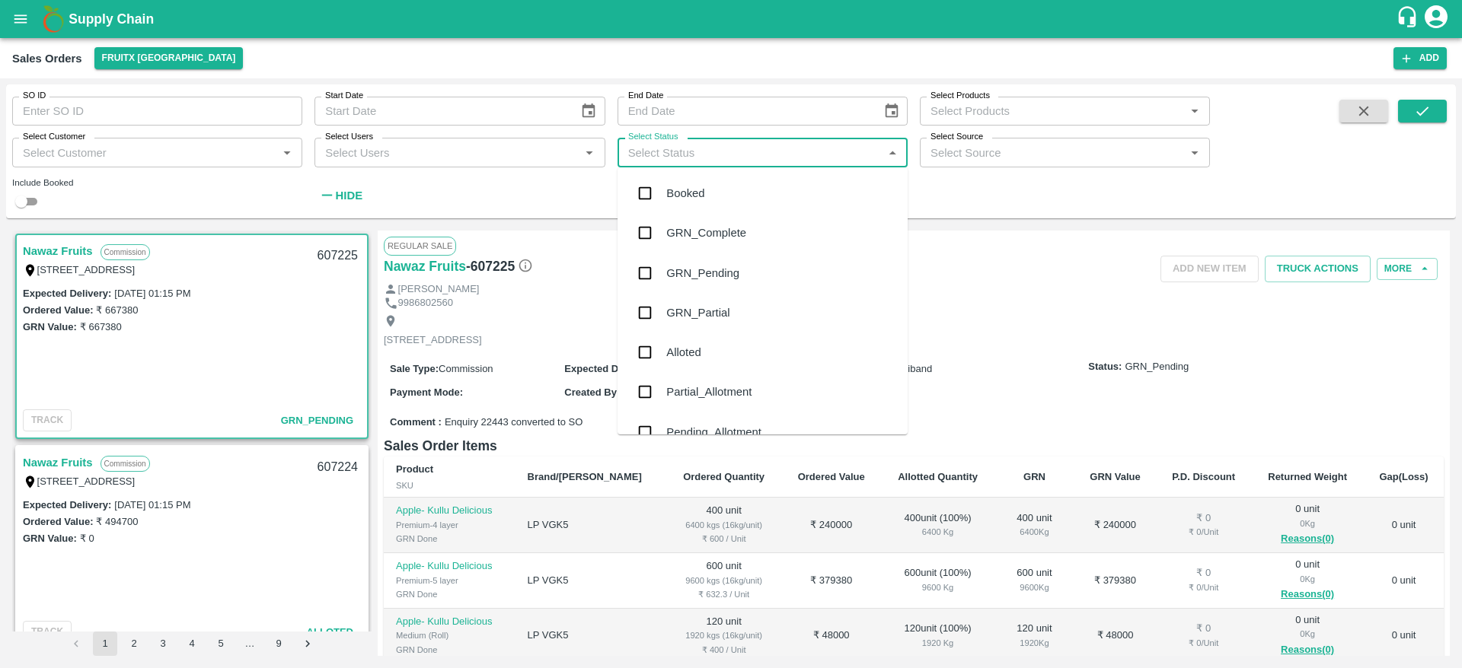
click at [684, 158] on input "Select Status" at bounding box center [750, 152] width 256 height 20
click at [728, 425] on div "Pending_Allotment" at bounding box center [713, 432] width 95 height 17
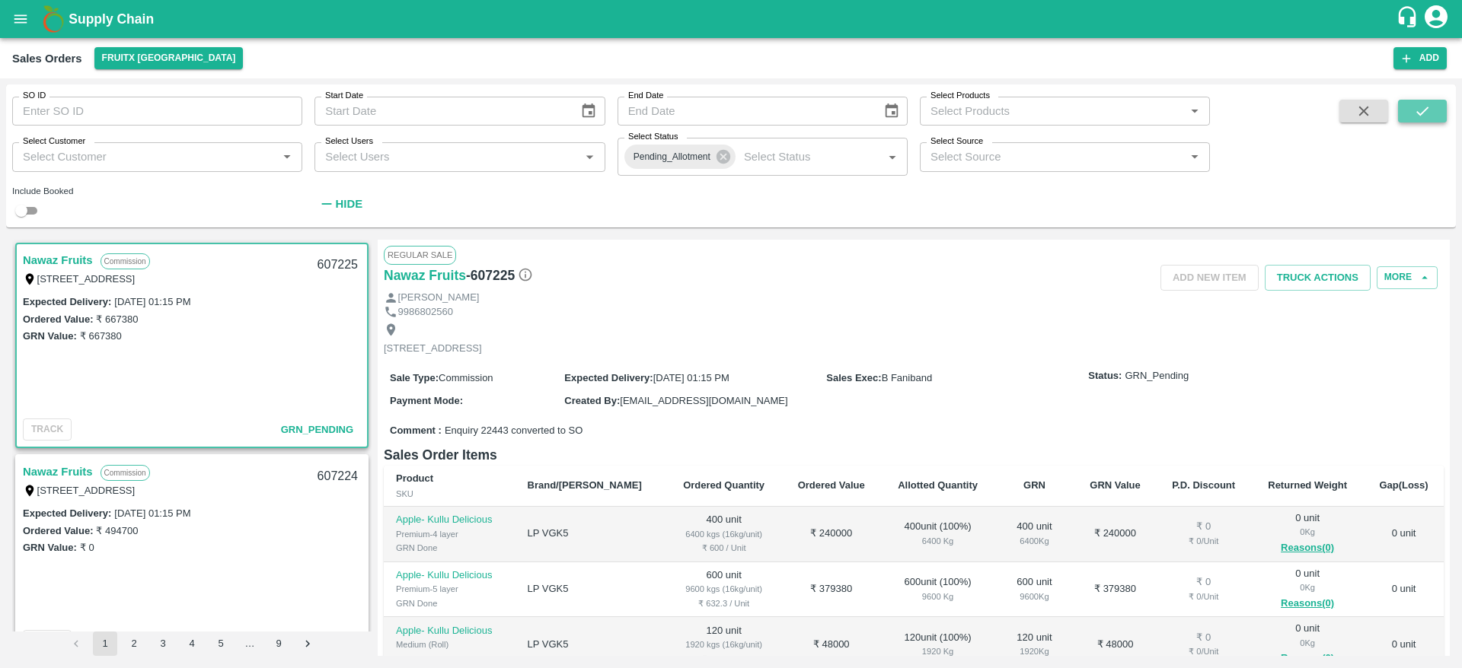
click at [1415, 120] on button "submit" at bounding box center [1422, 111] width 49 height 23
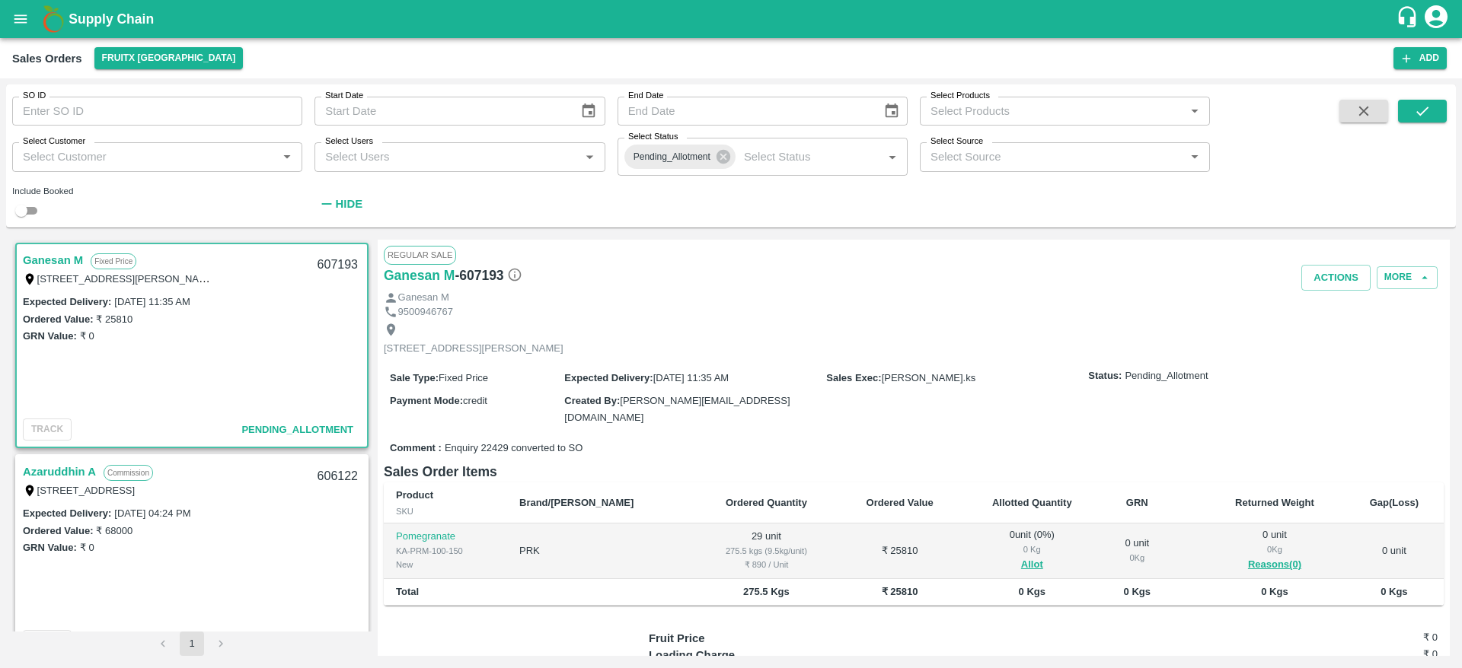
click at [40, 262] on link "Ganesan M" at bounding box center [53, 260] width 60 height 20
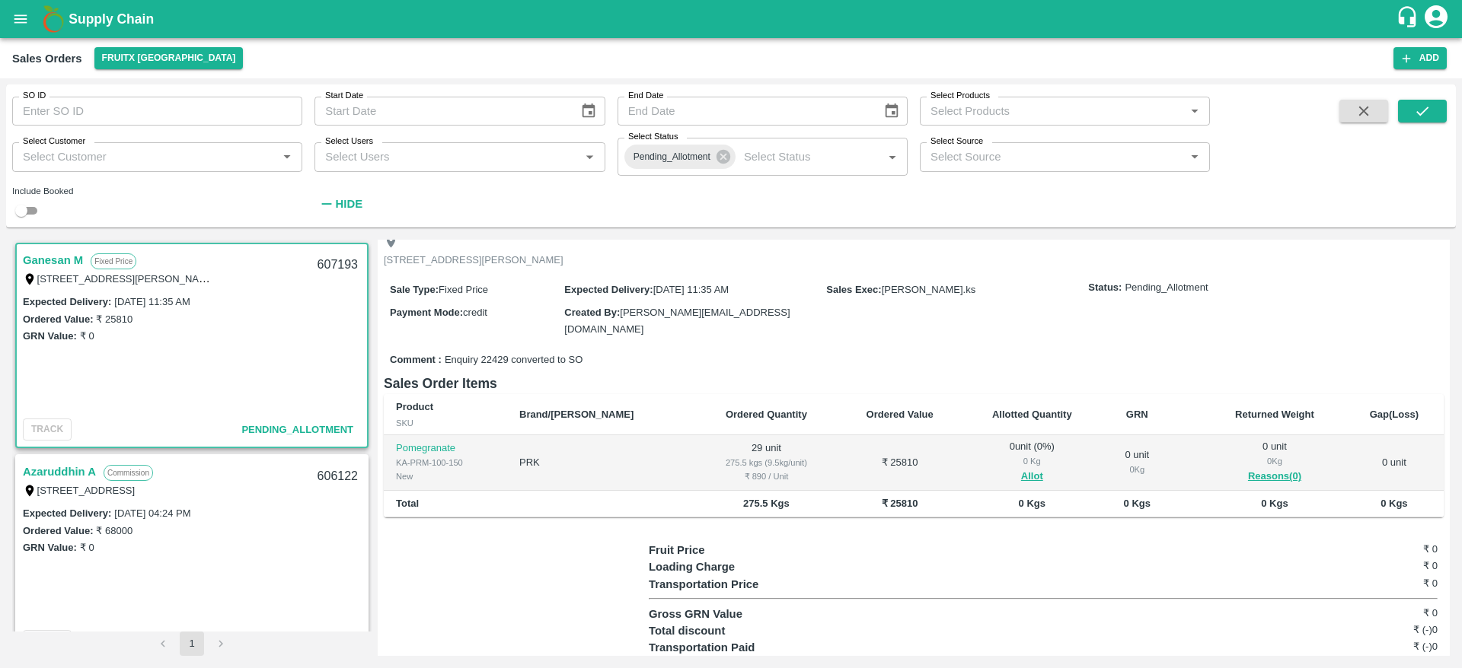
scroll to position [122, 0]
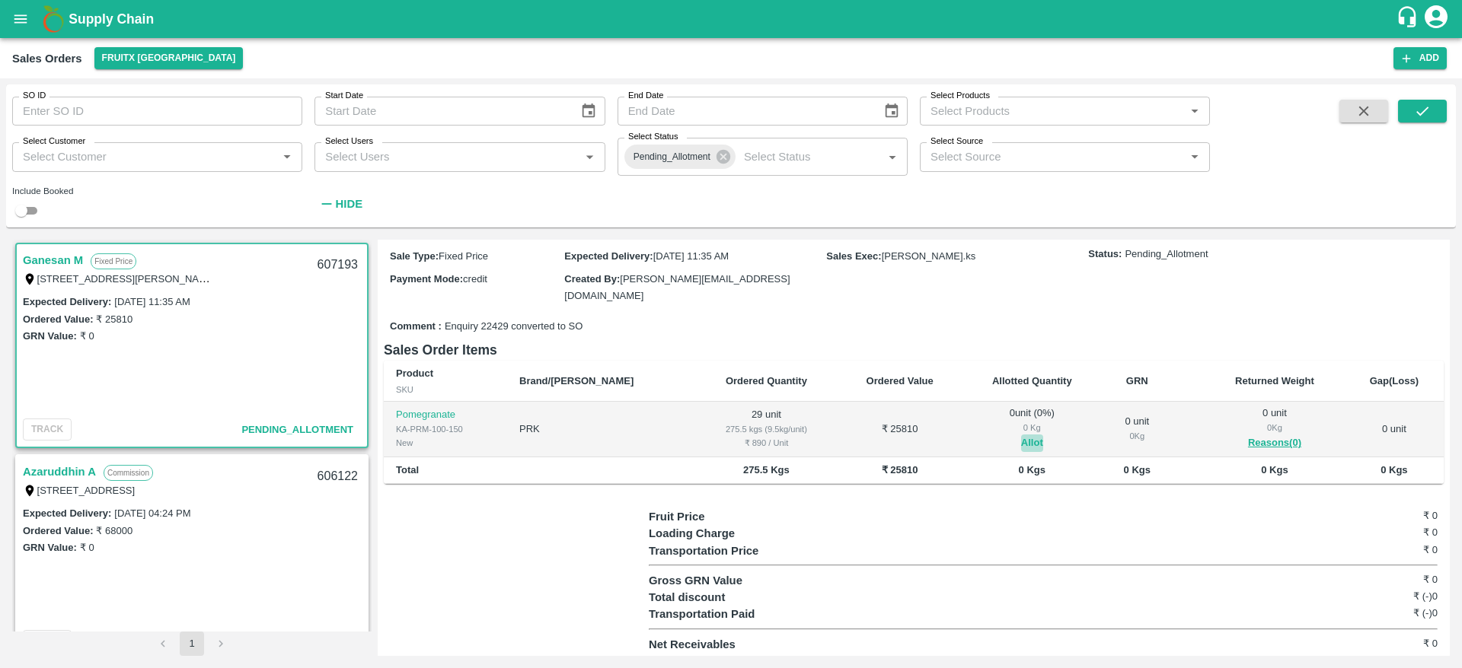
click at [1021, 441] on button "Allot" at bounding box center [1032, 444] width 22 height 18
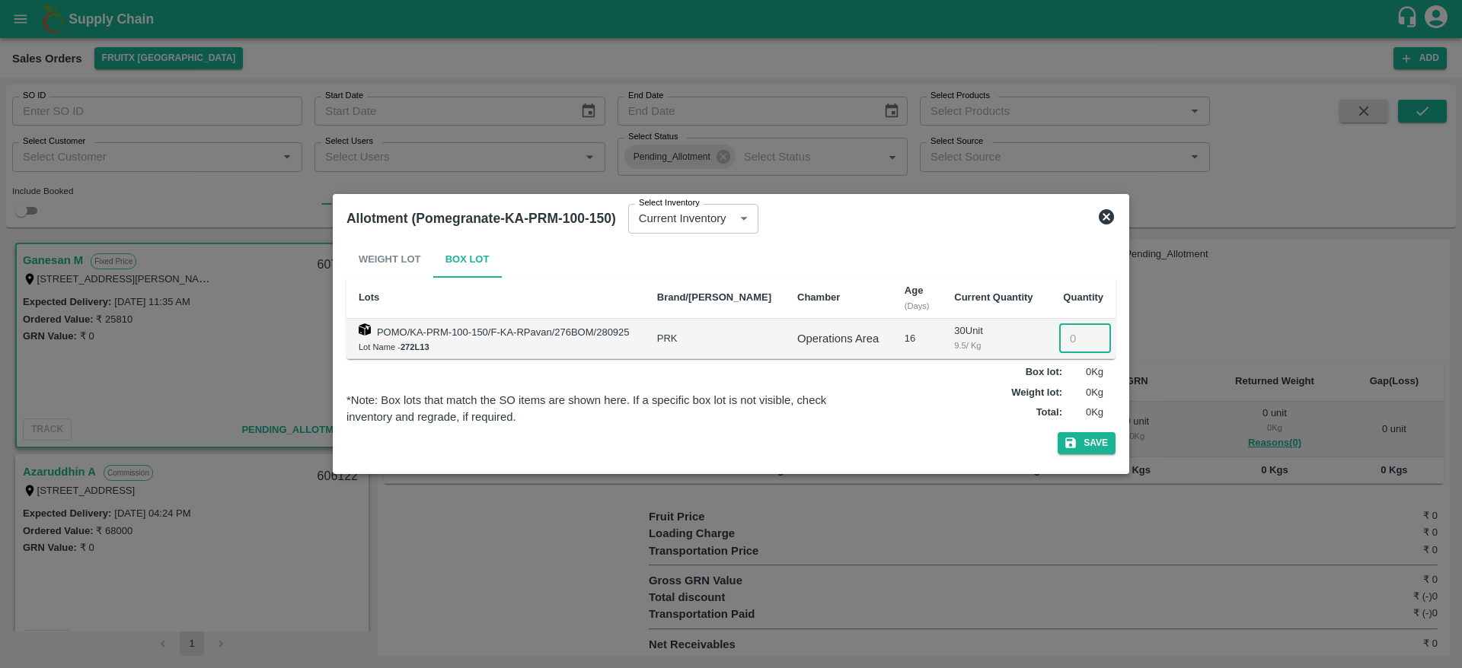
click at [1070, 341] on input "number" at bounding box center [1085, 338] width 52 height 29
type input "29"
click at [1073, 451] on button "Save" at bounding box center [1087, 443] width 58 height 22
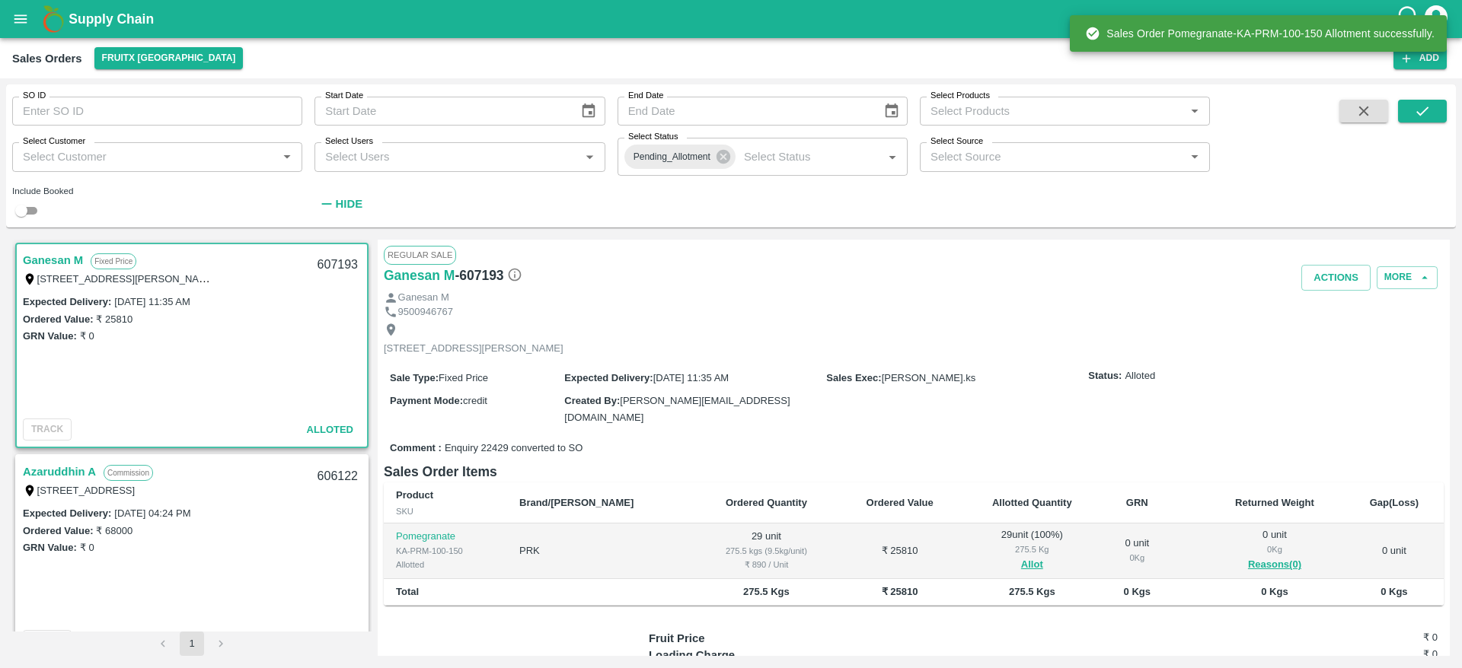
click at [330, 268] on div "607193" at bounding box center [337, 265] width 59 height 36
copy div "607193"
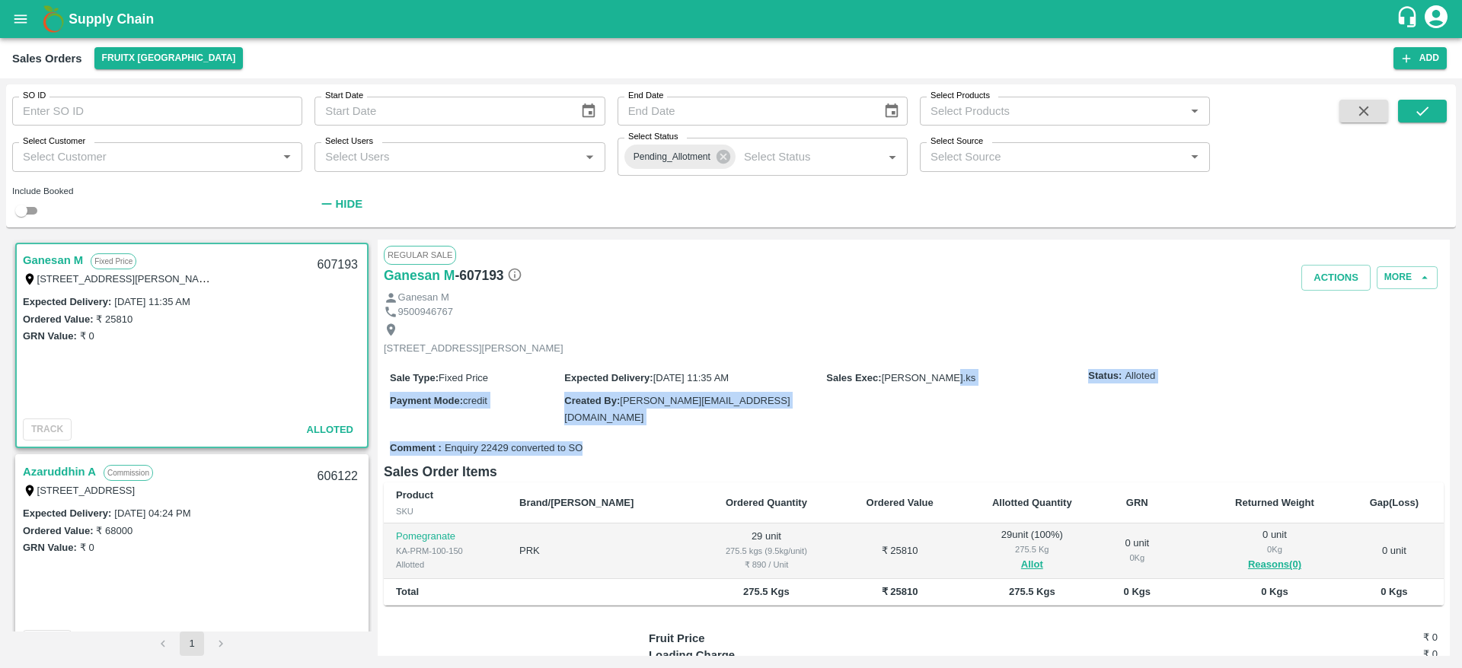
drag, startPoint x: 1082, startPoint y: 404, endPoint x: 978, endPoint y: 439, distance: 109.1
click at [978, 439] on div "Regular Sale Ganesan M - 607193 Actions More Ganesan M 9500946767 189/308,, pil…" at bounding box center [914, 448] width 1072 height 416
click at [978, 439] on div "Comment : Enquiry 22429 converted to SO" at bounding box center [914, 449] width 1060 height 27
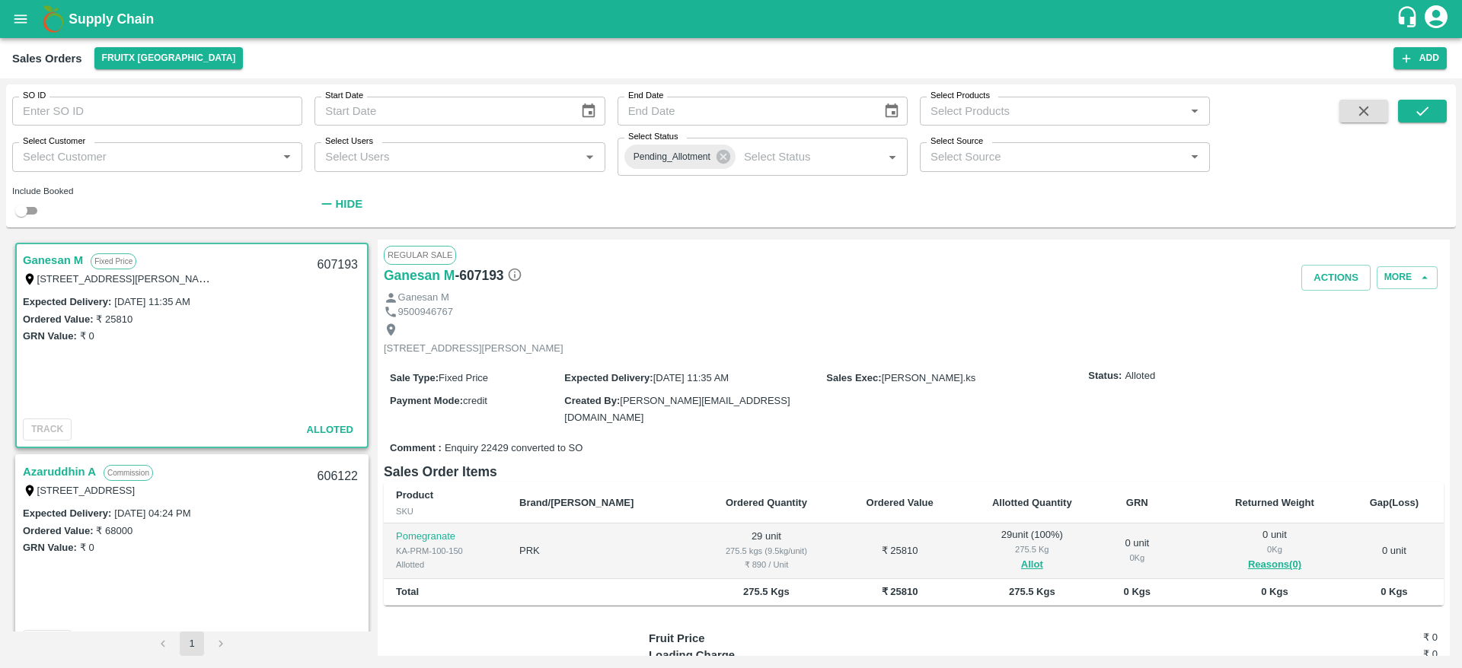
click at [57, 258] on link "Ganesan M" at bounding box center [53, 260] width 60 height 20
click at [1332, 285] on button "Actions" at bounding box center [1335, 278] width 69 height 27
click at [1321, 336] on li "Deliver" at bounding box center [1369, 336] width 161 height 26
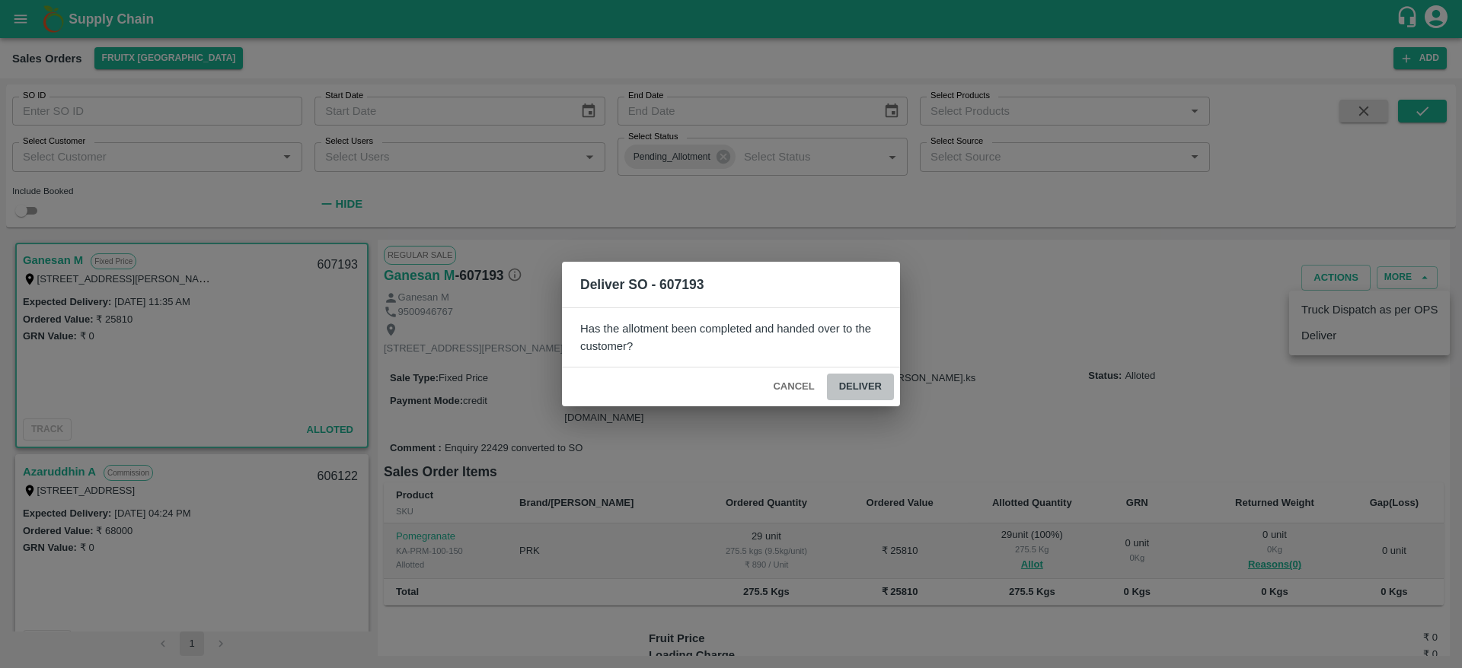
click at [850, 390] on button "Deliver" at bounding box center [860, 387] width 67 height 27
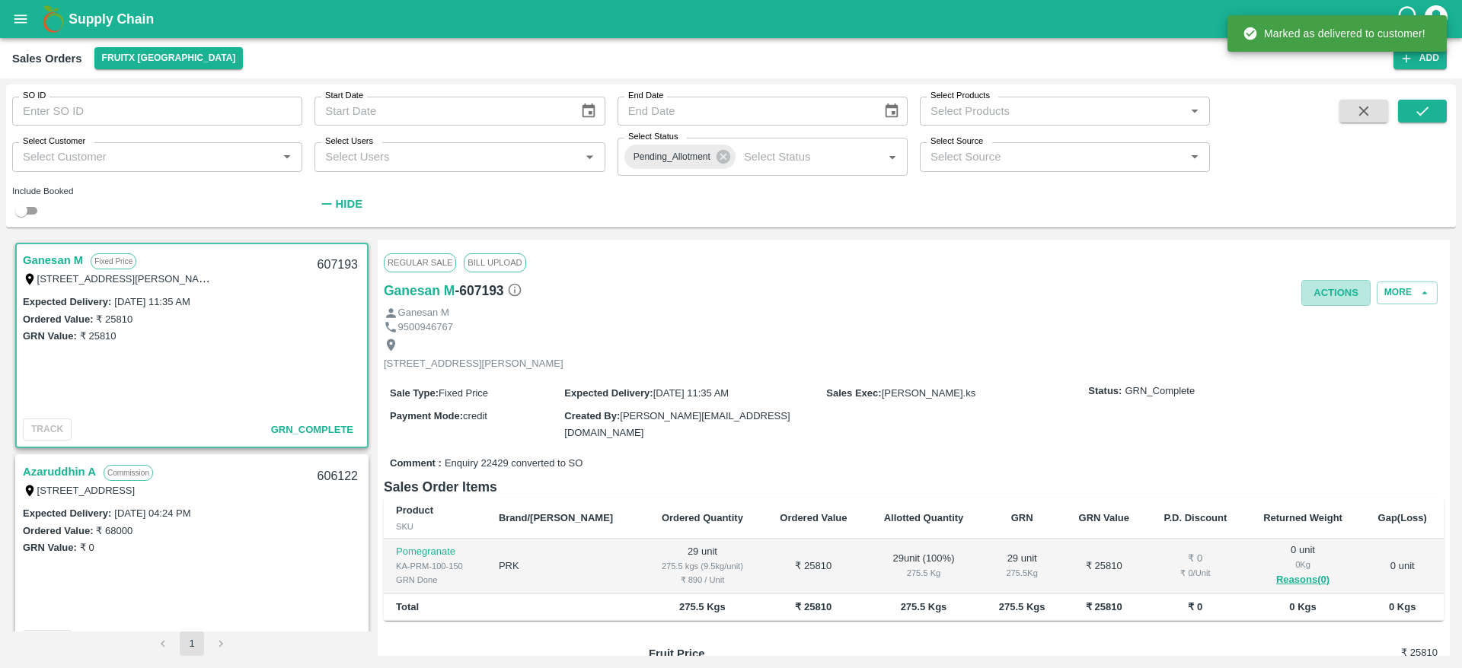
click at [1327, 282] on button "Actions" at bounding box center [1335, 293] width 69 height 27
click at [1324, 317] on li "Truck Dispatch as per OPS" at bounding box center [1369, 325] width 161 height 26
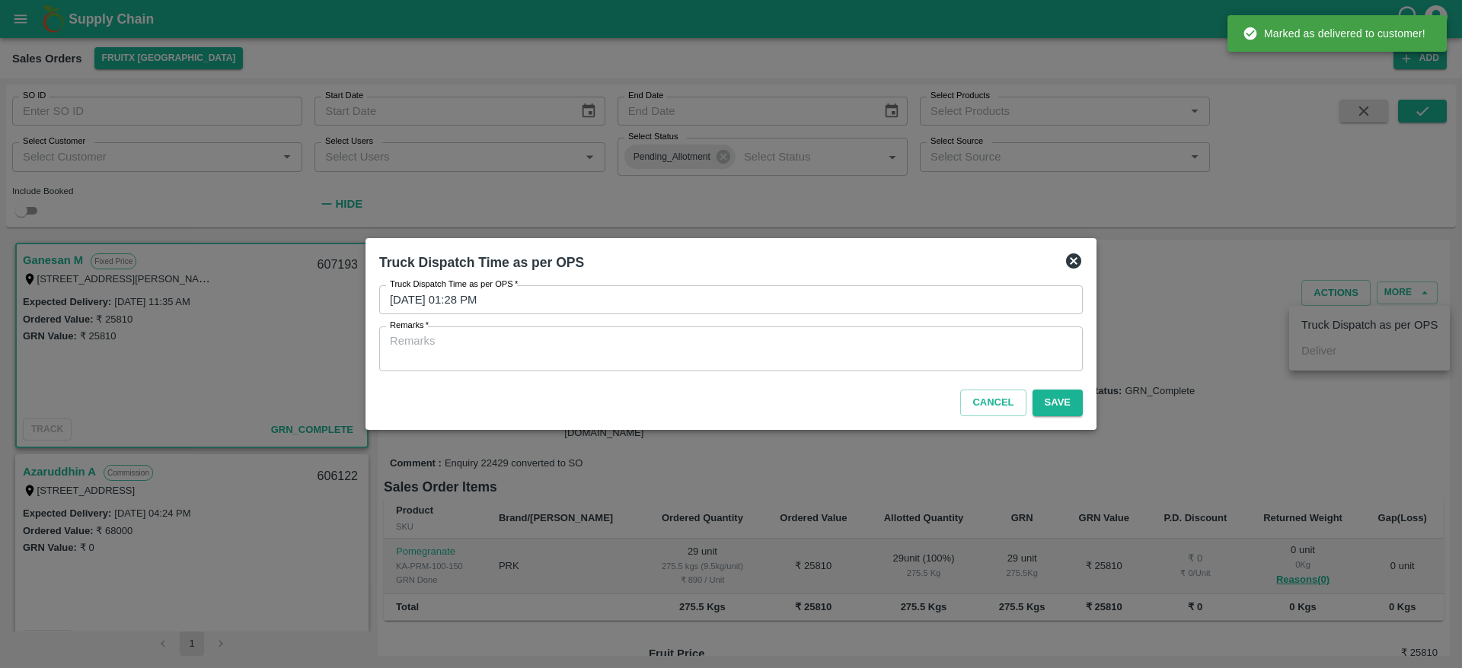
click at [606, 372] on div "Truck Dispatch Time as per OPS   * 14/10/2025 01:28 PM Truck Dispatch Time as p…" at bounding box center [731, 328] width 716 height 98
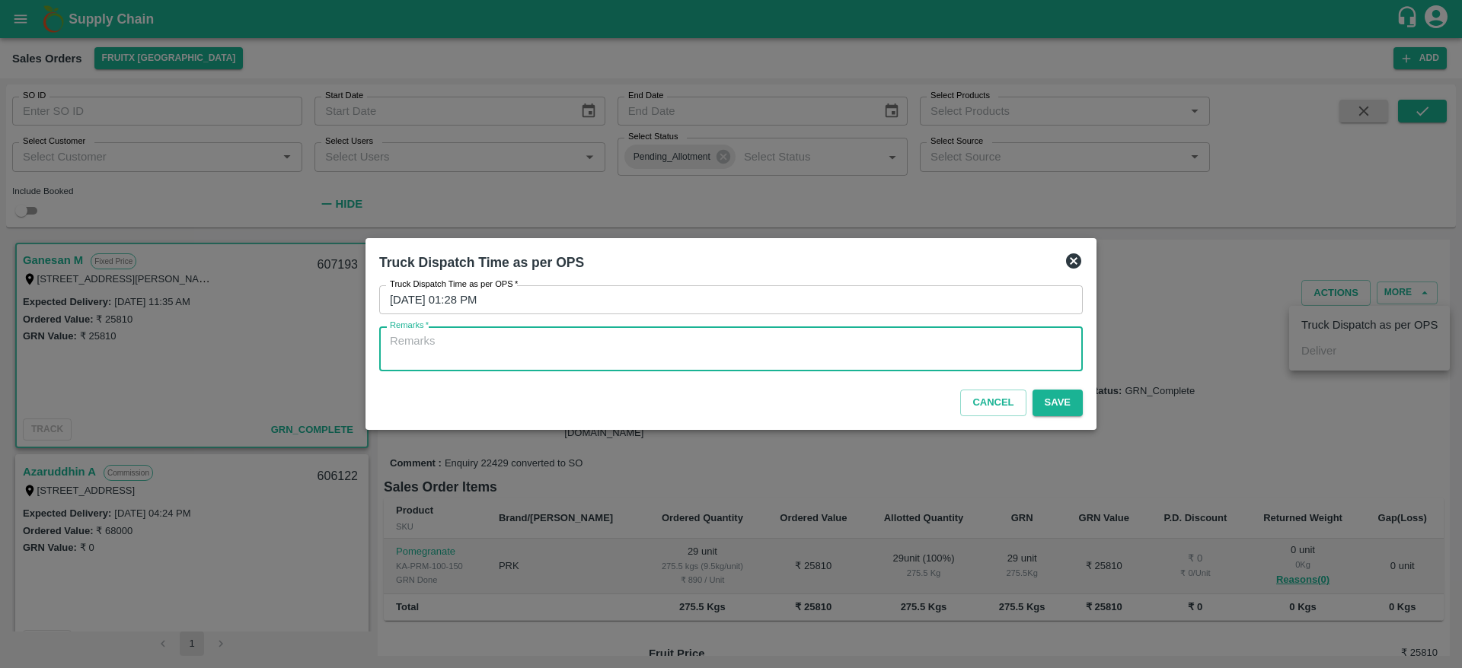
click at [573, 355] on textarea "Remarks   *" at bounding box center [731, 349] width 682 height 32
type textarea "OTD"
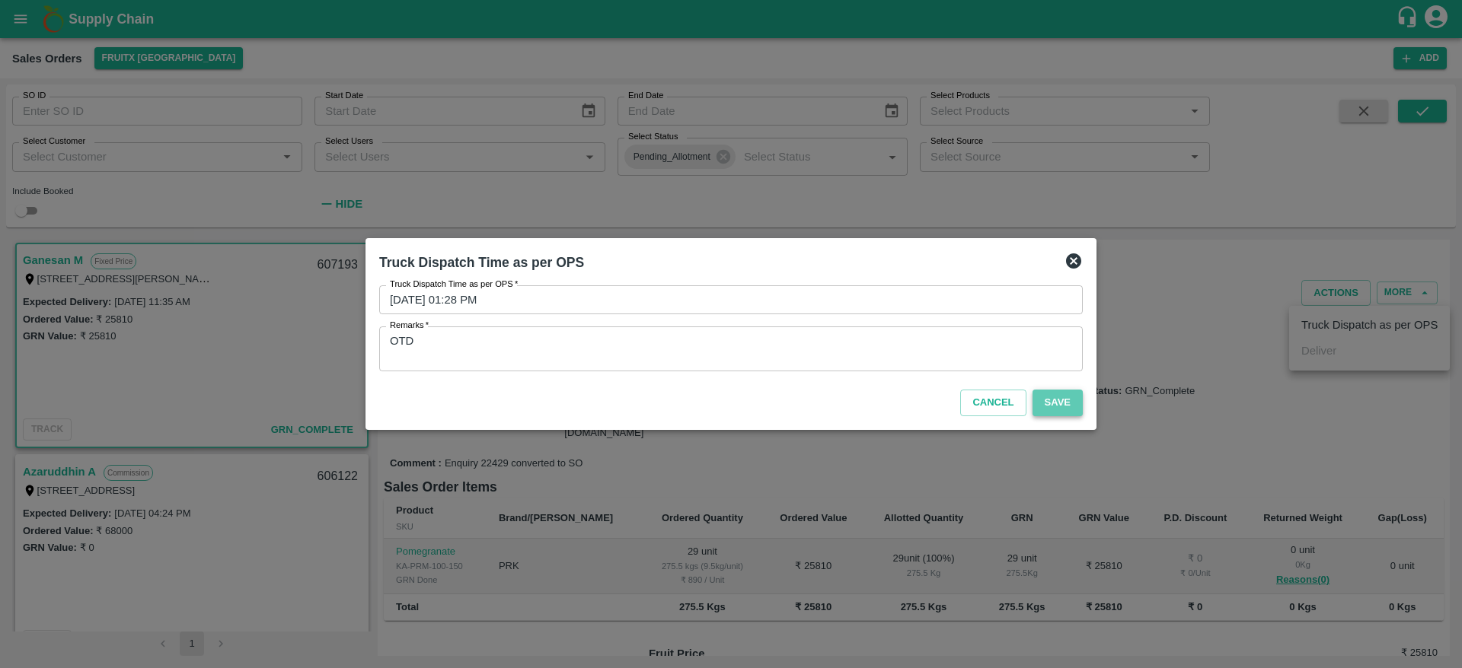
click at [1047, 400] on button "Save" at bounding box center [1057, 403] width 50 height 27
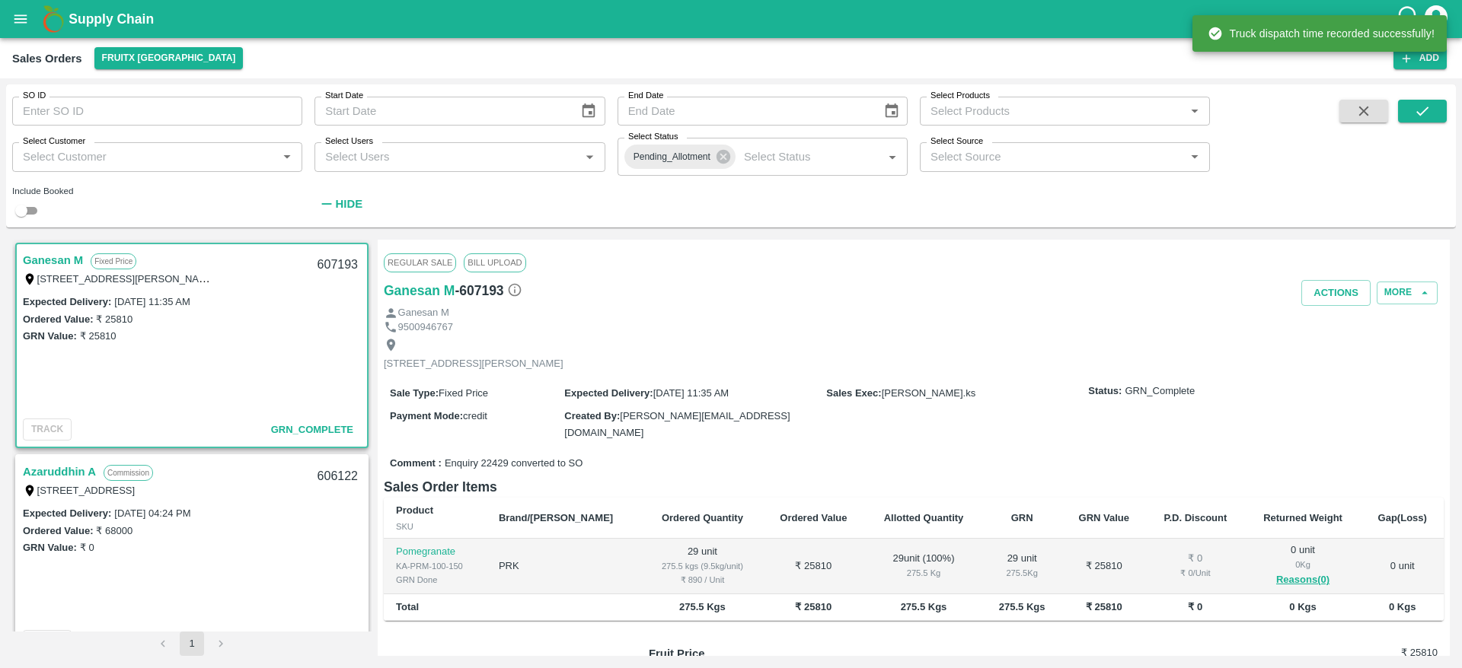
scroll to position [137, 0]
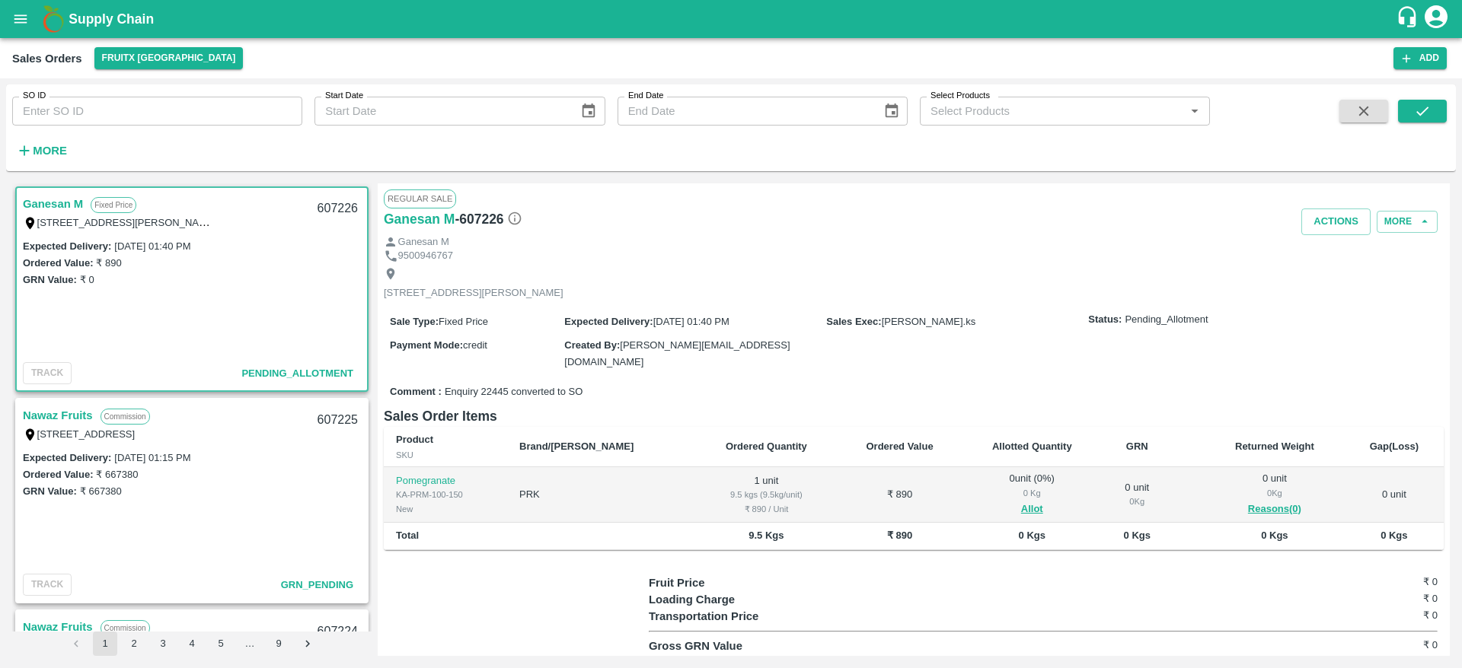
click at [46, 188] on div "Ganesan M Fixed Price [STREET_ADDRESS][PERSON_NAME]" at bounding box center [192, 212] width 350 height 49
click at [46, 207] on link "Ganesan M" at bounding box center [53, 204] width 60 height 20
click at [1021, 511] on button "Allot" at bounding box center [1032, 510] width 22 height 18
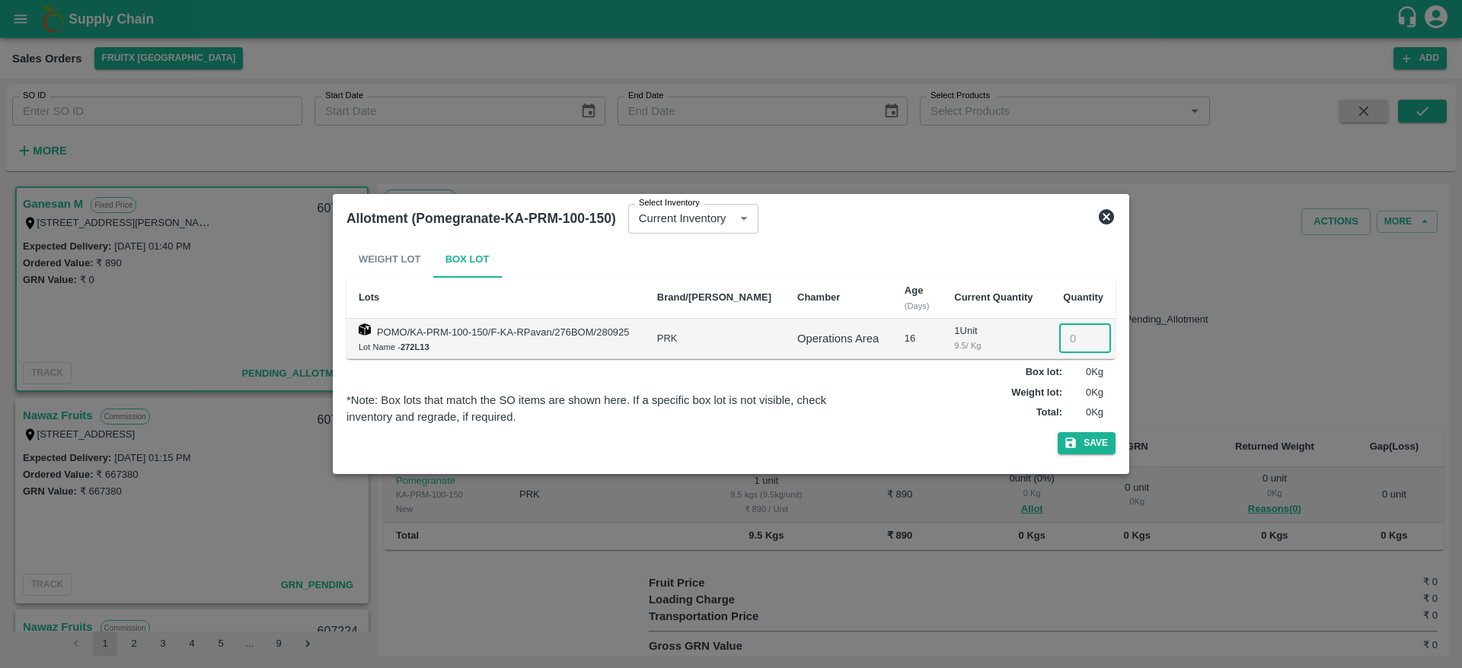
click at [1071, 334] on input "number" at bounding box center [1085, 338] width 52 height 29
type input "1"
click at [1083, 442] on button "Save" at bounding box center [1087, 443] width 58 height 22
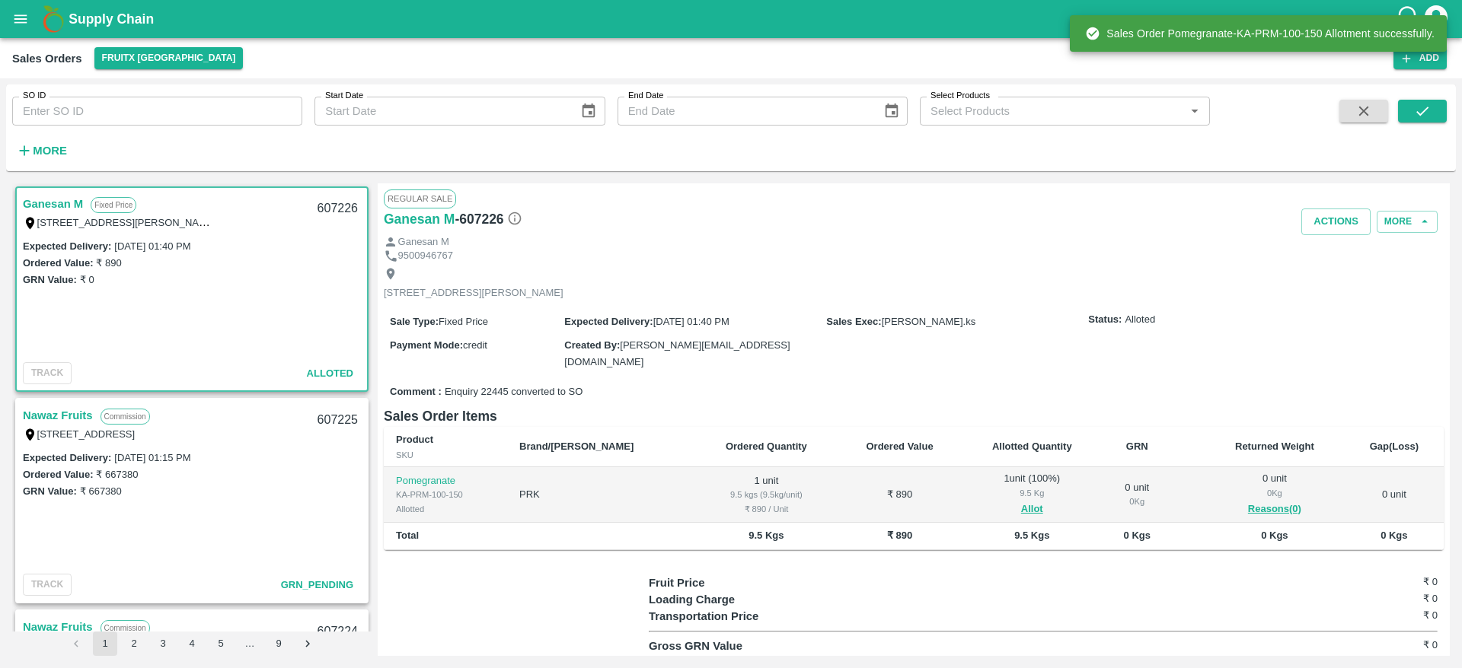
click at [330, 202] on div "607226" at bounding box center [337, 209] width 59 height 36
copy div "607226"
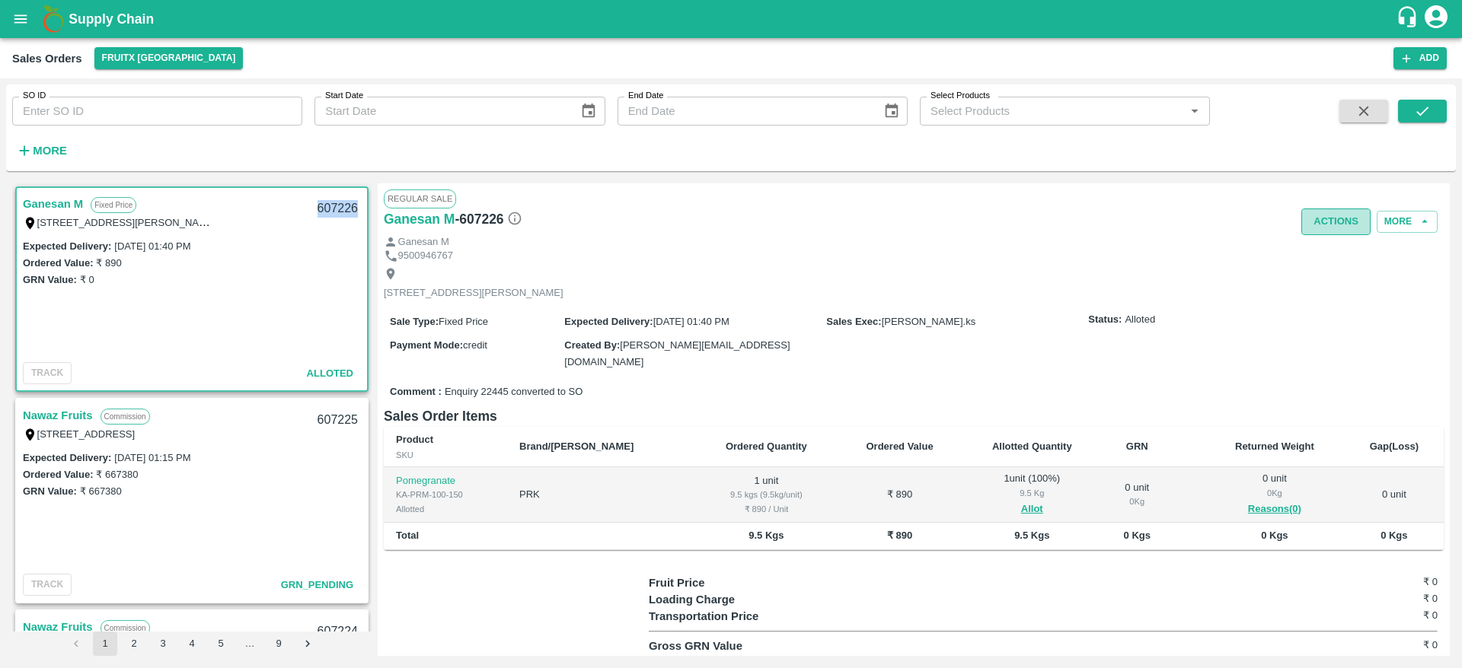
click at [1335, 217] on button "Actions" at bounding box center [1335, 222] width 69 height 27
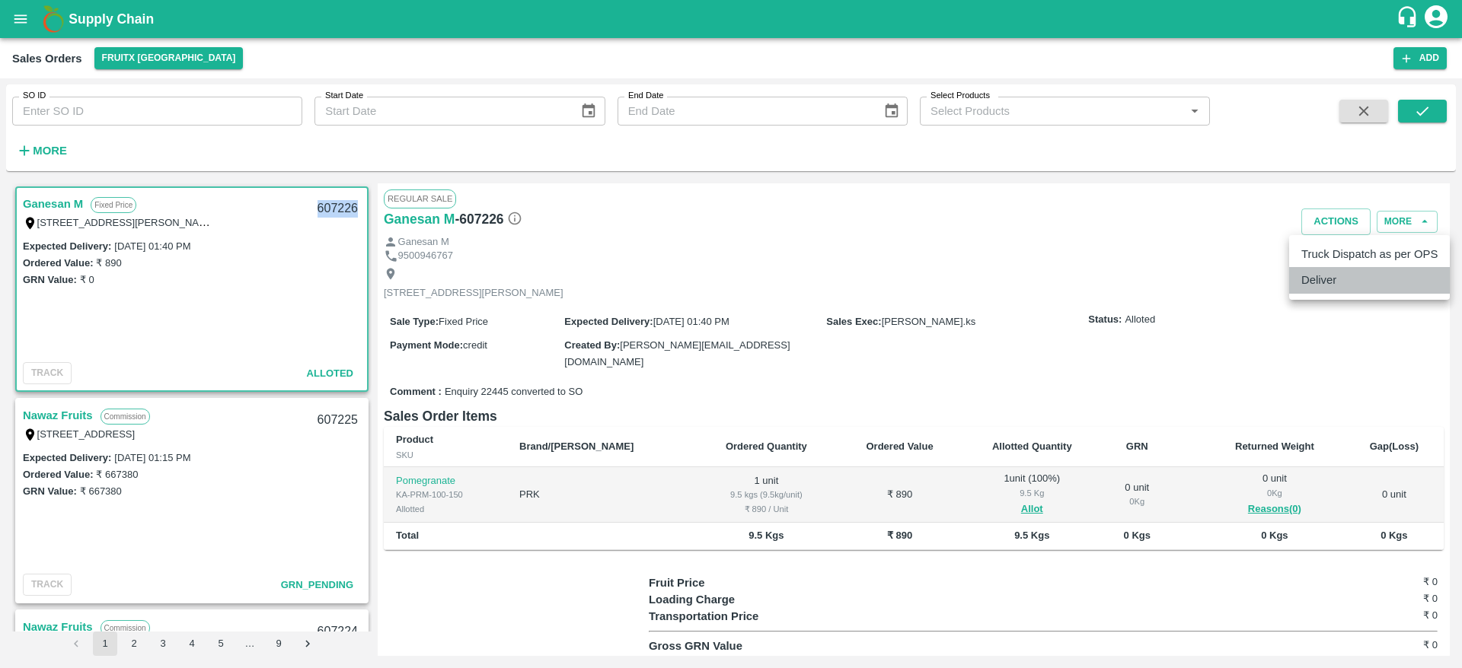
click at [1323, 277] on li "Deliver" at bounding box center [1369, 280] width 161 height 26
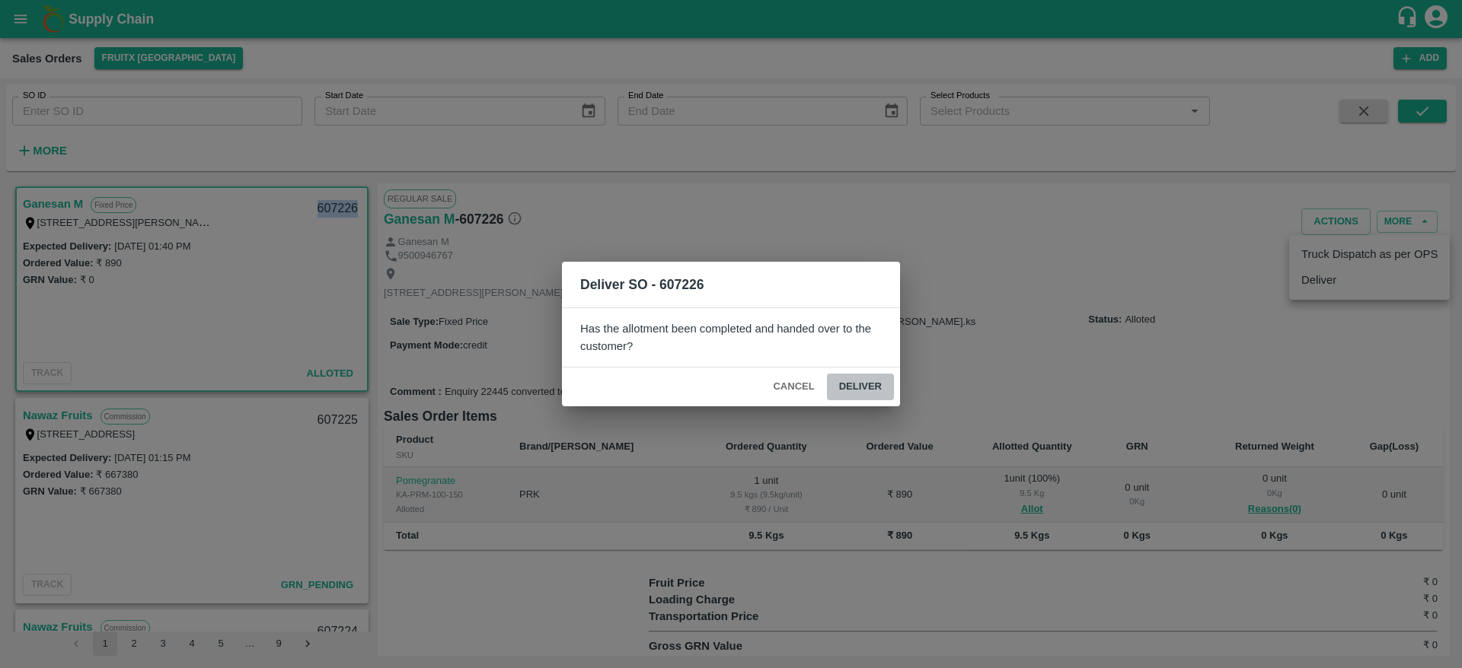
click at [860, 383] on button "Deliver" at bounding box center [860, 387] width 67 height 27
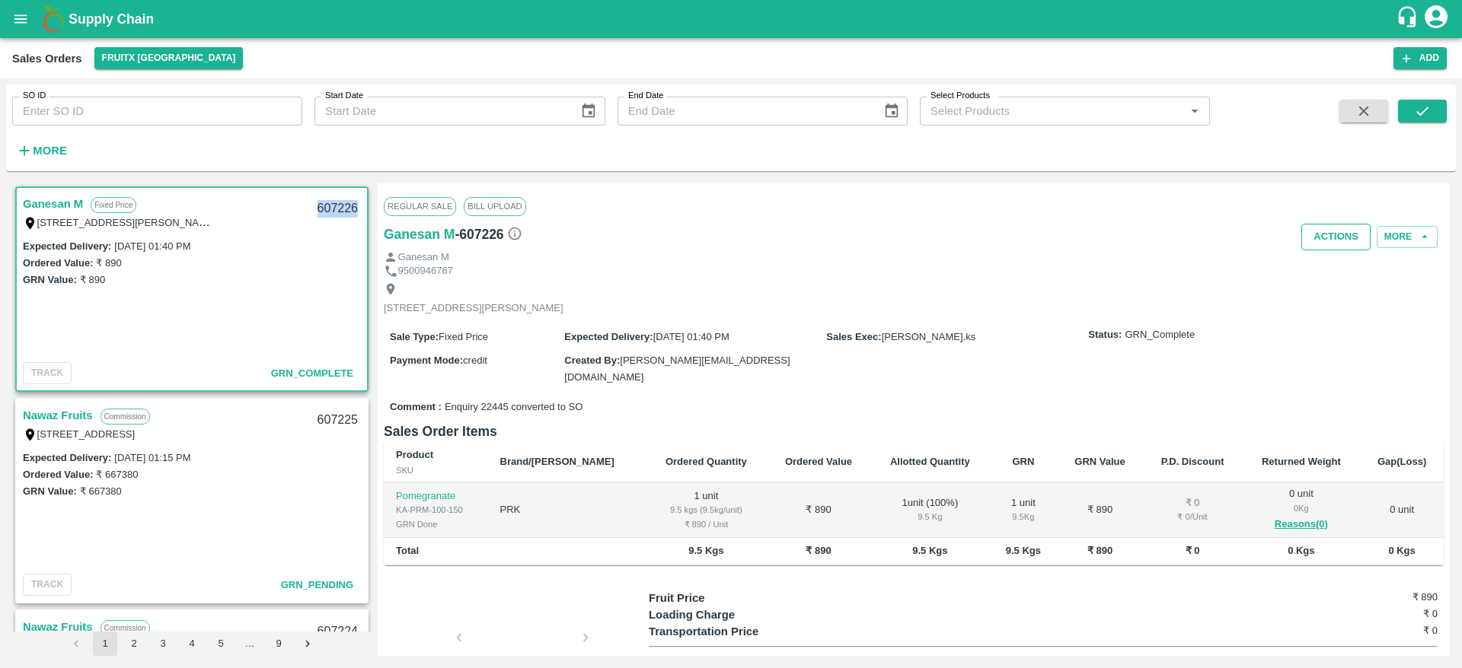
click at [1318, 242] on button "Actions" at bounding box center [1335, 237] width 69 height 27
click at [1320, 270] on li "Truck Dispatch as per OPS" at bounding box center [1369, 270] width 161 height 26
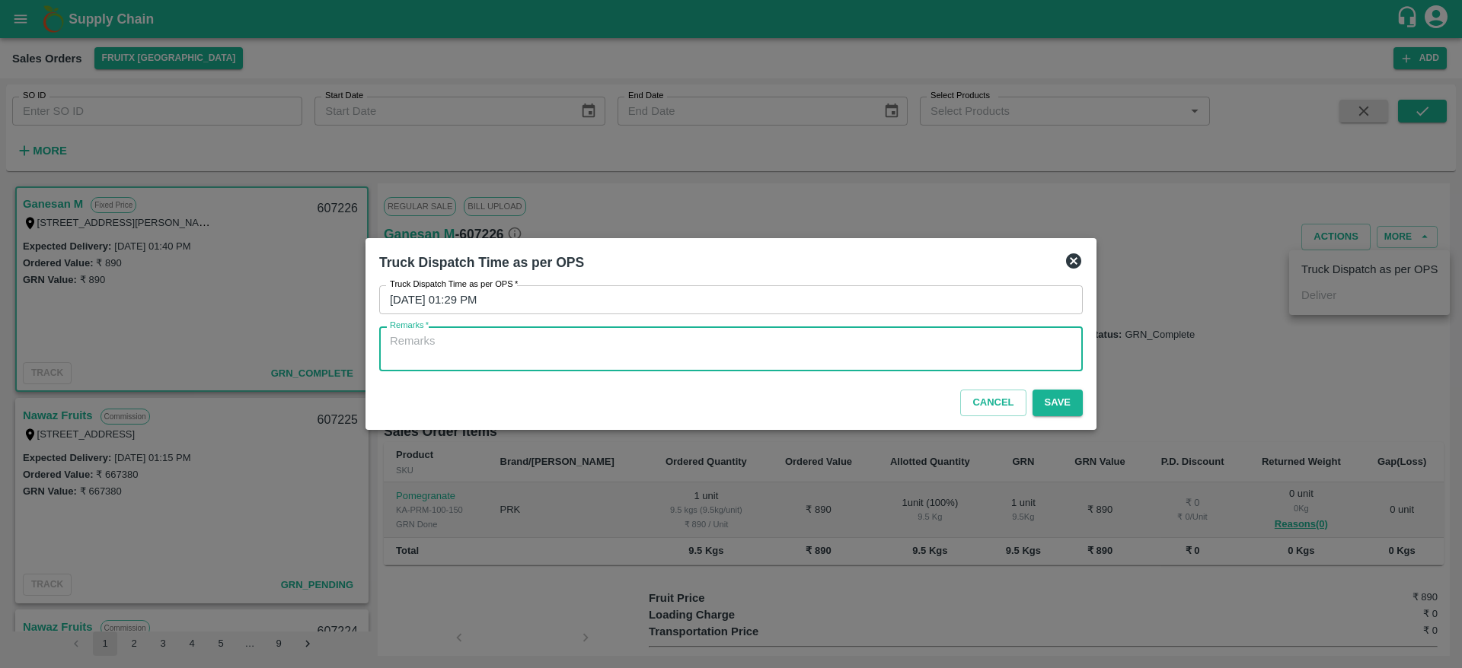
click at [707, 353] on textarea "Remarks   *" at bounding box center [731, 349] width 682 height 32
type textarea "OTD"
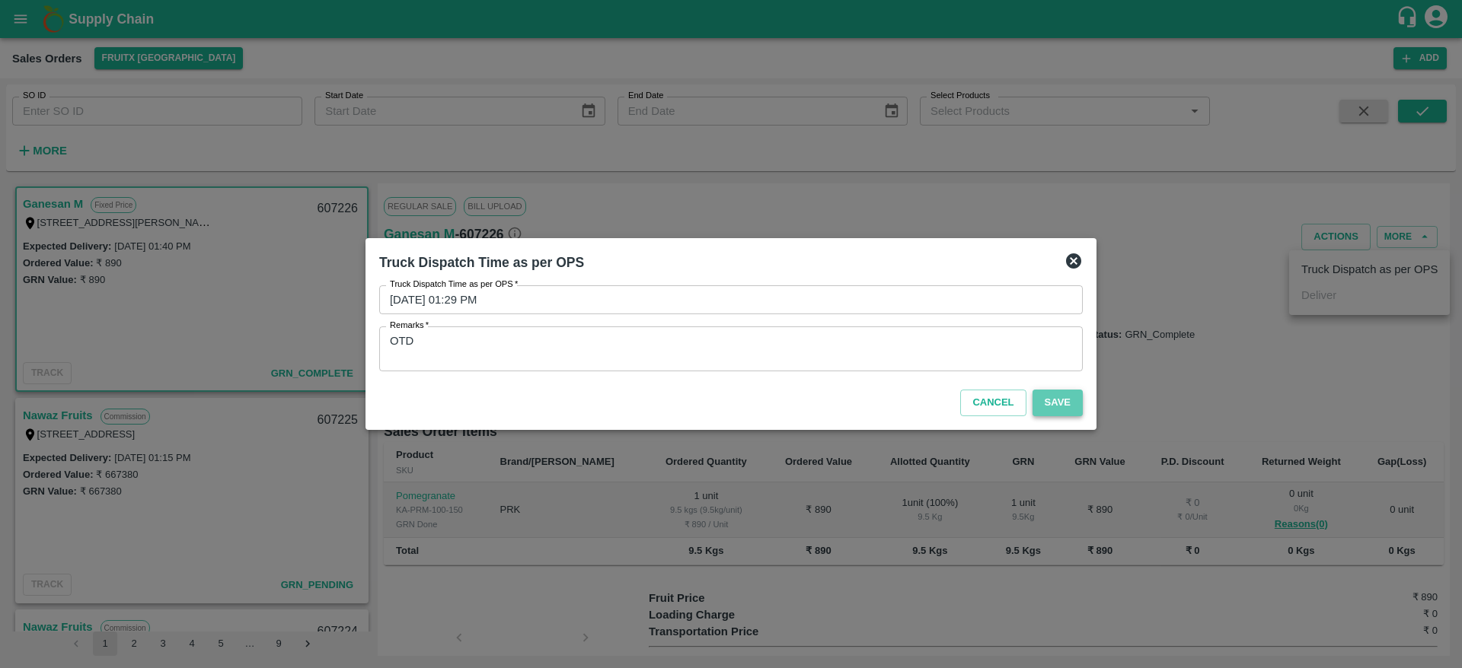
click at [1059, 395] on button "Save" at bounding box center [1057, 403] width 50 height 27
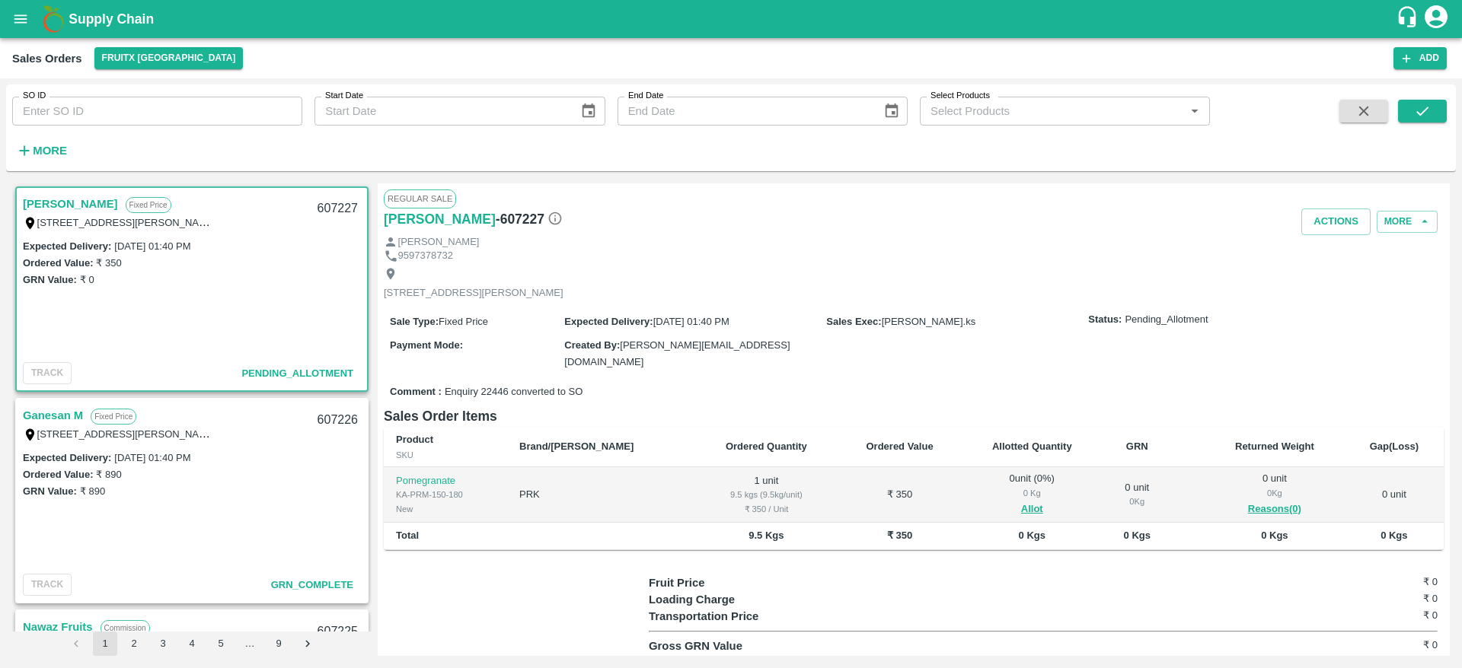
click at [54, 210] on link "[PERSON_NAME]" at bounding box center [70, 204] width 95 height 20
click at [46, 196] on link "[PERSON_NAME]" at bounding box center [70, 204] width 95 height 20
click at [62, 201] on link "[PERSON_NAME]" at bounding box center [70, 204] width 95 height 20
click at [1021, 512] on button "Allot" at bounding box center [1032, 510] width 22 height 18
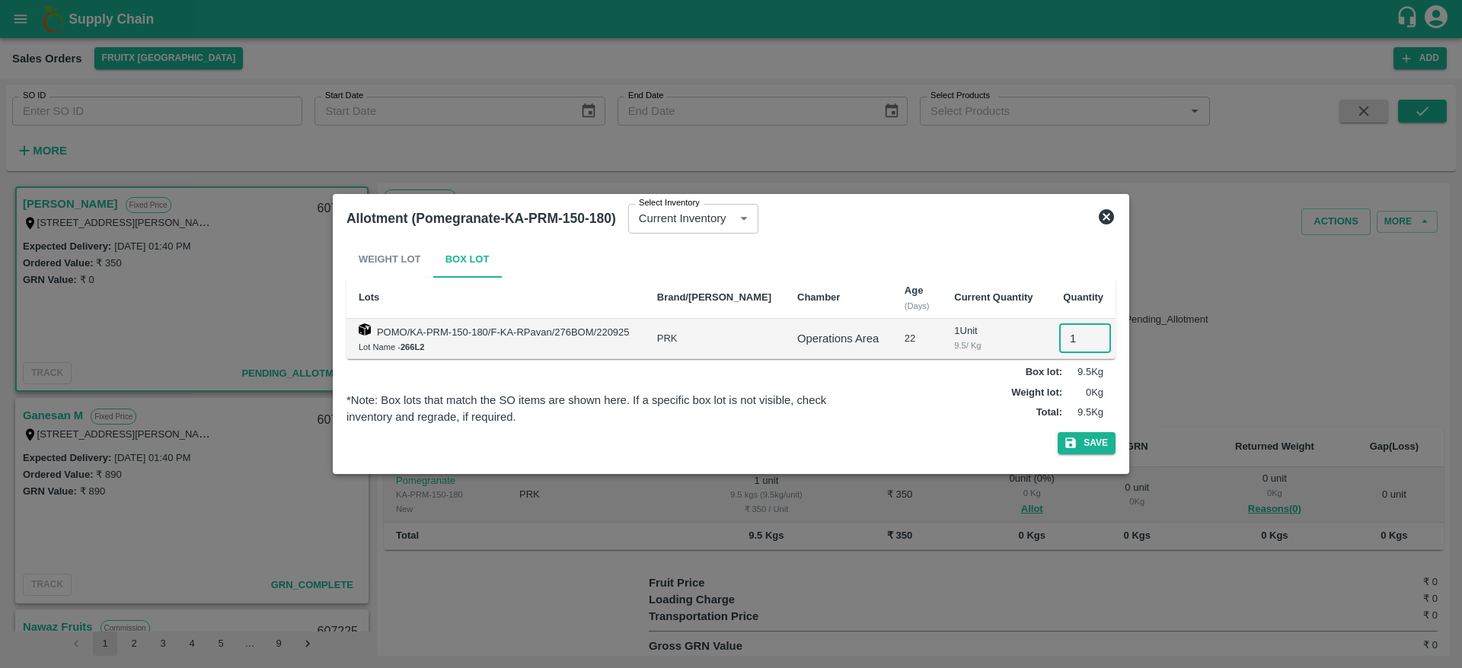
click at [1061, 338] on input "1" at bounding box center [1085, 338] width 52 height 29
type input "1"
click at [1093, 442] on button "Save" at bounding box center [1087, 443] width 58 height 22
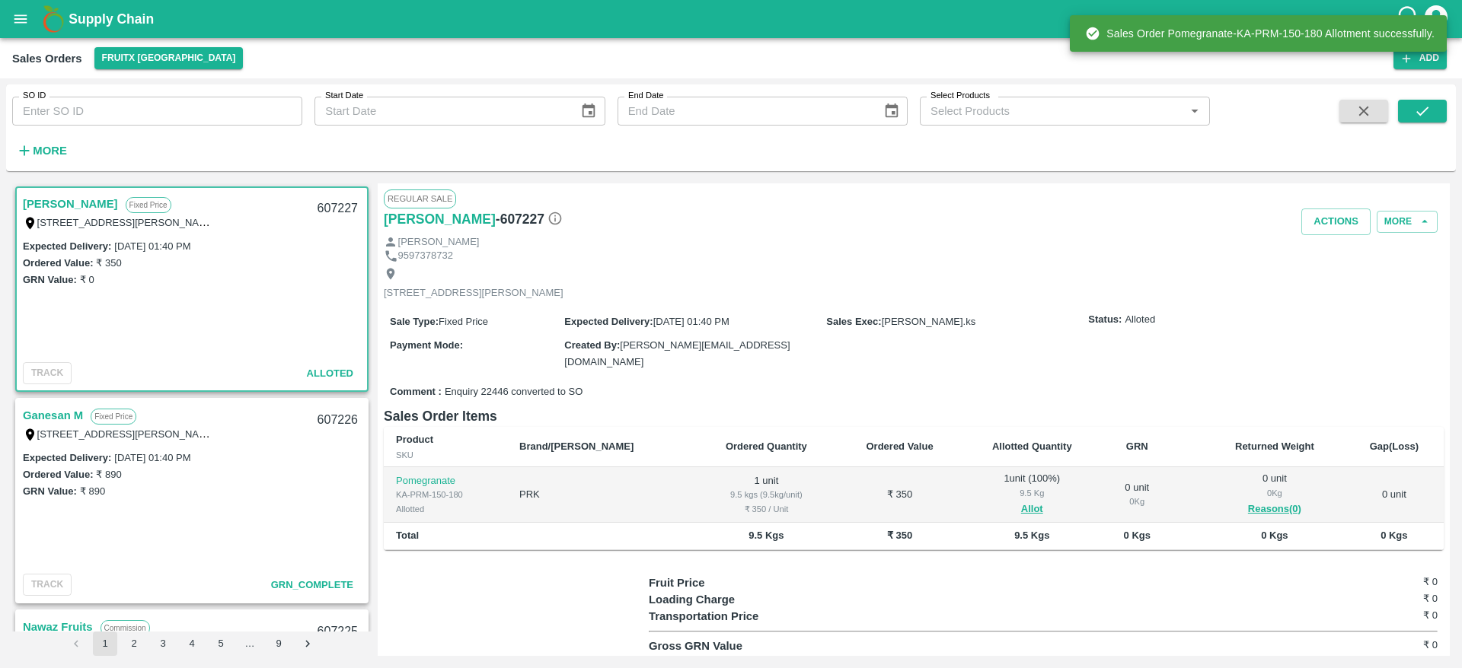
click at [328, 205] on div "607227" at bounding box center [337, 209] width 59 height 36
copy div "607227"
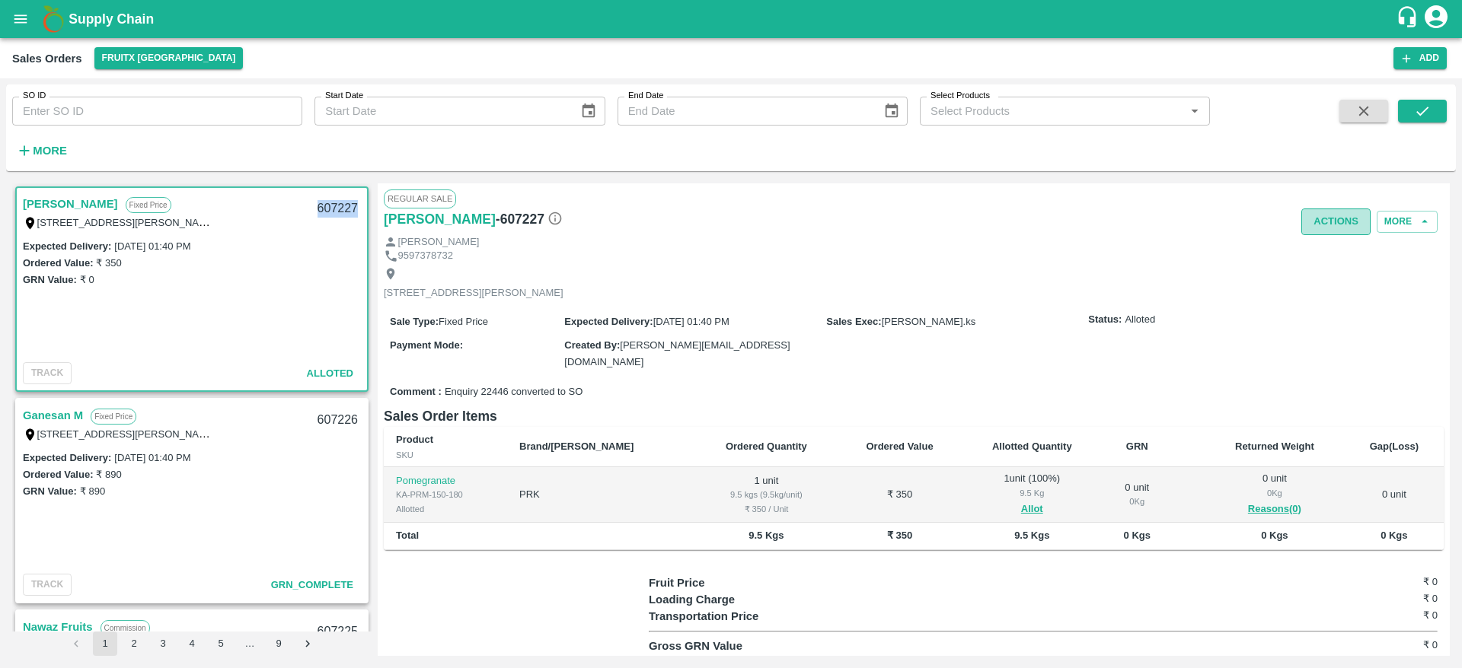
click at [1344, 219] on button "Actions" at bounding box center [1335, 222] width 69 height 27
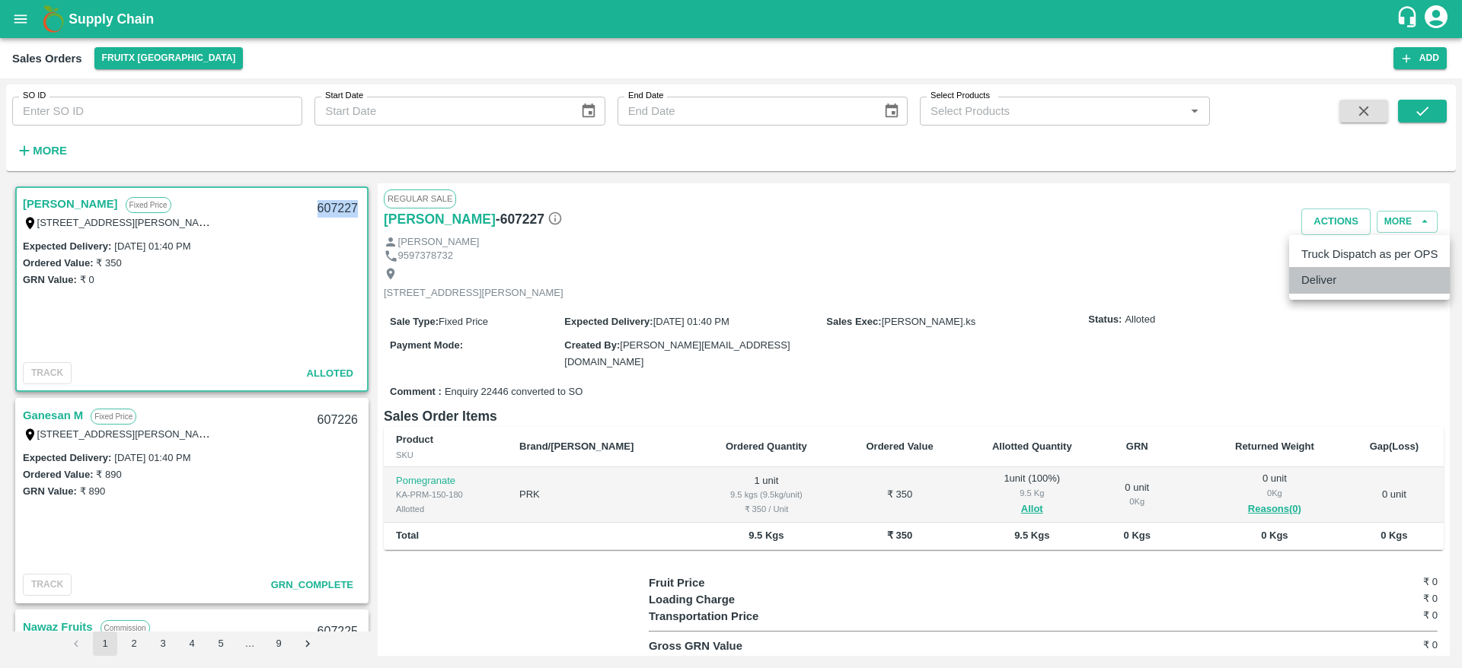
click at [1338, 276] on li "Deliver" at bounding box center [1369, 280] width 161 height 26
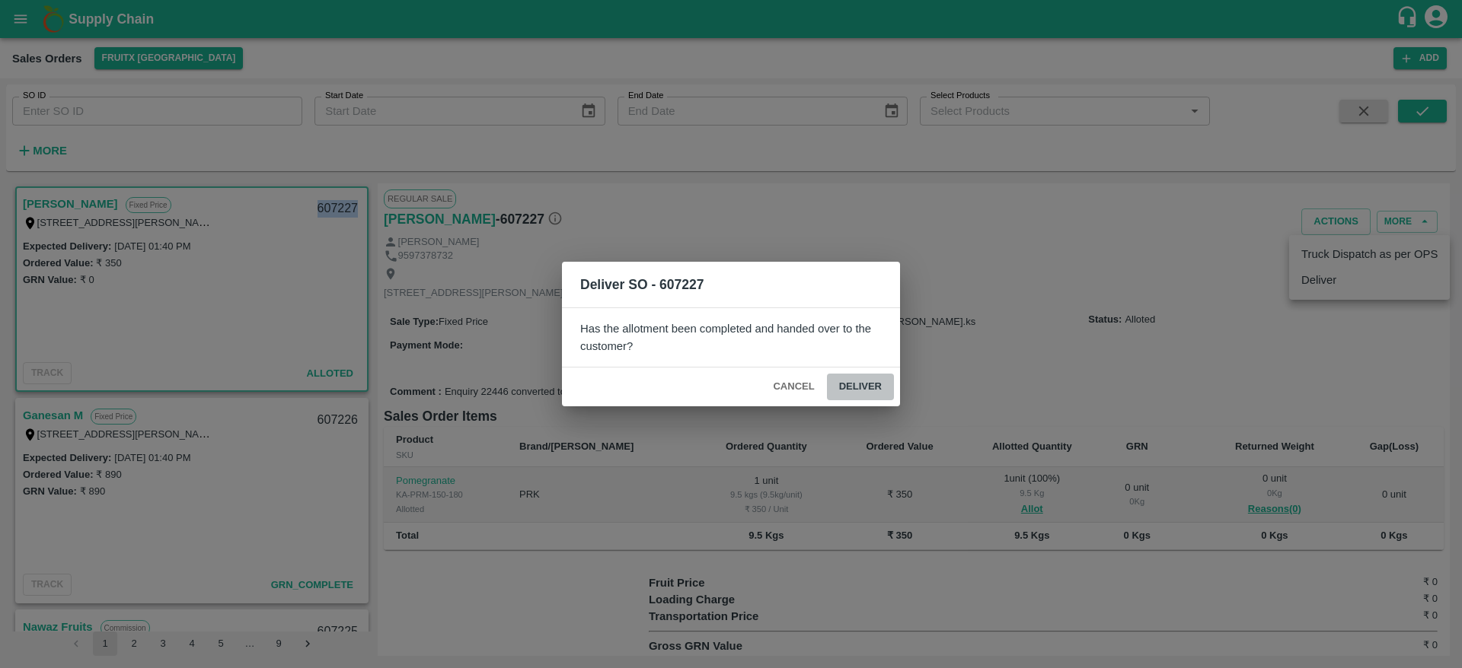
click at [871, 390] on button "Deliver" at bounding box center [860, 387] width 67 height 27
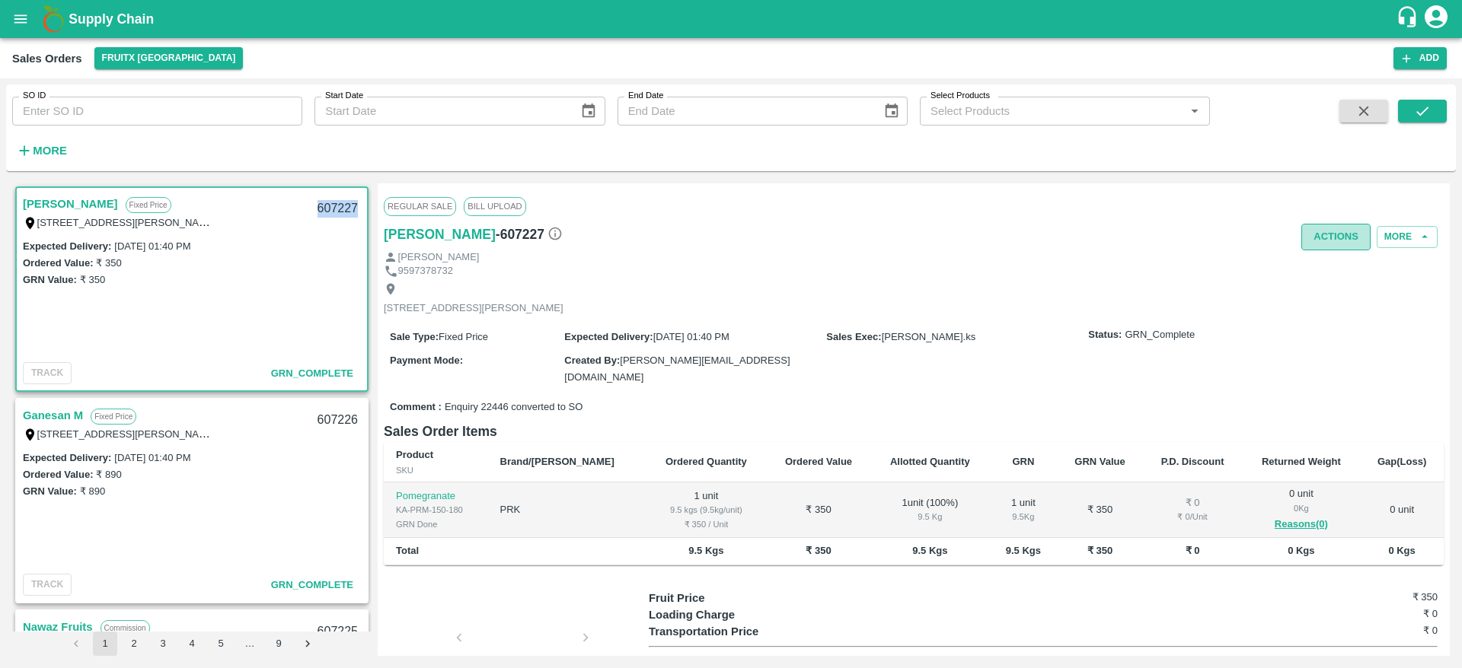
click at [1321, 227] on button "Actions" at bounding box center [1335, 237] width 69 height 27
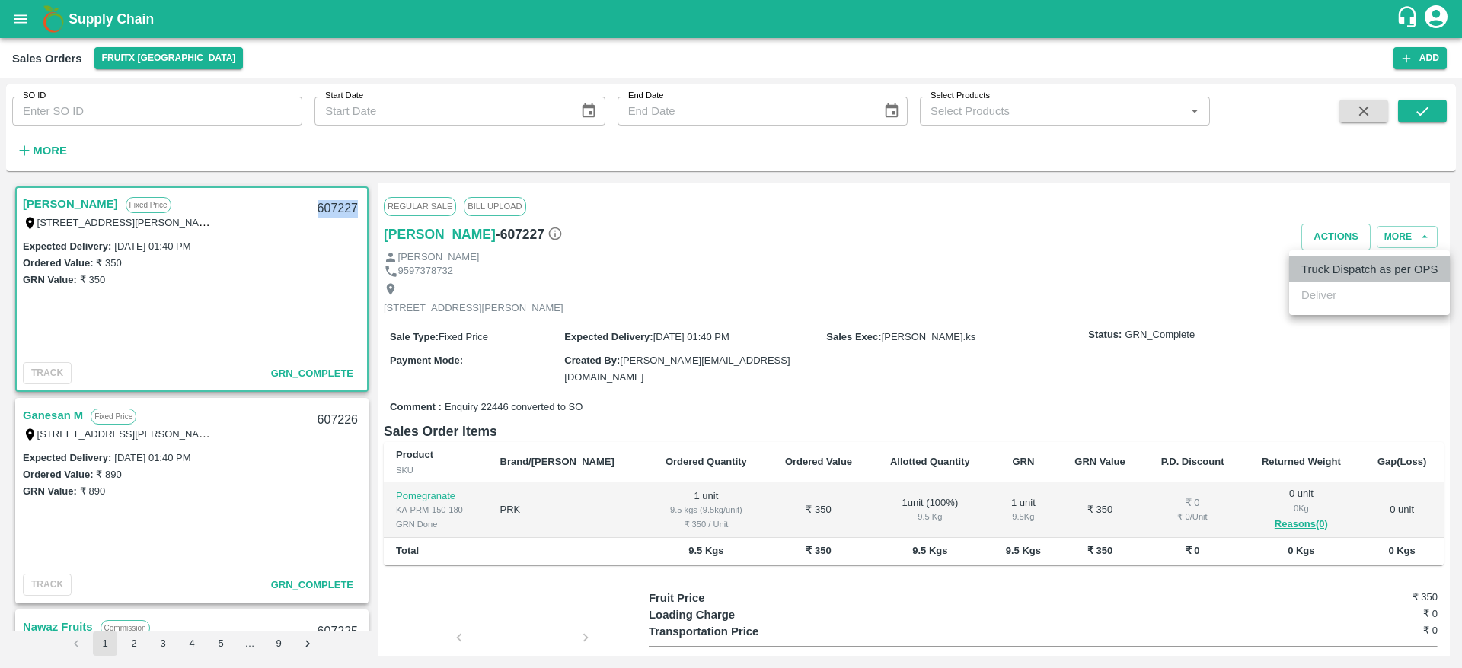
click at [1344, 272] on li "Truck Dispatch as per OPS" at bounding box center [1369, 270] width 161 height 26
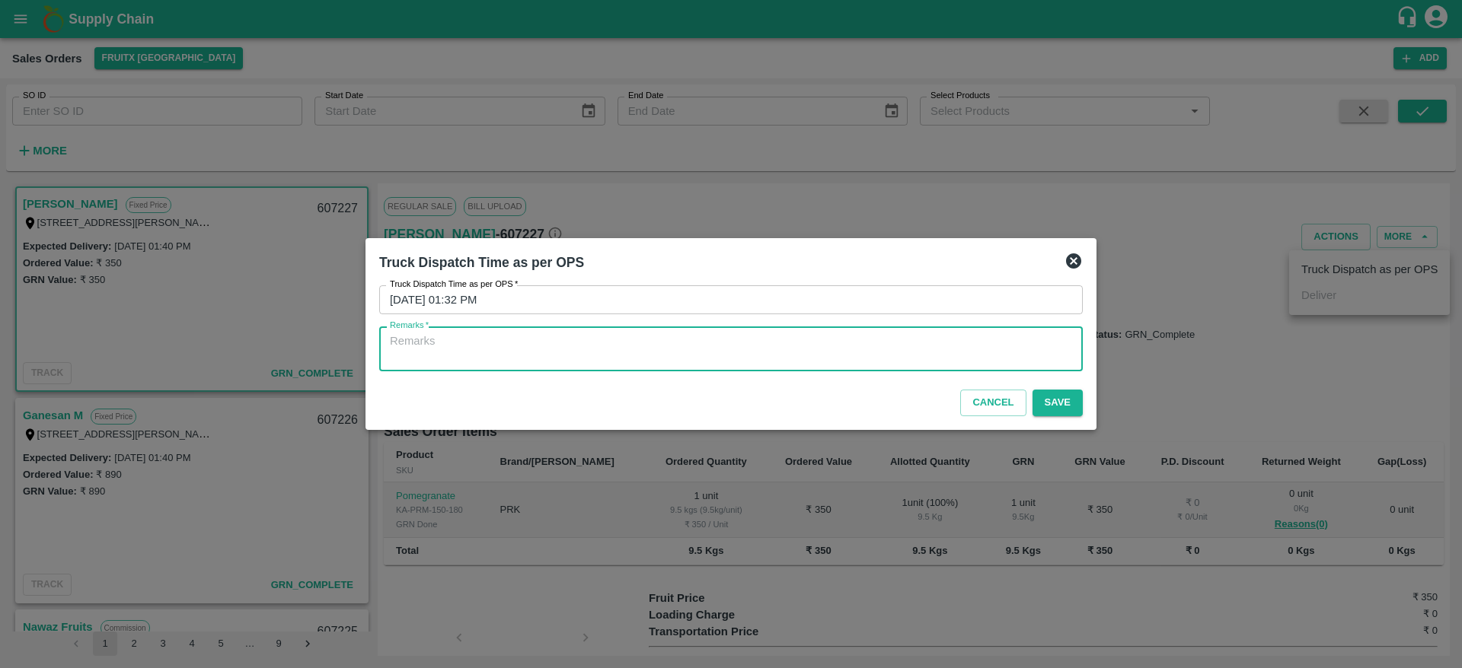
click at [704, 355] on textarea "Remarks   *" at bounding box center [731, 349] width 682 height 32
type textarea "OTD"
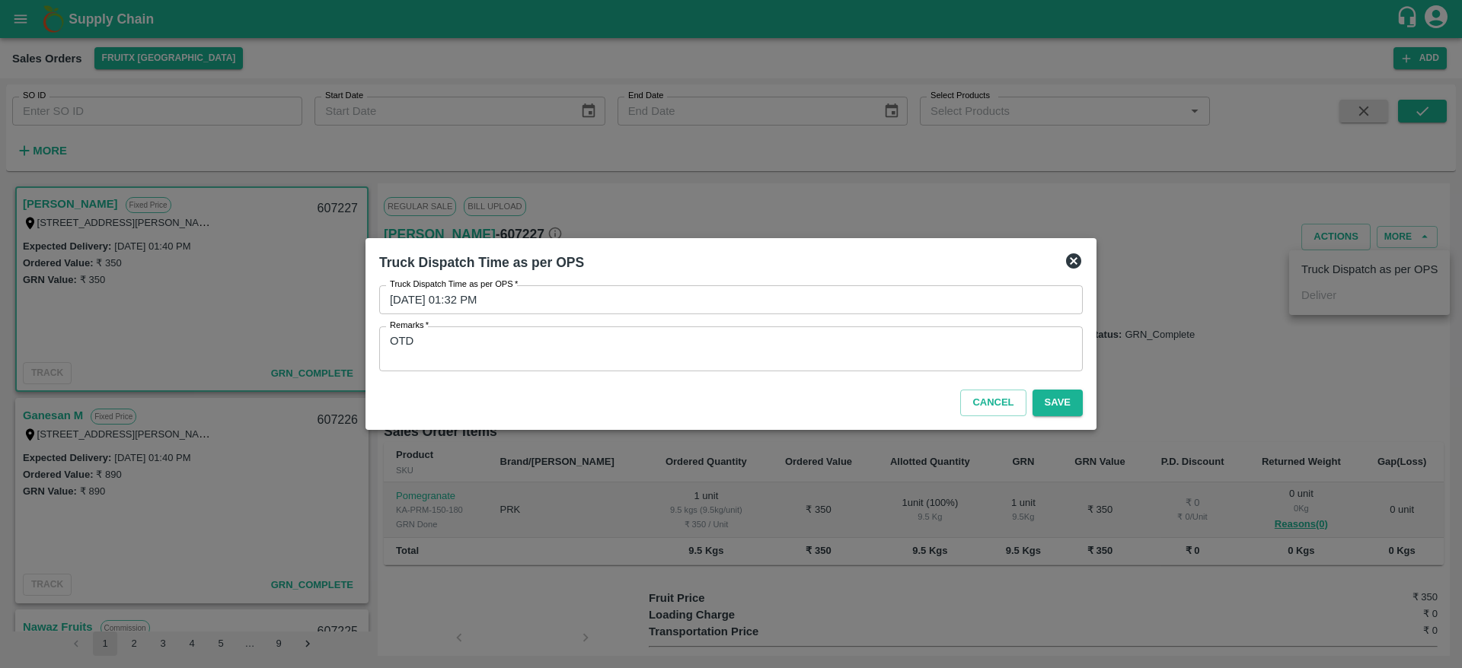
click at [1071, 417] on div "Cancel Save" at bounding box center [731, 400] width 716 height 45
click at [1070, 416] on div "Cancel Save" at bounding box center [731, 400] width 716 height 45
click at [1067, 411] on button "Save" at bounding box center [1057, 403] width 50 height 27
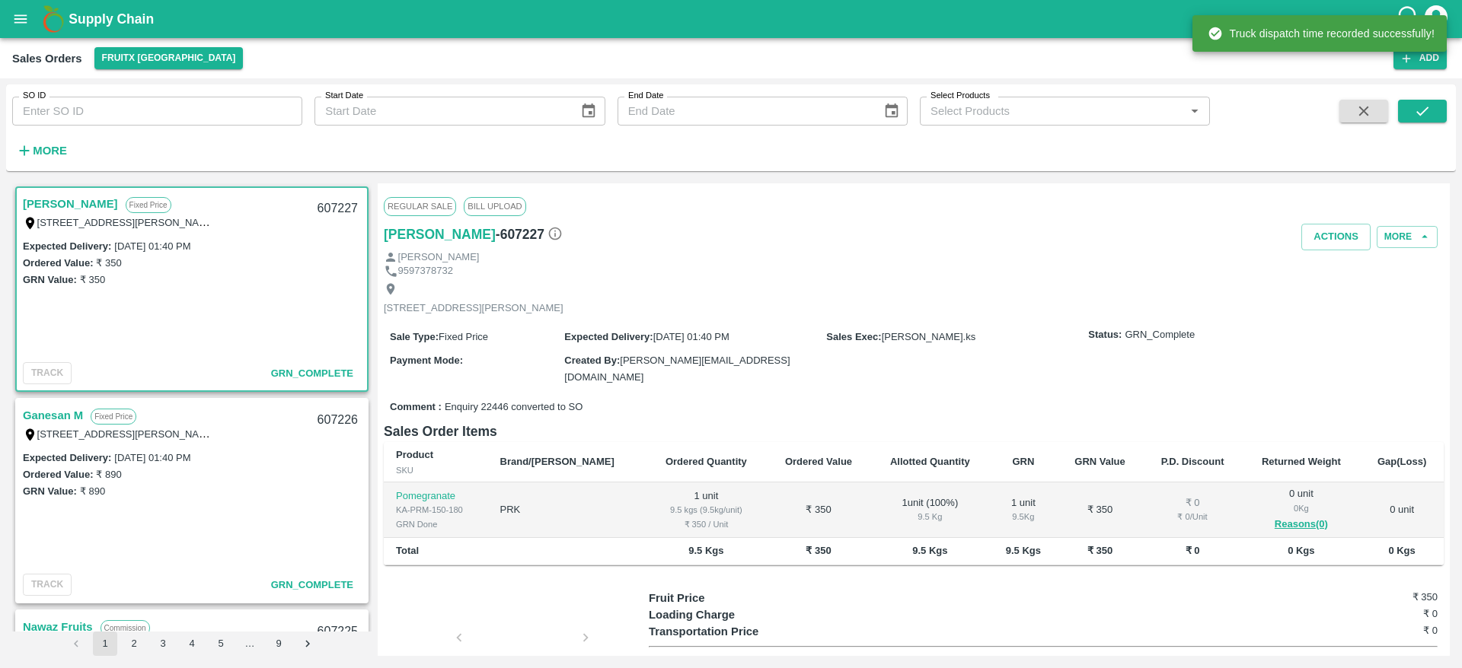
click at [337, 211] on div "607227" at bounding box center [337, 209] width 59 height 36
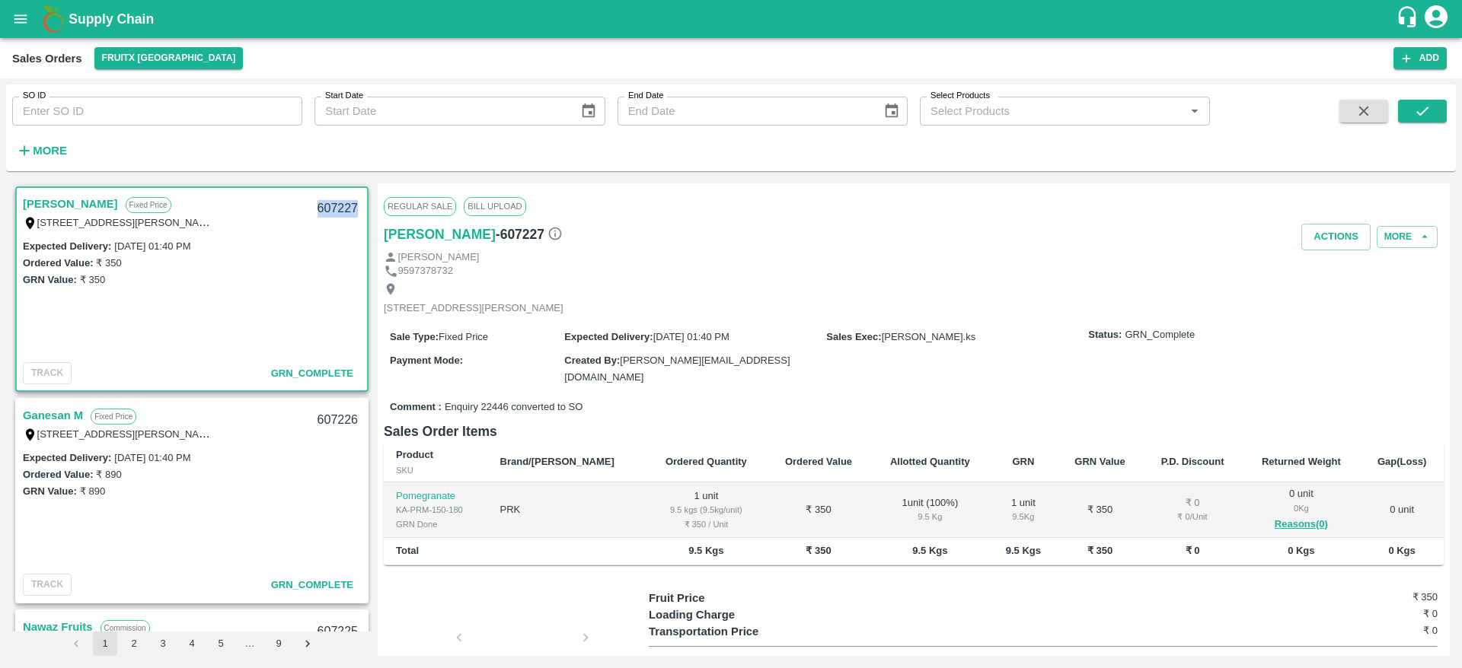
copy div "607227"
